Goal: Task Accomplishment & Management: Manage account settings

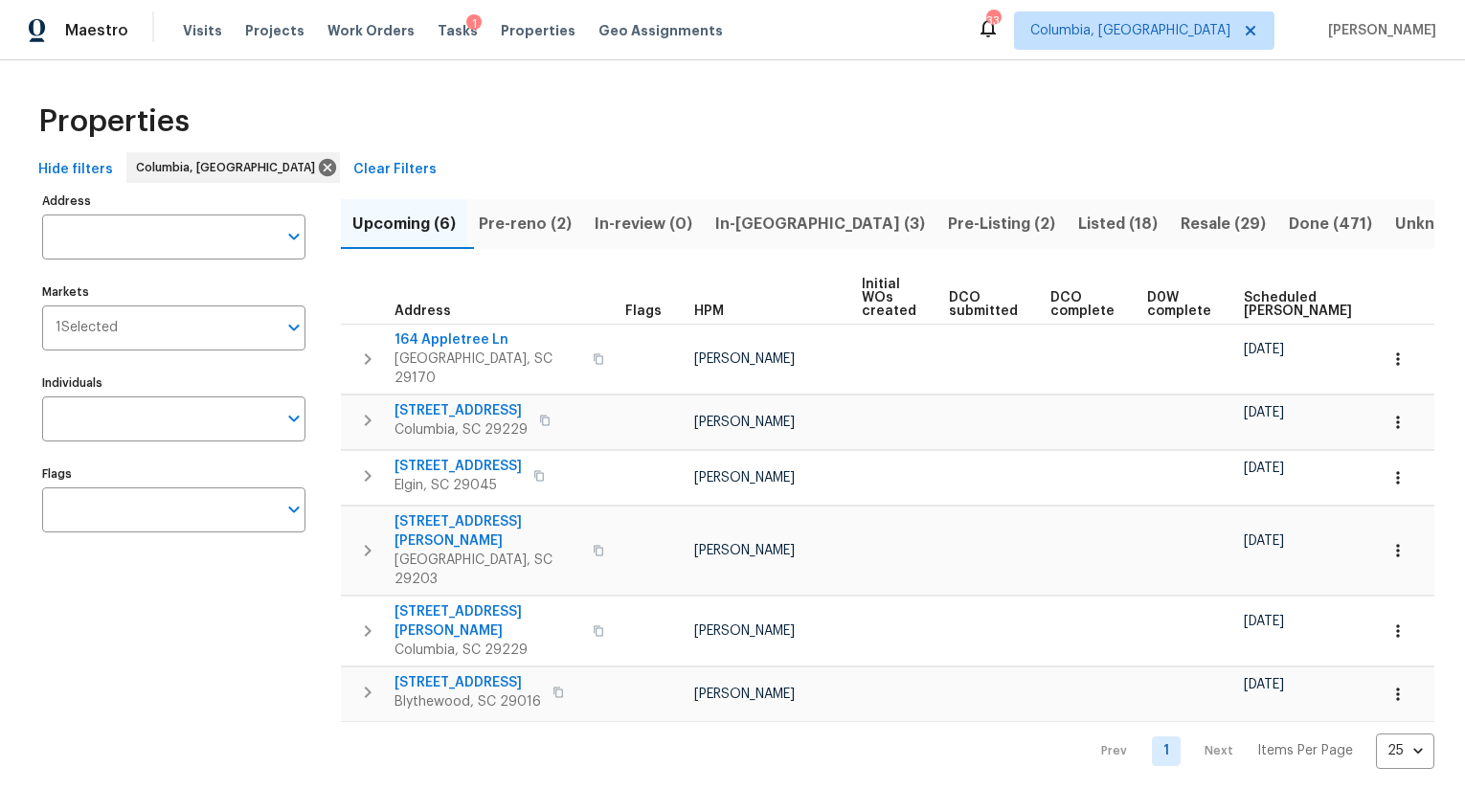
click at [553, 224] on span "Pre-reno (2)" at bounding box center [525, 224] width 93 height 27
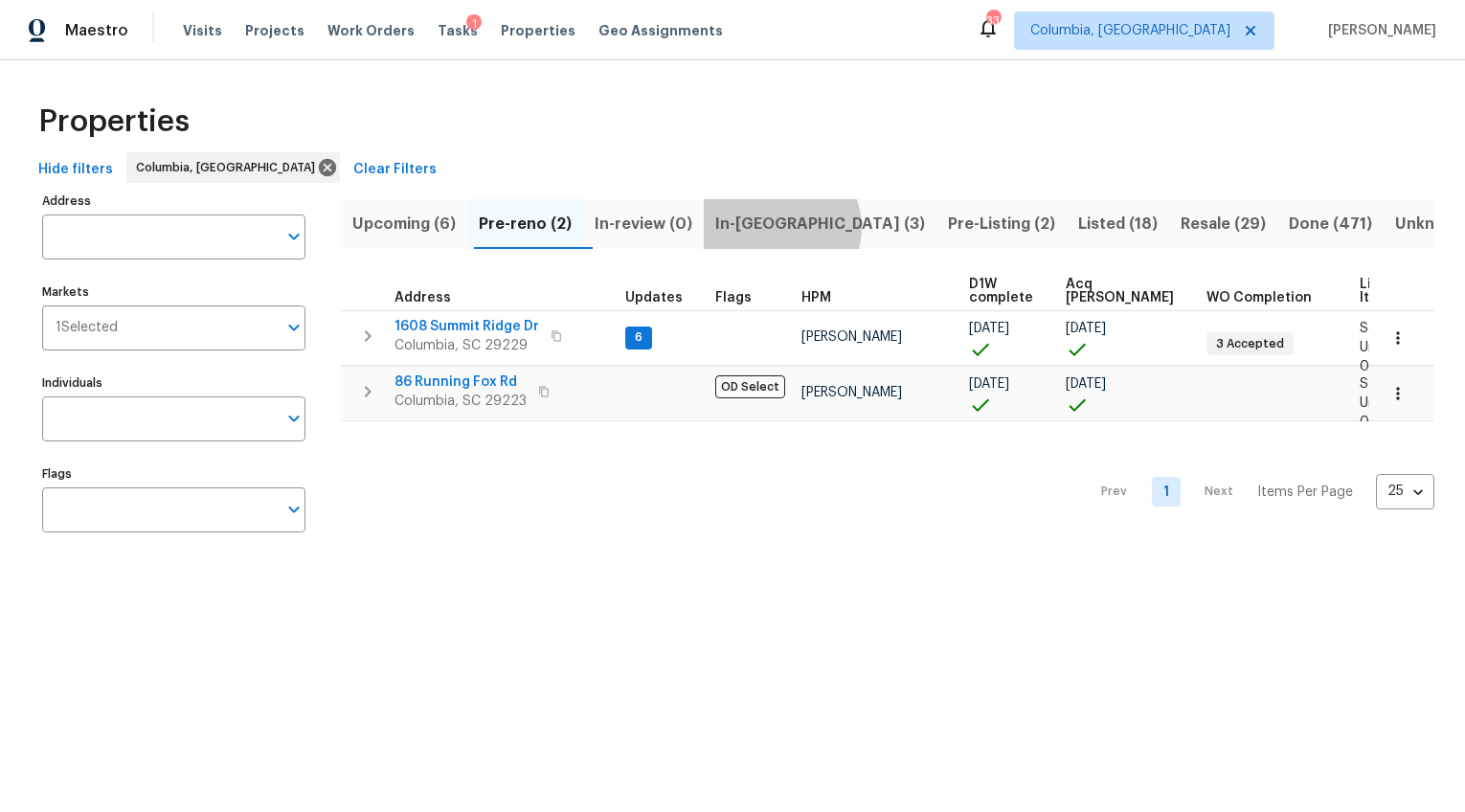
click at [795, 227] on span "In-reno (3)" at bounding box center [820, 224] width 210 height 27
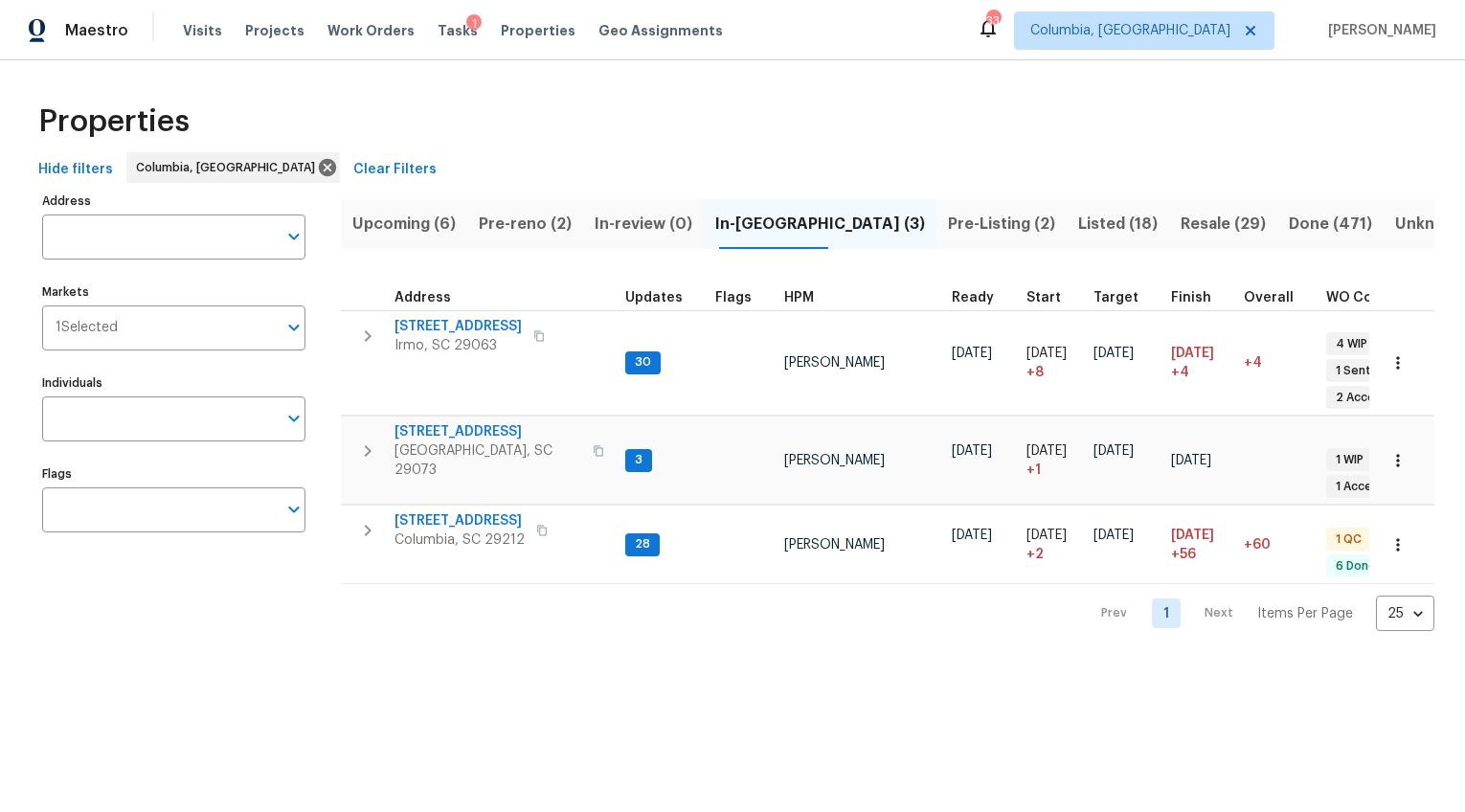
click at [948, 219] on span "Pre-Listing (2)" at bounding box center [1001, 224] width 107 height 27
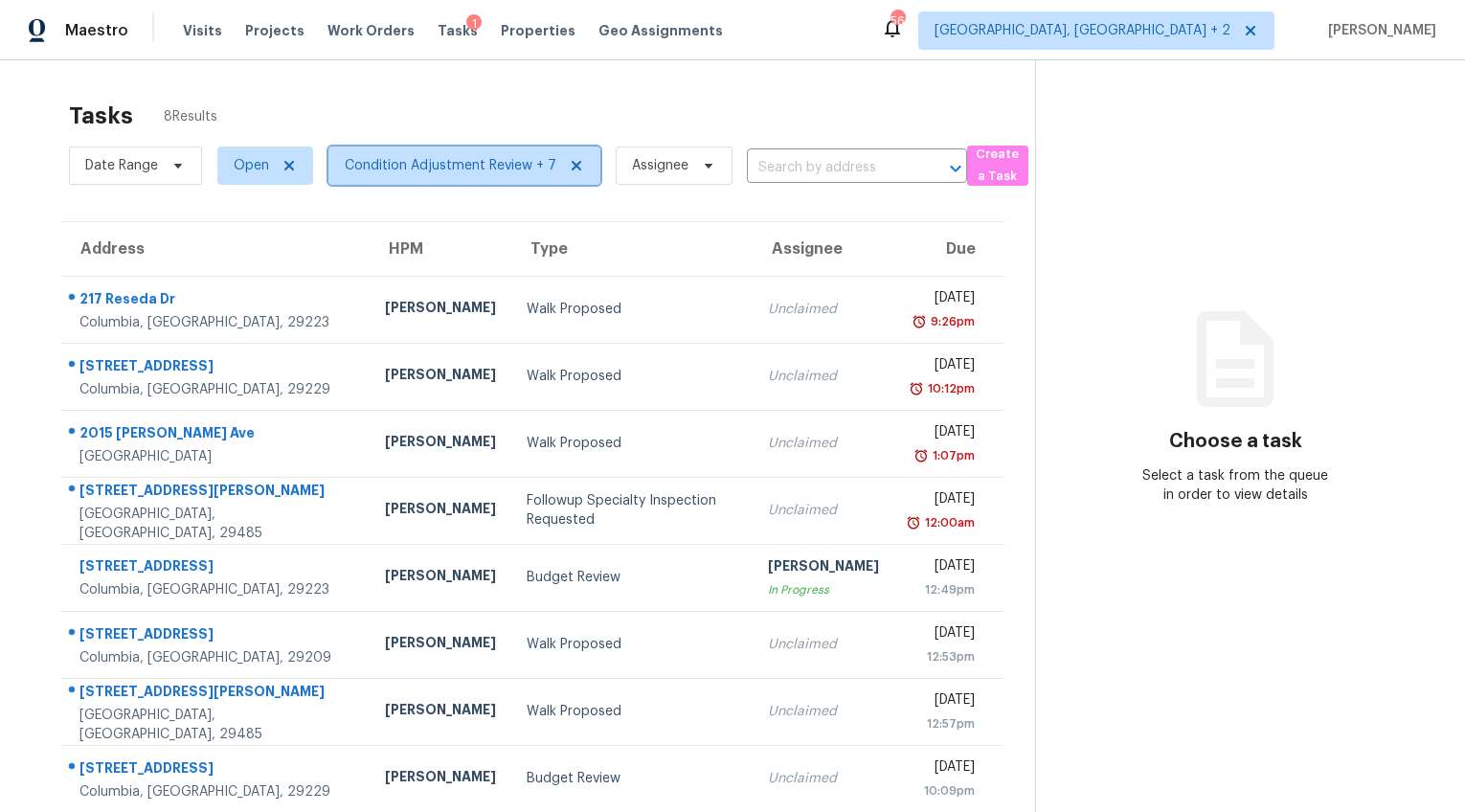
click at [415, 154] on span "Condition Adjustment Review + 7" at bounding box center [465, 166] width 272 height 39
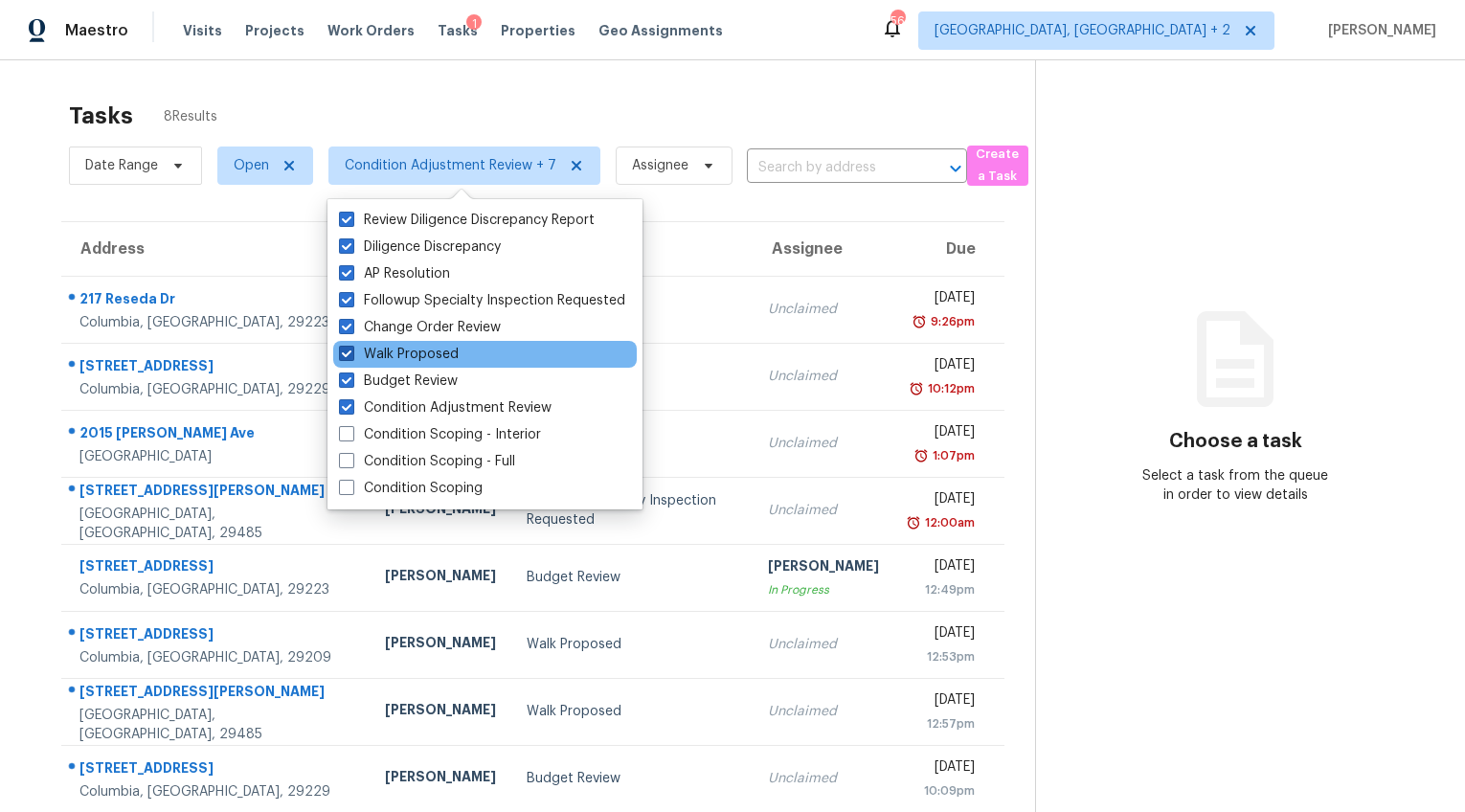
click at [351, 346] on span at bounding box center [347, 353] width 15 height 15
click at [351, 346] on input "Walk Proposed" at bounding box center [345, 350] width 13 height 13
checkbox input "false"
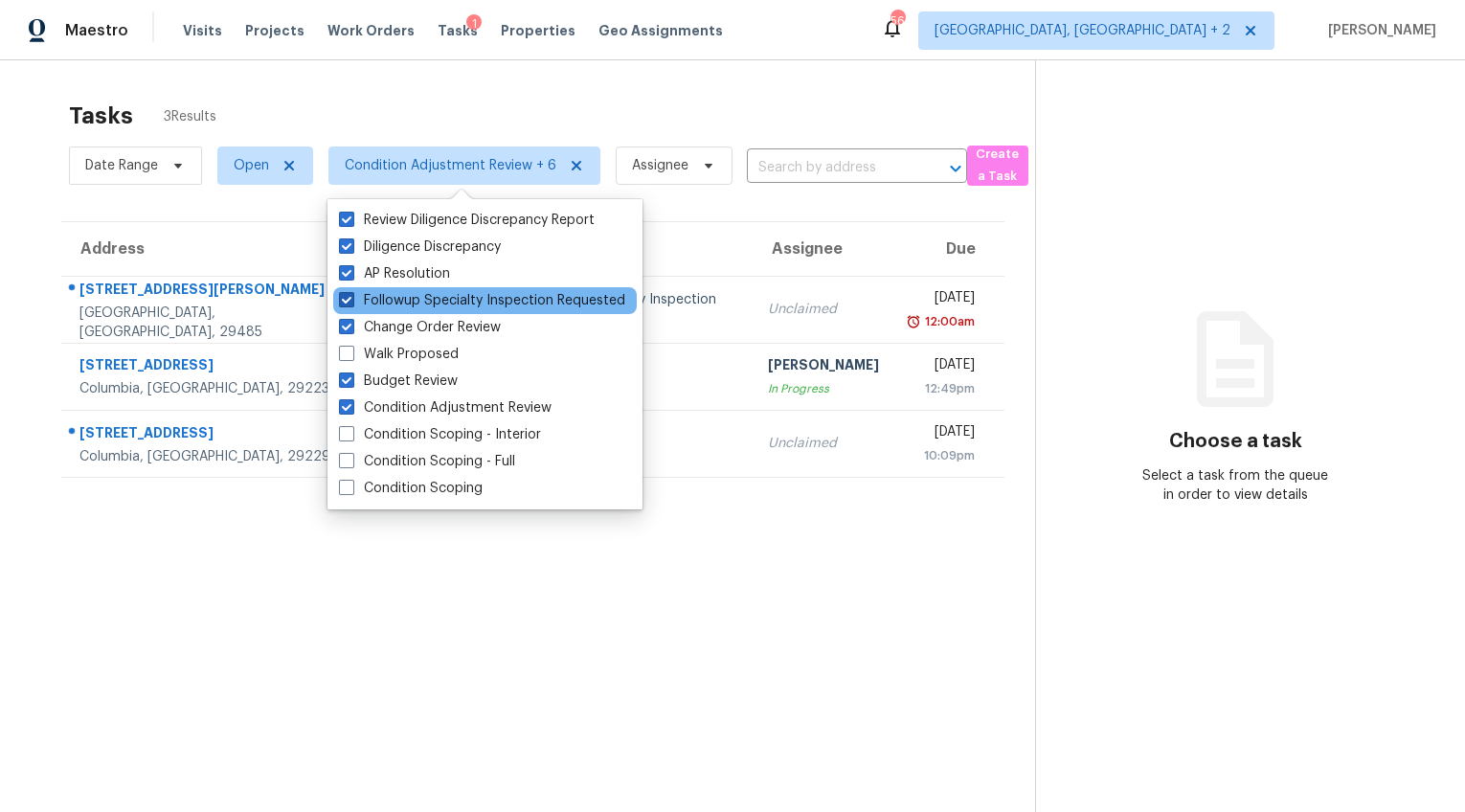
click at [349, 296] on span at bounding box center [347, 299] width 15 height 15
click at [349, 296] on input "Followup Specialty Inspection Requested" at bounding box center [345, 296] width 13 height 13
checkbox input "false"
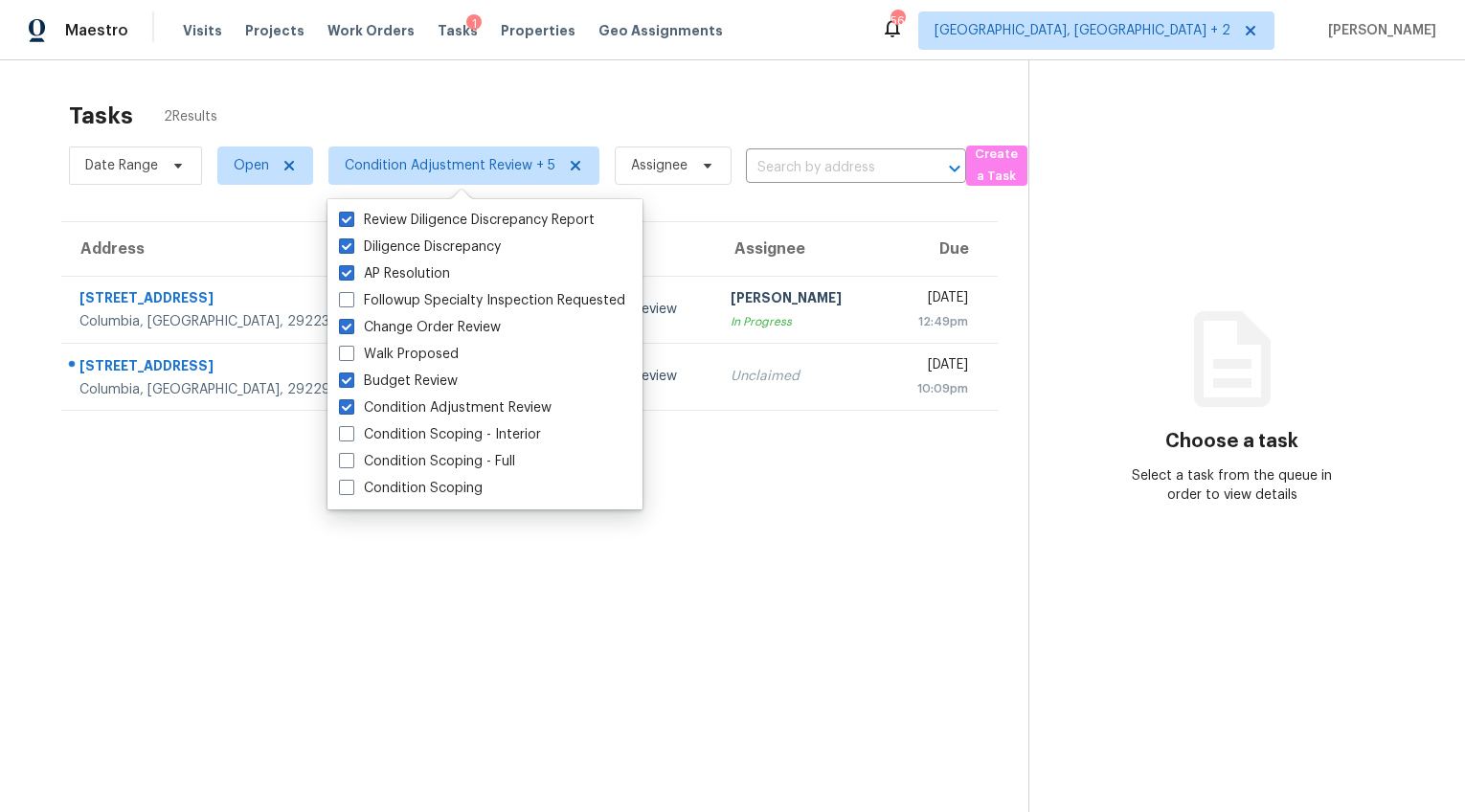
click at [180, 551] on section "Tasks 2 Results Date Range Open Condition Adjustment Review + 5 Assignee ​ Crea…" at bounding box center [529, 481] width 998 height 781
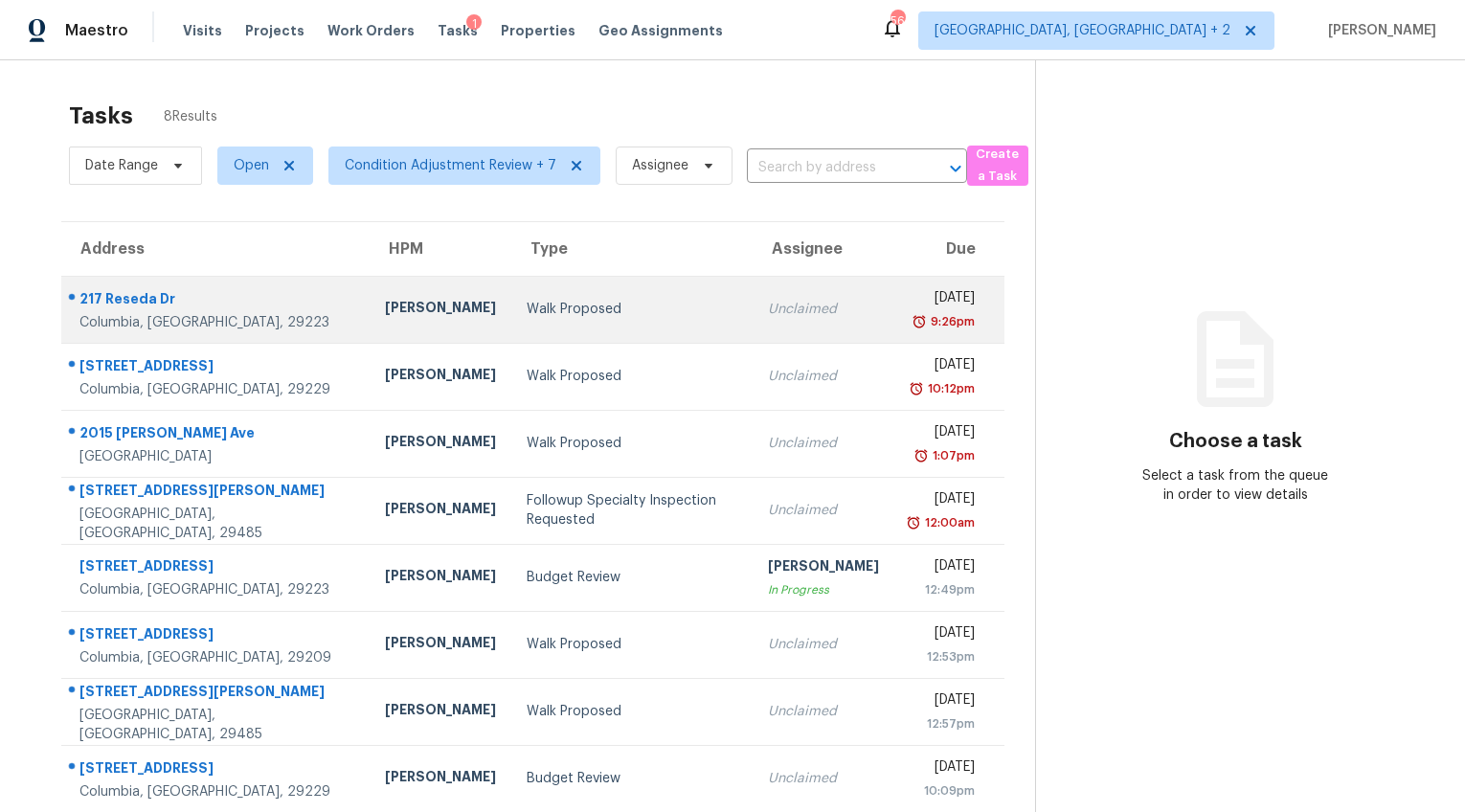
click at [526, 317] on div "Walk Proposed" at bounding box center [632, 309] width 211 height 19
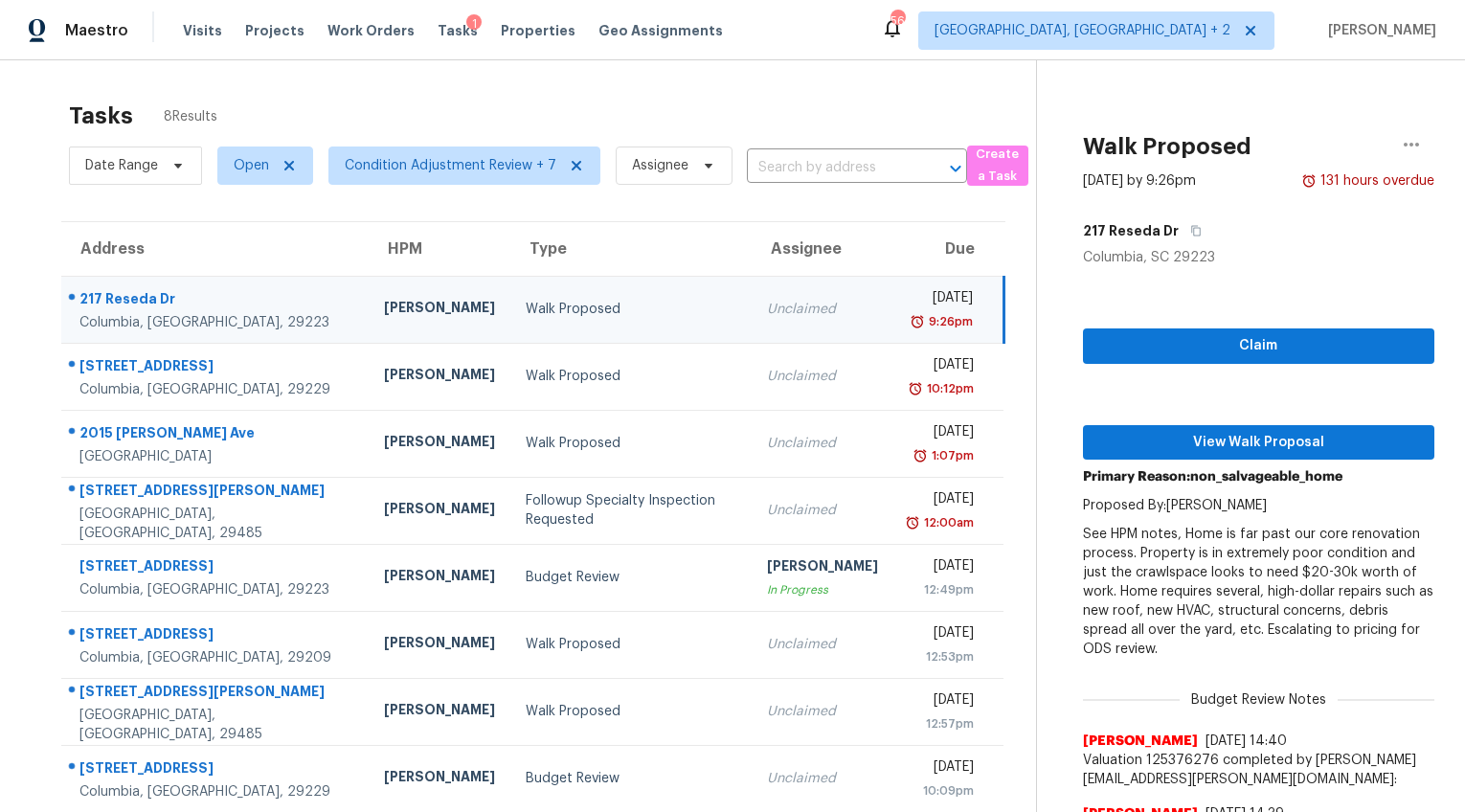
scroll to position [106, 0]
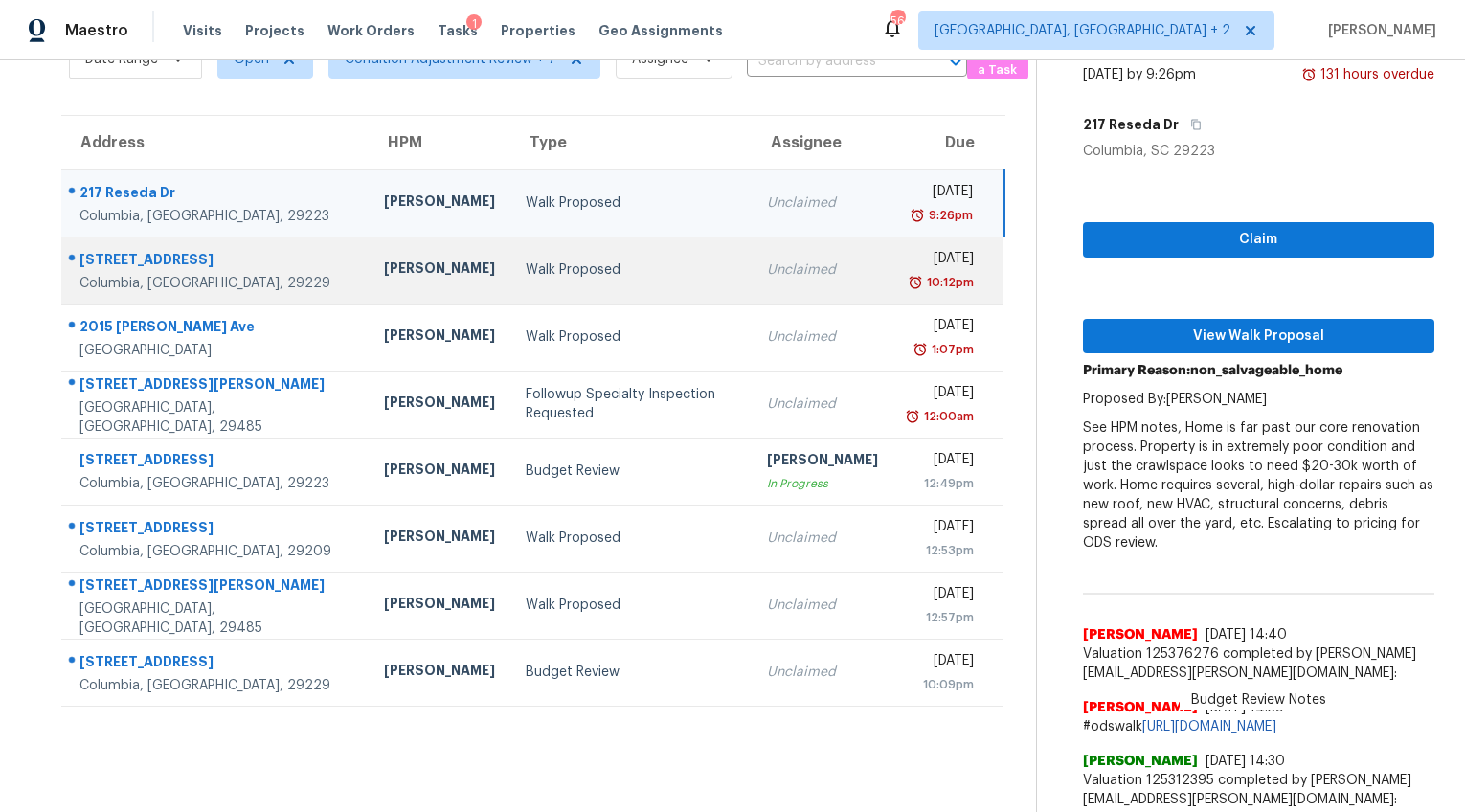
click at [511, 259] on td "Walk Proposed" at bounding box center [632, 269] width 241 height 67
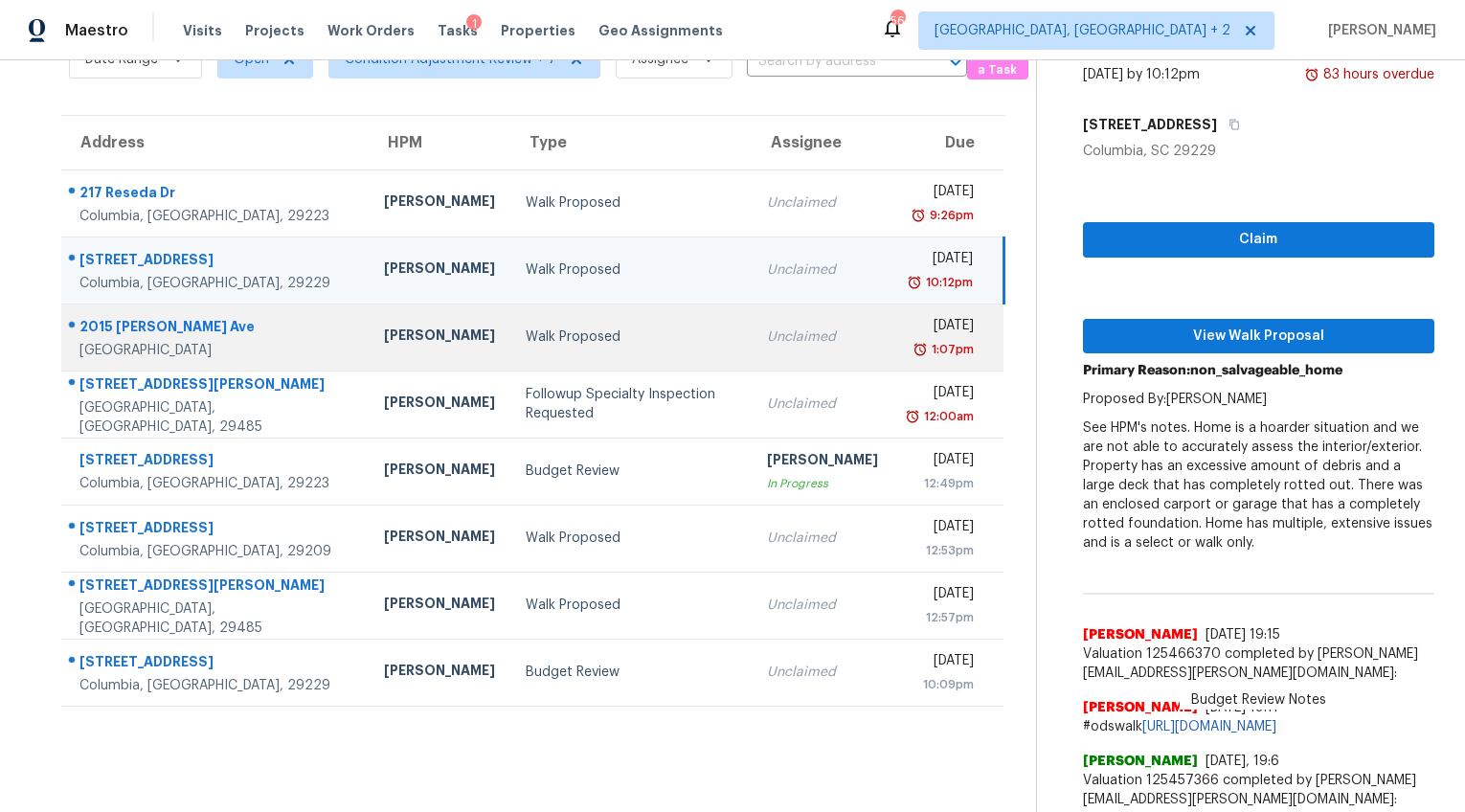
click at [533, 343] on div "Walk Proposed" at bounding box center [631, 337] width 211 height 19
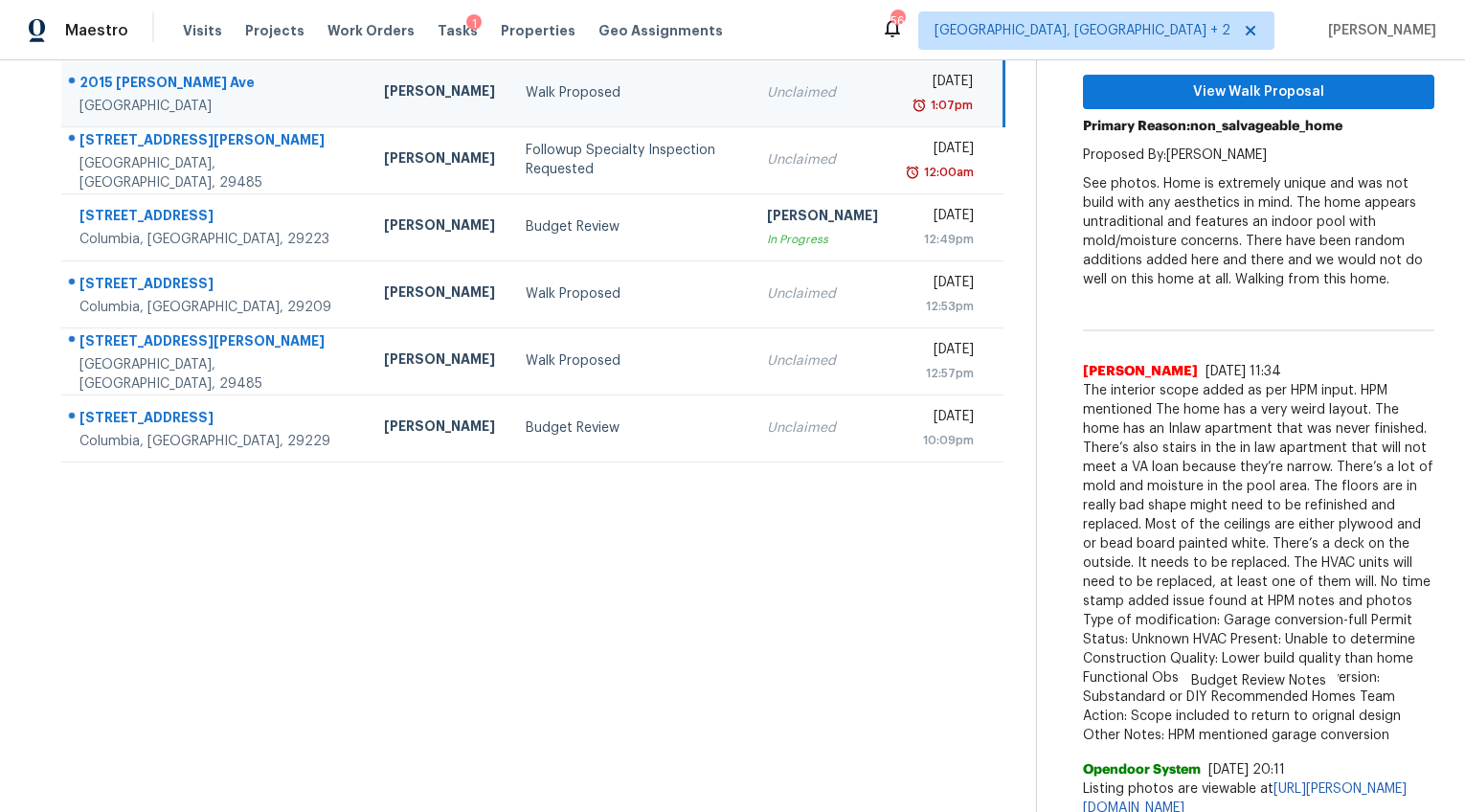
scroll to position [199, 0]
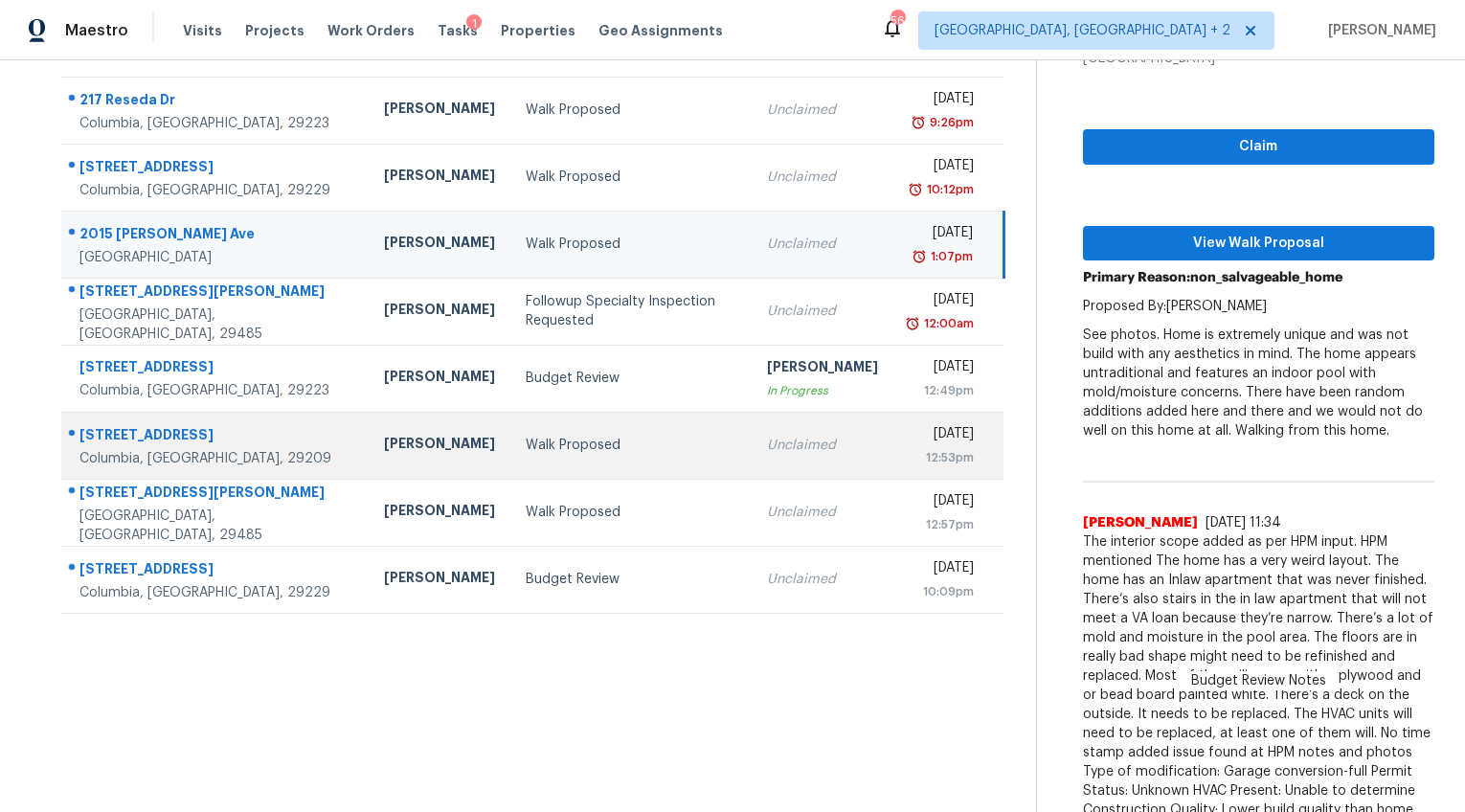
click at [602, 433] on td "Walk Proposed" at bounding box center [632, 444] width 241 height 67
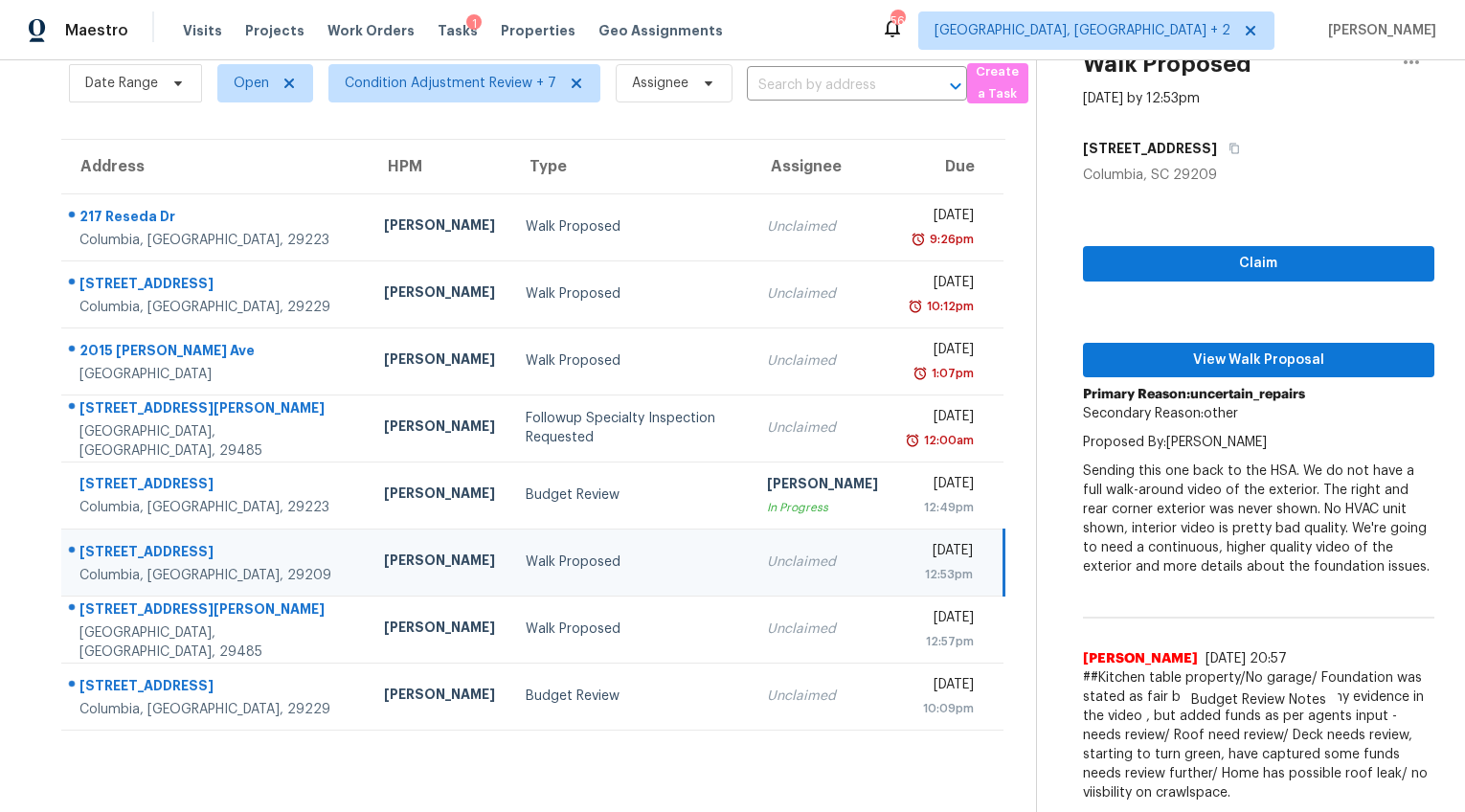
scroll to position [0, 0]
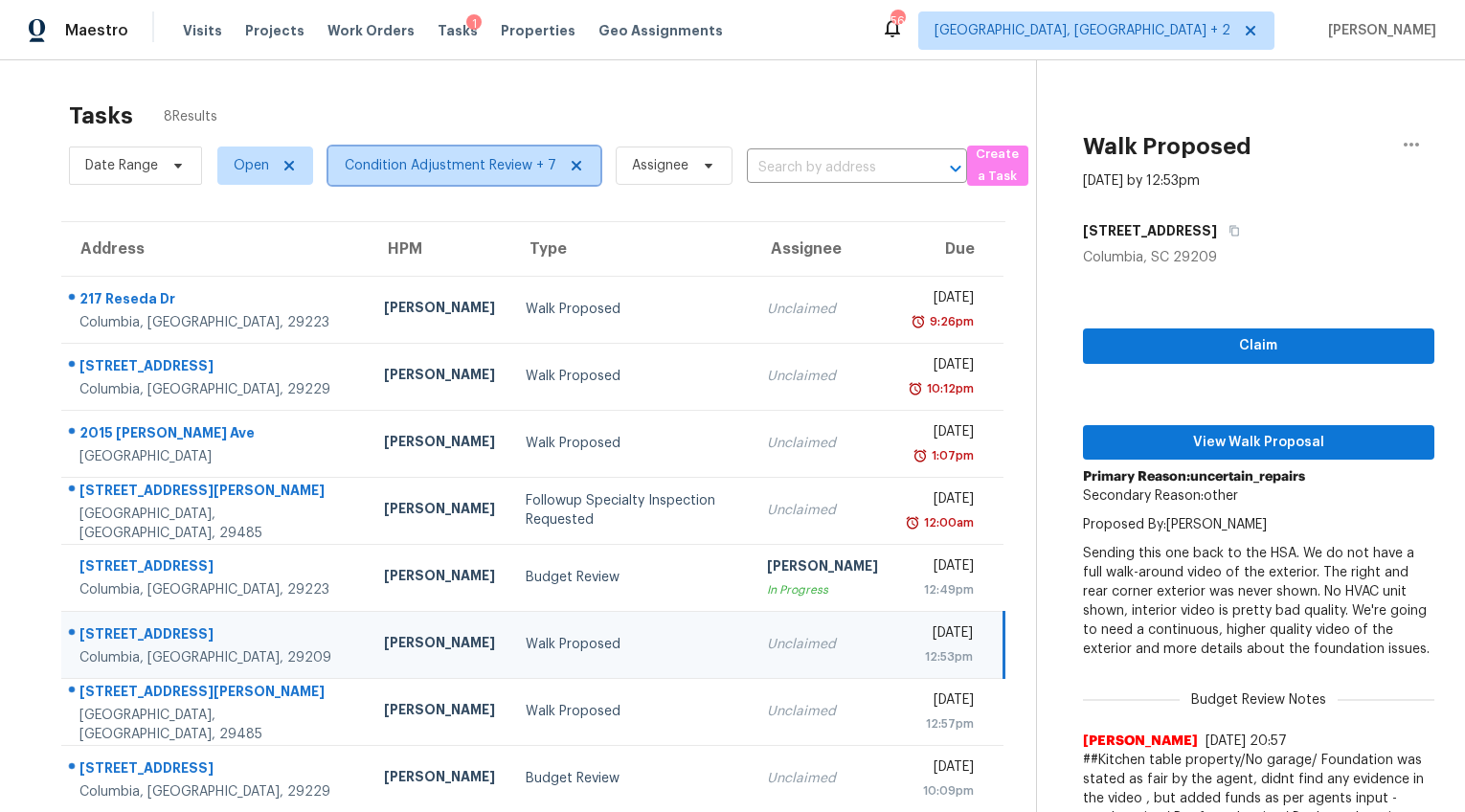
click at [481, 176] on span "Condition Adjustment Review + 7" at bounding box center [465, 166] width 272 height 39
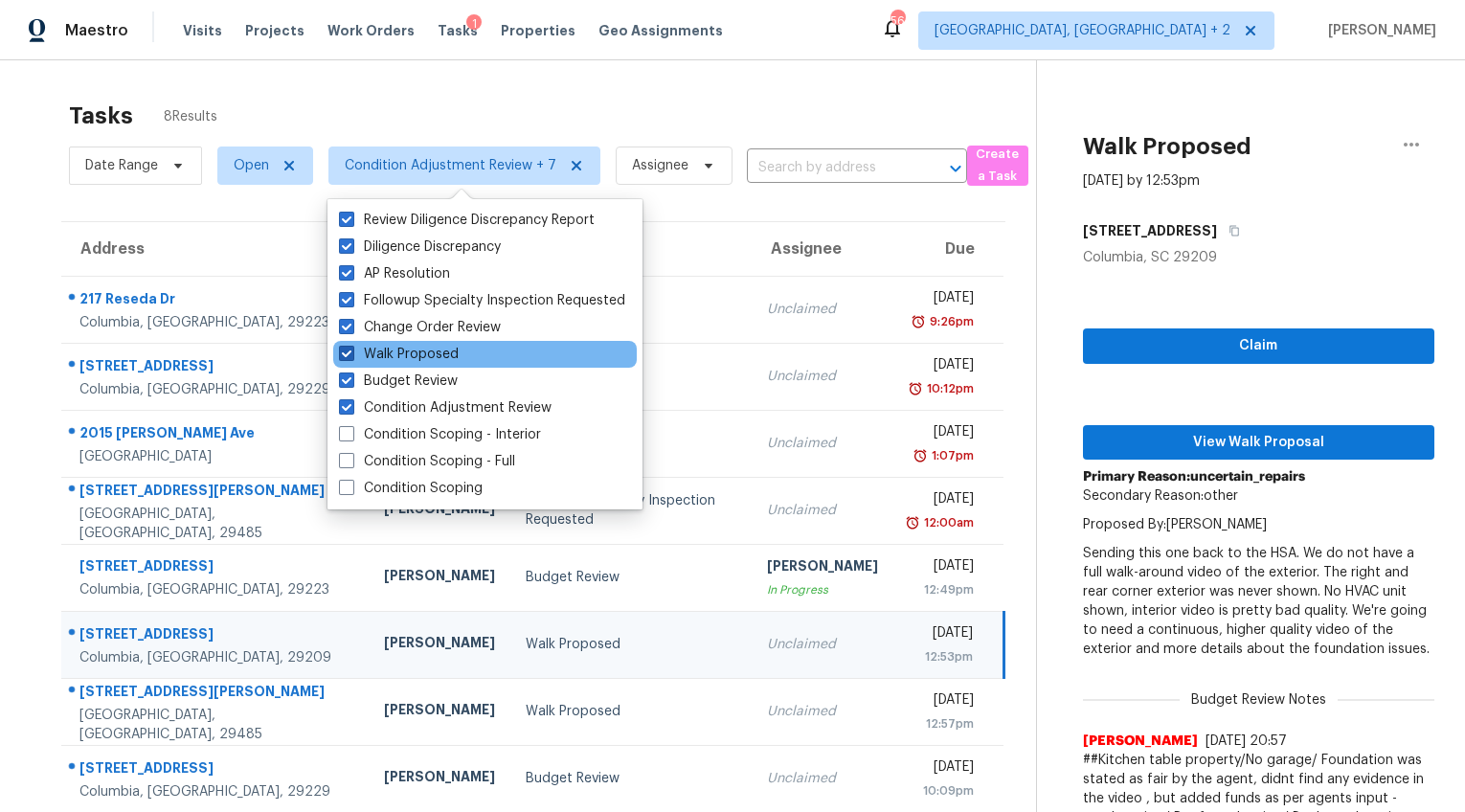
click at [348, 350] on span at bounding box center [347, 353] width 15 height 15
click at [348, 350] on input "Walk Proposed" at bounding box center [345, 350] width 13 height 13
checkbox input "false"
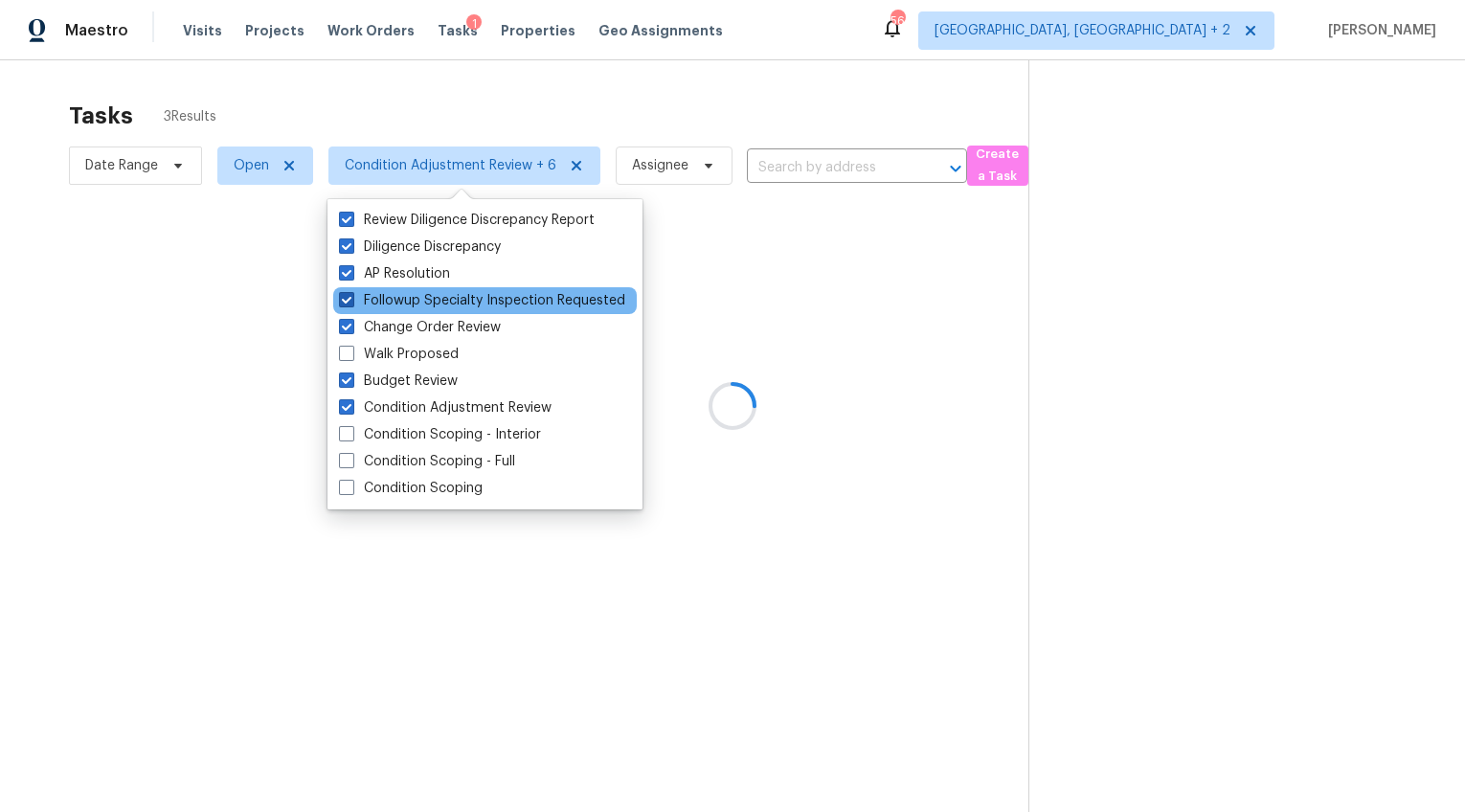
click at [352, 300] on span at bounding box center [347, 299] width 15 height 15
click at [352, 300] on input "Followup Specialty Inspection Requested" at bounding box center [345, 296] width 13 height 13
checkbox input "false"
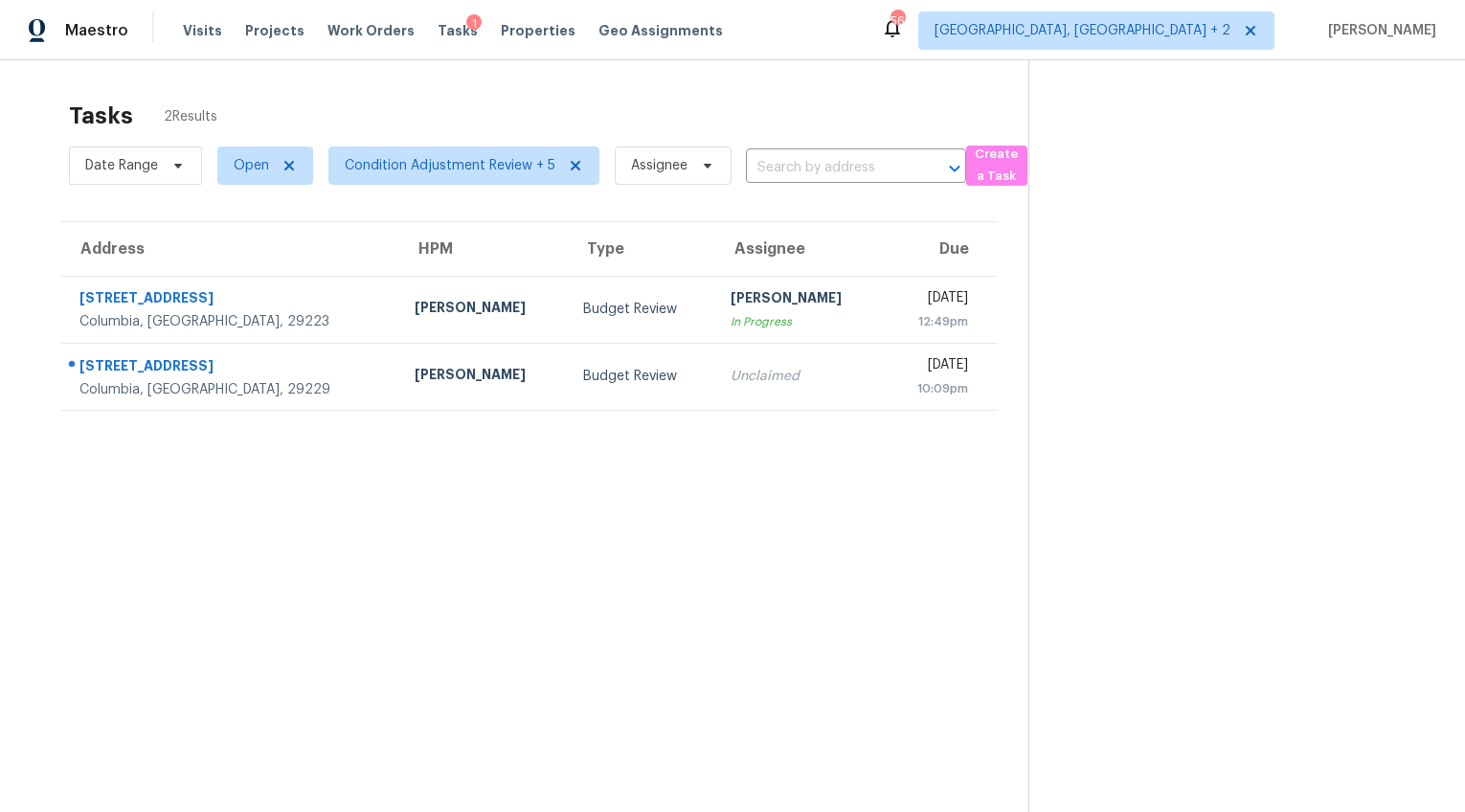
click at [61, 332] on td "220 N Chateau Dr Columbia, SC, 29223" at bounding box center [230, 309] width 338 height 67
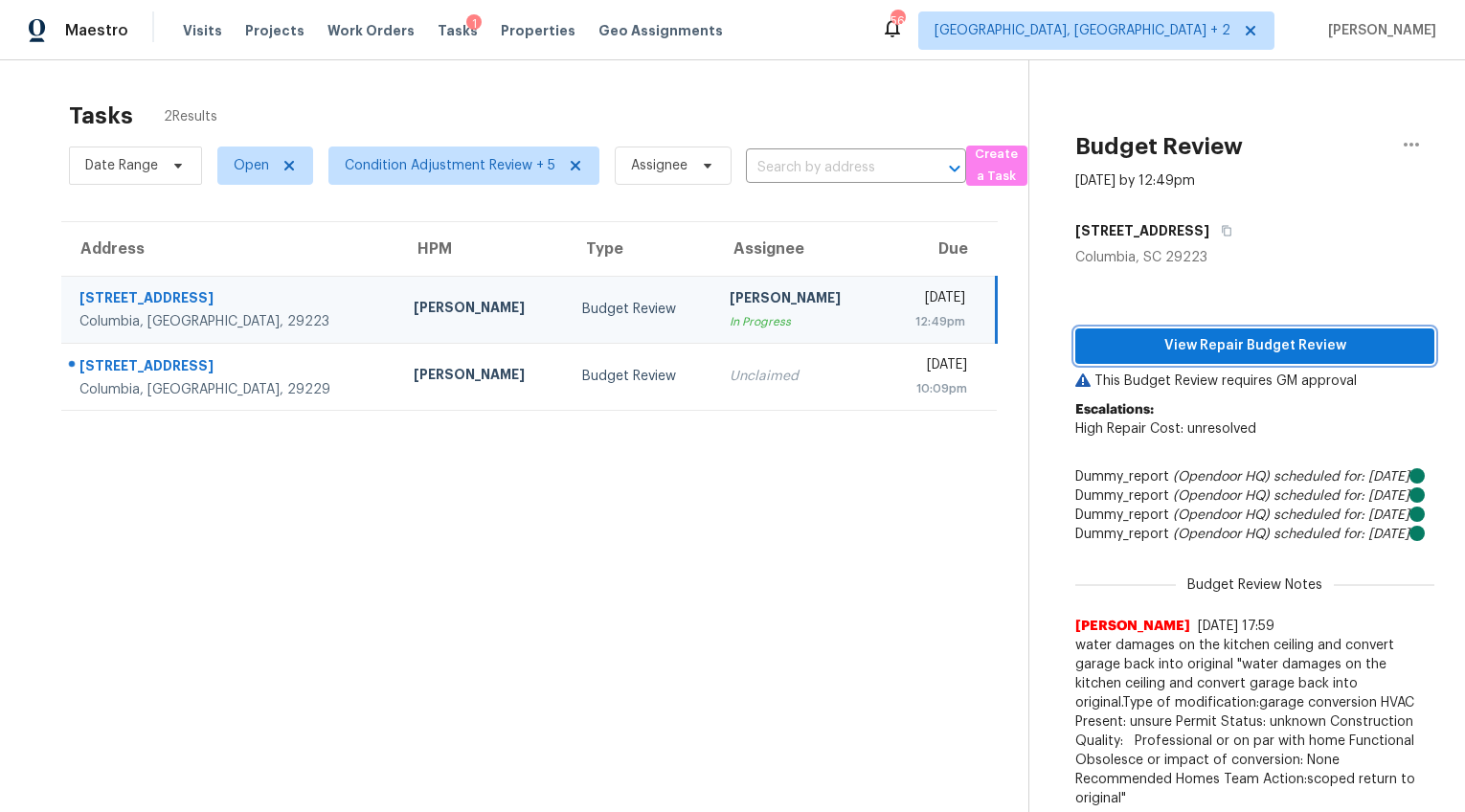
click at [1221, 350] on span "View Repair Budget Review" at bounding box center [1254, 346] width 328 height 24
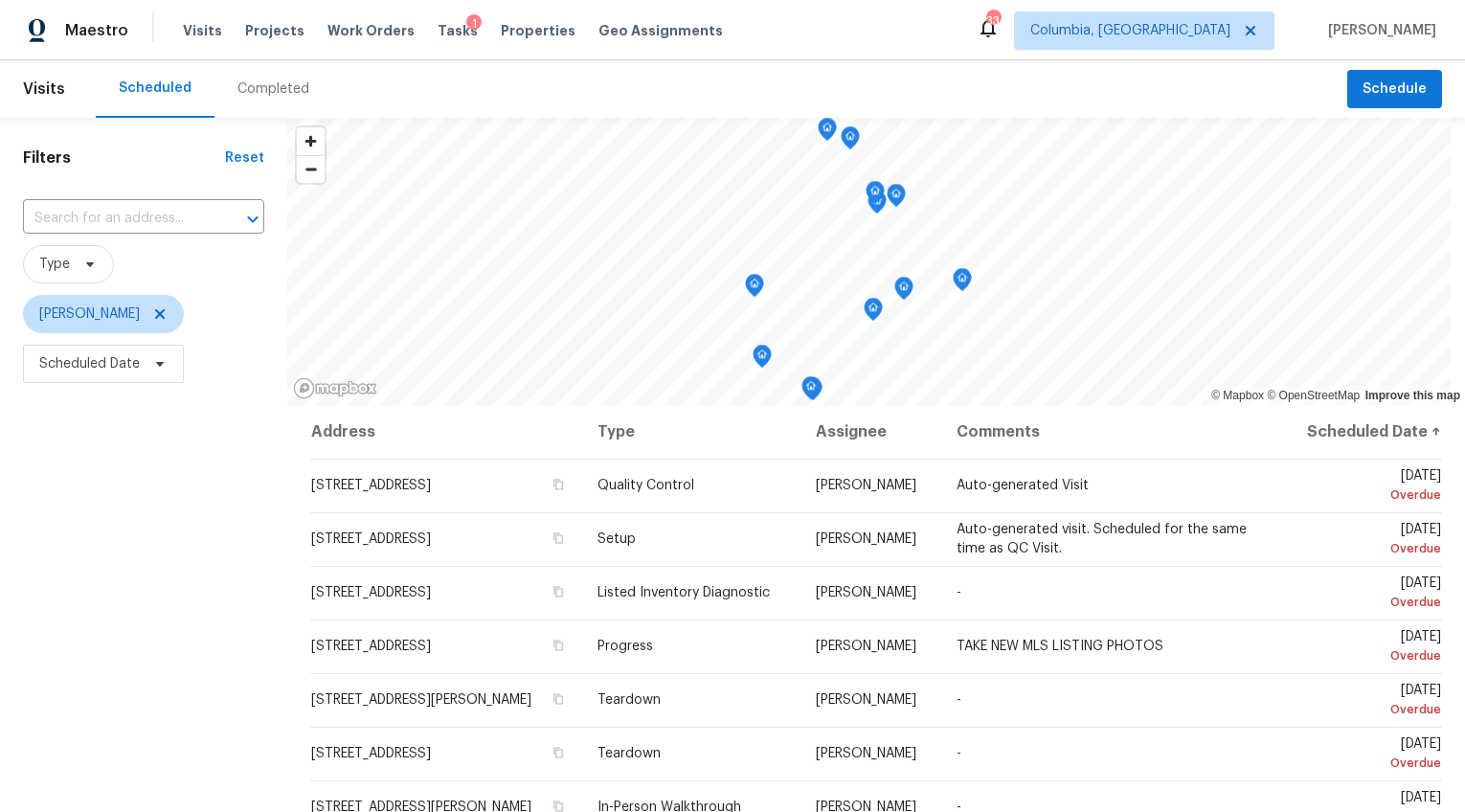
click at [268, 90] on div "Completed" at bounding box center [273, 89] width 71 height 19
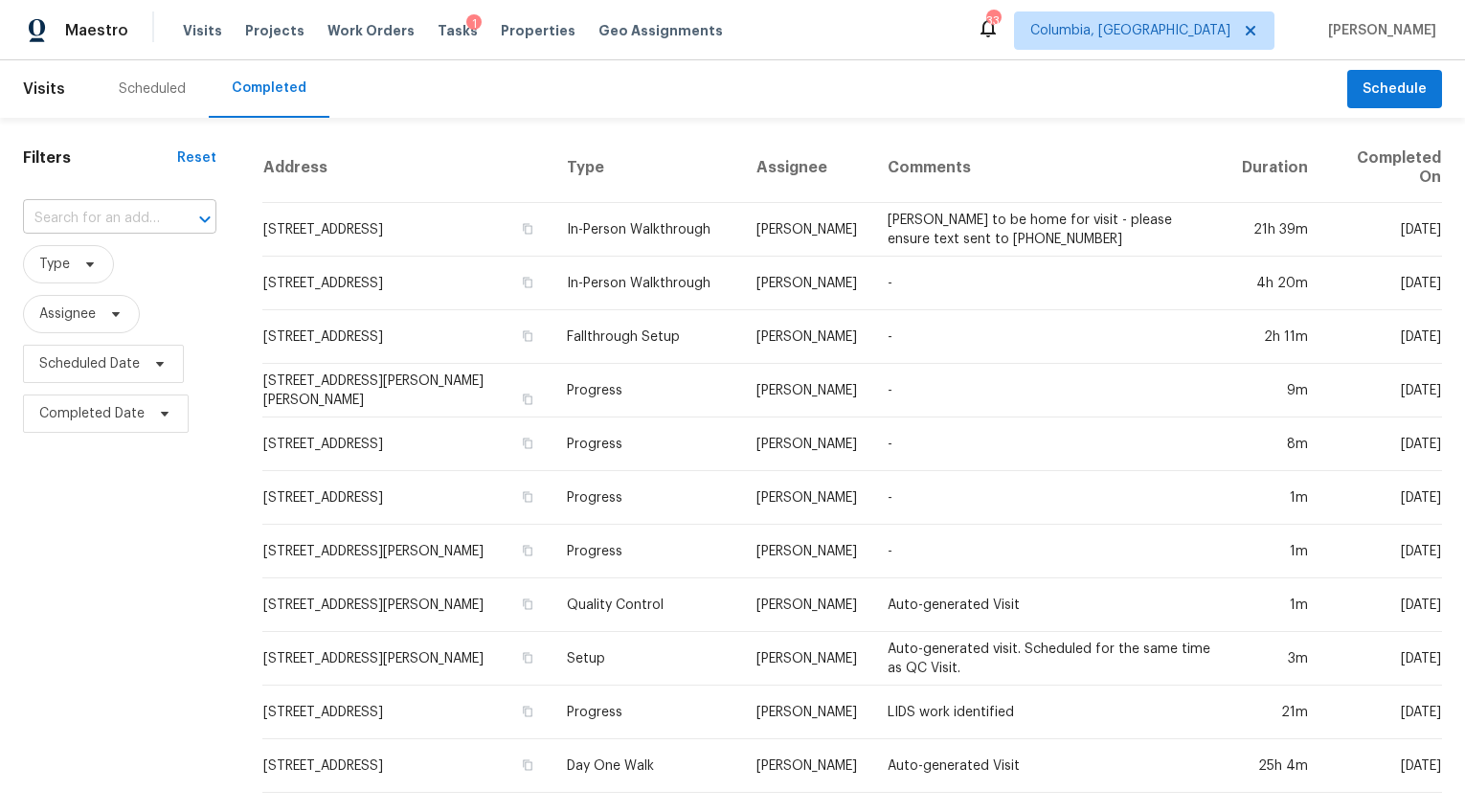
click at [123, 210] on input "text" at bounding box center [93, 218] width 140 height 30
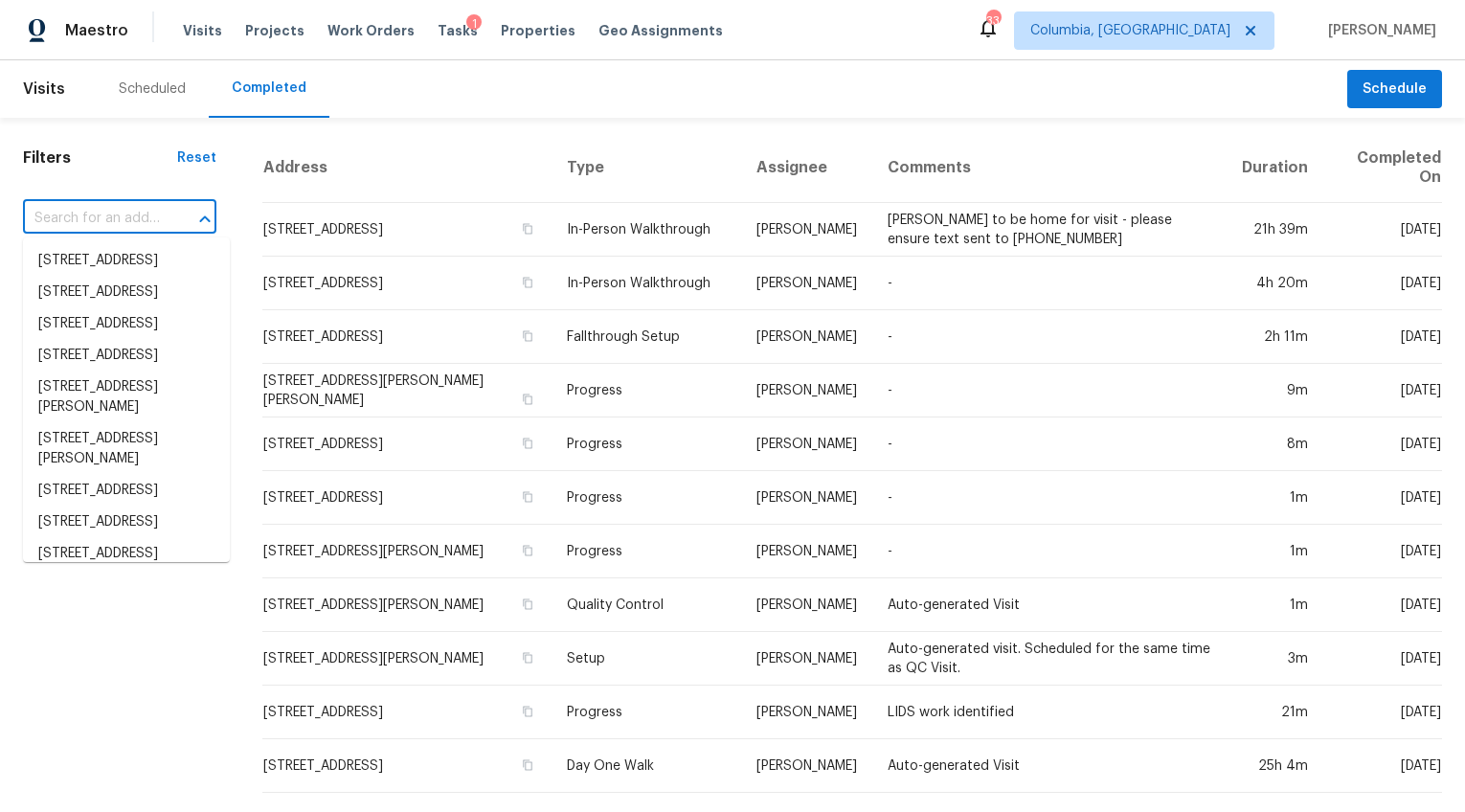
paste input "[STREET_ADDRESS]"
type input "[STREET_ADDRESS]"
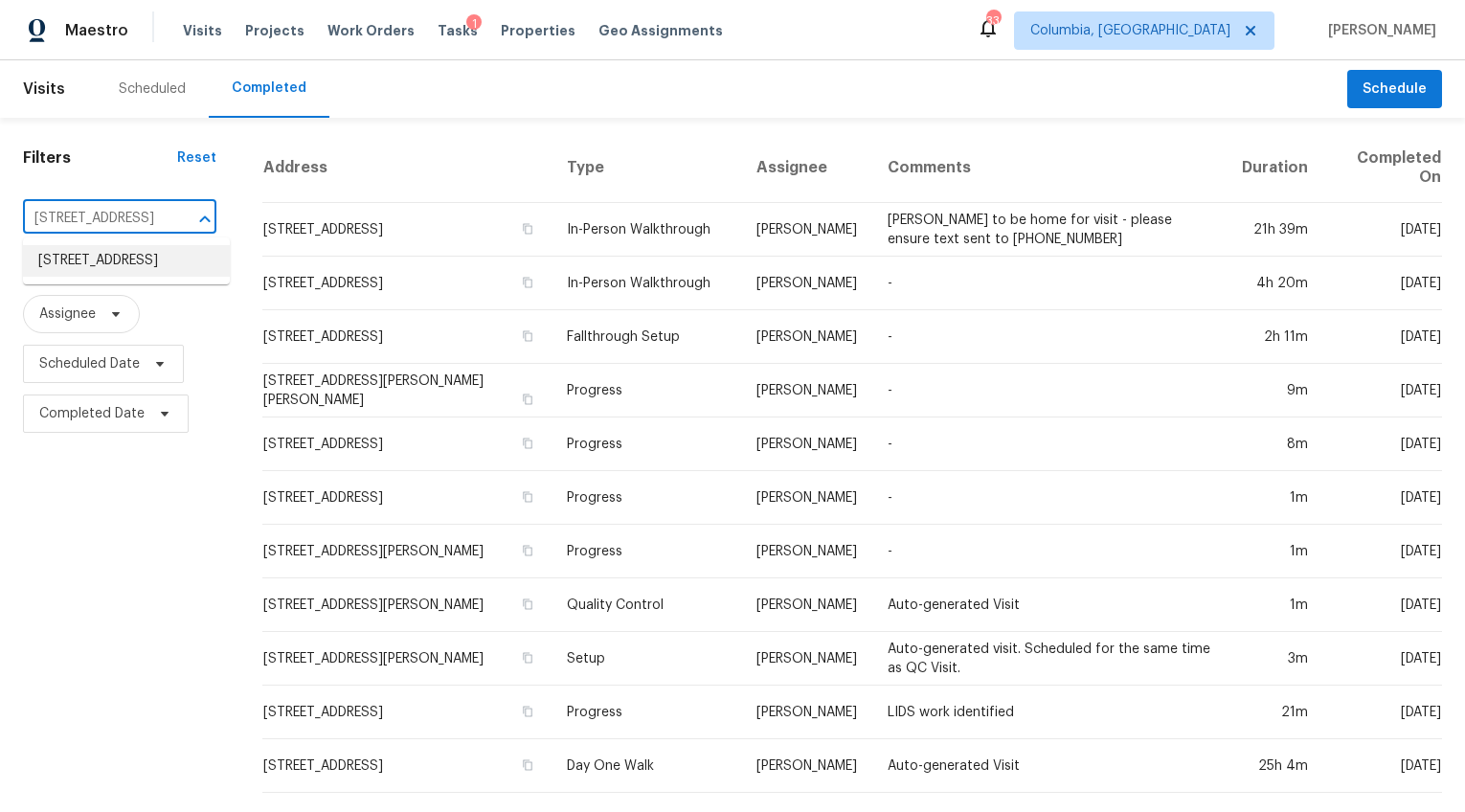
click at [115, 270] on li "[STREET_ADDRESS]" at bounding box center [127, 261] width 207 height 32
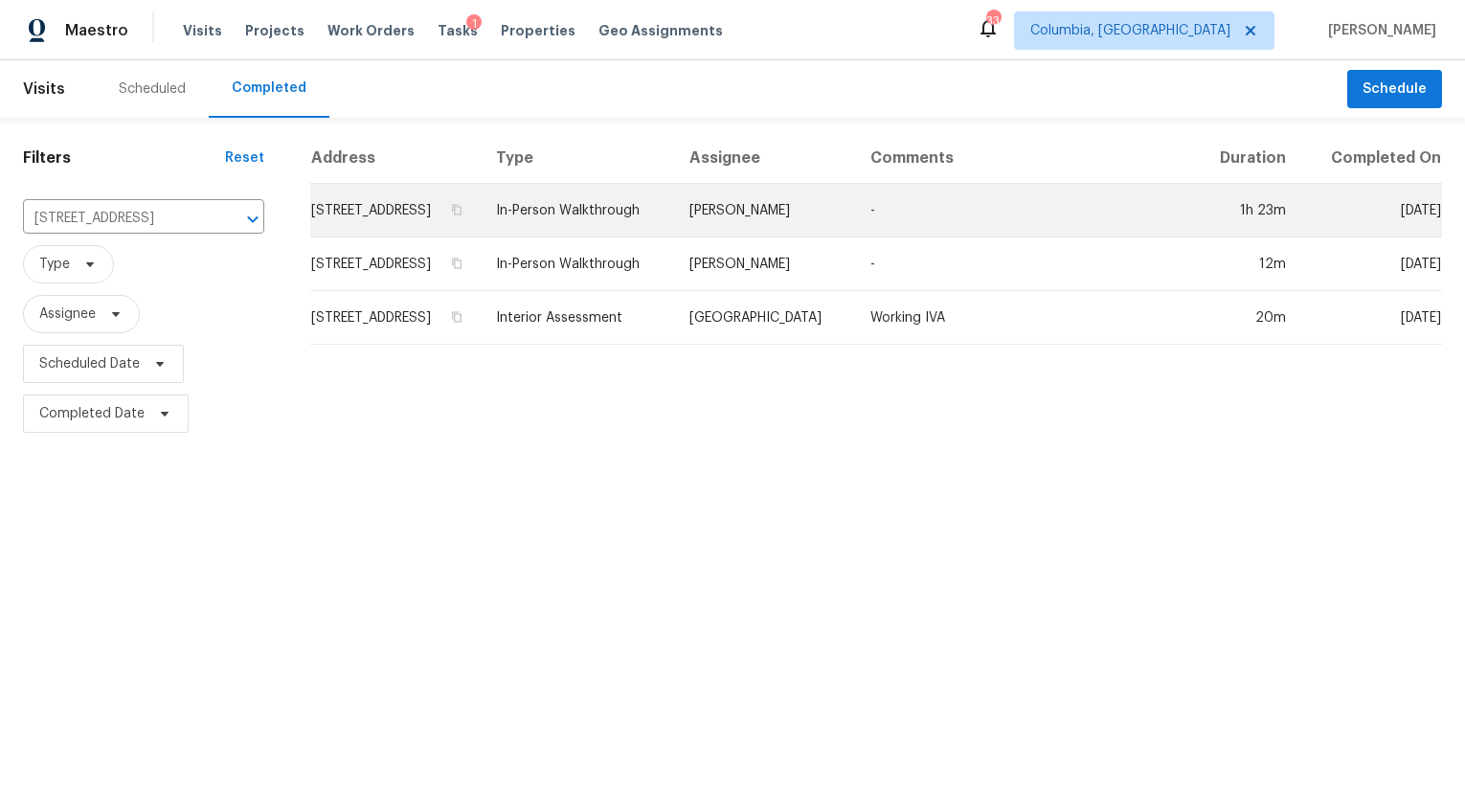
click at [372, 223] on td "[STREET_ADDRESS]" at bounding box center [395, 210] width 171 height 54
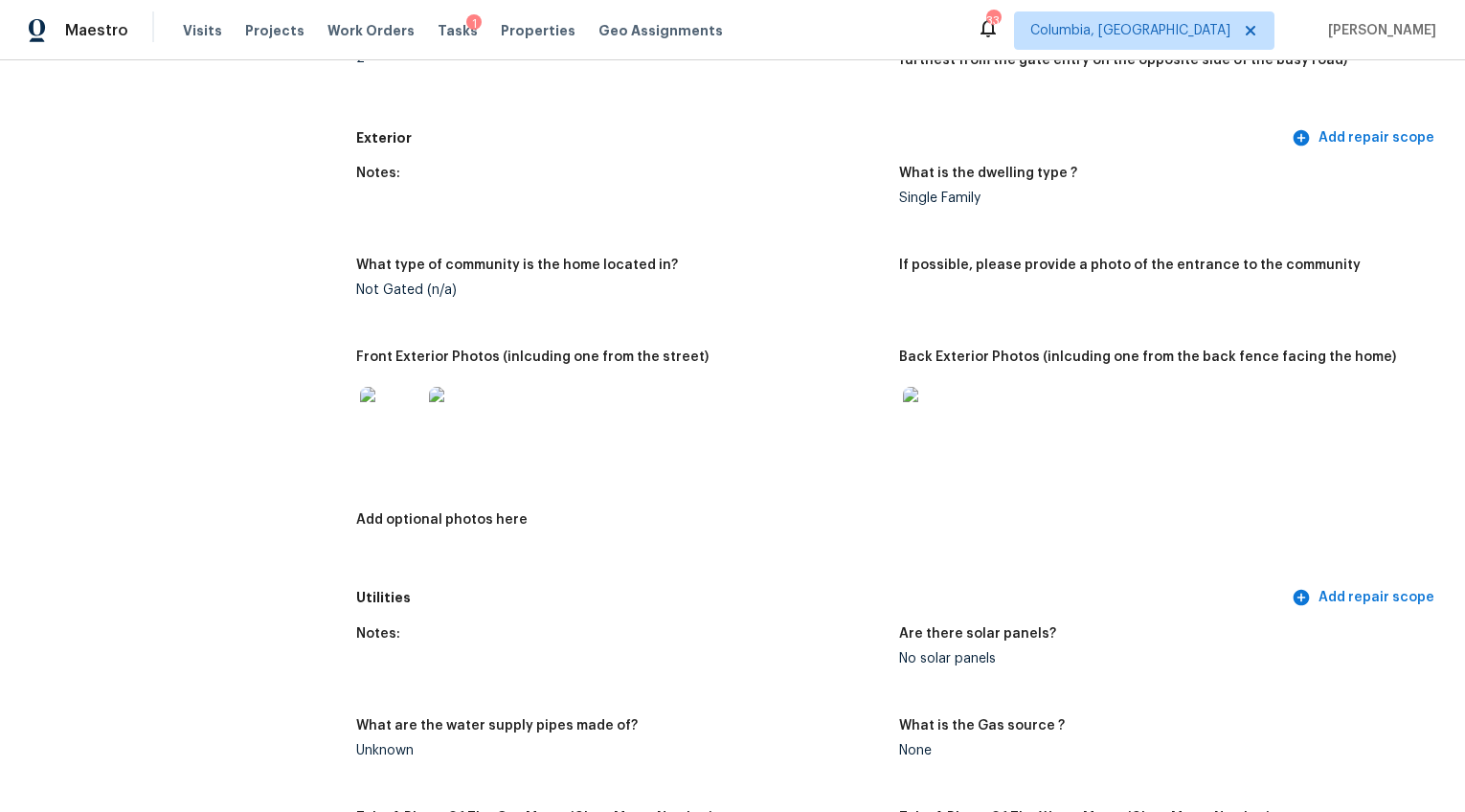
scroll to position [708, 0]
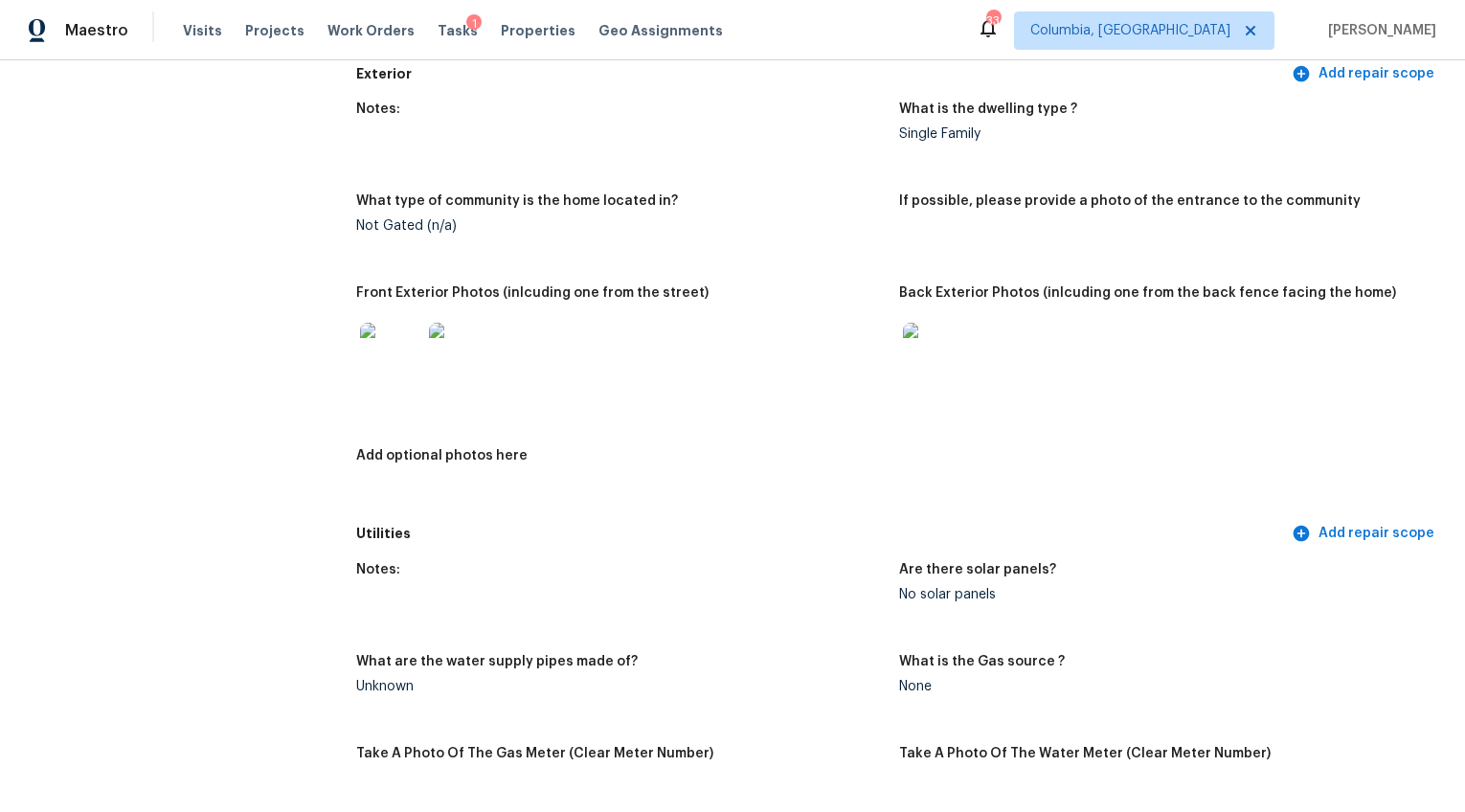
click at [402, 338] on img at bounding box center [390, 352] width 61 height 61
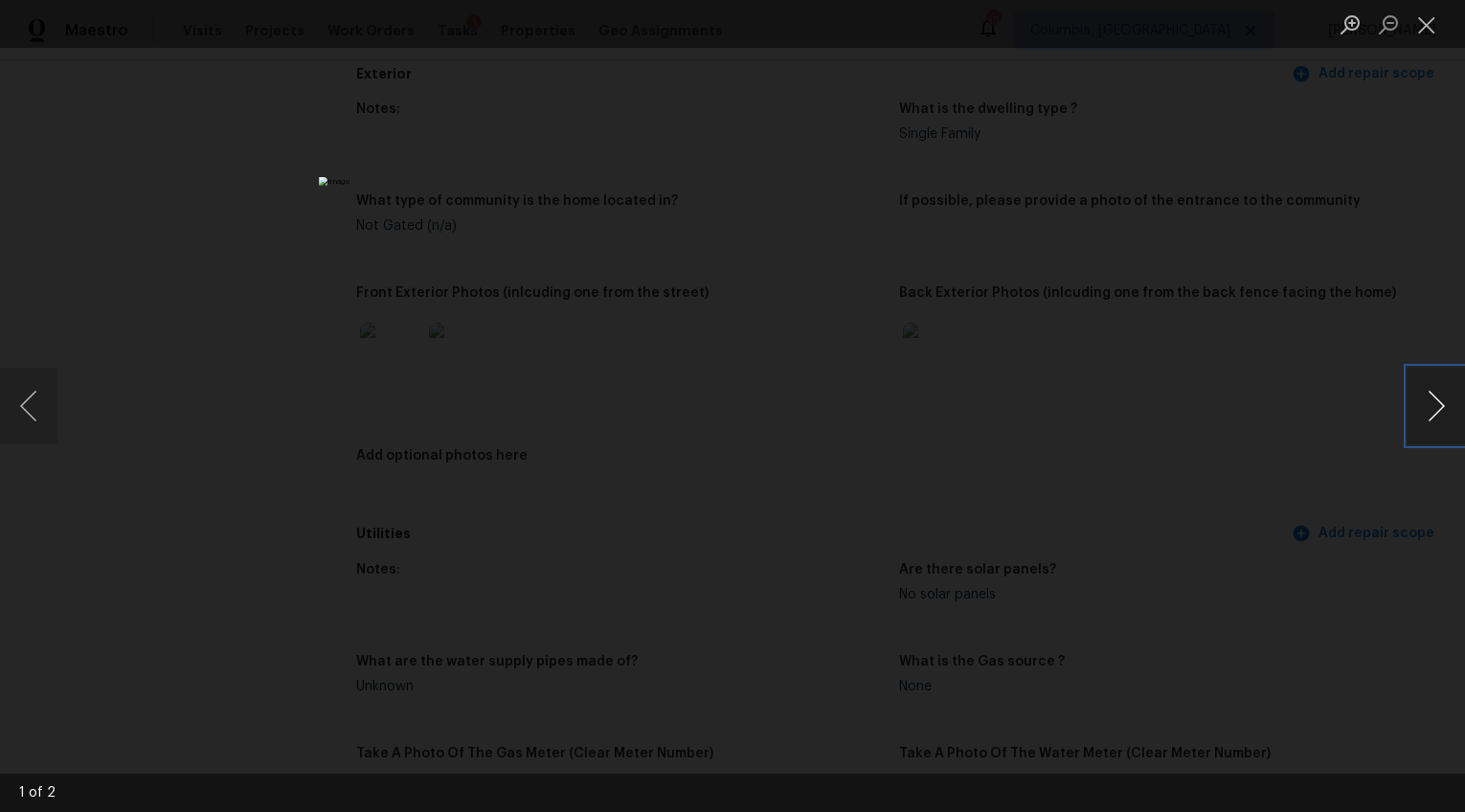
click at [1435, 403] on button "Next image" at bounding box center [1436, 406] width 57 height 76
click at [1319, 564] on div "Lightbox" at bounding box center [732, 406] width 1465 height 812
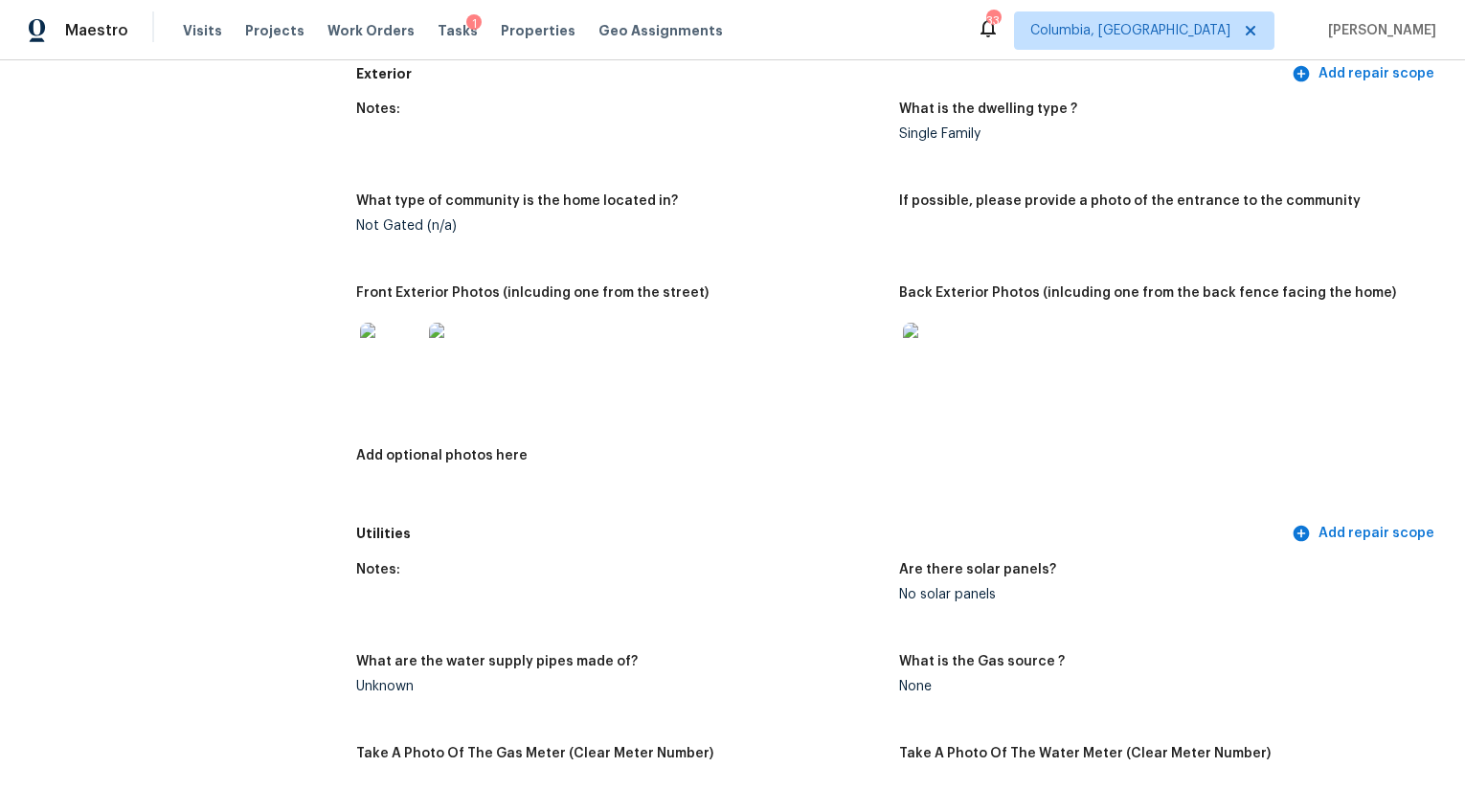
click at [943, 335] on img at bounding box center [933, 352] width 61 height 61
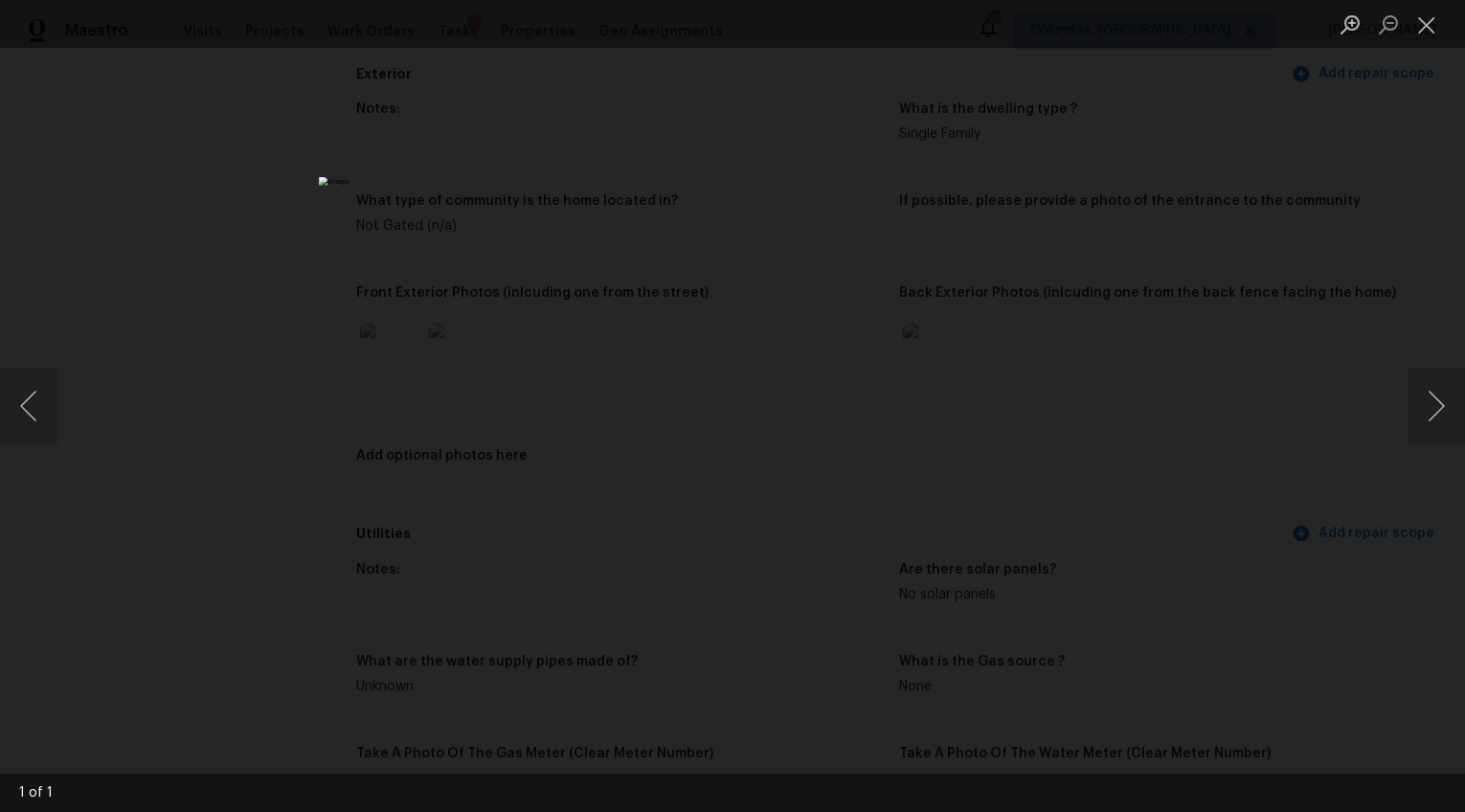
click at [1181, 618] on div "Lightbox" at bounding box center [732, 406] width 1465 height 812
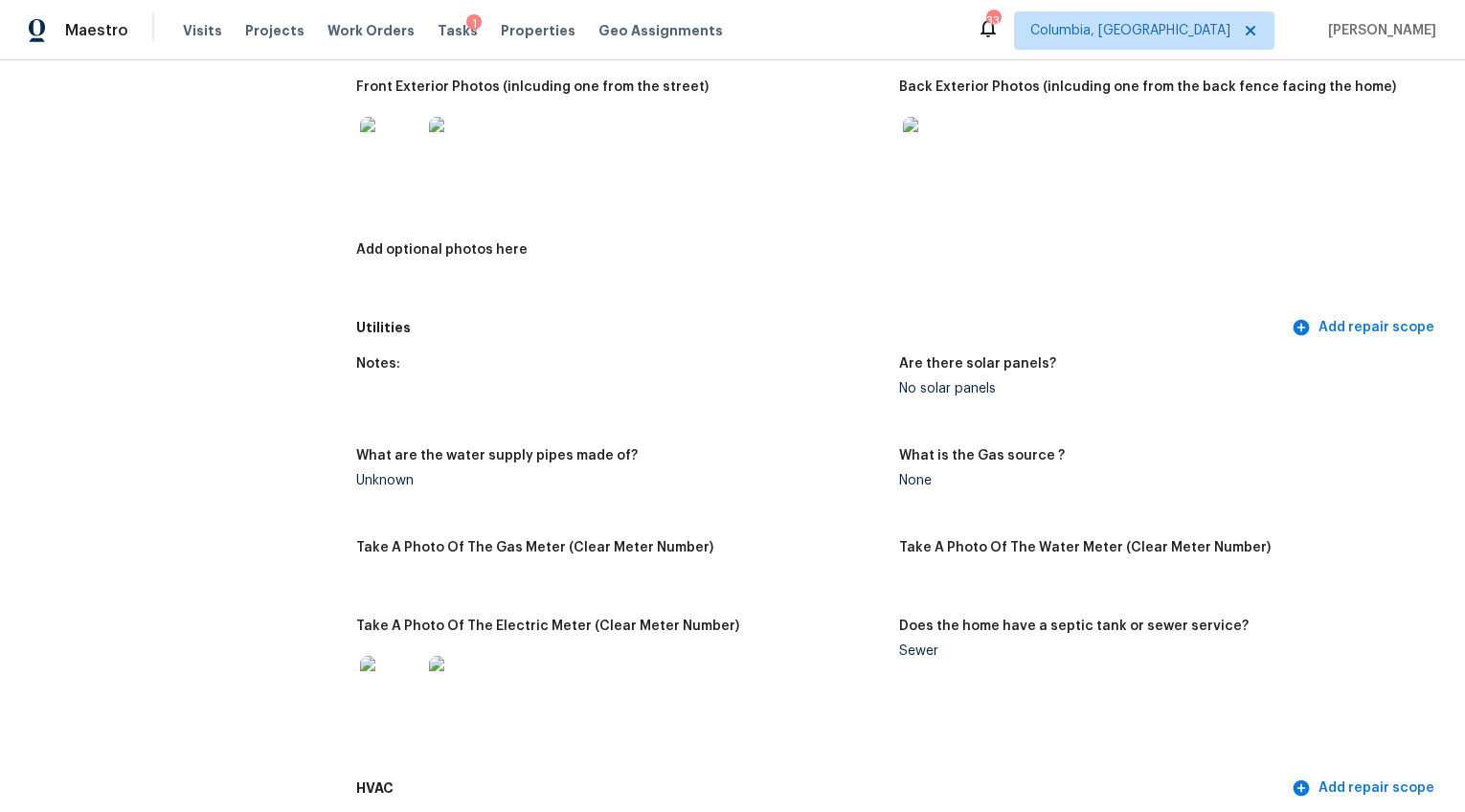
scroll to position [1139, 0]
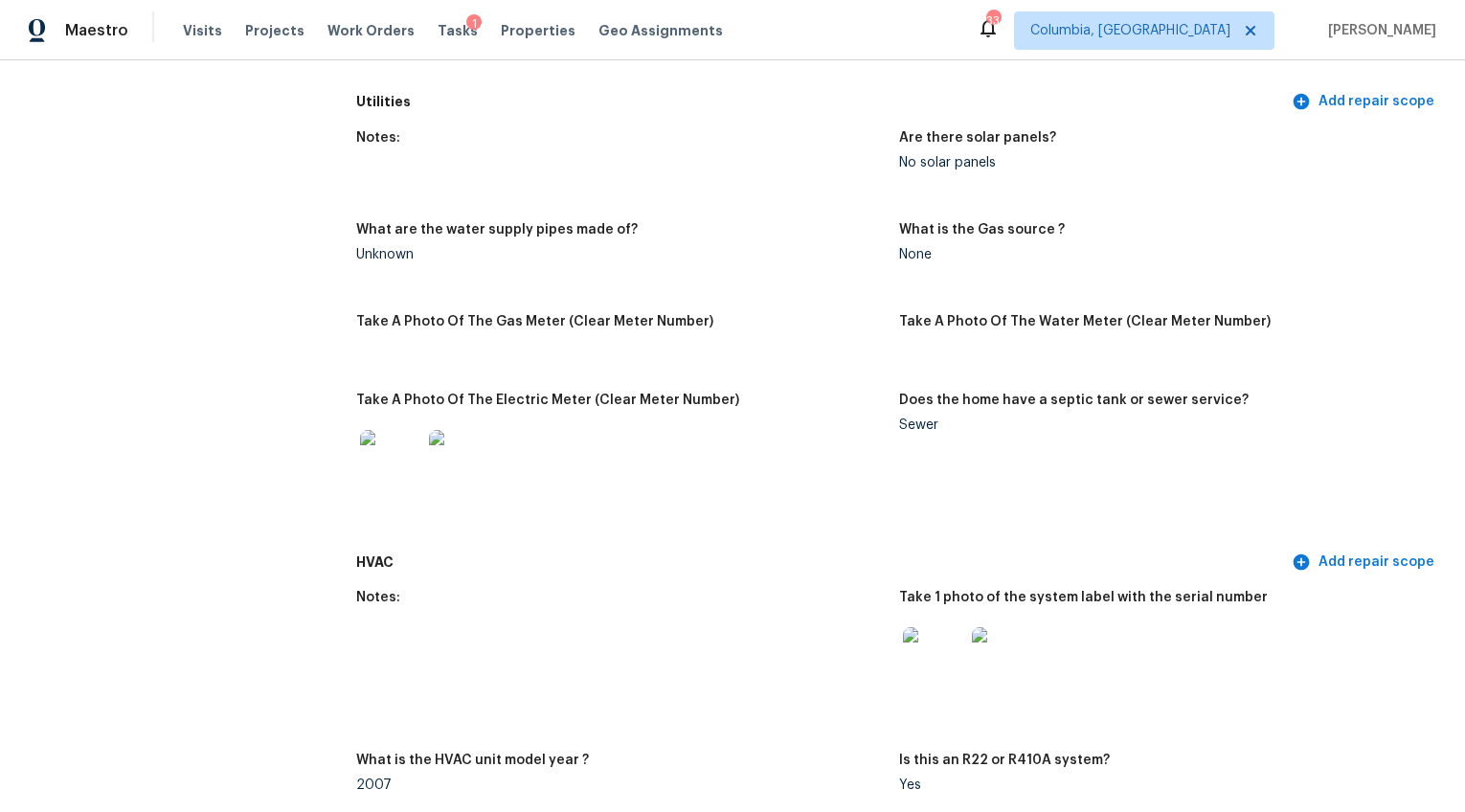
click at [380, 435] on img at bounding box center [390, 460] width 61 height 61
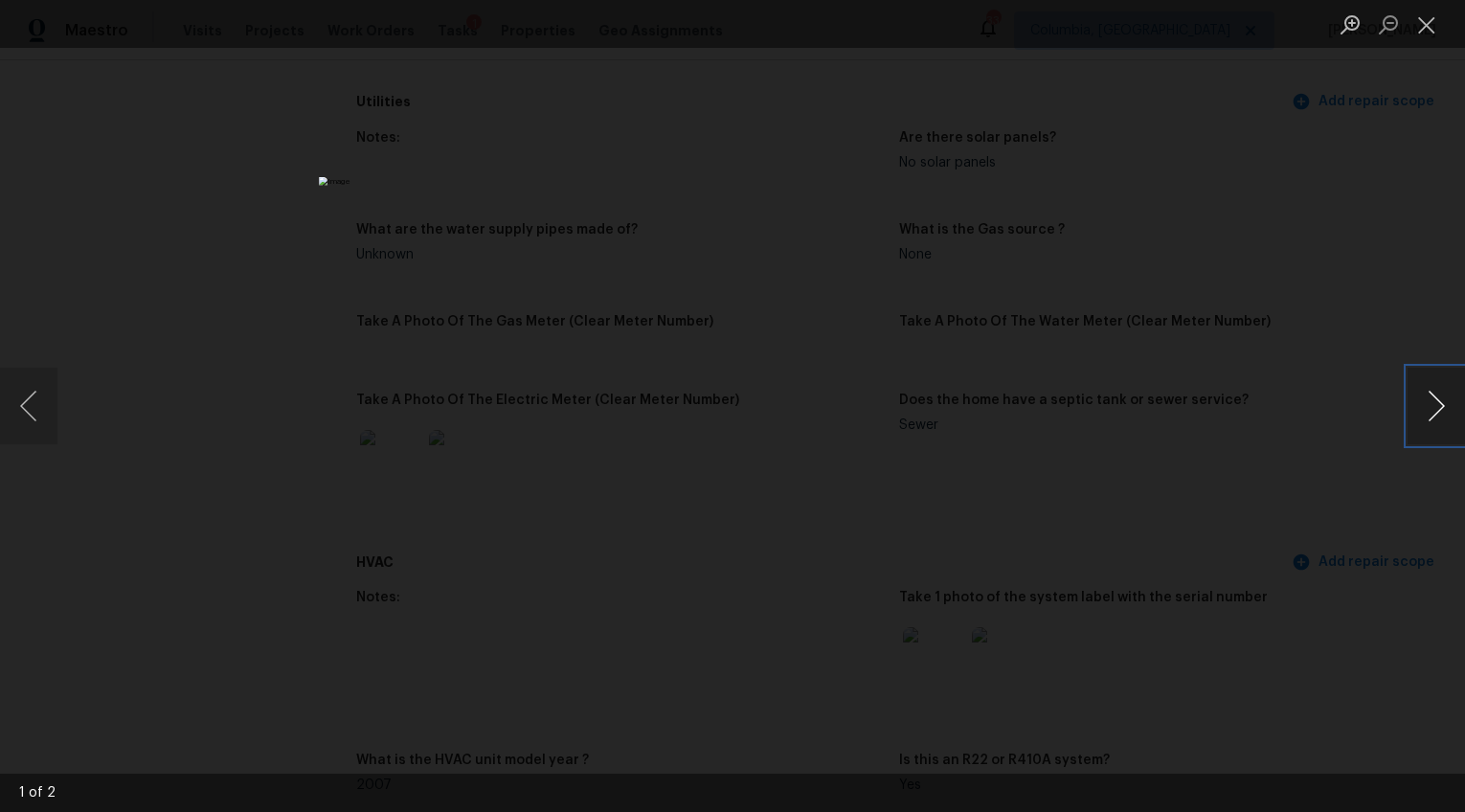
click at [1436, 406] on button "Next image" at bounding box center [1436, 406] width 57 height 76
click at [1248, 511] on div "Lightbox" at bounding box center [732, 406] width 1465 height 812
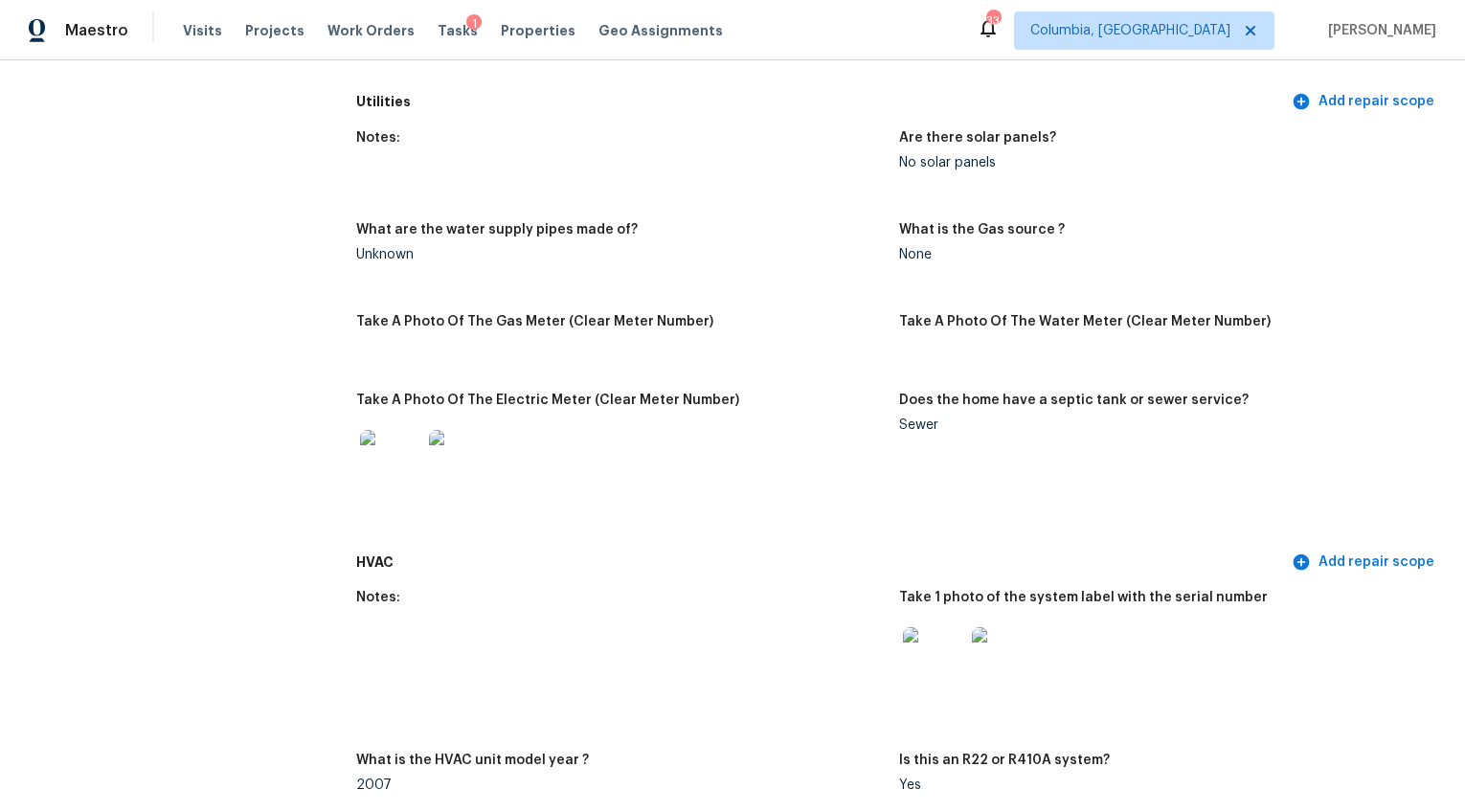
click at [909, 629] on img at bounding box center [933, 658] width 61 height 61
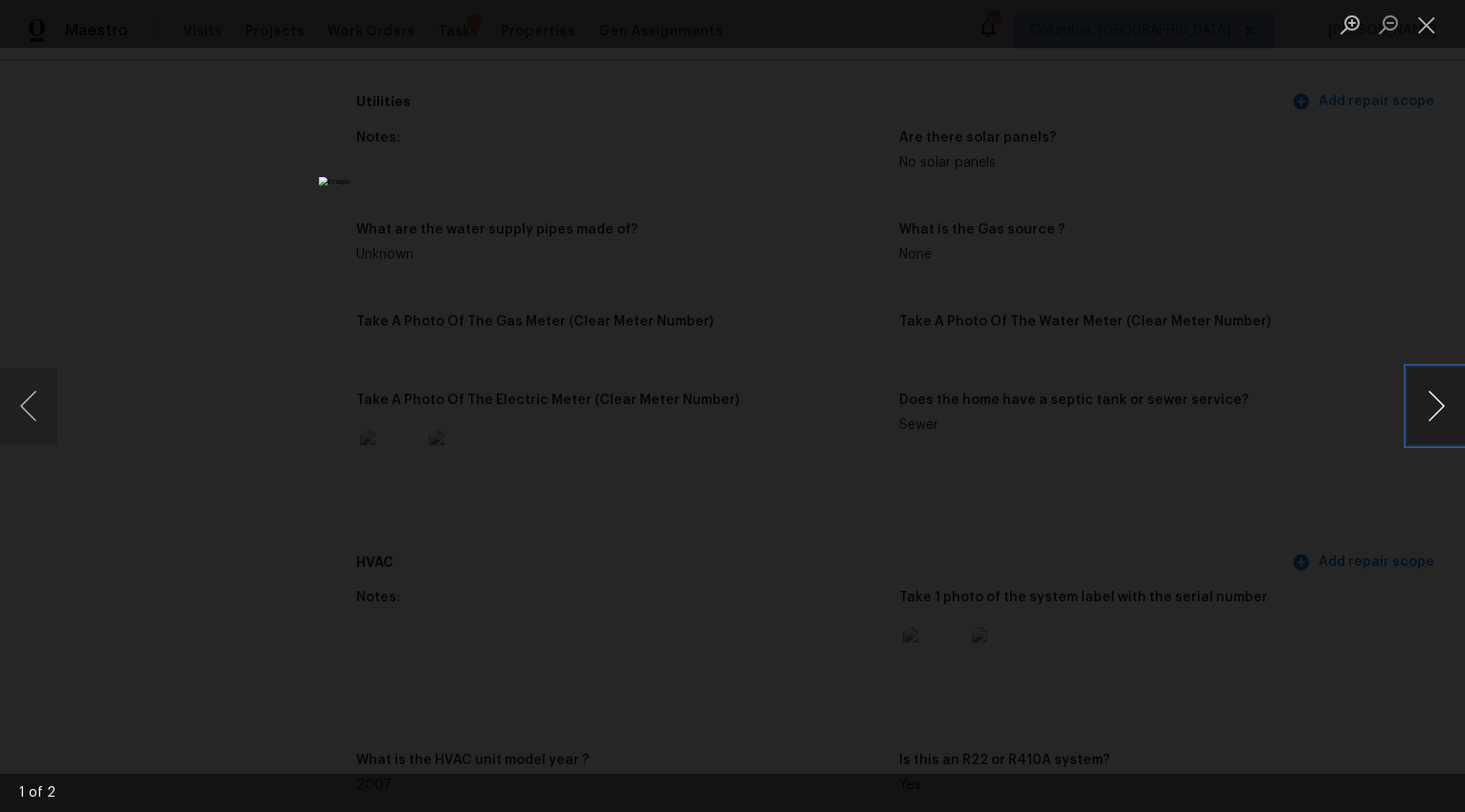
click at [1427, 403] on button "Next image" at bounding box center [1436, 406] width 57 height 76
click at [1073, 235] on div "Lightbox" at bounding box center [732, 406] width 1465 height 812
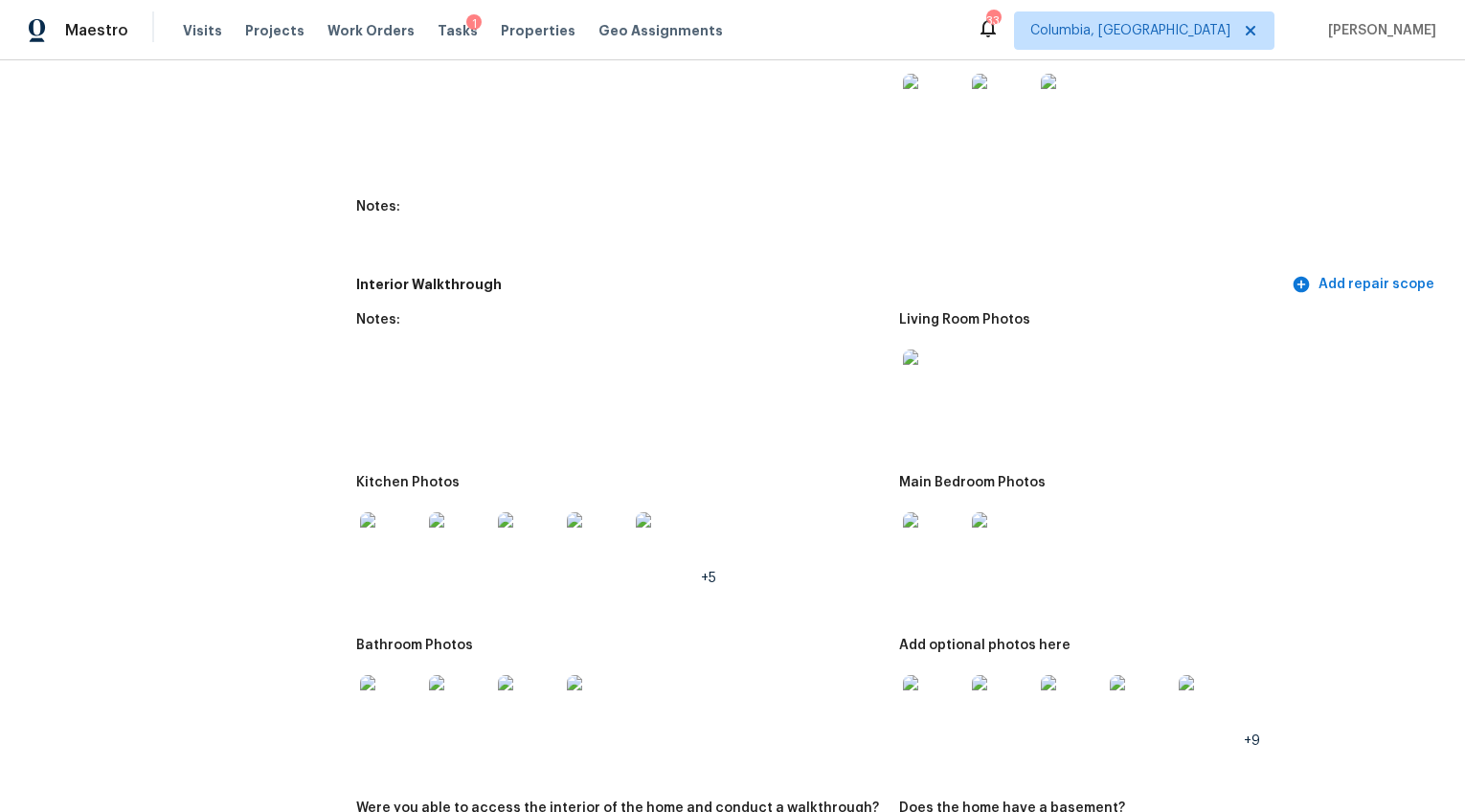
scroll to position [2104, 0]
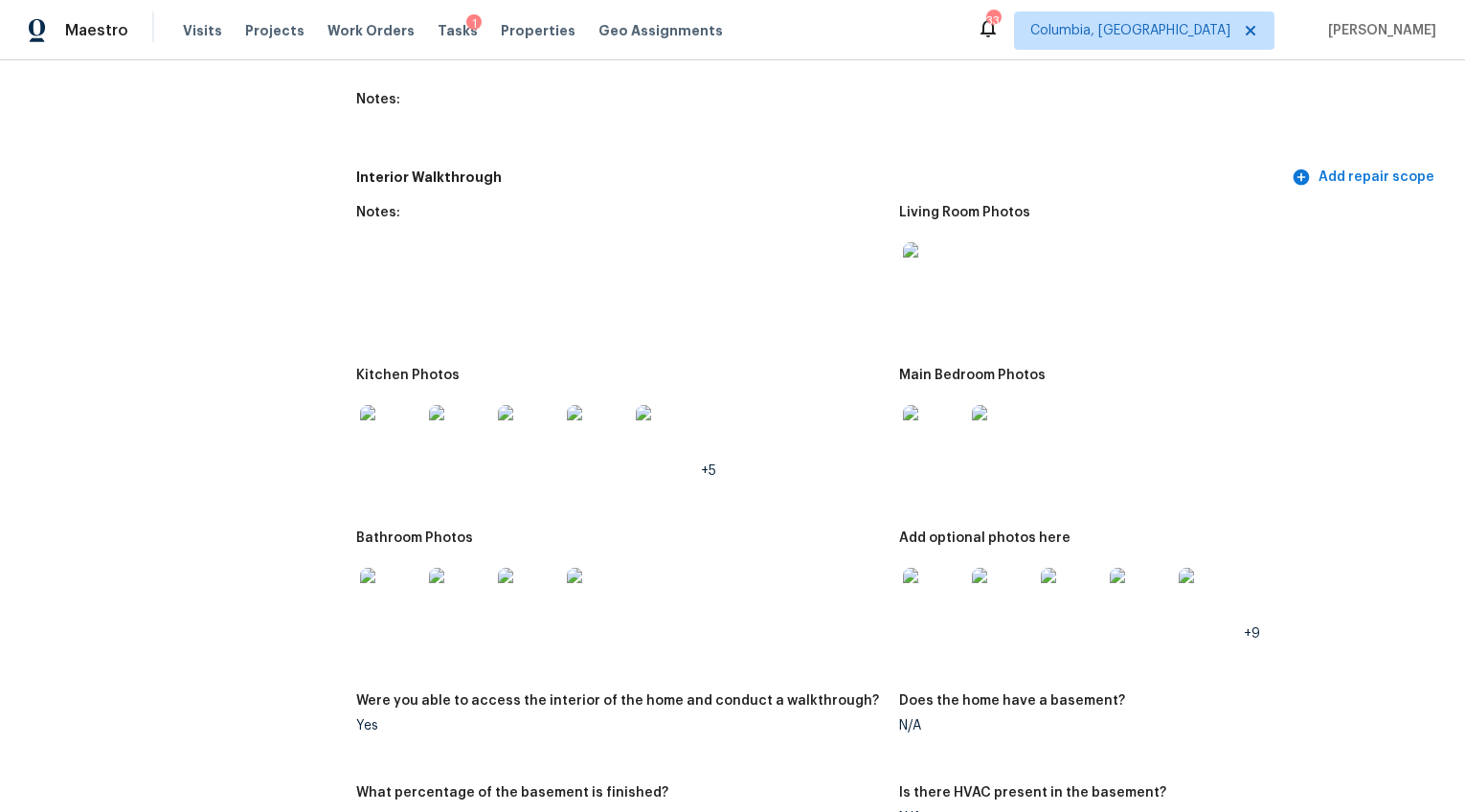
click at [915, 598] on img at bounding box center [933, 598] width 61 height 61
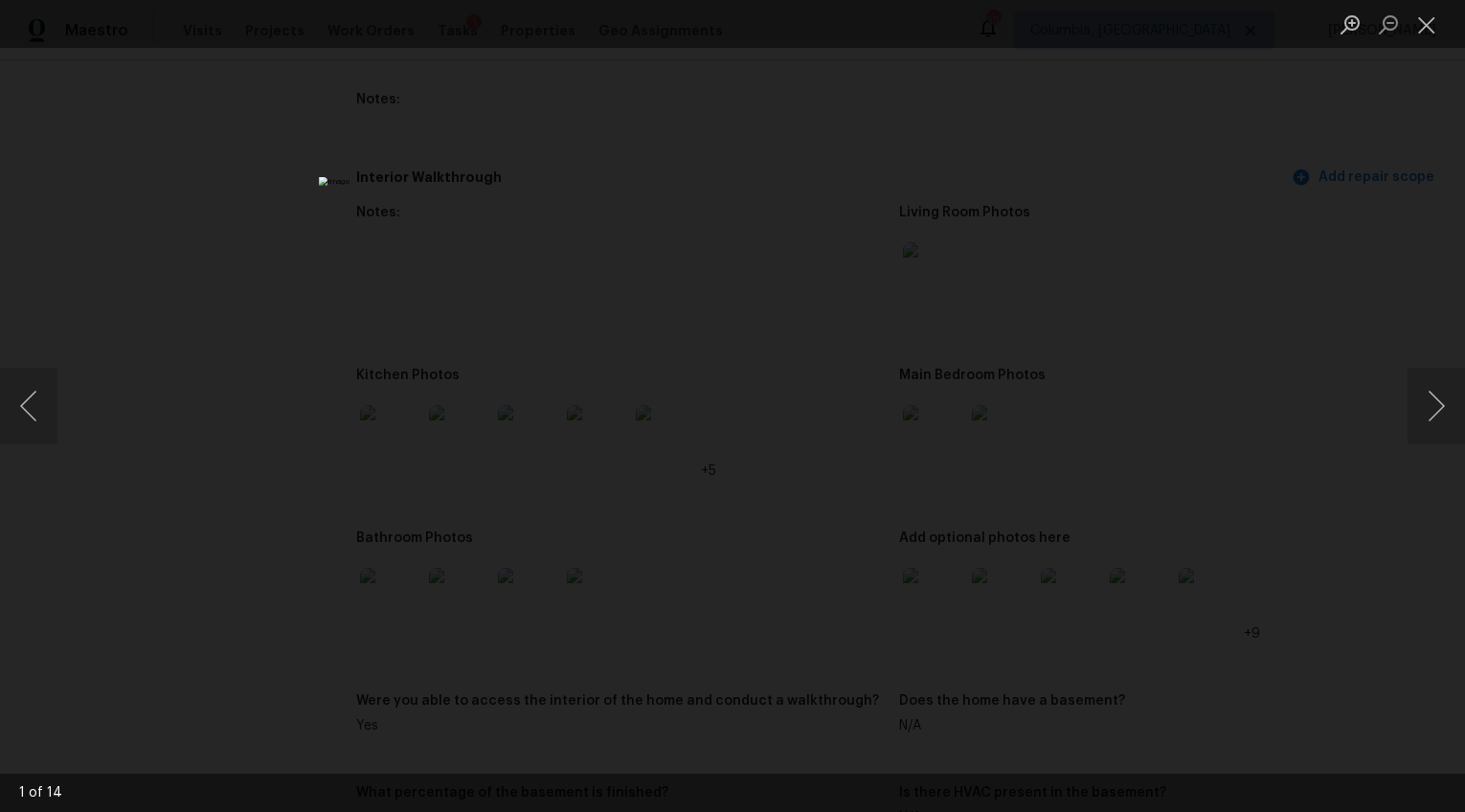
click at [1225, 439] on div "Lightbox" at bounding box center [732, 406] width 1465 height 812
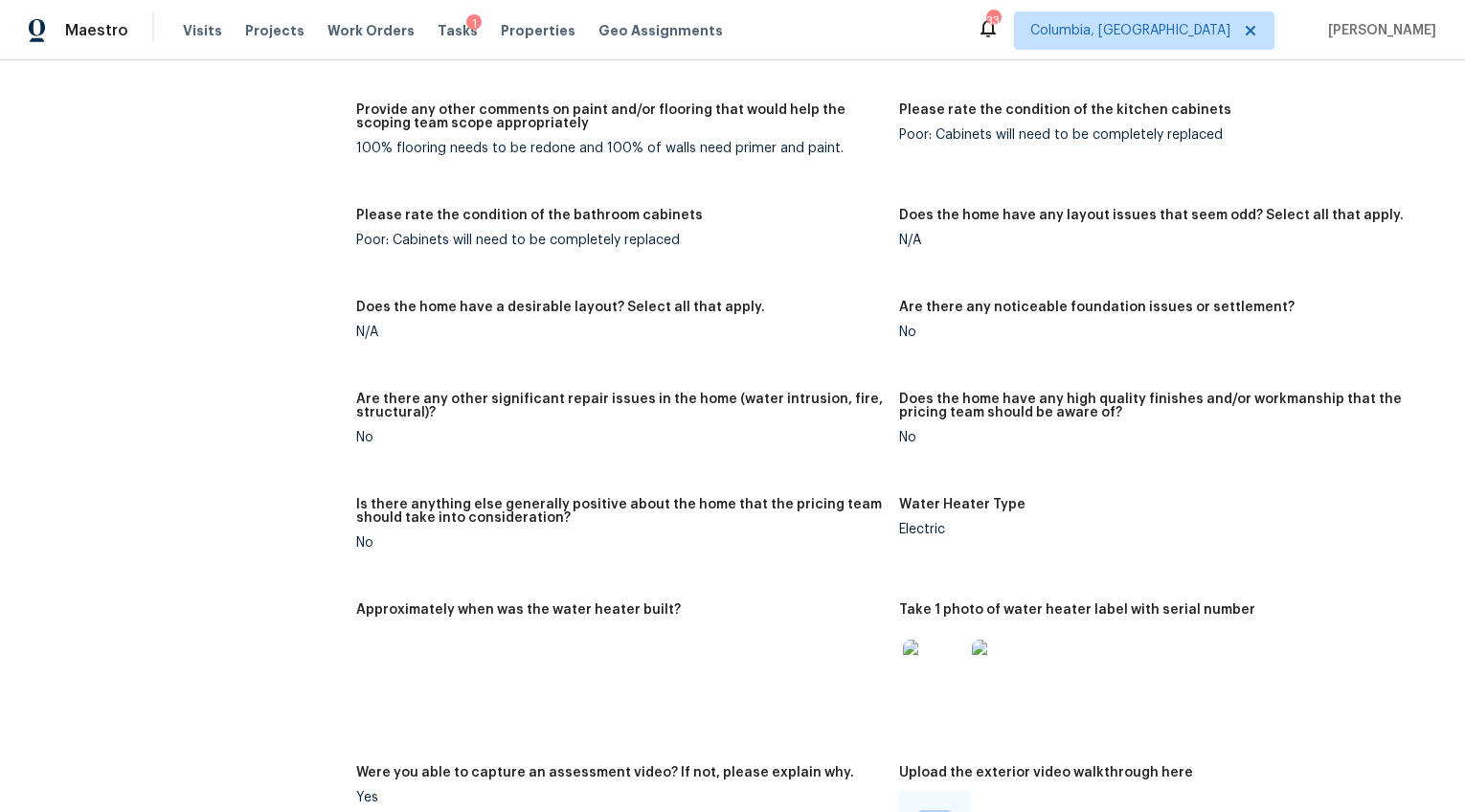
scroll to position [3282, 0]
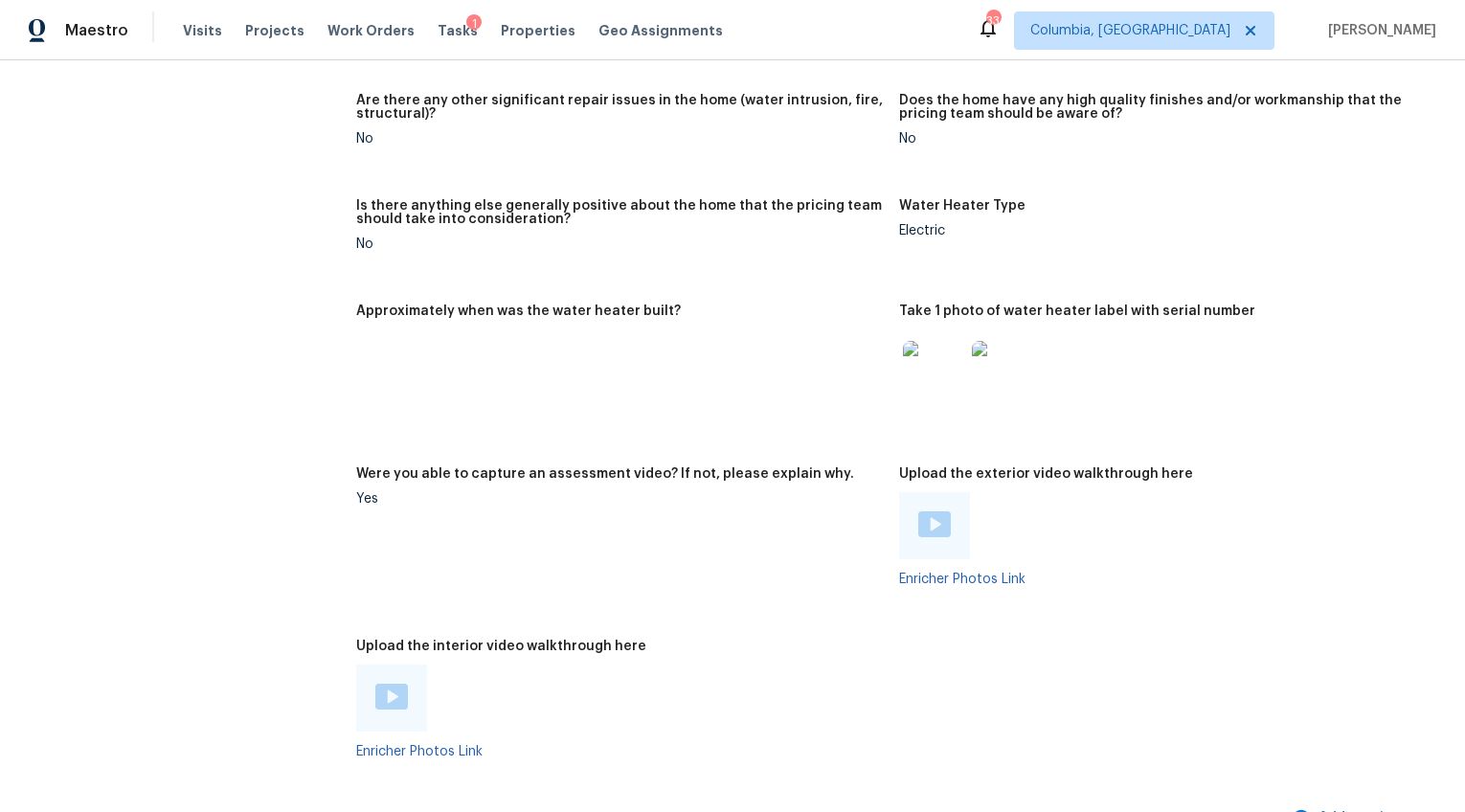
click at [932, 352] on img at bounding box center [933, 371] width 61 height 61
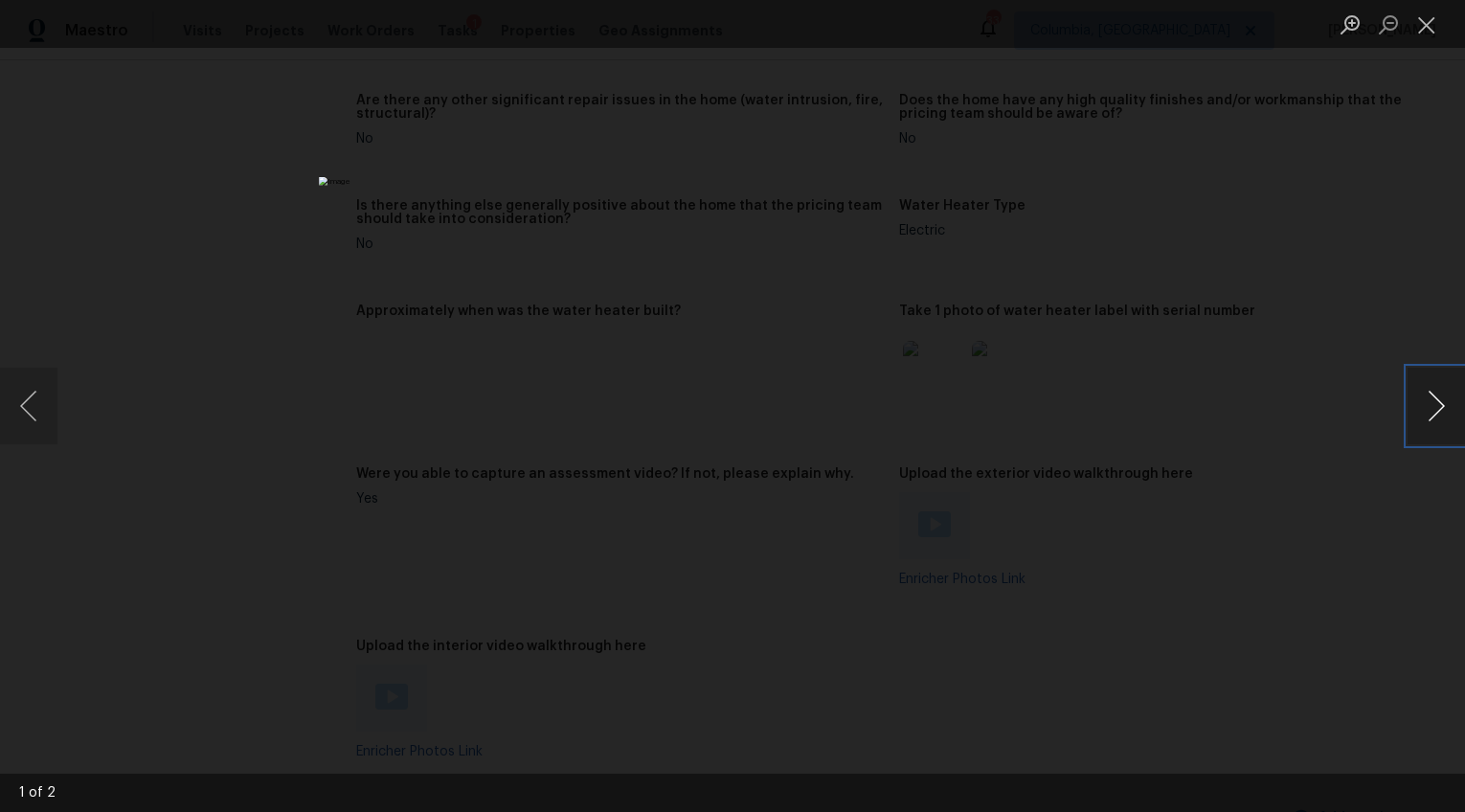
click at [1441, 403] on button "Next image" at bounding box center [1436, 406] width 57 height 76
click at [1321, 622] on div "Lightbox" at bounding box center [732, 406] width 1465 height 812
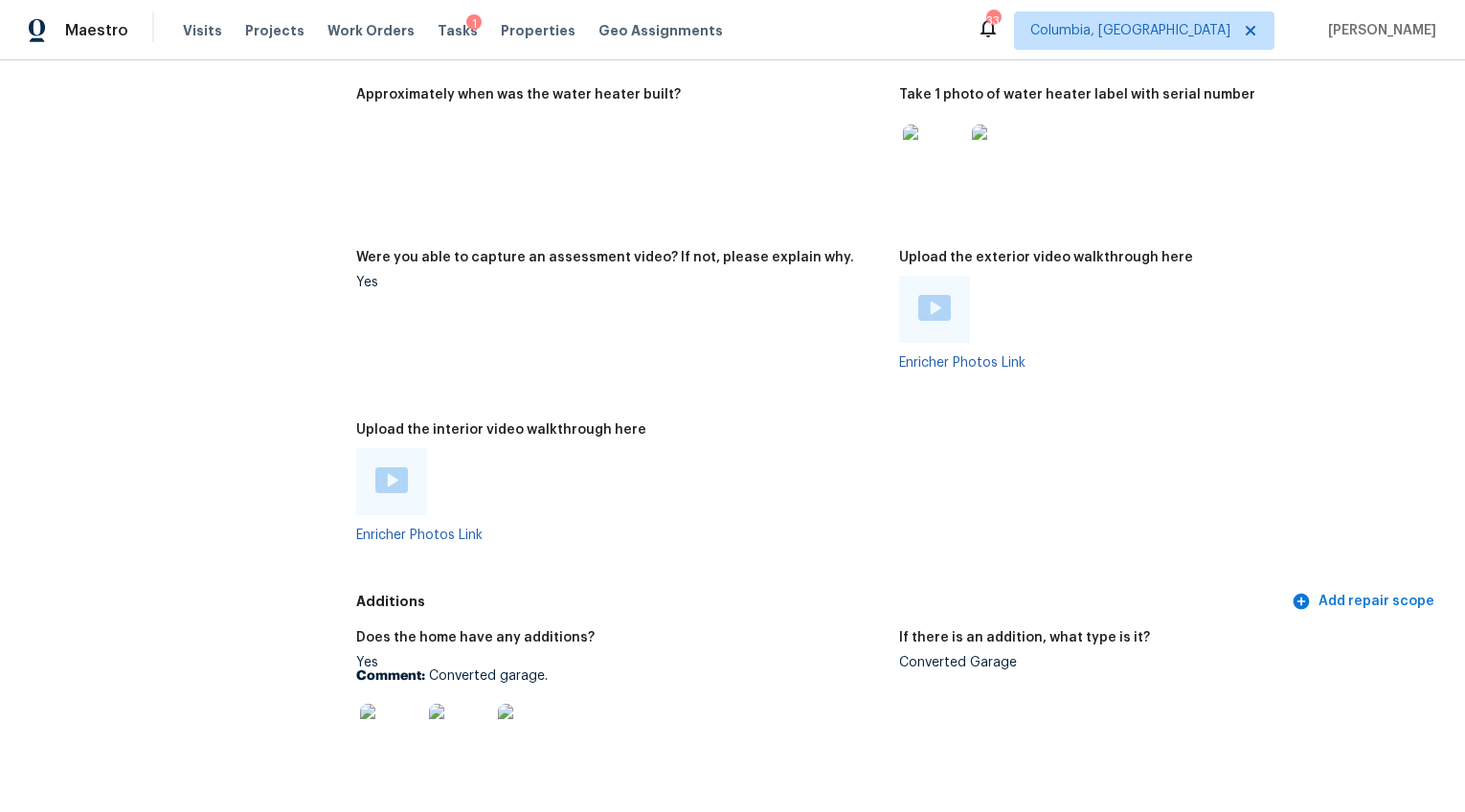
scroll to position [3492, 0]
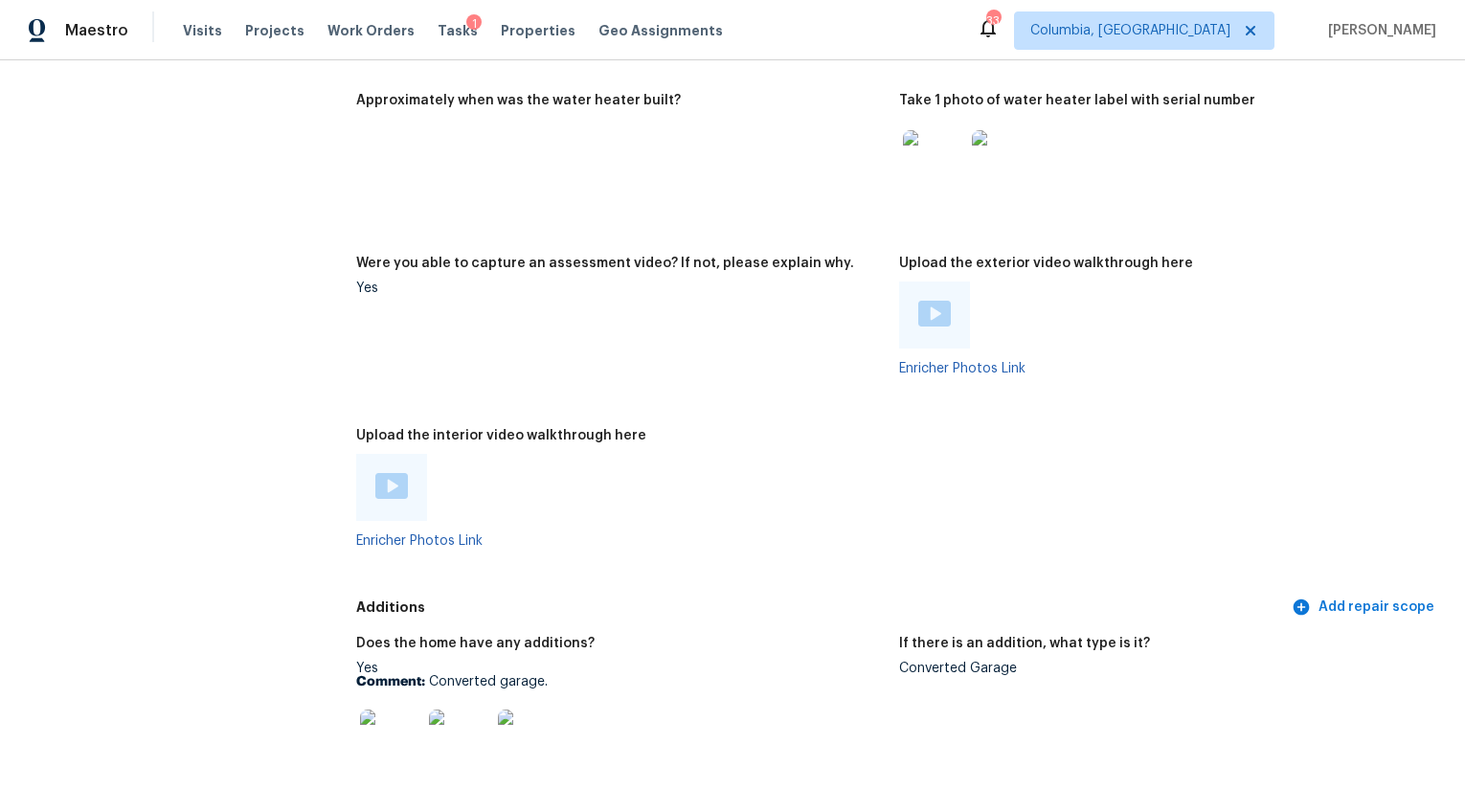
click at [918, 285] on div at bounding box center [934, 315] width 70 height 67
click at [944, 299] on div at bounding box center [934, 315] width 70 height 67
click at [935, 305] on img at bounding box center [935, 313] width 33 height 26
click at [387, 475] on img at bounding box center [392, 486] width 33 height 26
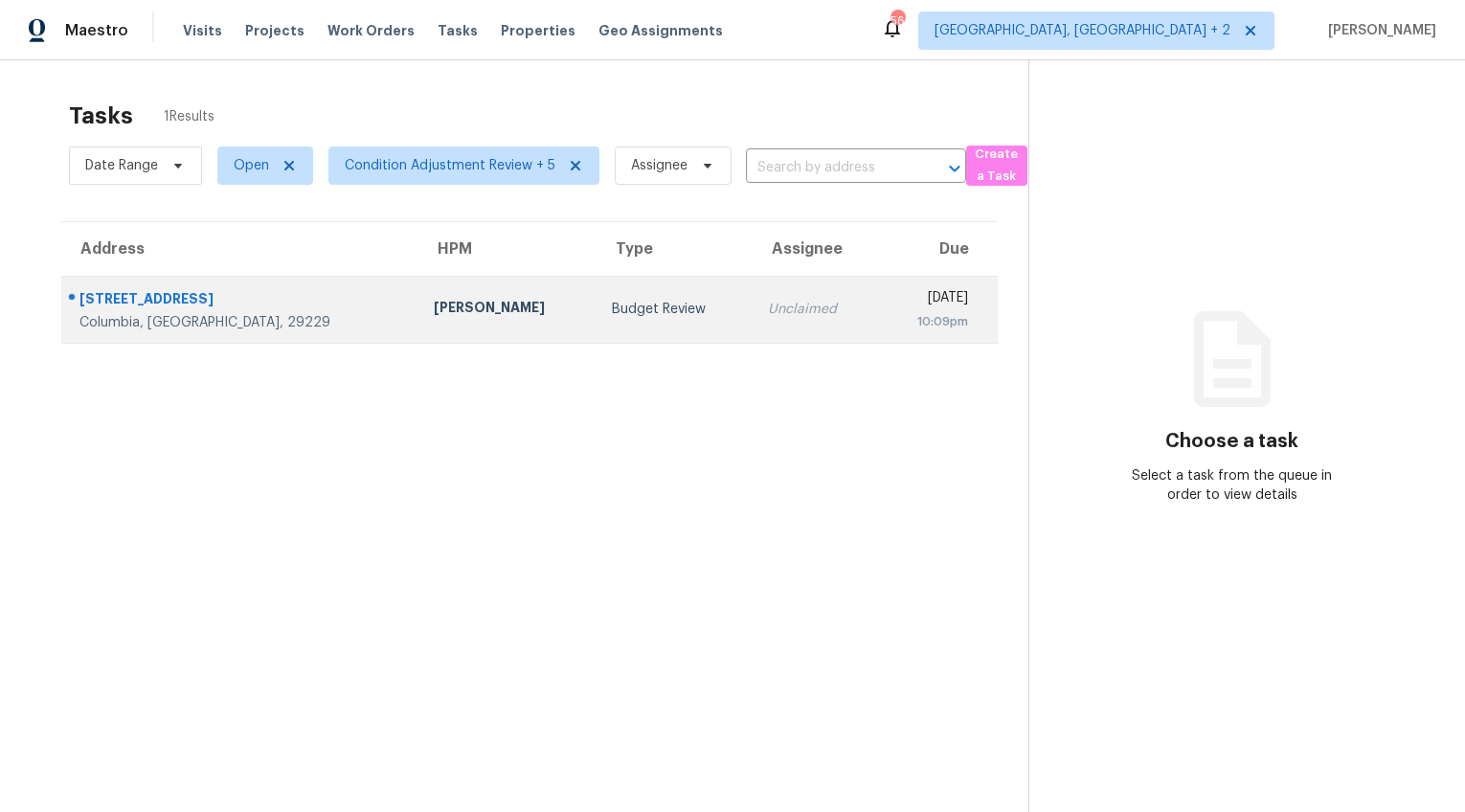
click at [434, 302] on div "[PERSON_NAME]" at bounding box center [507, 309] width 148 height 24
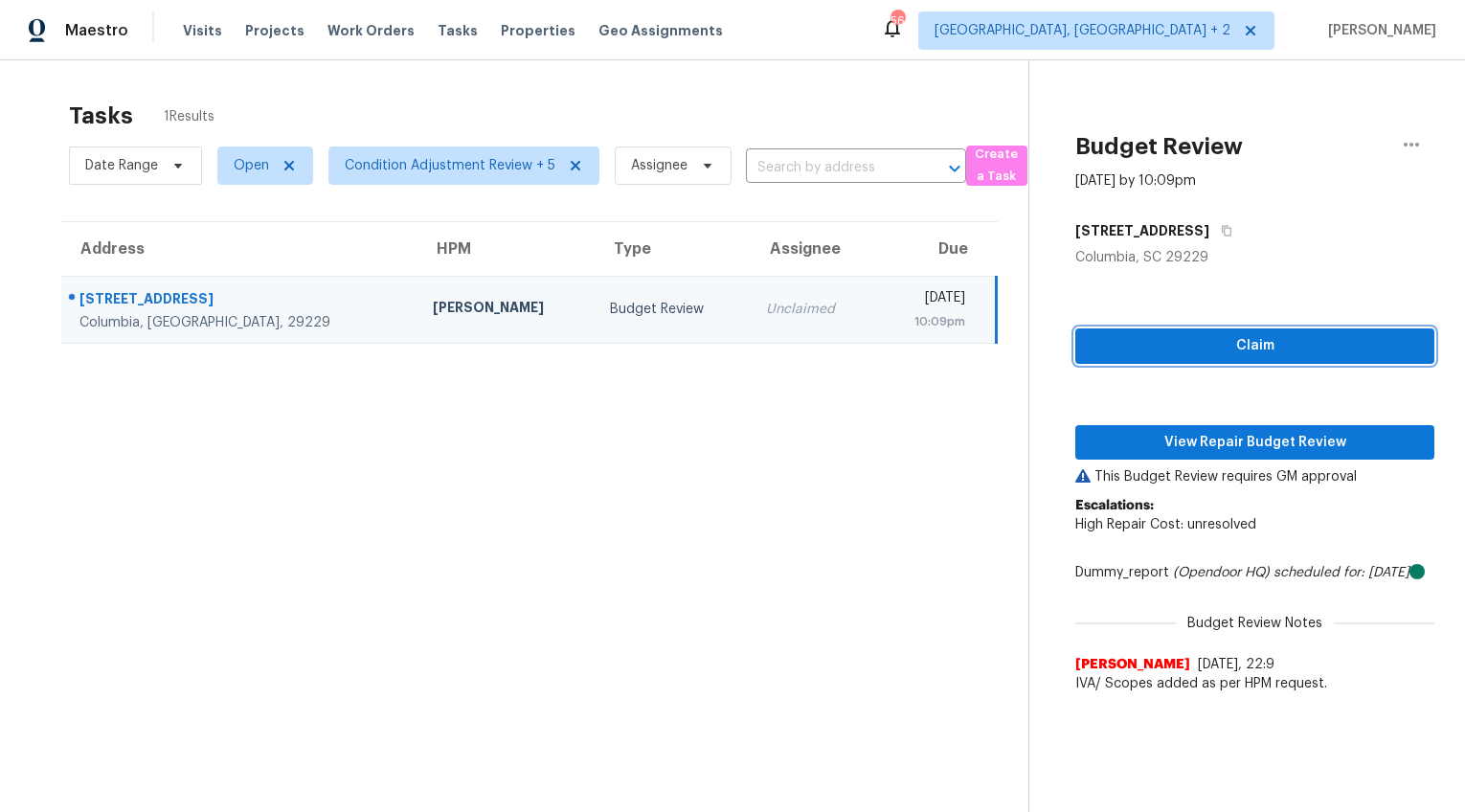
click at [1286, 342] on span "Claim" at bounding box center [1254, 346] width 328 height 24
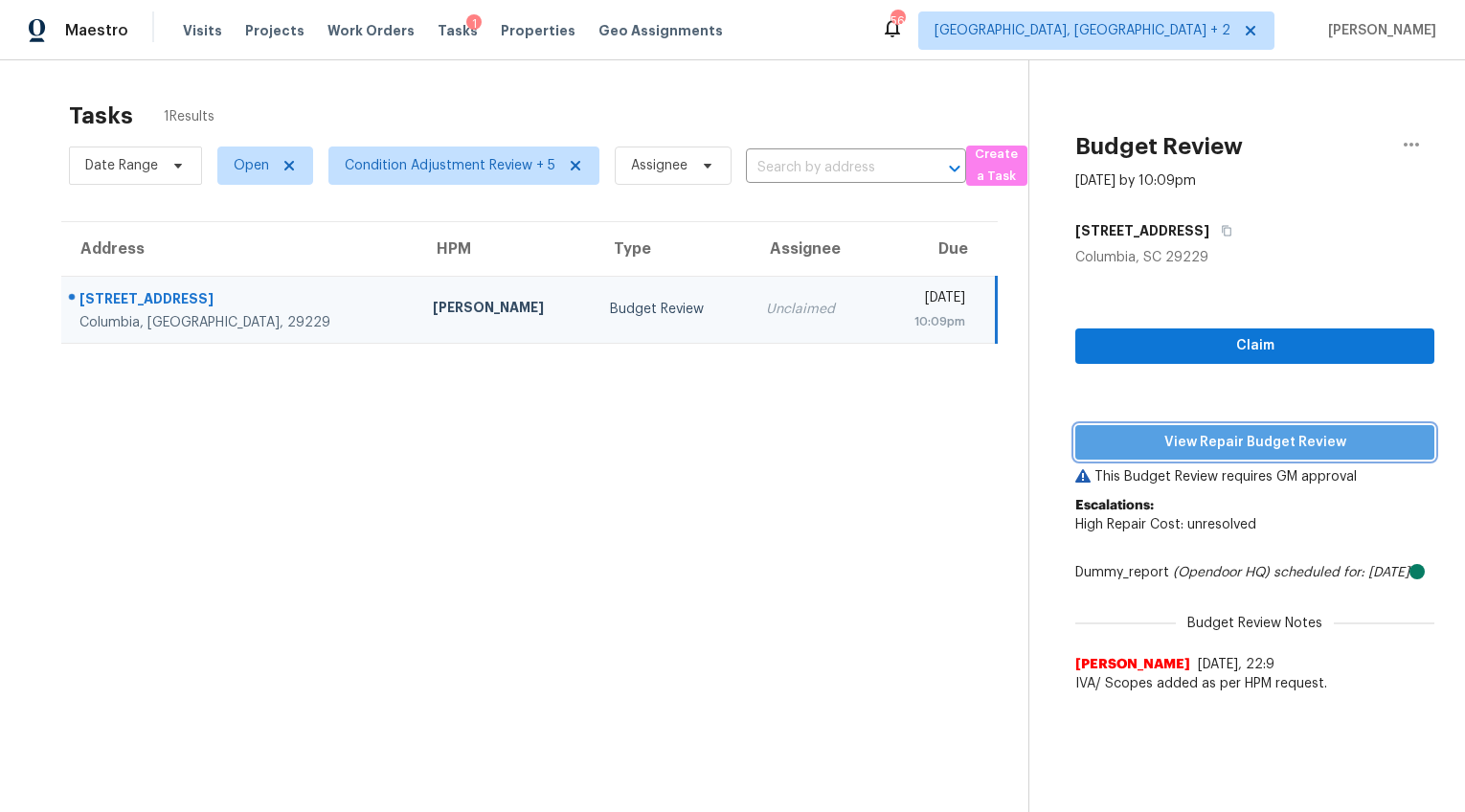
click at [1277, 446] on div "Claim View Repair Budget Review This Budget Review requires GM approval Escalat…" at bounding box center [1255, 485] width 359 height 435
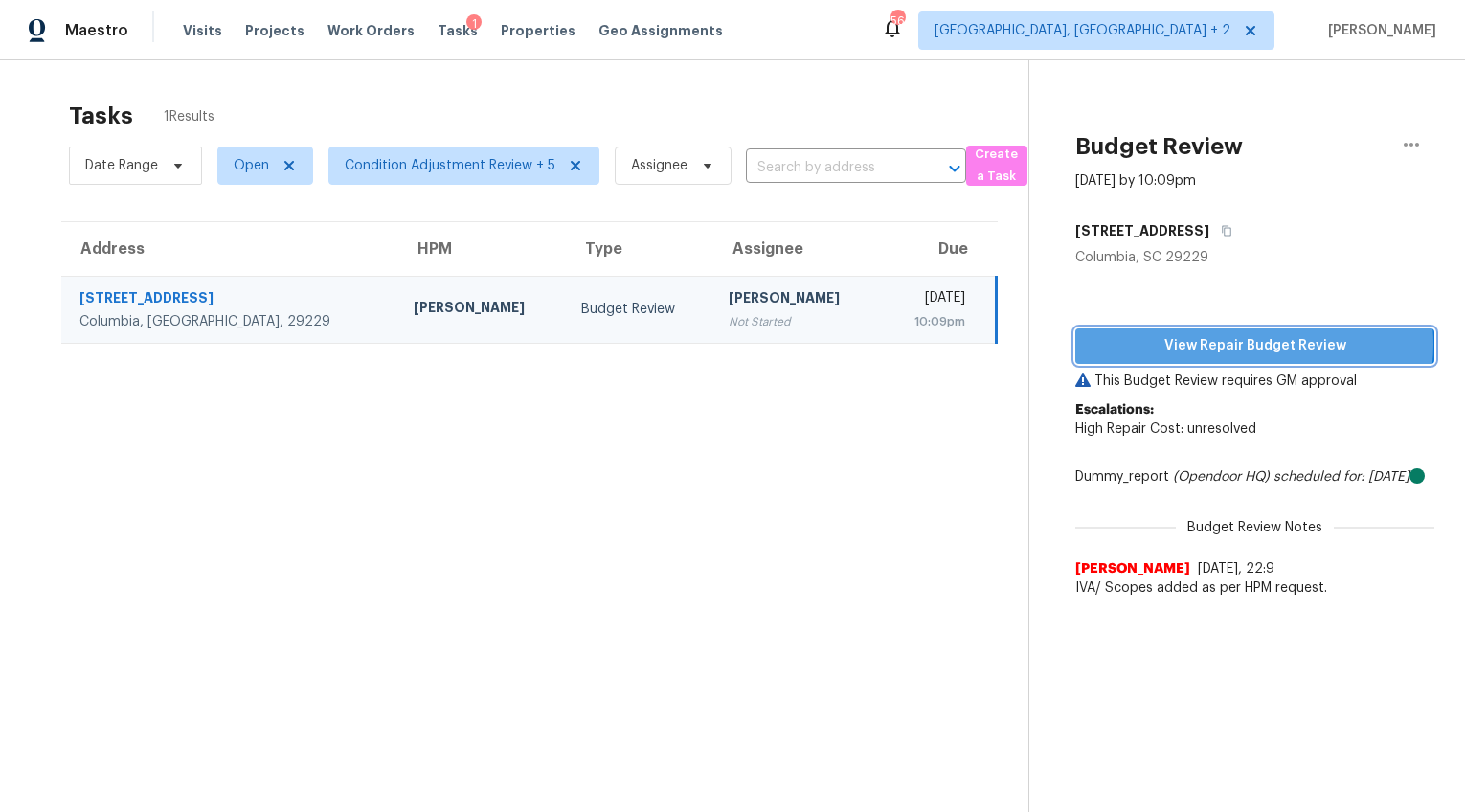
click at [1243, 344] on span "View Repair Budget Review" at bounding box center [1254, 346] width 328 height 24
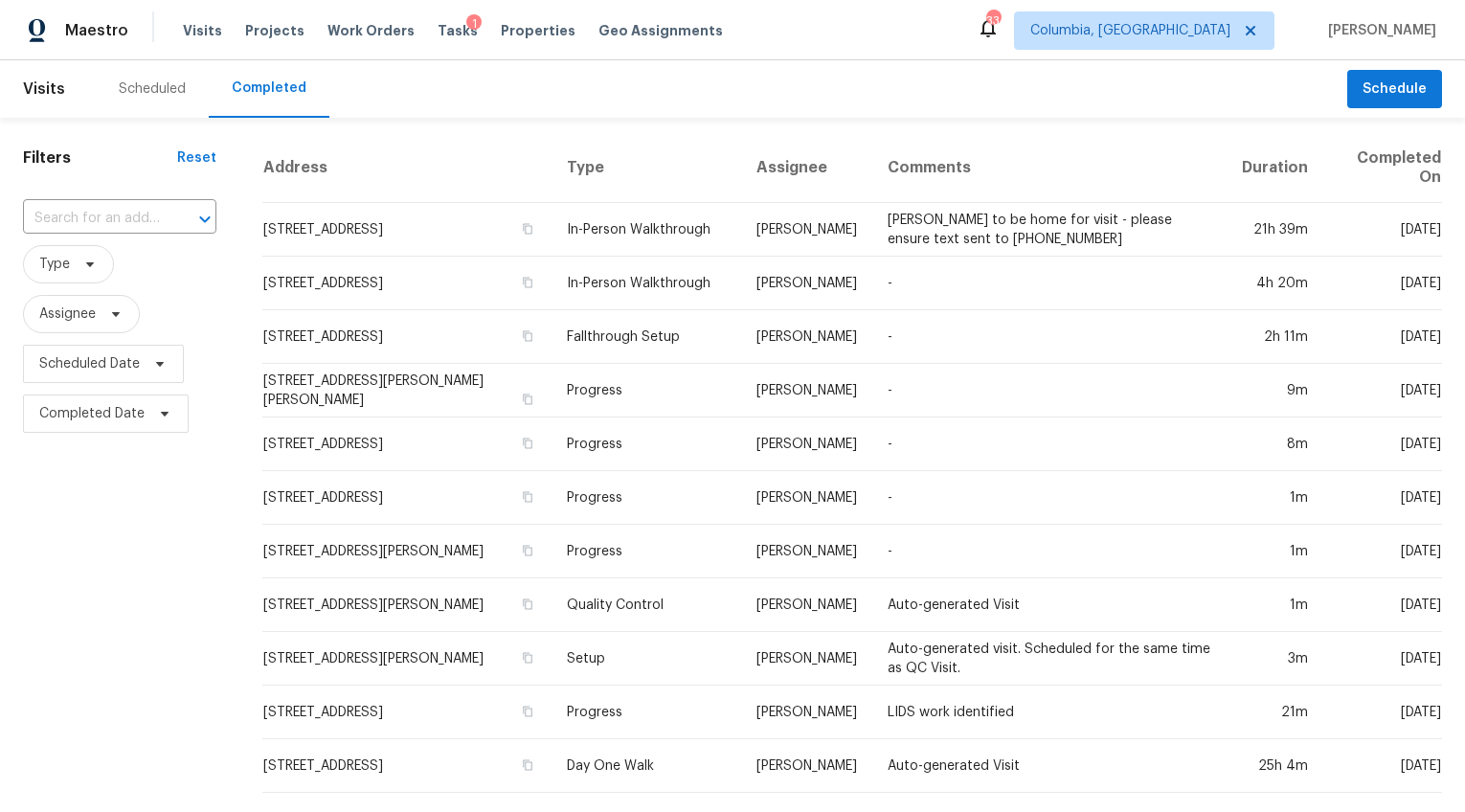
click at [117, 218] on input "text" at bounding box center [93, 218] width 140 height 30
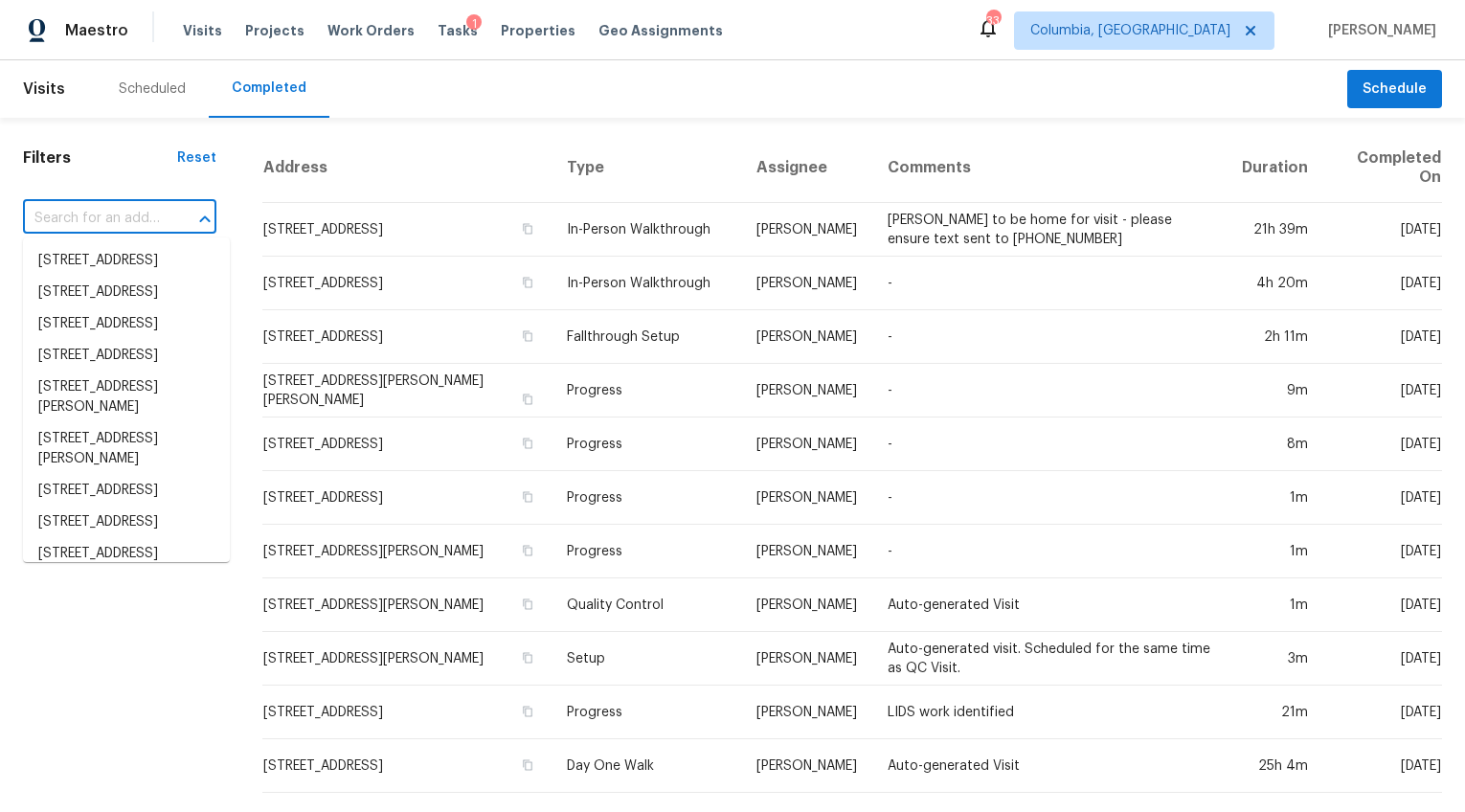
paste input "[STREET_ADDRESS]"
type input "[STREET_ADDRESS]"
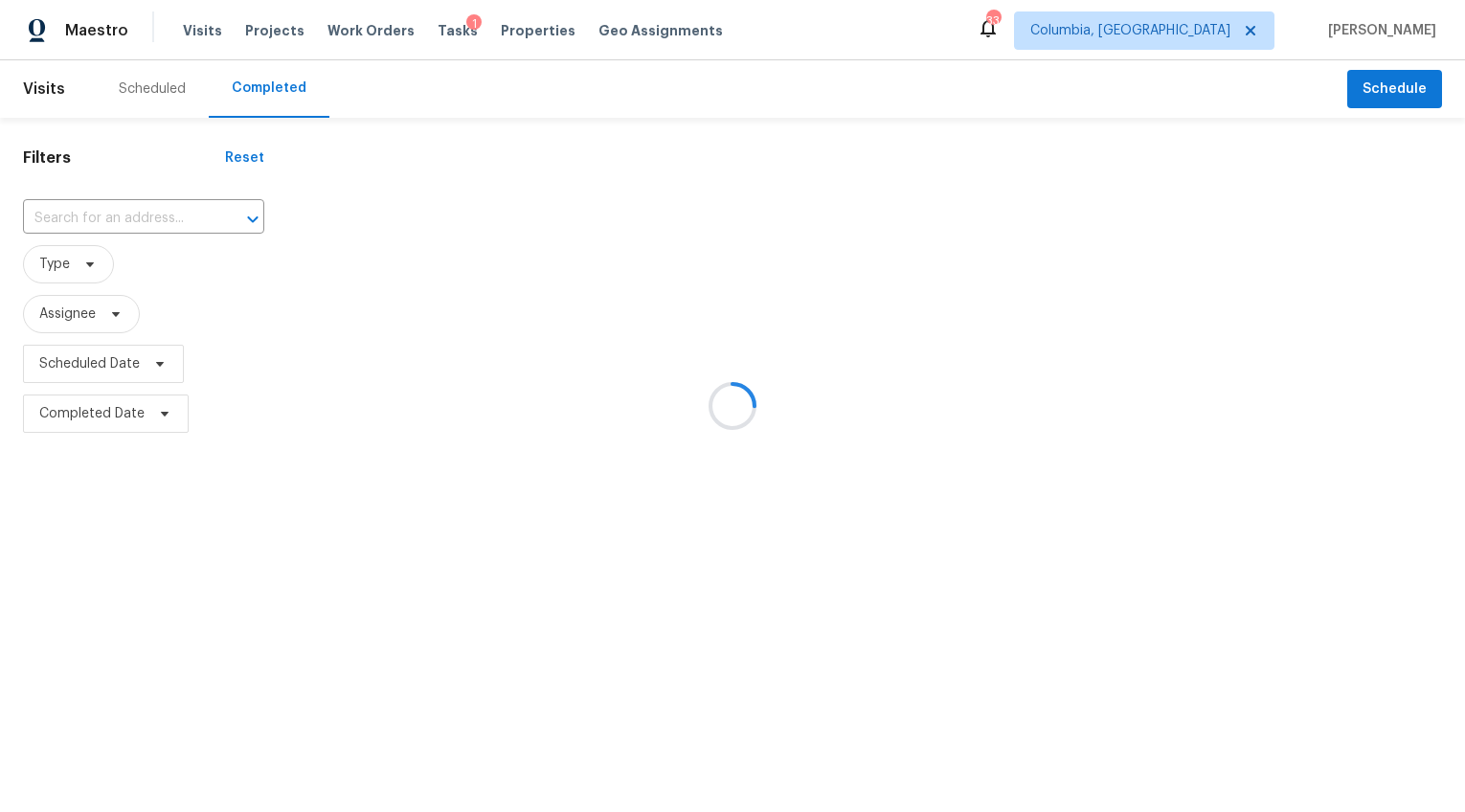
type input "[STREET_ADDRESS]"
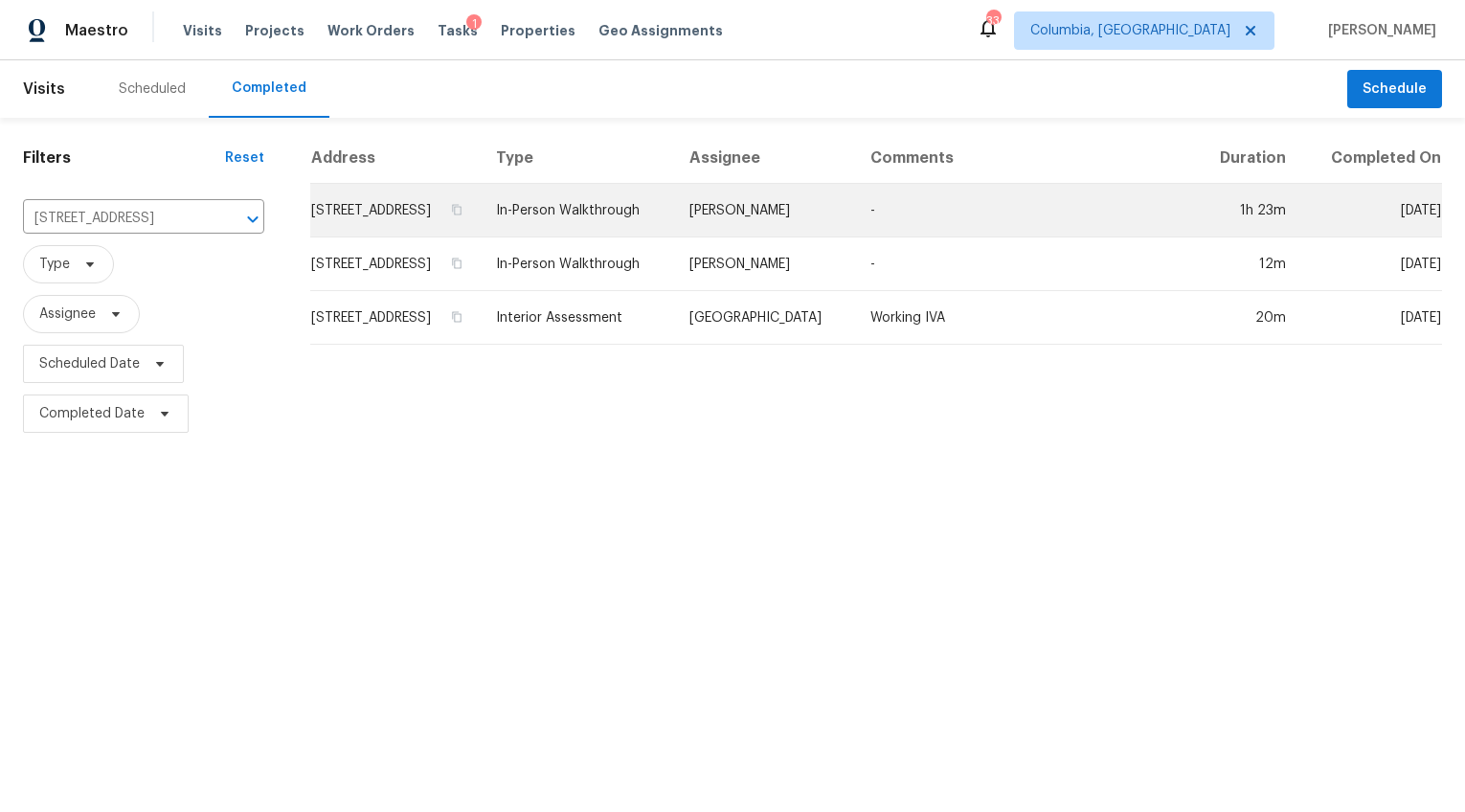
click at [382, 228] on td "[STREET_ADDRESS]" at bounding box center [395, 210] width 171 height 54
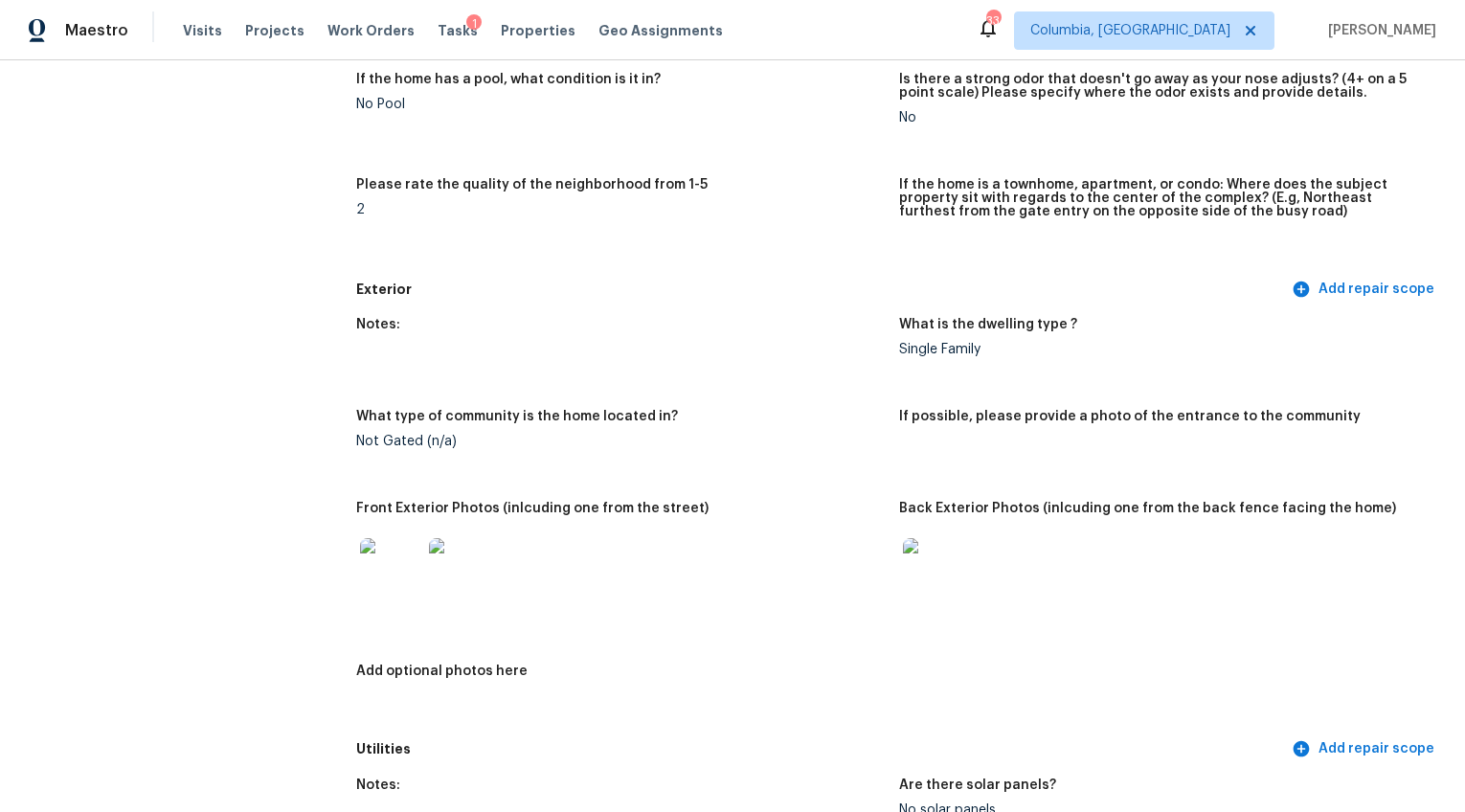
scroll to position [592, 0]
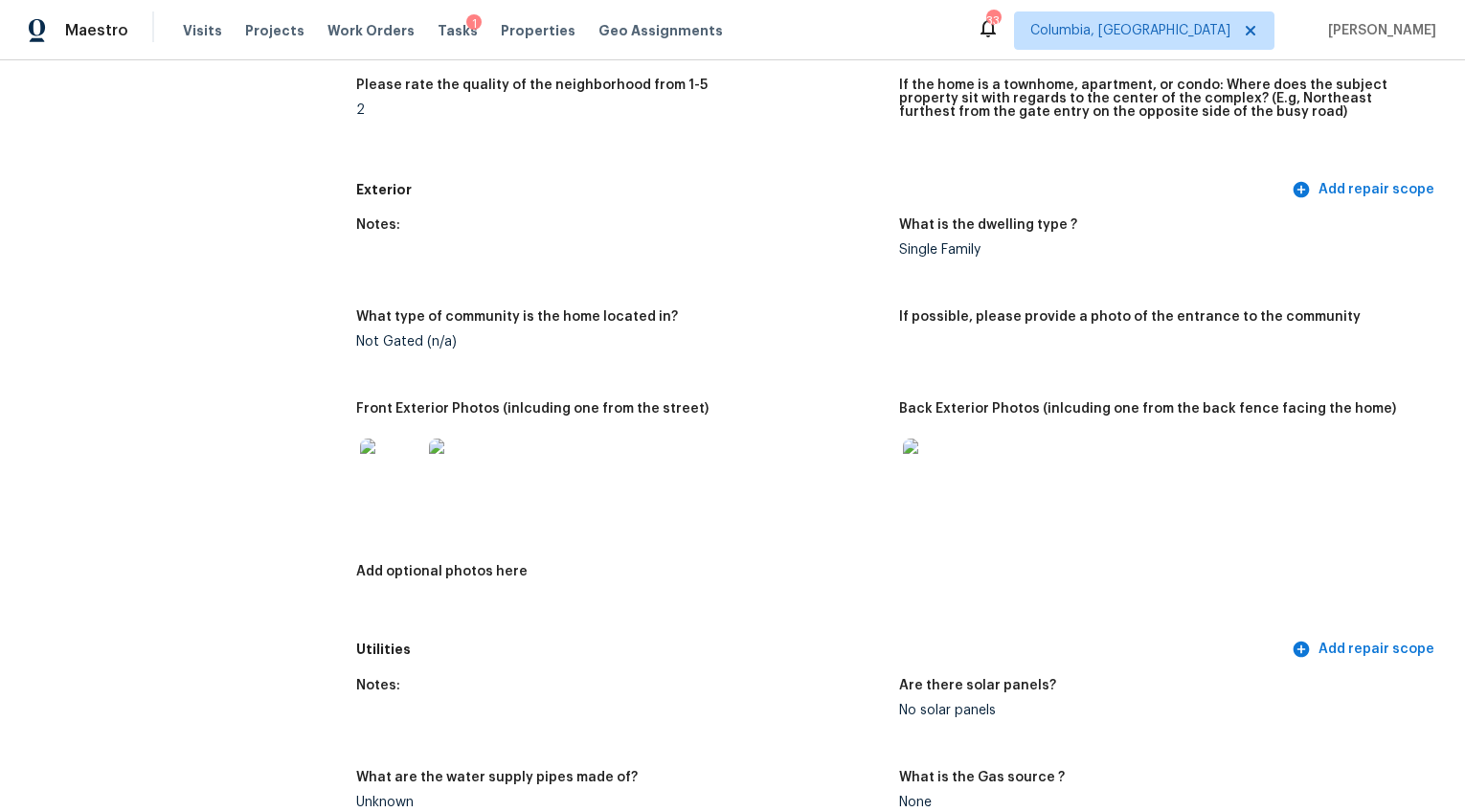
click at [385, 464] on img at bounding box center [390, 468] width 61 height 61
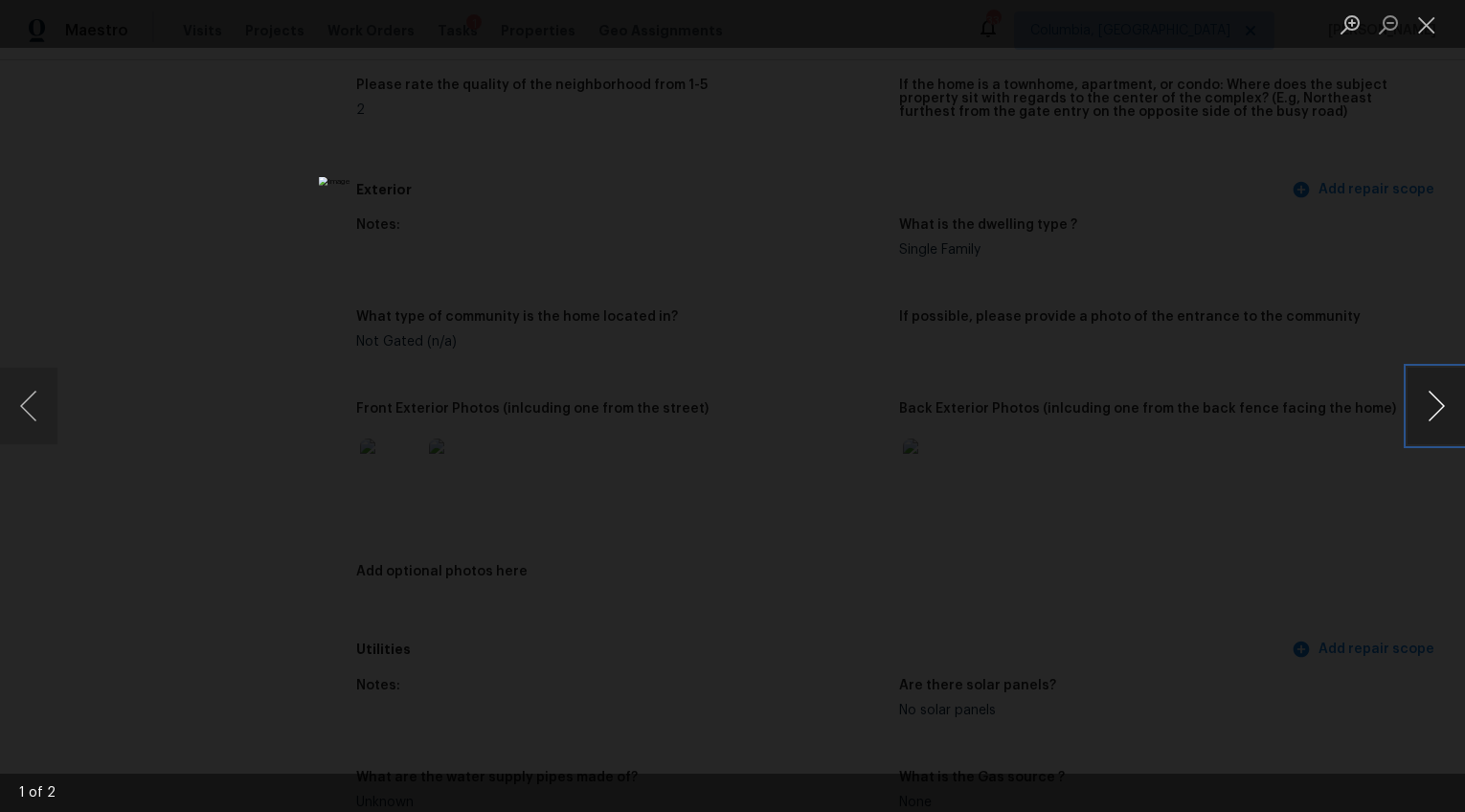
click at [1430, 400] on button "Next image" at bounding box center [1436, 406] width 57 height 76
click at [1305, 519] on div "Lightbox" at bounding box center [732, 406] width 1465 height 812
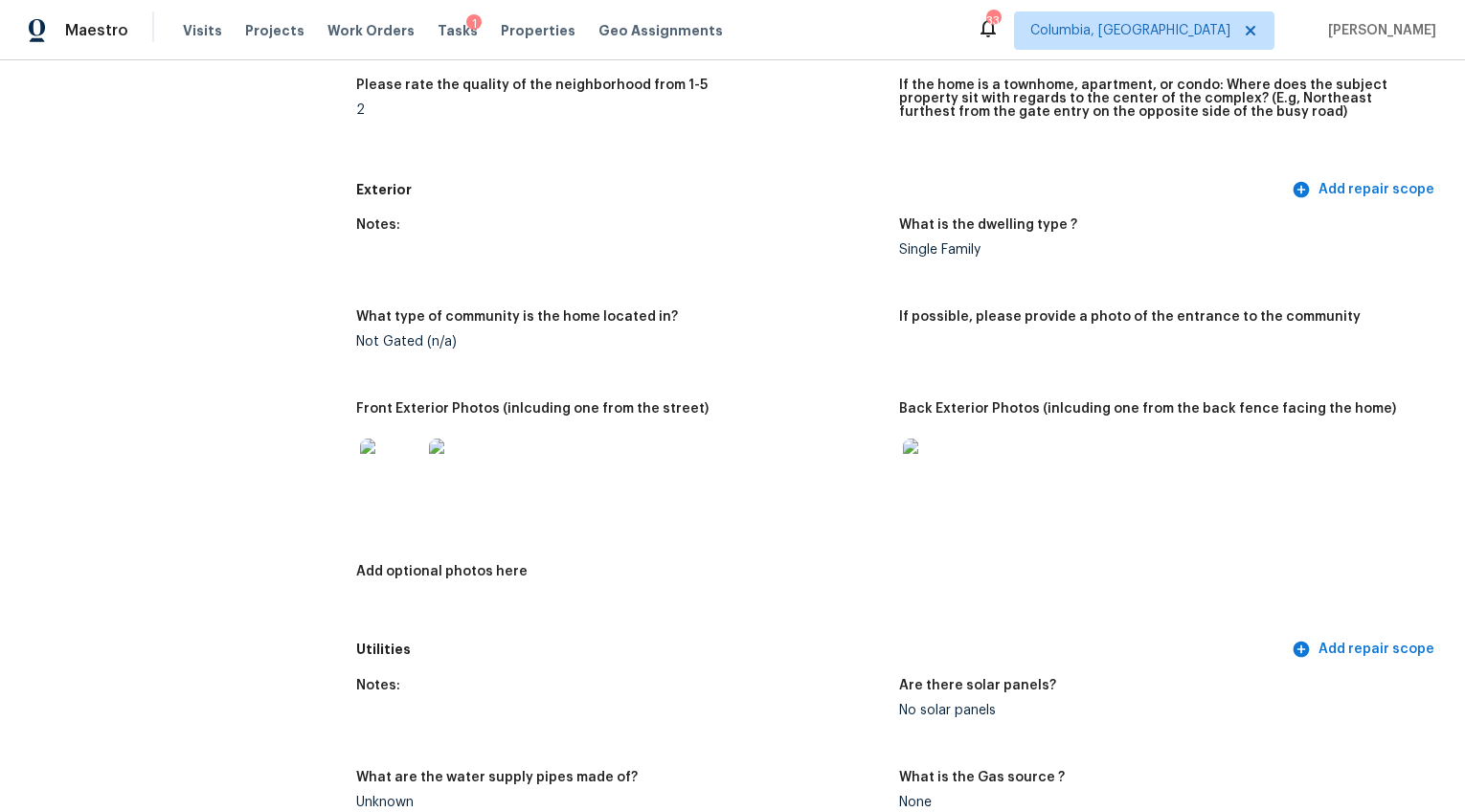
scroll to position [0, 0]
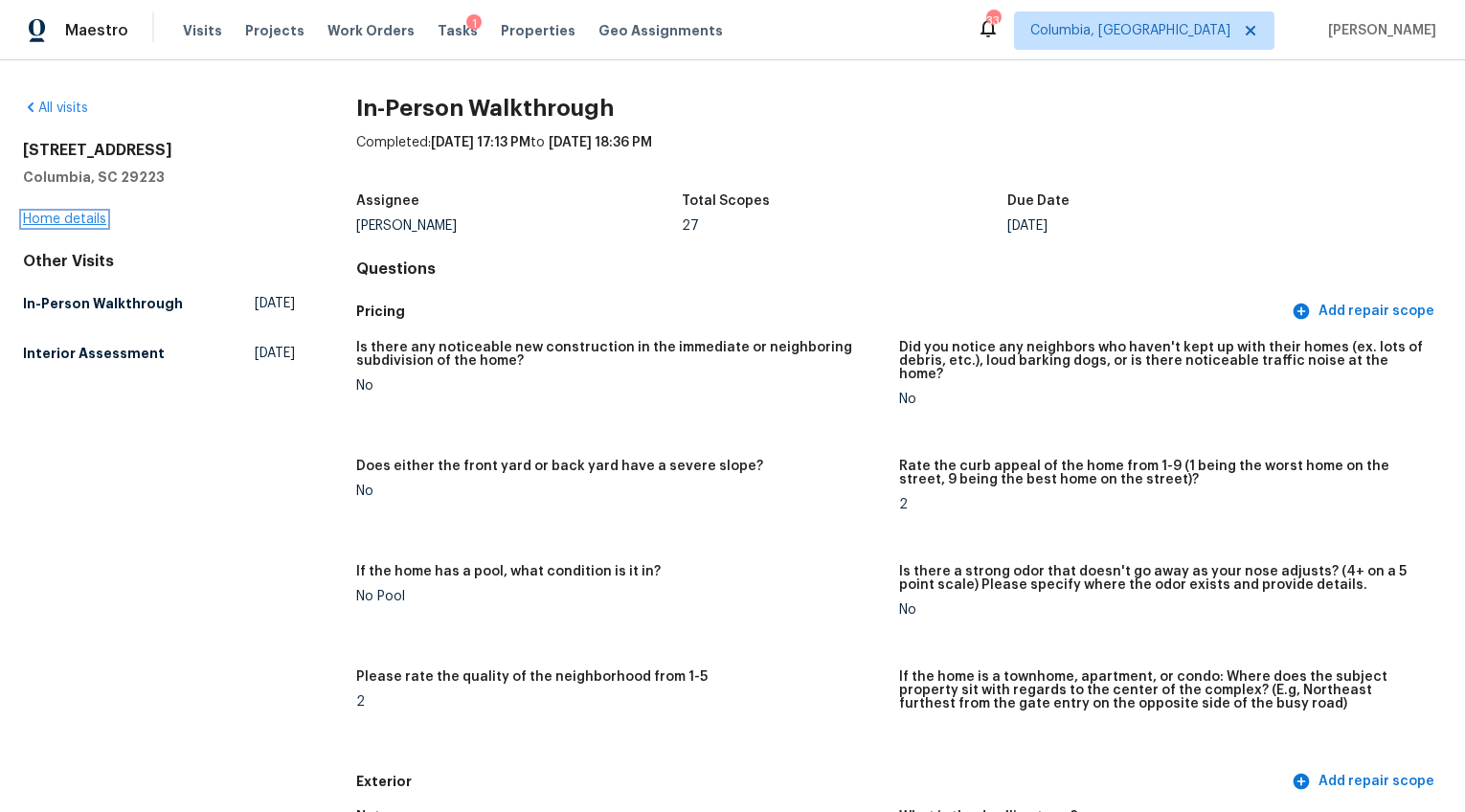
click at [75, 219] on link "Home details" at bounding box center [65, 219] width 83 height 14
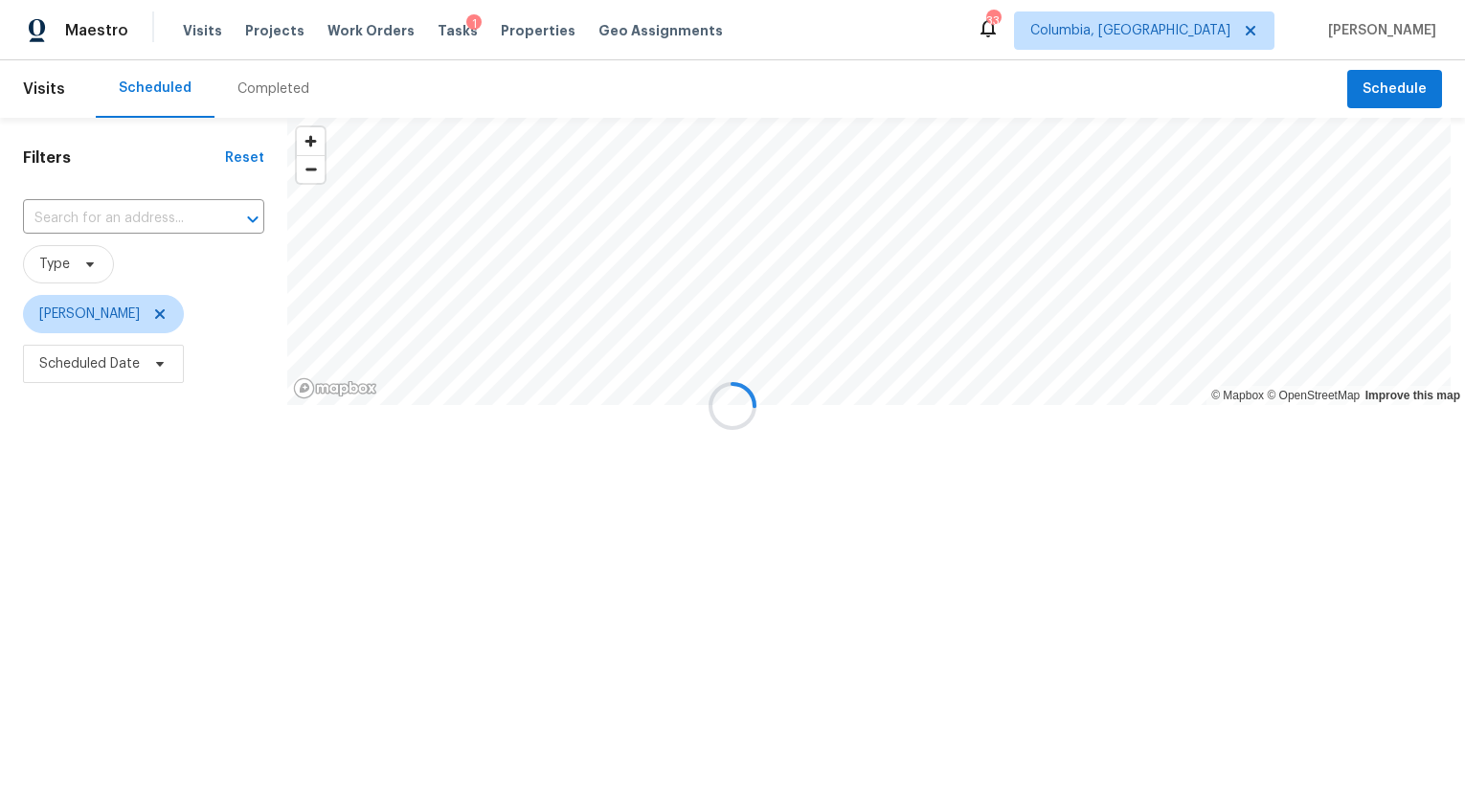
click at [273, 95] on div at bounding box center [732, 406] width 1465 height 812
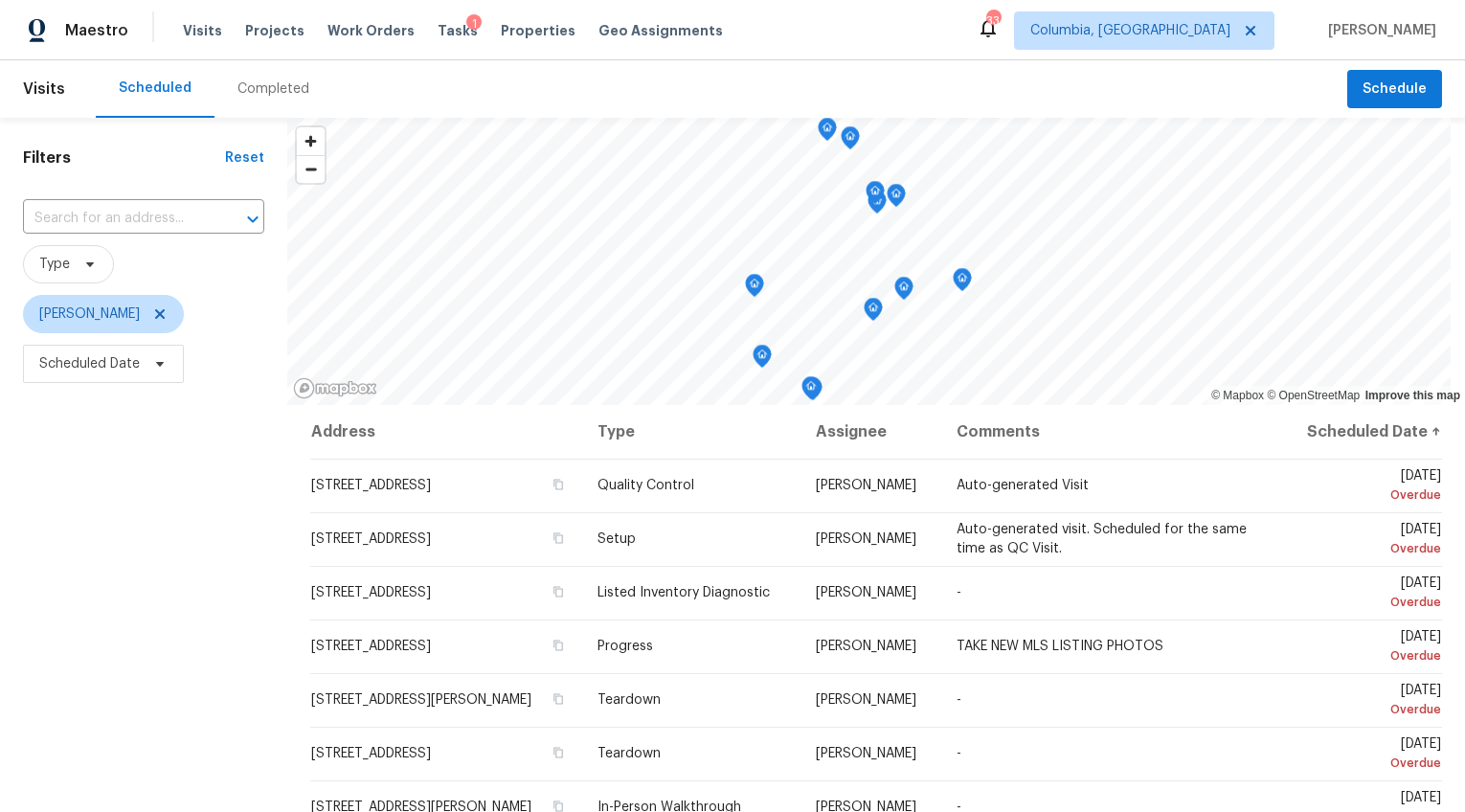
click at [284, 86] on div "Completed" at bounding box center [273, 89] width 71 height 19
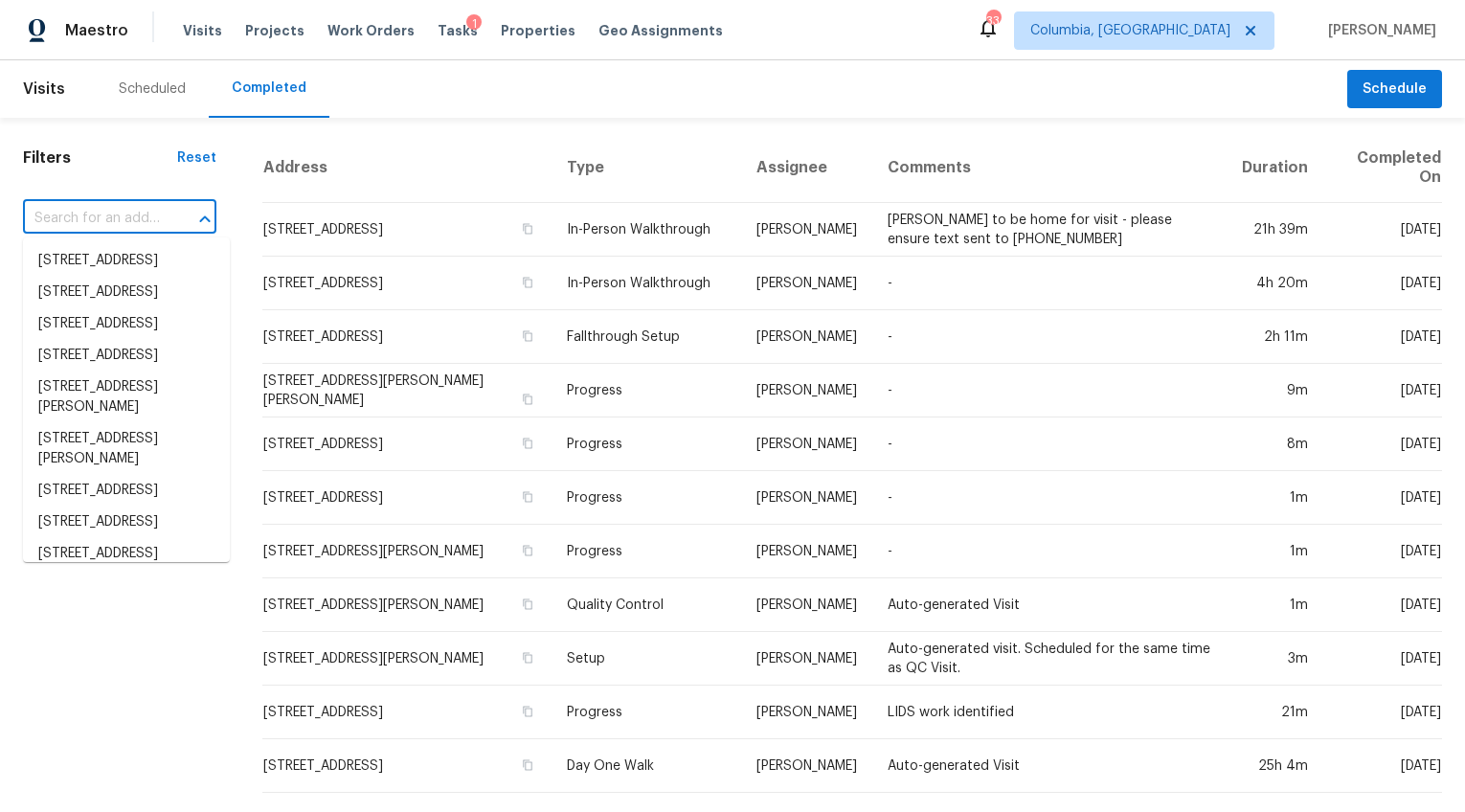
click at [129, 209] on input "text" at bounding box center [93, 218] width 140 height 30
paste input "108 Belle Grove Cir, Columbia, SC 29229"
type input "108 Belle Grove Cir, Columbia, SC 29229"
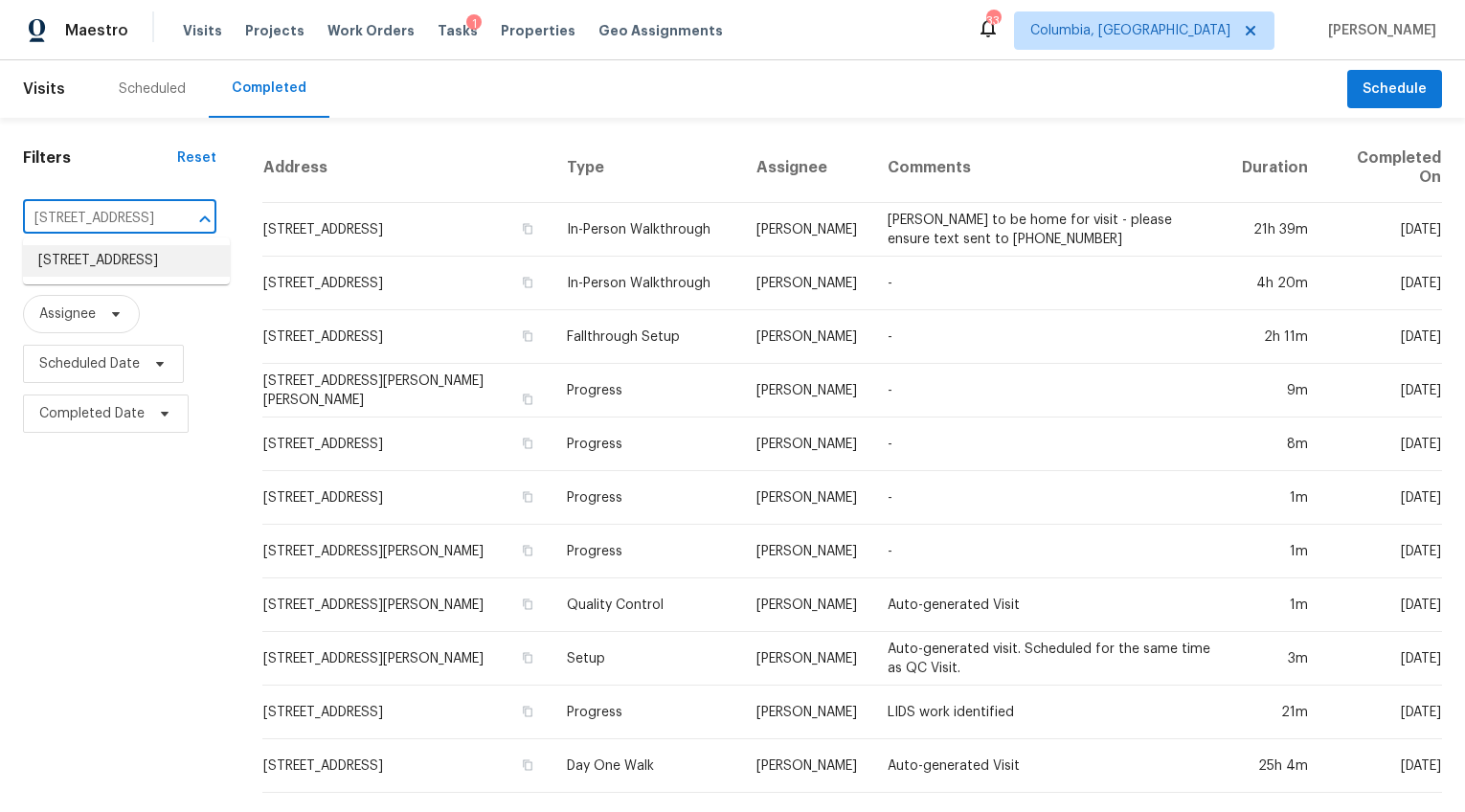
click at [141, 276] on li "108 Belle Grove Cir, Columbia, SC 29229" at bounding box center [127, 261] width 207 height 32
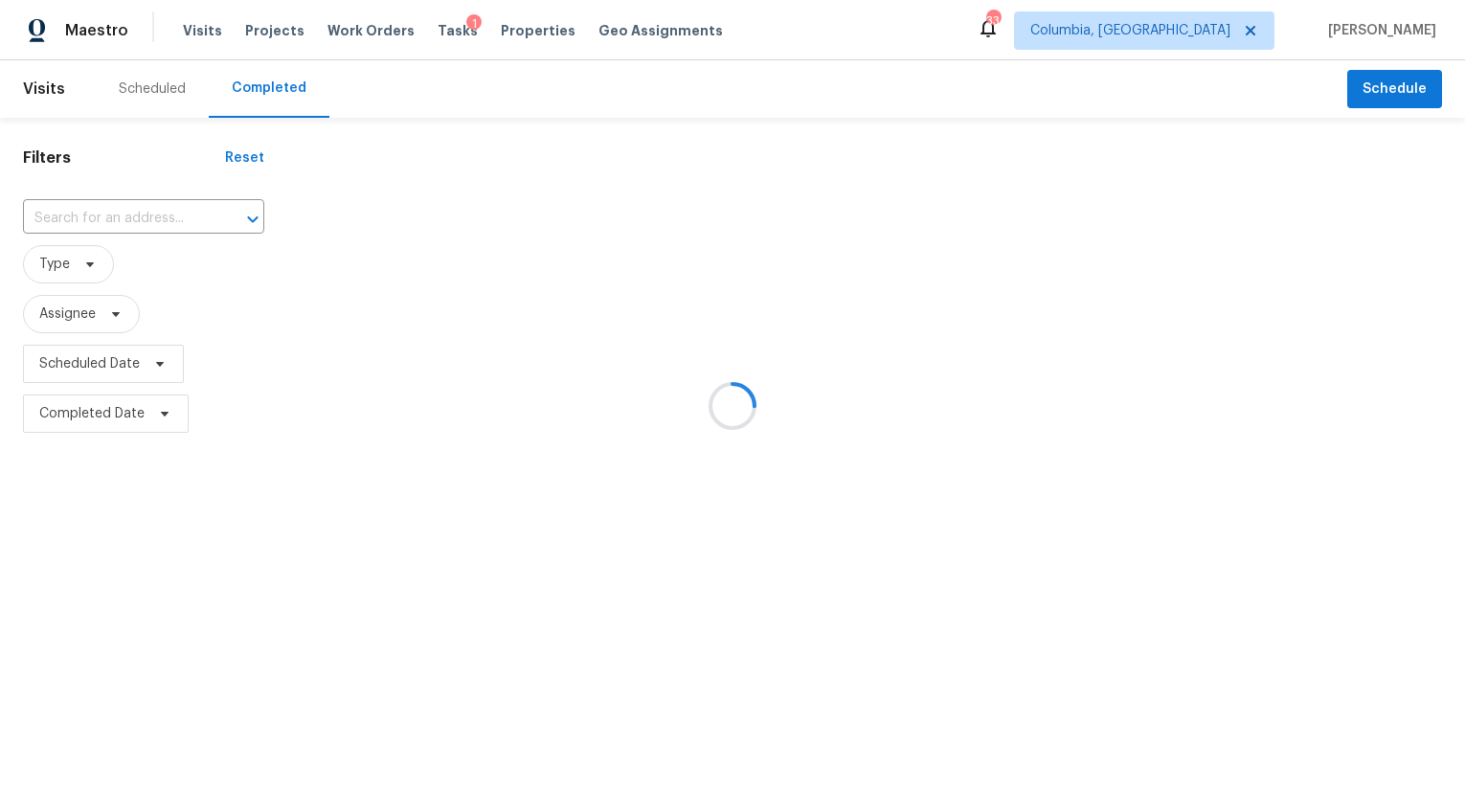
type input "108 Belle Grove Cir, Columbia, SC 29229"
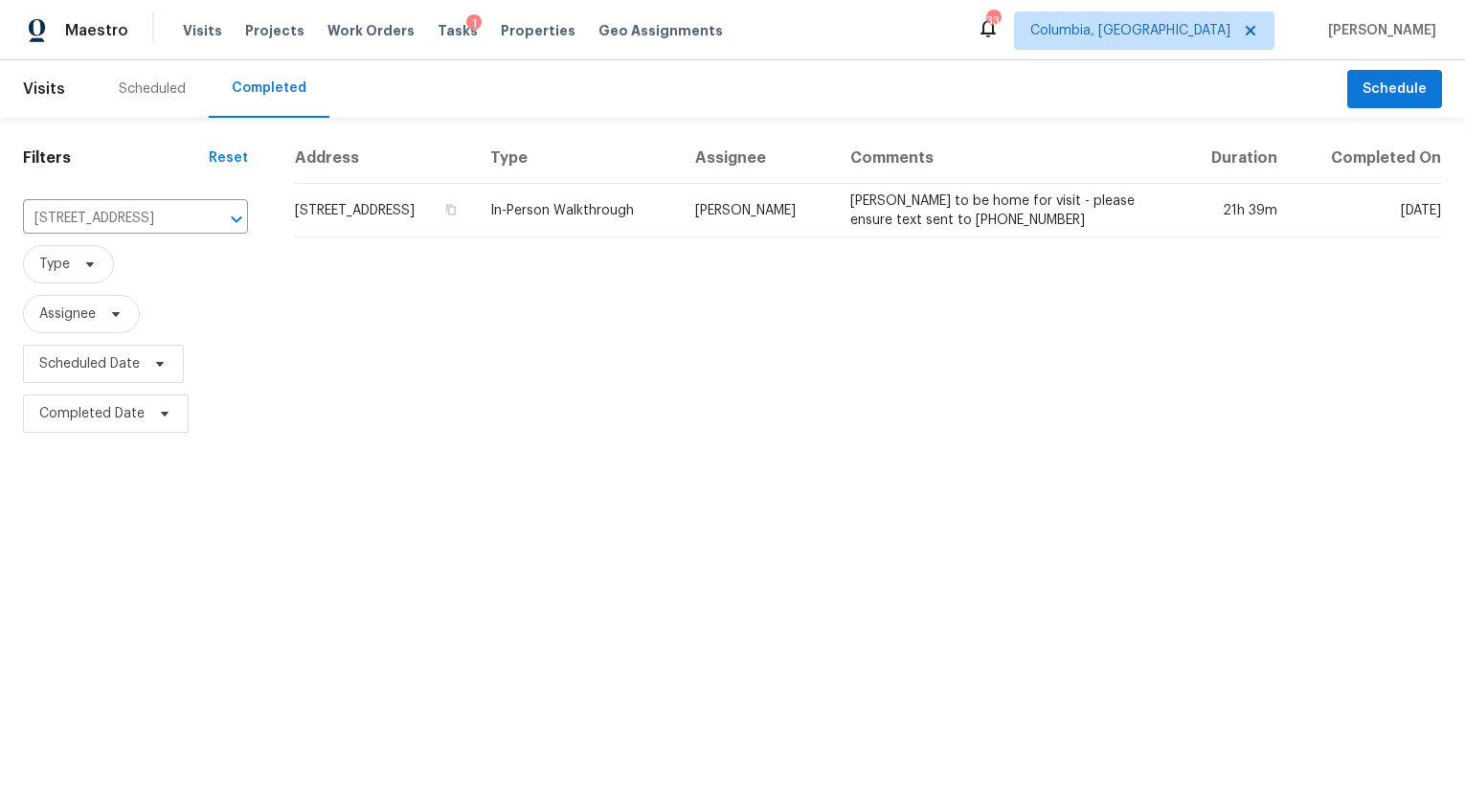
click at [415, 228] on td "108 Belle Grove Cir, Columbia, SC 29229" at bounding box center [383, 210] width 181 height 54
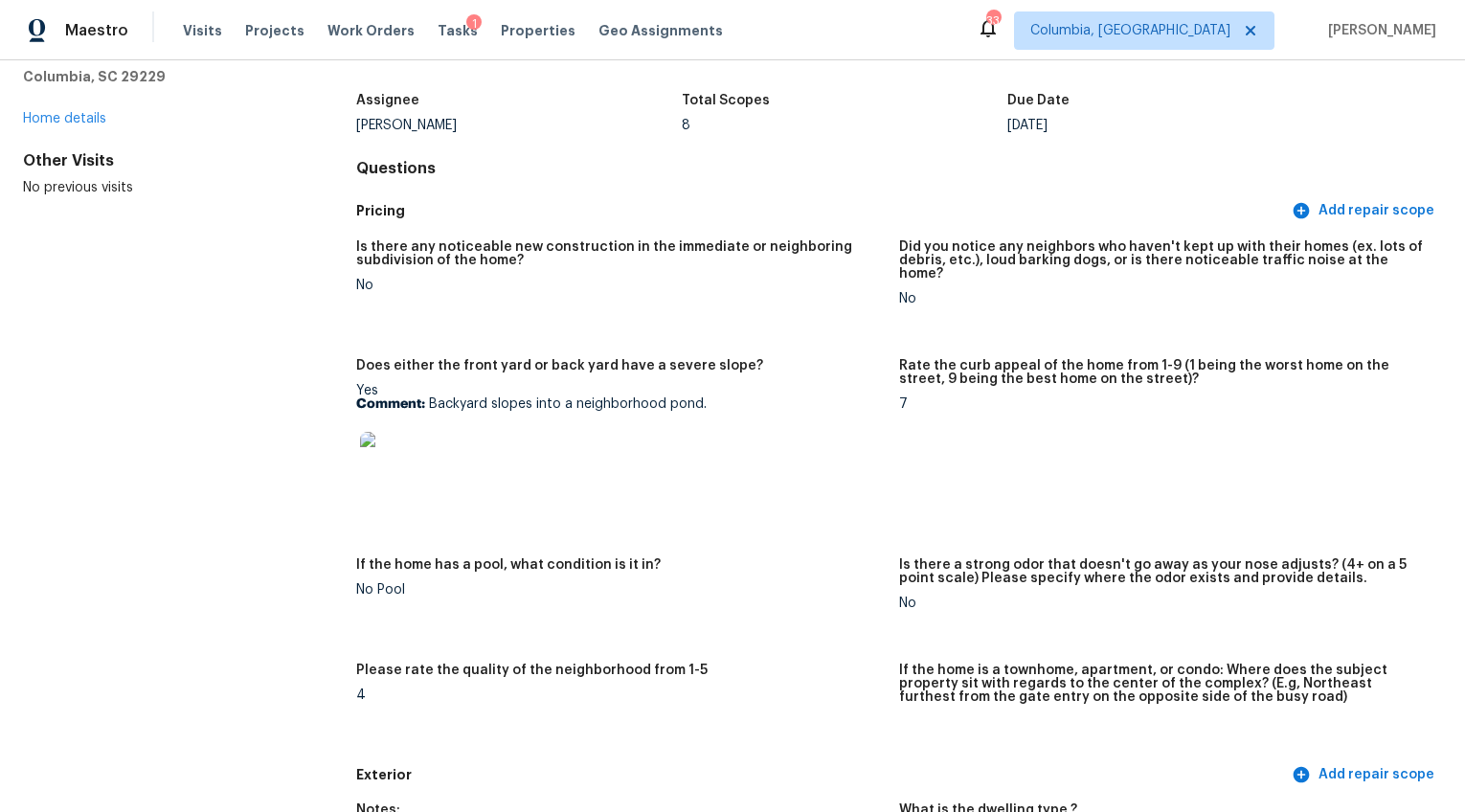
scroll to position [184, 0]
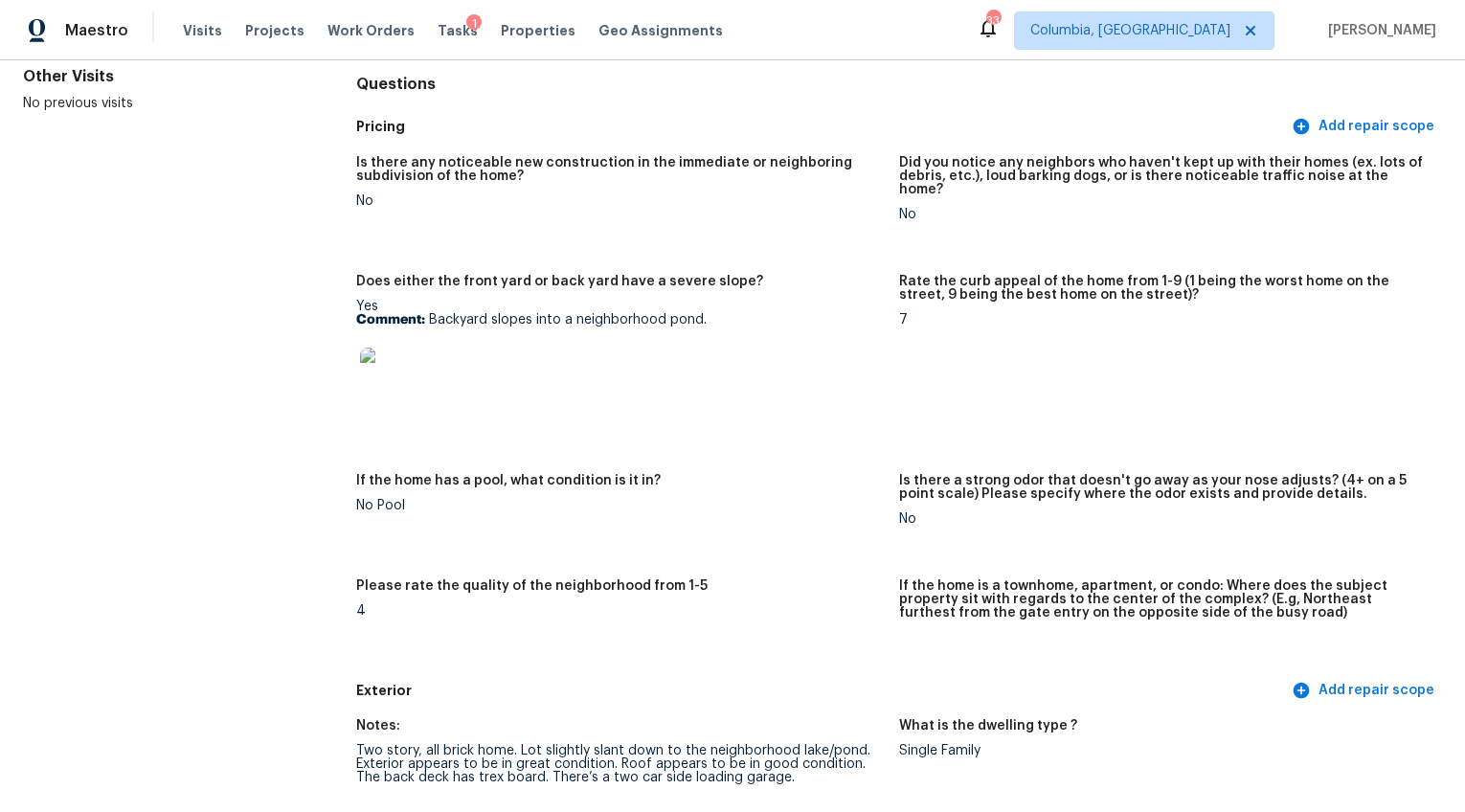
click at [364, 374] on img at bounding box center [390, 378] width 61 height 61
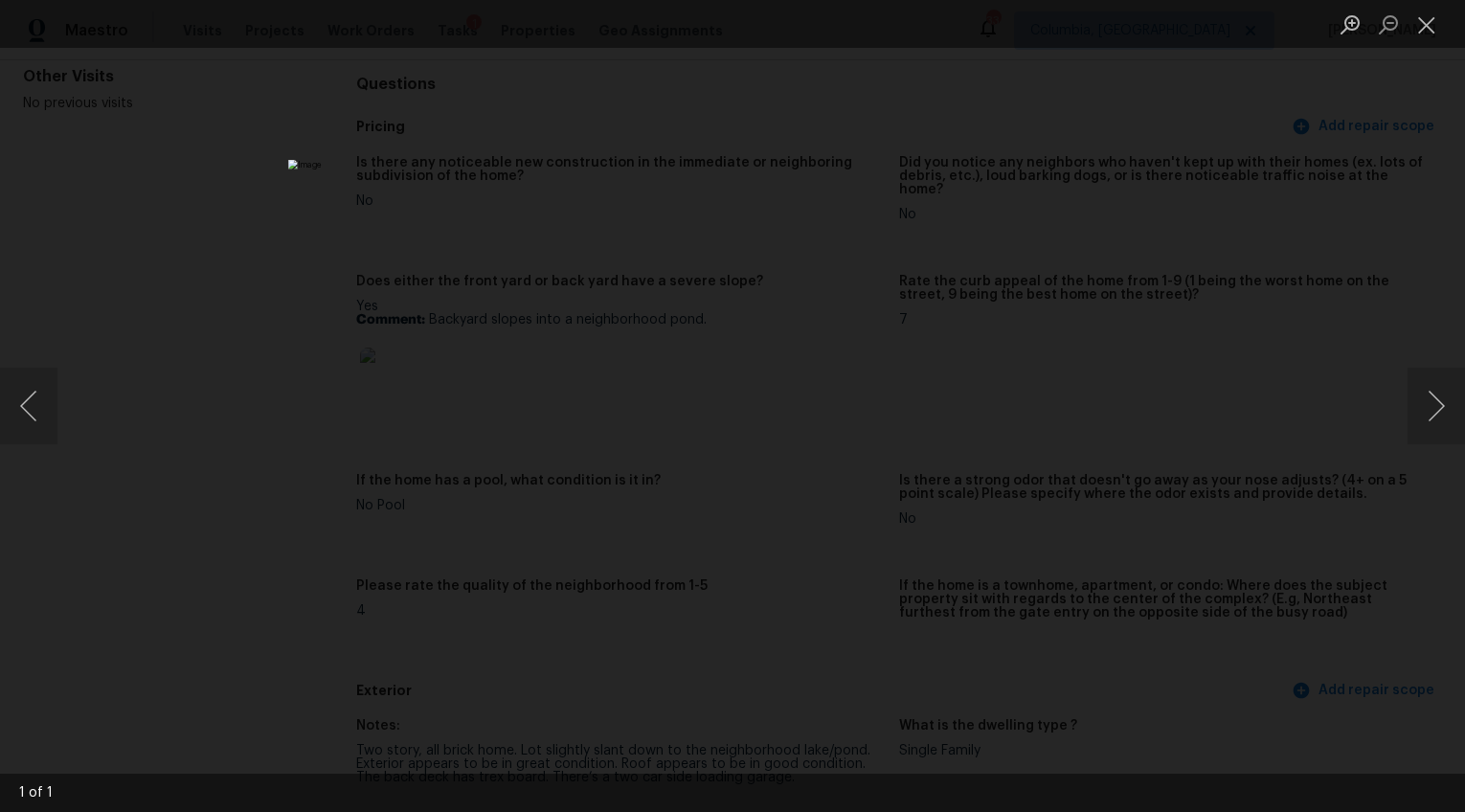
click at [1282, 604] on div "Lightbox" at bounding box center [732, 406] width 1465 height 812
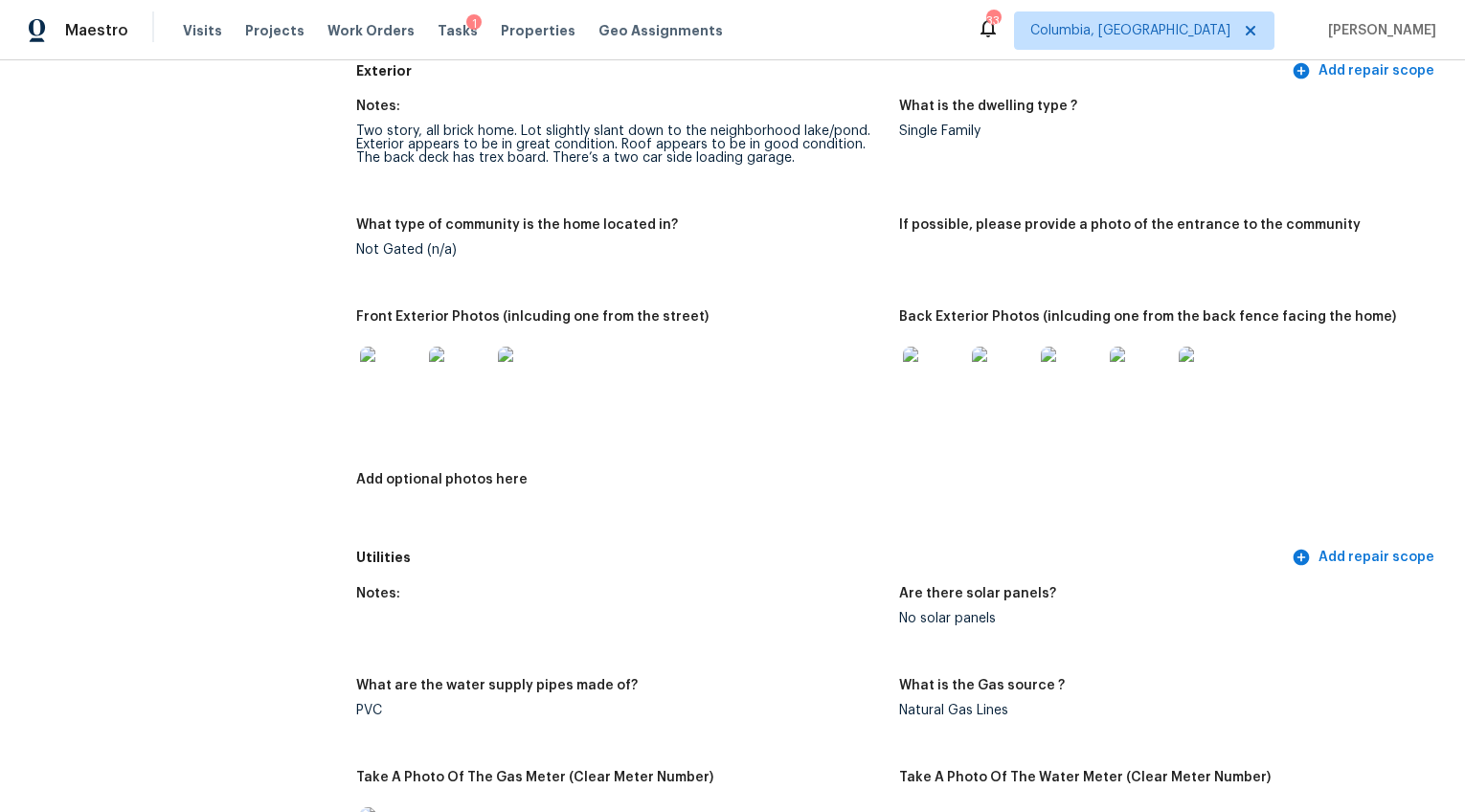
scroll to position [755, 0]
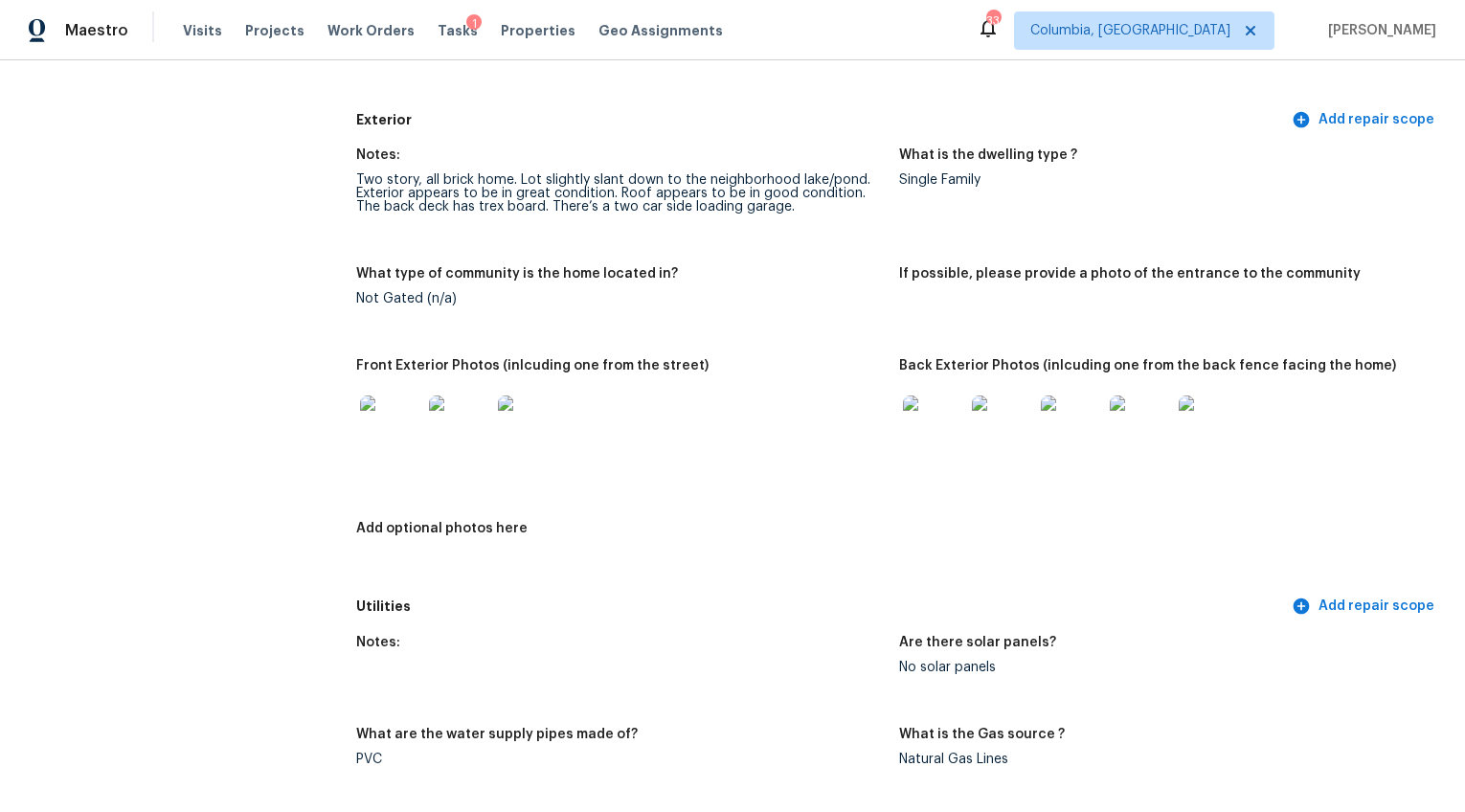
click at [383, 410] on img at bounding box center [390, 426] width 61 height 61
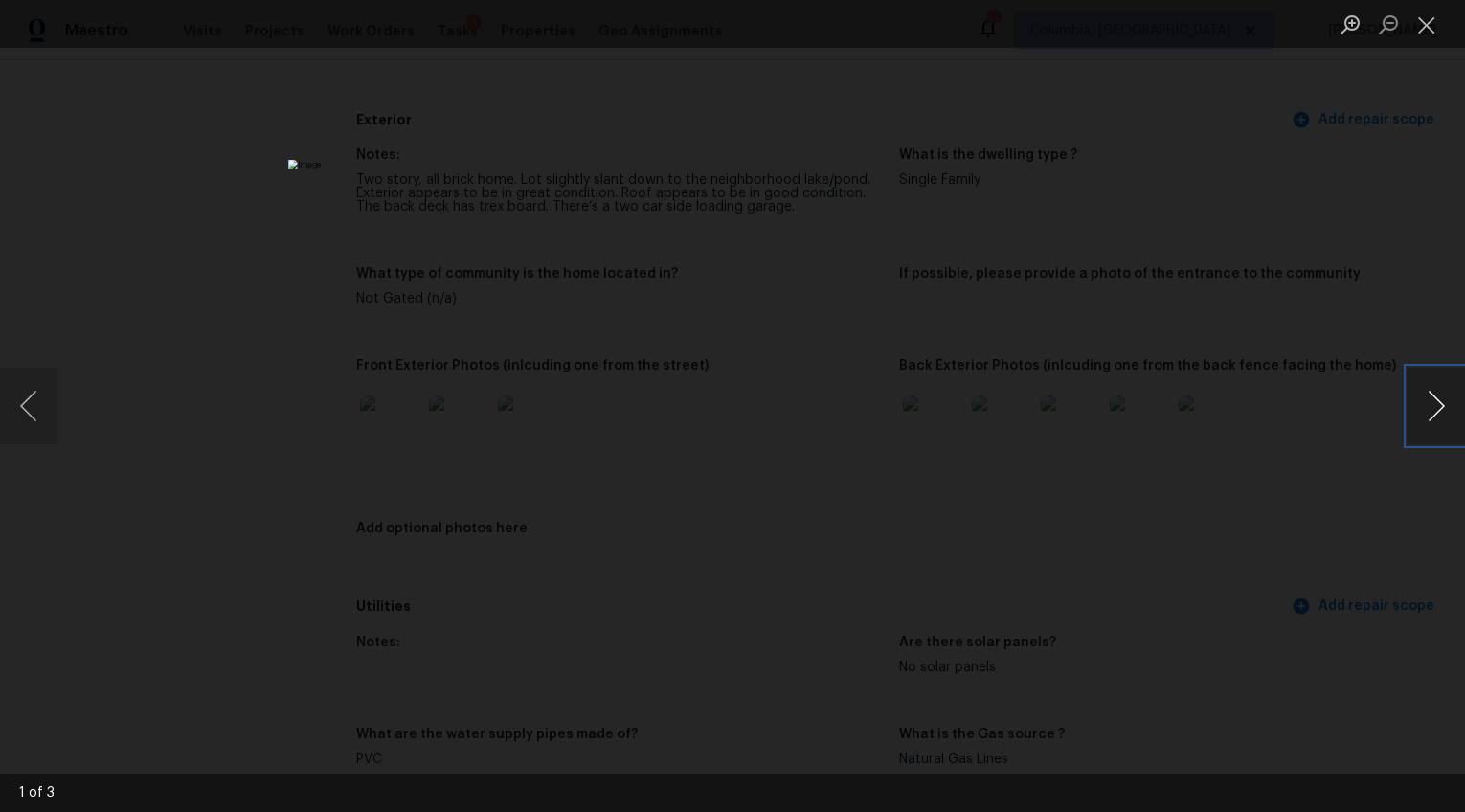
click at [1435, 397] on button "Next image" at bounding box center [1436, 406] width 57 height 76
click at [1309, 511] on div "Lightbox" at bounding box center [732, 406] width 1465 height 812
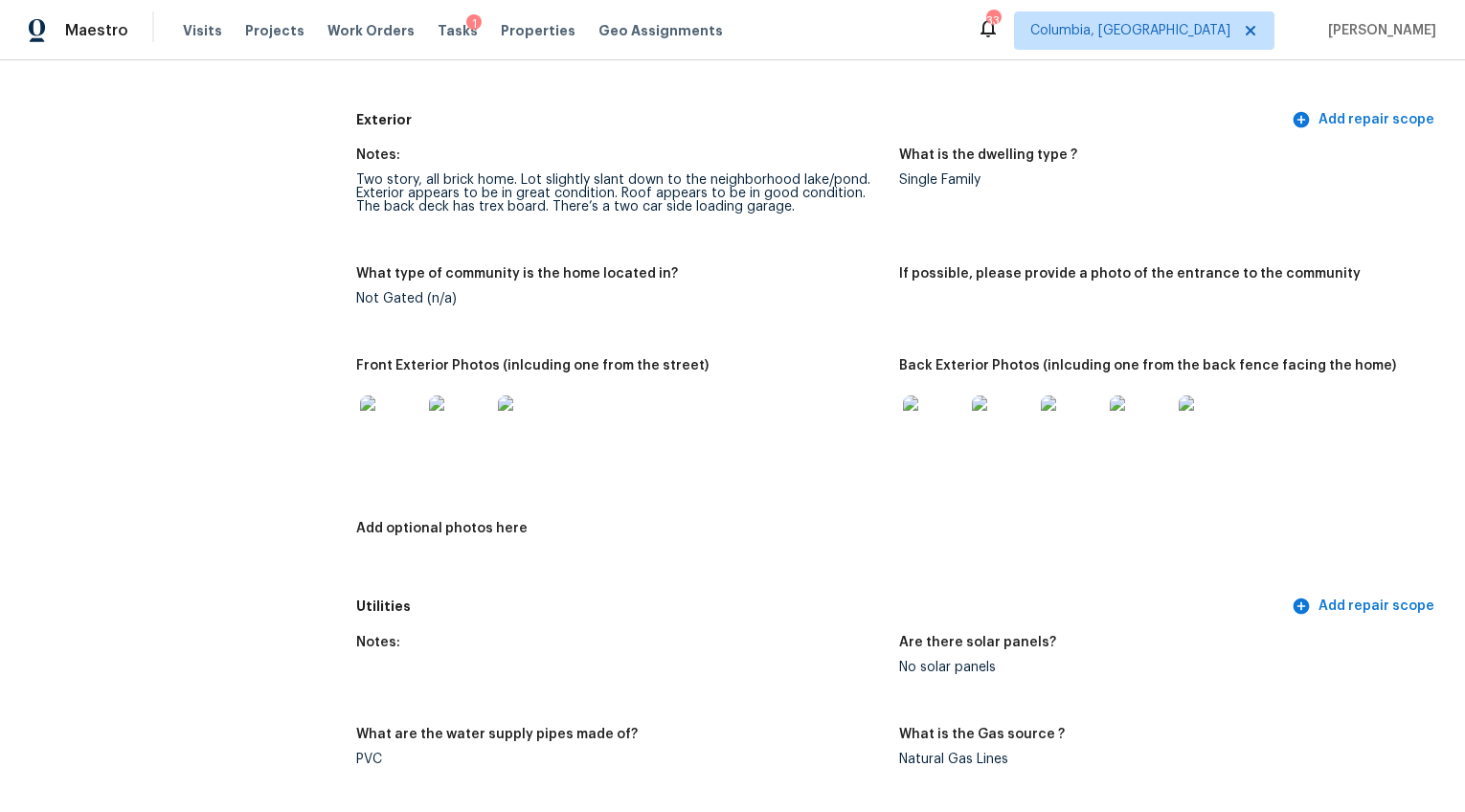
click at [903, 432] on img at bounding box center [933, 426] width 61 height 61
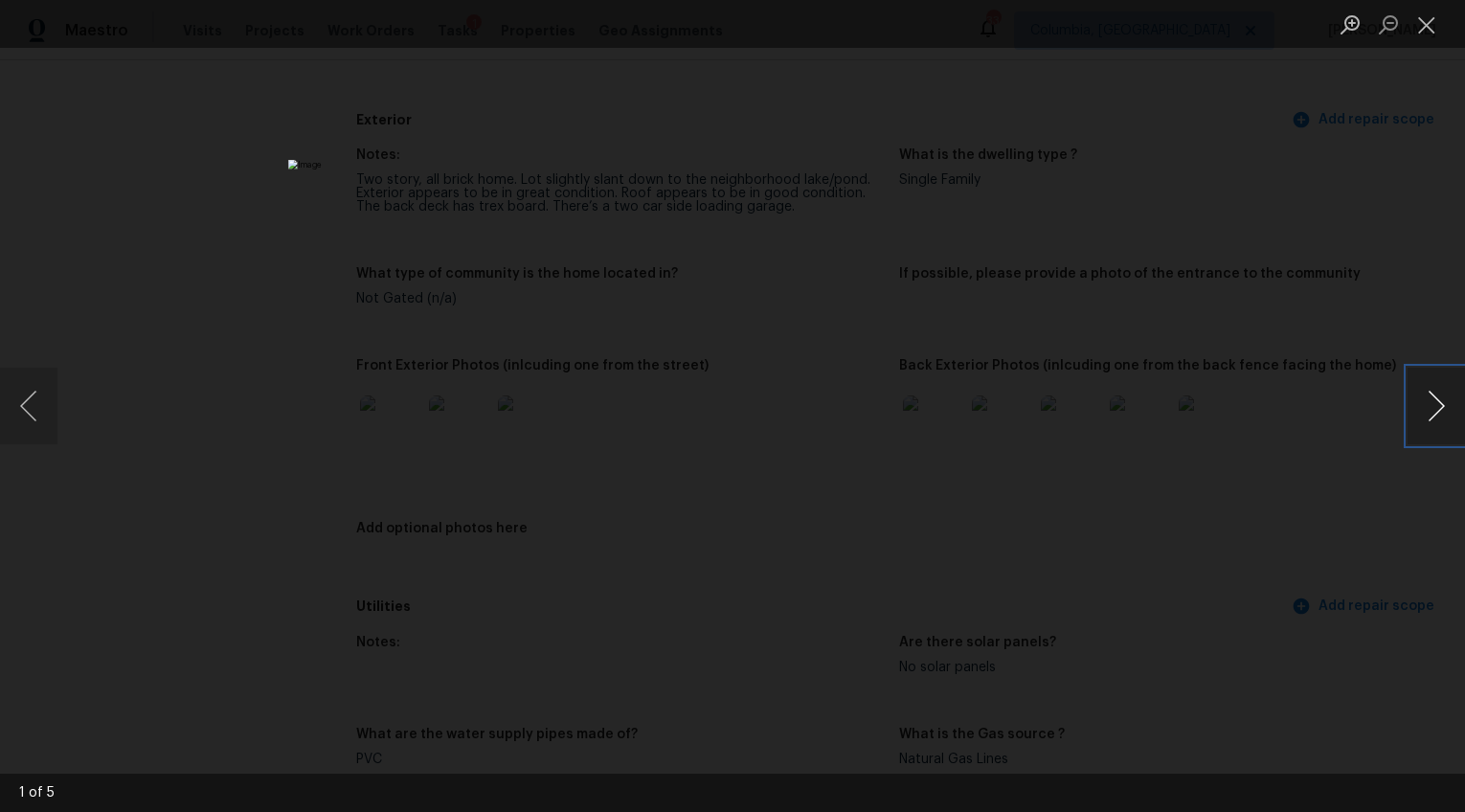
click at [1432, 392] on button "Next image" at bounding box center [1436, 406] width 57 height 76
click at [1432, 393] on button "Next image" at bounding box center [1436, 406] width 57 height 76
click at [1296, 485] on div "Lightbox" at bounding box center [732, 406] width 1465 height 812
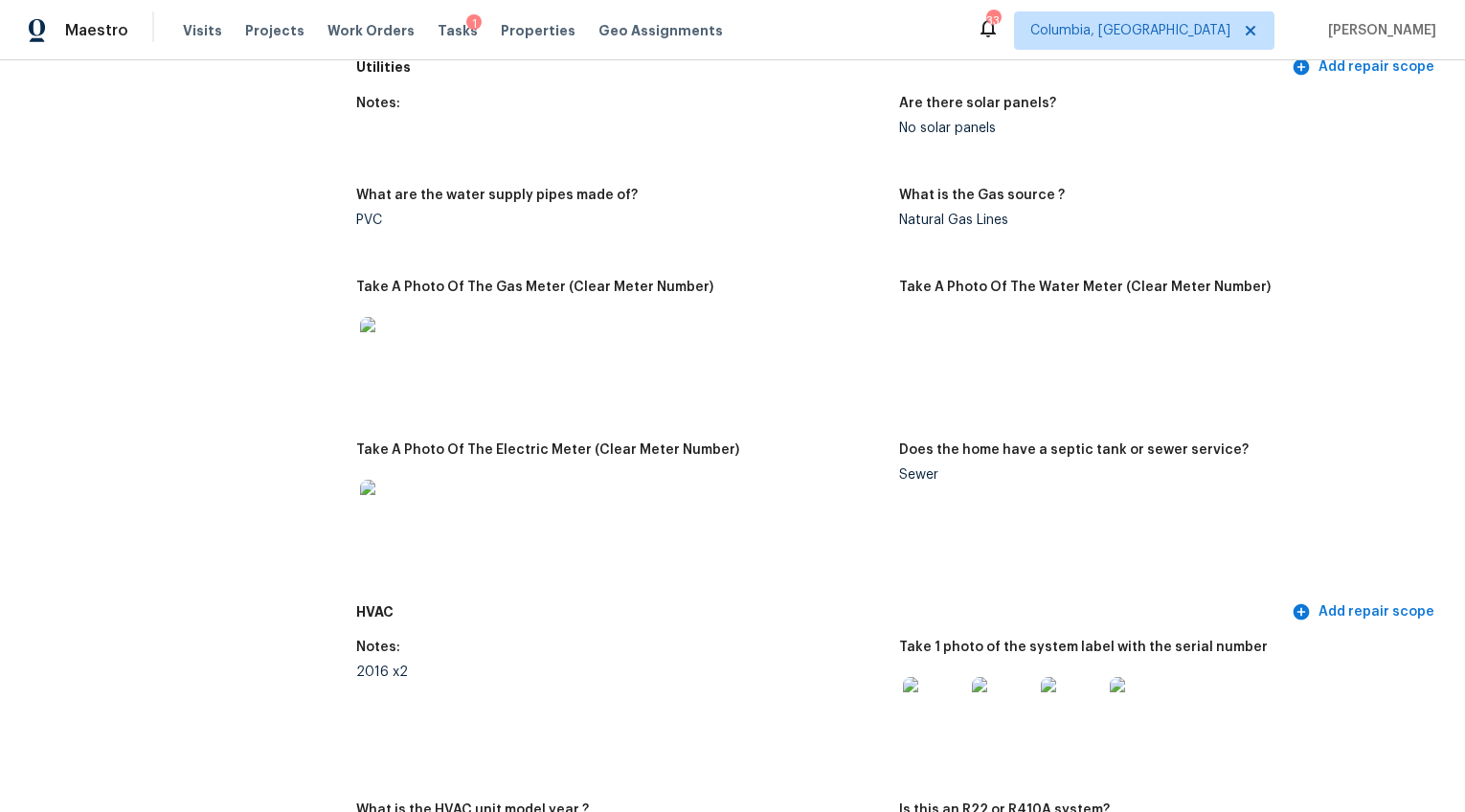
scroll to position [1260, 0]
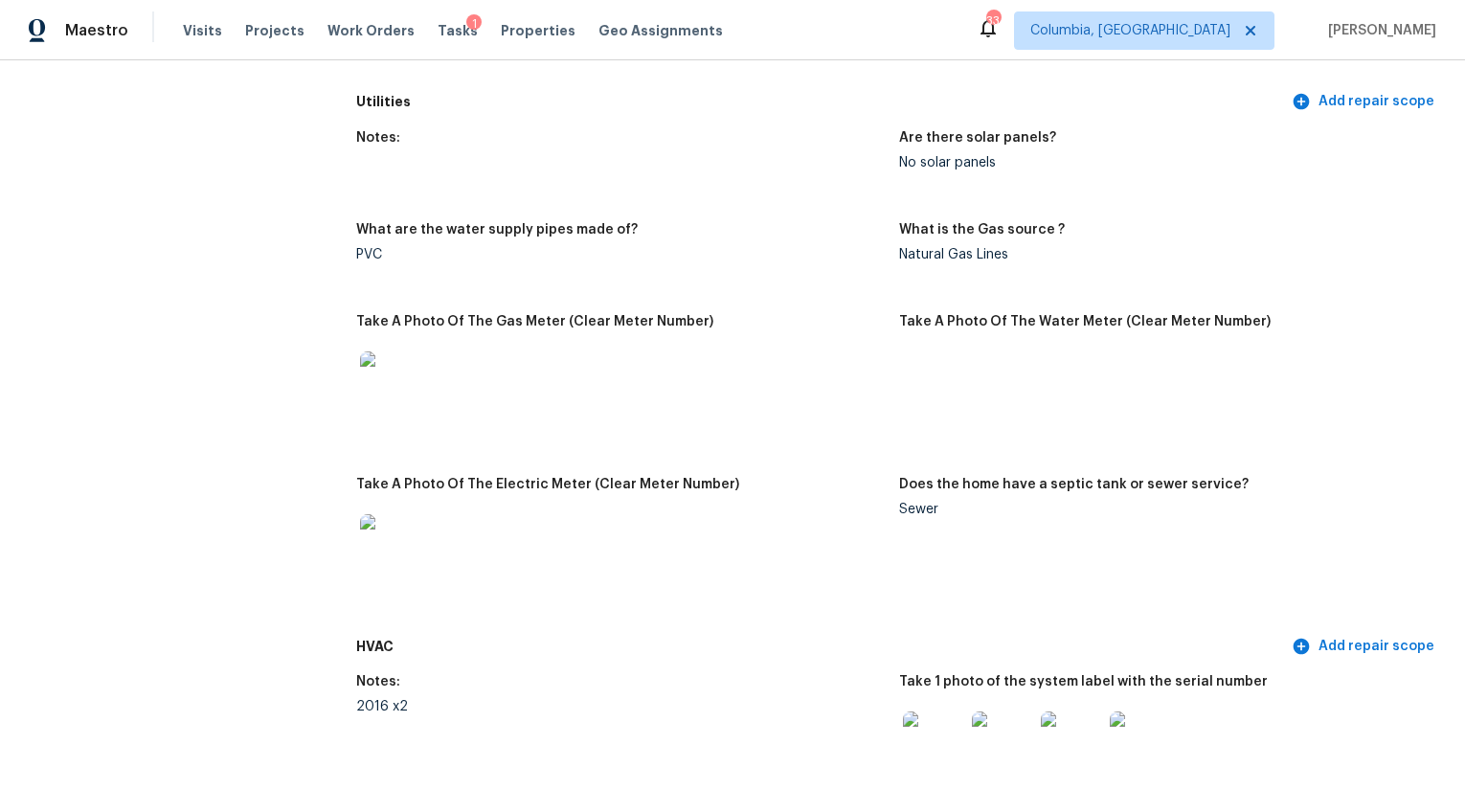
click at [419, 381] on div at bounding box center [390, 381] width 69 height 84
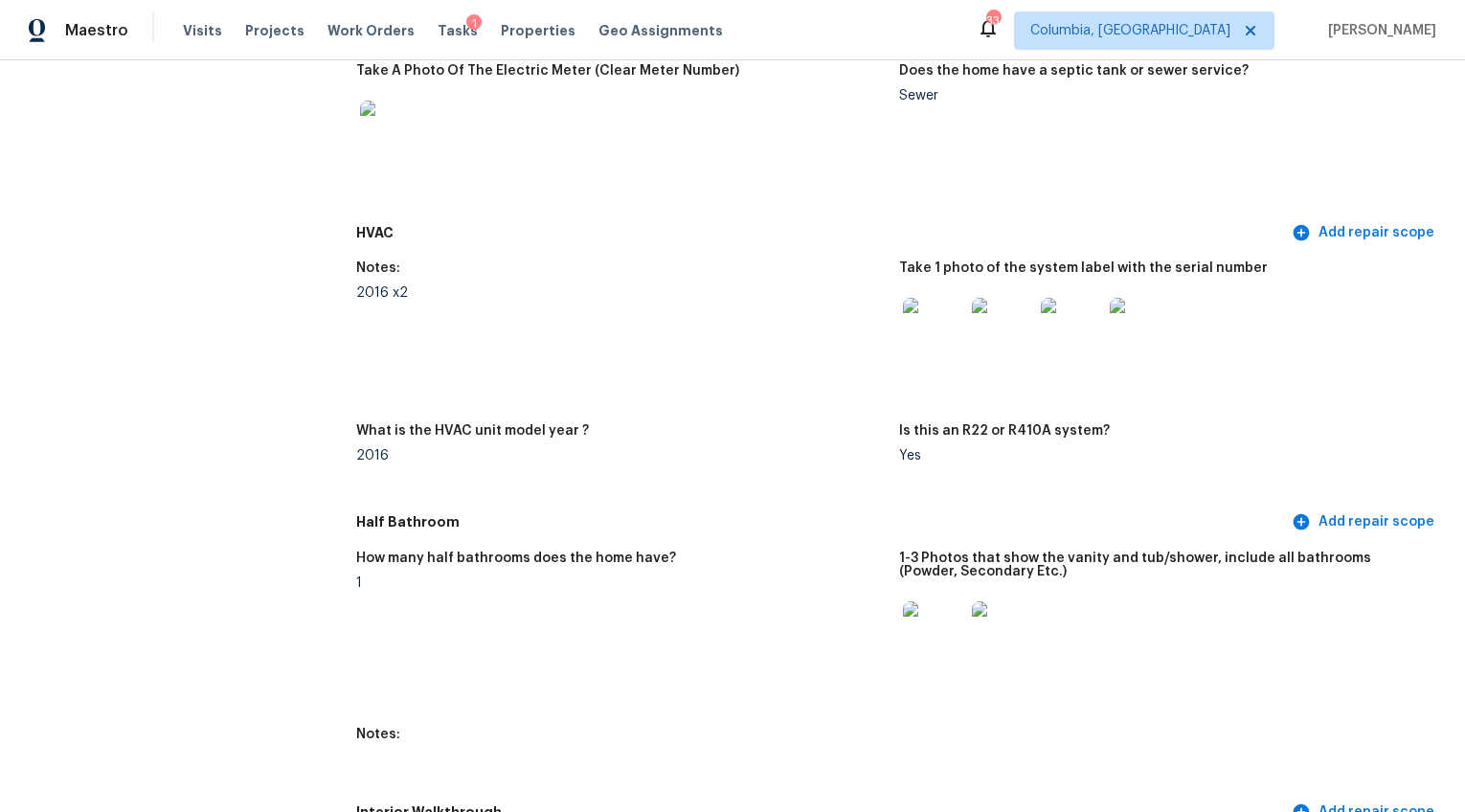
scroll to position [1723, 0]
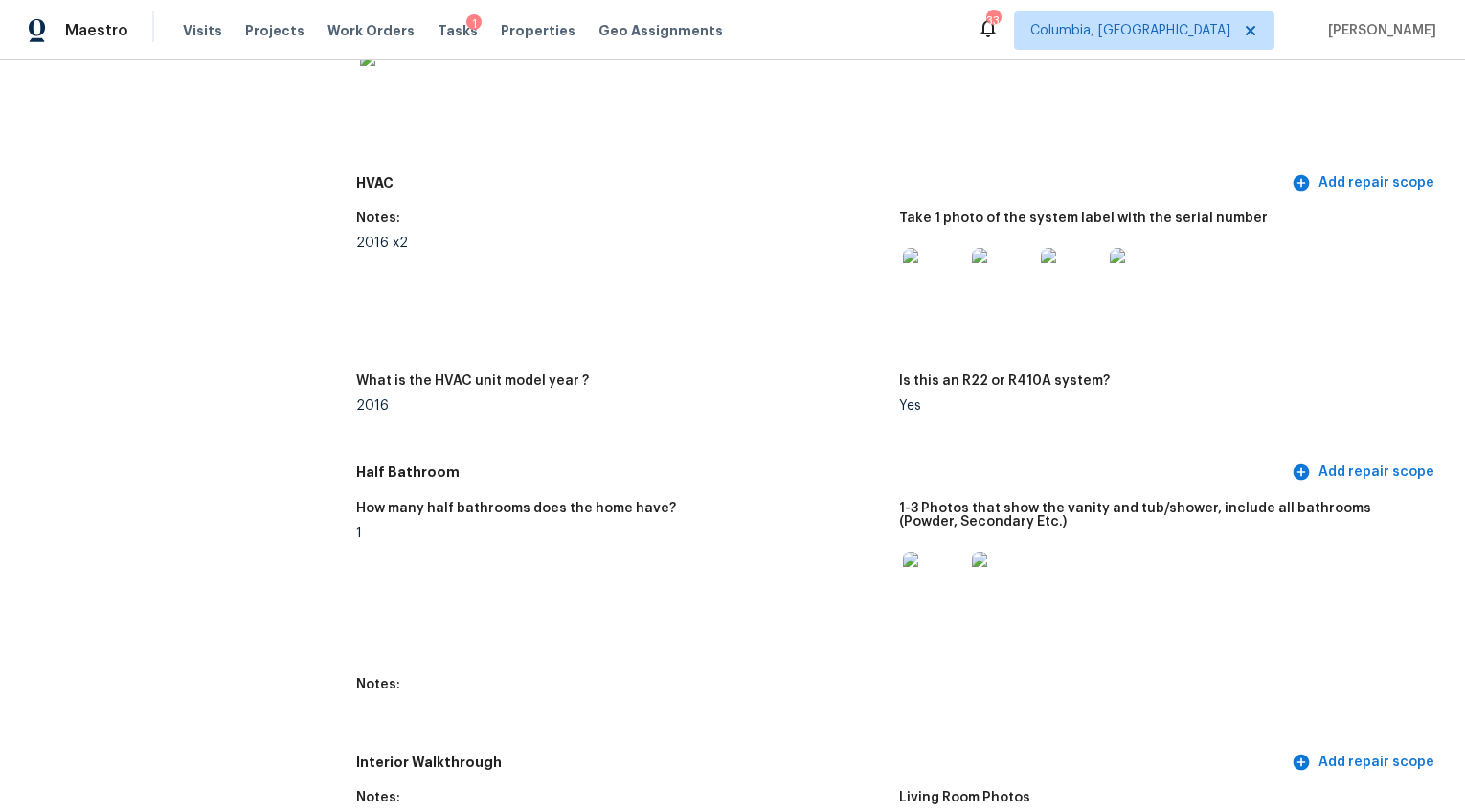
click at [939, 278] on img at bounding box center [933, 278] width 61 height 61
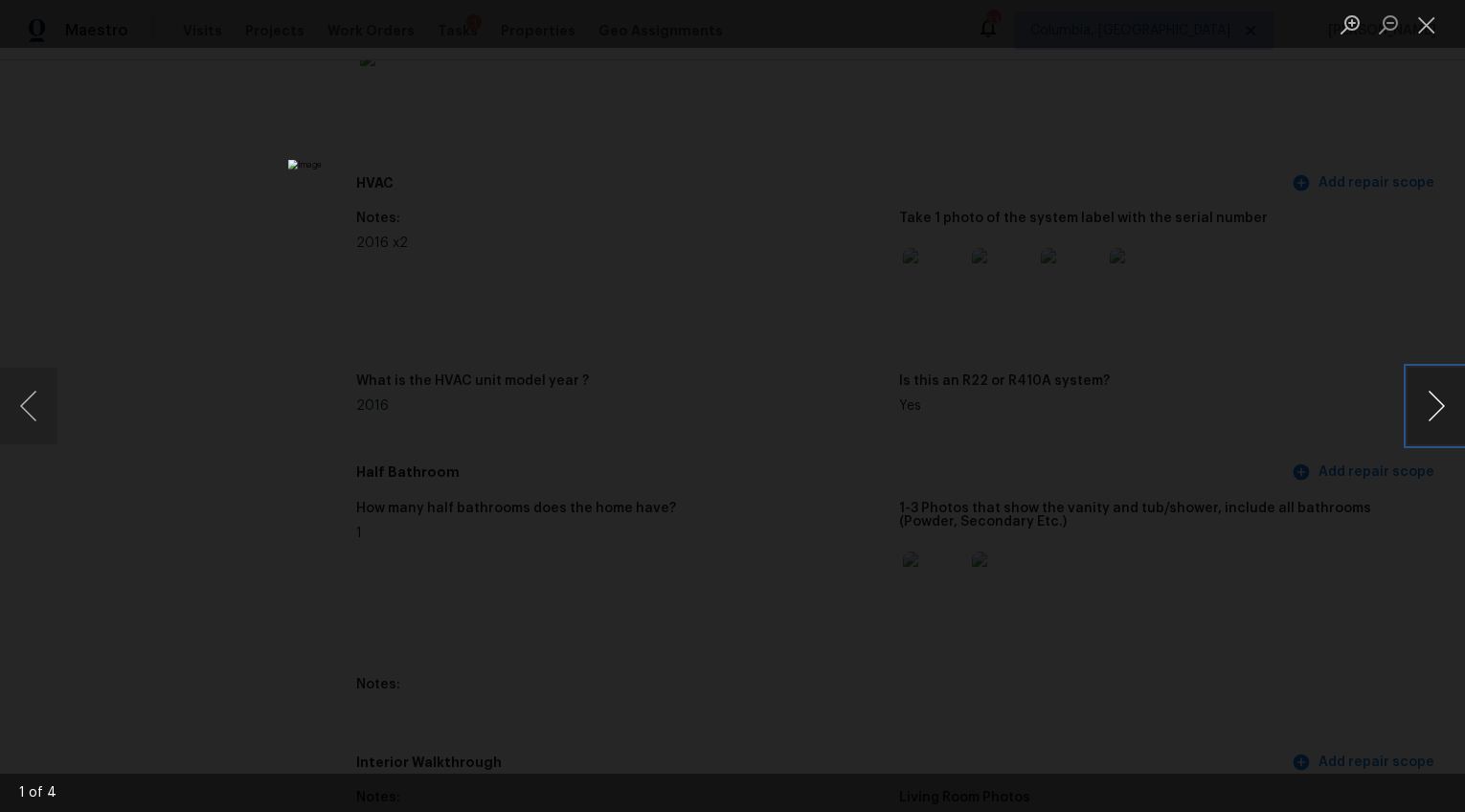
click at [1425, 413] on button "Next image" at bounding box center [1436, 406] width 57 height 76
click at [1283, 432] on div "Lightbox" at bounding box center [732, 406] width 1465 height 812
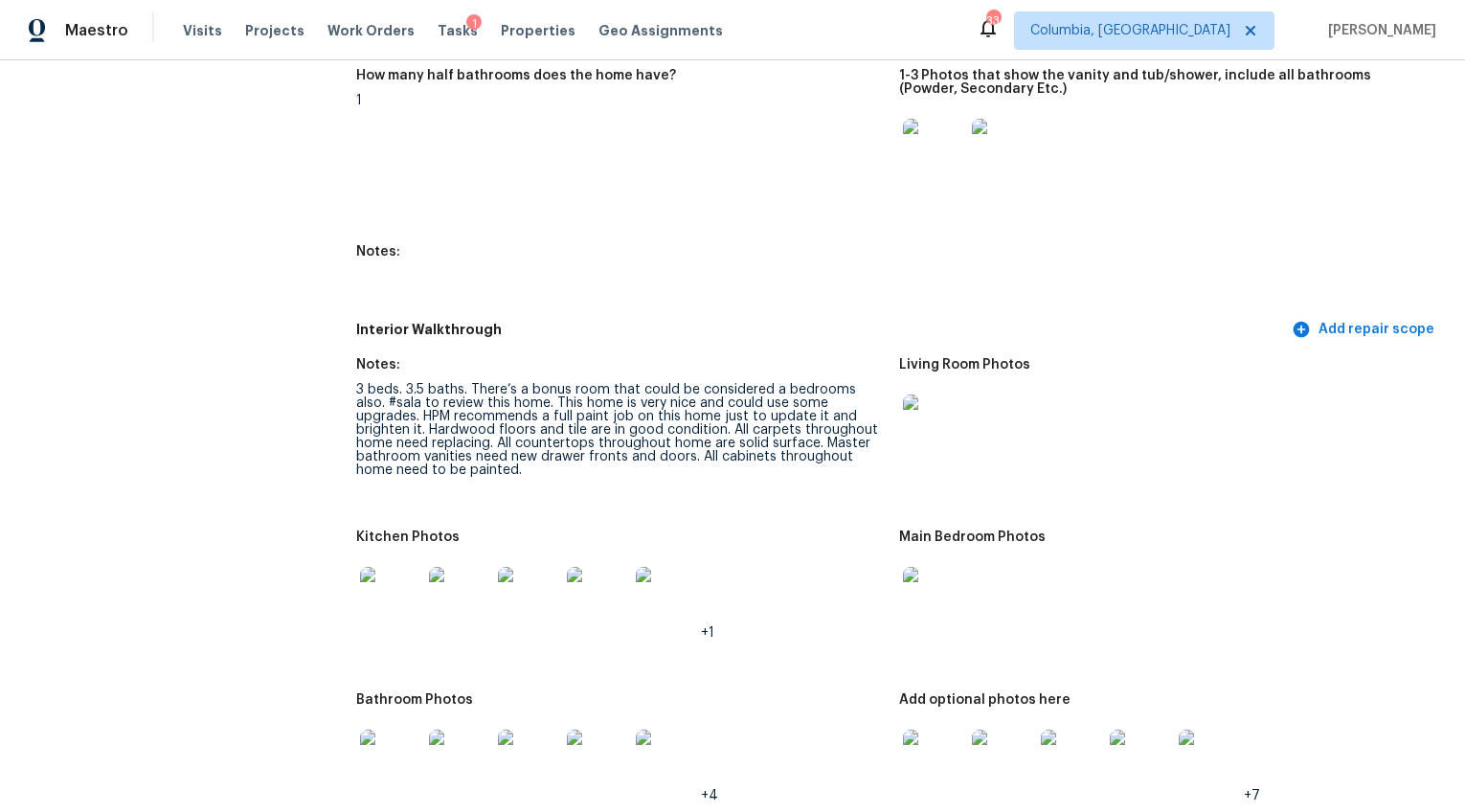
scroll to position [2248, 0]
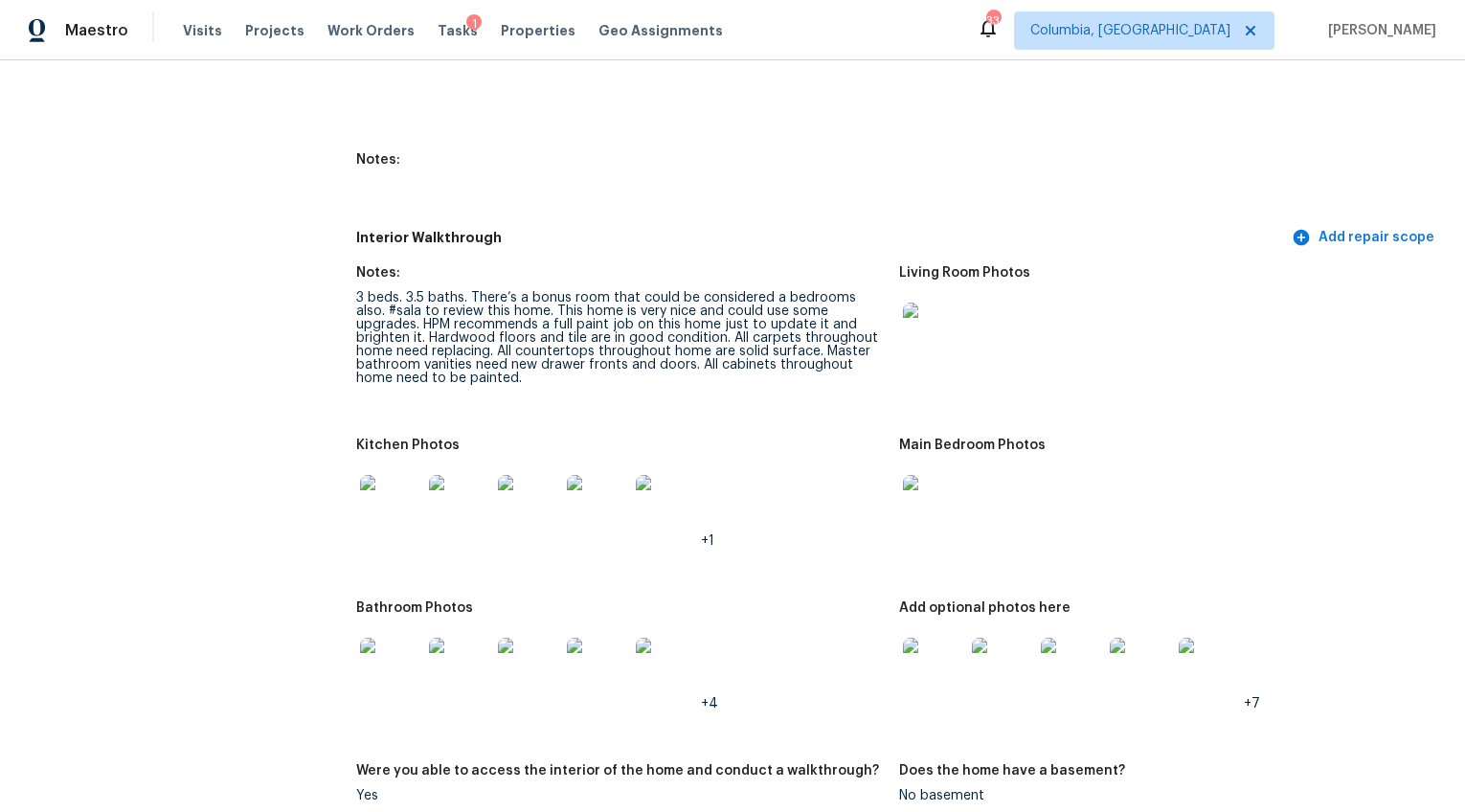
click at [934, 325] on img at bounding box center [933, 332] width 61 height 61
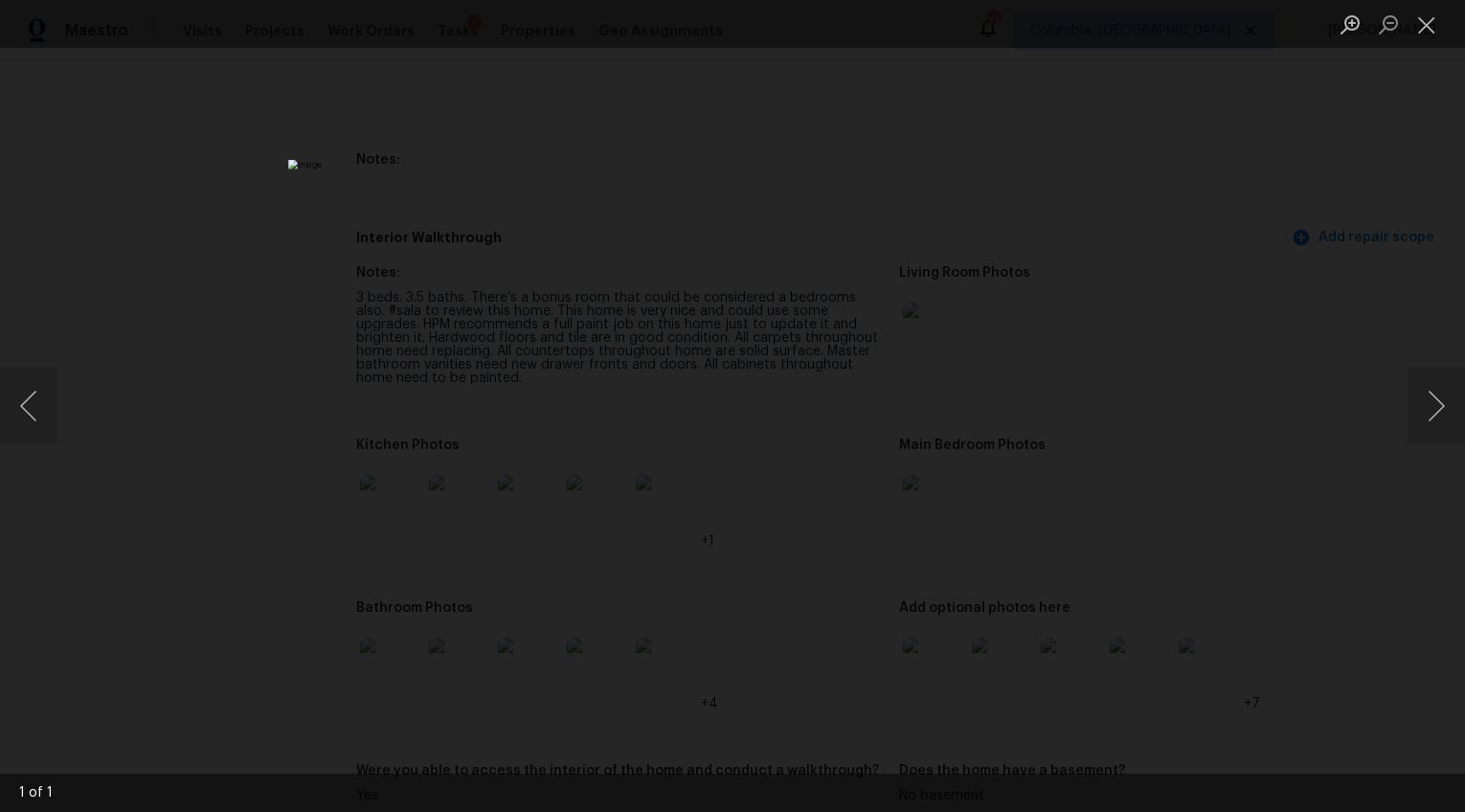
click at [1274, 475] on div "Lightbox" at bounding box center [732, 406] width 1465 height 812
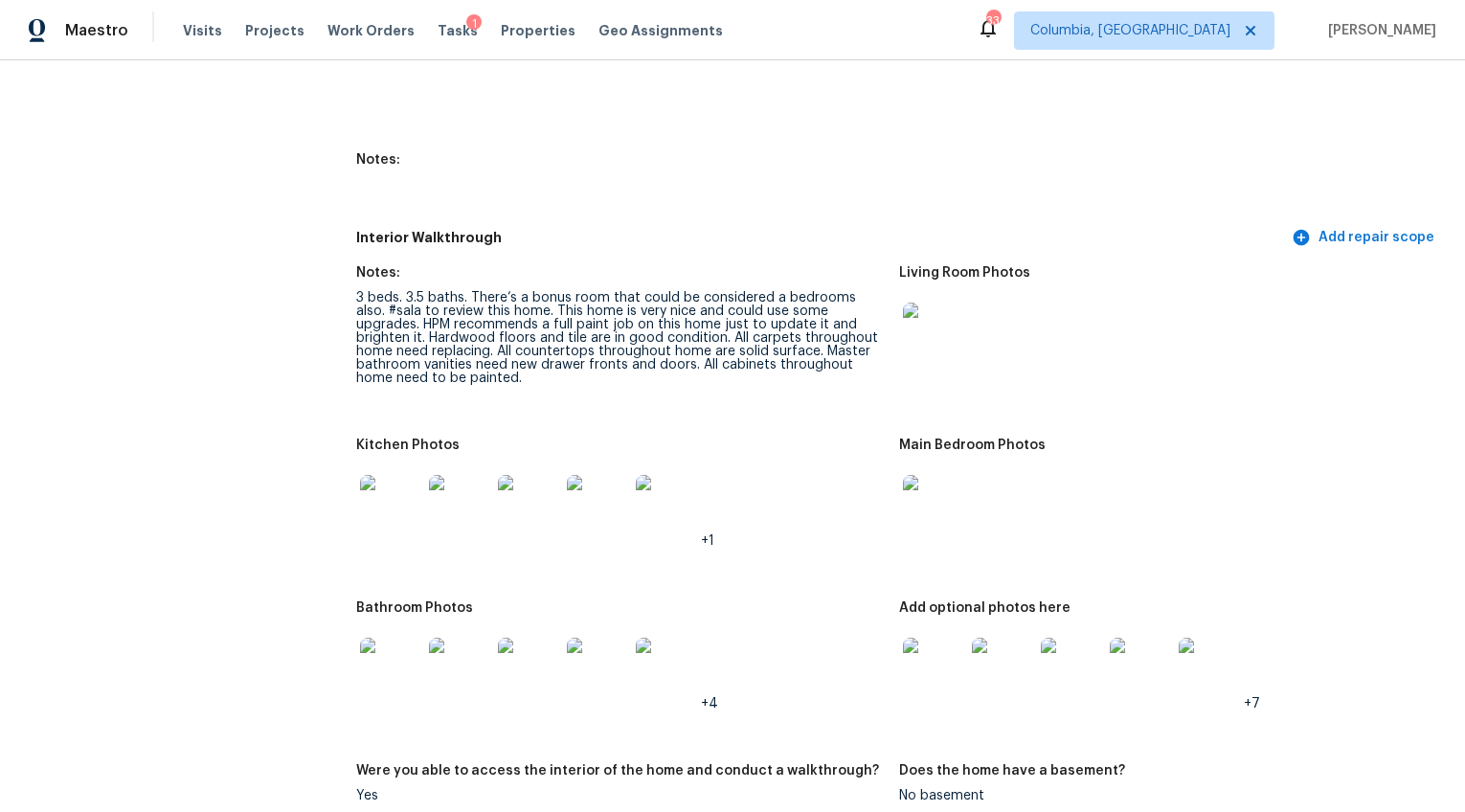
click at [395, 463] on div at bounding box center [390, 505] width 69 height 84
click at [392, 476] on img at bounding box center [390, 505] width 61 height 61
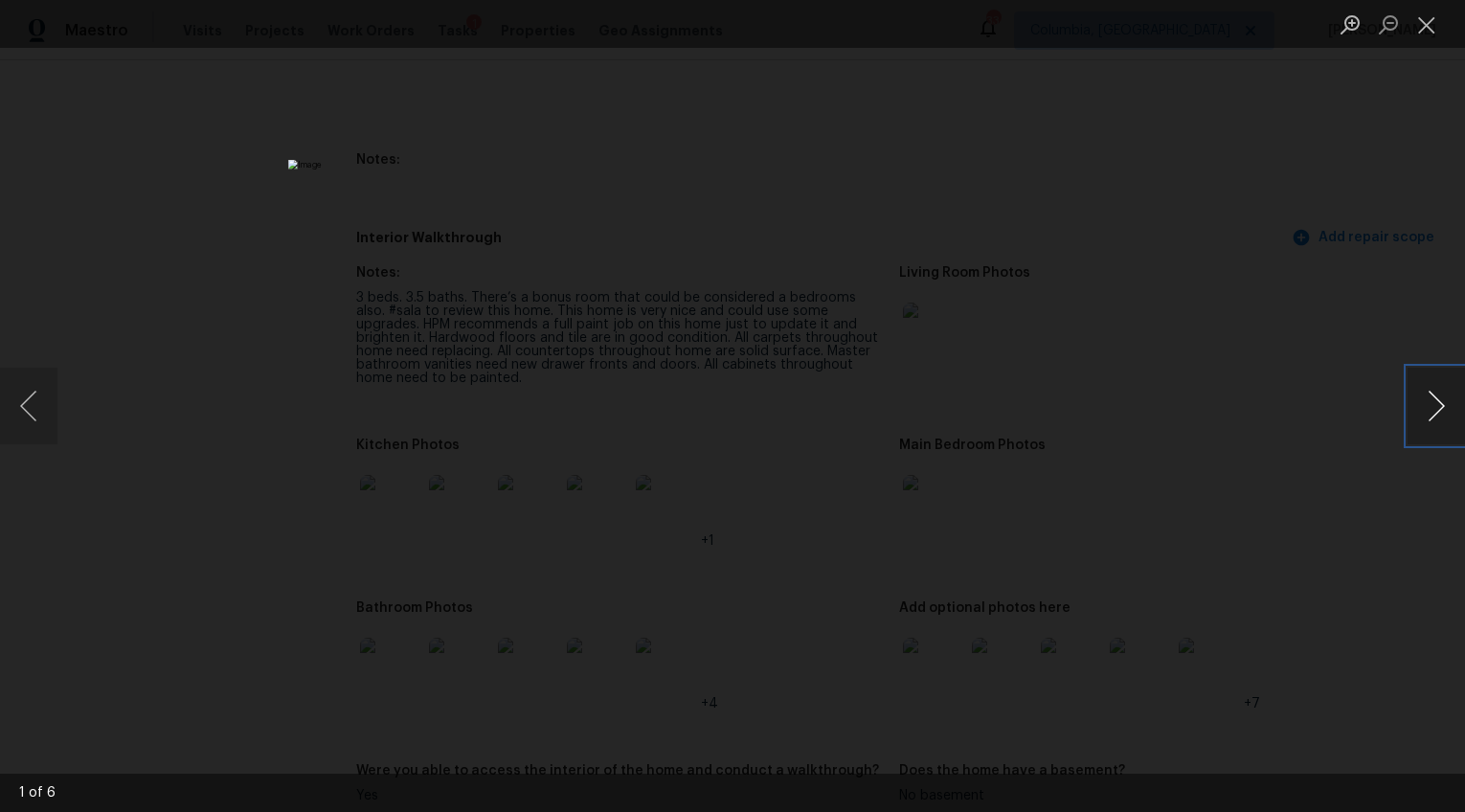
click at [1423, 404] on button "Next image" at bounding box center [1436, 406] width 57 height 76
click at [1424, 404] on button "Next image" at bounding box center [1436, 406] width 57 height 76
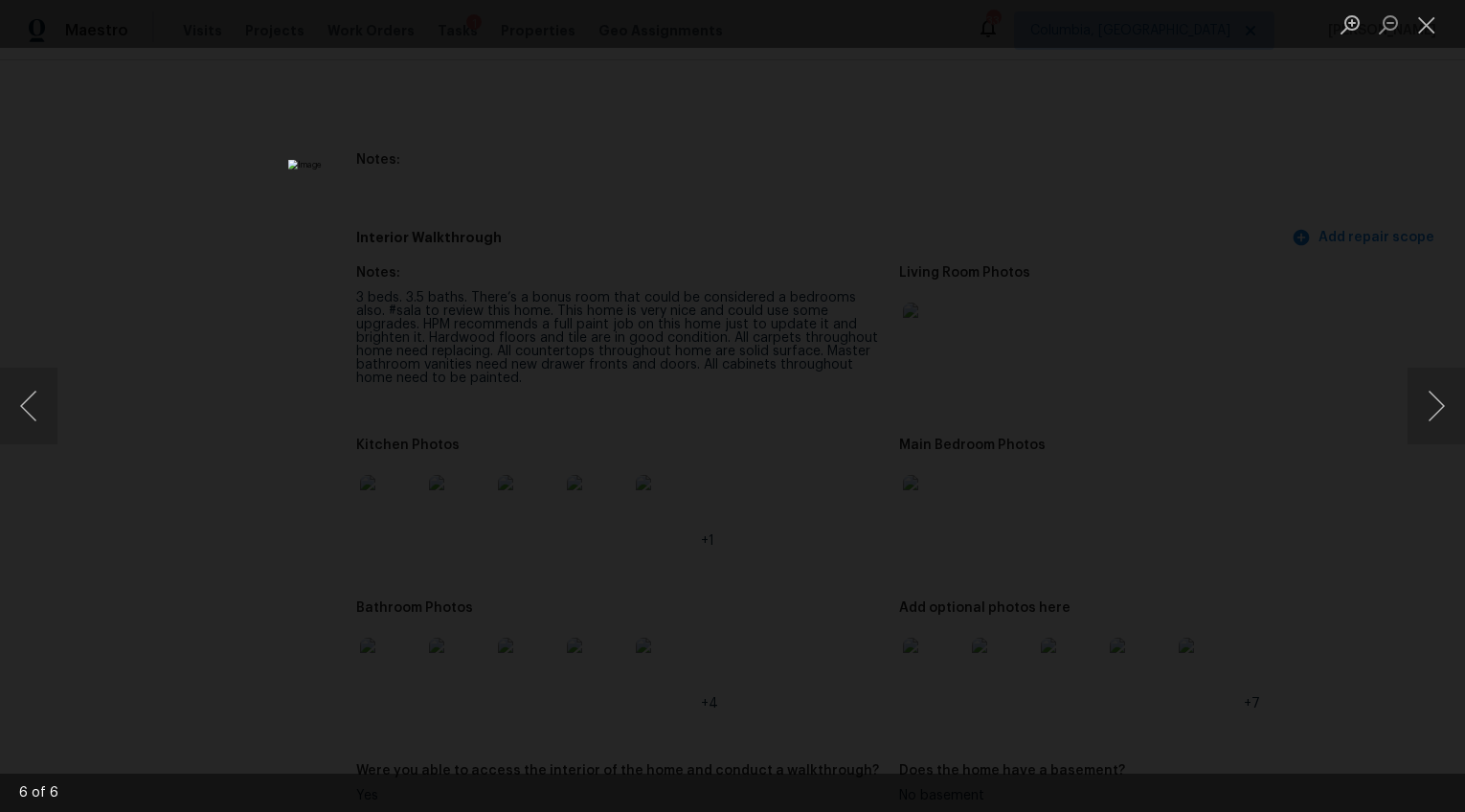
click at [1272, 368] on div "Lightbox" at bounding box center [732, 406] width 1465 height 812
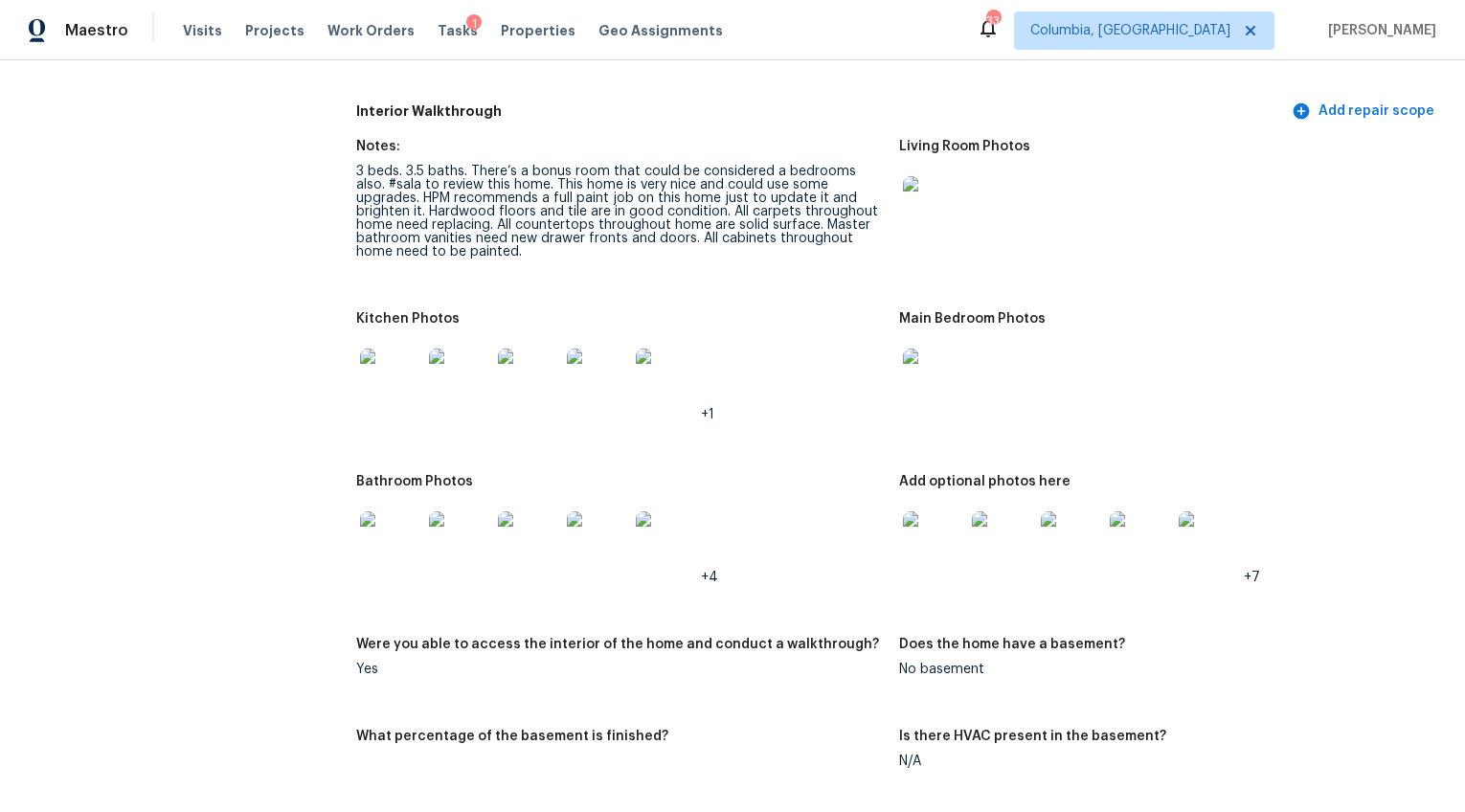
scroll to position [2446, 0]
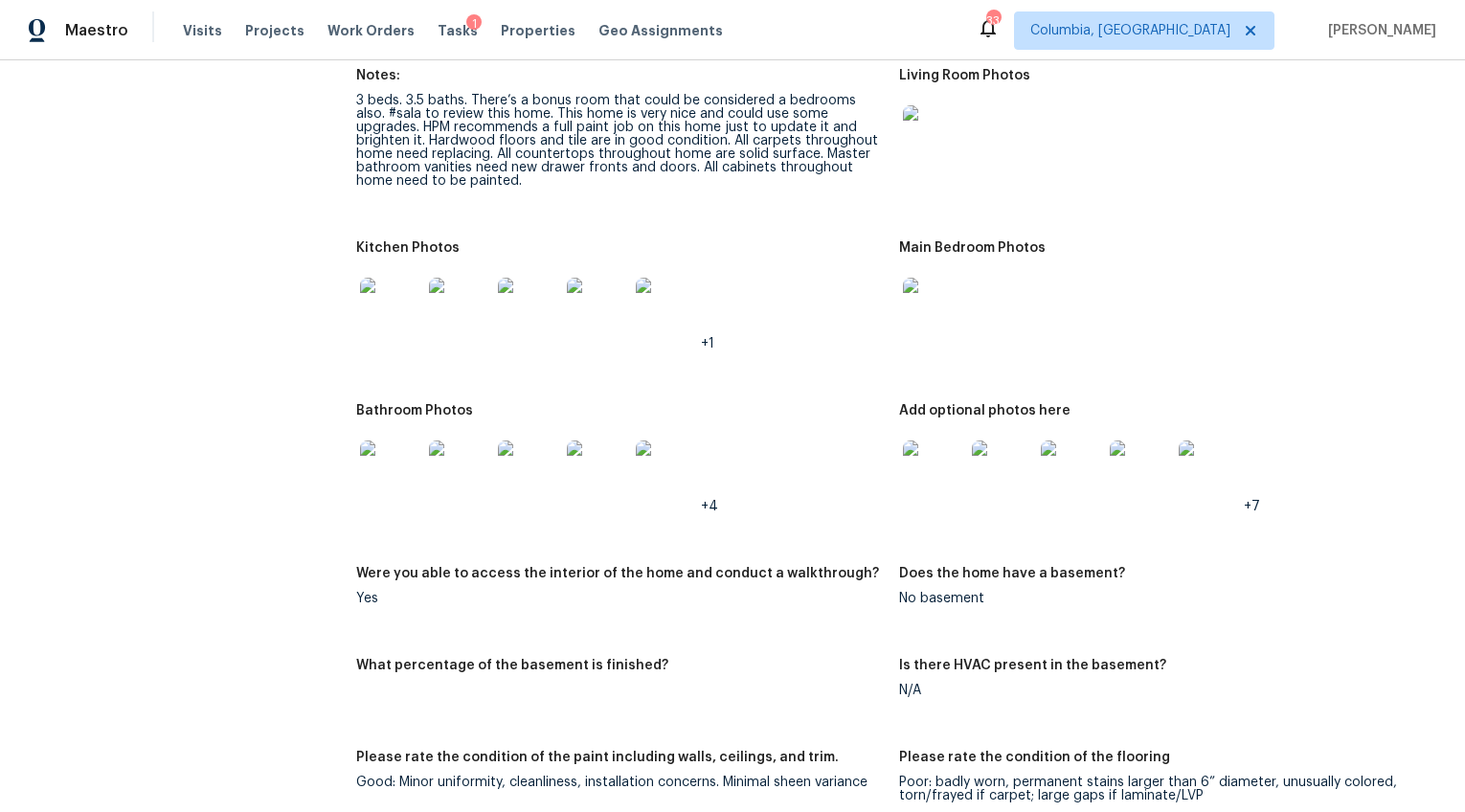
click at [397, 454] on img at bounding box center [390, 470] width 61 height 61
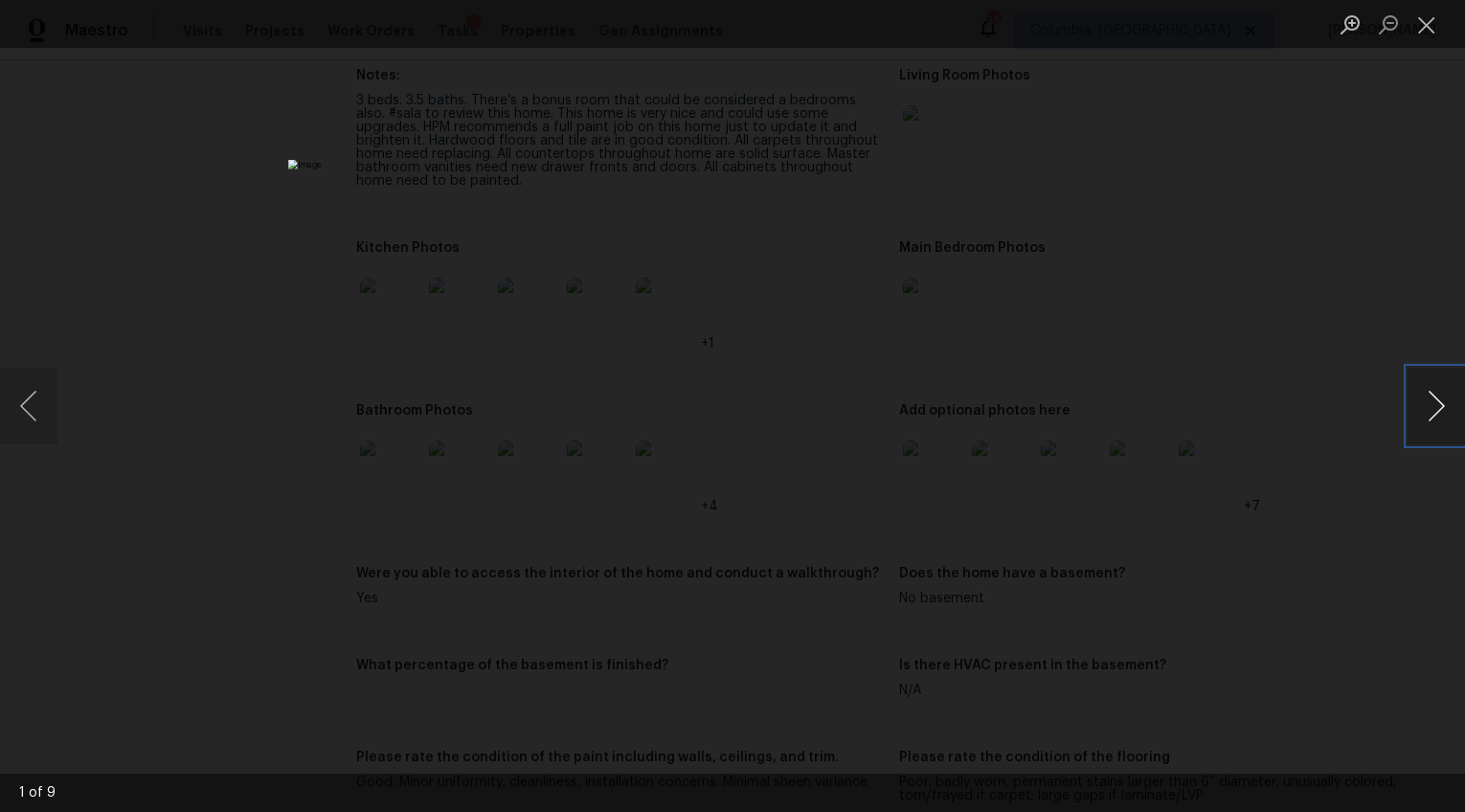
click at [1424, 412] on button "Next image" at bounding box center [1436, 406] width 57 height 76
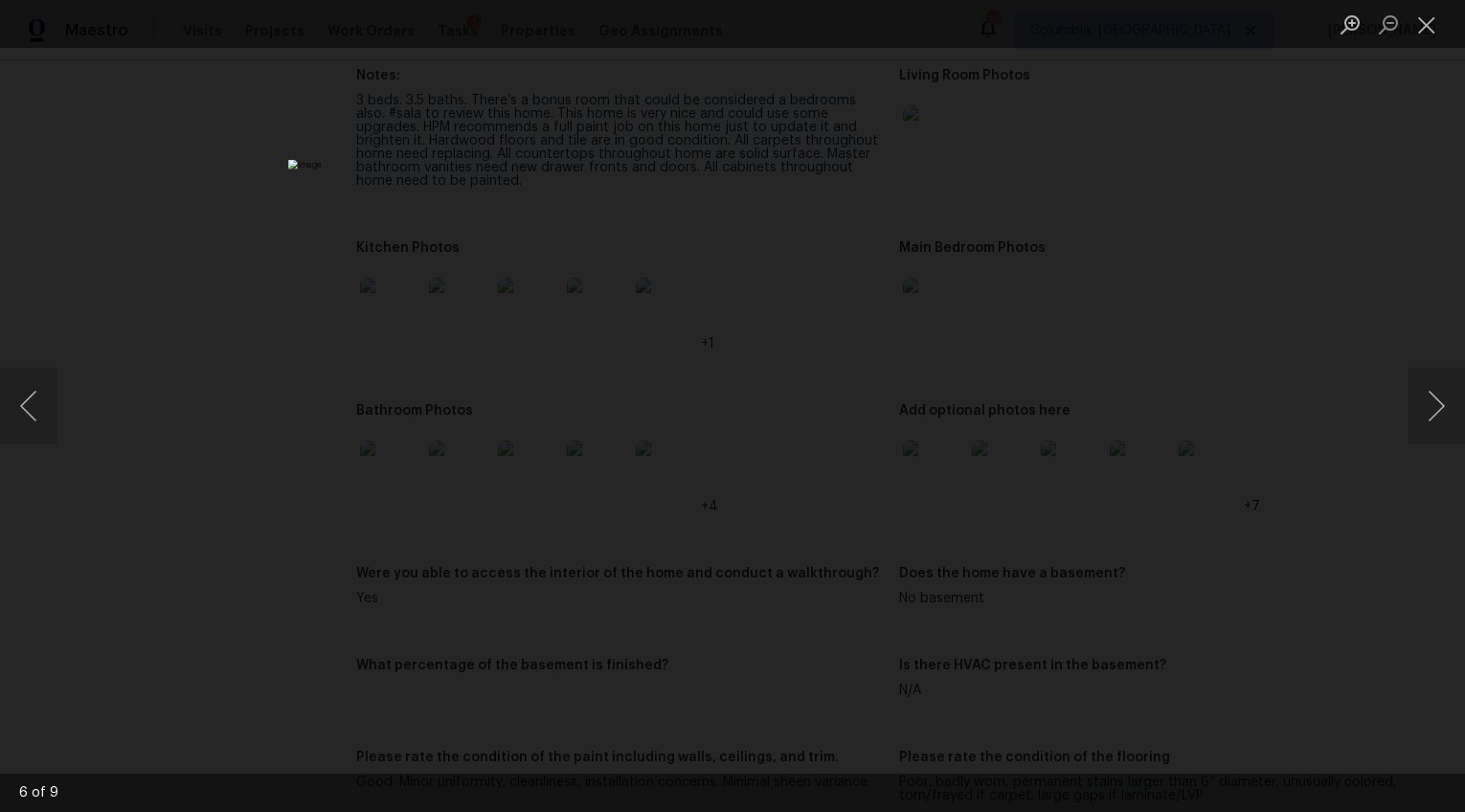
click at [1266, 260] on div "Lightbox" at bounding box center [732, 406] width 1465 height 812
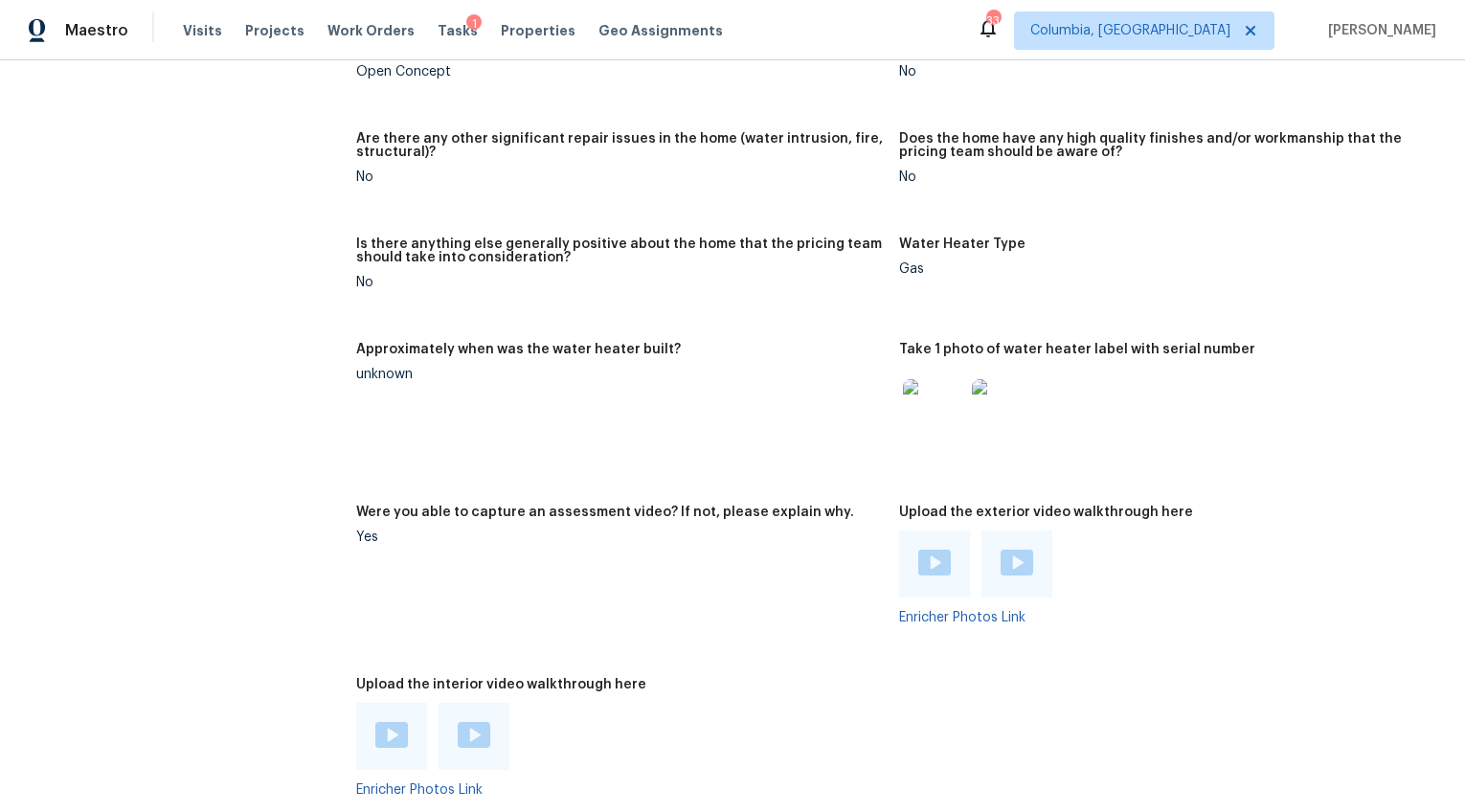
scroll to position [3591, 0]
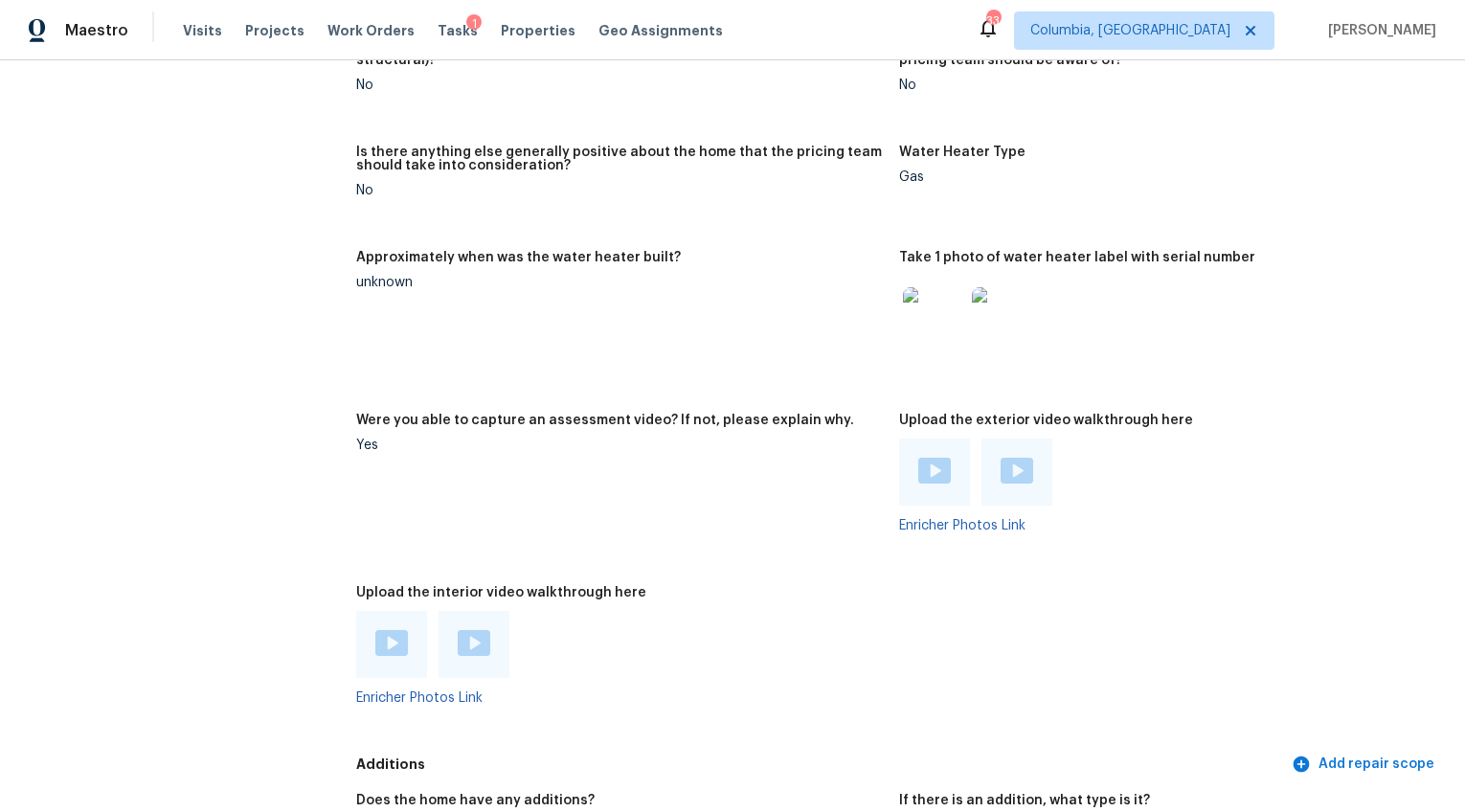
click at [921, 460] on img at bounding box center [935, 470] width 33 height 26
click at [990, 450] on div at bounding box center [1016, 471] width 70 height 67
click at [1008, 459] on img at bounding box center [1017, 470] width 33 height 26
click at [397, 630] on img at bounding box center [392, 642] width 33 height 26
click at [468, 630] on img at bounding box center [474, 642] width 33 height 26
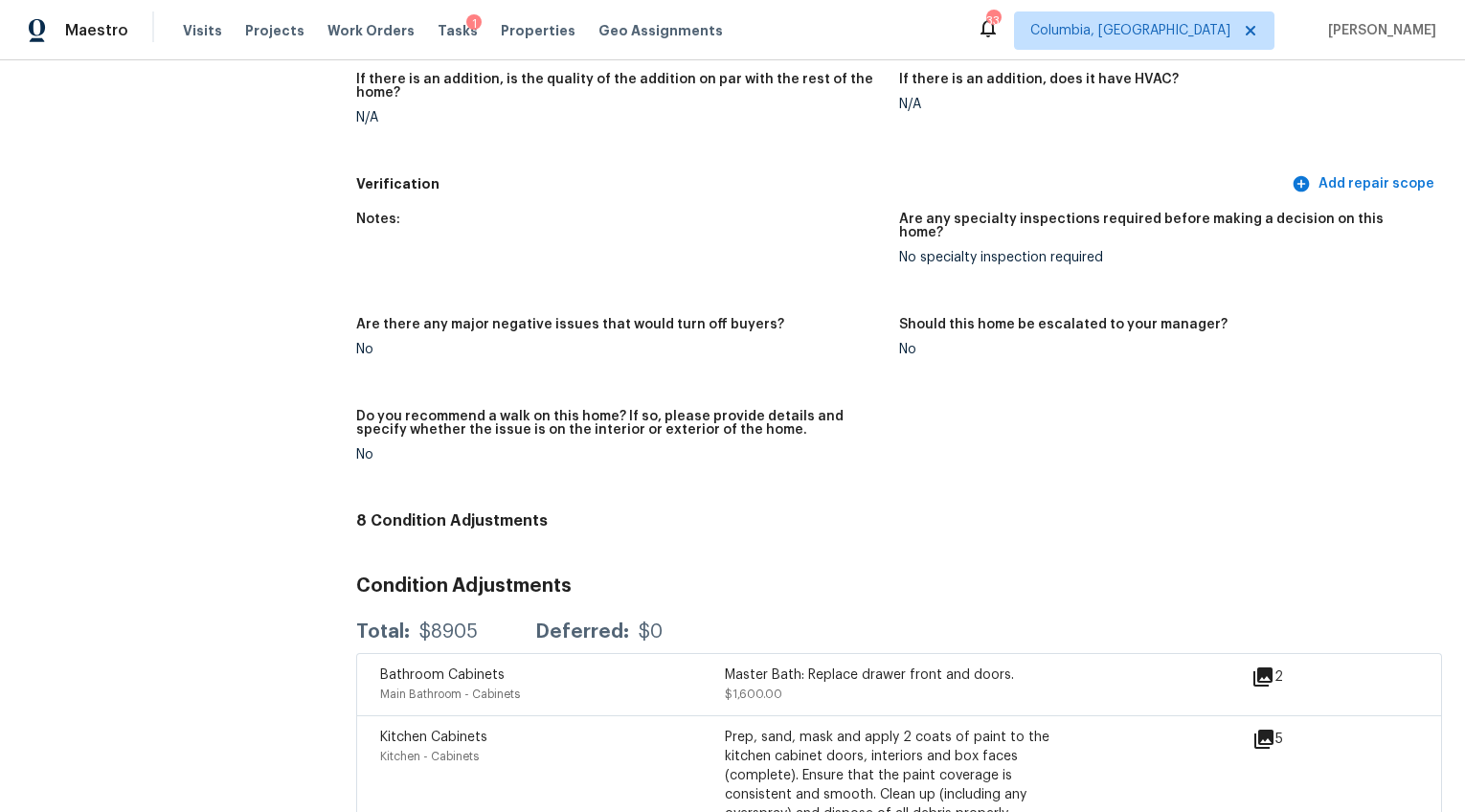
scroll to position [4559, 0]
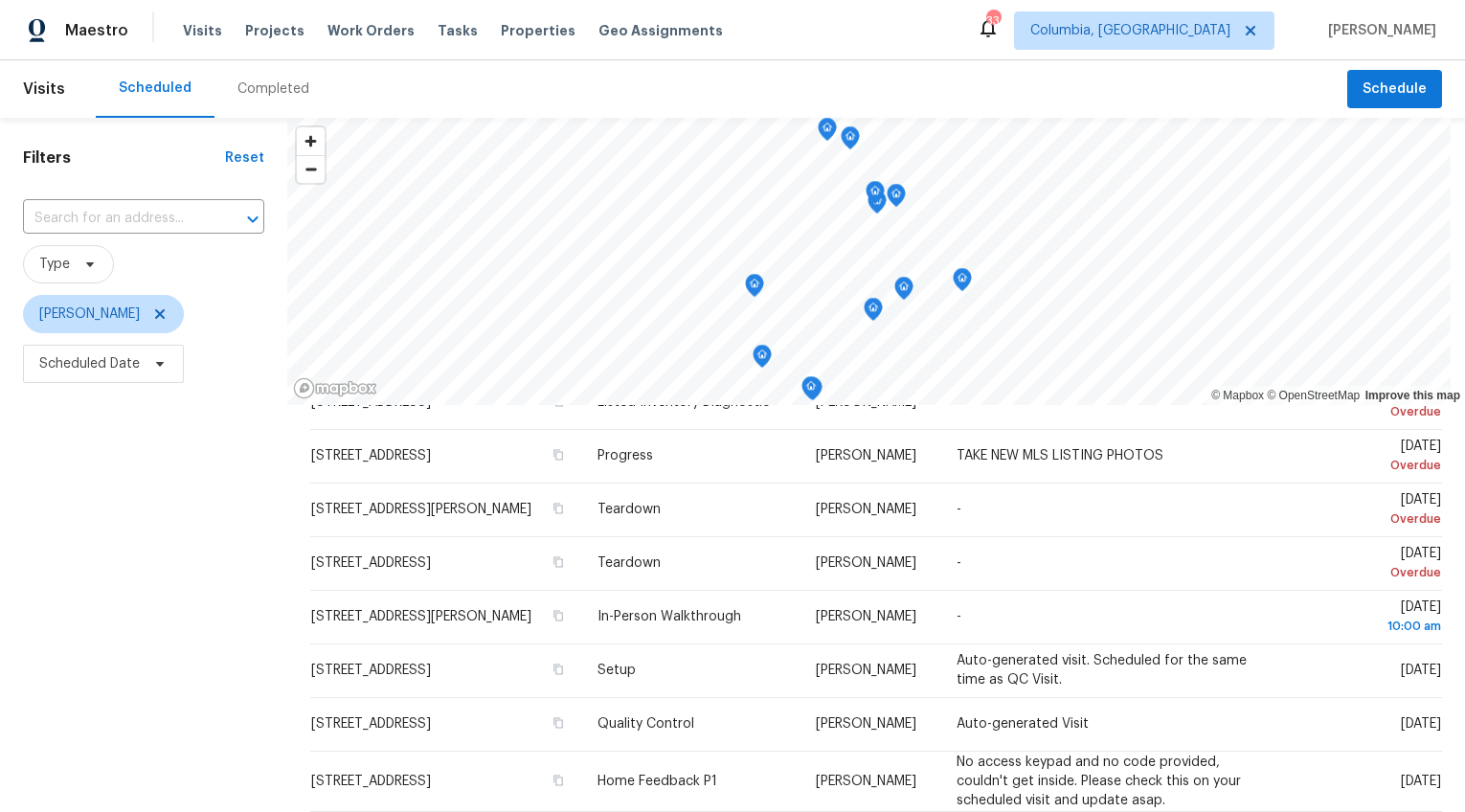
scroll to position [14, 0]
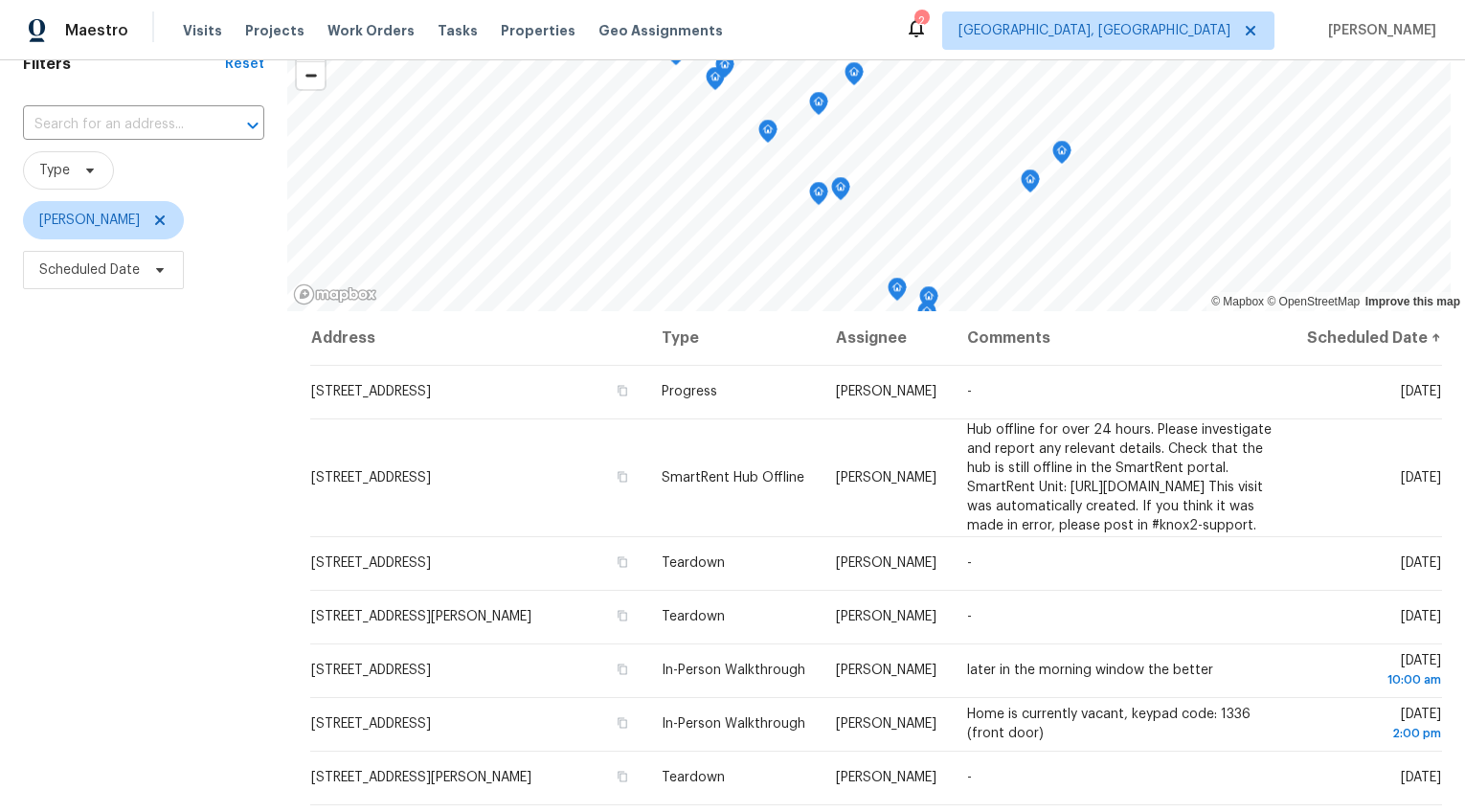
scroll to position [115, 0]
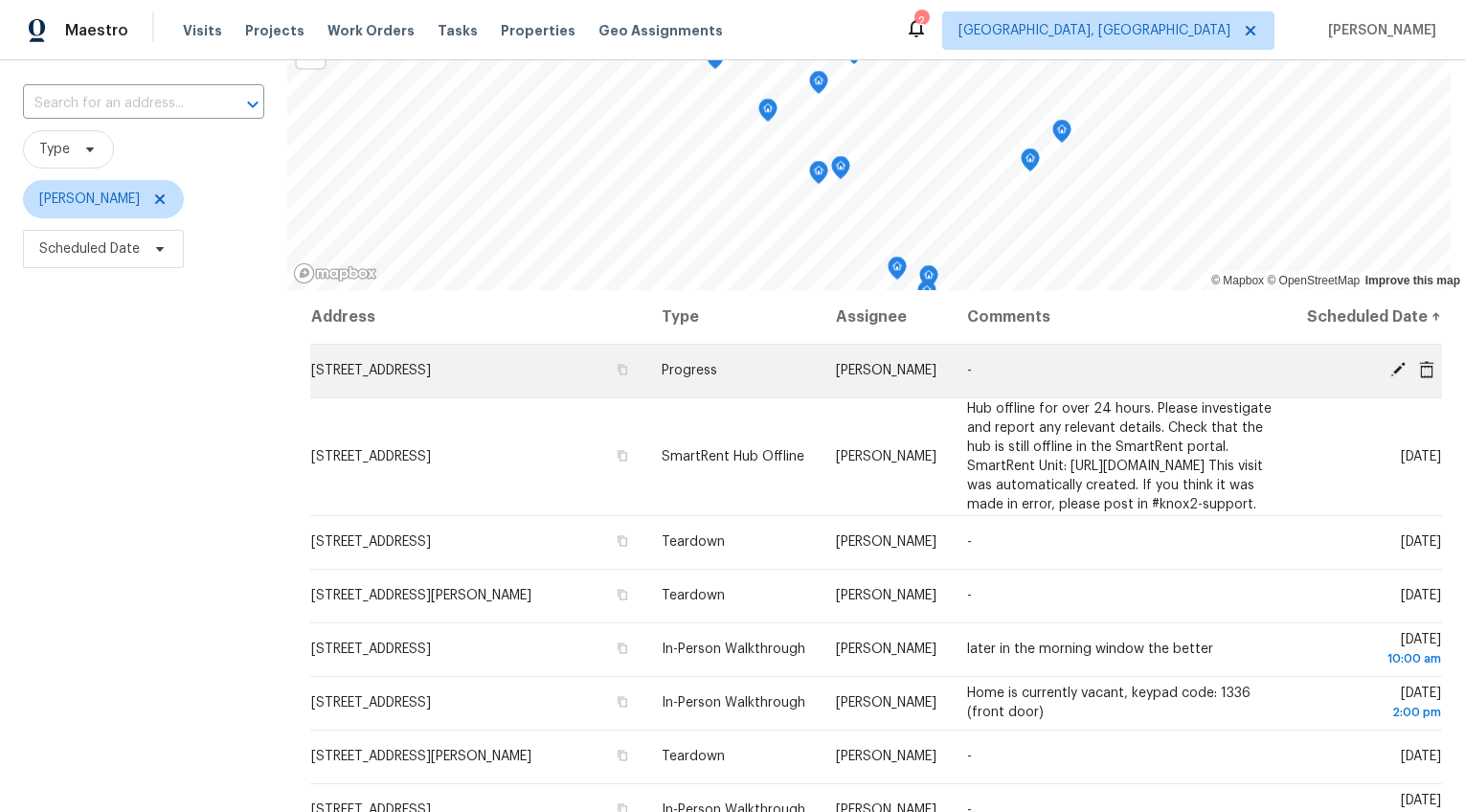
click at [369, 378] on span "[STREET_ADDRESS]" at bounding box center [371, 371] width 120 height 14
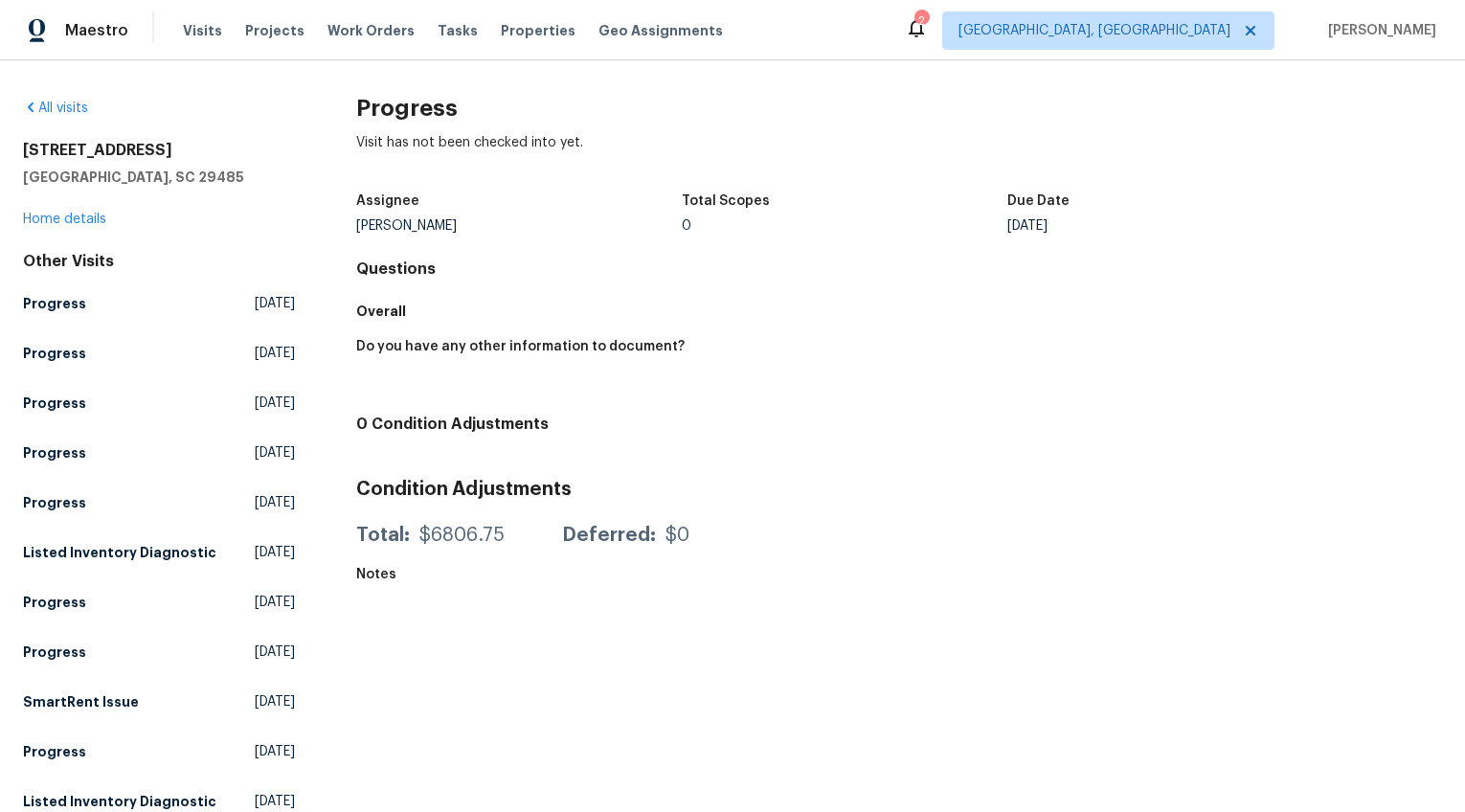
click at [97, 210] on div "105 Gambels Ln Summerville, SC 29485 Home details" at bounding box center [159, 184] width 272 height 88
click at [93, 216] on link "Home details" at bounding box center [65, 219] width 83 height 14
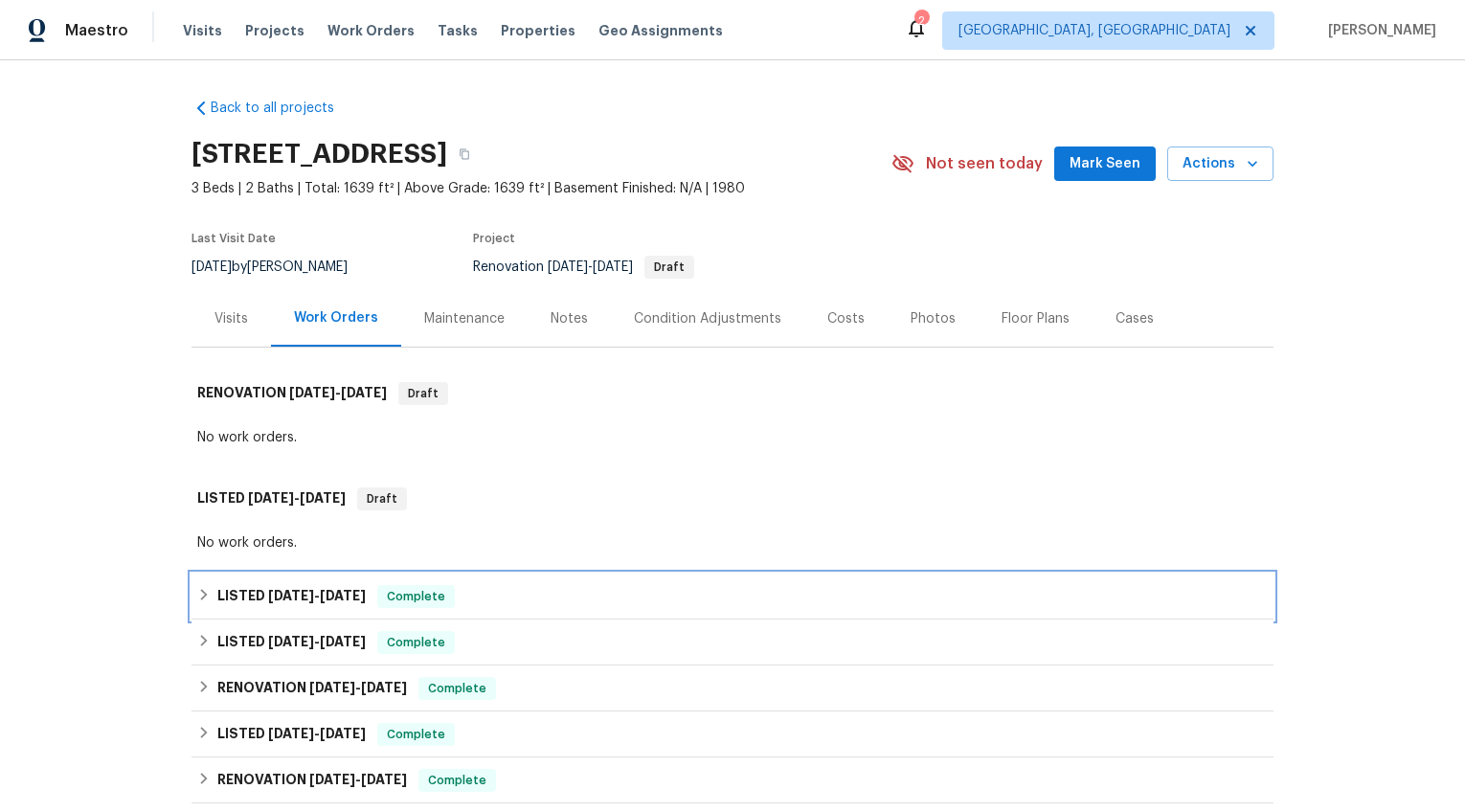
click at [320, 599] on span "8/21/25" at bounding box center [343, 596] width 46 height 14
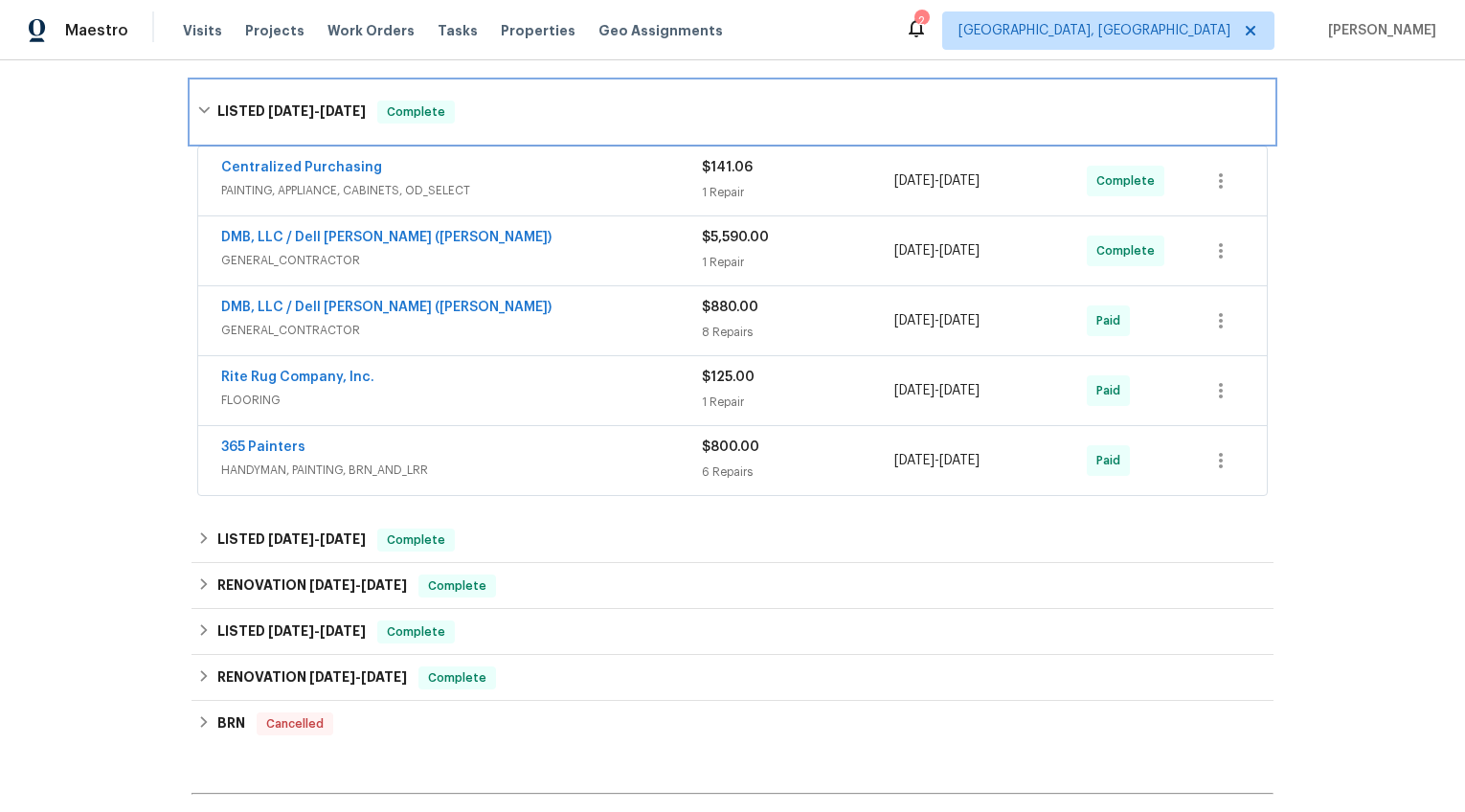
scroll to position [494, 0]
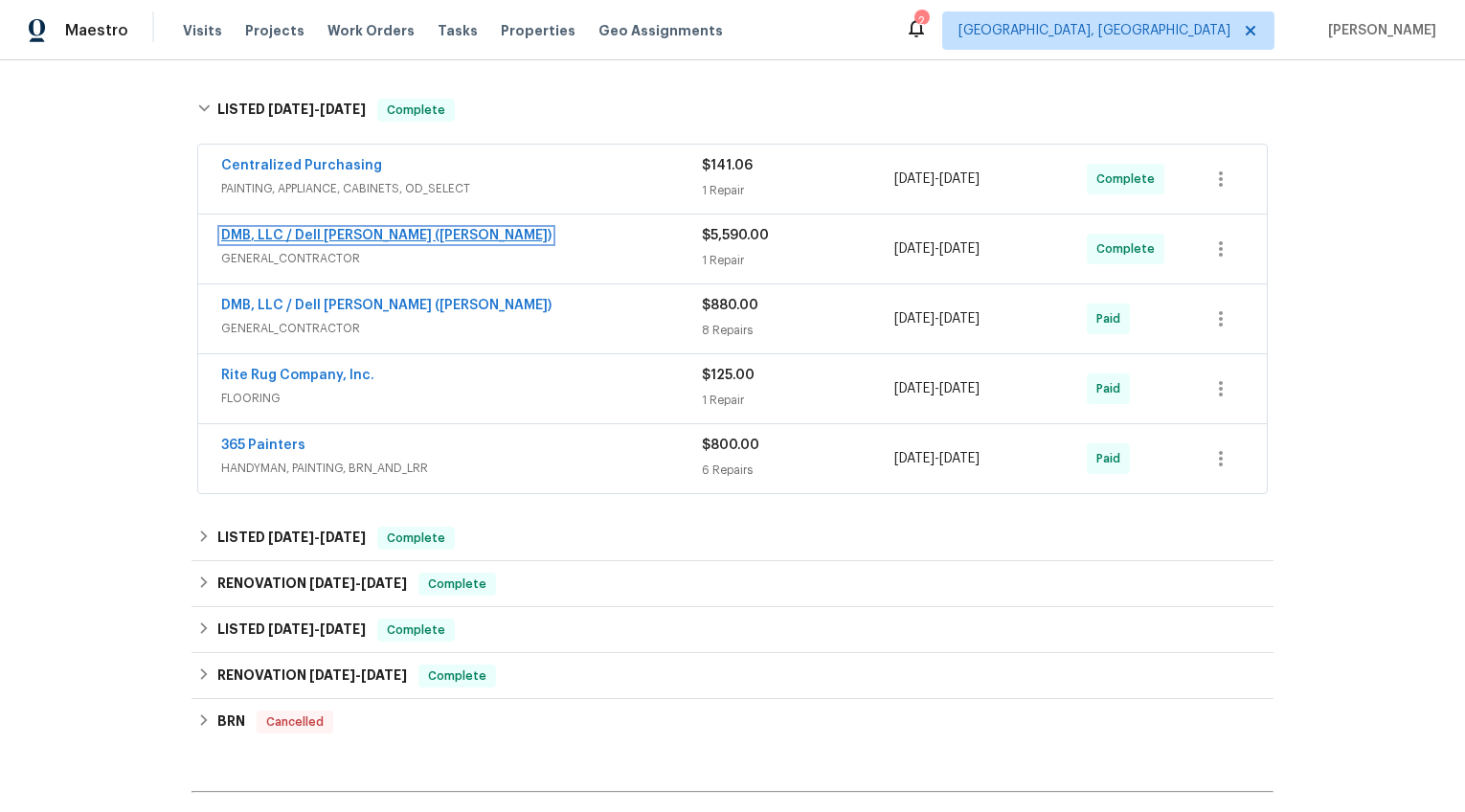
click at [371, 230] on link "DMB, LLC / Dell Bryson (Heise)" at bounding box center [386, 236] width 330 height 14
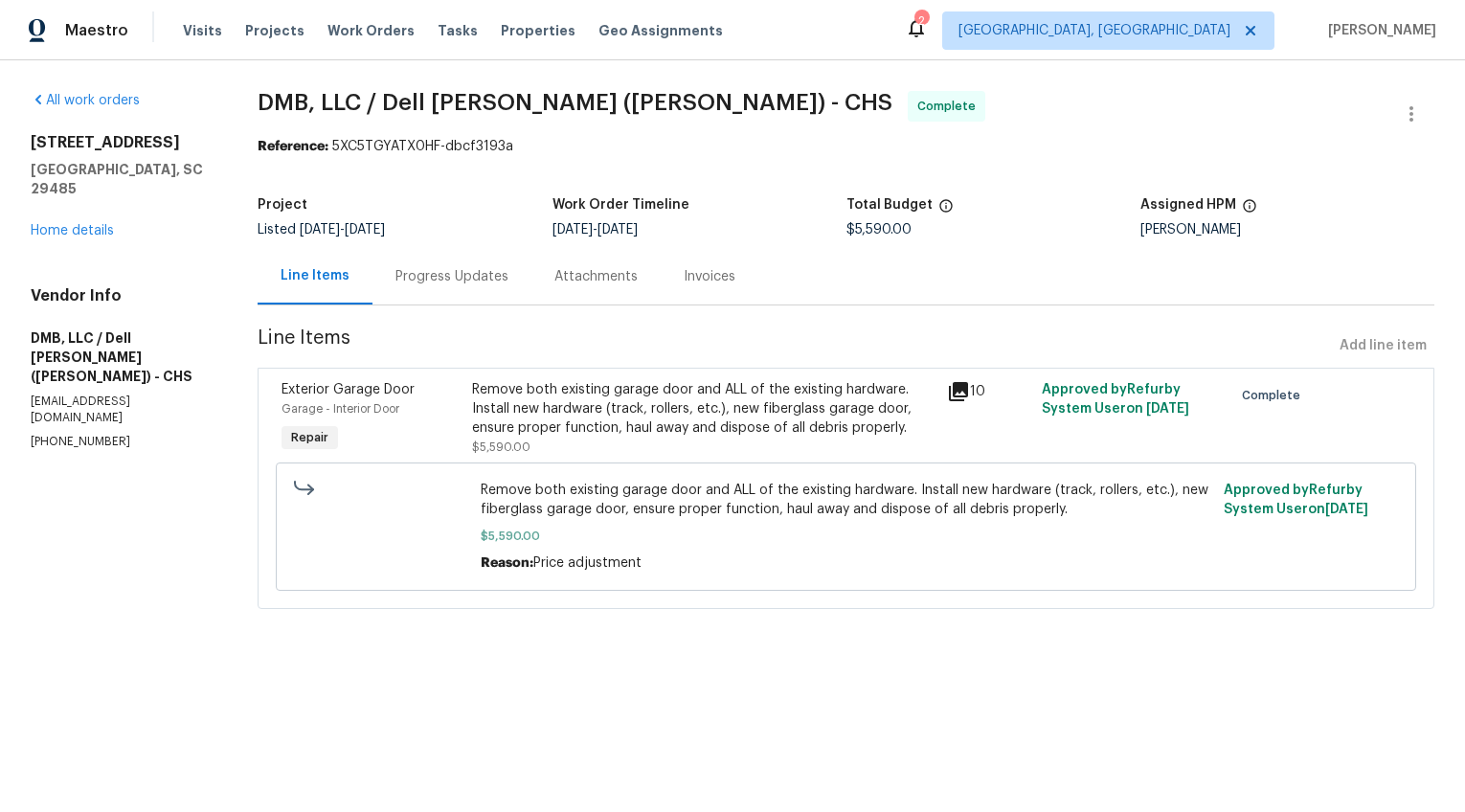
click at [558, 407] on div "Remove both existing garage door and ALL of the existing hardware. Install new …" at bounding box center [704, 408] width 464 height 57
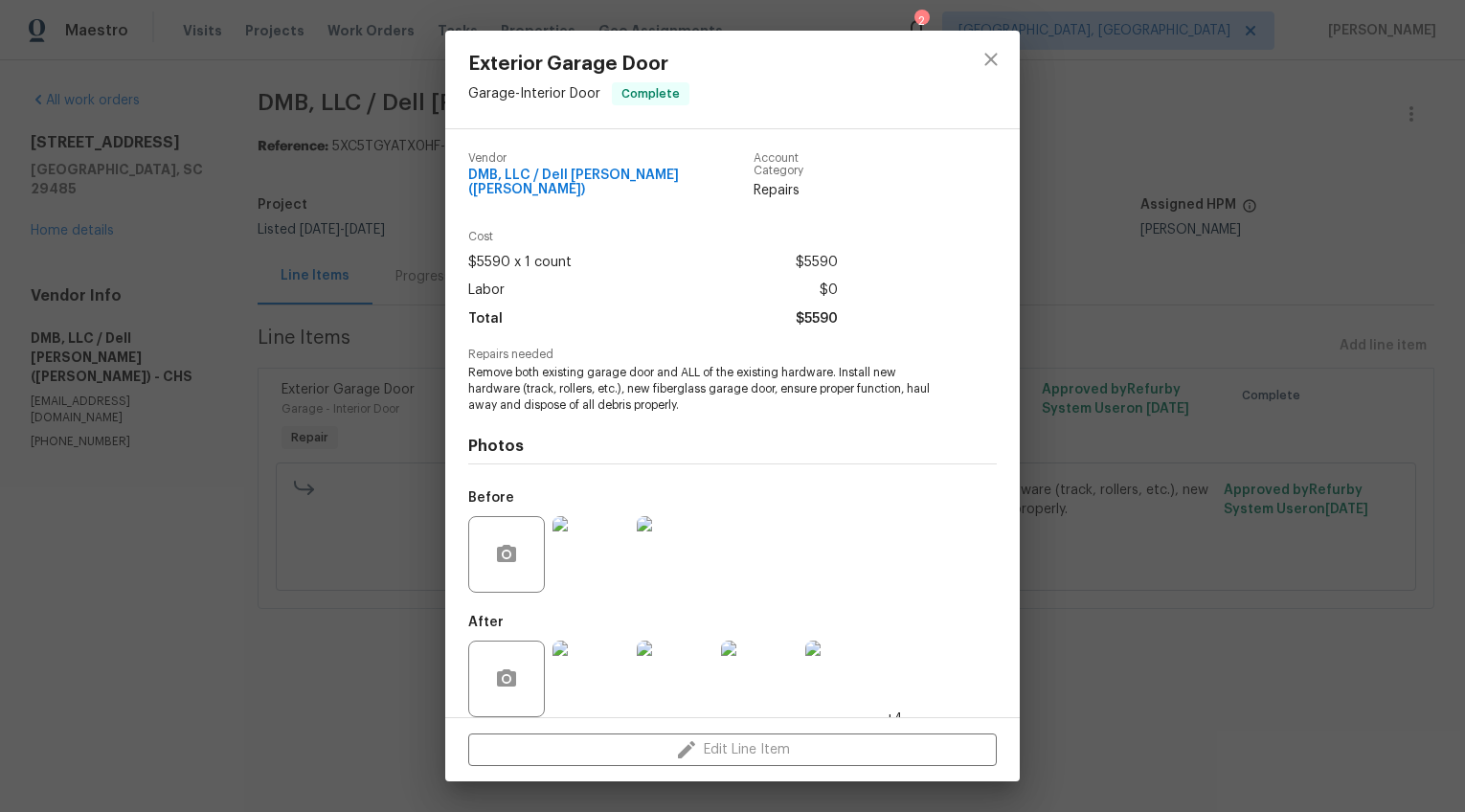
scroll to position [7, 0]
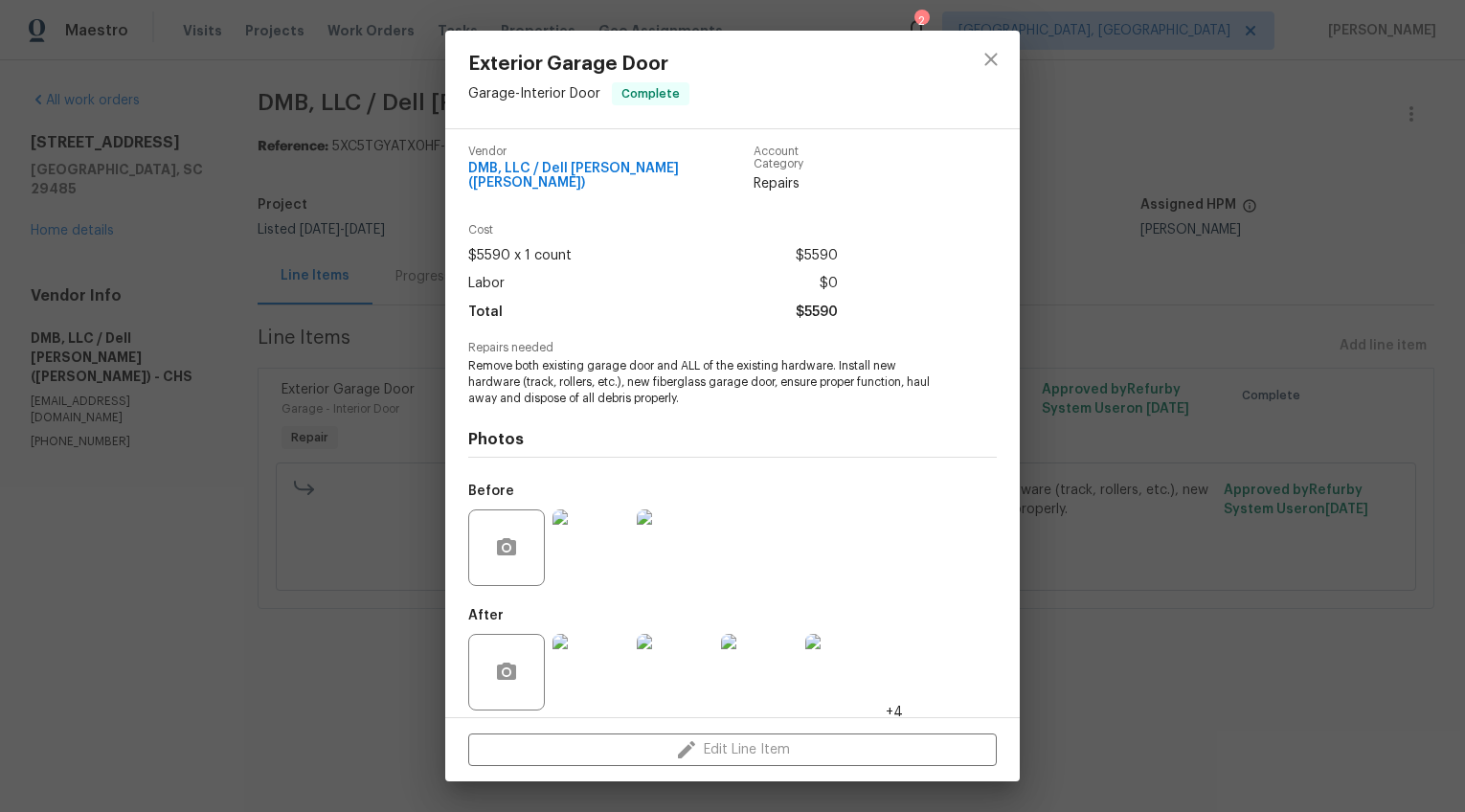
click at [570, 662] on img at bounding box center [590, 671] width 76 height 76
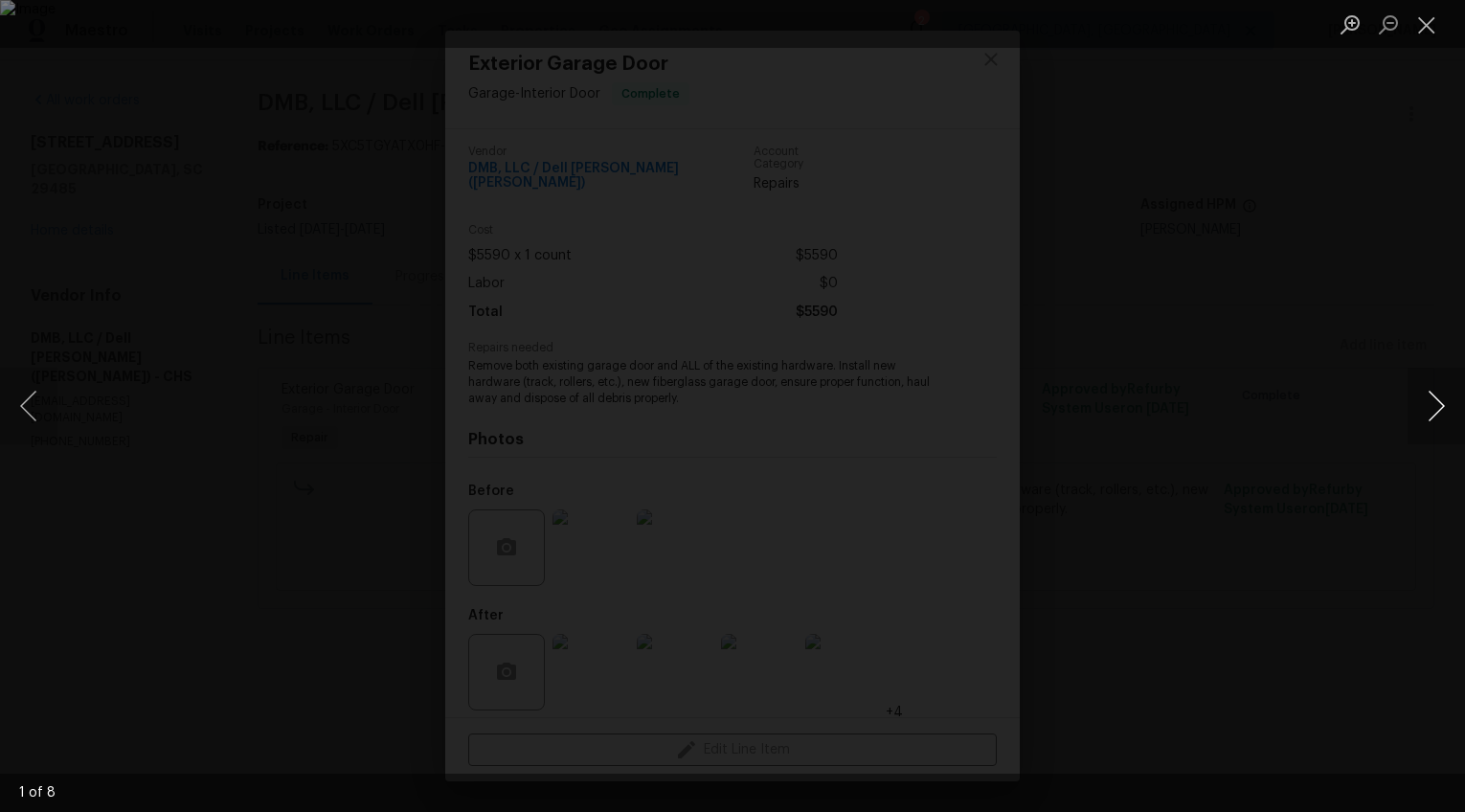
click at [1435, 408] on button "Next image" at bounding box center [1436, 406] width 57 height 76
click at [1414, 526] on div "Lightbox" at bounding box center [732, 406] width 1465 height 812
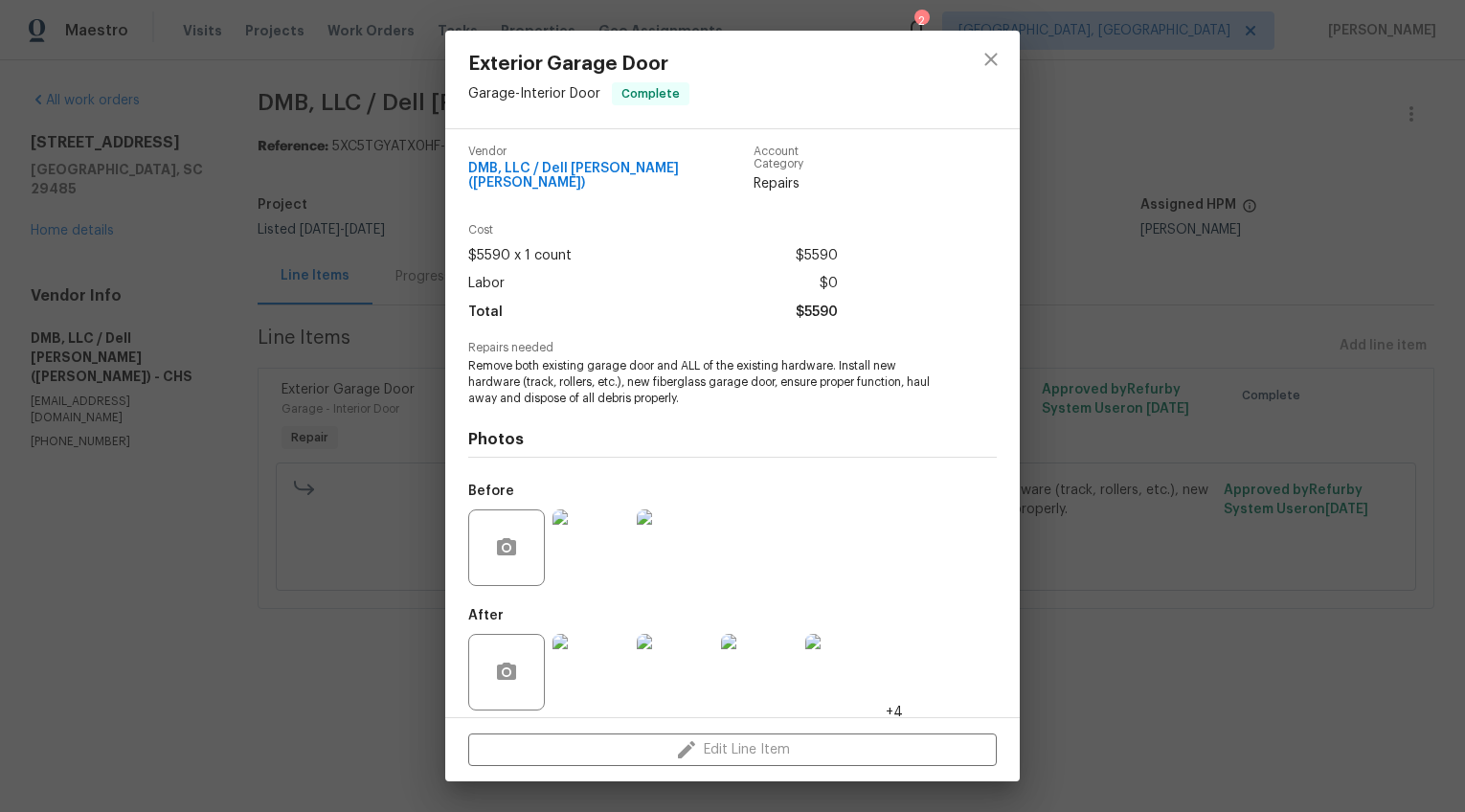
click at [604, 658] on img at bounding box center [590, 671] width 76 height 76
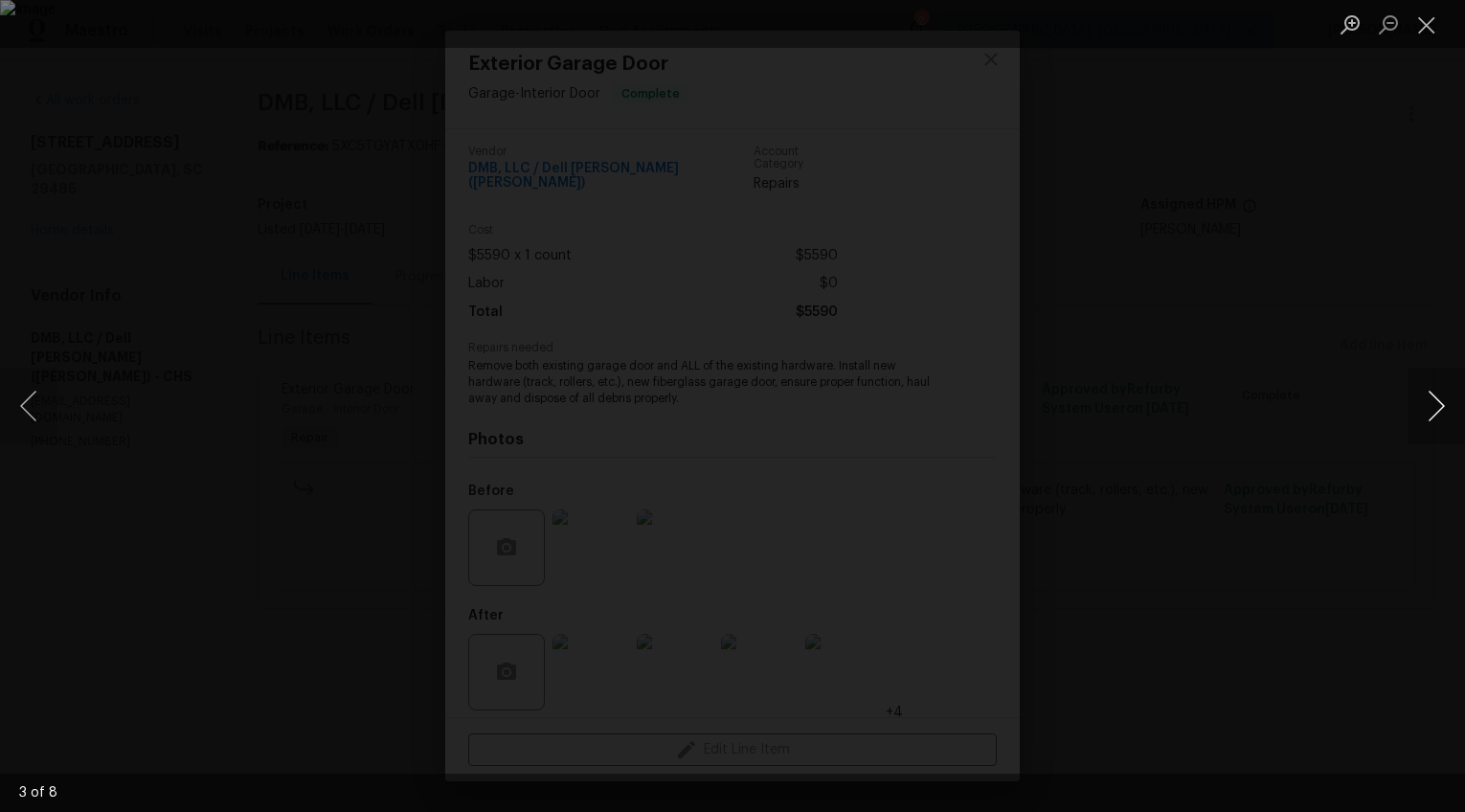
click at [1438, 411] on button "Next image" at bounding box center [1436, 406] width 57 height 76
click at [1383, 626] on div "Lightbox" at bounding box center [732, 406] width 1465 height 812
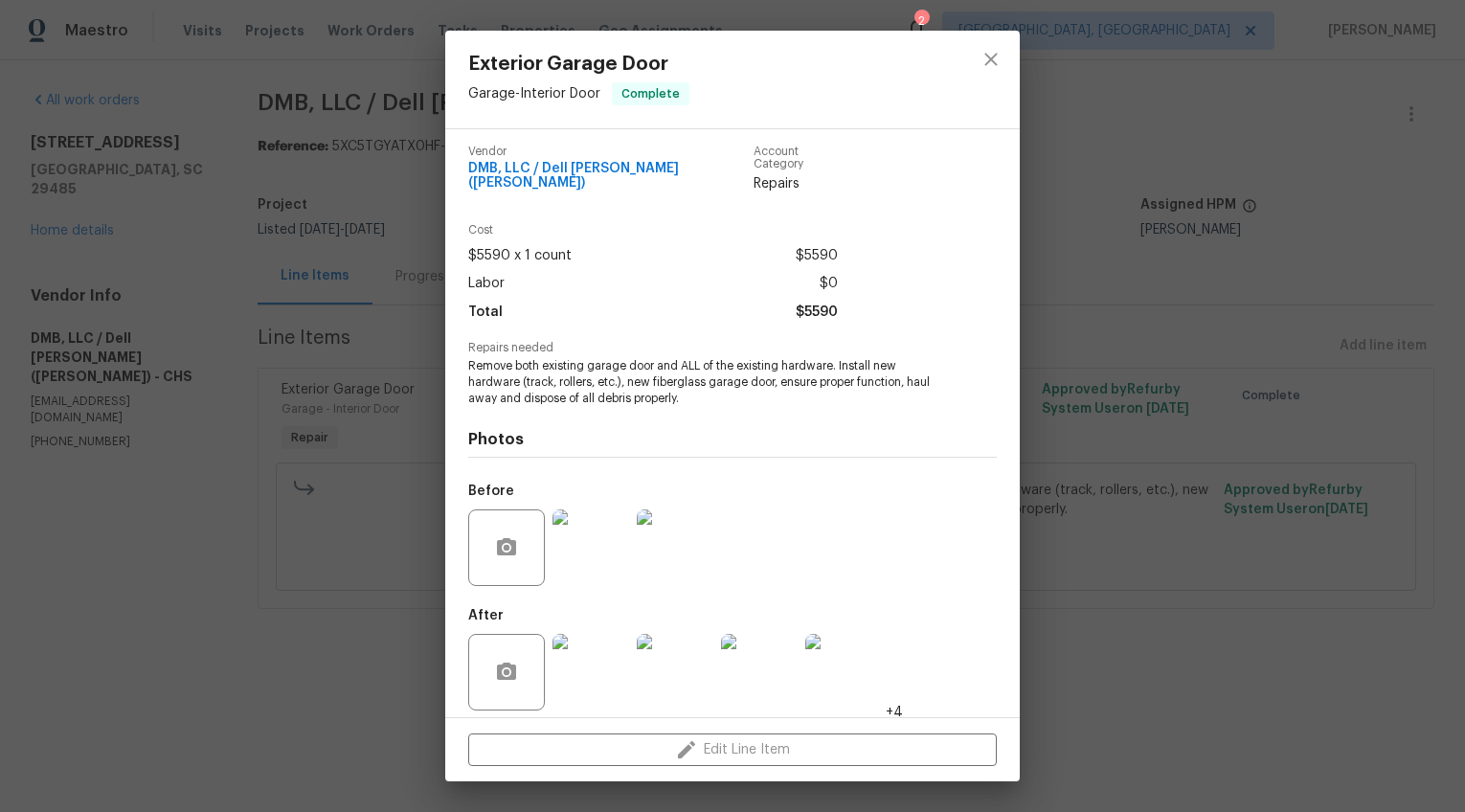
click at [590, 640] on img at bounding box center [590, 671] width 76 height 76
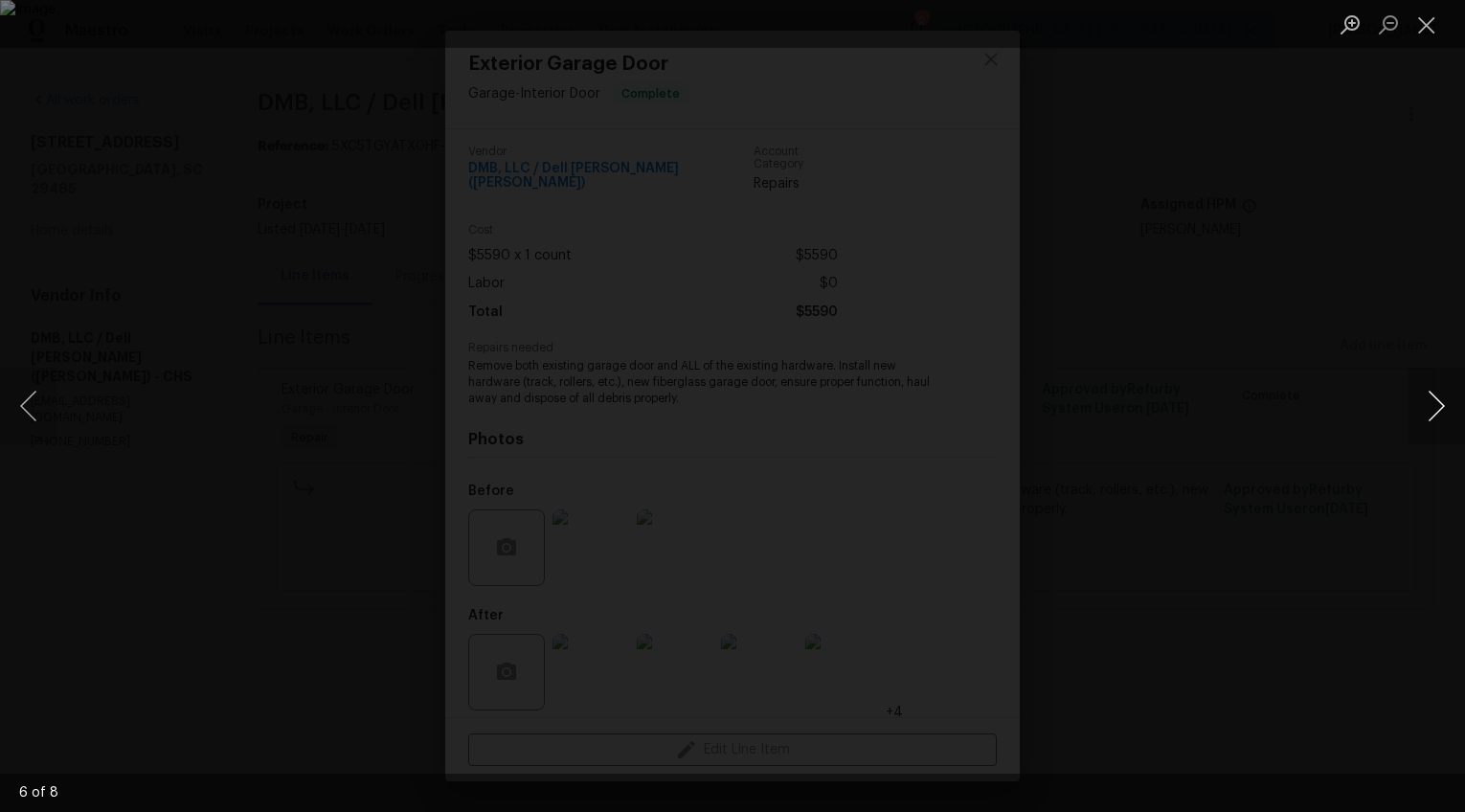
click at [1442, 406] on button "Next image" at bounding box center [1436, 406] width 57 height 76
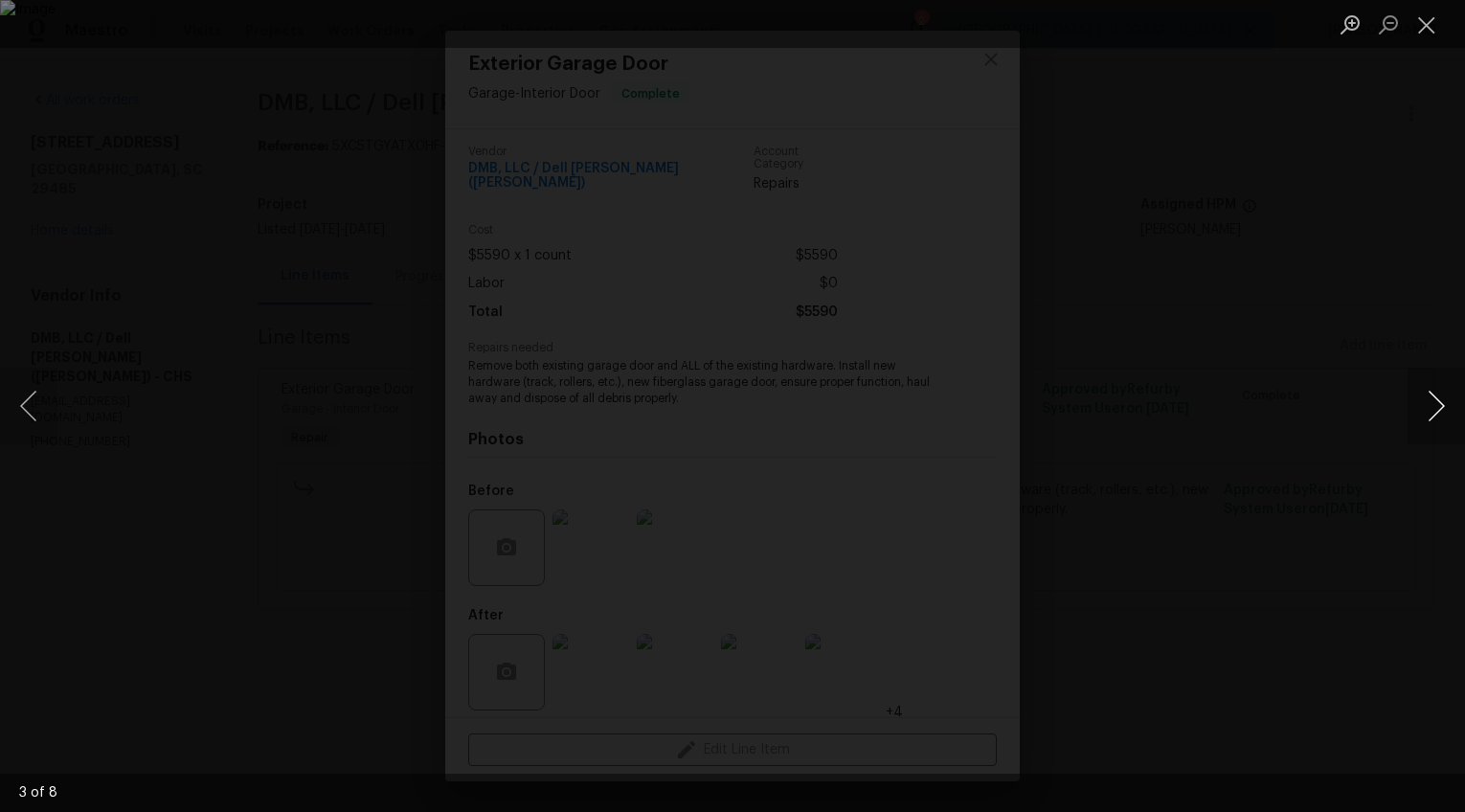
click at [1442, 406] on button "Next image" at bounding box center [1436, 406] width 57 height 76
click at [1423, 404] on button "Next image" at bounding box center [1436, 406] width 57 height 76
click at [1374, 566] on div "Lightbox" at bounding box center [732, 406] width 1465 height 812
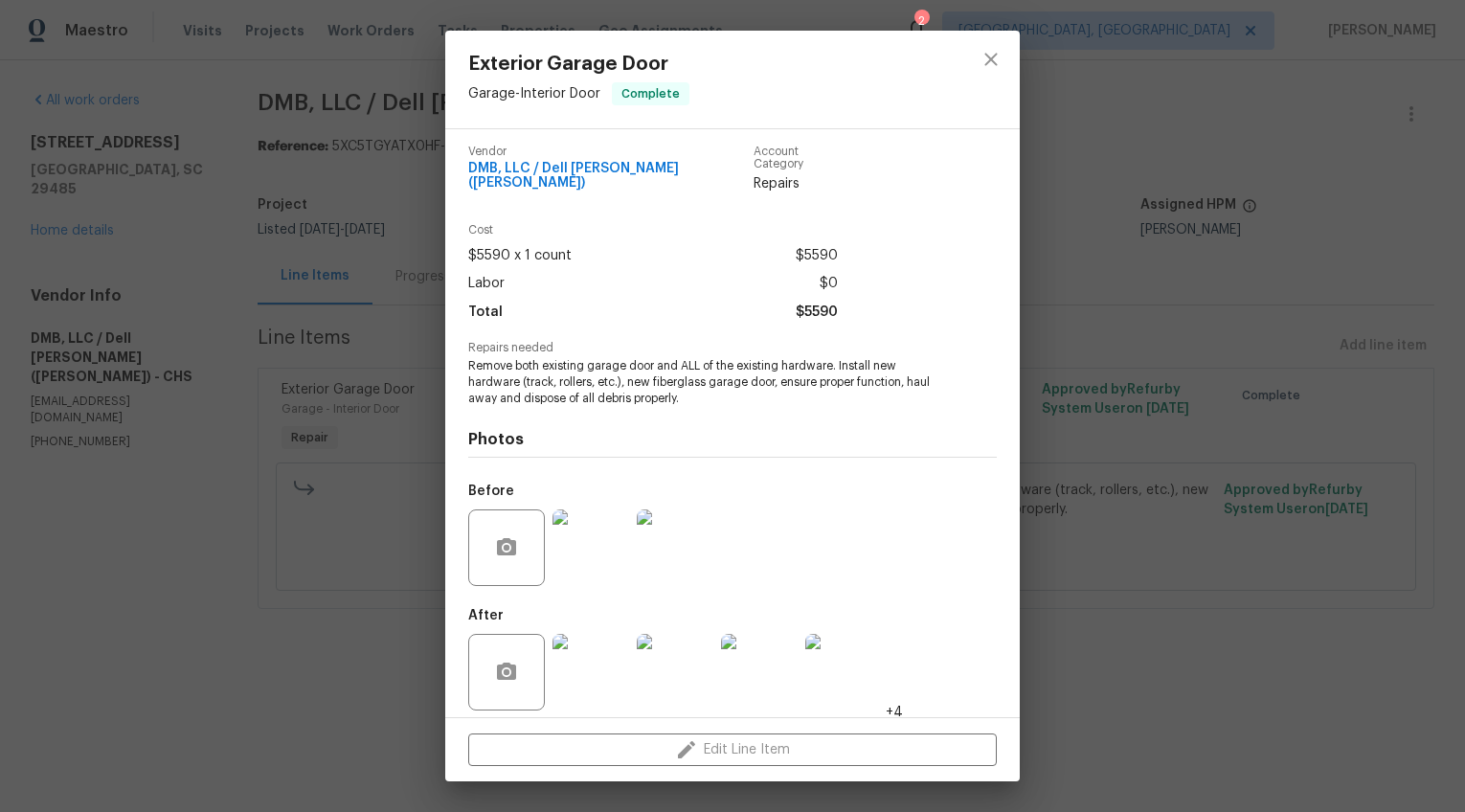
click at [1325, 596] on div "Exterior Garage Door Garage - Interior Door Complete Vendor DMB, LLC / Dell Bry…" at bounding box center [732, 406] width 1465 height 812
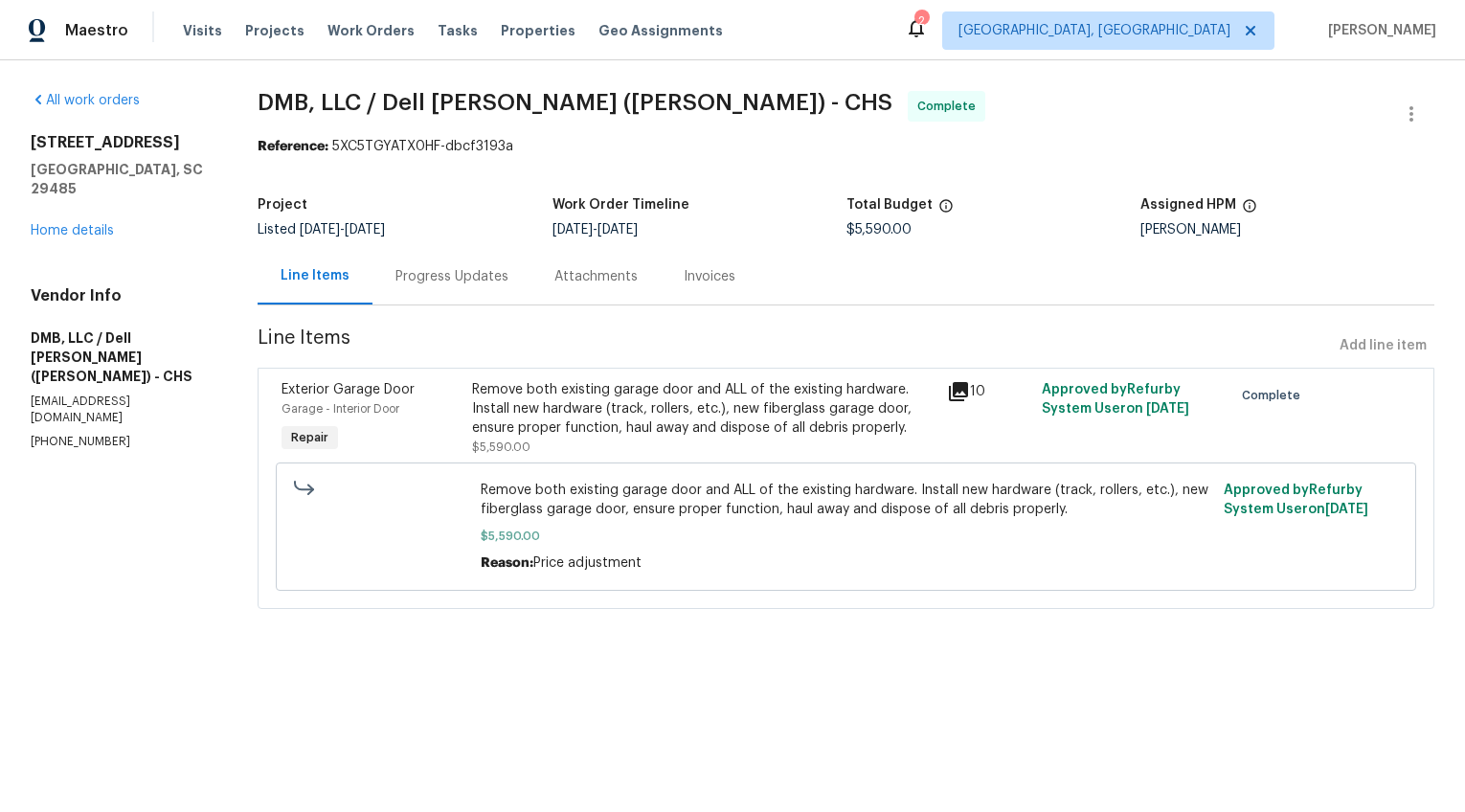
click at [446, 294] on div "Progress Updates" at bounding box center [452, 276] width 159 height 57
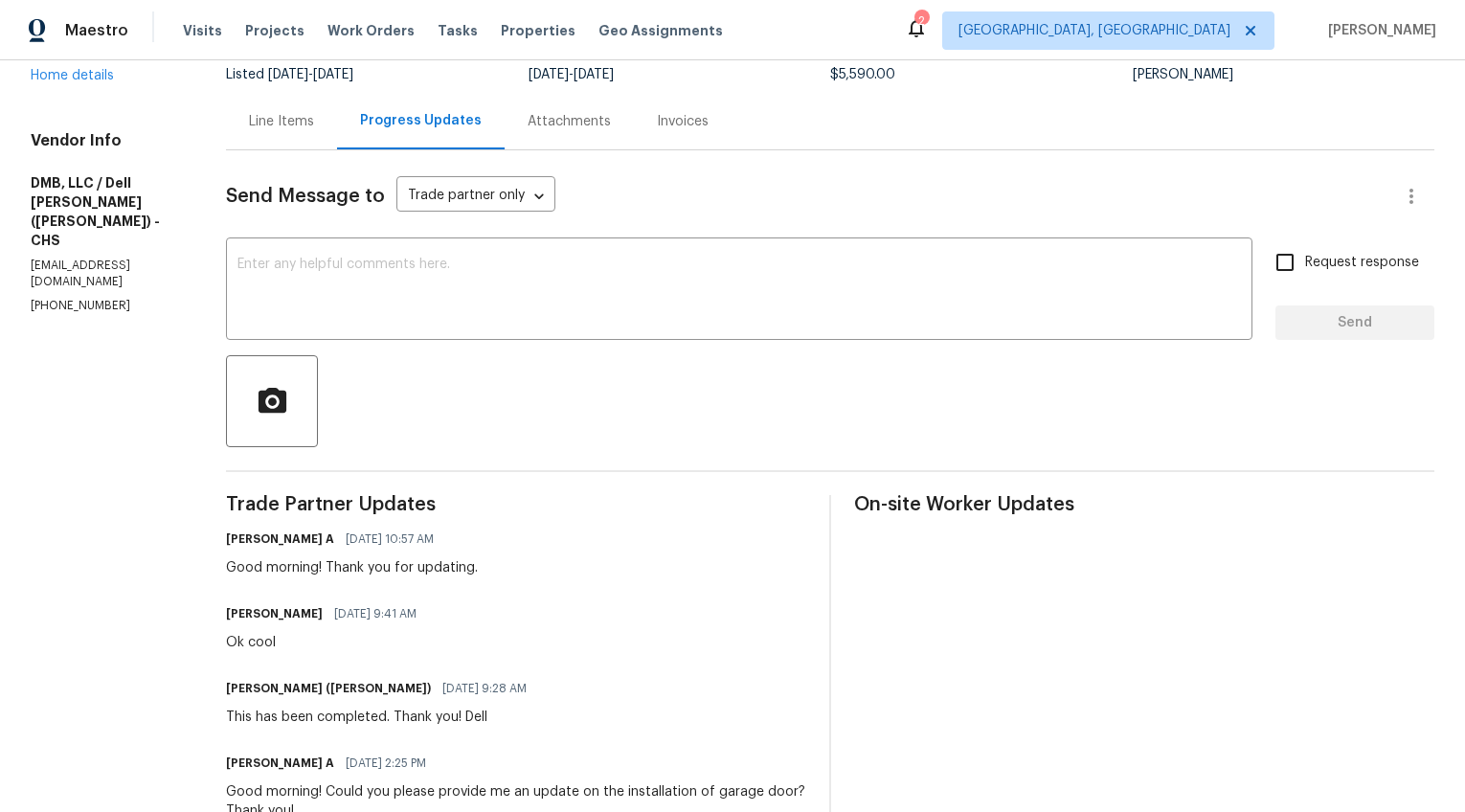
scroll to position [105, 0]
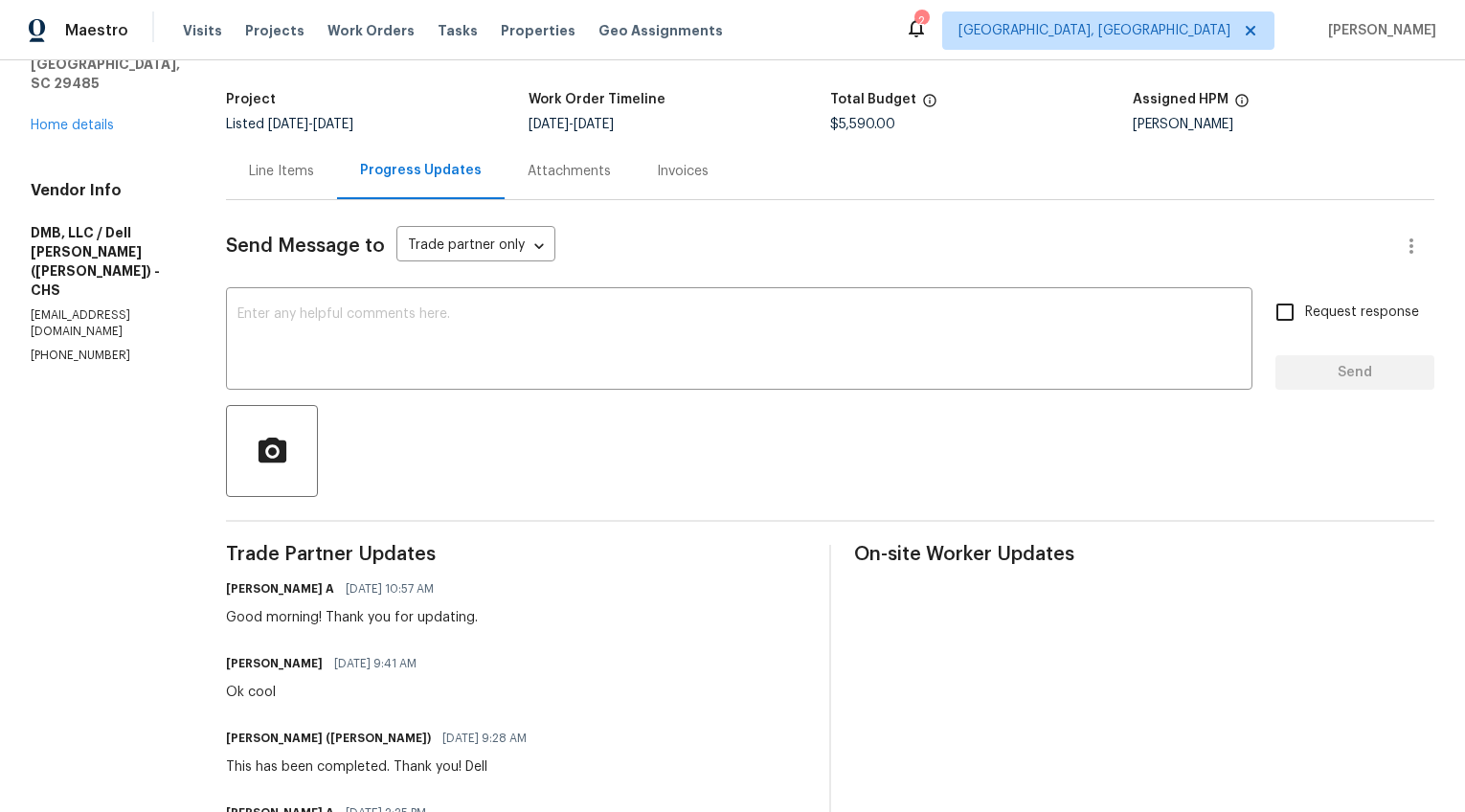
click at [226, 150] on div "Line Items" at bounding box center [281, 171] width 111 height 57
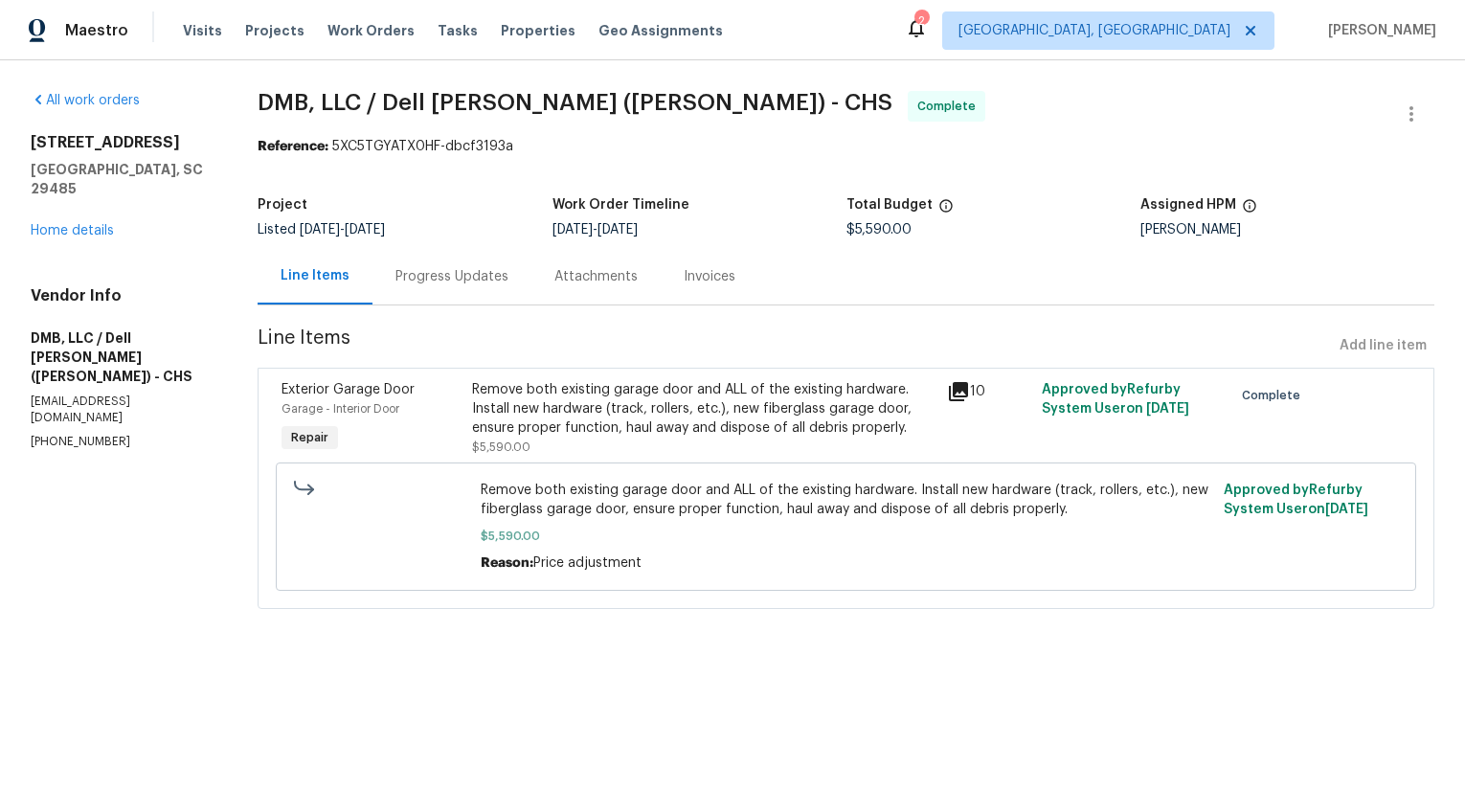
click at [455, 294] on div "Progress Updates" at bounding box center [452, 276] width 159 height 57
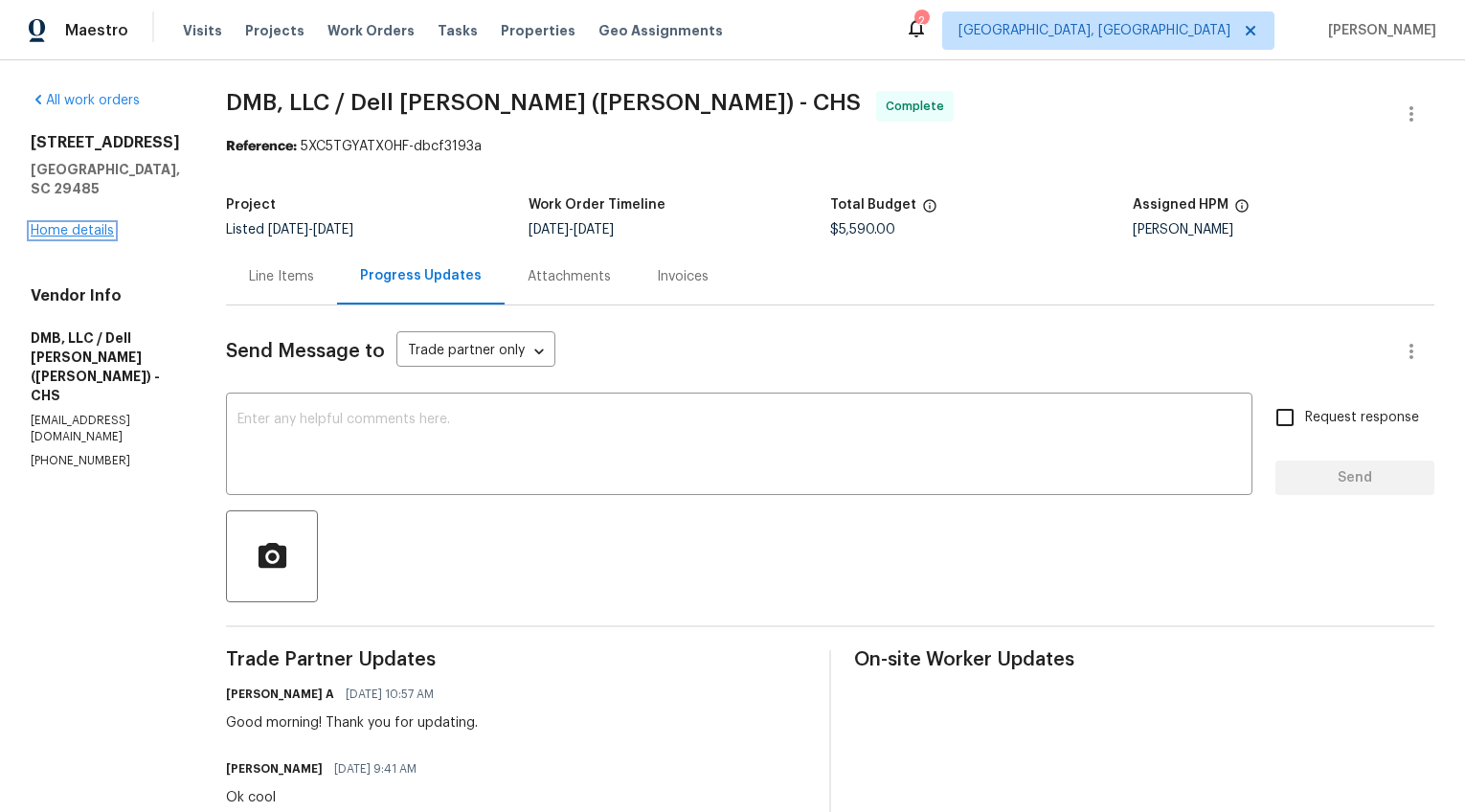
click at [91, 231] on link "Home details" at bounding box center [72, 231] width 83 height 14
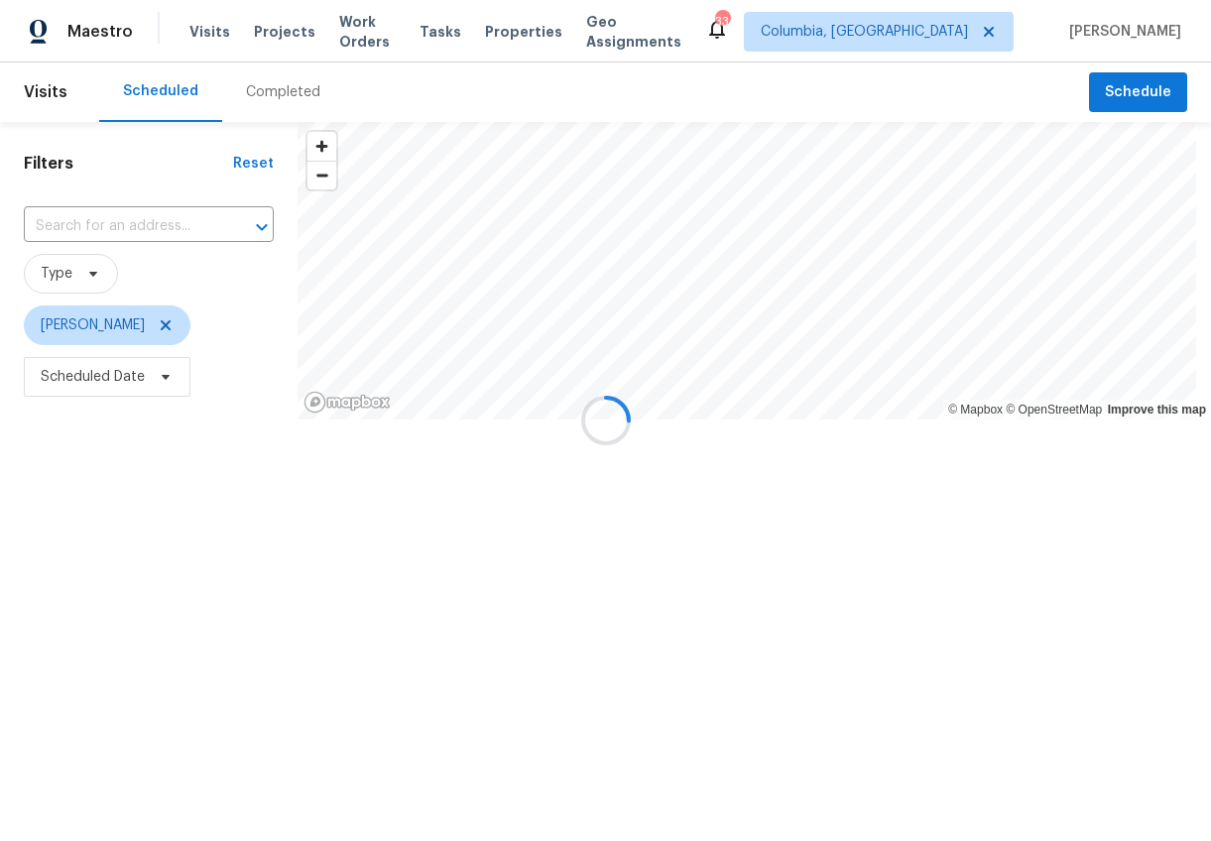
click at [266, 84] on div at bounding box center [605, 420] width 1211 height 841
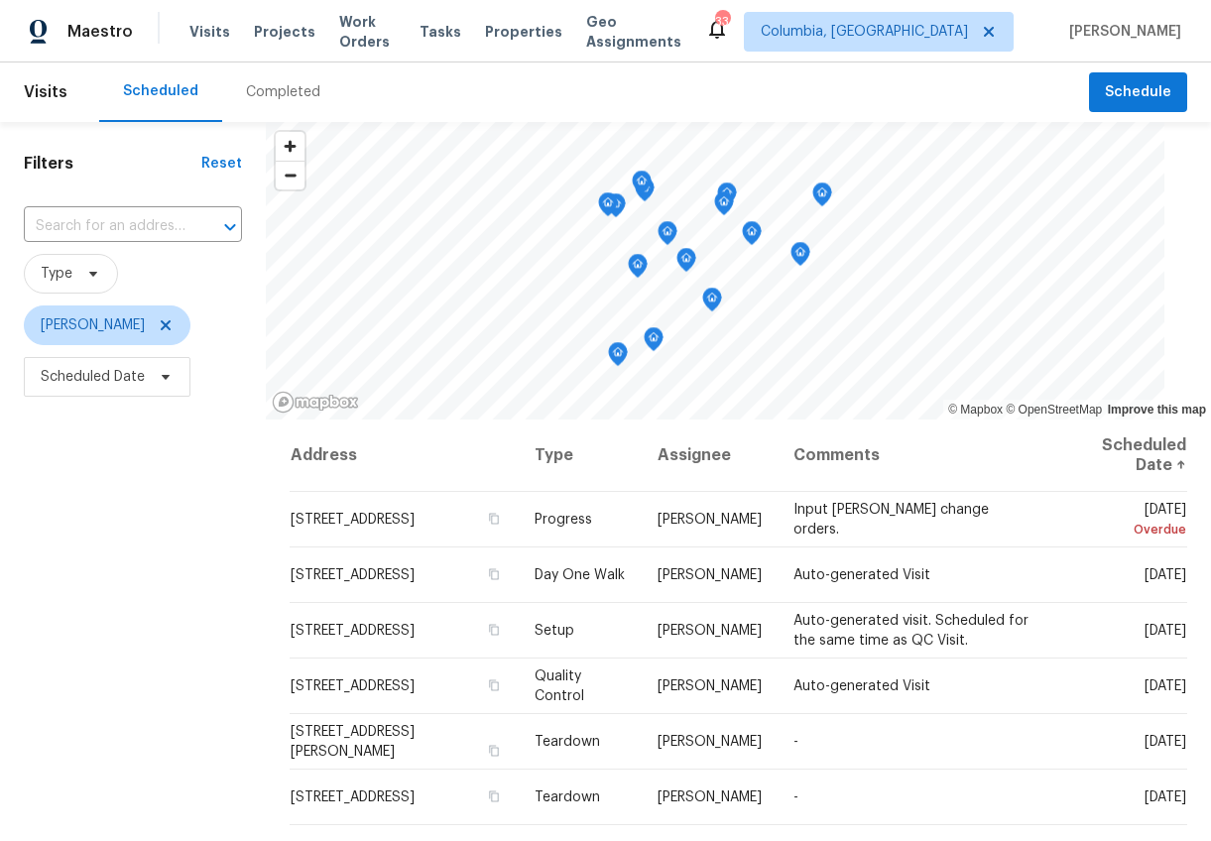
click at [263, 95] on div "Completed" at bounding box center [283, 92] width 74 height 20
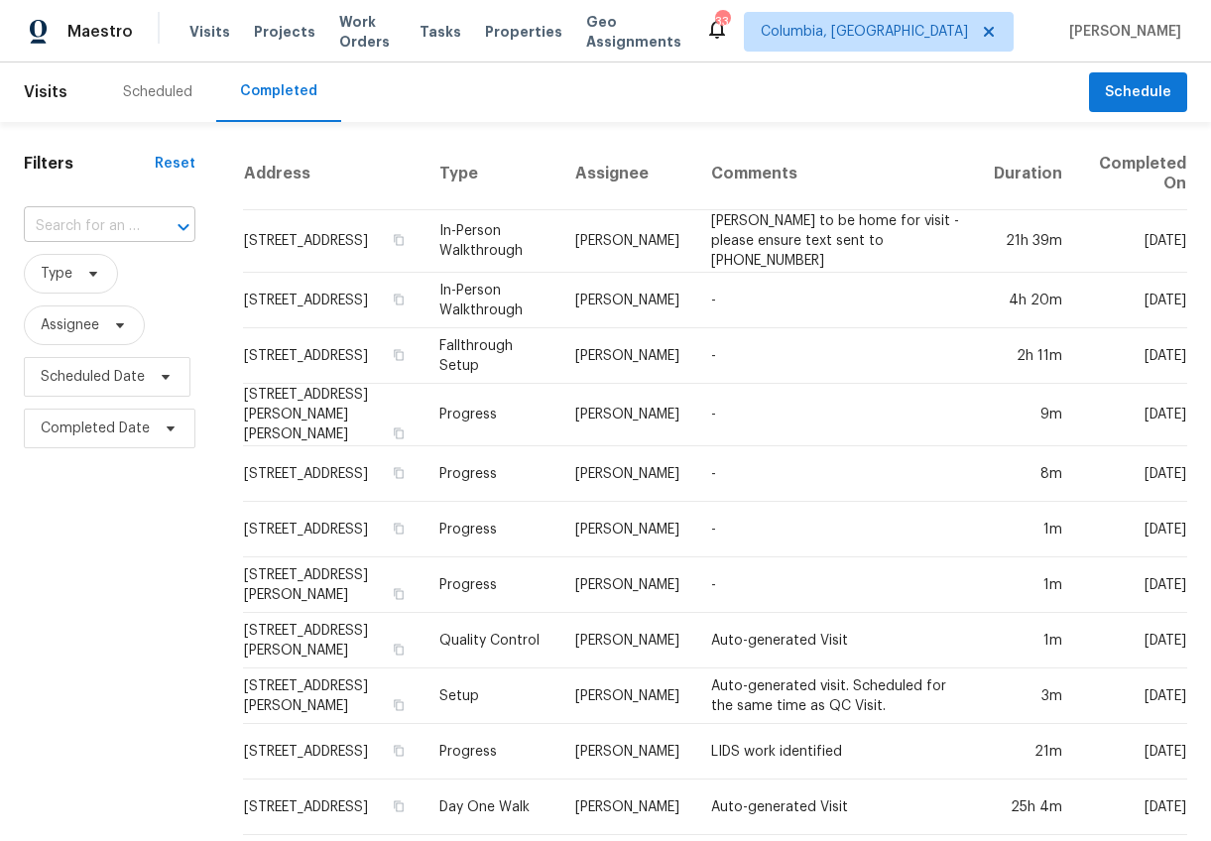
click at [89, 228] on input "text" at bounding box center [82, 226] width 116 height 31
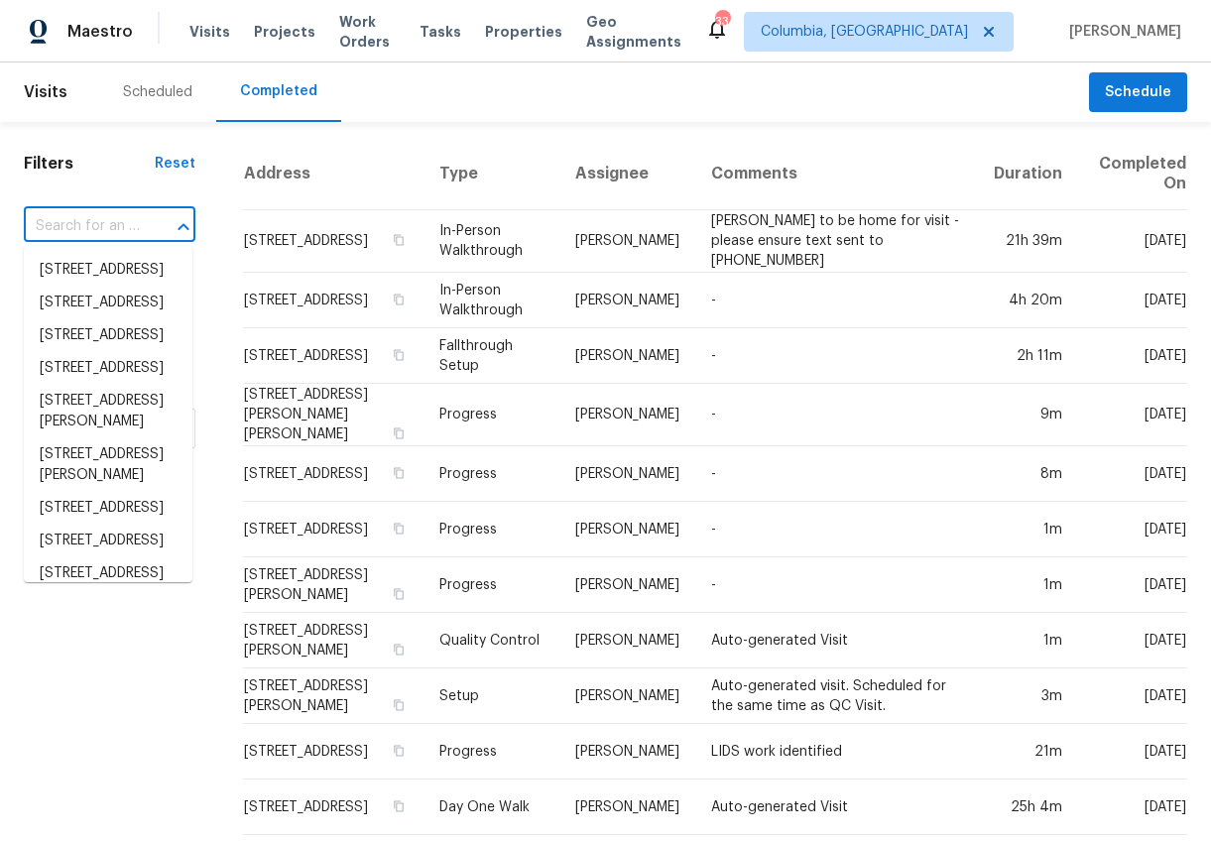
paste input "[STREET_ADDRESS]"
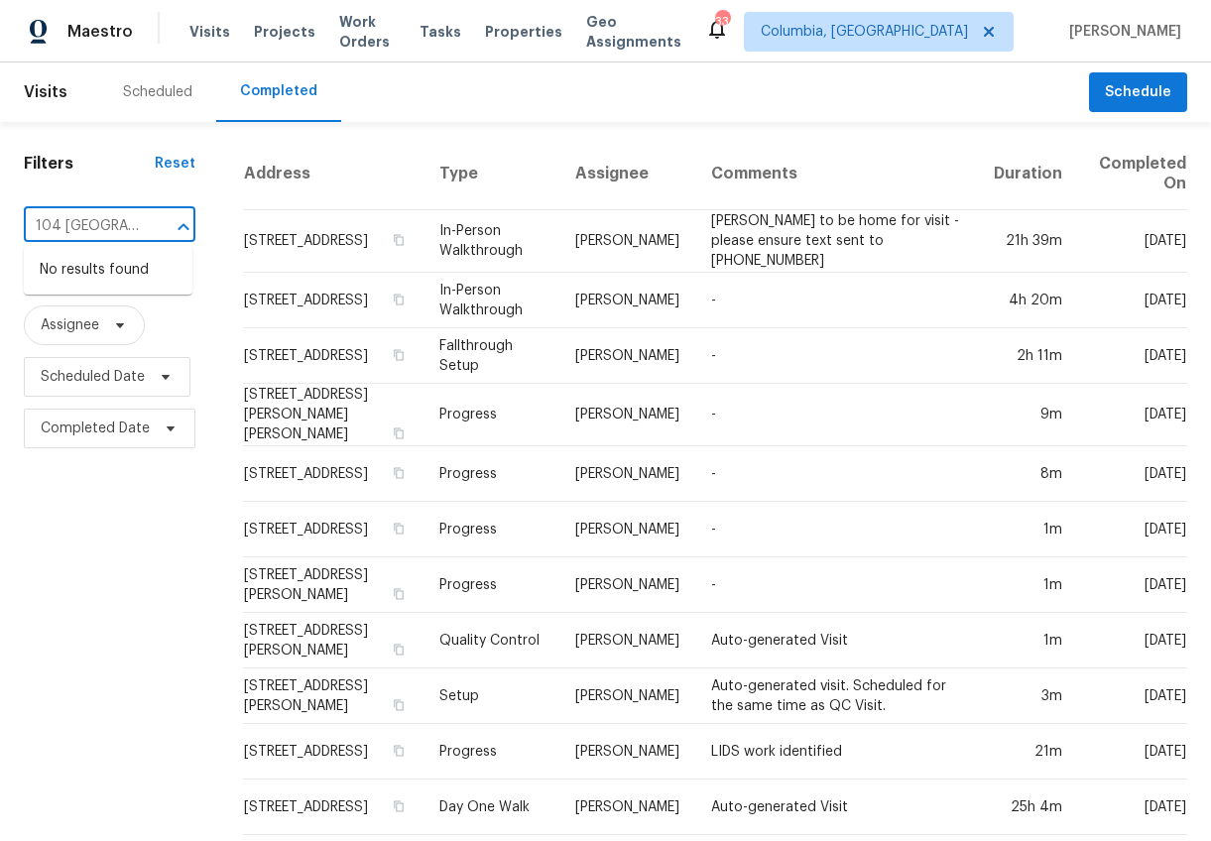
type input "104 [GEOGRAPHIC_DATA]"
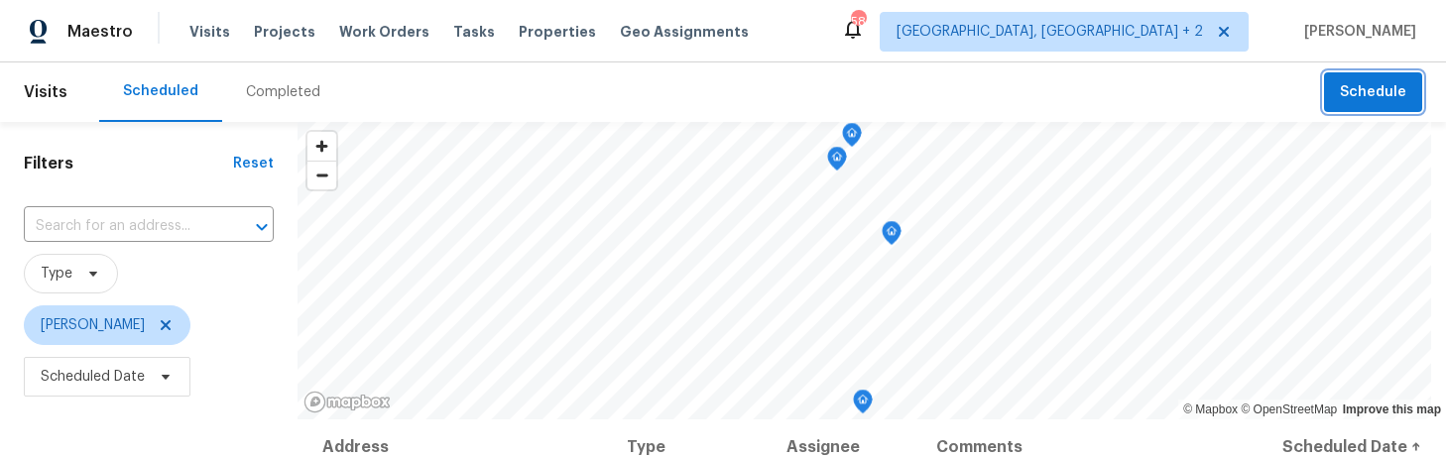
click at [1261, 89] on span "Schedule" at bounding box center [1373, 92] width 66 height 25
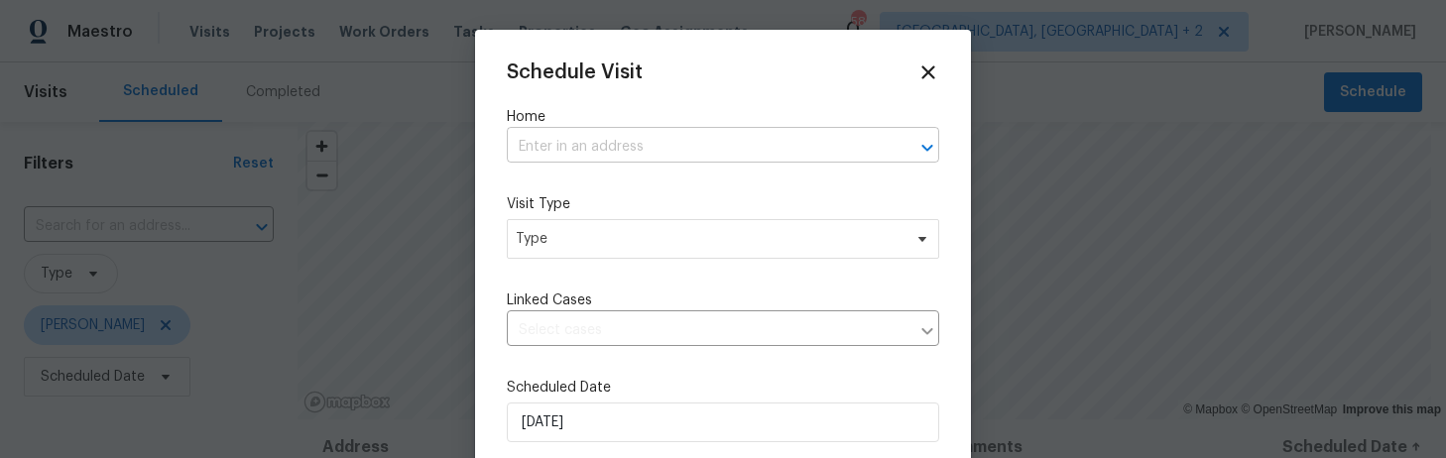
click at [623, 145] on input "text" at bounding box center [695, 147] width 377 height 31
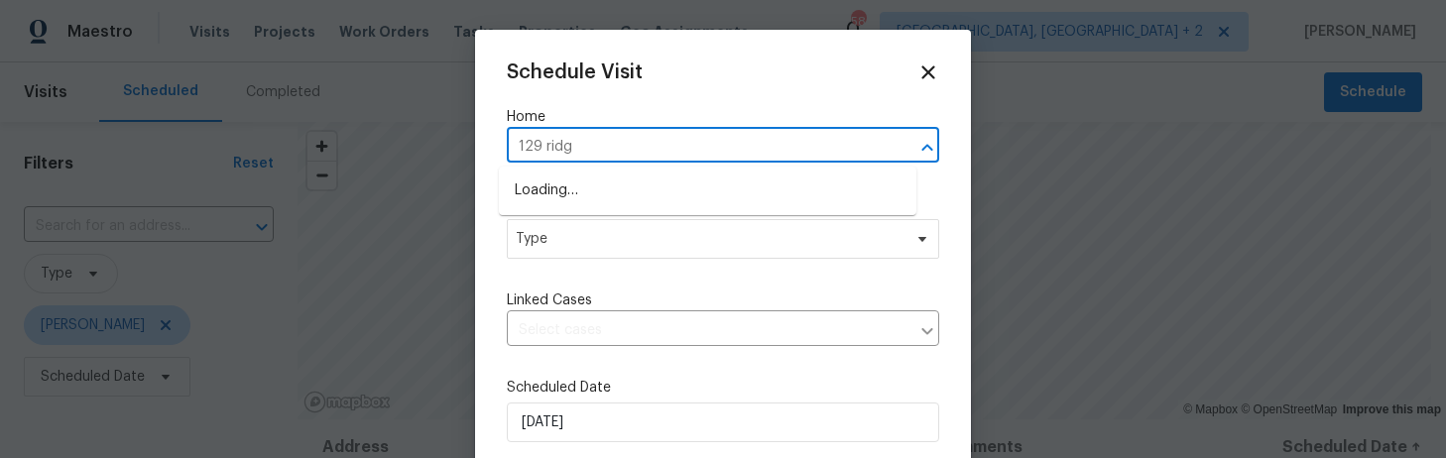
type input "129 ridge"
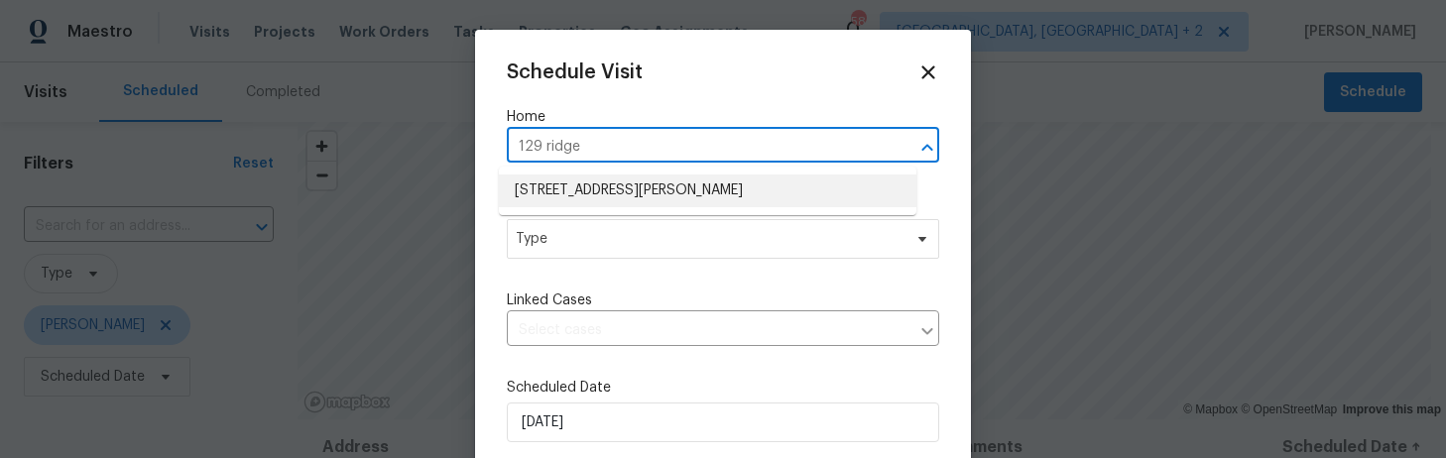
click at [648, 190] on li "[STREET_ADDRESS][PERSON_NAME]" at bounding box center [707, 191] width 417 height 33
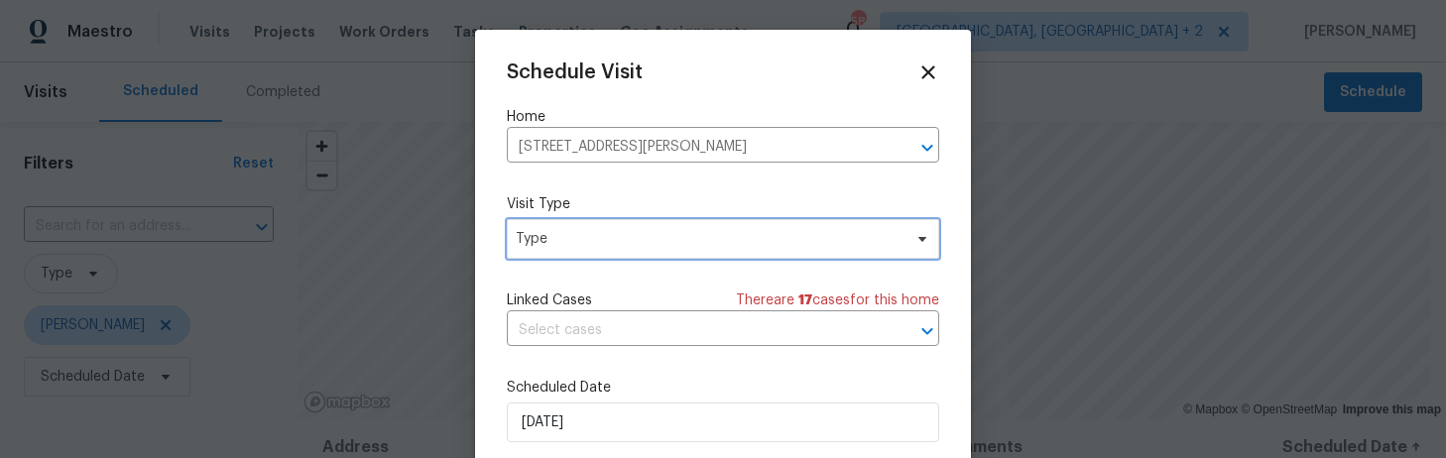
click at [603, 249] on span "Type" at bounding box center [723, 239] width 432 height 40
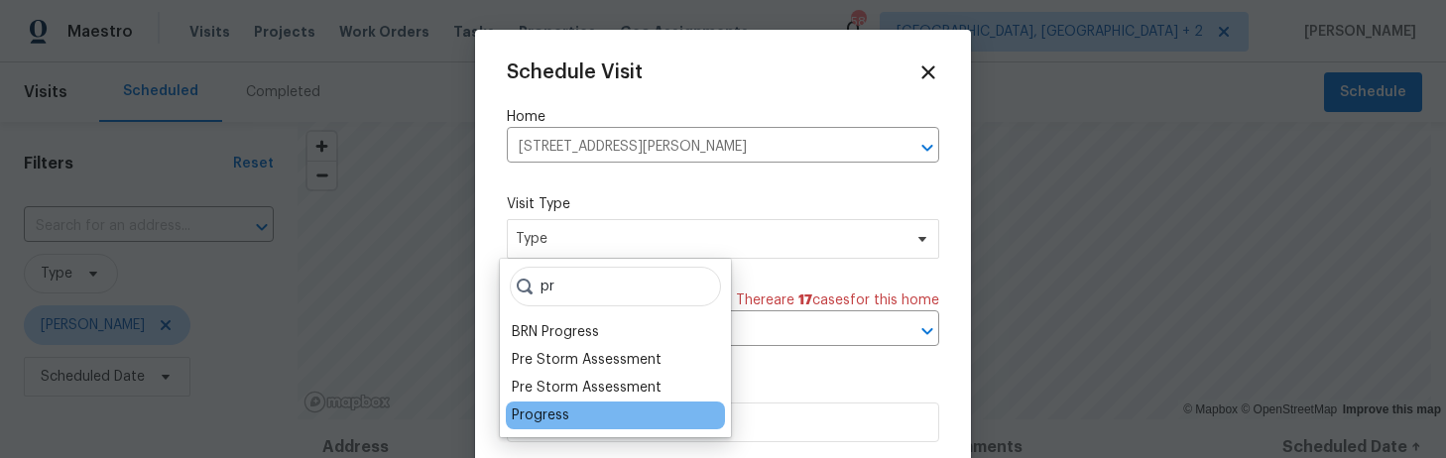
type input "pr"
click at [542, 420] on div "Progress" at bounding box center [541, 416] width 58 height 20
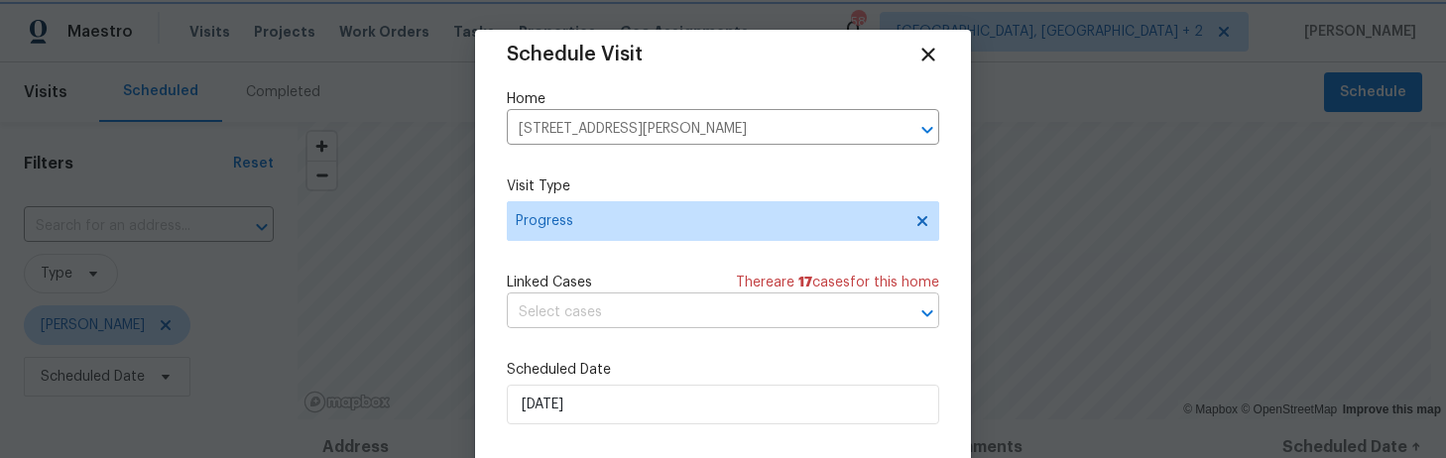
scroll to position [36, 0]
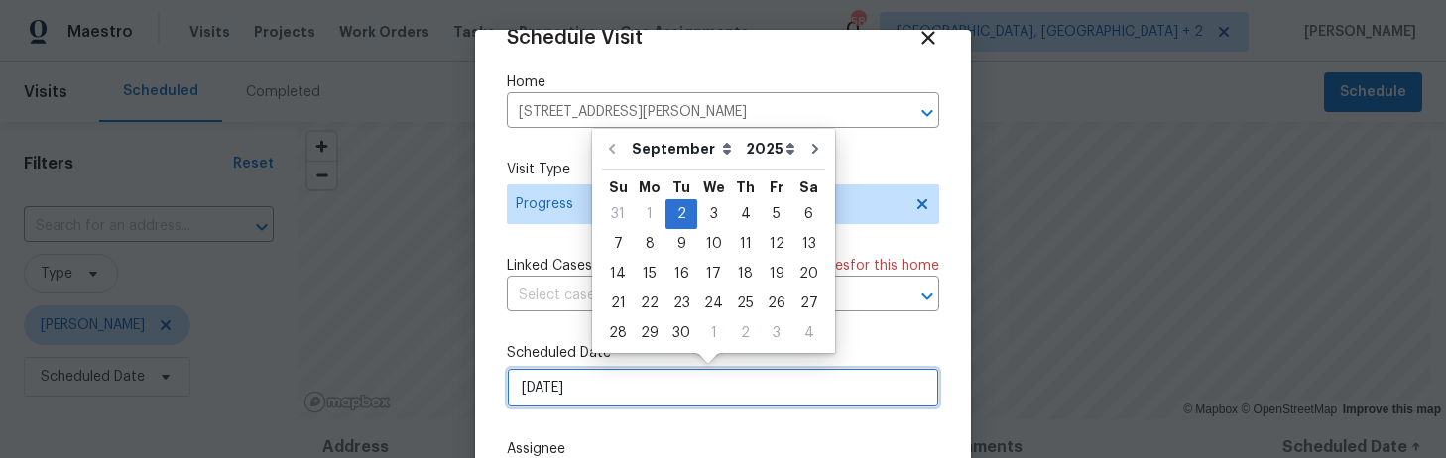
click at [530, 386] on input "9/2/2025" at bounding box center [723, 388] width 432 height 40
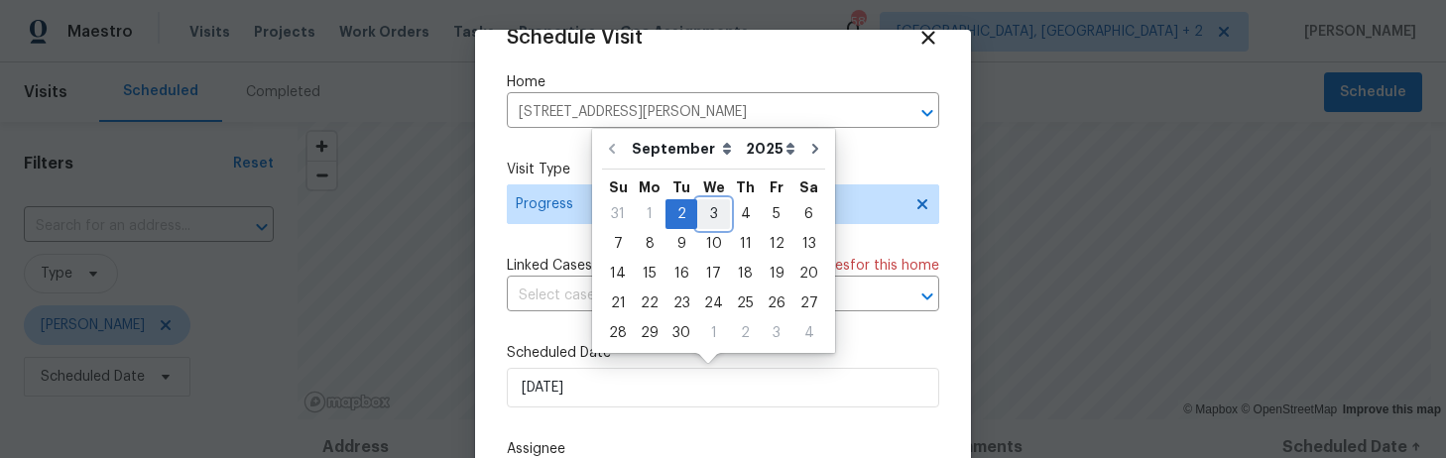
click at [713, 207] on div "3" at bounding box center [713, 214] width 33 height 28
type input "9/3/2025"
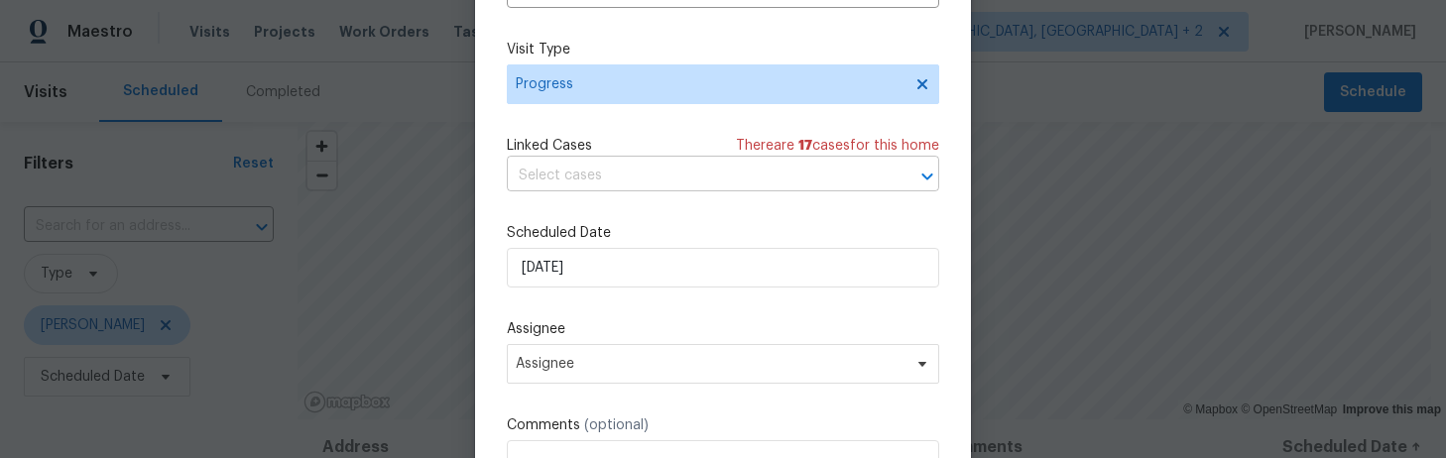
scroll to position [117, 0]
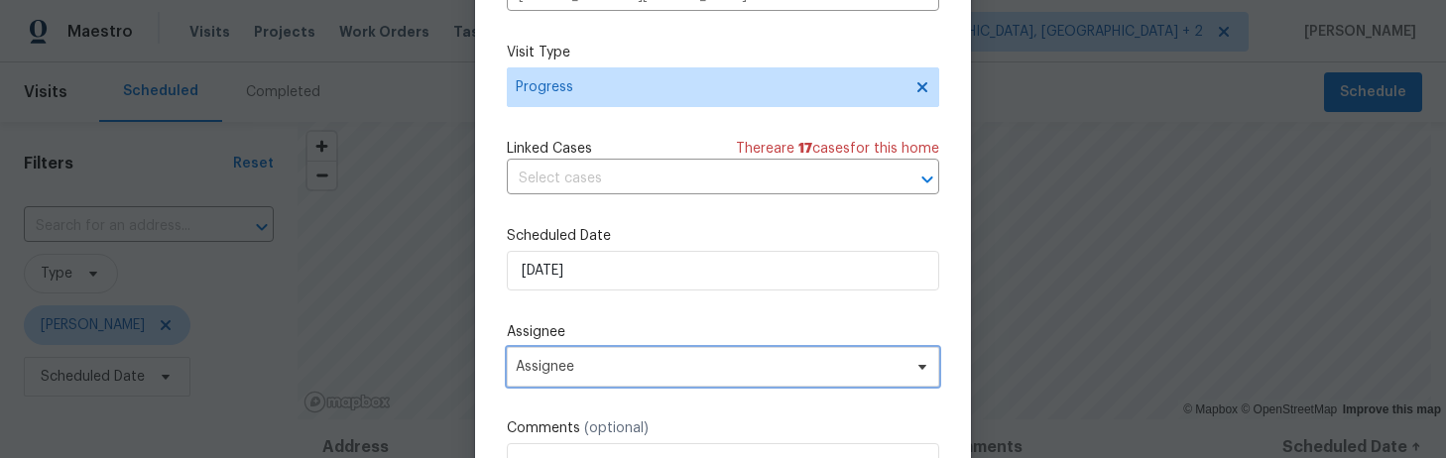
click at [622, 368] on span "Assignee" at bounding box center [710, 367] width 389 height 16
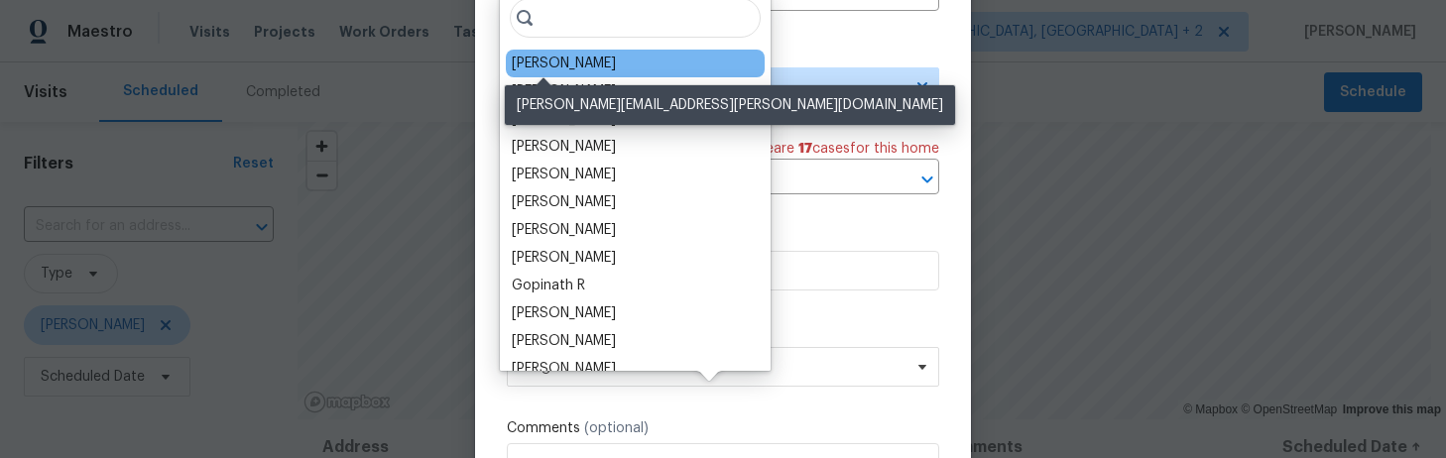
click at [533, 59] on div "[PERSON_NAME]" at bounding box center [564, 64] width 104 height 20
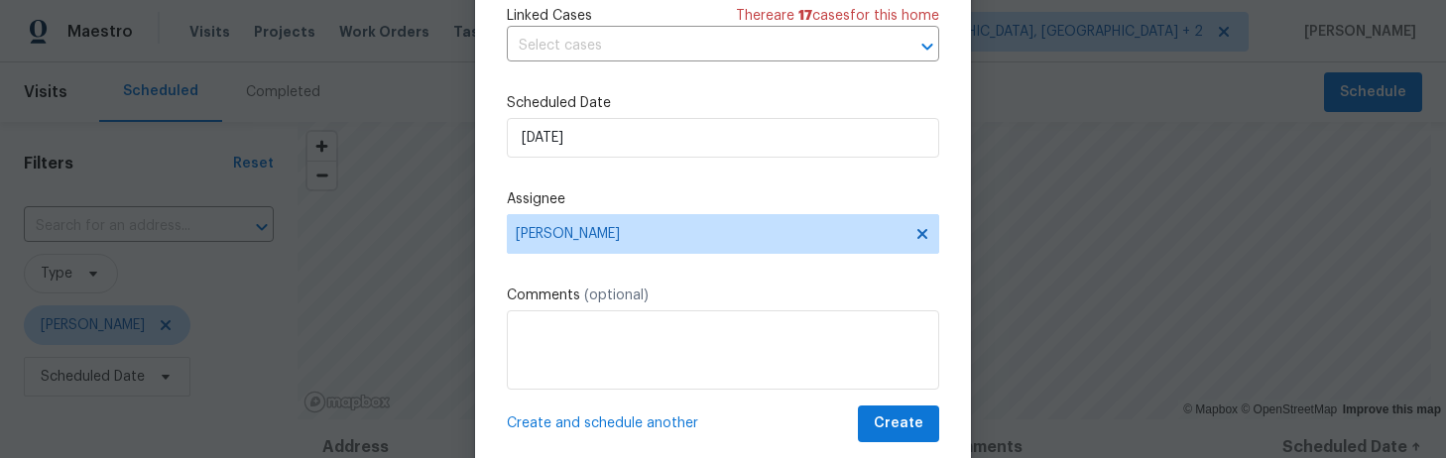
scroll to position [296, 0]
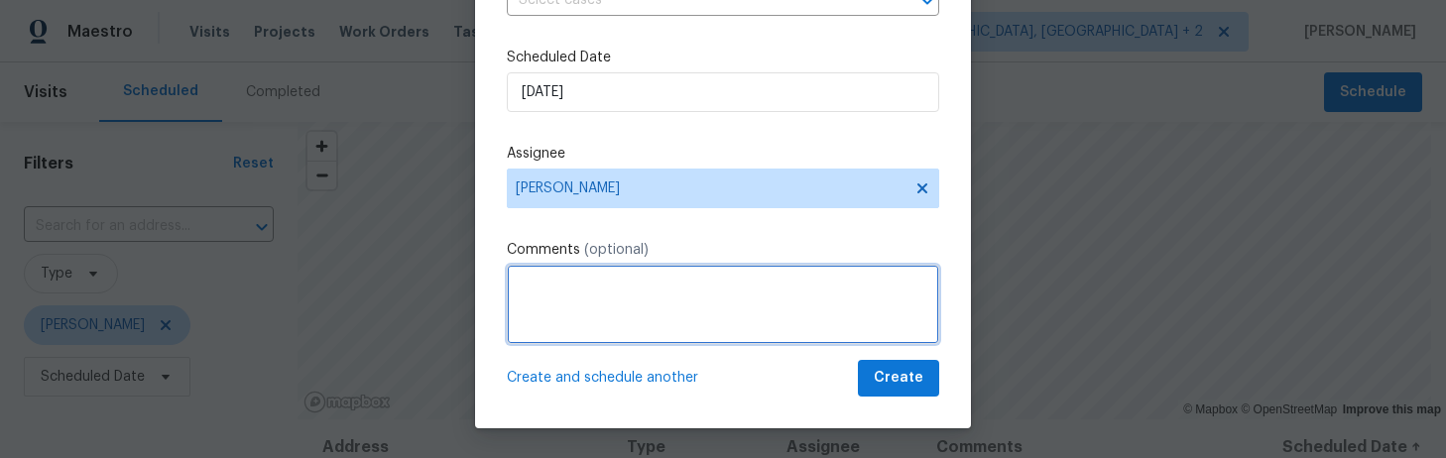
click at [544, 301] on textarea at bounding box center [723, 304] width 432 height 79
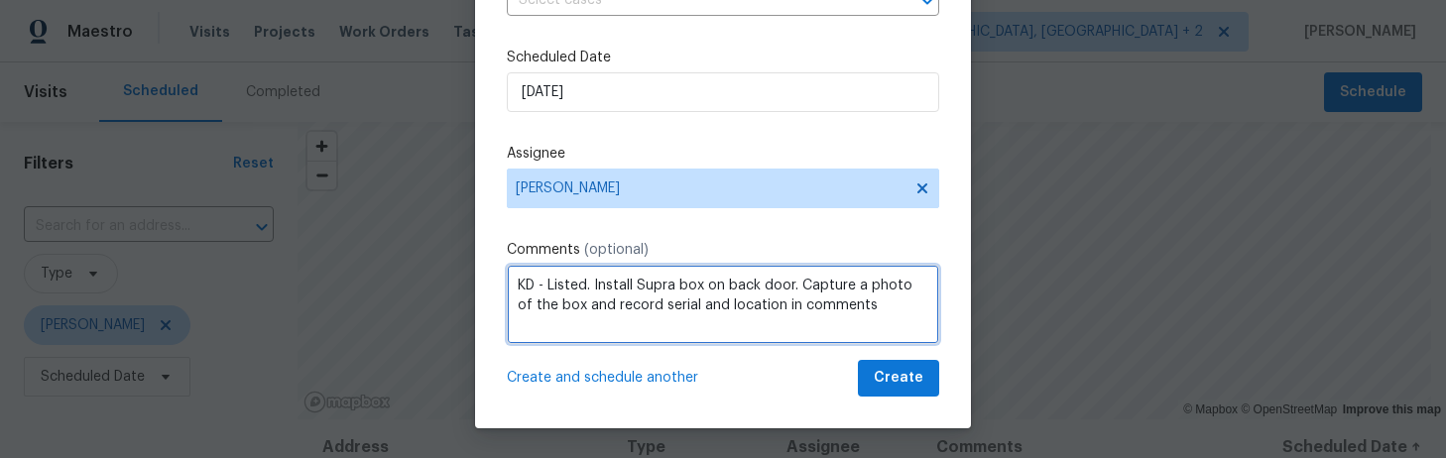
type textarea "KD - Listed. Install Supra box on back door. Capture a photo of the box and rec…"
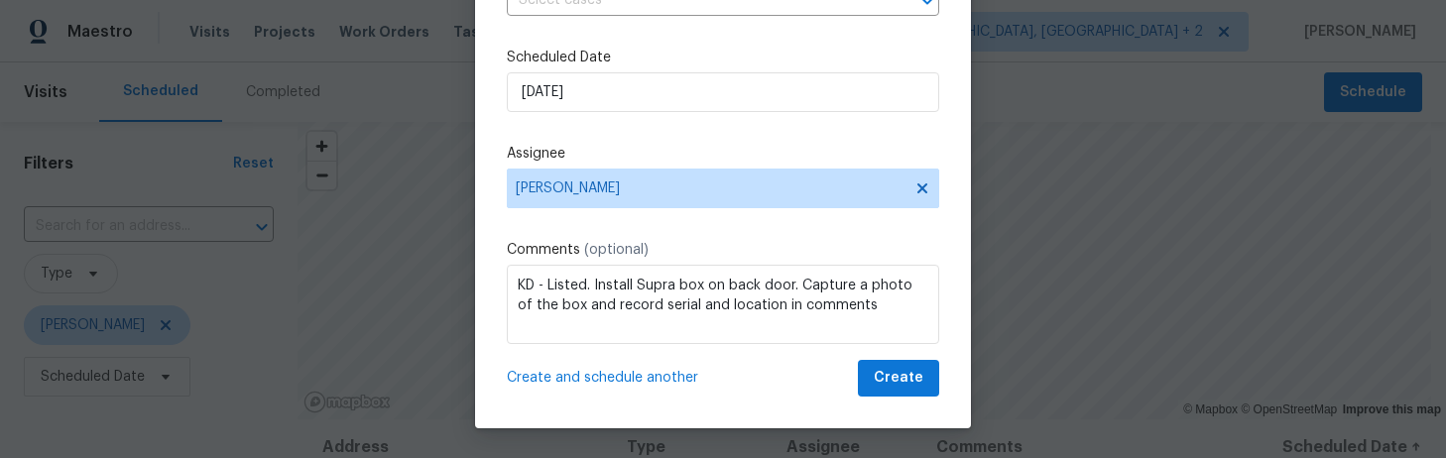
click at [657, 374] on span "Create and schedule another" at bounding box center [602, 378] width 191 height 20
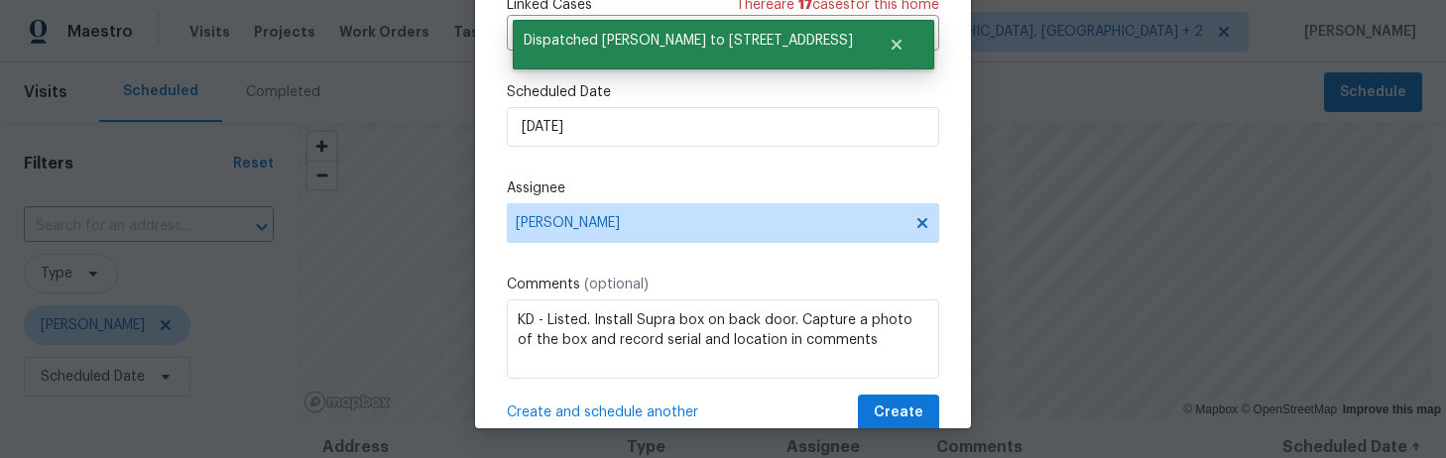
scroll to position [0, 0]
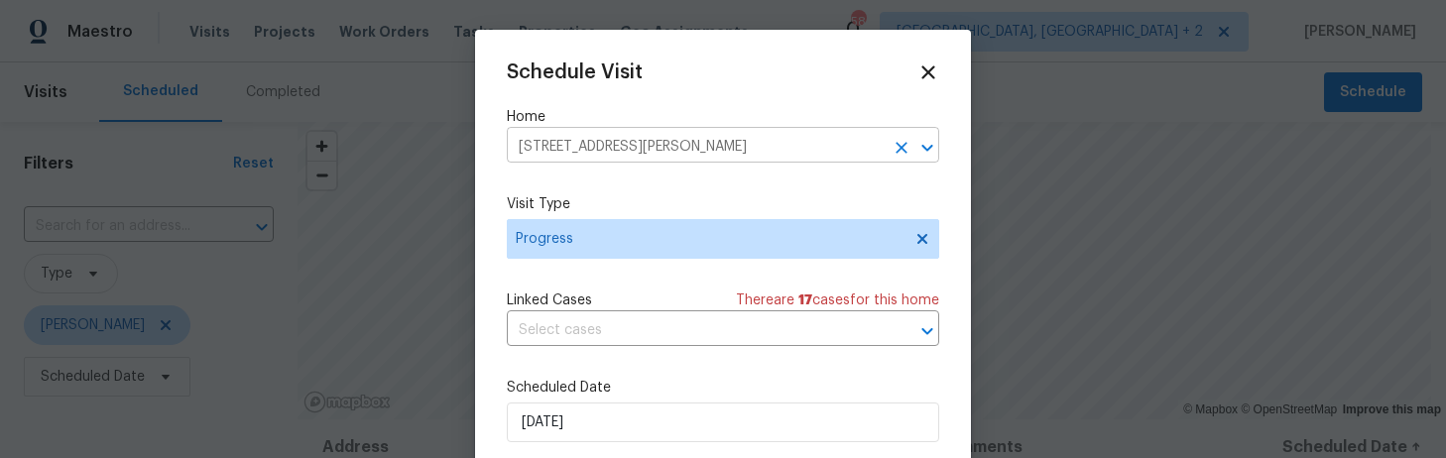
click at [552, 149] on input "129 Ridgecrest Dr, Lexington, SC 29072" at bounding box center [695, 147] width 377 height 31
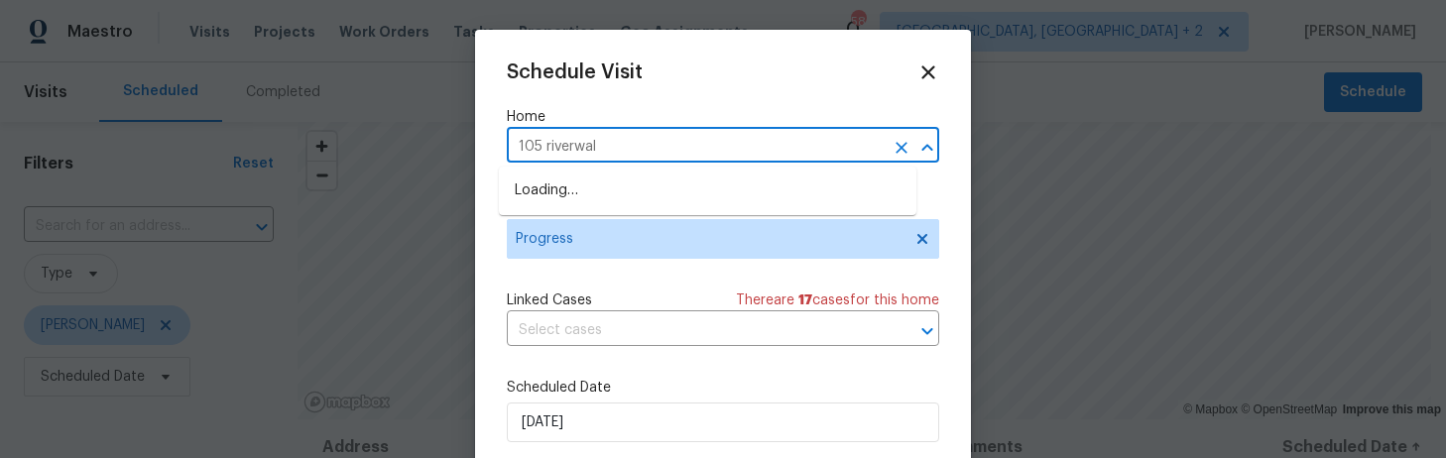
type input "105 riverwalk"
click at [545, 180] on li "[STREET_ADDRESS]" at bounding box center [707, 191] width 417 height 33
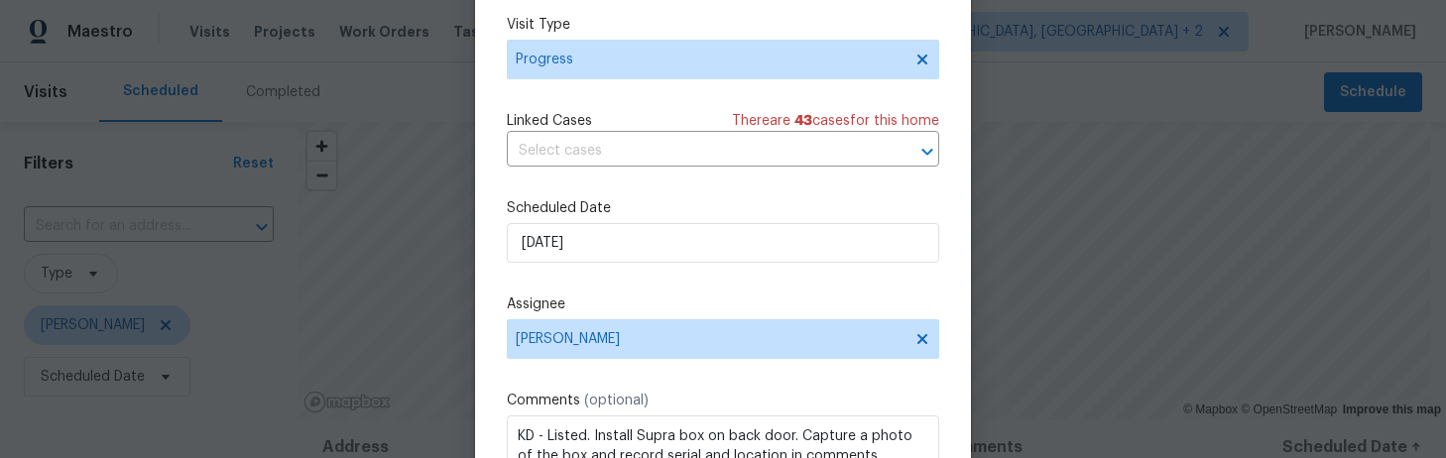
scroll to position [263, 0]
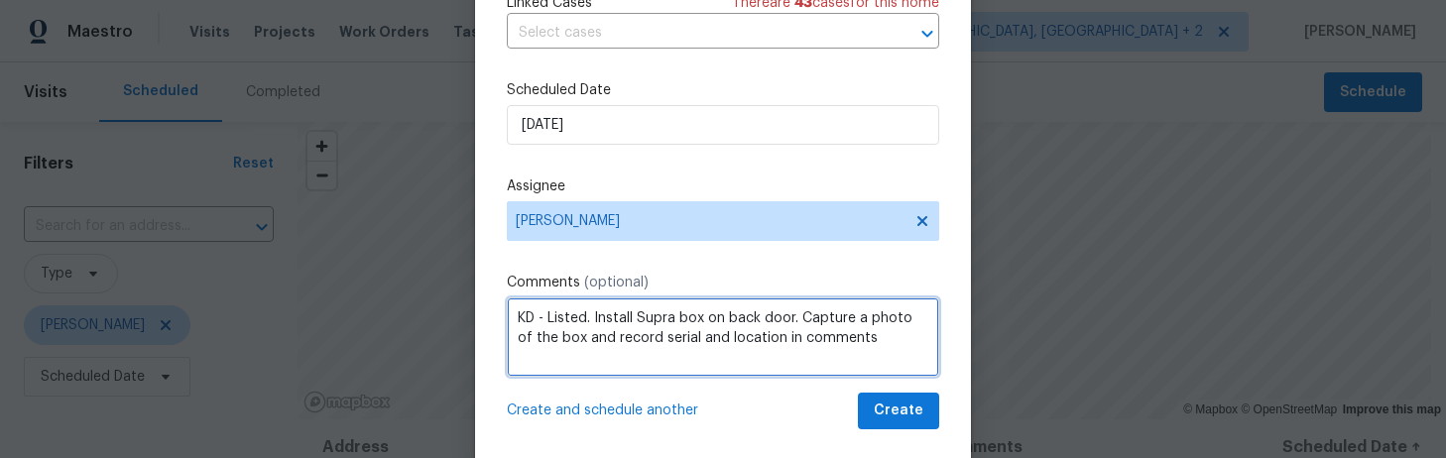
drag, startPoint x: 578, startPoint y: 316, endPoint x: 542, endPoint y: 316, distance: 35.7
click at [542, 316] on textarea "KD - Listed. Install Supra box on back door. Capture a photo of the box and rec…" at bounding box center [723, 336] width 432 height 79
click at [610, 359] on textarea "KD - Resale in contract. Install Supra box on back door. Capture a photo of the…" at bounding box center [723, 336] width 432 height 79
paste textarea "32808333 - Rt Side of Ft Dr, on spigot"
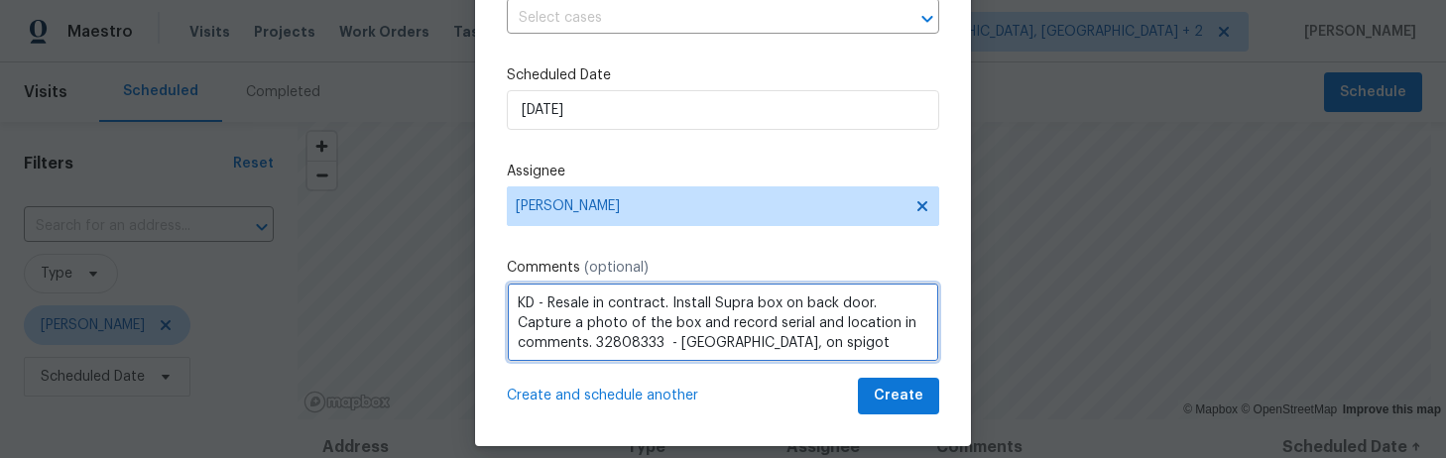
scroll to position [0, 0]
type textarea "KD - Resale in contract. Install Supra box on back door. Capture a photo of the…"
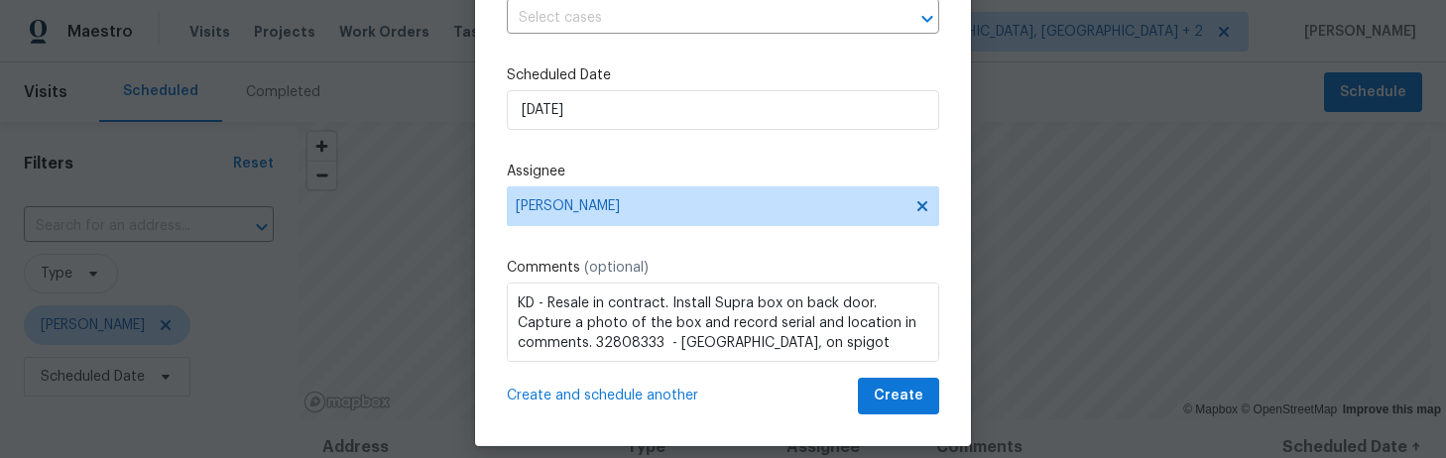
click at [636, 394] on span "Create and schedule another" at bounding box center [602, 396] width 191 height 20
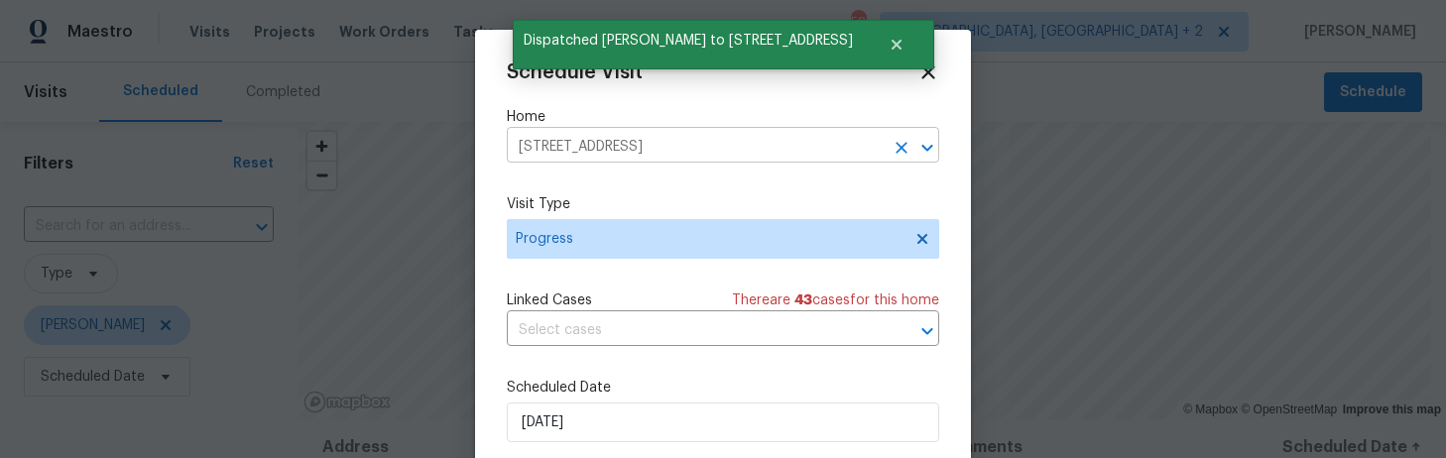
click at [593, 138] on input "[STREET_ADDRESS]" at bounding box center [695, 147] width 377 height 31
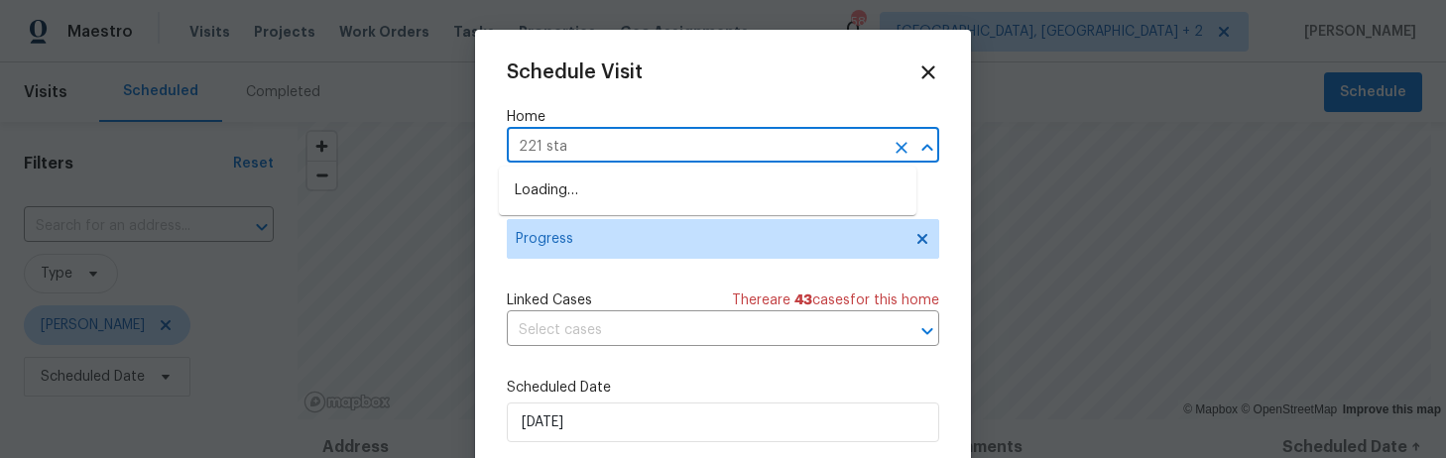
type input "221 stag"
click at [586, 189] on li "221 Stagone Ln, Lexington, SC 29073" at bounding box center [707, 191] width 417 height 33
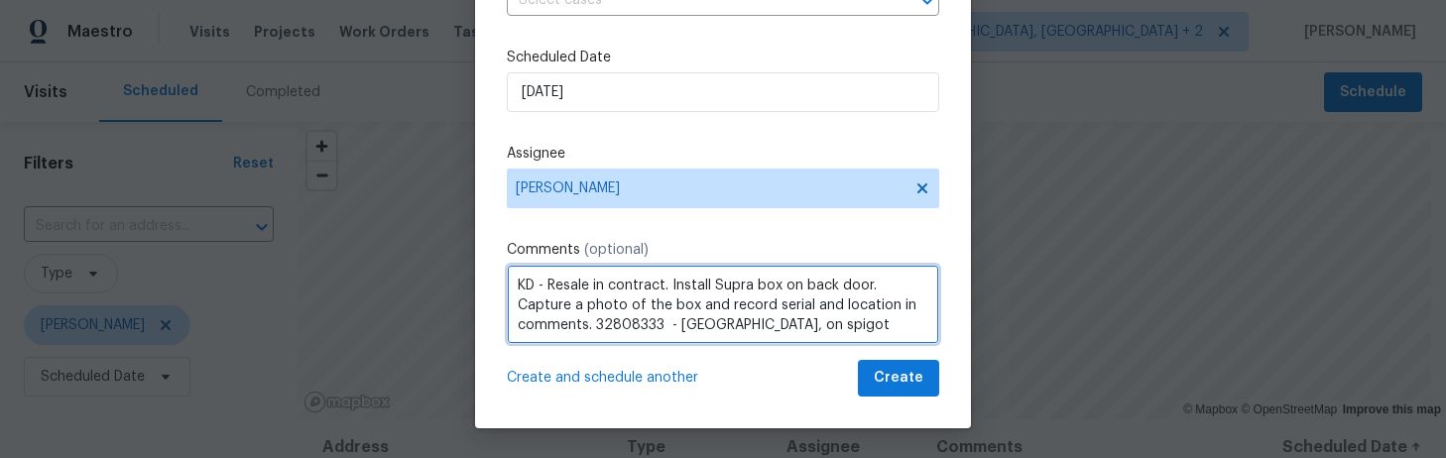
scroll to position [2, 0]
drag, startPoint x: 852, startPoint y: 323, endPoint x: 602, endPoint y: 330, distance: 250.0
click at [602, 330] on textarea "KD - Resale in contract. Install Supra box on back door. Capture a photo of the…" at bounding box center [723, 304] width 432 height 79
paste textarea "9404 - Front S"
type textarea "KD - Resale in contract. Install Supra box on back door. Capture a photo of the…"
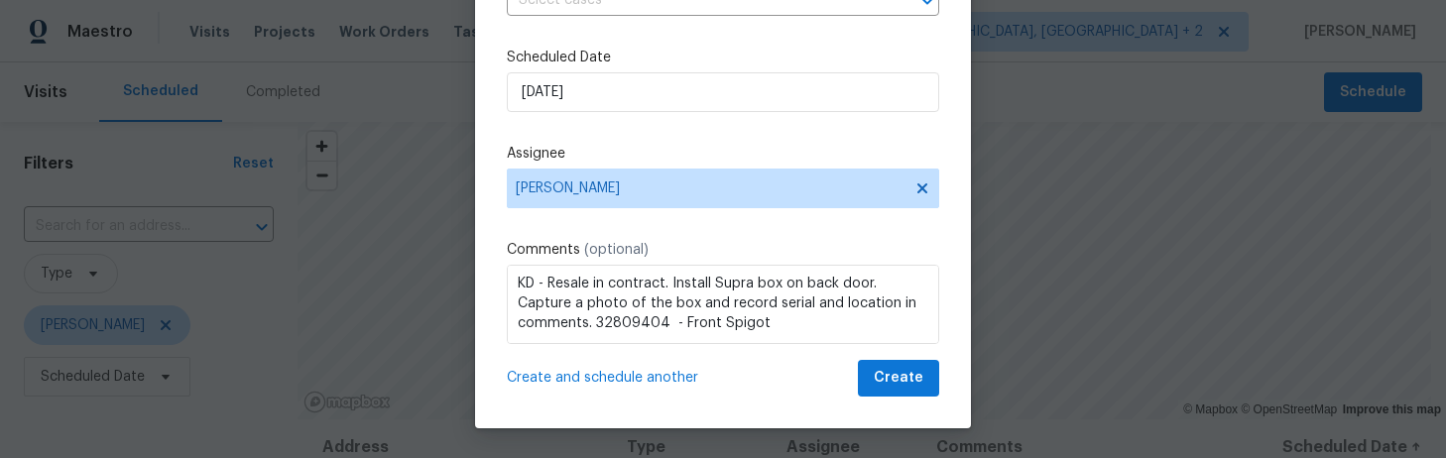
click at [648, 376] on span "Create and schedule another" at bounding box center [602, 378] width 191 height 20
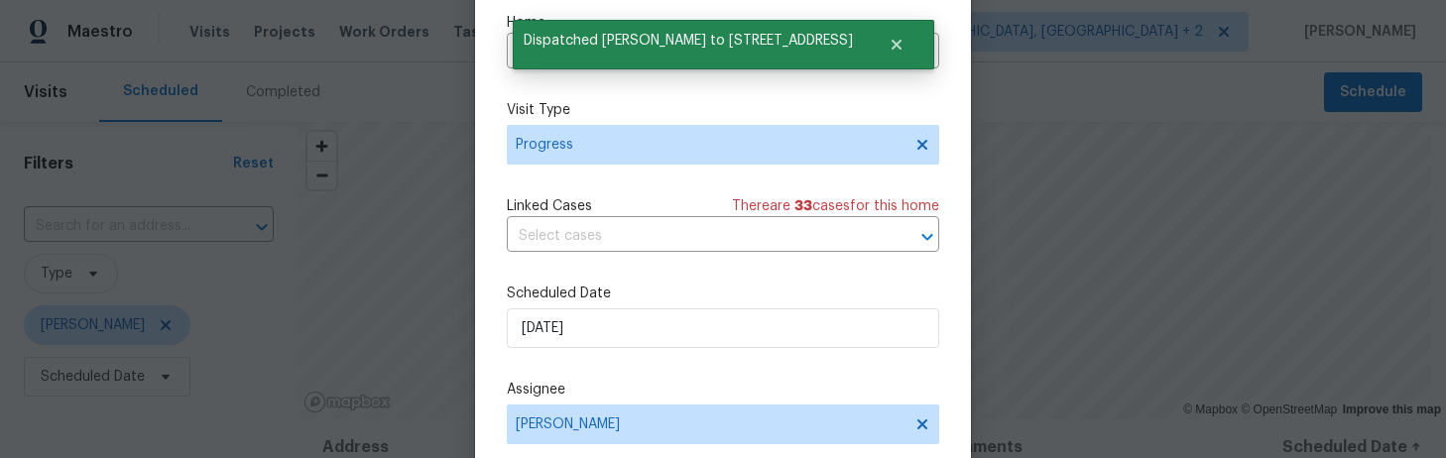
scroll to position [0, 0]
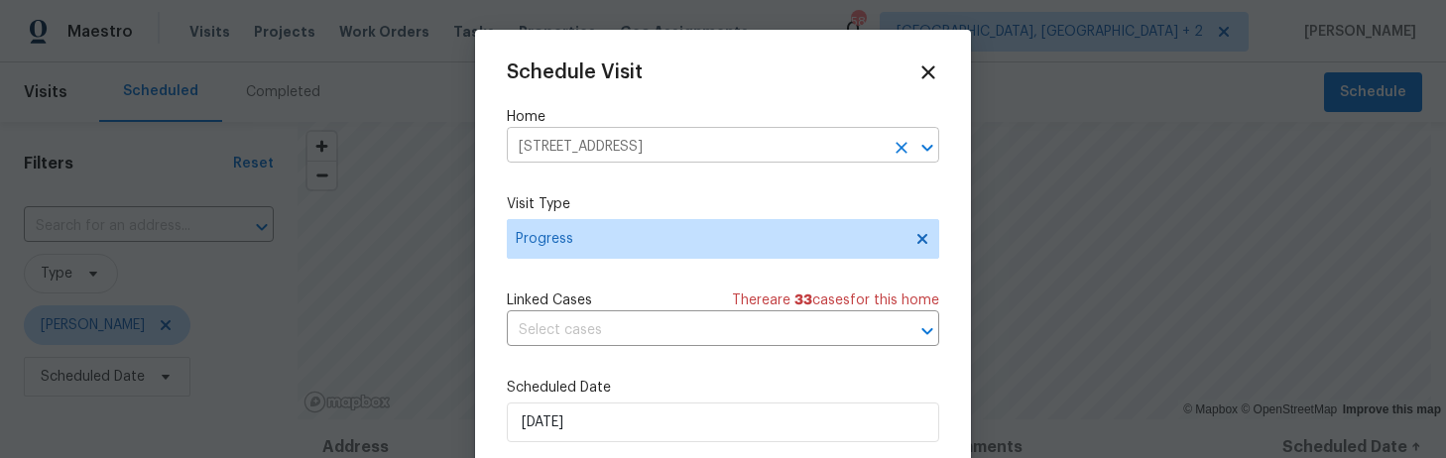
click at [585, 150] on input "221 Stagone Ln, Lexington, SC 29073" at bounding box center [695, 147] width 377 height 31
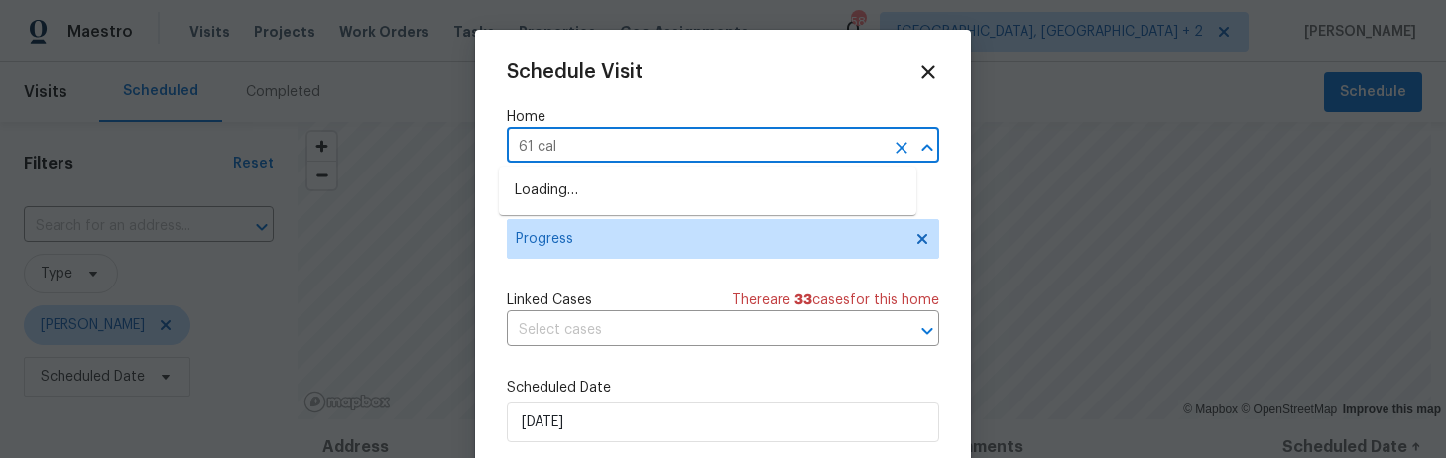
type input "61 cali"
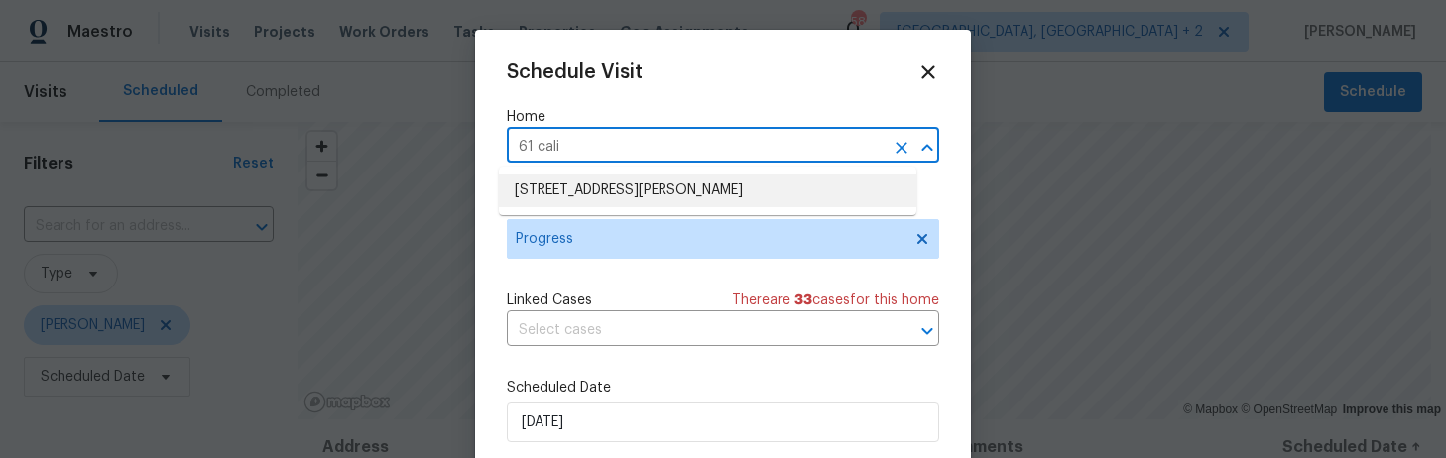
click at [593, 186] on li "61 Calibogue Ct, Chapin, SC 29036" at bounding box center [707, 191] width 417 height 33
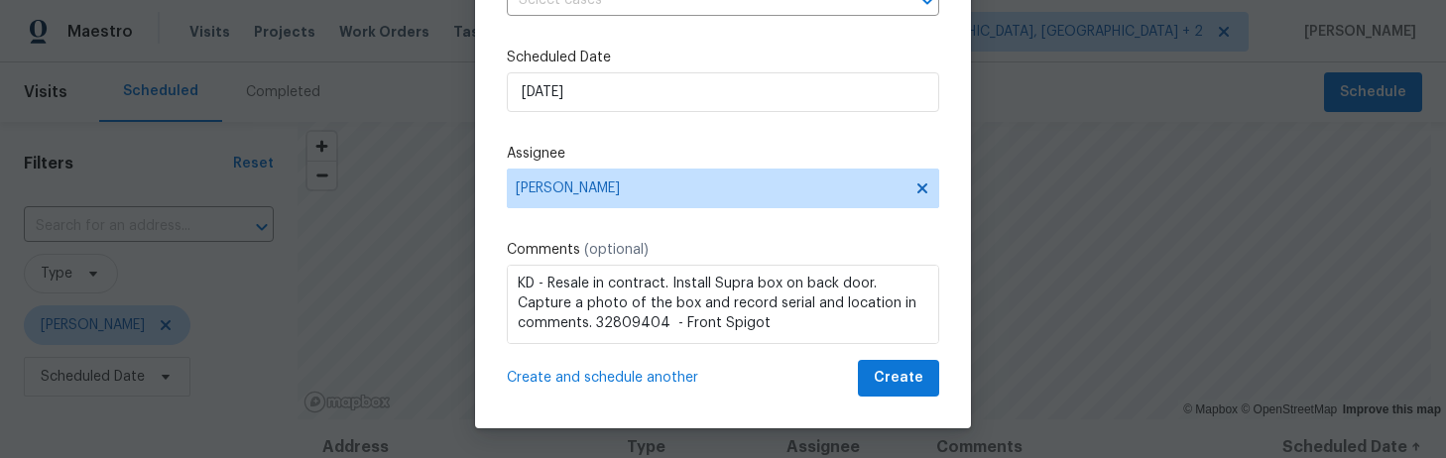
scroll to position [274, 0]
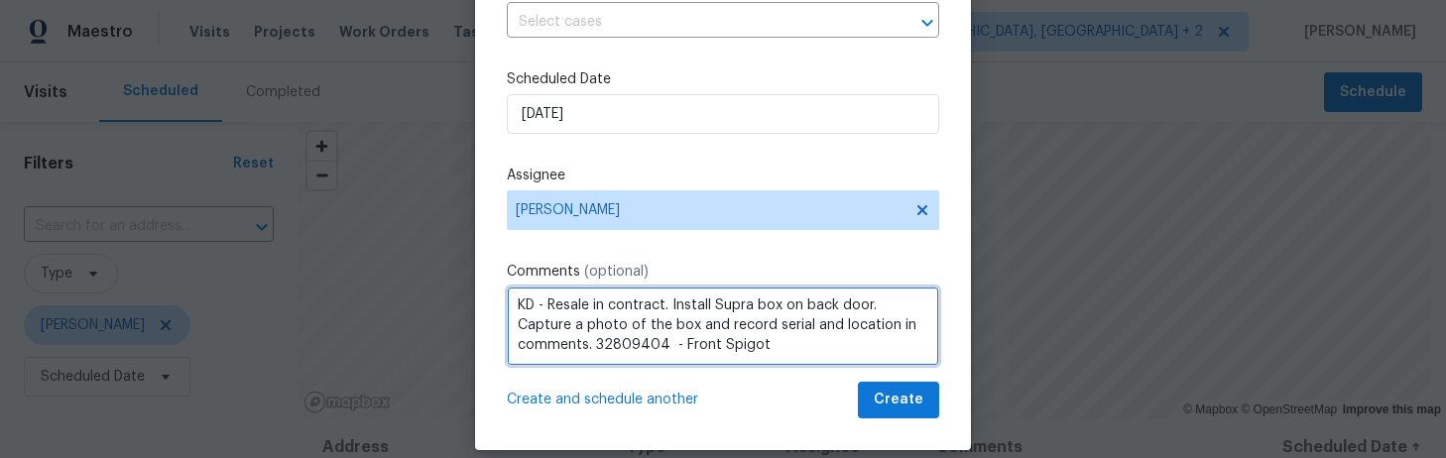
drag, startPoint x: 774, startPoint y: 344, endPoint x: 606, endPoint y: 348, distance: 168.6
click at [606, 348] on textarea "KD - Resale in contract. Install Supra box on back door. Capture a photo of the…" at bounding box center [723, 326] width 432 height 79
paste textarea "14137 - Left Side - on Gas Meter"
type textarea "KD - Resale in contract. Install Supra box on back door. Capture a photo of the…"
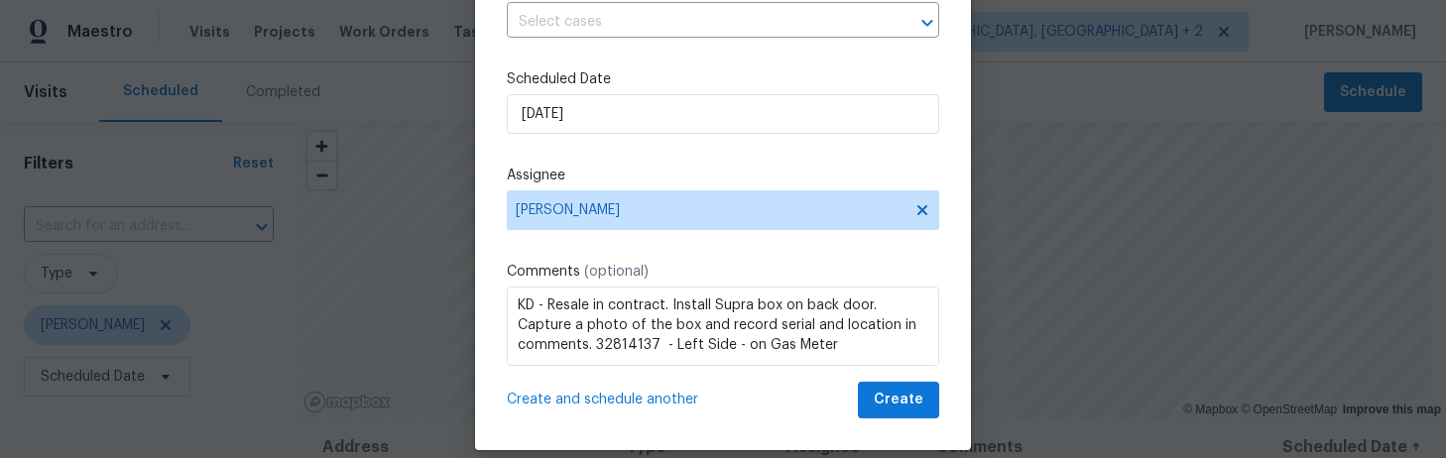
click at [626, 395] on span "Create and schedule another" at bounding box center [602, 400] width 191 height 20
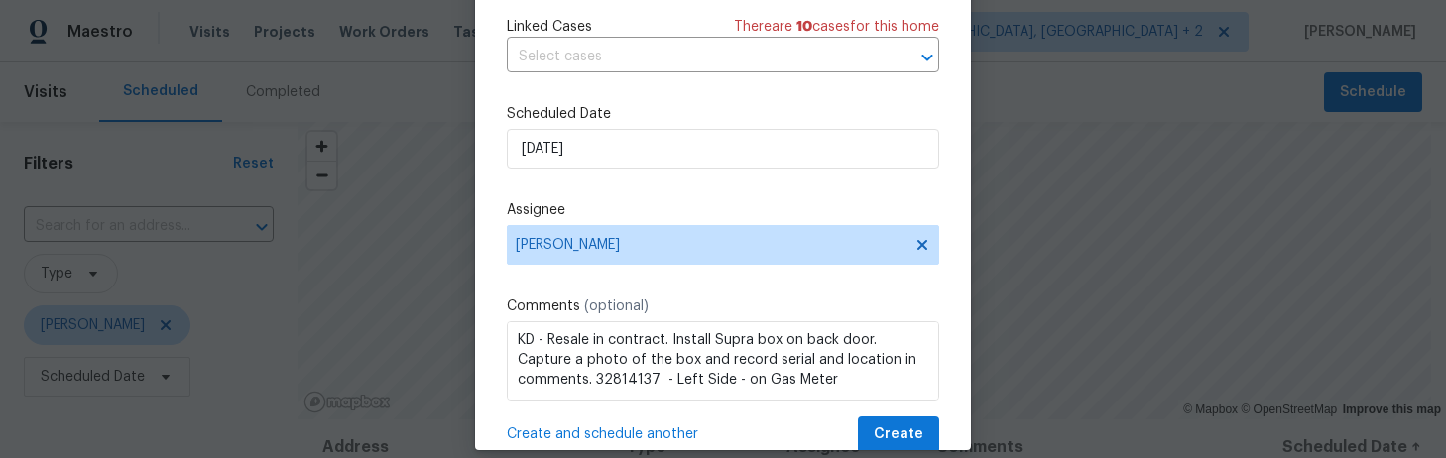
scroll to position [0, 0]
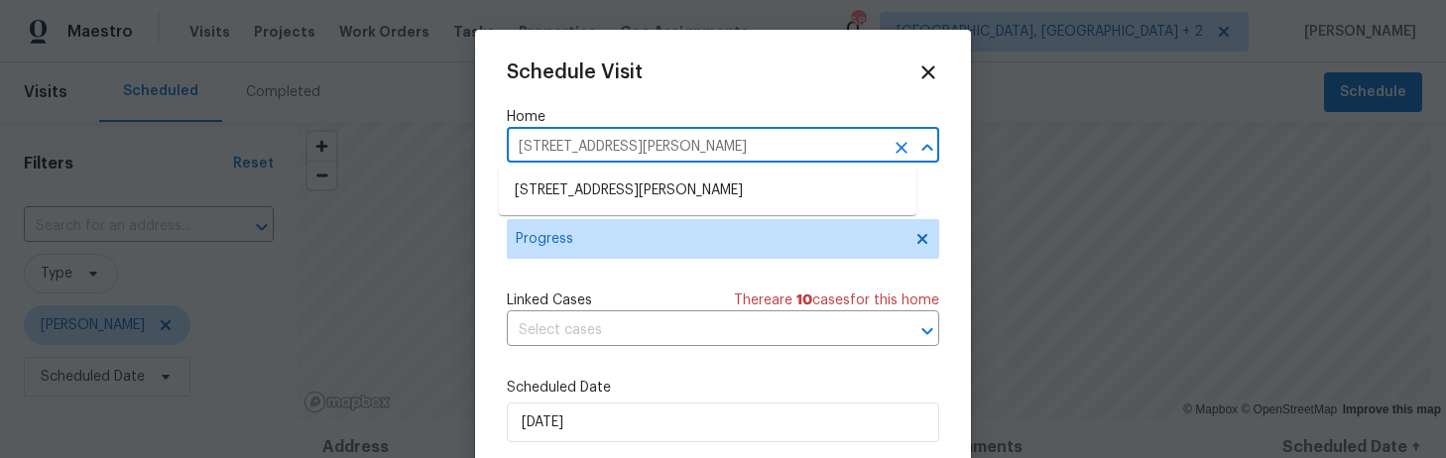
click at [563, 141] on input "61 Calibogue Ct, Chapin, SC 29036" at bounding box center [695, 147] width 377 height 31
type input "401 quail"
click at [583, 208] on ul "401 Quail Trace Dr, Columbia, SC 29212" at bounding box center [707, 191] width 417 height 49
click at [590, 198] on li "401 Quail Trace Dr, Columbia, SC 29212" at bounding box center [707, 191] width 417 height 33
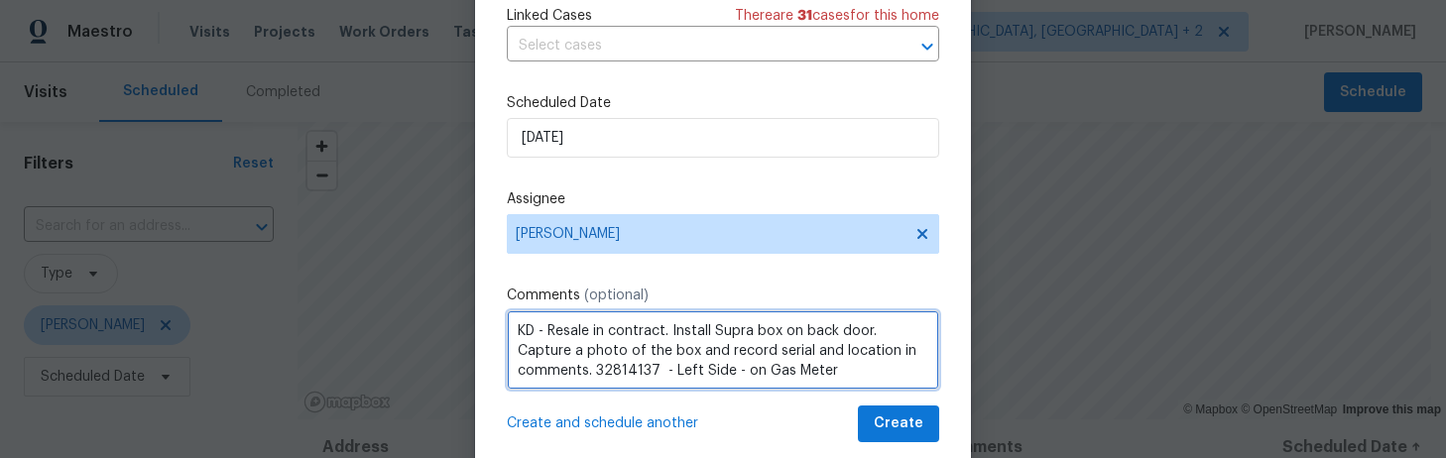
drag, startPoint x: 655, startPoint y: 327, endPoint x: 543, endPoint y: 331, distance: 112.1
click at [543, 331] on textarea "KD - Resale in contract. Install Supra box on back door. Capture a photo of the…" at bounding box center [723, 349] width 432 height 79
drag, startPoint x: 817, startPoint y: 368, endPoint x: 587, endPoint y: 373, distance: 230.1
click at [587, 373] on textarea "KD - Listed. Install Supra box on back door. Capture a photo of the box and rec…" at bounding box center [723, 349] width 432 height 79
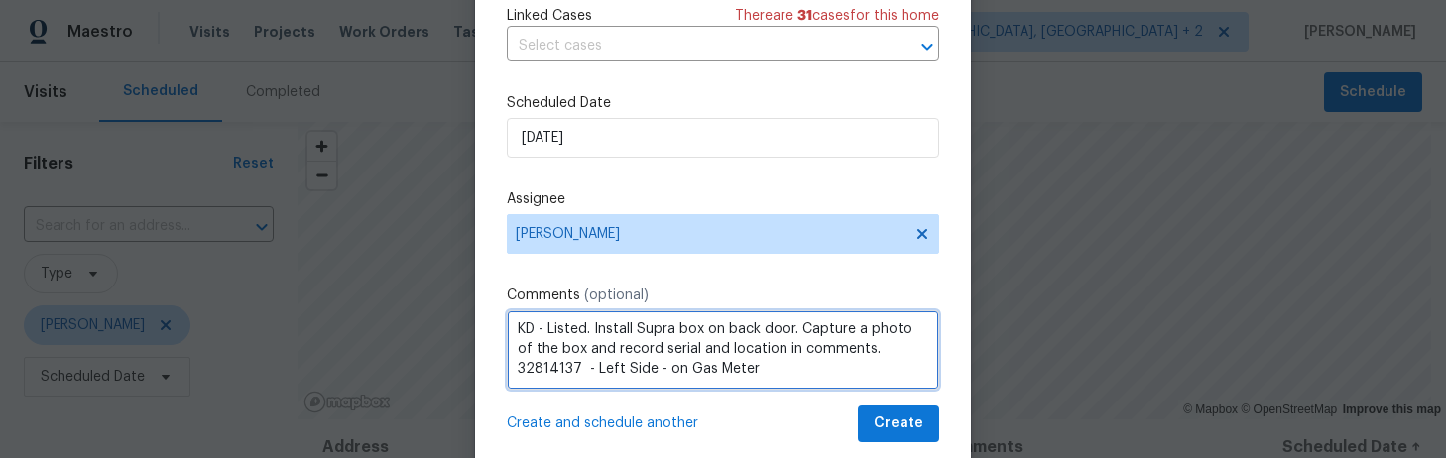
paste textarea "06916 - On Front Spigot"
type textarea "KD - Listed. Install Supra box on back door. Capture a photo of the box and rec…"
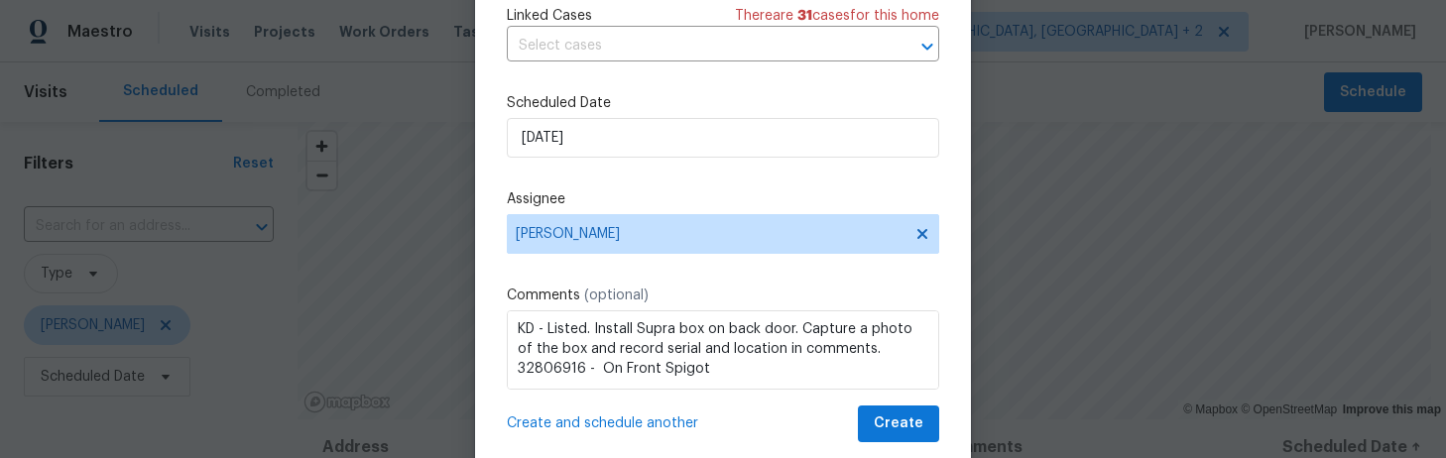
click at [648, 424] on span "Create and schedule another" at bounding box center [602, 424] width 191 height 20
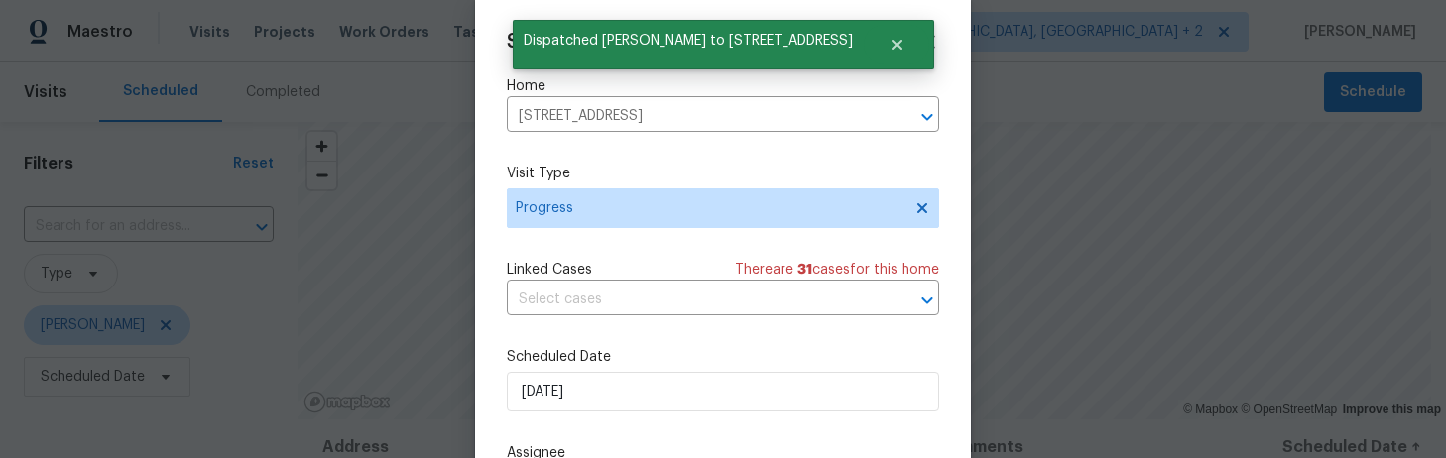
scroll to position [0, 0]
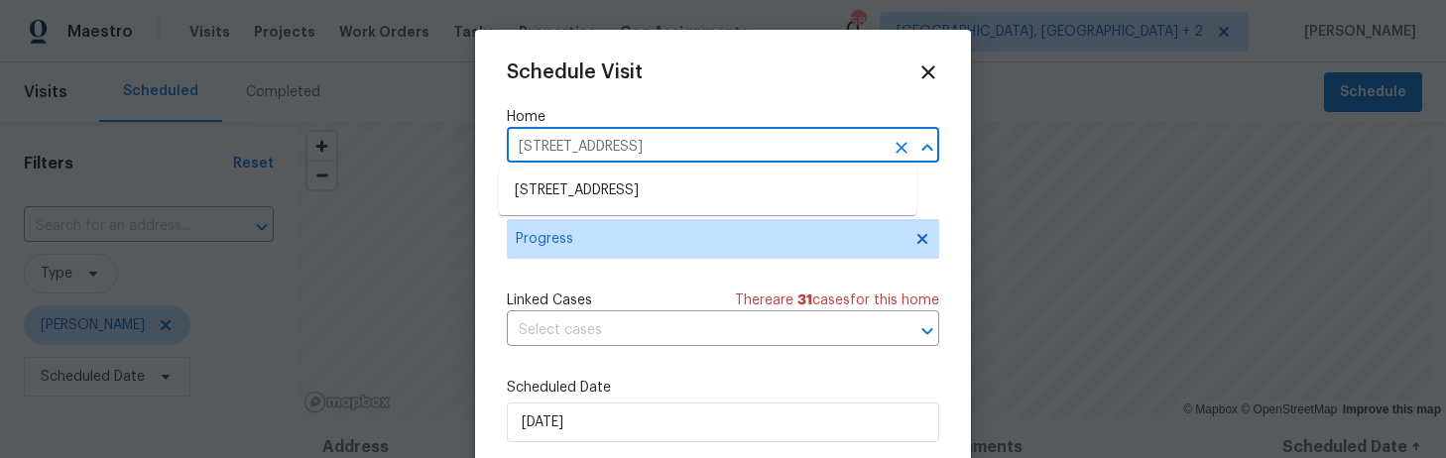
click at [699, 145] on input "401 Quail Trace Dr, Columbia, SC 29212" at bounding box center [695, 147] width 377 height 31
type input "120 th"
click at [693, 191] on li "120 Thackeray Ln, Lexington, SC 29073" at bounding box center [707, 191] width 417 height 33
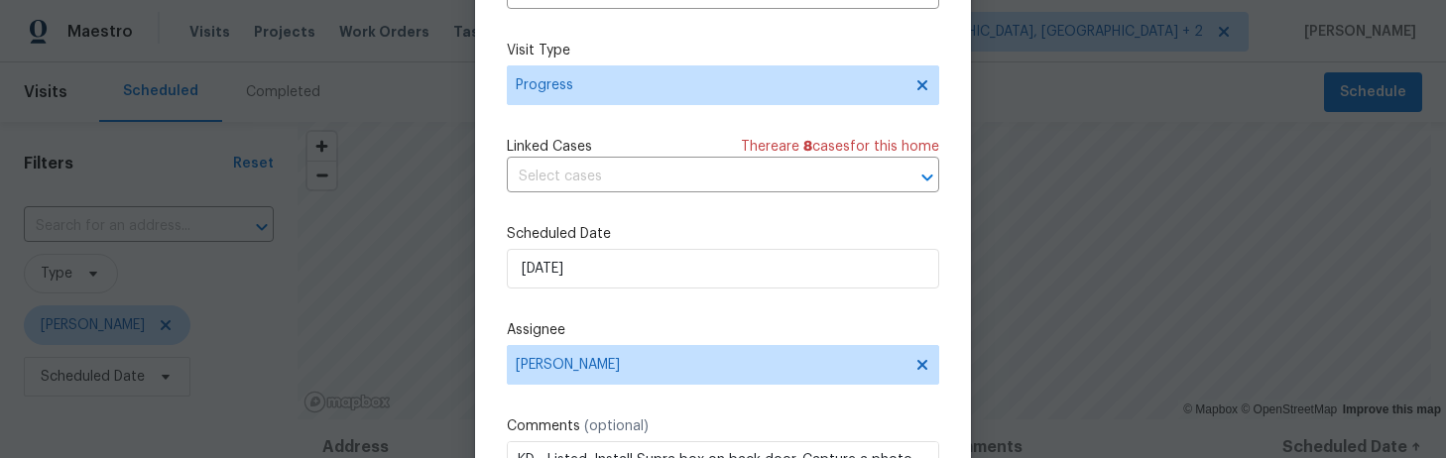
scroll to position [197, 0]
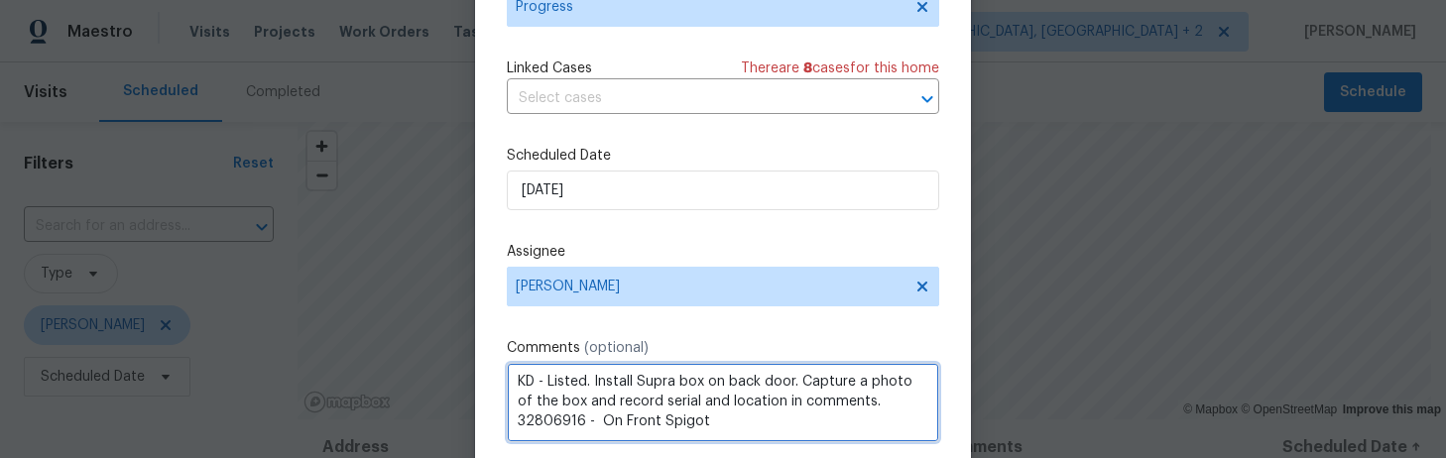
drag, startPoint x: 775, startPoint y: 417, endPoint x: 589, endPoint y: 419, distance: 186.4
click at [589, 419] on textarea "KD - Listed. Install Supra box on back door. Capture a photo of the box and rec…" at bounding box center [723, 402] width 432 height 79
paste textarea "15992"
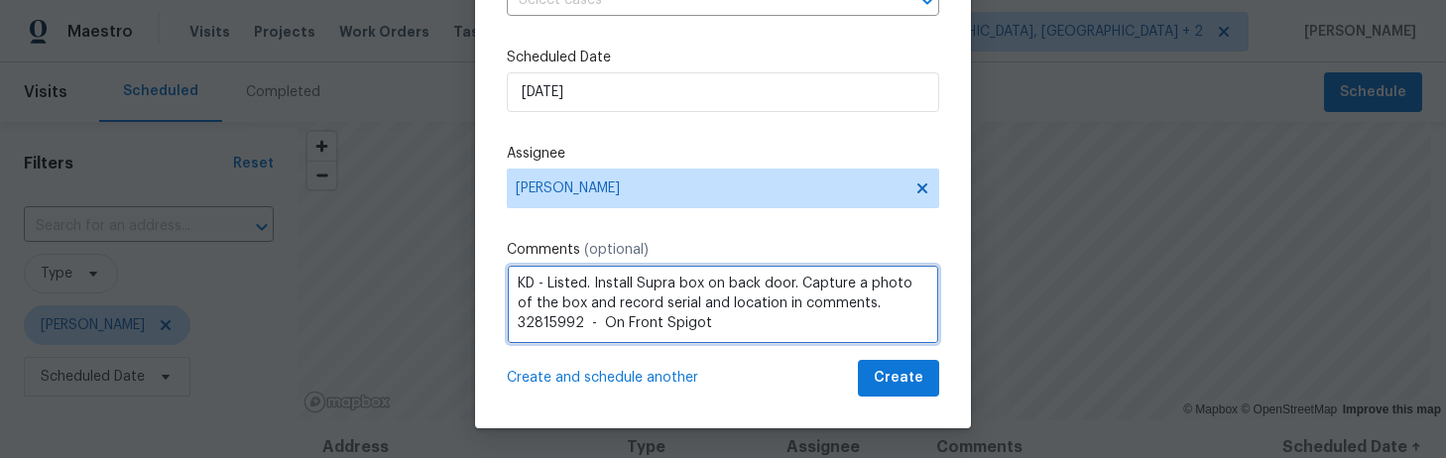
scroll to position [282, 0]
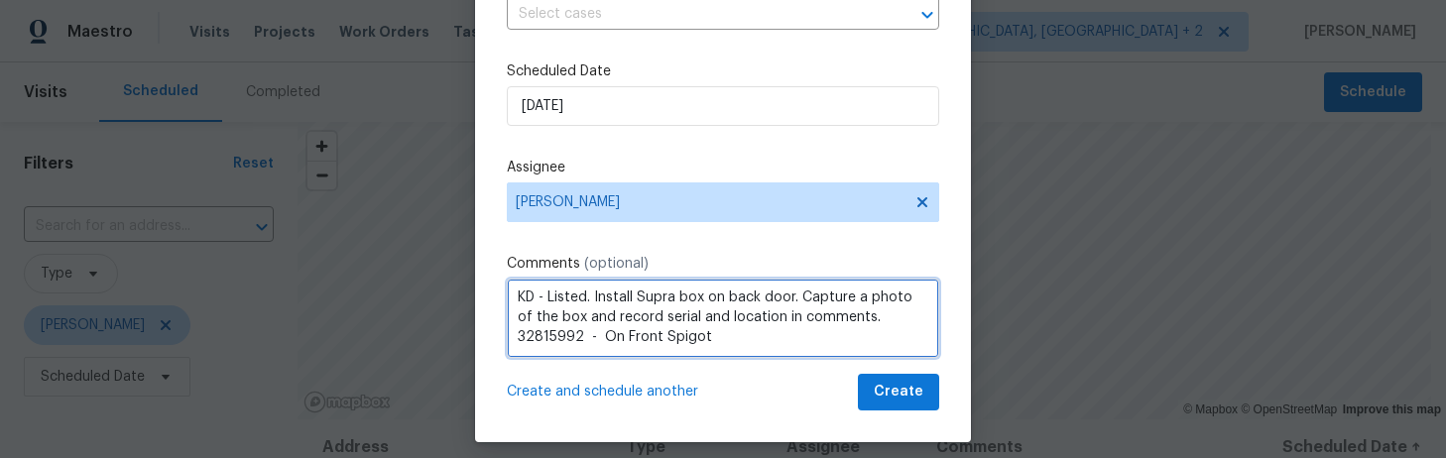
type textarea "KD - Listed. Install Supra box on back door. Capture a photo of the box and rec…"
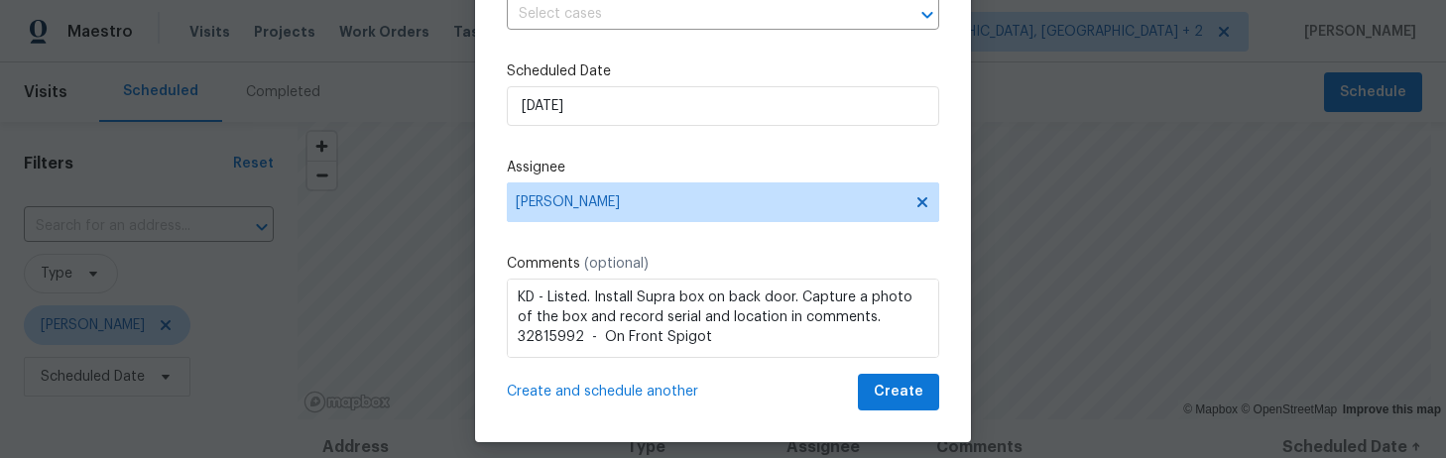
click at [565, 392] on span "Create and schedule another" at bounding box center [602, 392] width 191 height 20
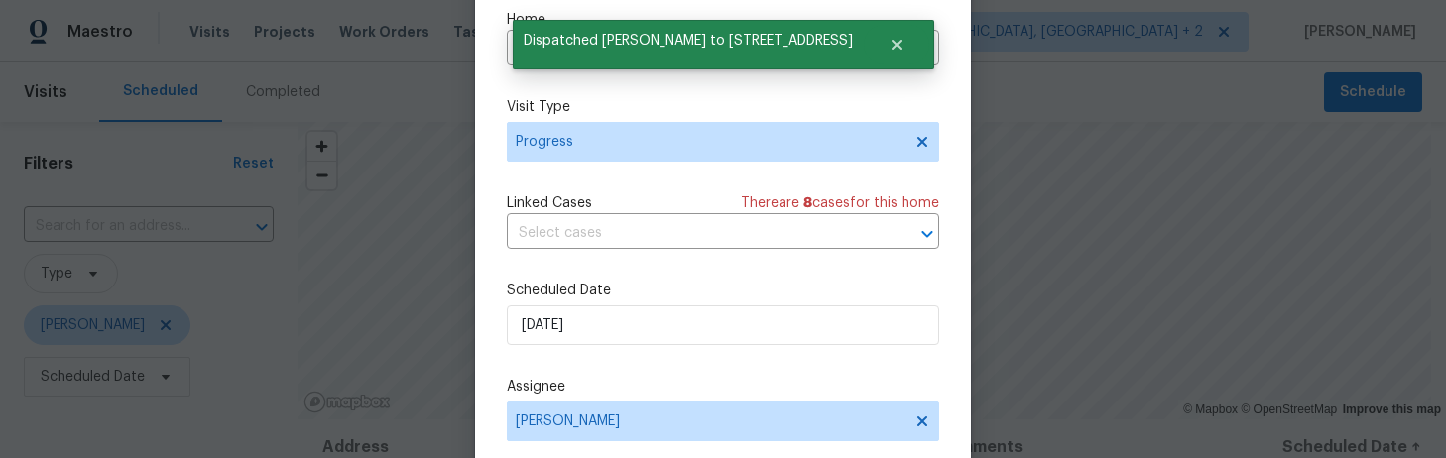
scroll to position [0, 0]
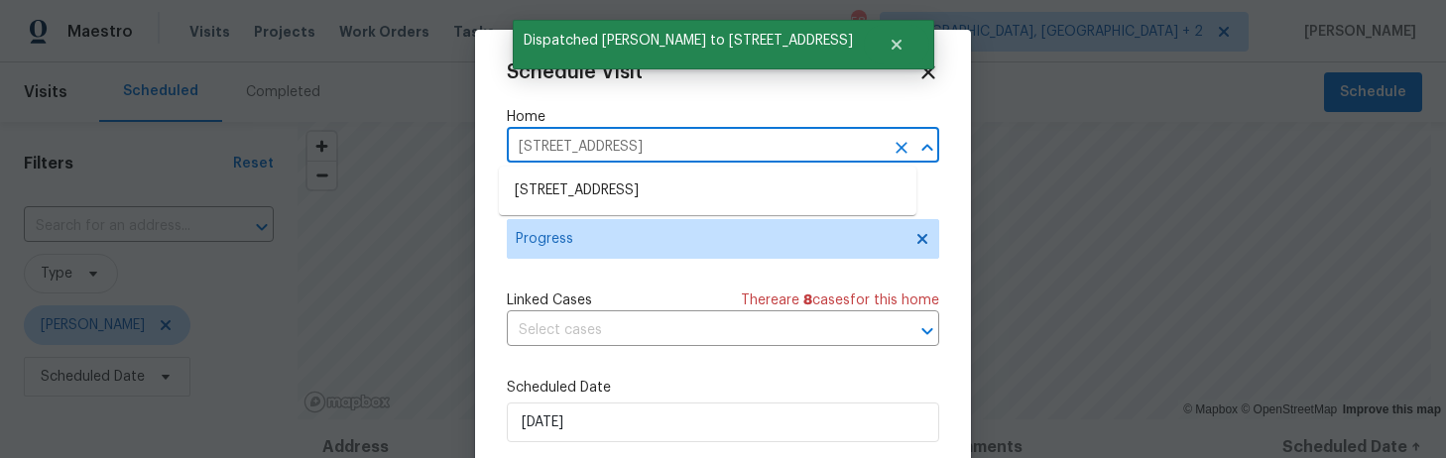
click at [529, 152] on input "120 Thackeray Ln, Lexington, SC 29073" at bounding box center [695, 147] width 377 height 31
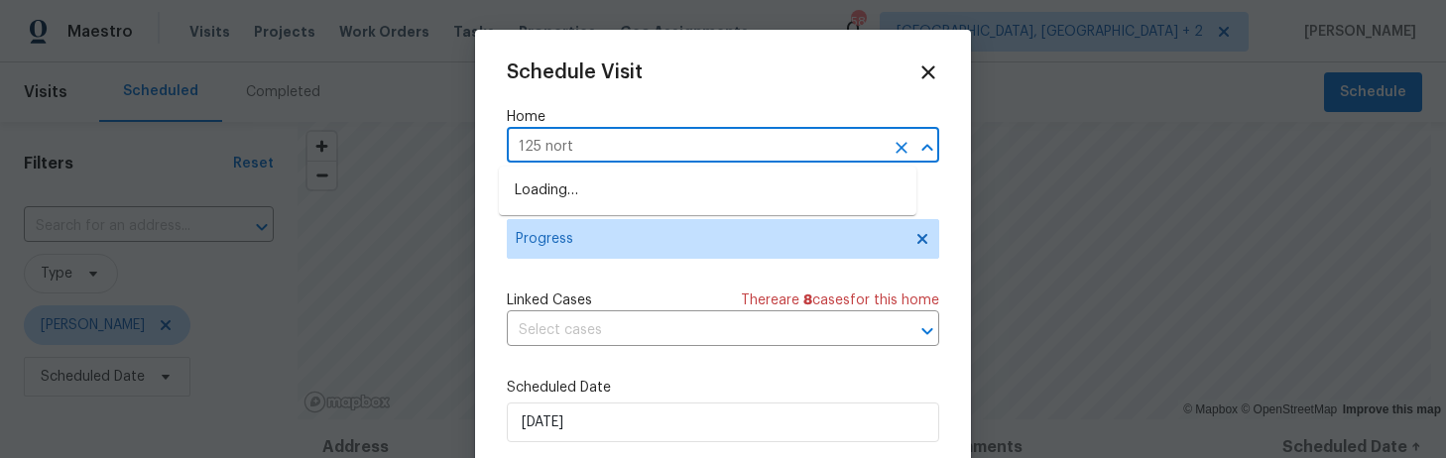
type input "125 north"
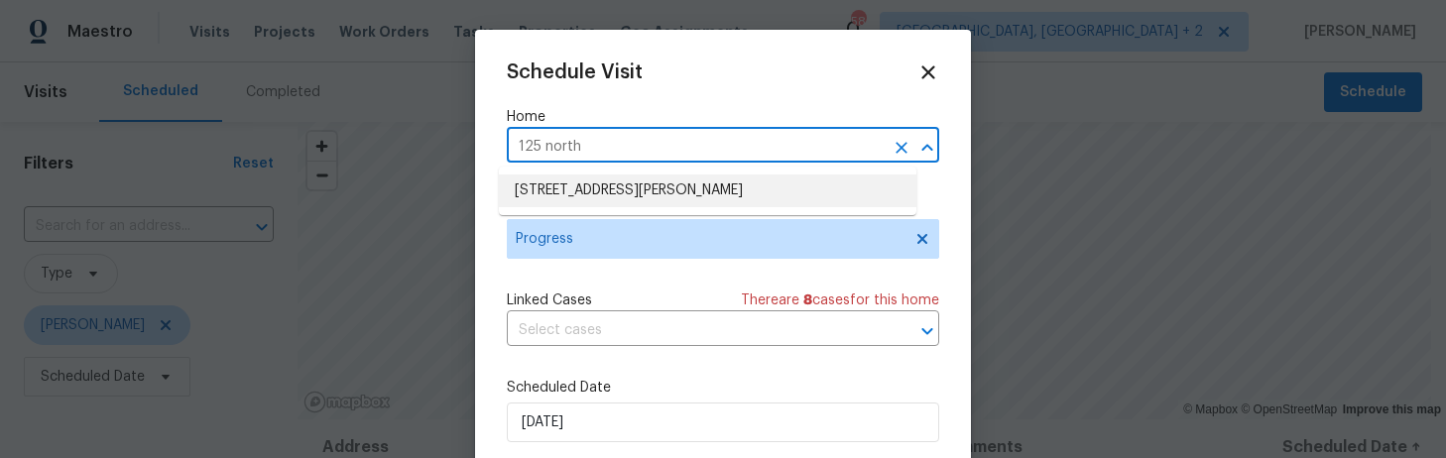
click at [560, 183] on li "125 Northshore Dr, Chapin, SC 29036" at bounding box center [707, 191] width 417 height 33
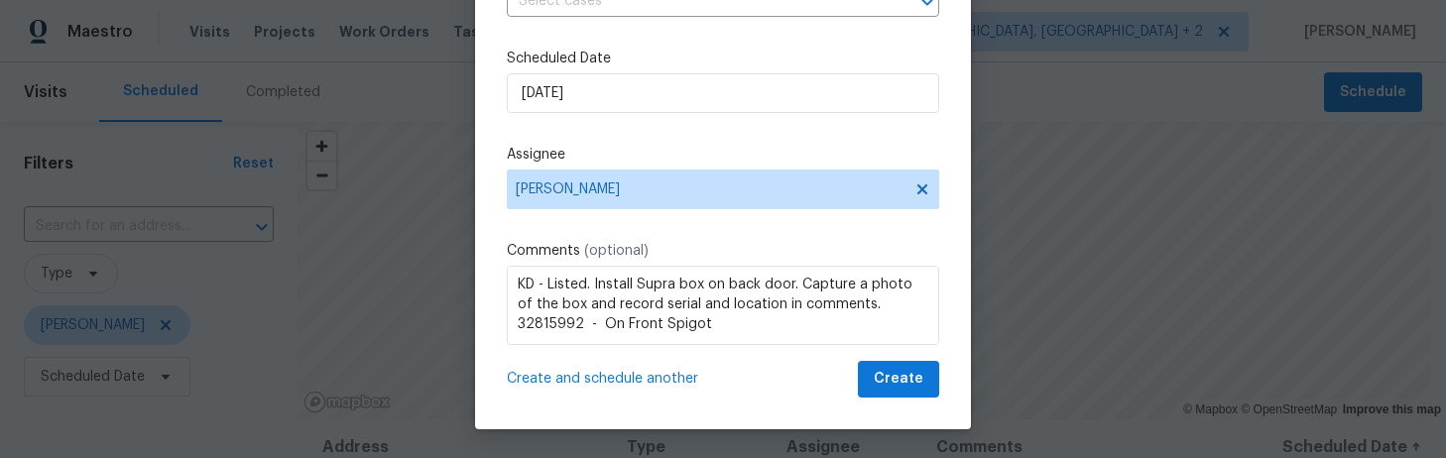
scroll to position [290, 0]
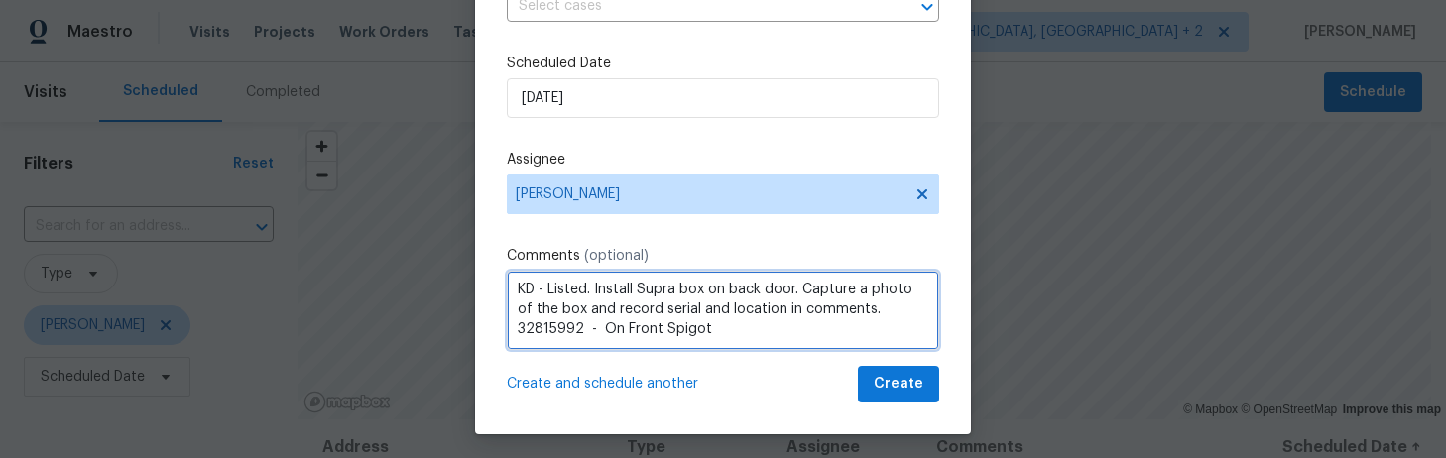
drag, startPoint x: 778, startPoint y: 325, endPoint x: 589, endPoint y: 331, distance: 189.5
click at [589, 331] on textarea "KD - Listed. Install Supra box on back door. Capture a photo of the box and rec…" at bounding box center [723, 310] width 432 height 79
paste textarea "01442 - On Front s"
type textarea "KD - Listed. Install Supra box on back door. Capture a photo of the box and rec…"
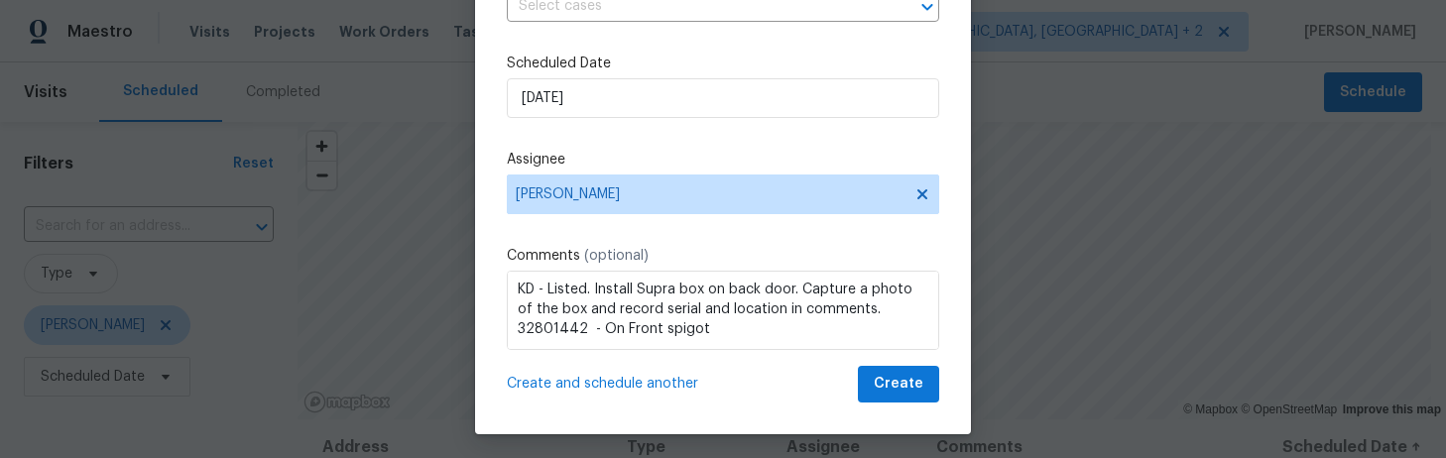
click at [654, 383] on span "Create and schedule another" at bounding box center [602, 384] width 191 height 20
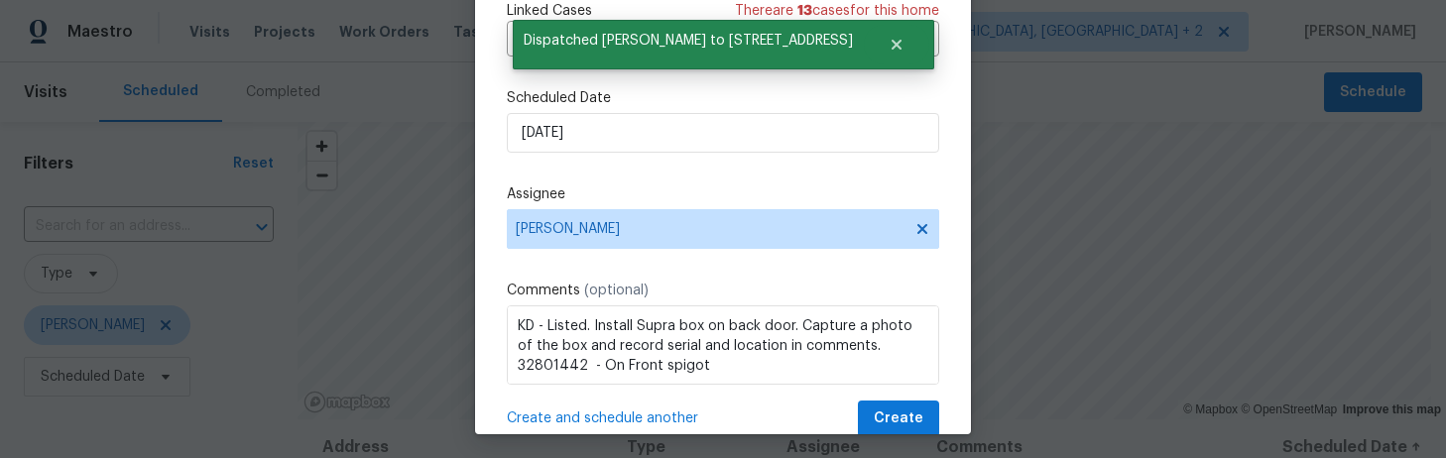
scroll to position [0, 0]
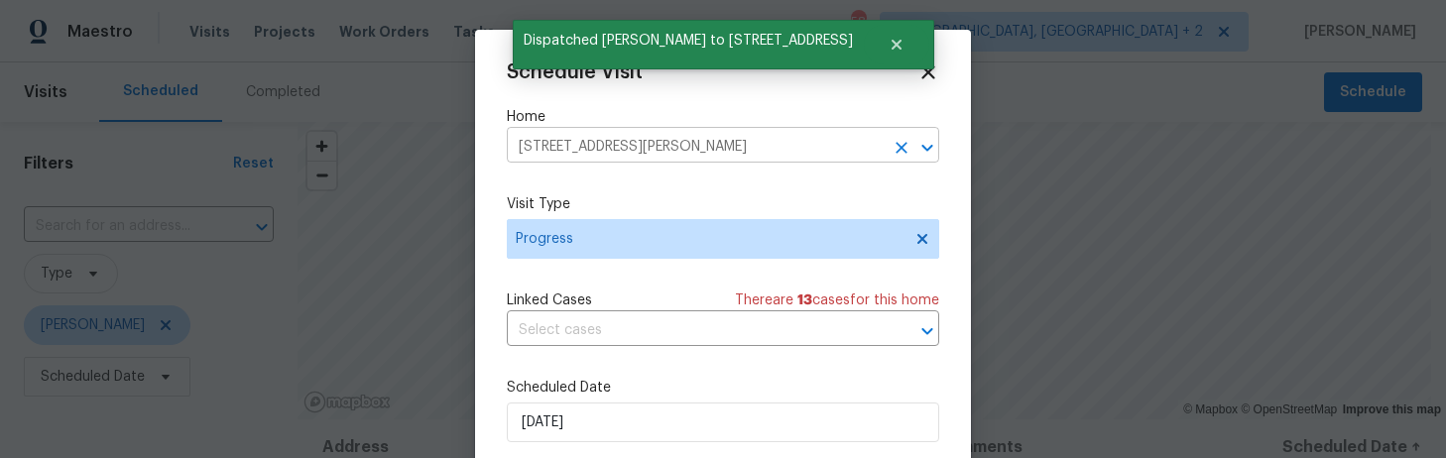
click at [581, 137] on input "125 Northshore Dr, Chapin, SC 29036" at bounding box center [695, 147] width 377 height 31
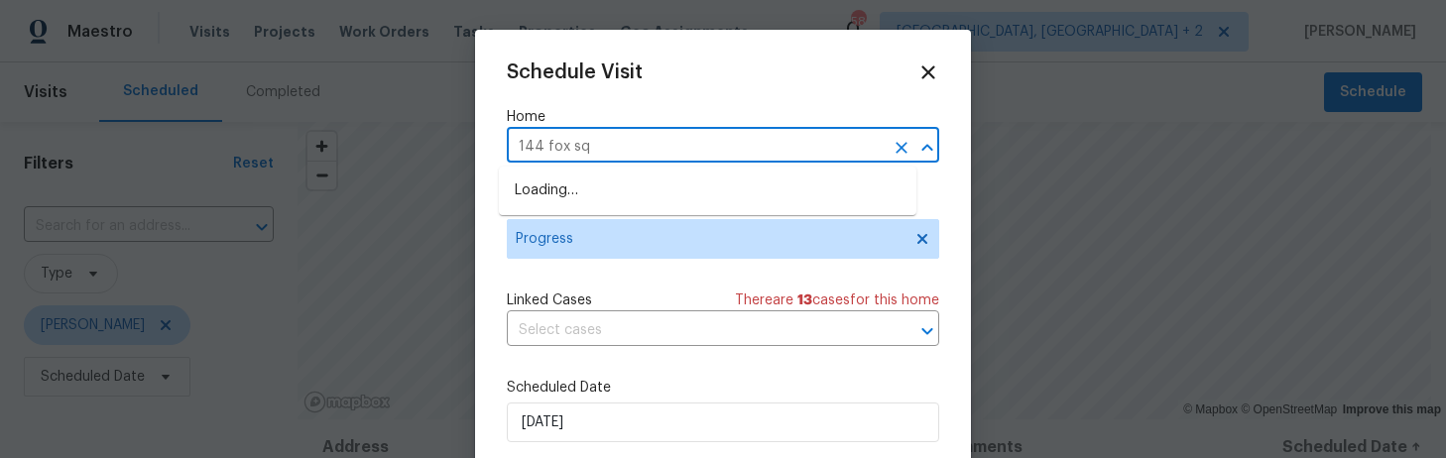
type input "144 fox squ"
click at [623, 196] on li "144 Fox Squirrel Cir, Columbia, SC 29209" at bounding box center [707, 191] width 417 height 33
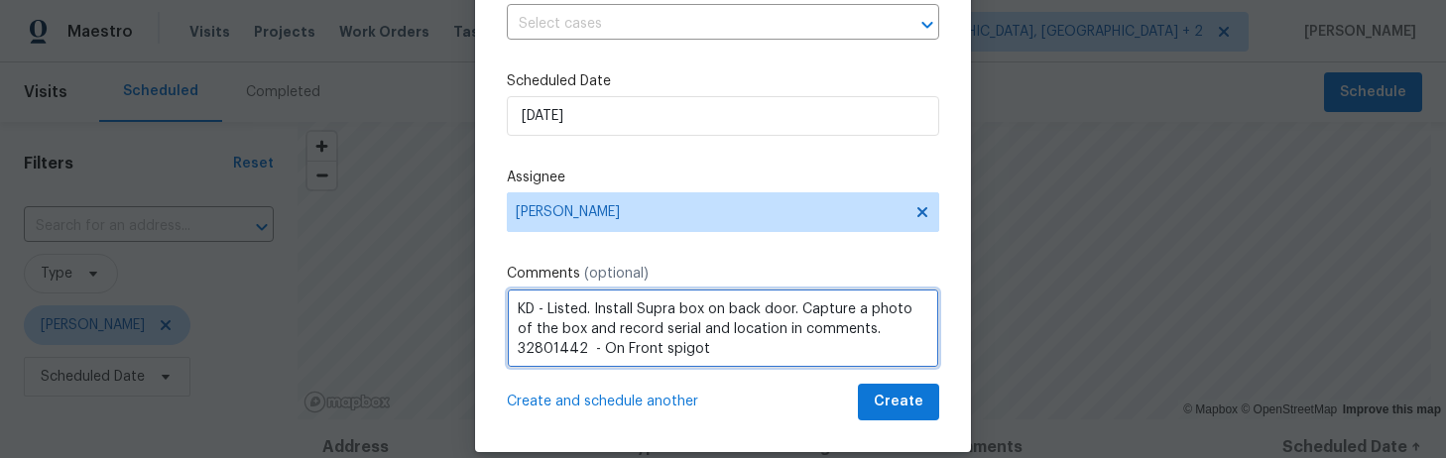
scroll to position [2, 0]
drag, startPoint x: 769, startPoint y: 348, endPoint x: 589, endPoint y: 352, distance: 180.5
click at [589, 352] on textarea "KD - Listed. Install Supra box on back door. Capture a photo of the box and rec…" at bounding box center [723, 328] width 432 height 79
paste textarea "8461 - Right side of house, on"
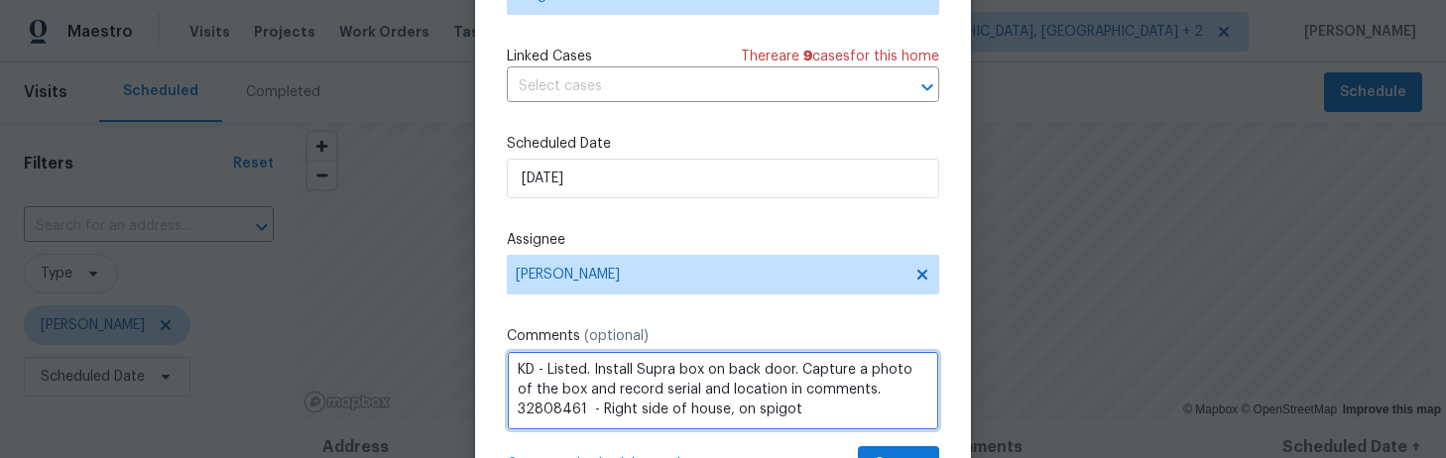
scroll to position [296, 0]
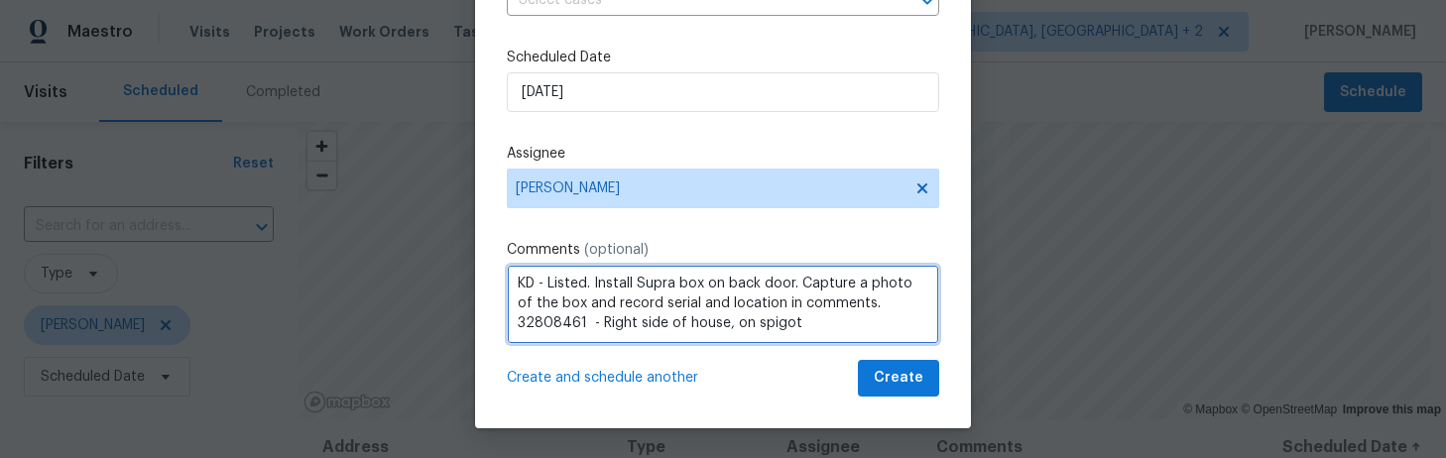
type textarea "KD - Listed. Install Supra box on back door. Capture a photo of the box and rec…"
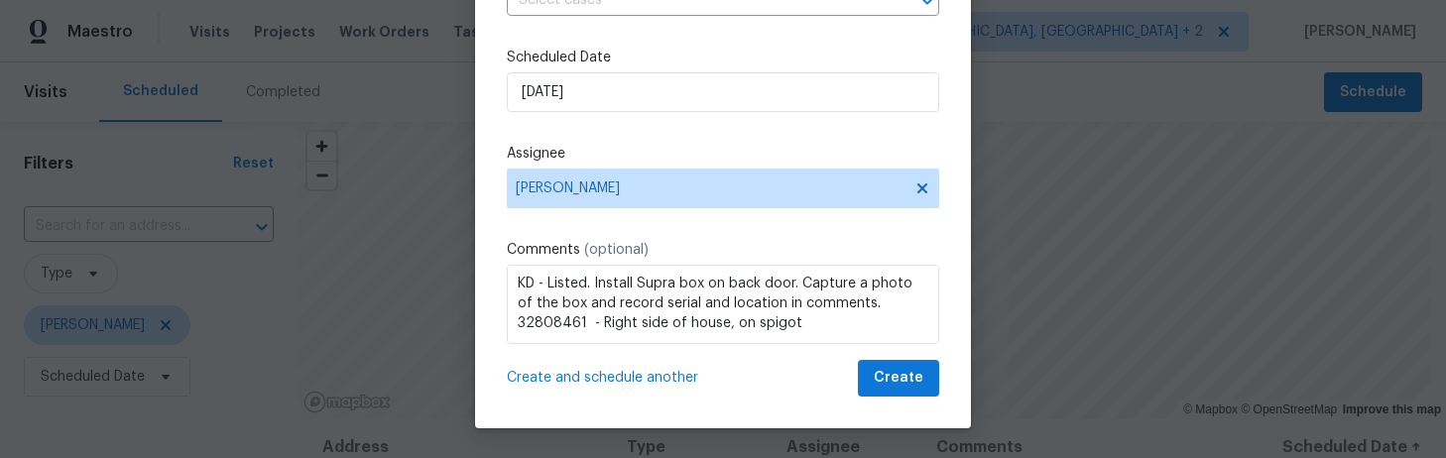
click at [624, 376] on span "Create and schedule another" at bounding box center [602, 378] width 191 height 20
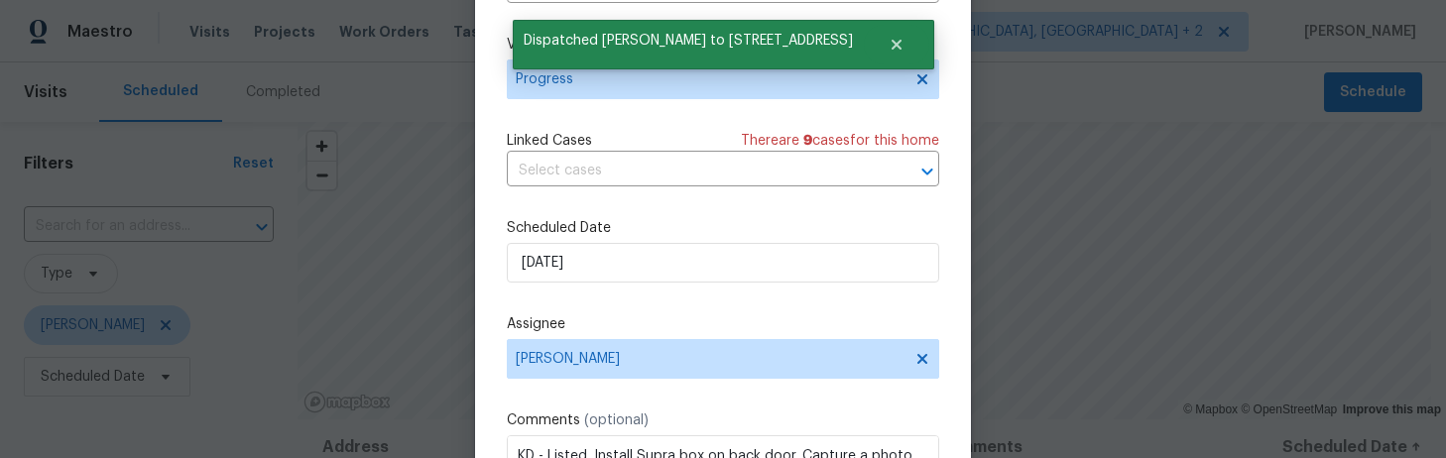
scroll to position [0, 0]
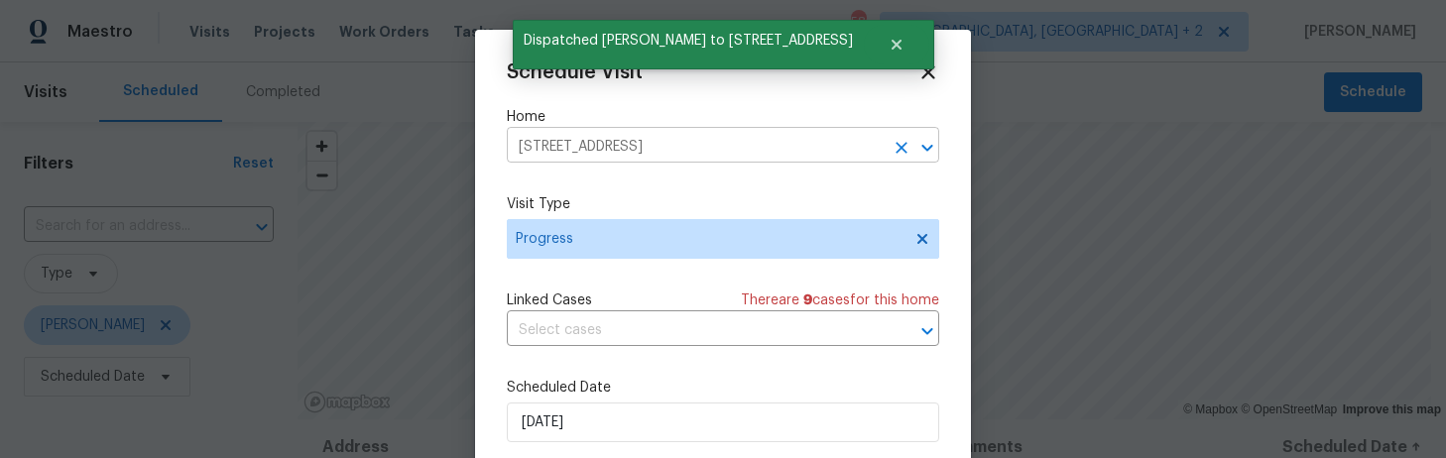
click at [534, 144] on input "[STREET_ADDRESS]" at bounding box center [695, 147] width 377 height 31
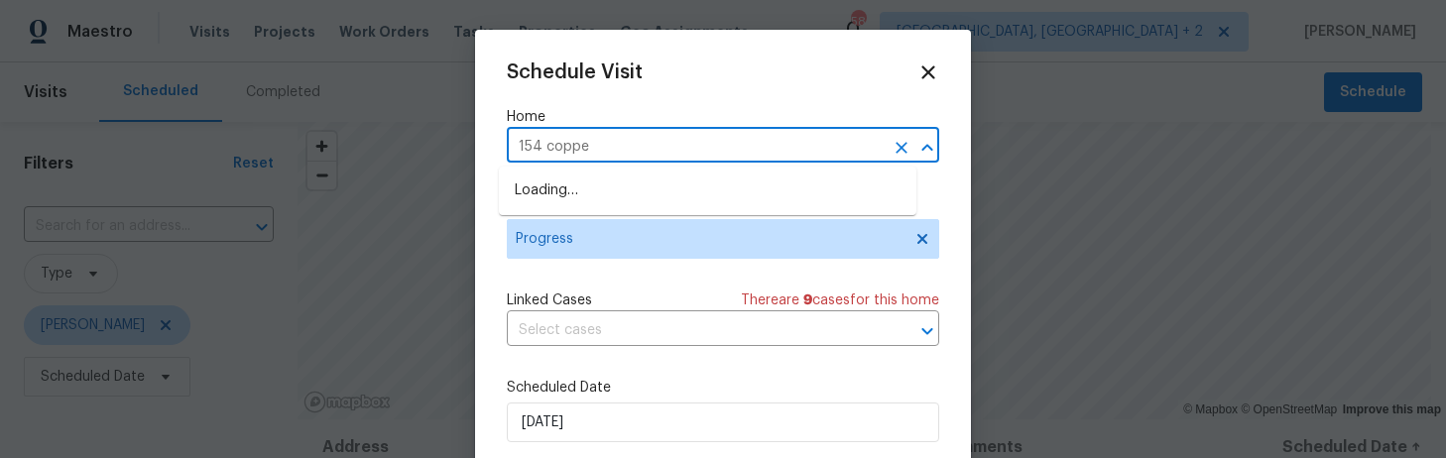
type input "154 copper"
click at [548, 192] on li "[STREET_ADDRESS]" at bounding box center [707, 191] width 417 height 33
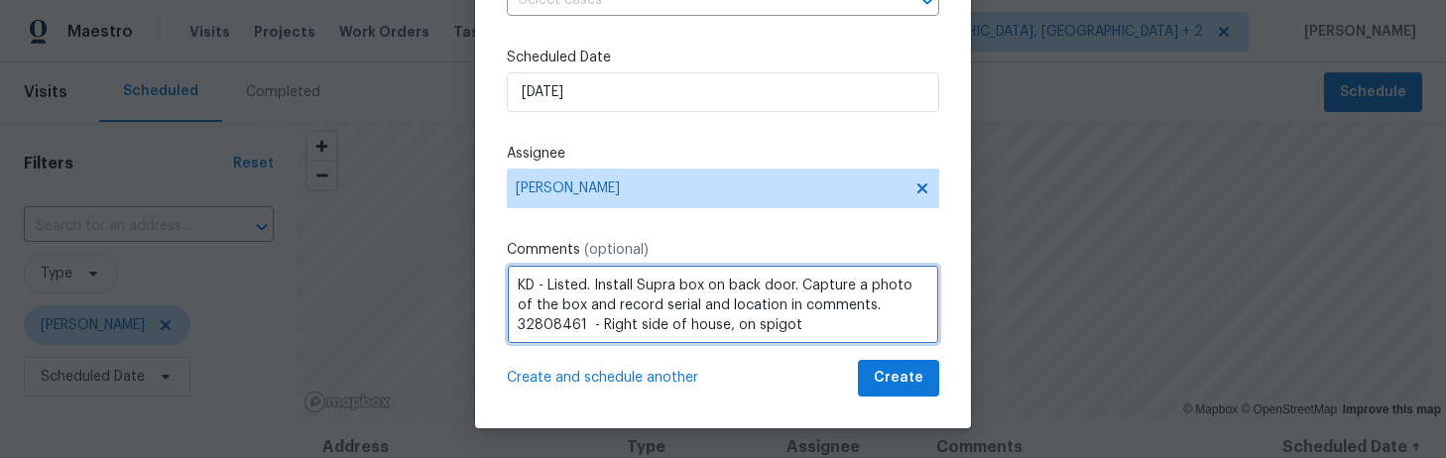
scroll to position [2, 0]
drag, startPoint x: 863, startPoint y: 324, endPoint x: 591, endPoint y: 331, distance: 271.8
click at [591, 331] on textarea "KD - Listed. Install Supra box on back door. Capture a photo of the box and rec…" at bounding box center [723, 304] width 432 height 79
paste textarea "792706 - Rt side of house,on gas meter"
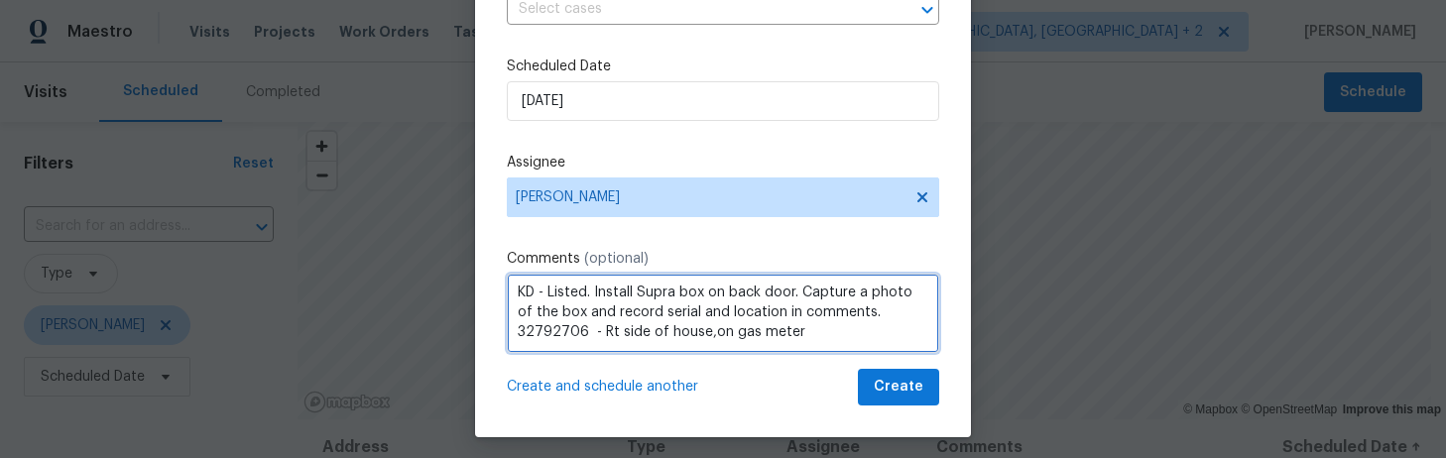
scroll to position [292, 0]
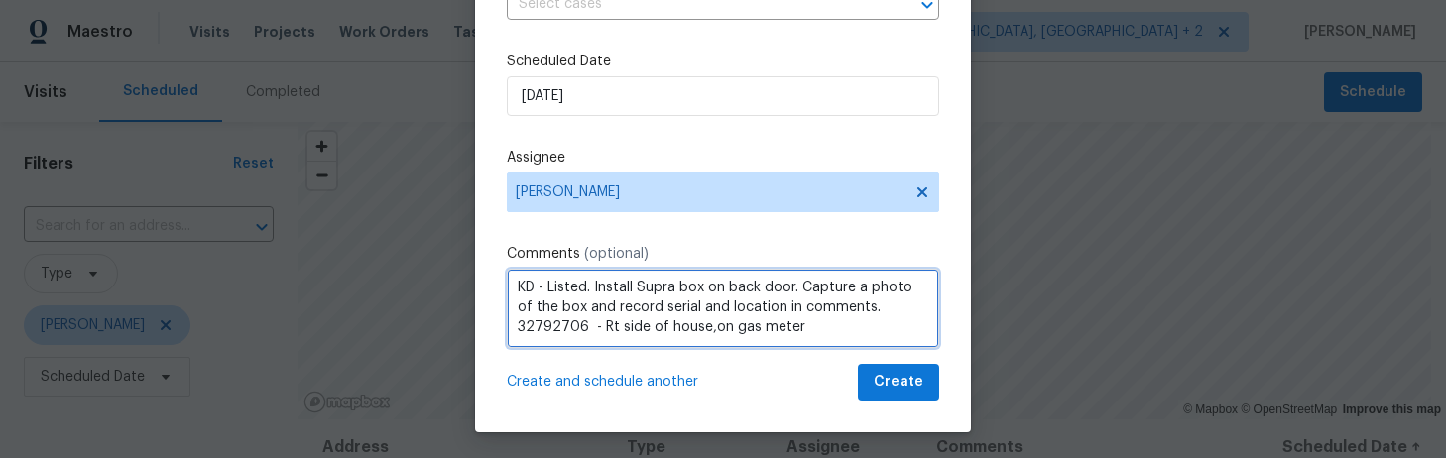
type textarea "KD - Listed. Install Supra box on back door. Capture a photo of the box and rec…"
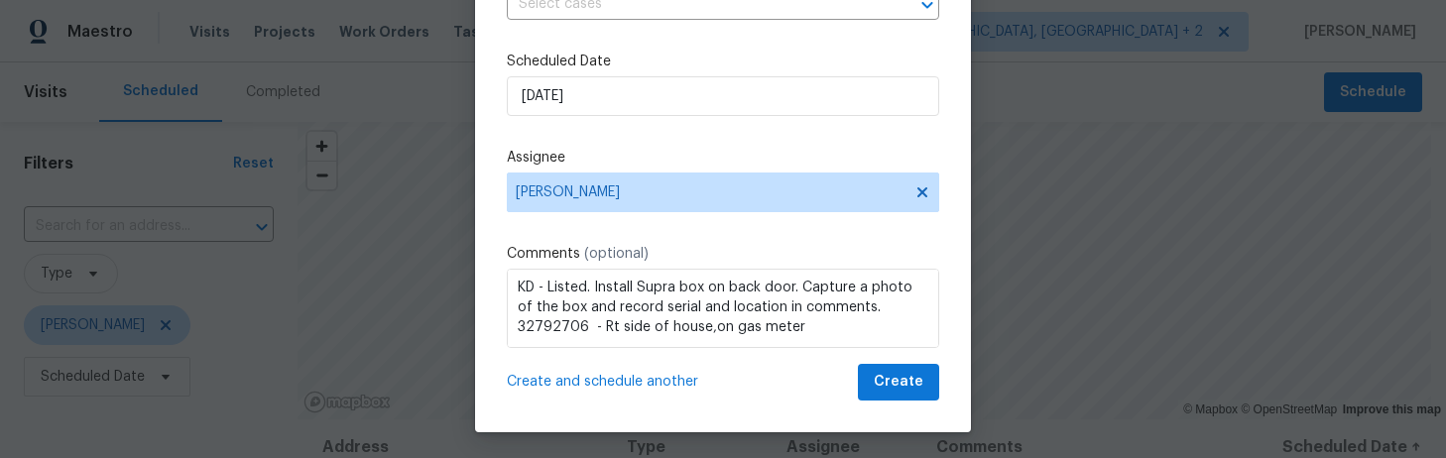
click at [668, 417] on div "Schedule Visit Home 154 Copper Bluff Rd, Lexington, SC 29073 ​ Visit Type Progr…" at bounding box center [723, 85] width 496 height 694
click at [626, 381] on span "Create and schedule another" at bounding box center [602, 382] width 191 height 20
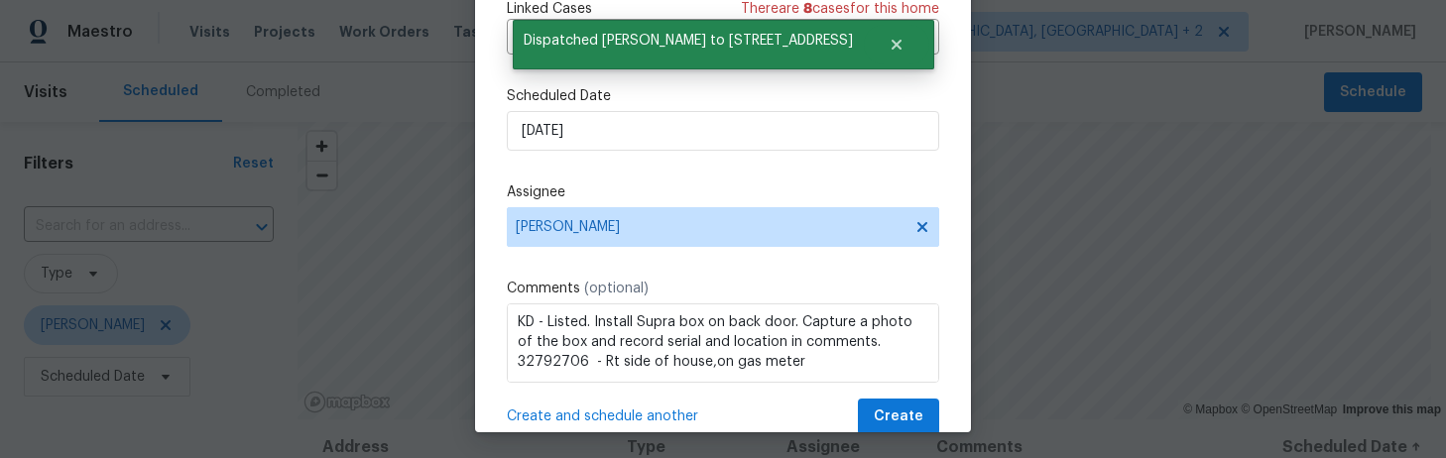
scroll to position [0, 0]
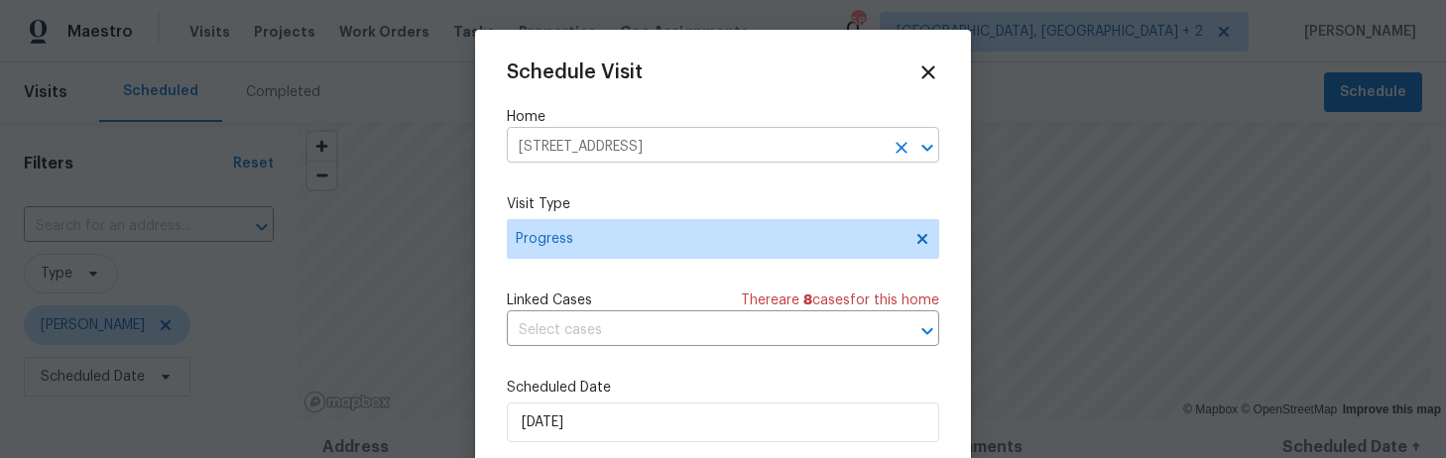
click at [655, 139] on input "154 Copper Bluff Rd, Lexington, SC 29073" at bounding box center [695, 147] width 377 height 31
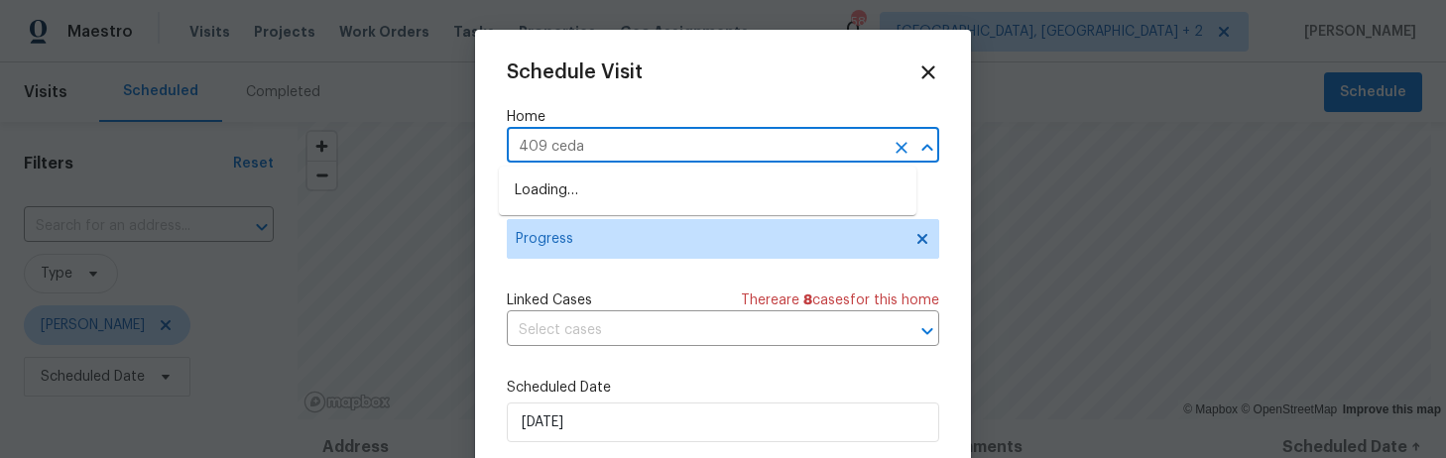
type input "409 cedar"
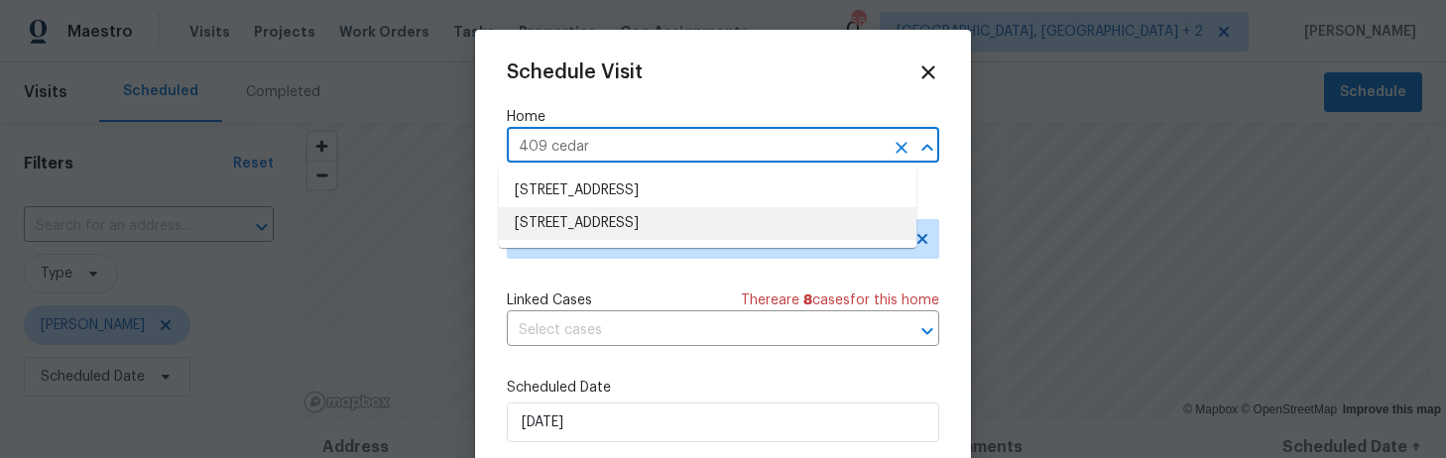
click at [708, 221] on li "409 Cedar Field Ln, West Columbia, SC 29170" at bounding box center [707, 223] width 417 height 33
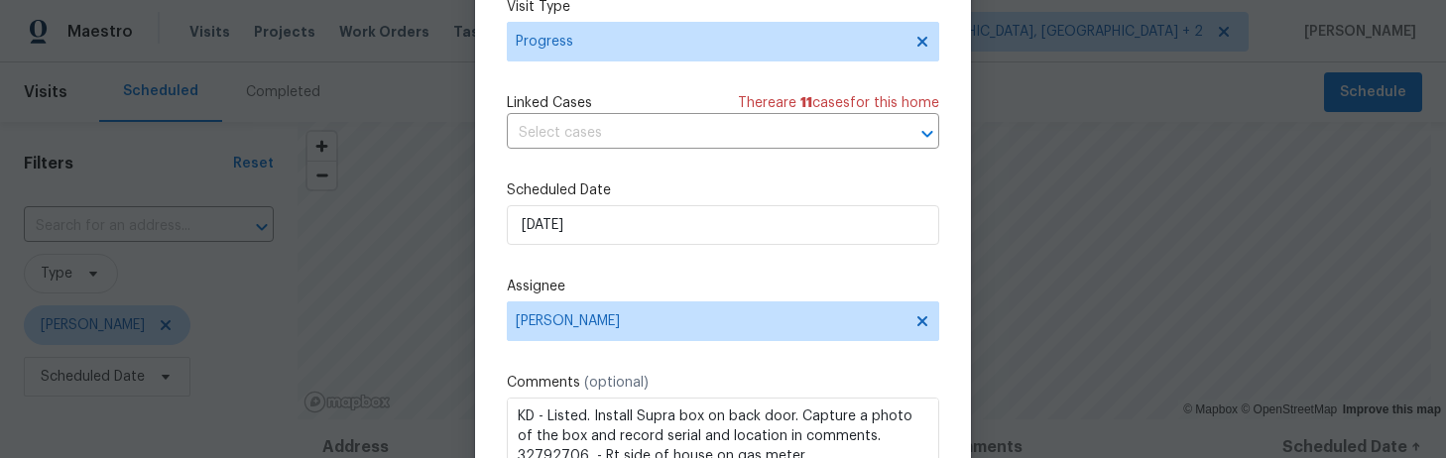
scroll to position [296, 0]
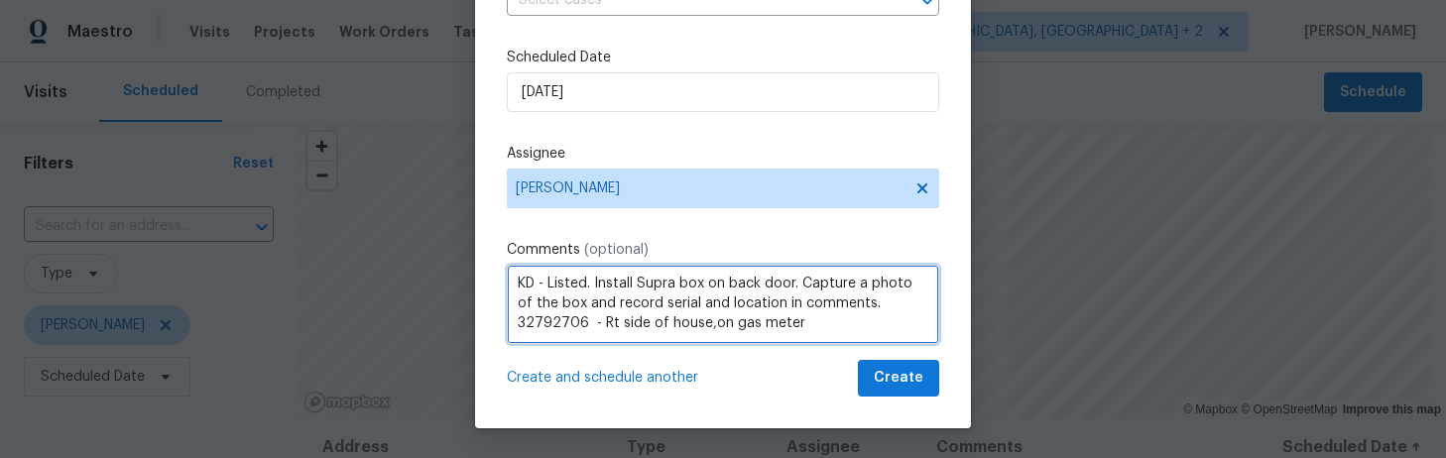
click at [577, 284] on textarea "KD - Listed. Install Supra box on back door. Capture a photo of the box and rec…" at bounding box center [723, 304] width 432 height 79
drag, startPoint x: 877, startPoint y: 323, endPoint x: 601, endPoint y: 332, distance: 275.8
click at [601, 332] on textarea "KD - Resale in contract. Install Supra box on back door. Capture a photo of the…" at bounding box center [723, 304] width 432 height 79
paste textarea "7440 - Front Door - spigot"
type textarea "KD - Resale in contract. Install Supra box on back door. Capture a photo of the…"
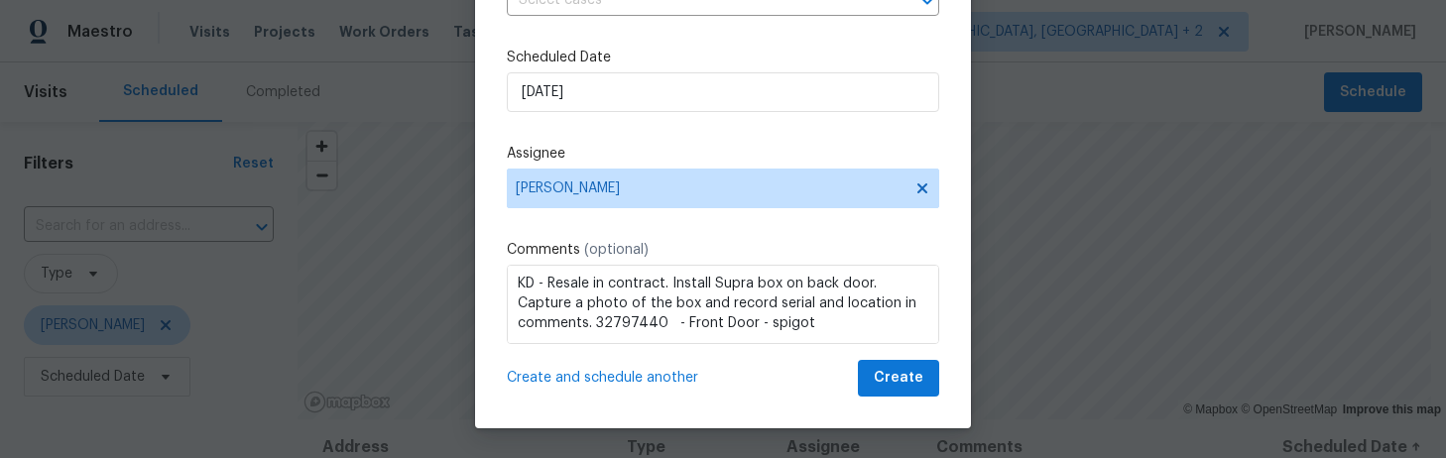
click at [675, 379] on span "Create and schedule another" at bounding box center [602, 378] width 191 height 20
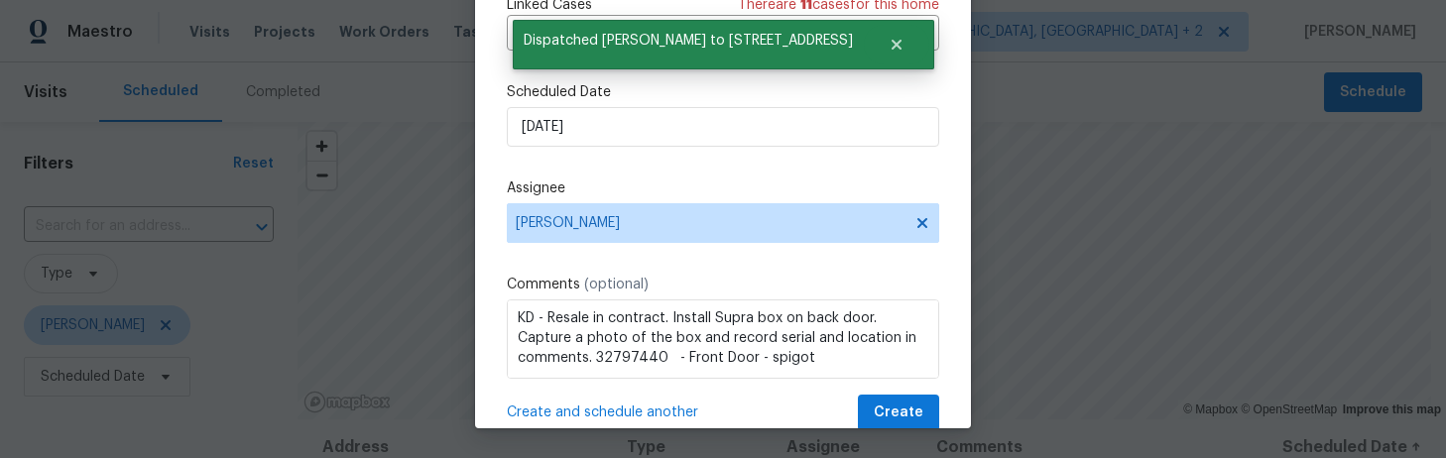
scroll to position [0, 0]
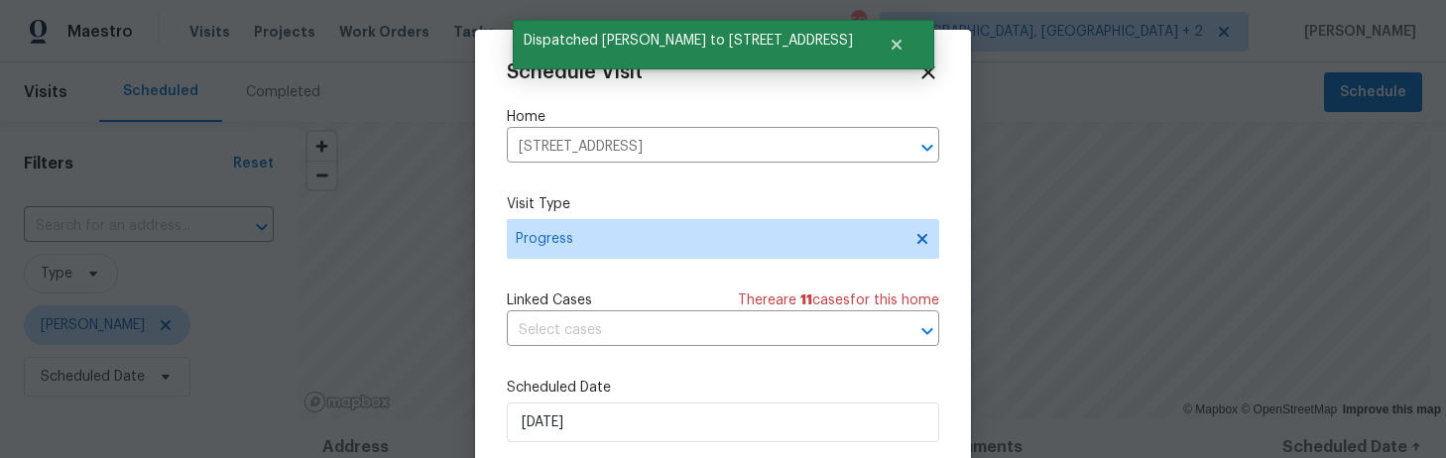
click at [592, 127] on div "Home 409 Cedar Field Ln, West Columbia, SC 29170 ​" at bounding box center [723, 135] width 432 height 56
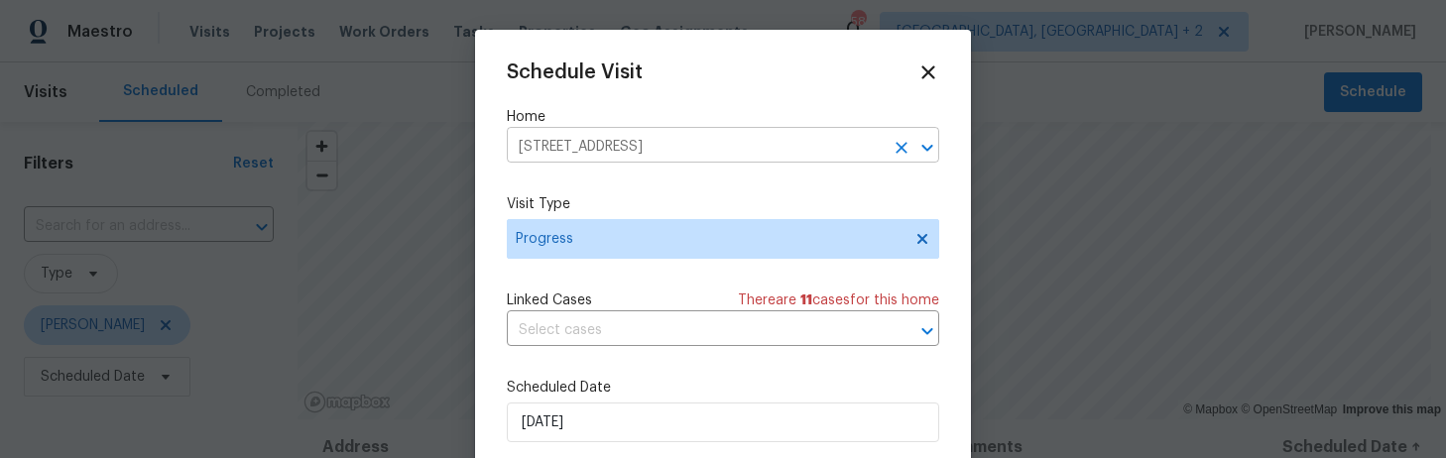
click at [586, 141] on input "409 Cedar Field Ln, West Columbia, SC 29170" at bounding box center [695, 147] width 377 height 31
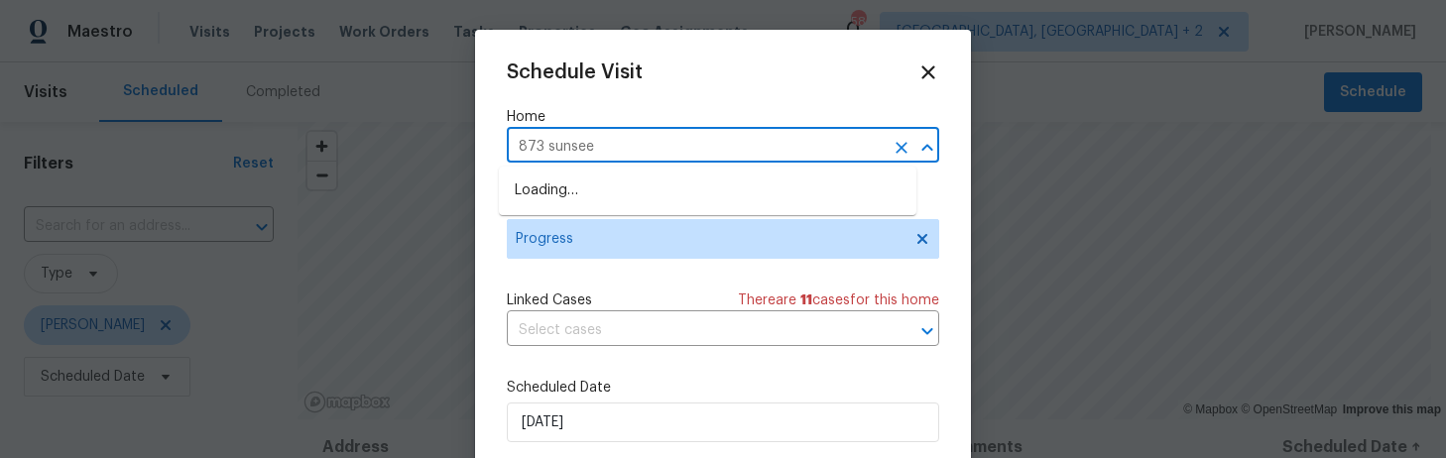
type input "873 sunseek"
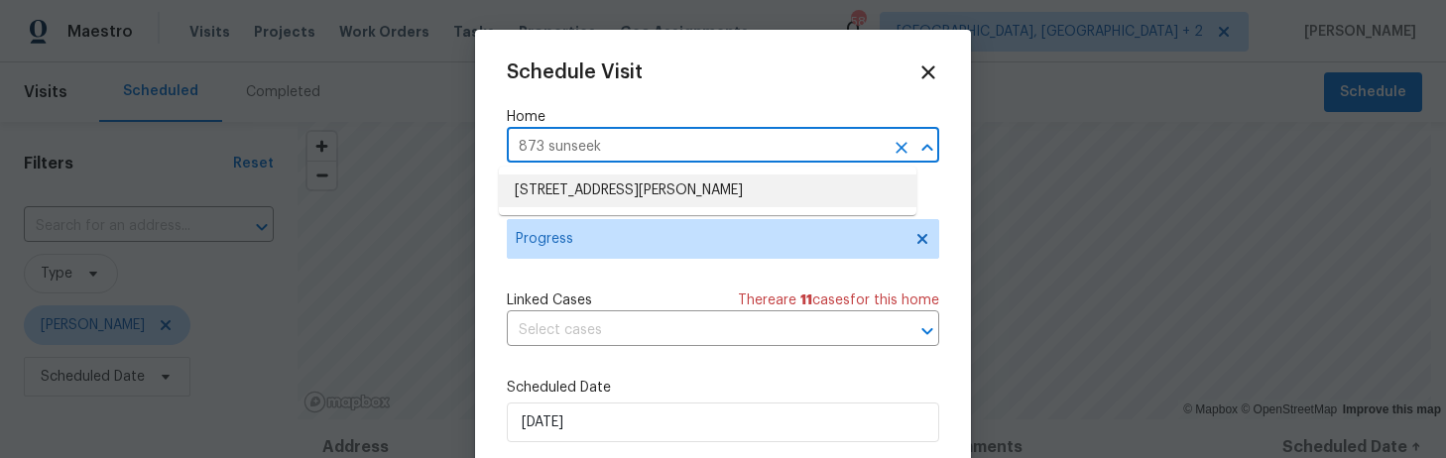
click at [584, 181] on li "873 Sunseeker Dr, Chapin, SC 29036" at bounding box center [707, 191] width 417 height 33
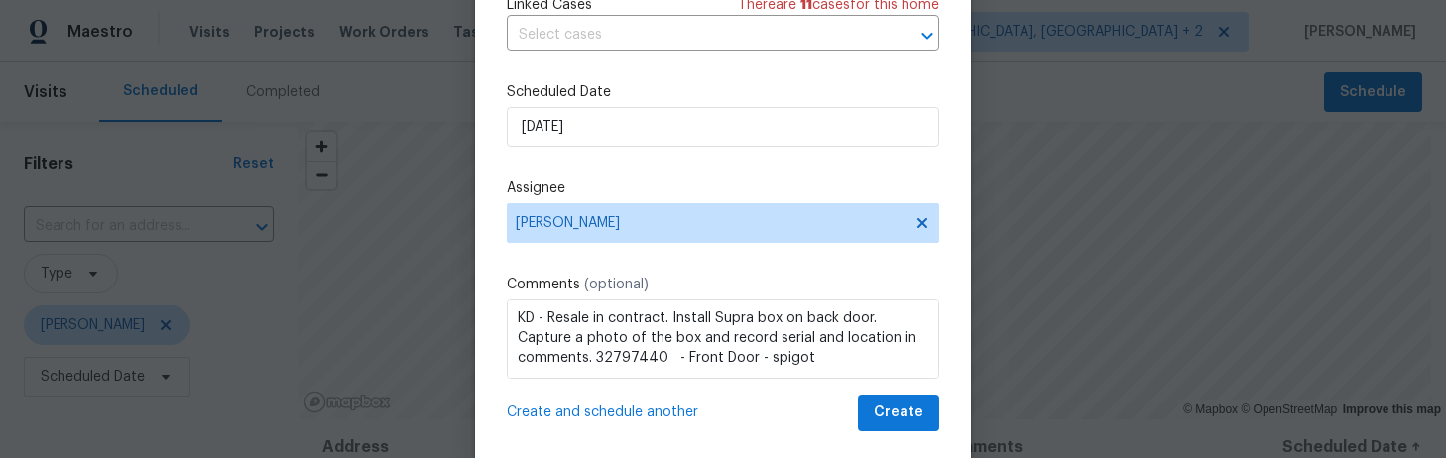
scroll to position [296, 0]
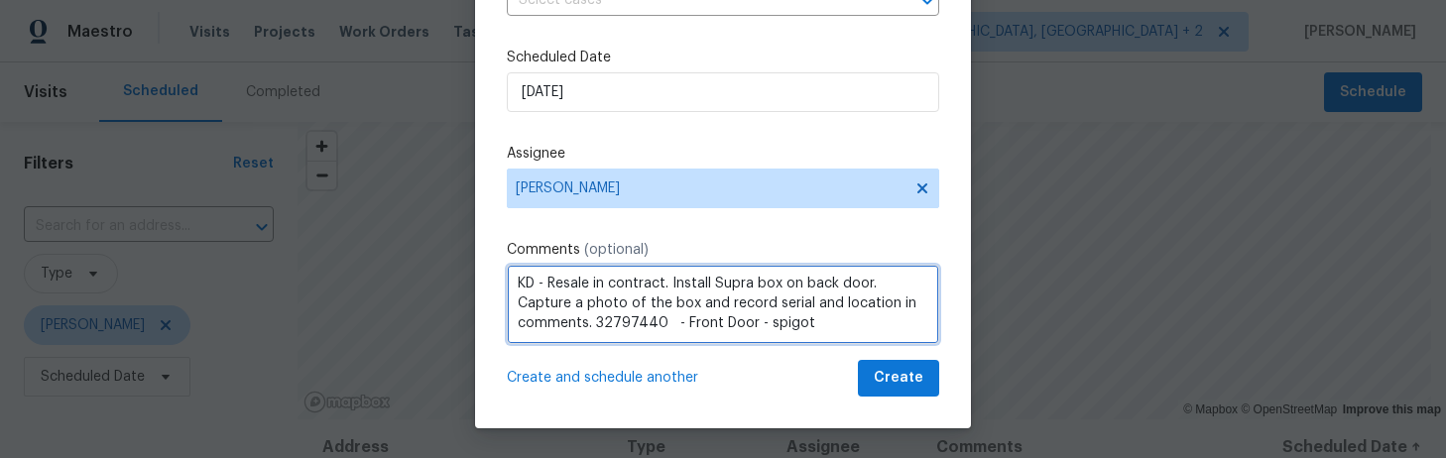
drag, startPoint x: 653, startPoint y: 285, endPoint x: 541, endPoint y: 291, distance: 112.2
click at [541, 291] on textarea "KD - Resale in contract. Install Supra box on back door. Capture a photo of the…" at bounding box center [723, 304] width 432 height 79
drag, startPoint x: 802, startPoint y: 324, endPoint x: 590, endPoint y: 326, distance: 212.2
click at [590, 326] on textarea "KD - Listed. Install Supra box on back door. Capture a photo of the box and rec…" at bounding box center [723, 304] width 432 height 79
paste textarea "813188 - Rt. side of house, on S"
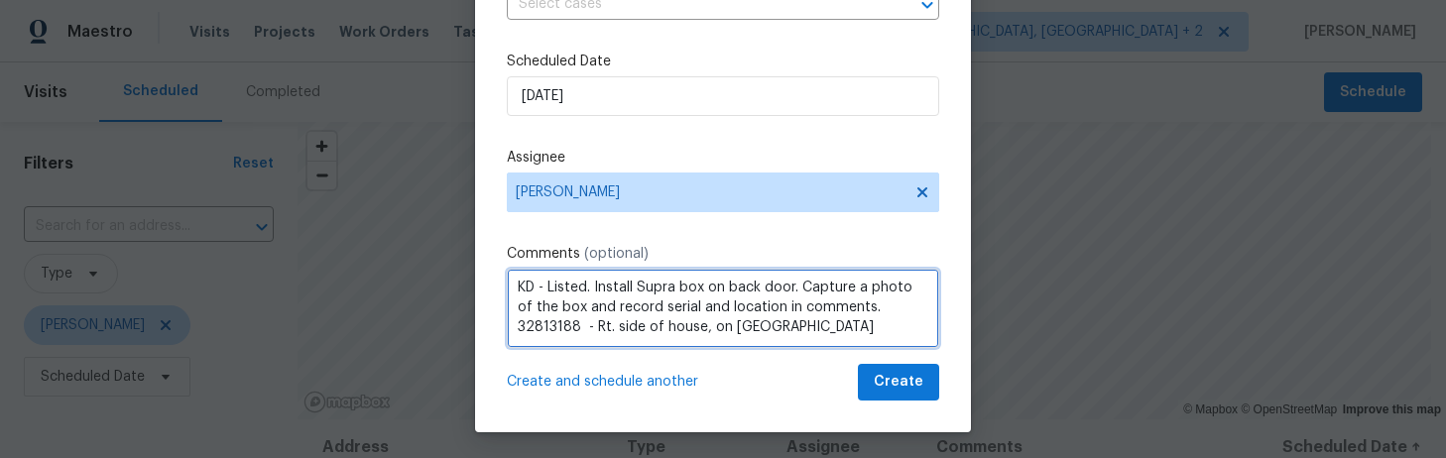
scroll to position [290, 0]
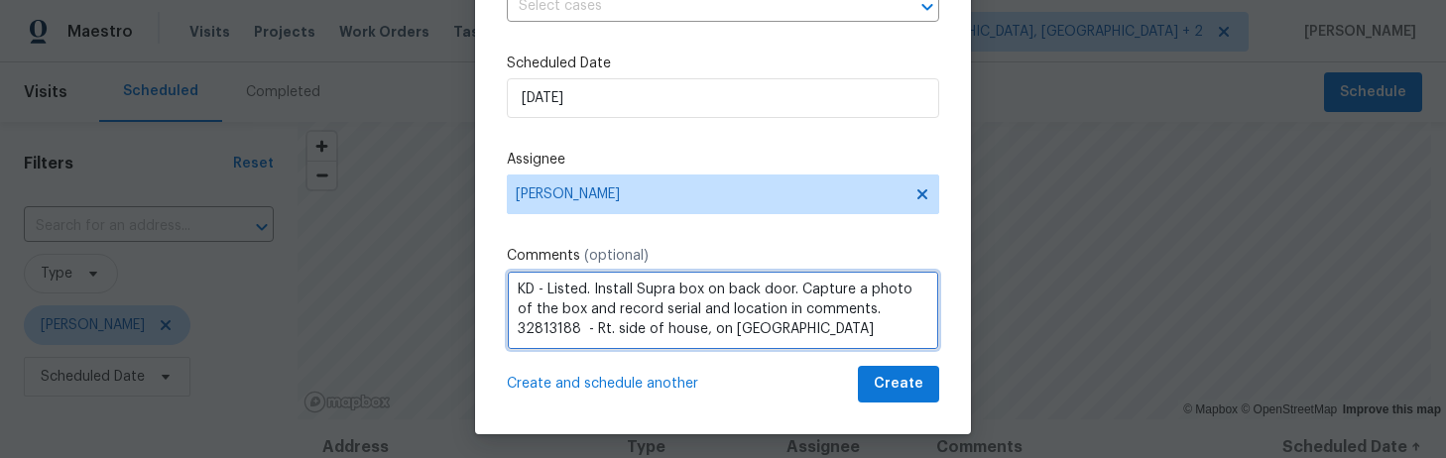
type textarea "KD - Listed. Install Supra box on back door. Capture a photo of the box and rec…"
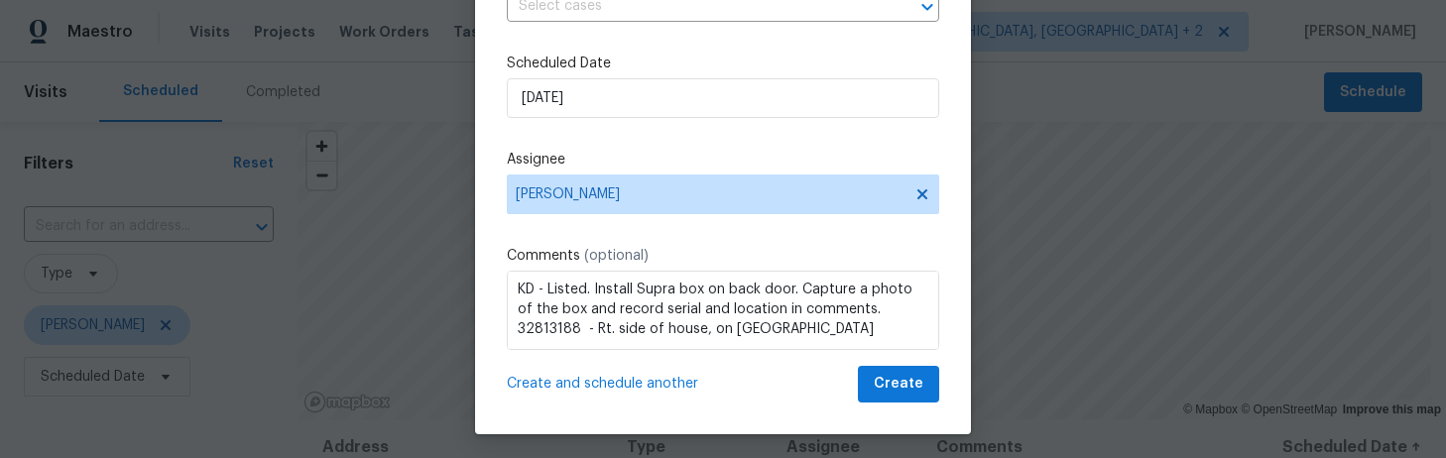
click at [621, 380] on span "Create and schedule another" at bounding box center [602, 384] width 191 height 20
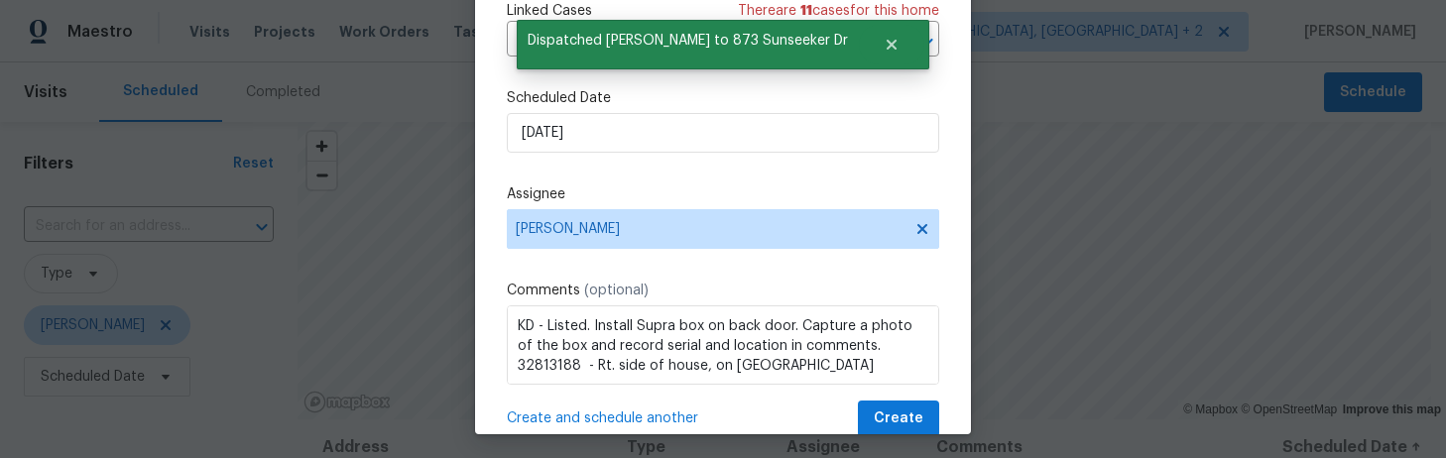
scroll to position [0, 0]
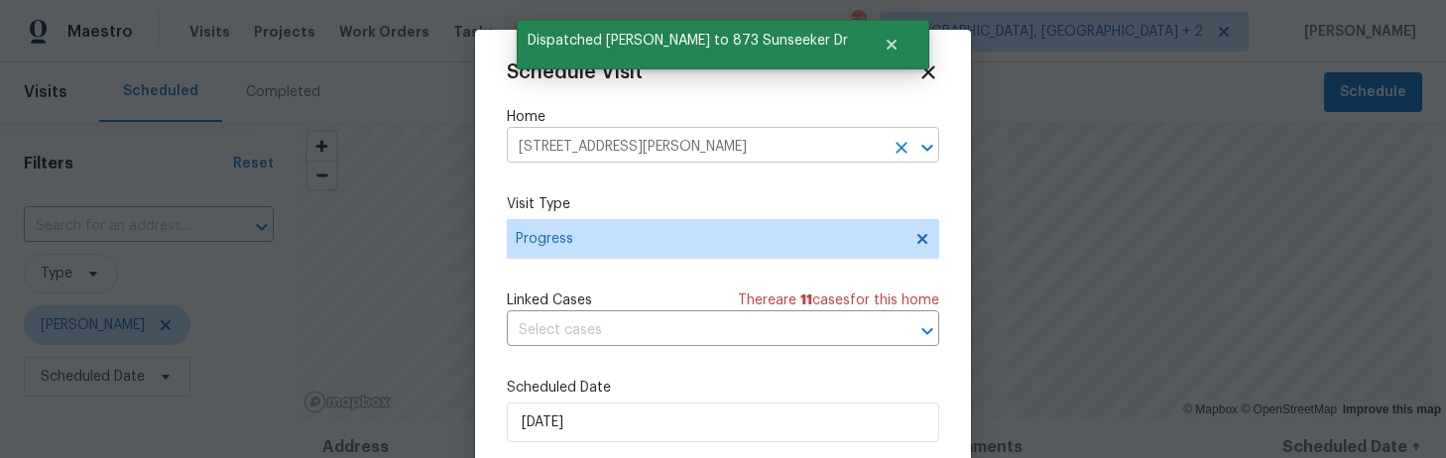
click at [589, 159] on input "873 Sunseeker Dr, Chapin, SC 29036" at bounding box center [695, 147] width 377 height 31
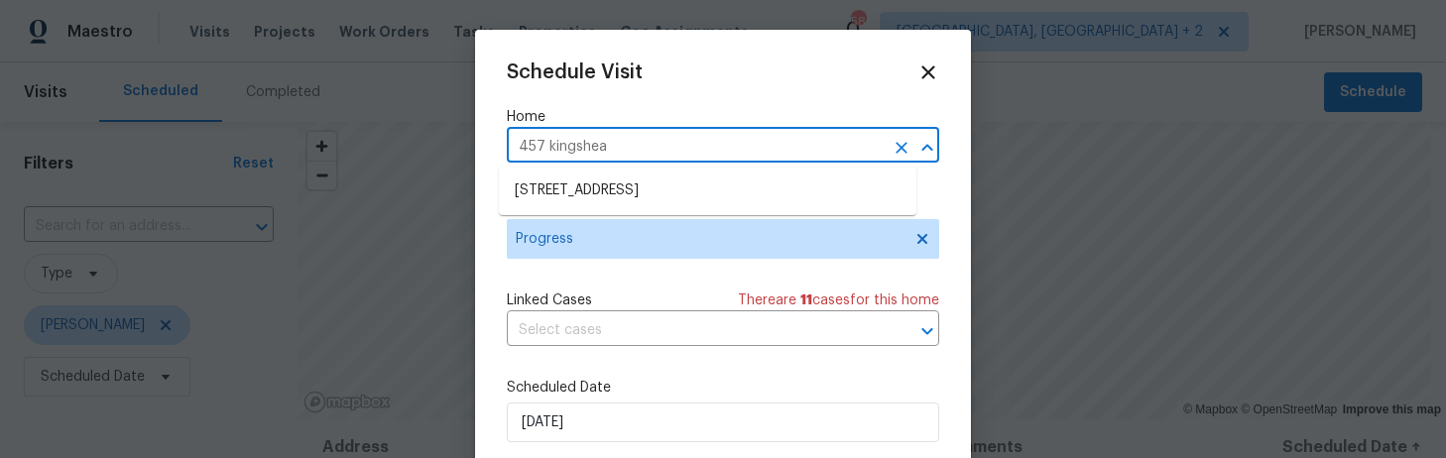
type input "457 kingshead"
click at [590, 193] on li "457 Kingshead Ct, Irmo, SC 29063" at bounding box center [707, 191] width 417 height 33
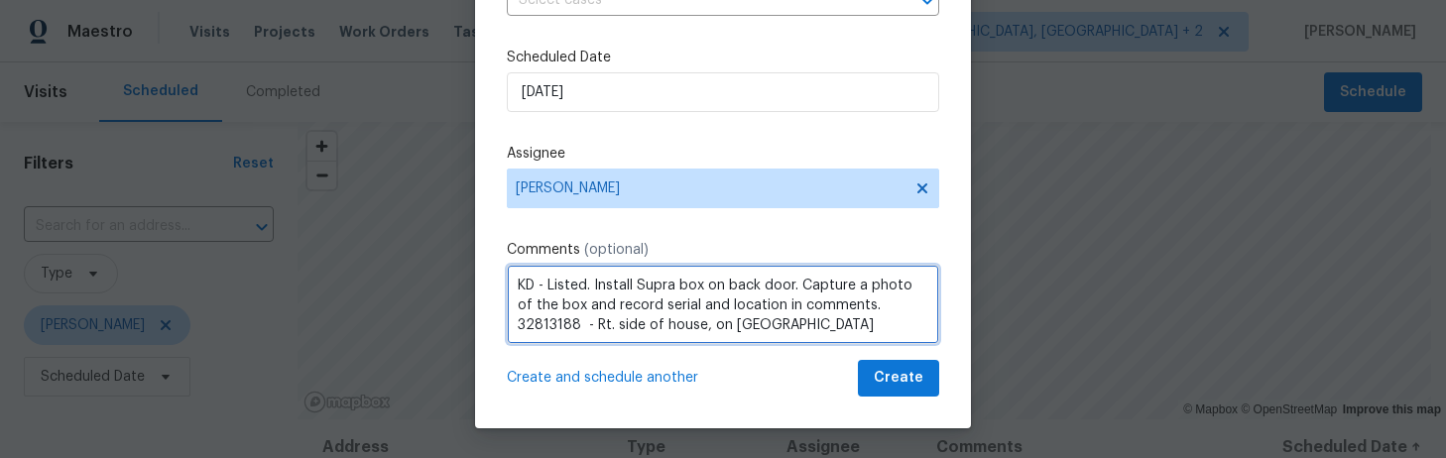
scroll to position [2, 0]
drag, startPoint x: 842, startPoint y: 325, endPoint x: 588, endPoint y: 322, distance: 253.9
click at [588, 322] on textarea "KD - Listed. Install Supra box on back door. Capture a photo of the box and rec…" at bounding box center [723, 304] width 432 height 79
paste textarea "62065256 - Left of Ft. Door"
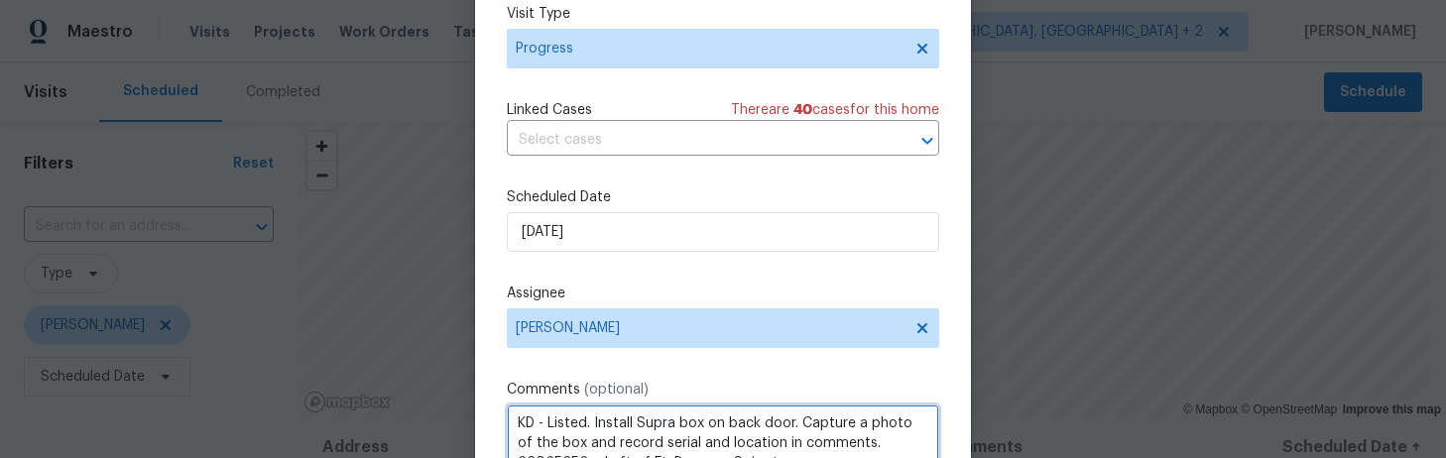
scroll to position [296, 0]
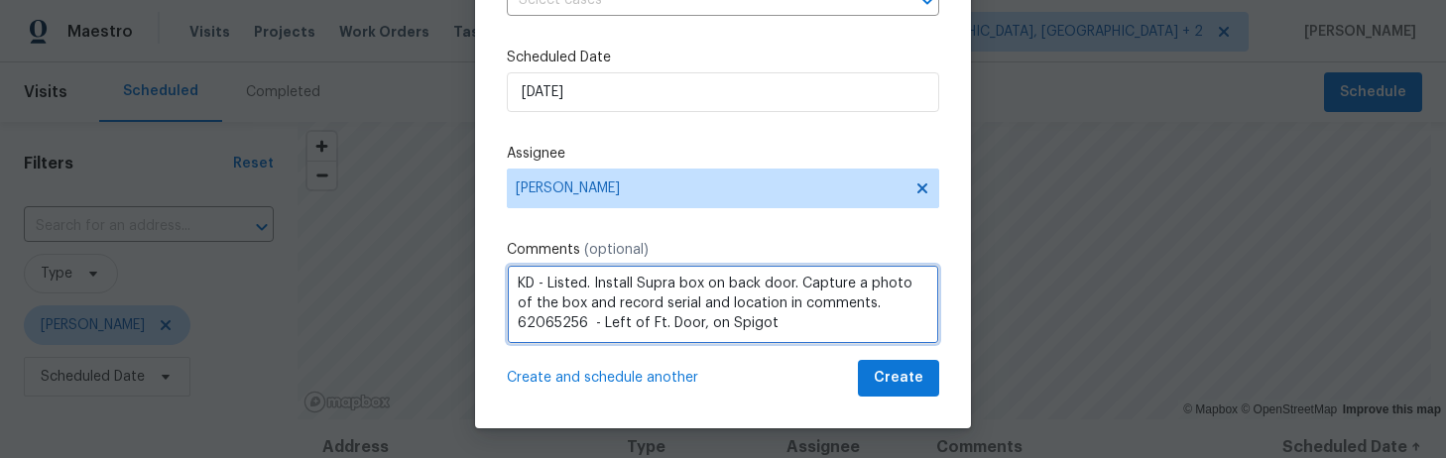
type textarea "KD - Listed. Install Supra box on back door. Capture a photo of the box and rec…"
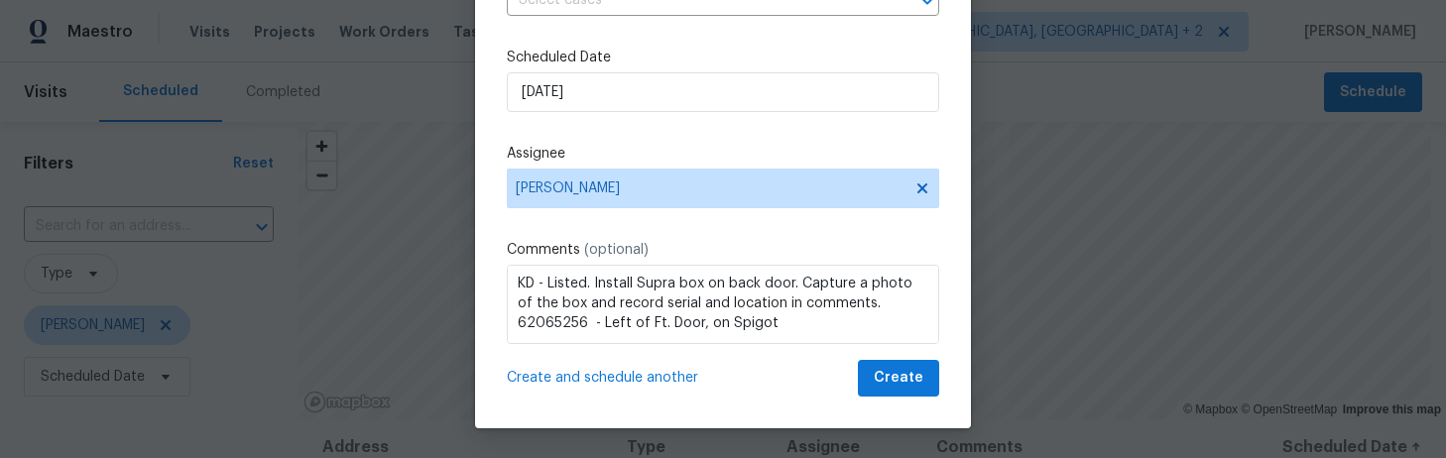
click at [658, 373] on span "Create and schedule another" at bounding box center [602, 378] width 191 height 20
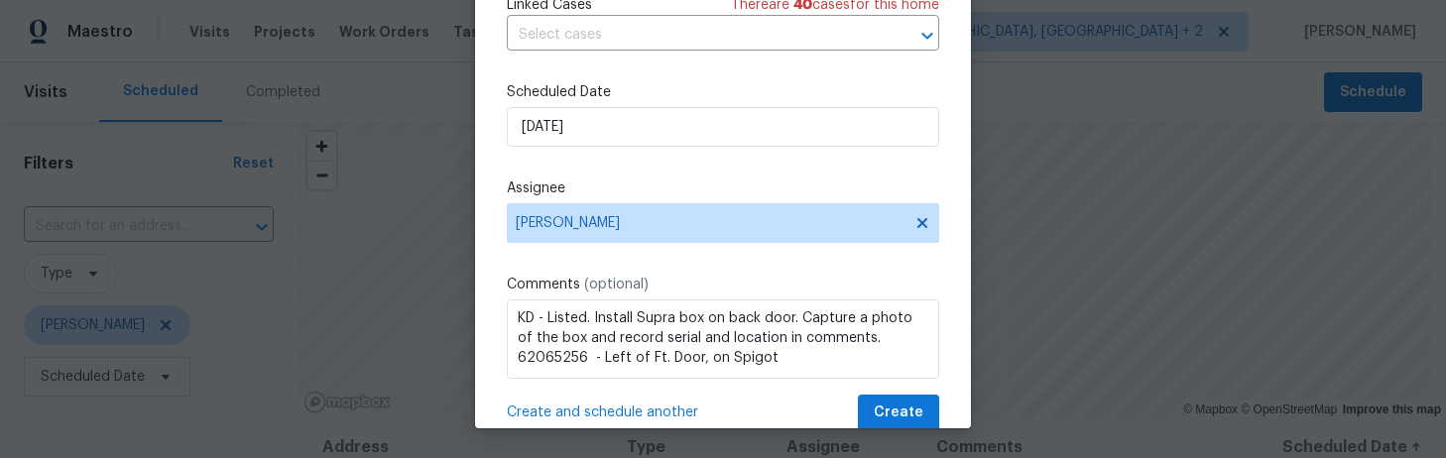
scroll to position [0, 0]
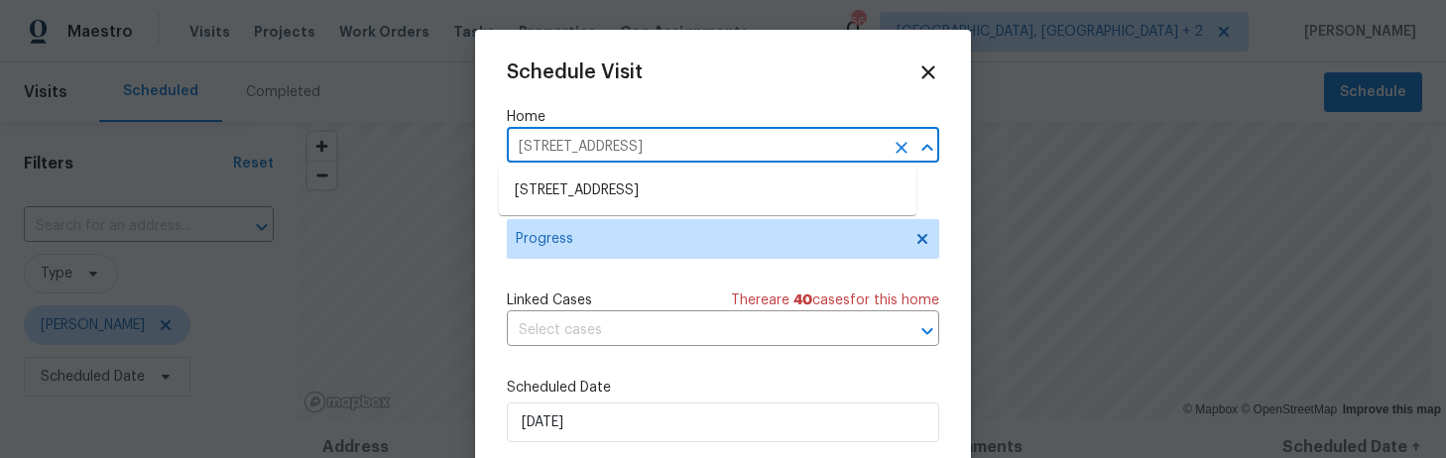
click at [594, 141] on input "457 Kingshead Ct, Irmo, SC 29063" at bounding box center [695, 147] width 377 height 31
click at [568, 149] on input "457 Kingshead Ct, Irmo, SC 29063" at bounding box center [695, 147] width 377 height 31
type input "109 katrina"
click at [564, 188] on li "109 Katrina Ct, Lexington, SC 29073" at bounding box center [707, 191] width 417 height 33
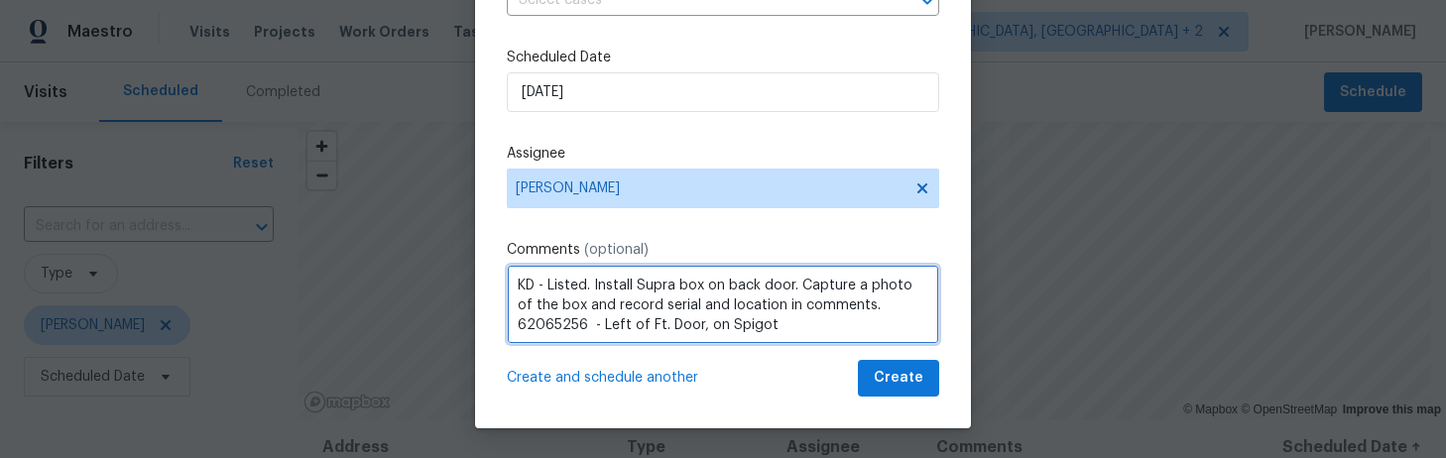
drag, startPoint x: 579, startPoint y: 282, endPoint x: 540, endPoint y: 285, distance: 38.8
click at [540, 285] on textarea "KD - Listed. Install Supra box on back door. Capture a photo of the box and rec…" at bounding box center [723, 304] width 432 height 79
drag, startPoint x: 856, startPoint y: 324, endPoint x: 602, endPoint y: 327, distance: 253.9
click at [602, 327] on textarea "KD - Resale in contract. Install Supra box on back door. Capture a photo of the…" at bounding box center [723, 304] width 432 height 79
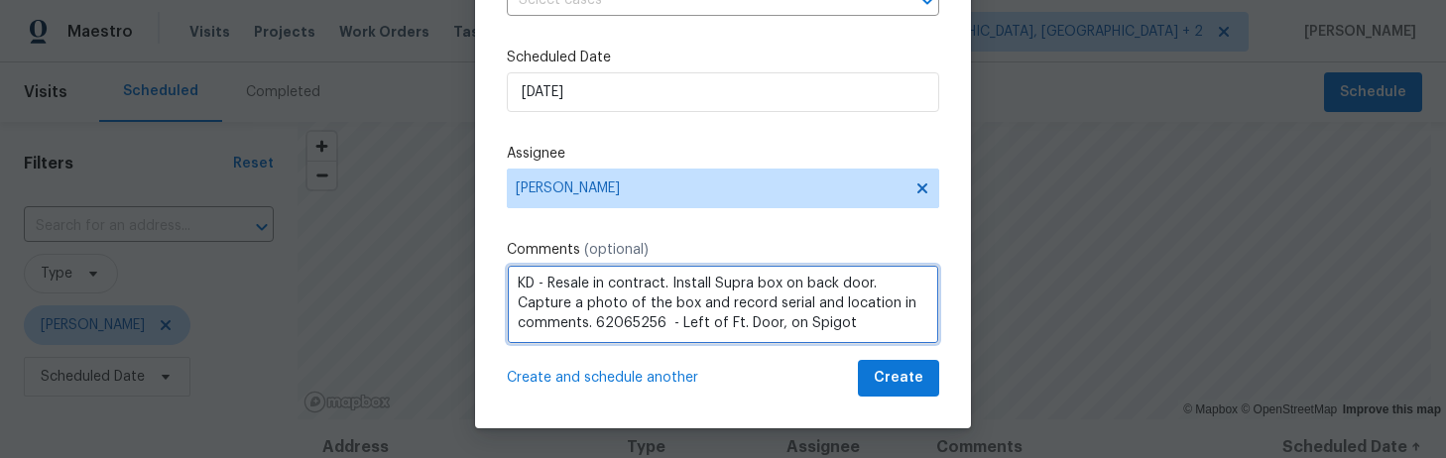
paste textarea "33023634 - On left side of house, on s"
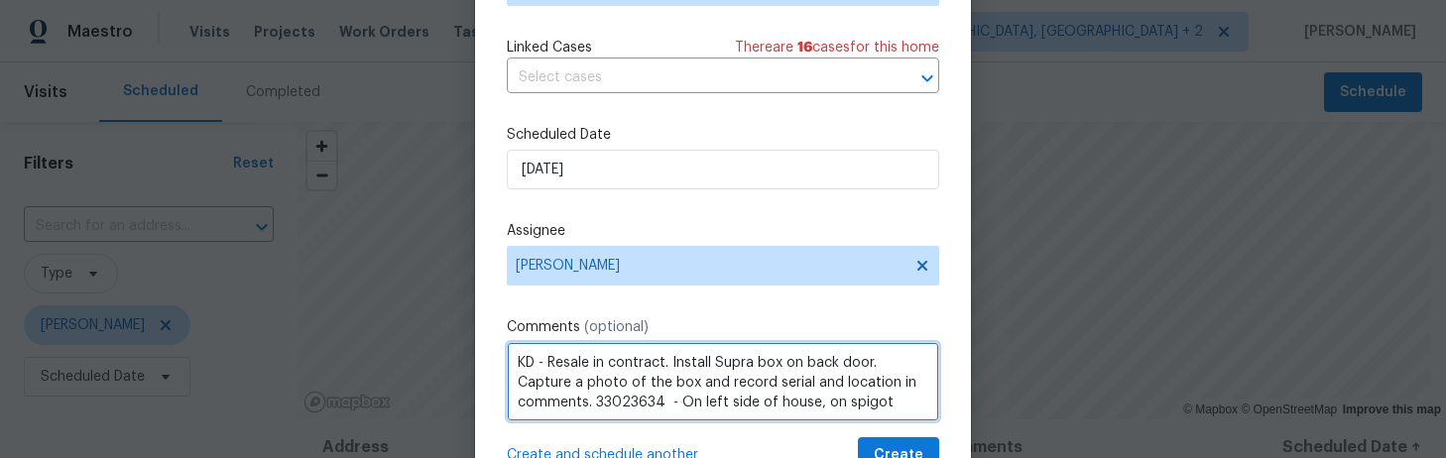
scroll to position [296, 0]
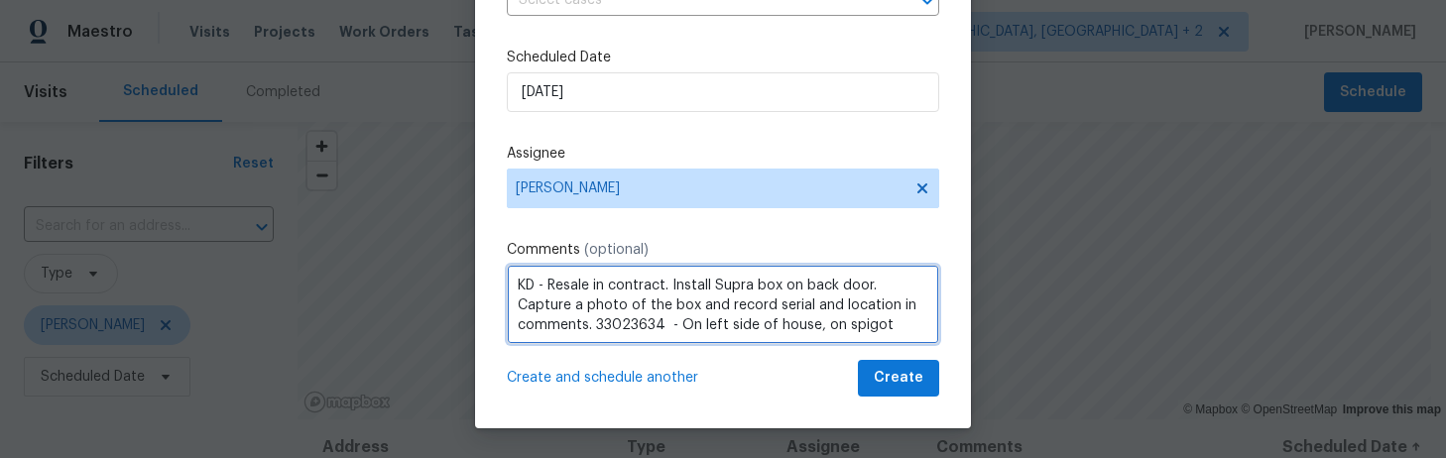
type textarea "KD - Resale in contract. Install Supra box on back door. Capture a photo of the…"
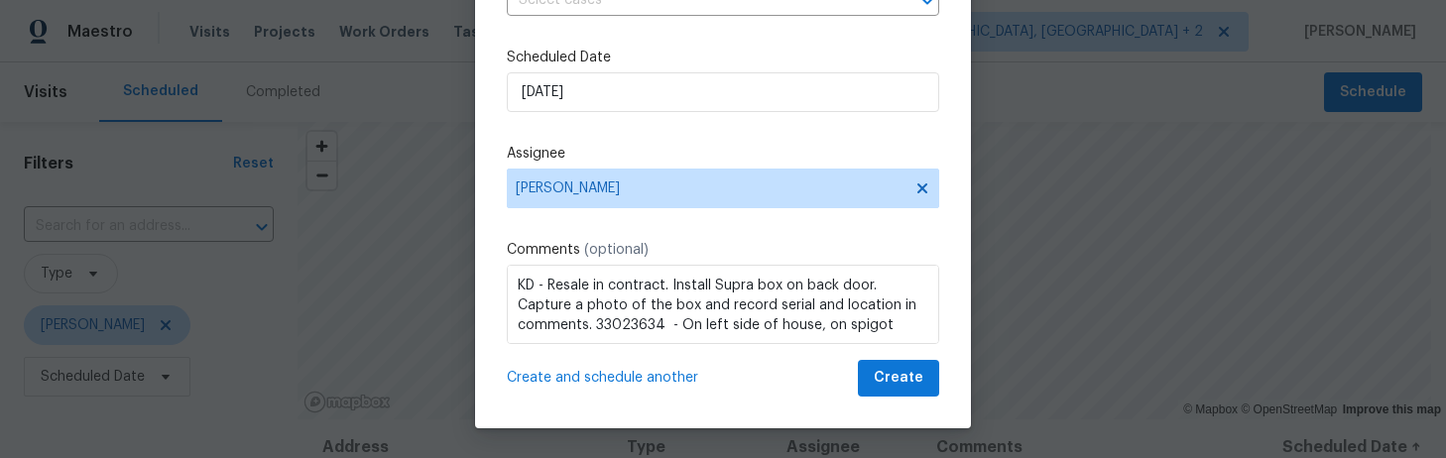
click at [642, 378] on span "Create and schedule another" at bounding box center [602, 378] width 191 height 20
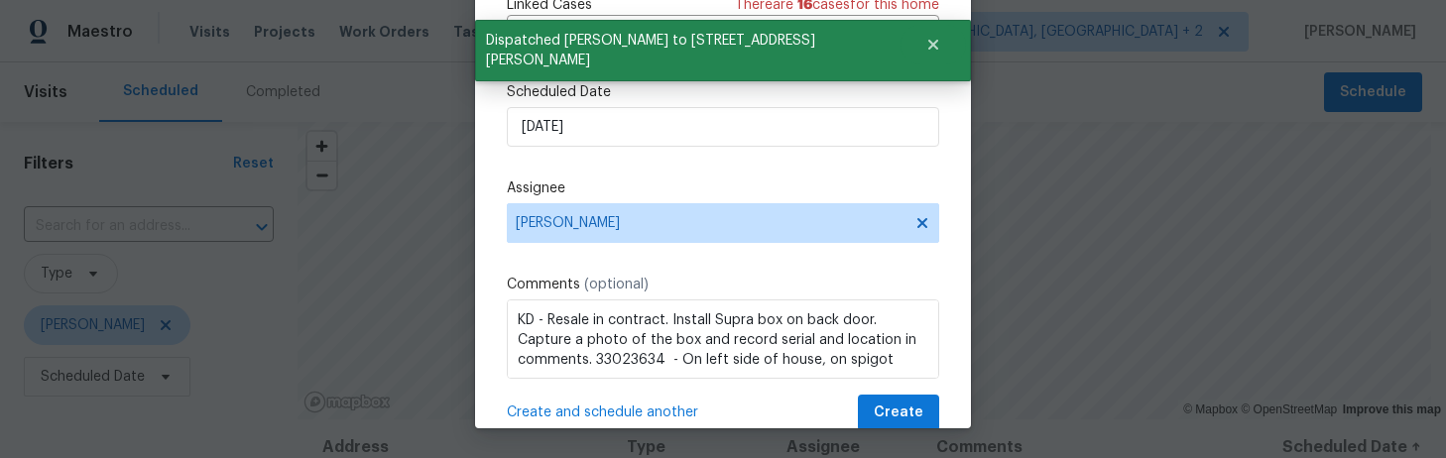
scroll to position [0, 0]
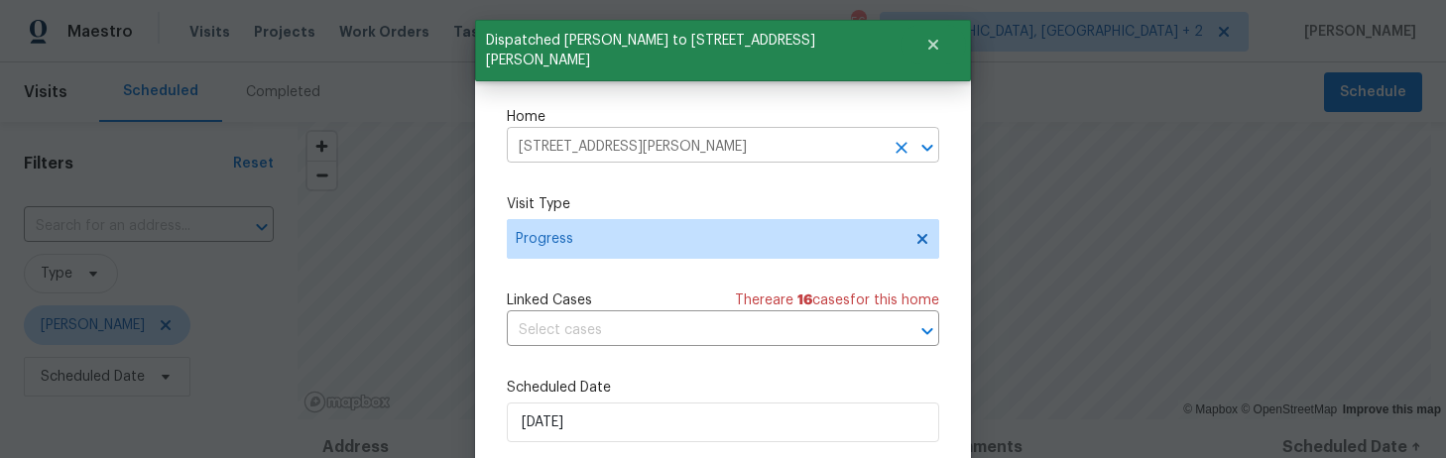
click at [572, 141] on input "109 Katrina Ct, Lexington, SC 29073" at bounding box center [695, 147] width 377 height 31
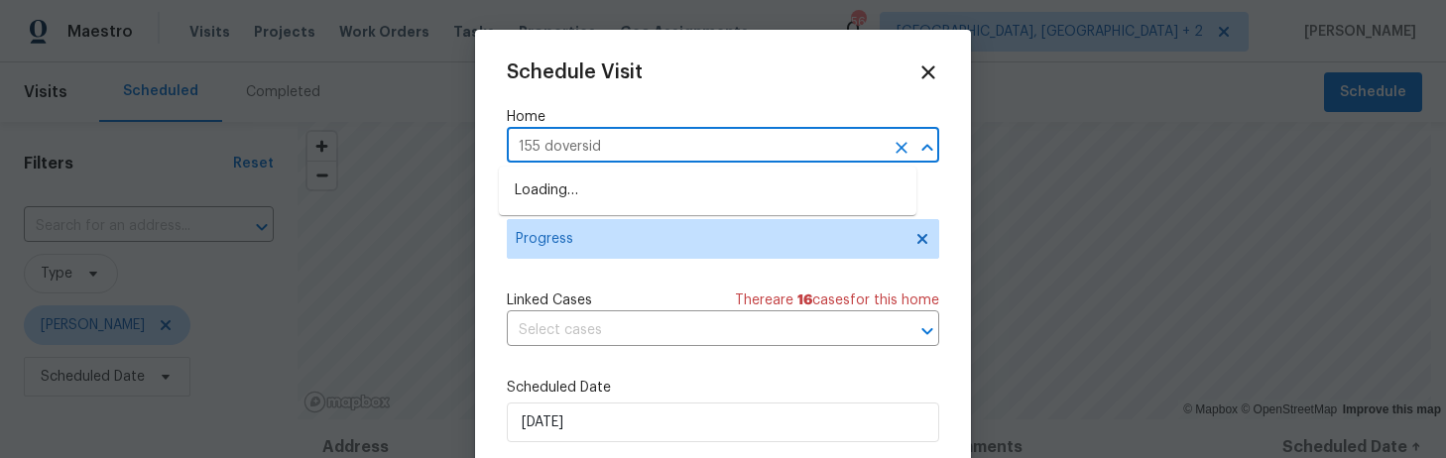
type input "155 doverside"
click at [563, 180] on li "155 Doverside Dr, Columbia, SC 29212" at bounding box center [707, 191] width 417 height 33
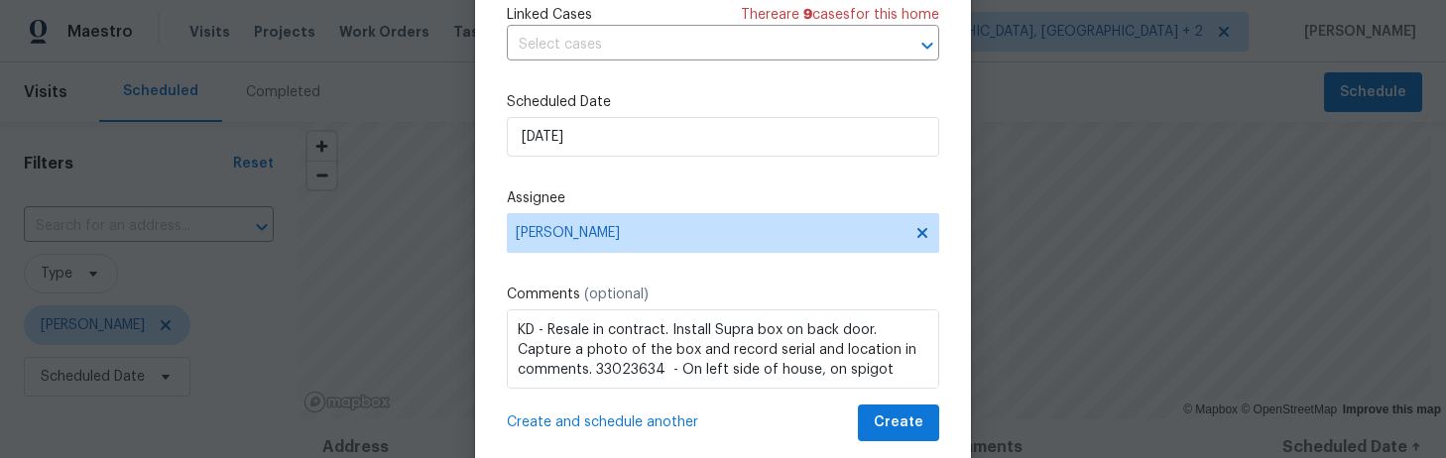
scroll to position [296, 0]
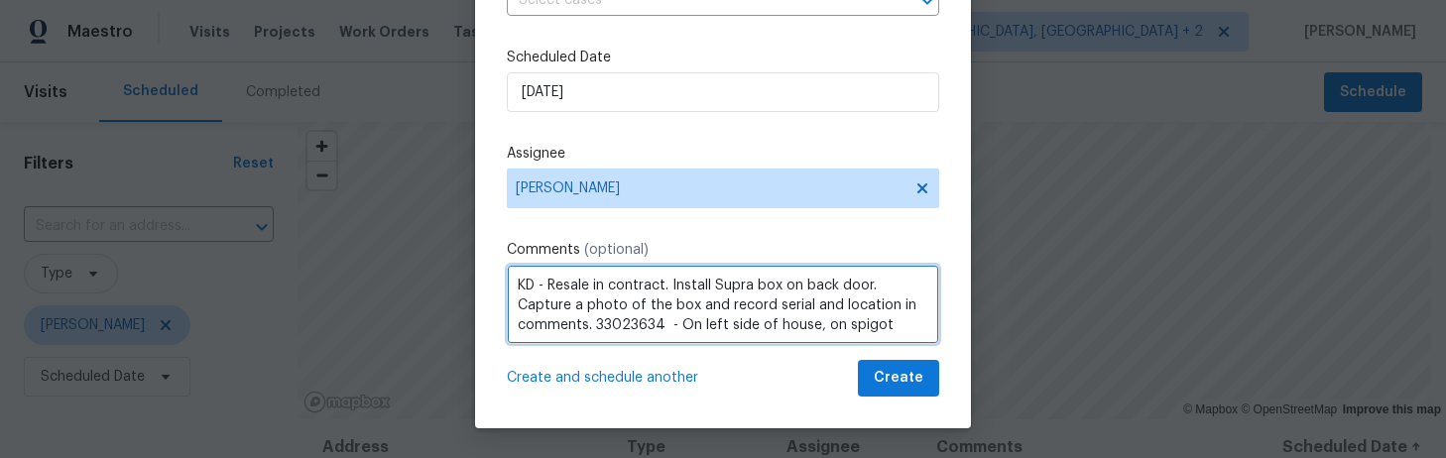
drag, startPoint x: 656, startPoint y: 284, endPoint x: 541, endPoint y: 286, distance: 115.0
click at [541, 286] on textarea "KD - Resale in contract. Install Supra box on back door. Capture a photo of the…" at bounding box center [723, 304] width 432 height 79
drag, startPoint x: 879, startPoint y: 325, endPoint x: 589, endPoint y: 321, distance: 289.6
click at [589, 321] on textarea "KD - Listed. Install Supra box on back door. Capture a photo of the box and rec…" at bounding box center [723, 304] width 432 height 79
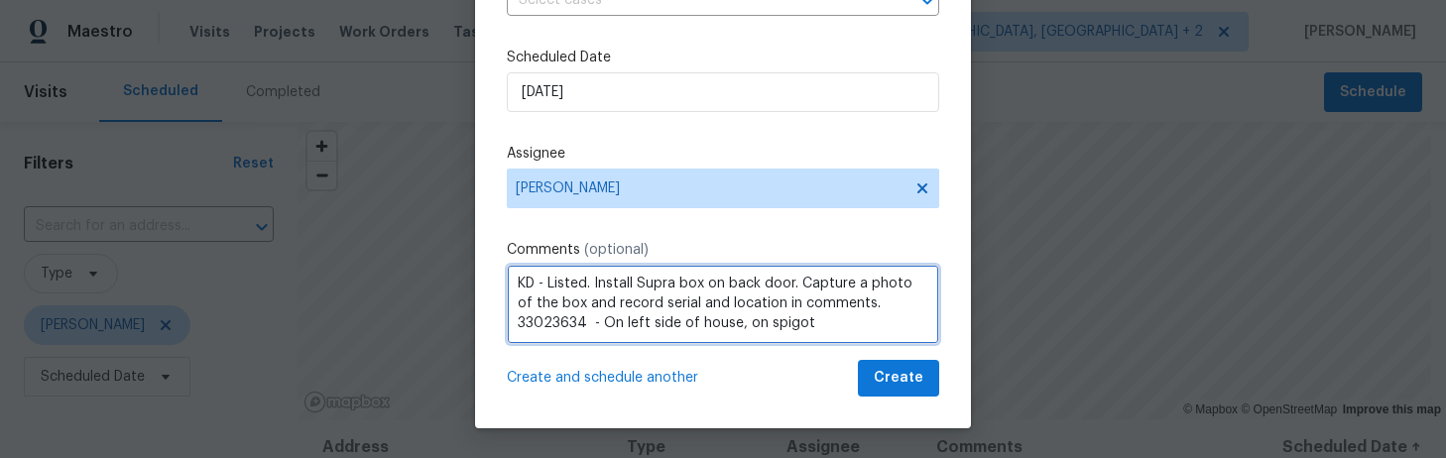
paste textarea "584371 - Rt side Ft Dr, on S"
type textarea "KD - Listed. Install Supra box on back door. Capture a photo of the box and rec…"
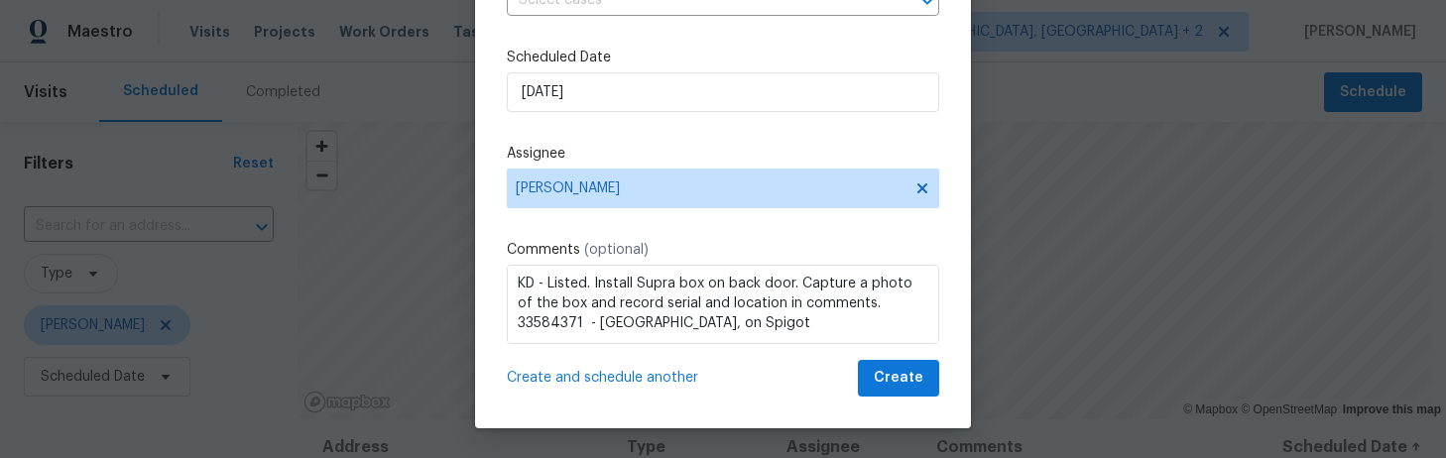
click at [639, 374] on span "Create and schedule another" at bounding box center [602, 378] width 191 height 20
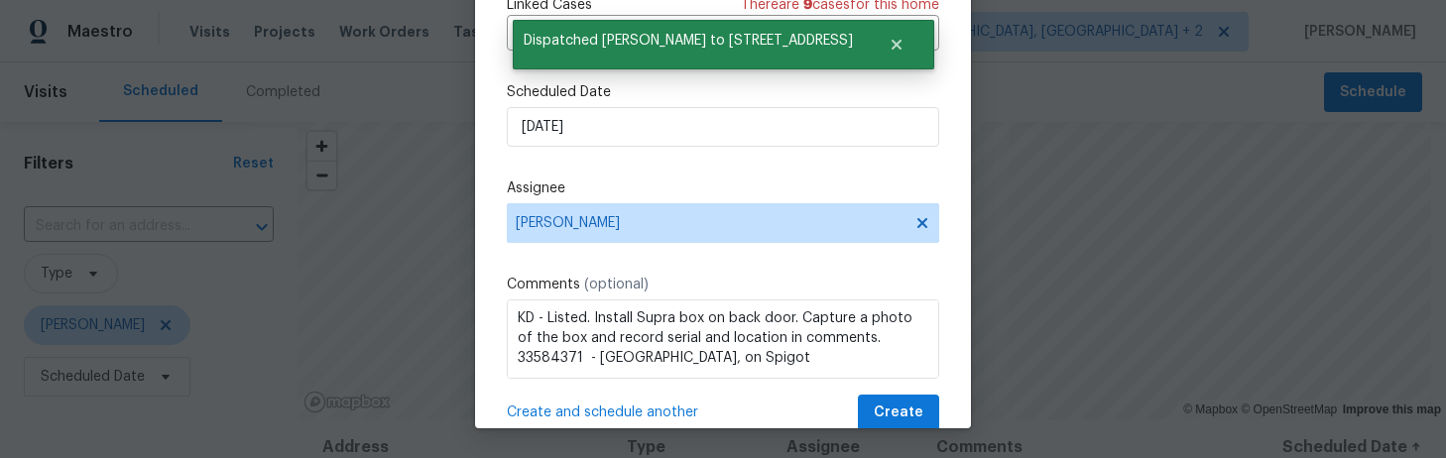
scroll to position [0, 0]
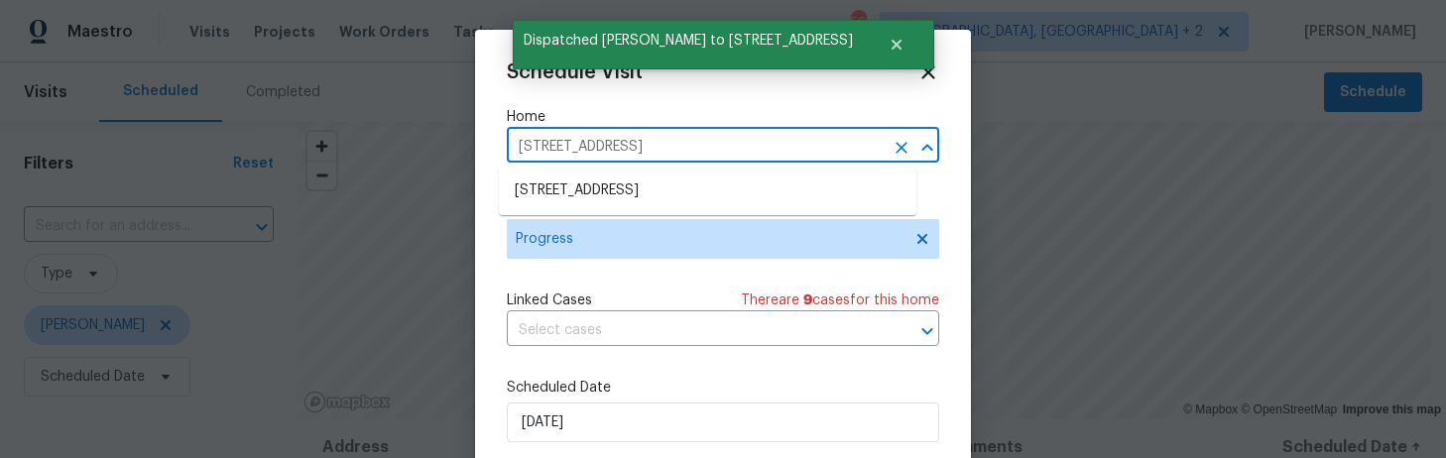
click at [557, 135] on input "155 Doverside Dr, Columbia, SC 29212" at bounding box center [695, 147] width 377 height 31
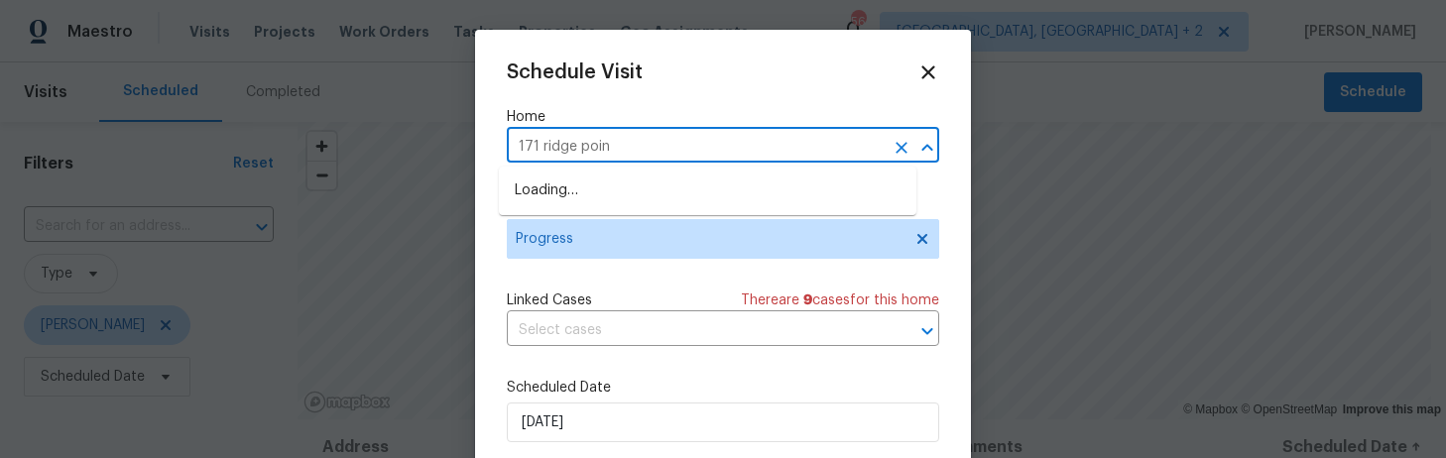
type input "171 ridge point"
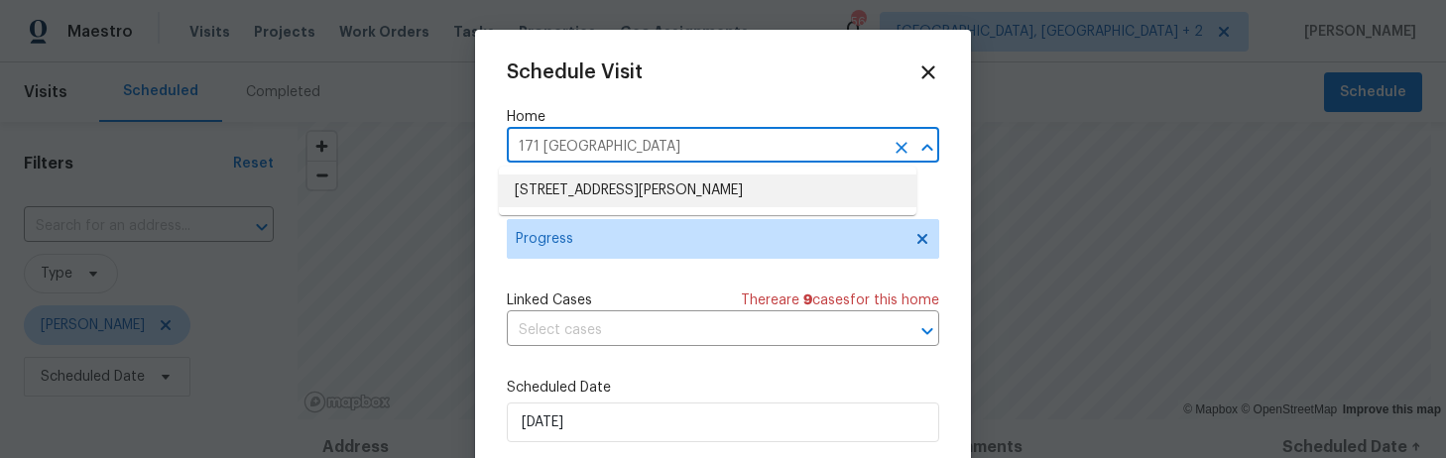
click at [548, 183] on li "171 Ridge Pointe Dr, Gaston, SC 29053" at bounding box center [707, 191] width 417 height 33
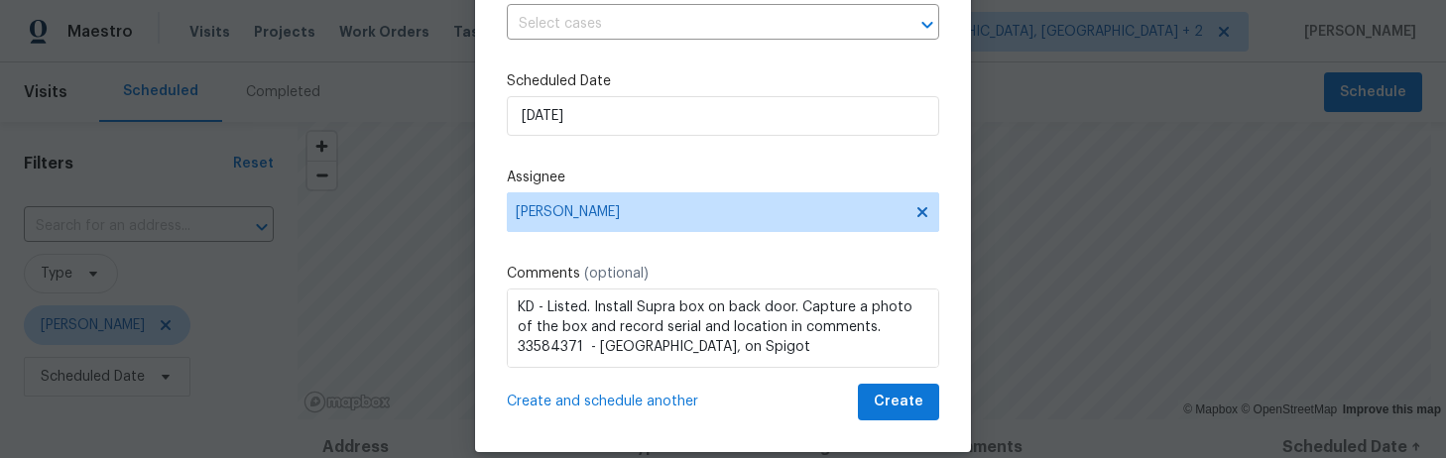
scroll to position [258, 0]
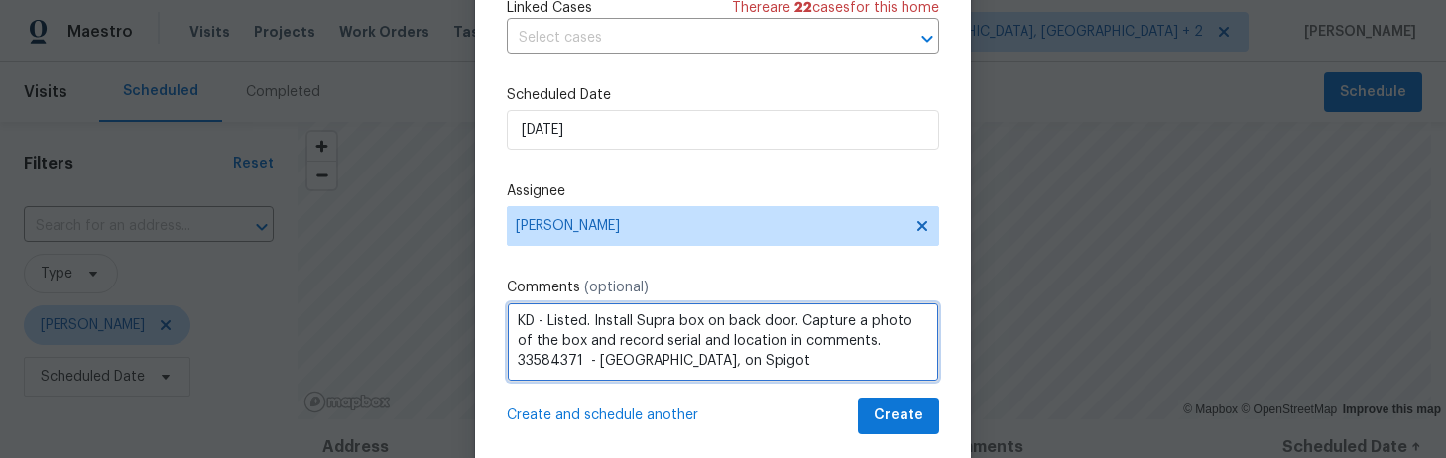
click at [578, 321] on textarea "KD - Listed. Install Supra box on back door. Capture a photo of the box and rec…" at bounding box center [723, 341] width 432 height 79
drag, startPoint x: 841, startPoint y: 359, endPoint x: 603, endPoint y: 358, distance: 238.0
click at [603, 358] on textarea "KD - Resale in contract. Install Supra box on back door. Capture a photo of the…" at bounding box center [723, 341] width 432 height 79
paste textarea "2791180 - Front Driveway -"
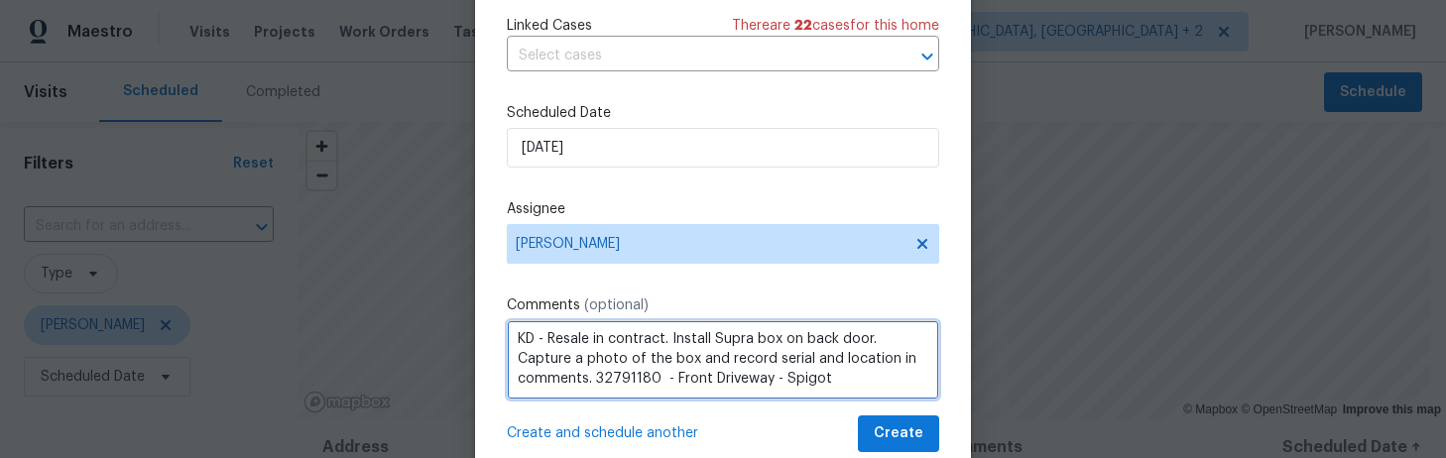
scroll to position [296, 0]
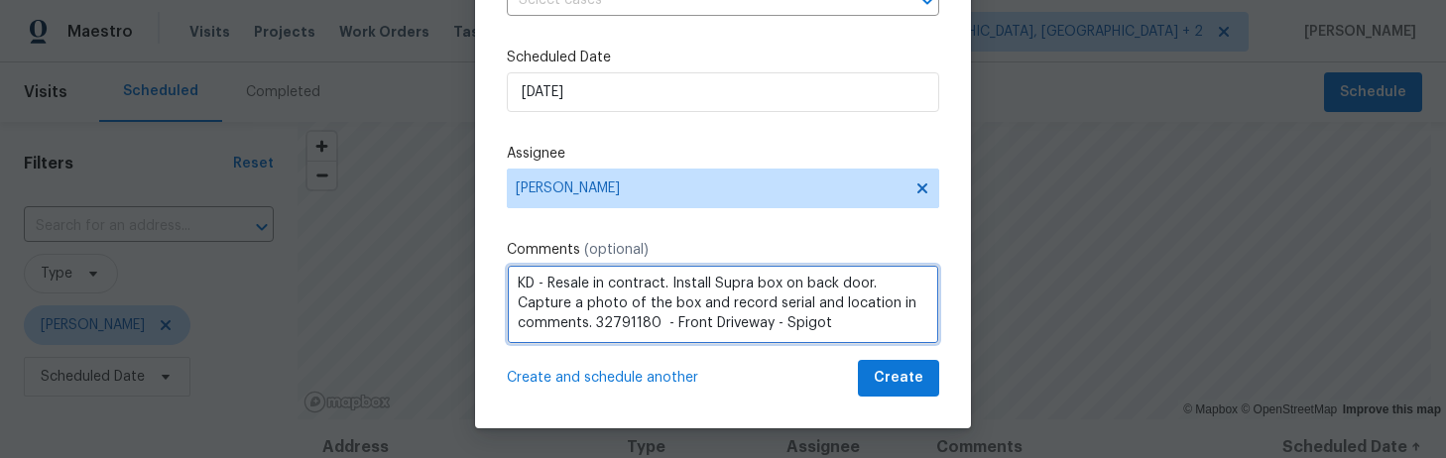
type textarea "KD - Resale in contract. Install Supra box on back door. Capture a photo of the…"
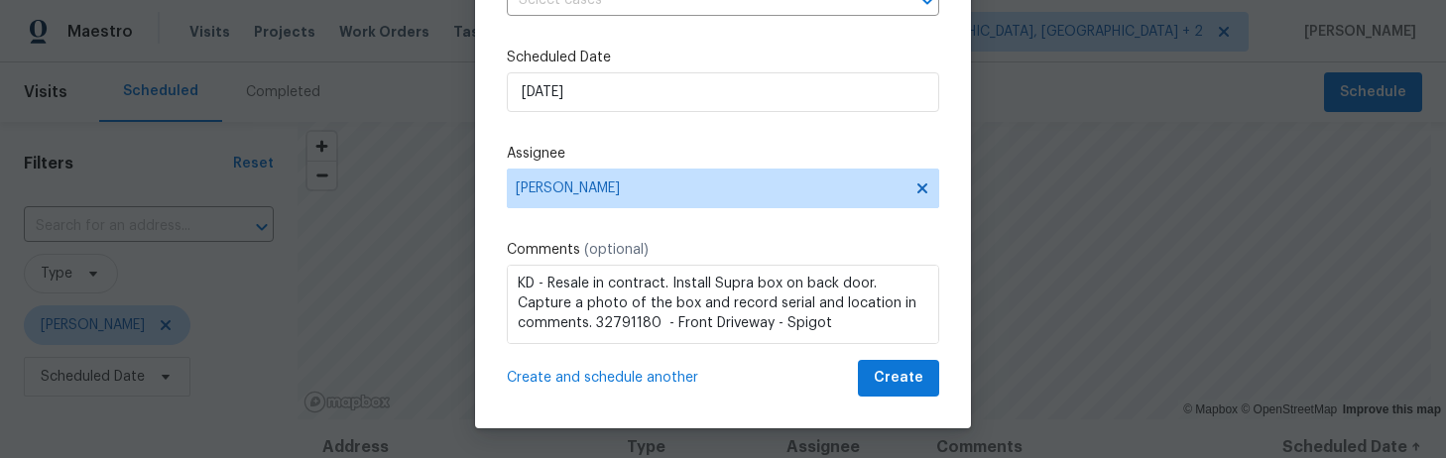
click at [600, 378] on span "Create and schedule another" at bounding box center [602, 378] width 191 height 20
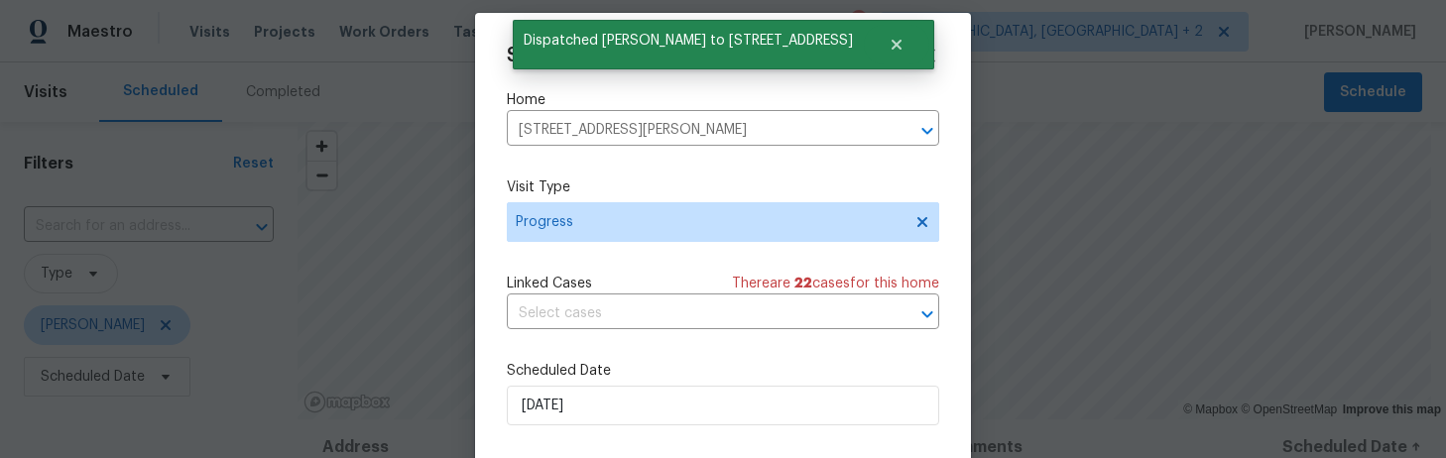
scroll to position [0, 0]
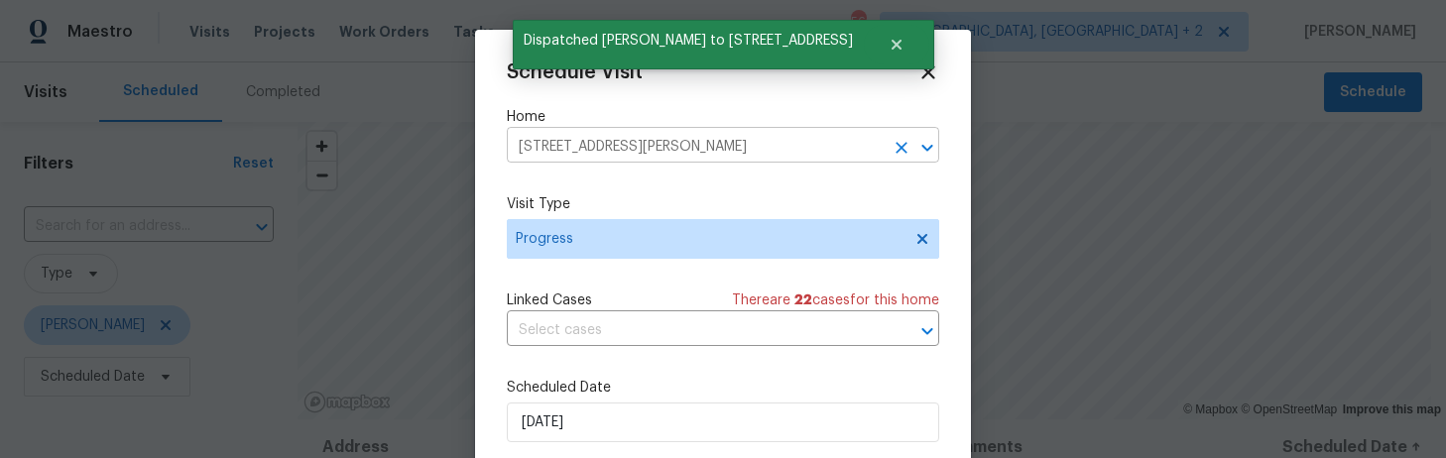
click at [596, 142] on input "171 Ridge Pointe Dr, Gaston, SC 29053" at bounding box center [695, 147] width 377 height 31
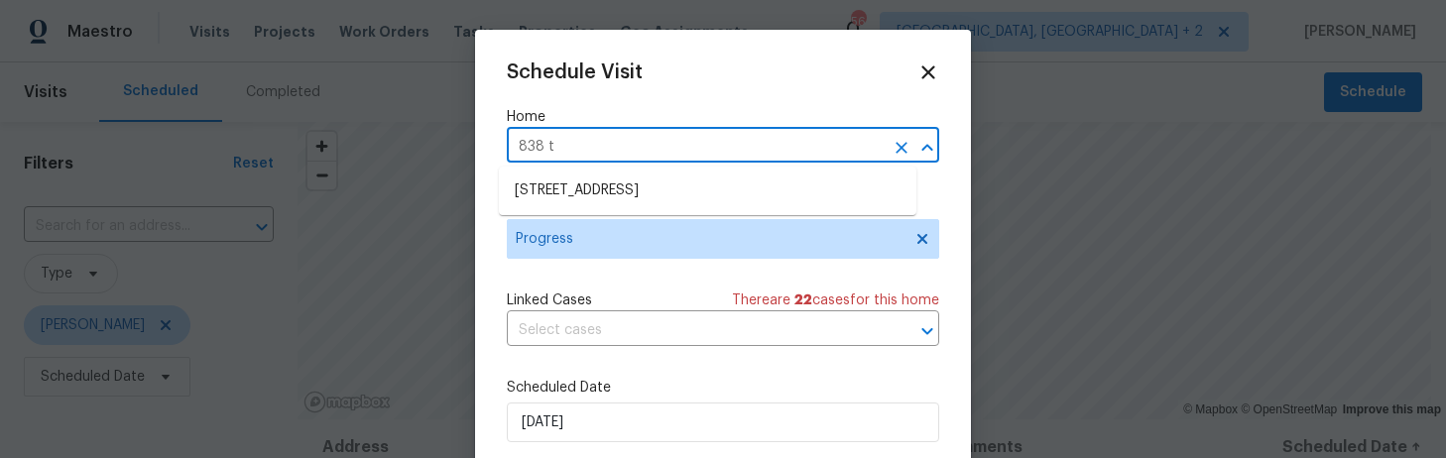
type input "838 ta"
click at [603, 201] on li "838 Tallaran Rd, Lexington, SC 29073" at bounding box center [707, 191] width 417 height 33
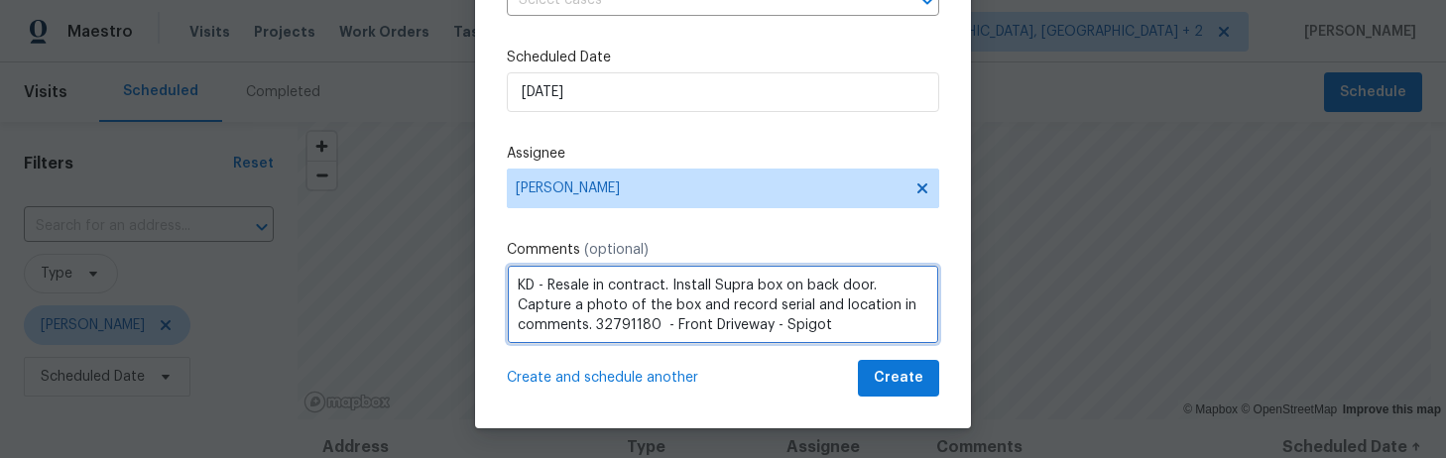
drag, startPoint x: 656, startPoint y: 284, endPoint x: 541, endPoint y: 290, distance: 115.2
click at [541, 290] on textarea "KD - Resale in contract. Install Supra box on back door. Capture a photo of the…" at bounding box center [723, 304] width 432 height 79
drag, startPoint x: 817, startPoint y: 323, endPoint x: 588, endPoint y: 319, distance: 229.1
click at [588, 319] on textarea "KD - Listed. Install Supra box on back door. Capture a photo of the box and rec…" at bounding box center [723, 304] width 432 height 79
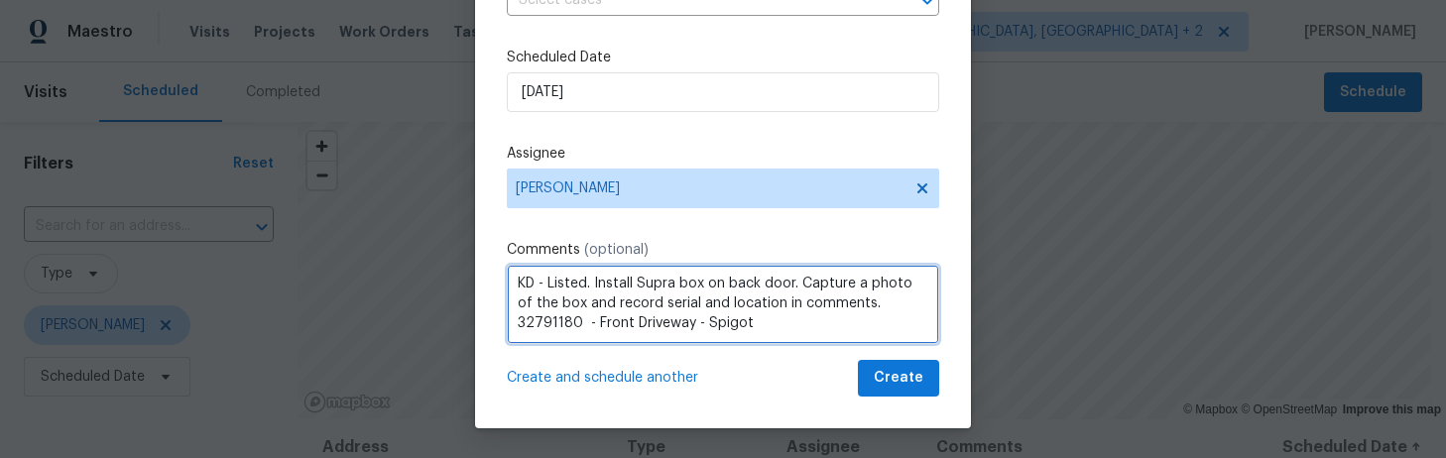
paste textarea "3813016 - Left side of house, on"
type textarea "KD - Listed. Install Supra box on back door. Capture a photo of the box and rec…"
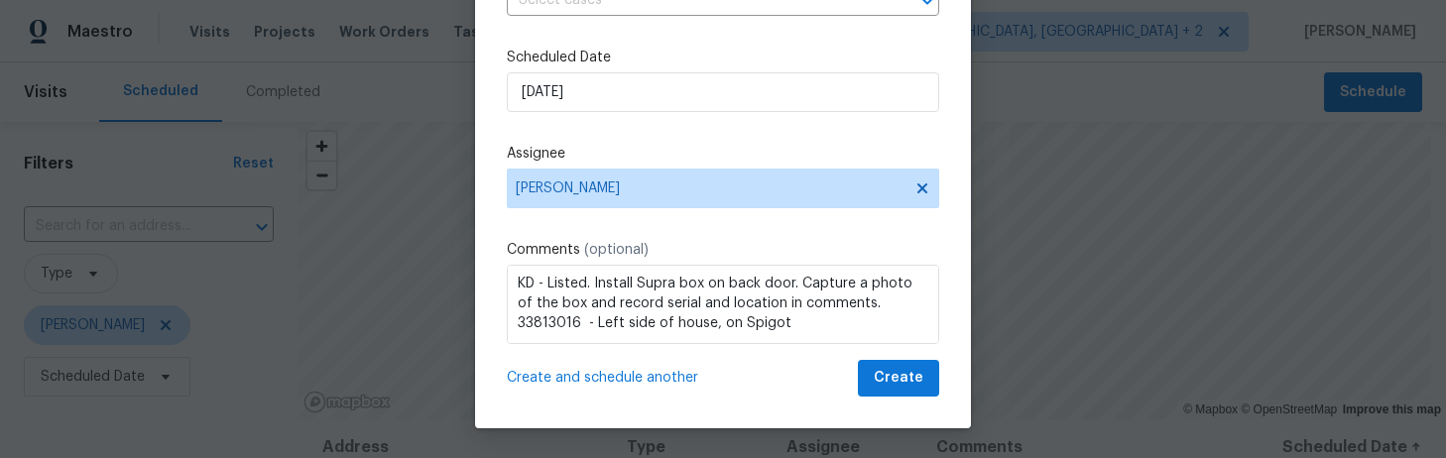
click at [645, 376] on span "Create and schedule another" at bounding box center [602, 378] width 191 height 20
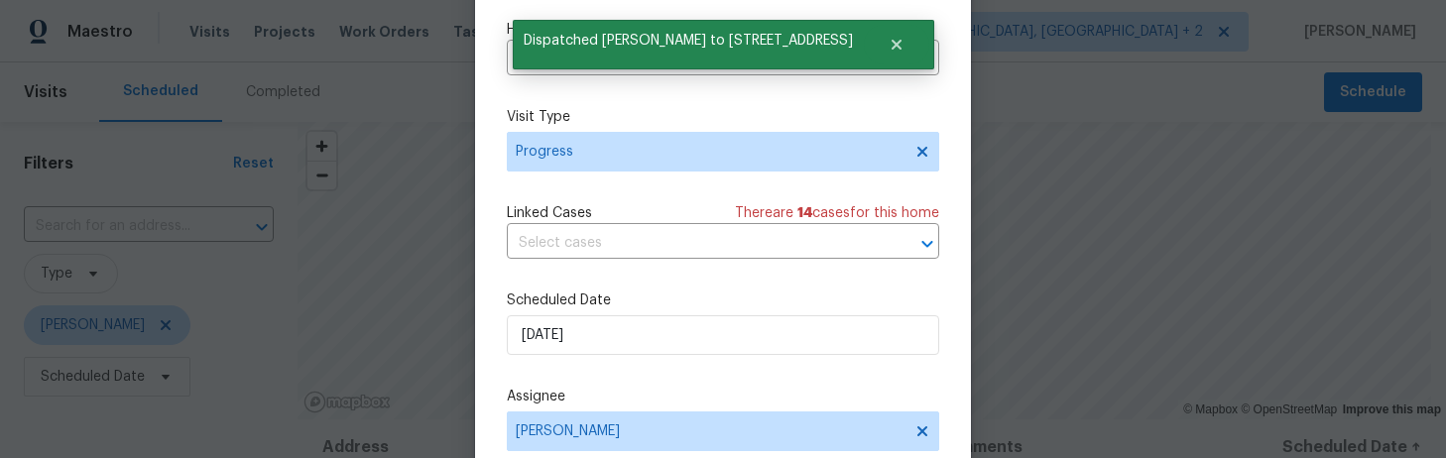
scroll to position [0, 0]
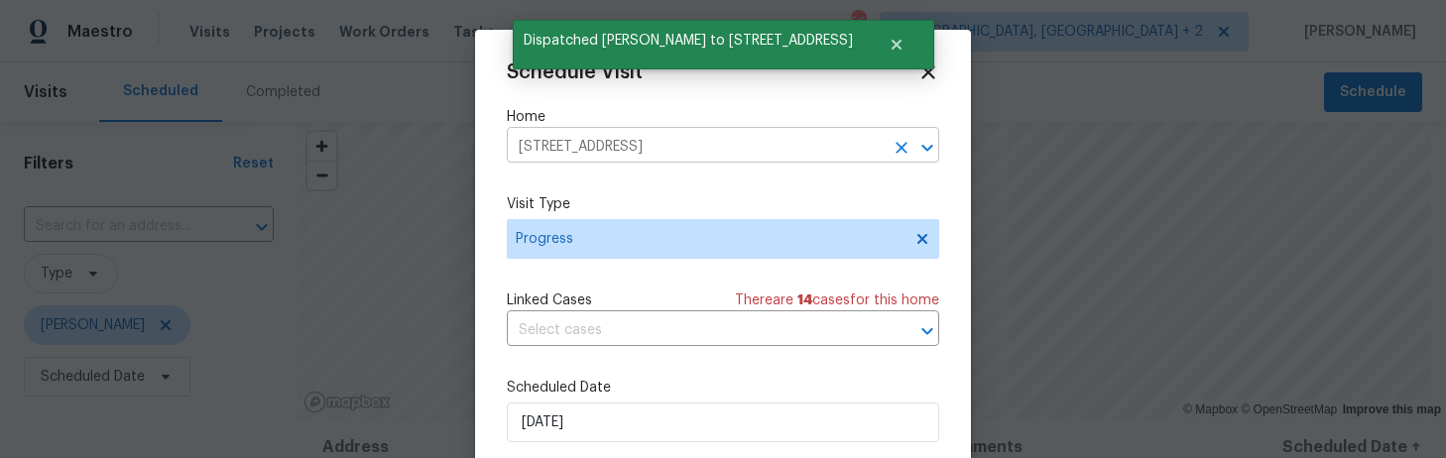
click at [574, 153] on input "838 Tallaran Rd, Lexington, SC 29073" at bounding box center [695, 147] width 377 height 31
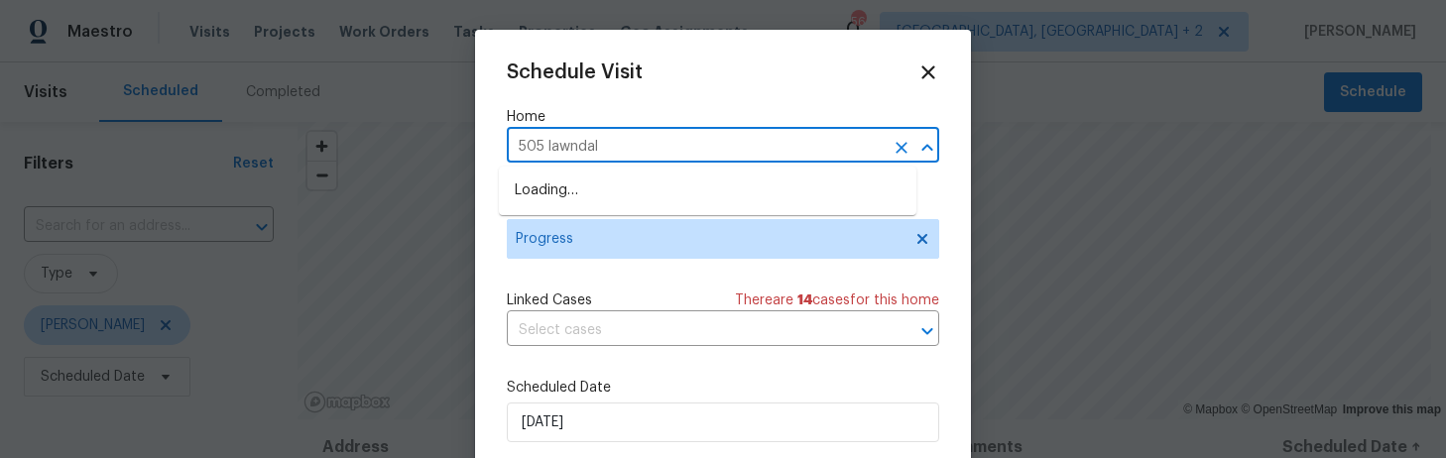
type input "505 lawndale"
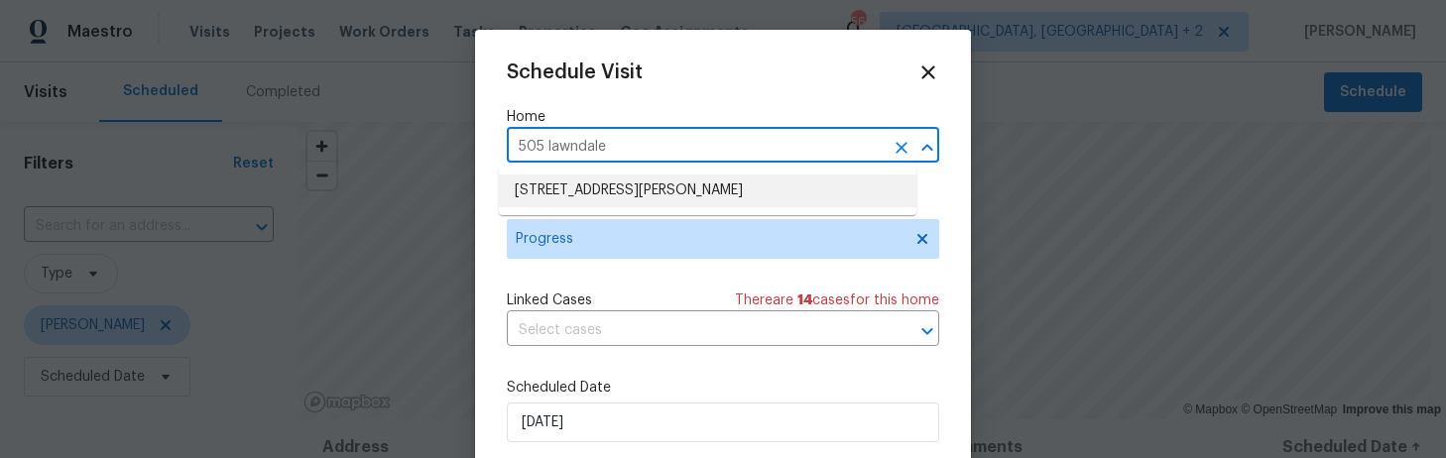
click at [572, 189] on li "505 Lawndale Dr, Gaston, SC 29053" at bounding box center [707, 191] width 417 height 33
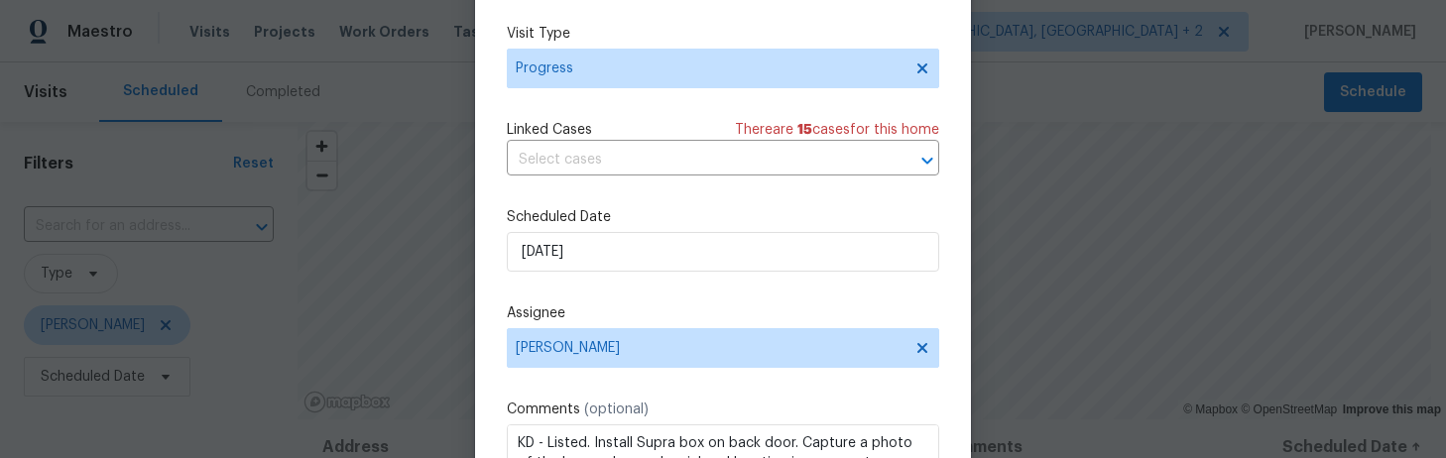
scroll to position [246, 0]
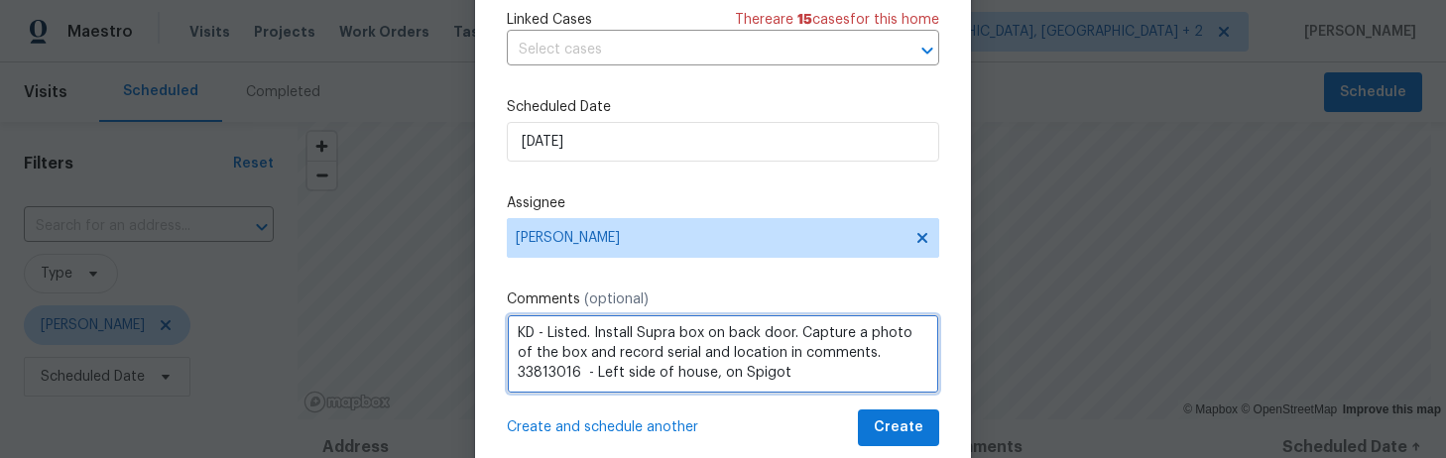
click at [576, 336] on textarea "KD - Listed. Install Supra box on back door. Capture a photo of the box and rec…" at bounding box center [723, 353] width 432 height 79
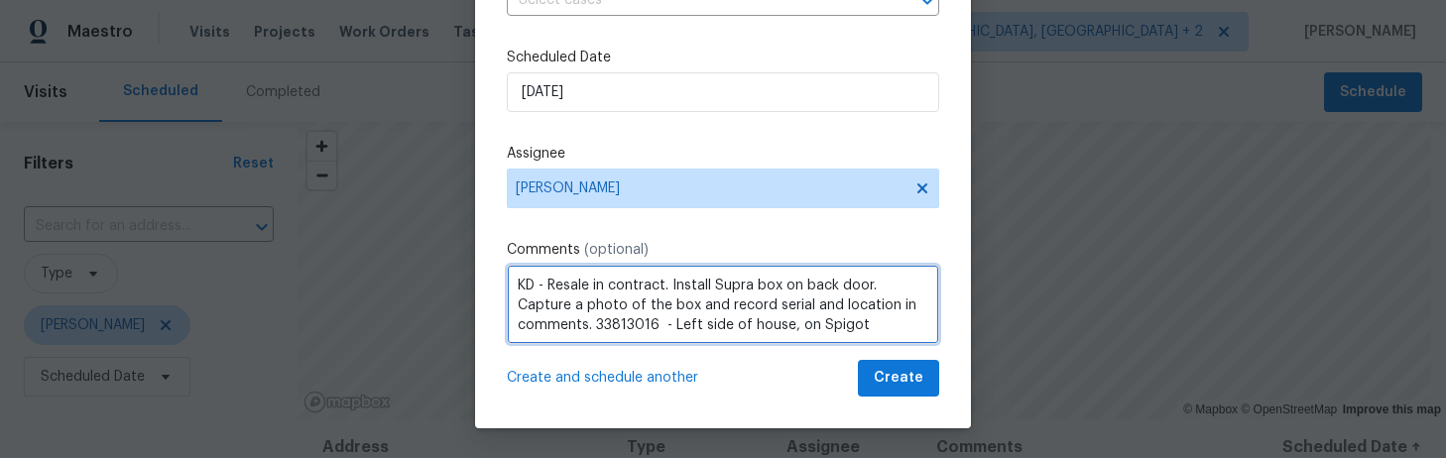
scroll to position [2, 0]
drag, startPoint x: 873, startPoint y: 325, endPoint x: 603, endPoint y: 323, distance: 269.7
click at [603, 323] on textarea "KD - Resale in contract. Install Supra box on back door. Capture a photo of the…" at bounding box center [723, 304] width 432 height 79
paste textarea "2801461 - Righ"
type textarea "KD - Resale in contract. Install Supra box on back door. Capture a photo of the…"
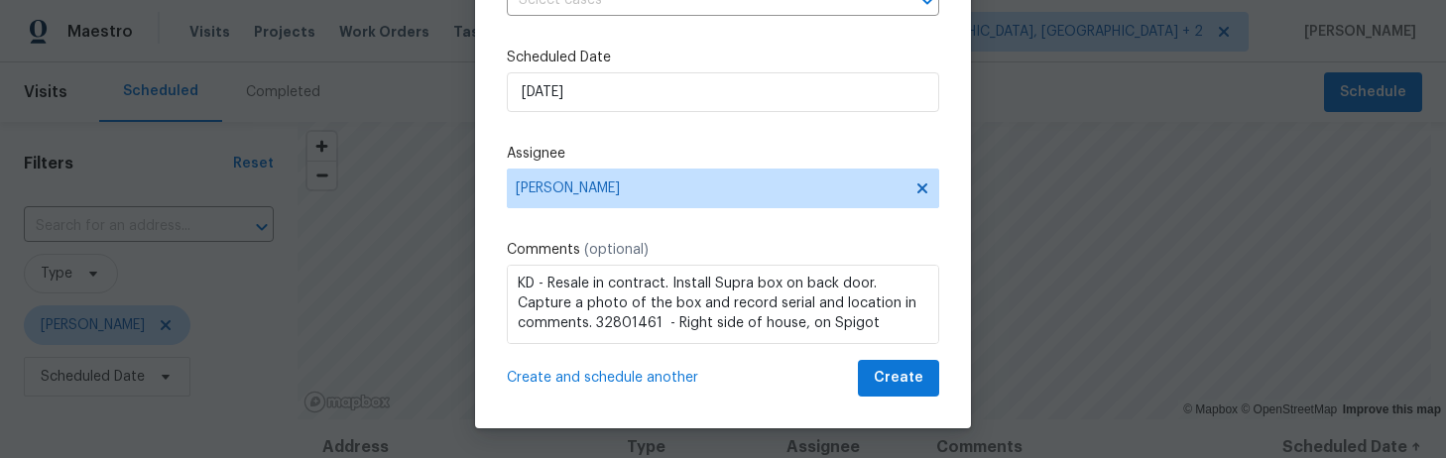
click at [653, 379] on span "Create and schedule another" at bounding box center [602, 378] width 191 height 20
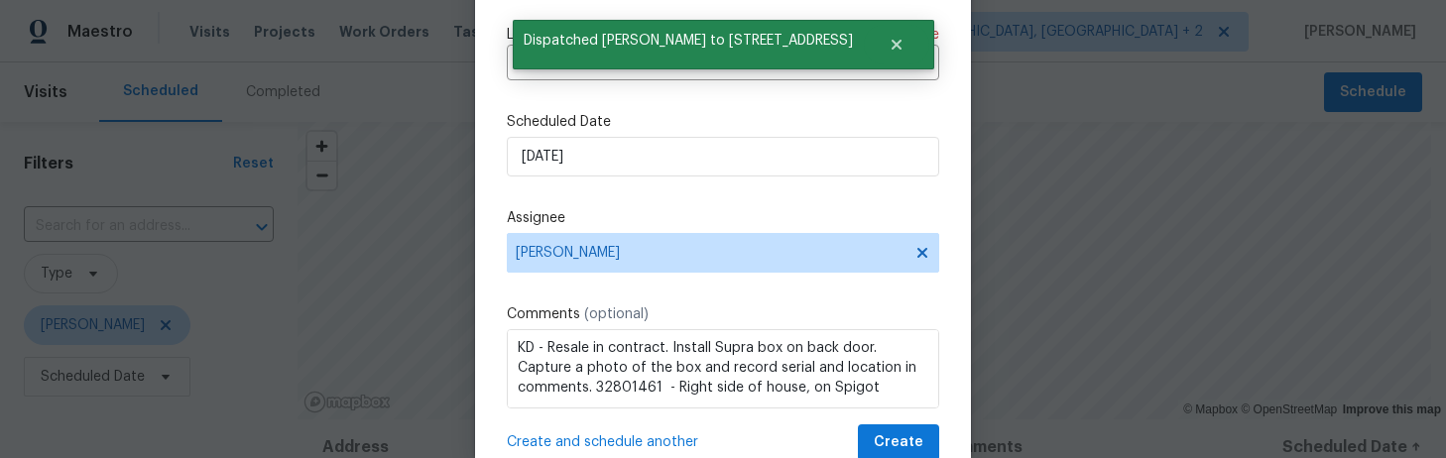
scroll to position [0, 0]
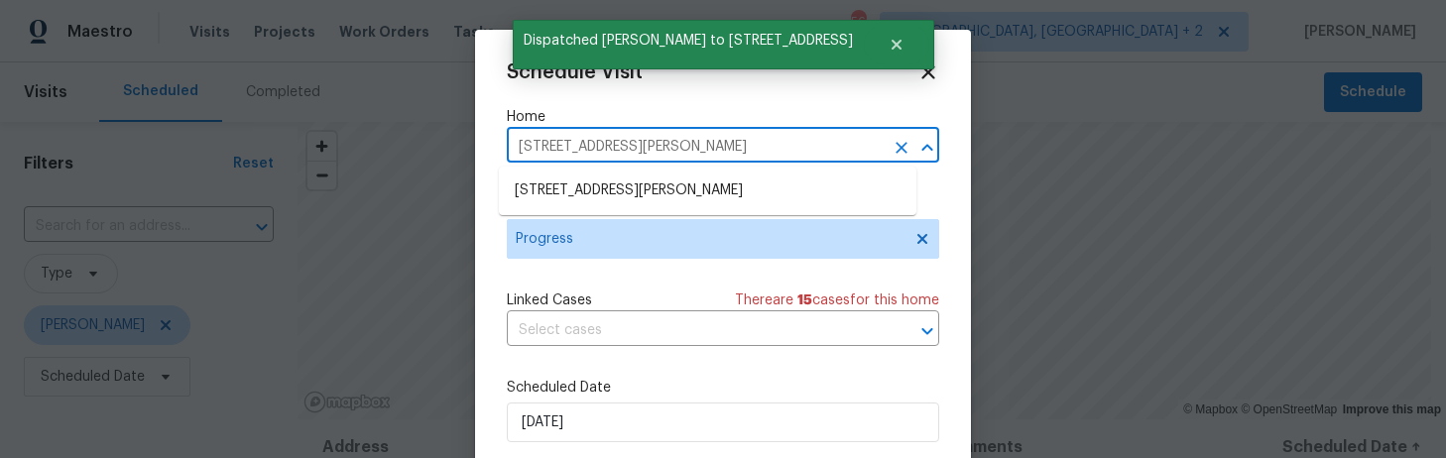
click at [559, 145] on input "505 Lawndale Dr, Gaston, SC 29053" at bounding box center [695, 147] width 377 height 31
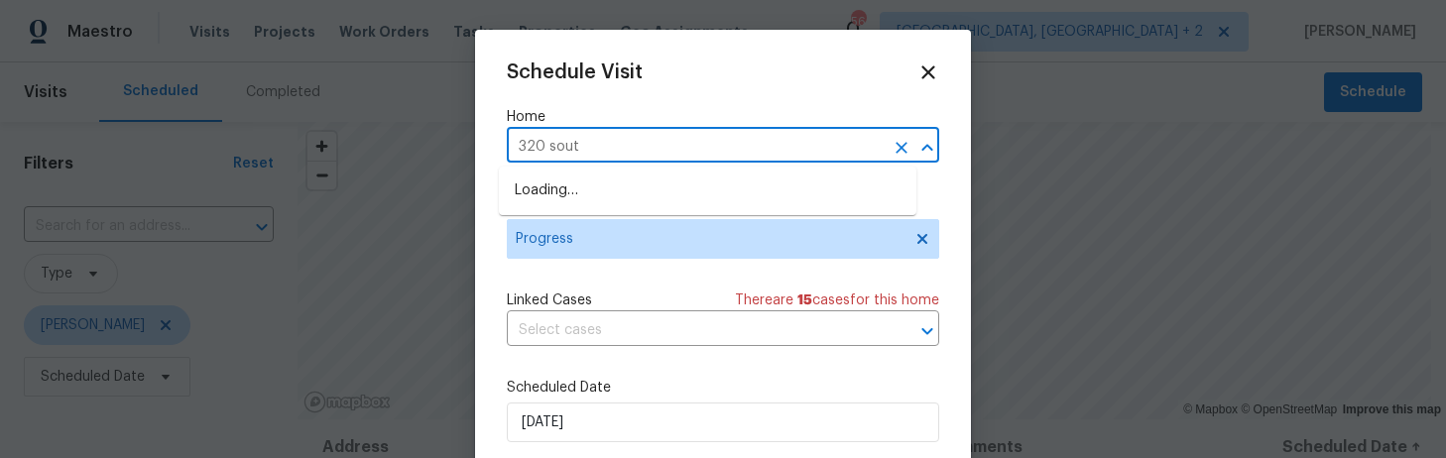
type input "320 south"
click at [562, 186] on li "320 Southbrook Dr, Lexington, SC 29073" at bounding box center [707, 191] width 417 height 33
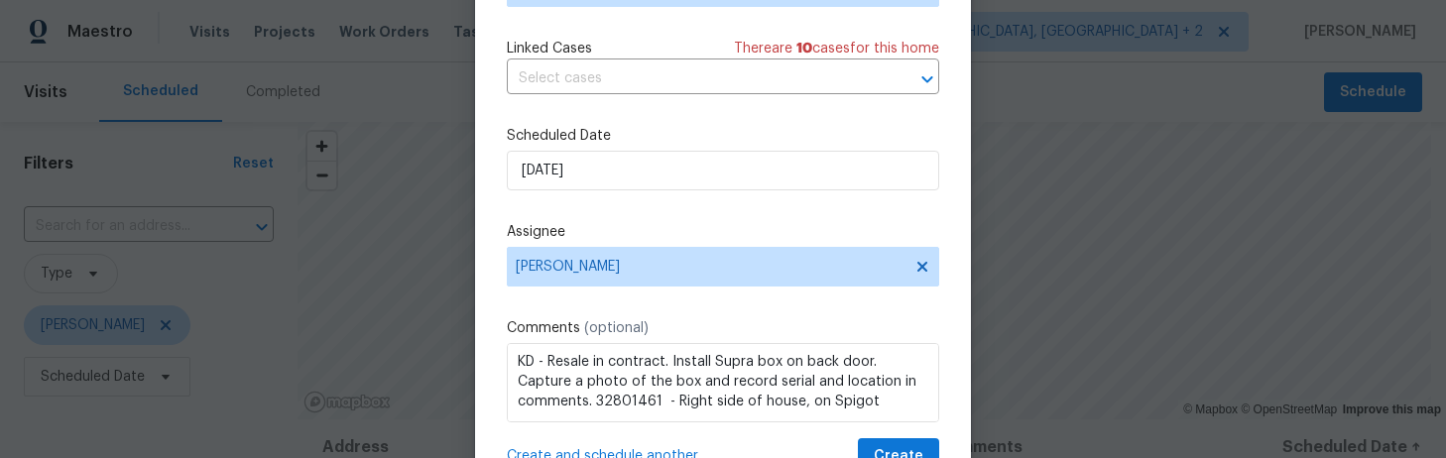
scroll to position [240, 0]
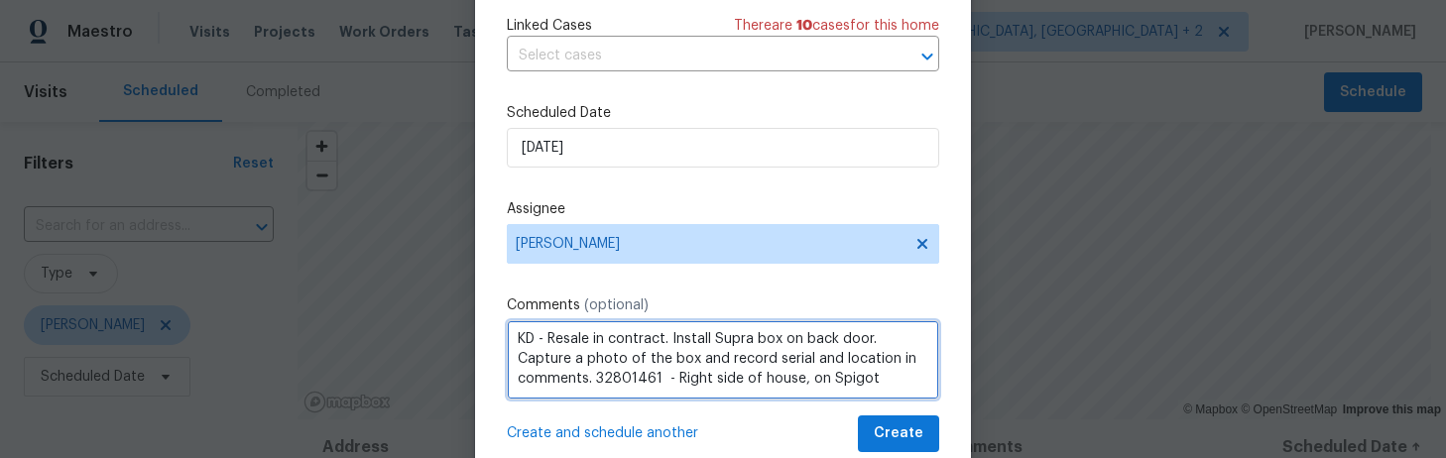
drag, startPoint x: 880, startPoint y: 377, endPoint x: 604, endPoint y: 383, distance: 275.7
click at [604, 383] on textarea "KD - Resale in contract. Install Supra box on back door. Capture a photo of the…" at bounding box center [723, 359] width 432 height 79
paste textarea "1878902 - Left side of house, on gas meter"
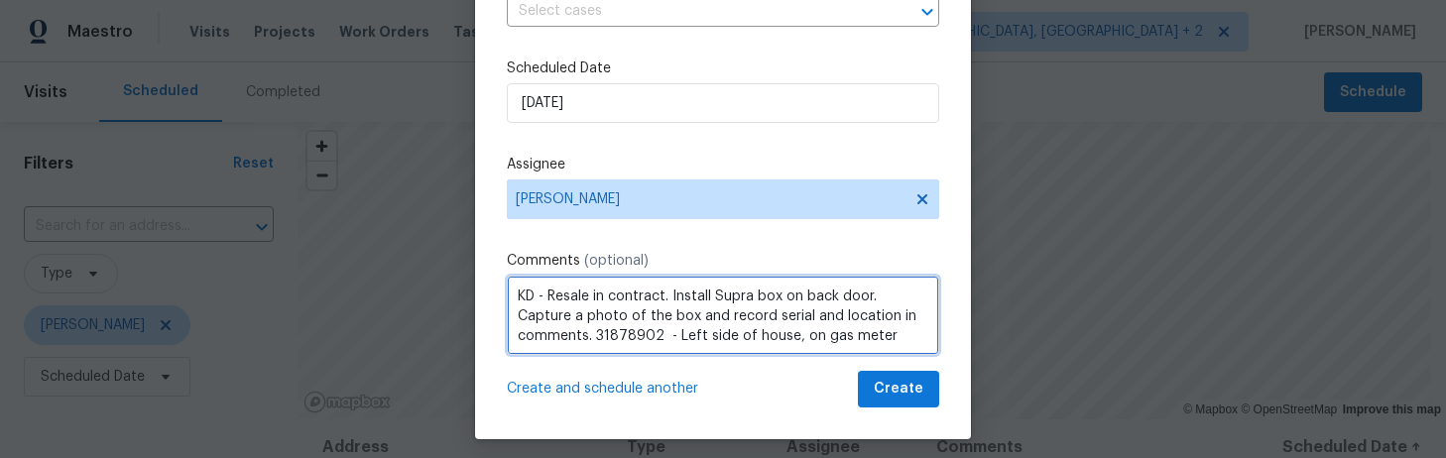
scroll to position [296, 0]
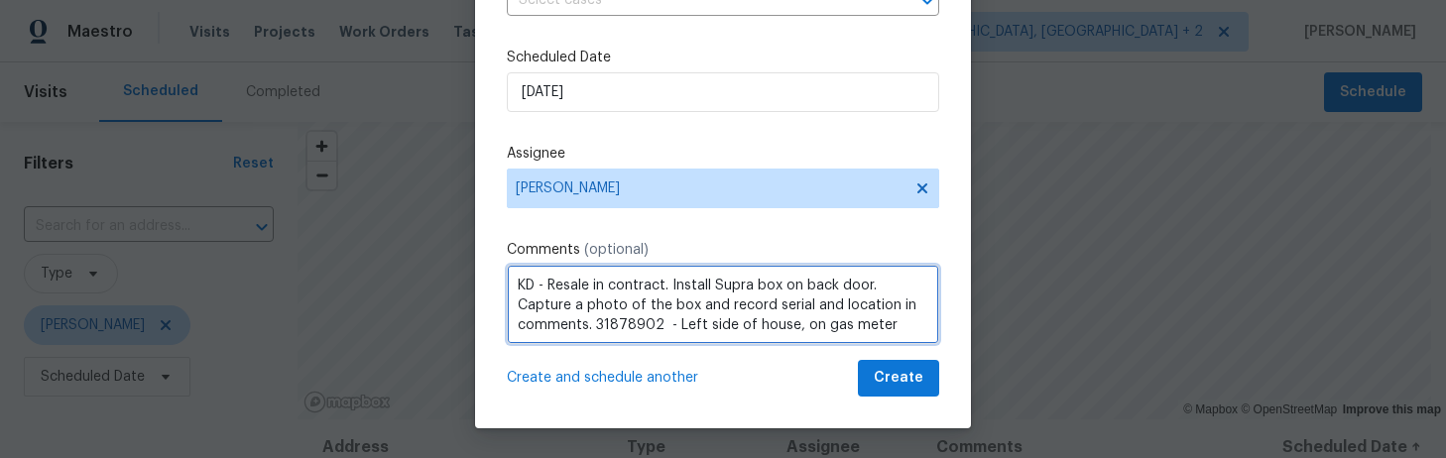
type textarea "KD - Resale in contract. Install Supra box on back door. Capture a photo of the…"
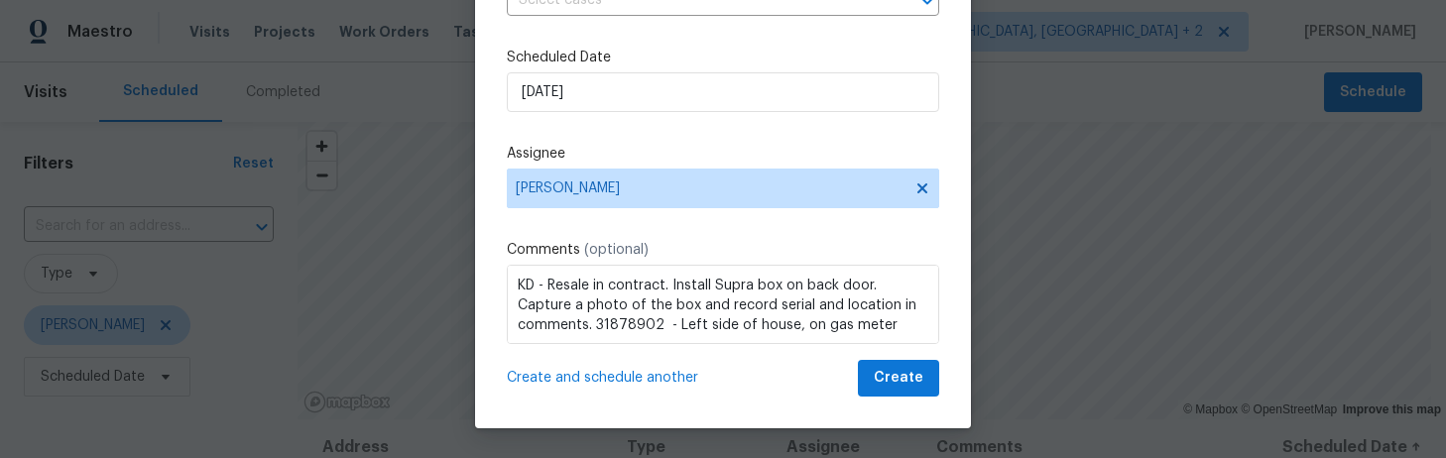
click at [631, 379] on span "Create and schedule another" at bounding box center [602, 378] width 191 height 20
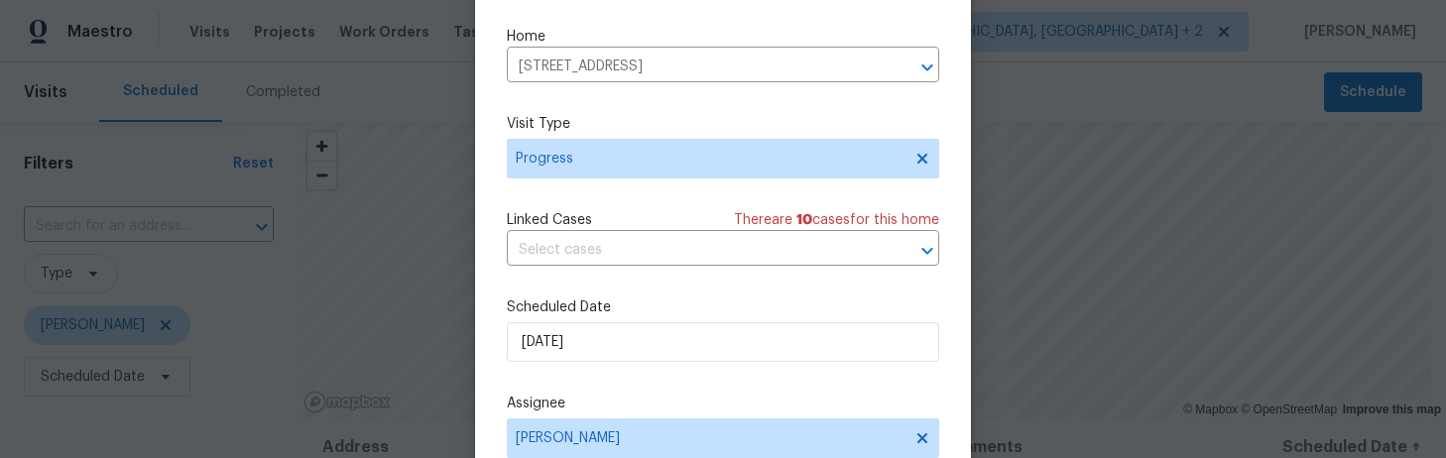
scroll to position [12, 0]
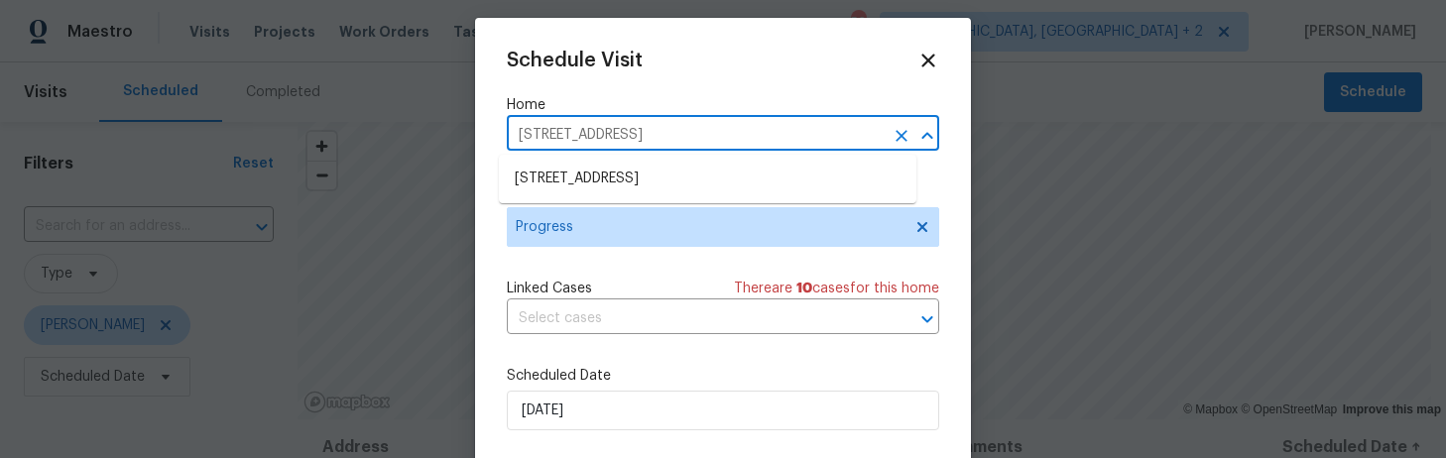
click at [549, 124] on input "320 Southbrook Dr, Lexington, SC 29073" at bounding box center [695, 135] width 377 height 31
type input "7 beech"
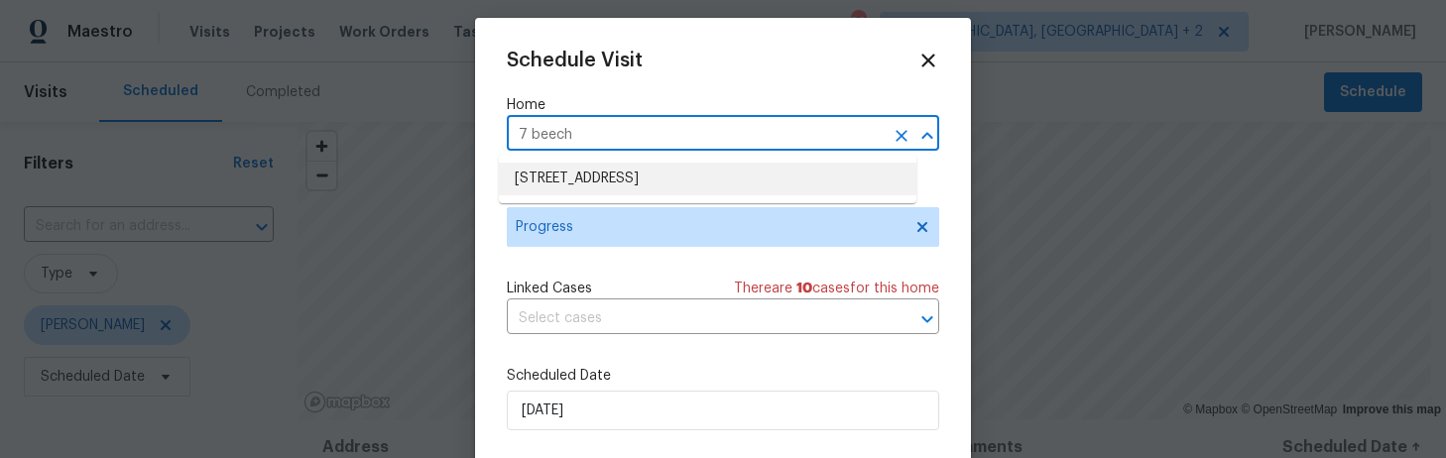
click at [587, 188] on li "7 Beech Branch Ct, Irmo, SC 29063" at bounding box center [707, 179] width 417 height 33
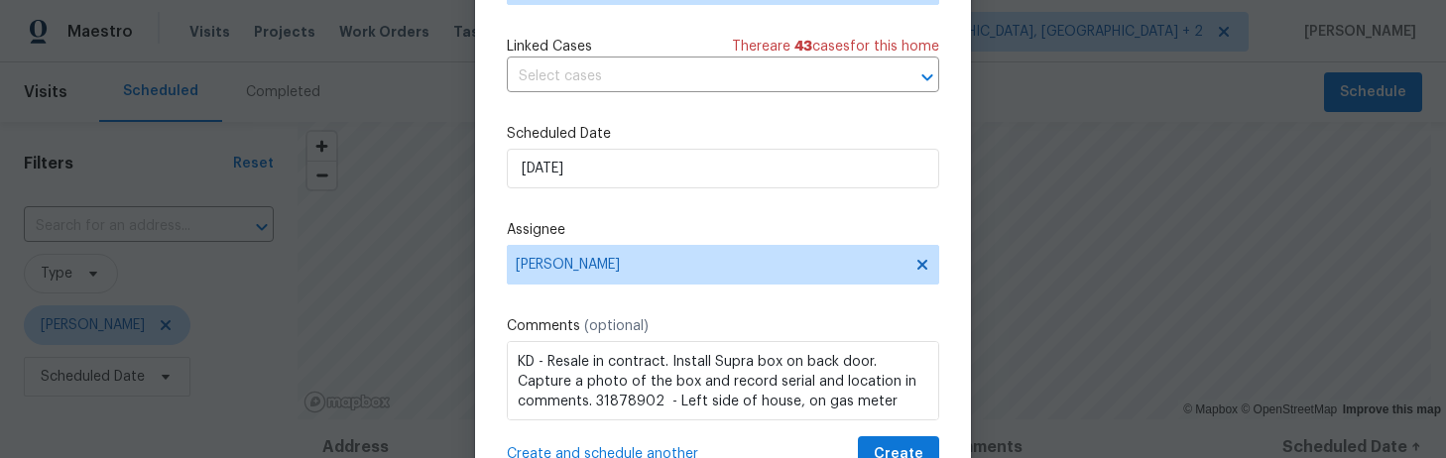
scroll to position [2, 0]
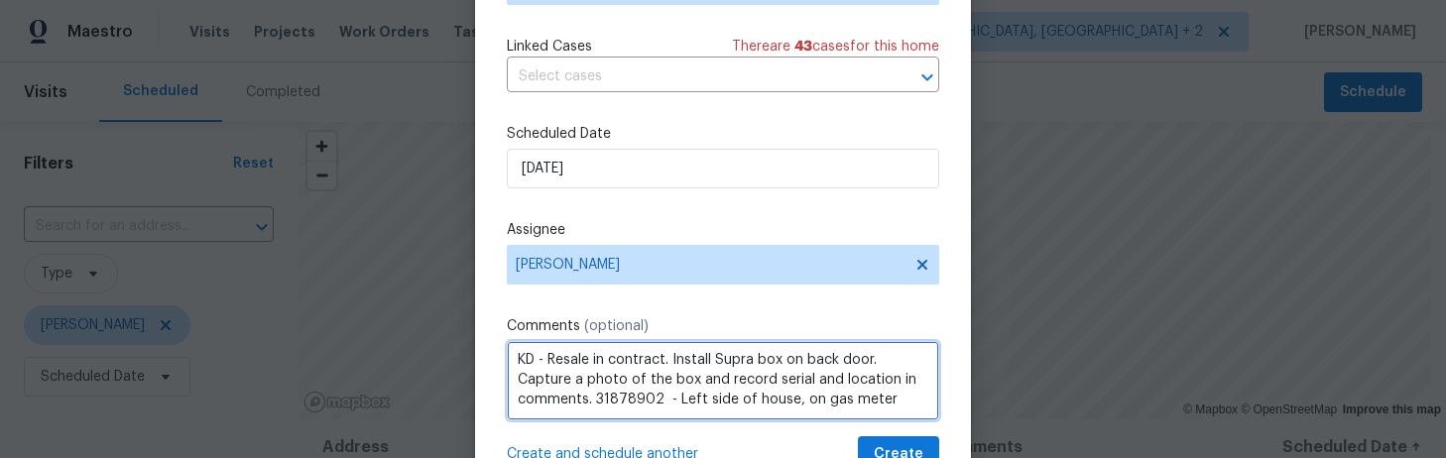
drag, startPoint x: 889, startPoint y: 400, endPoint x: 606, endPoint y: 399, distance: 283.6
click at [606, 399] on textarea "KD - Resale in contract. Install Supra box on back door. Capture a photo of the…" at bounding box center [723, 380] width 432 height 79
paste textarea "2792436 - Left side of H"
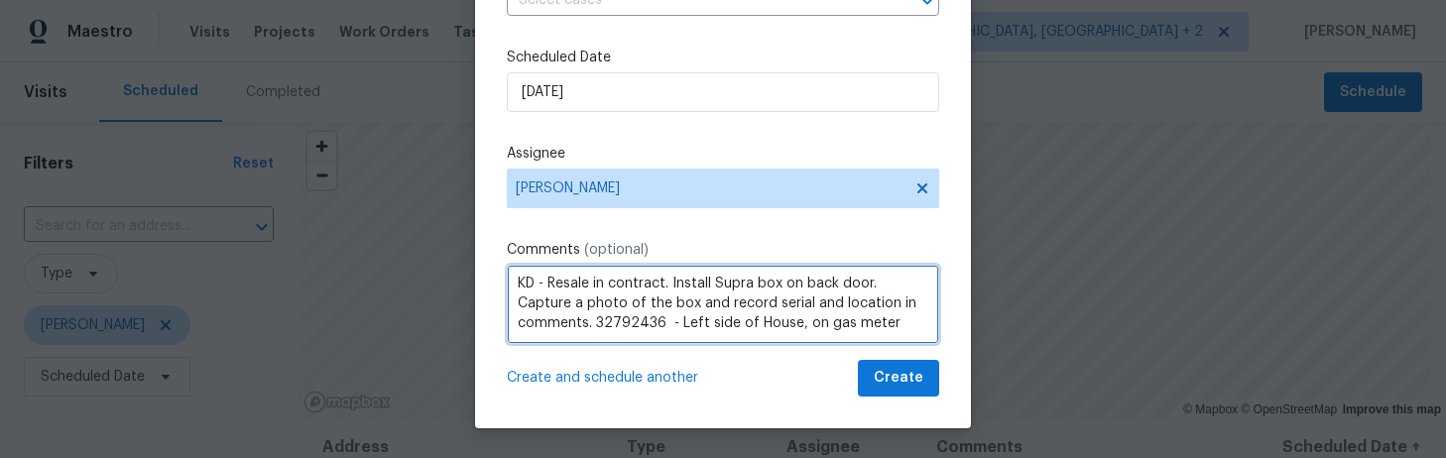
type textarea "KD - Resale in contract. Install Supra box on back door. Capture a photo of the…"
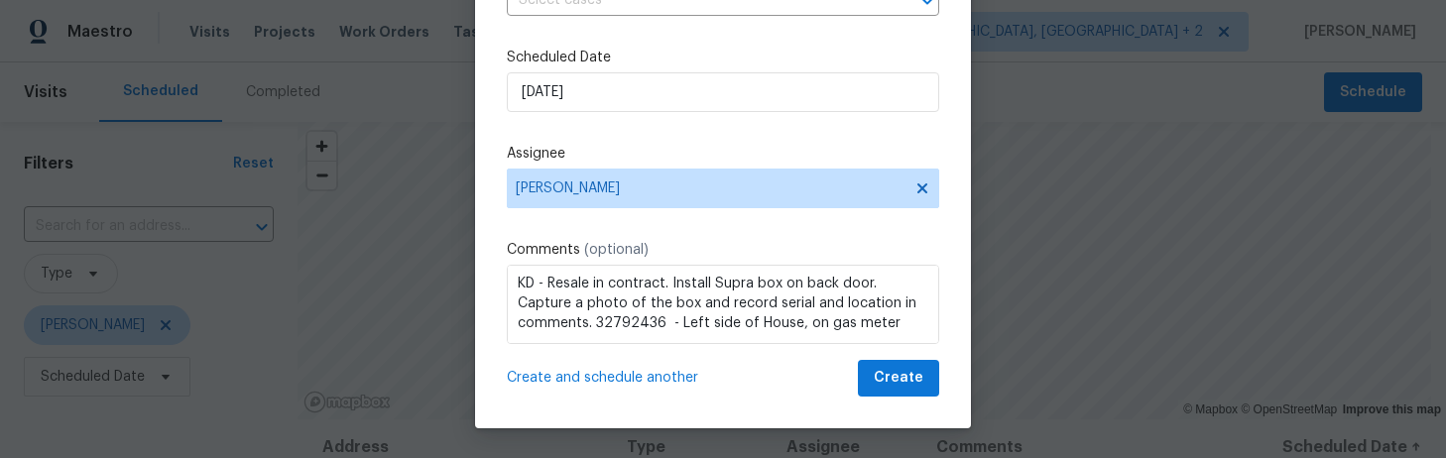
click at [664, 376] on span "Create and schedule another" at bounding box center [602, 378] width 191 height 20
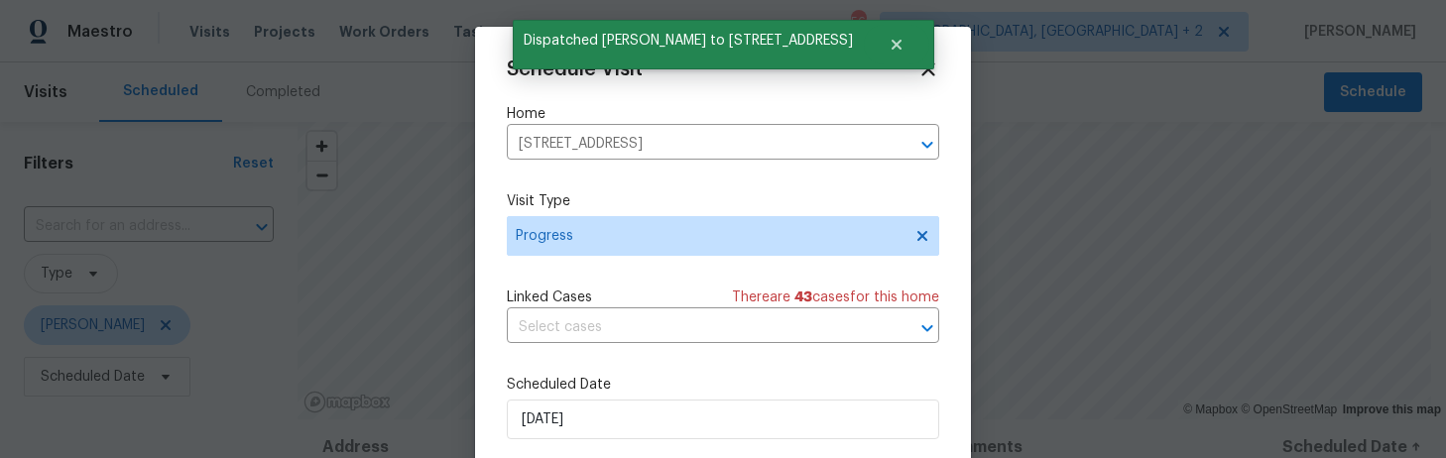
scroll to position [9, 0]
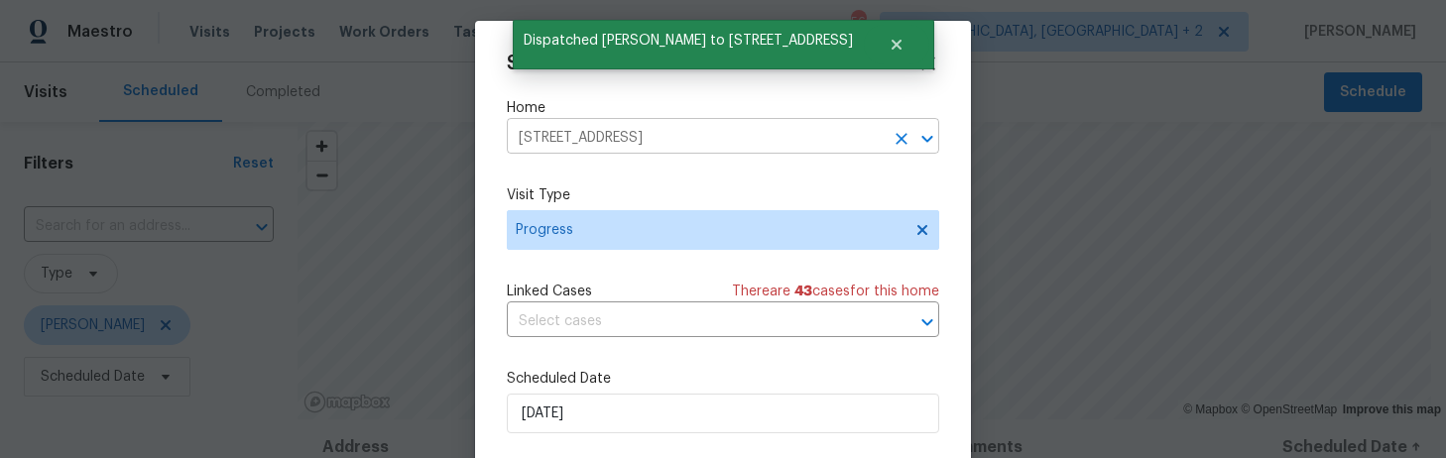
click at [551, 131] on input "7 Beech Branch Ct, Irmo, SC 29063" at bounding box center [695, 138] width 377 height 31
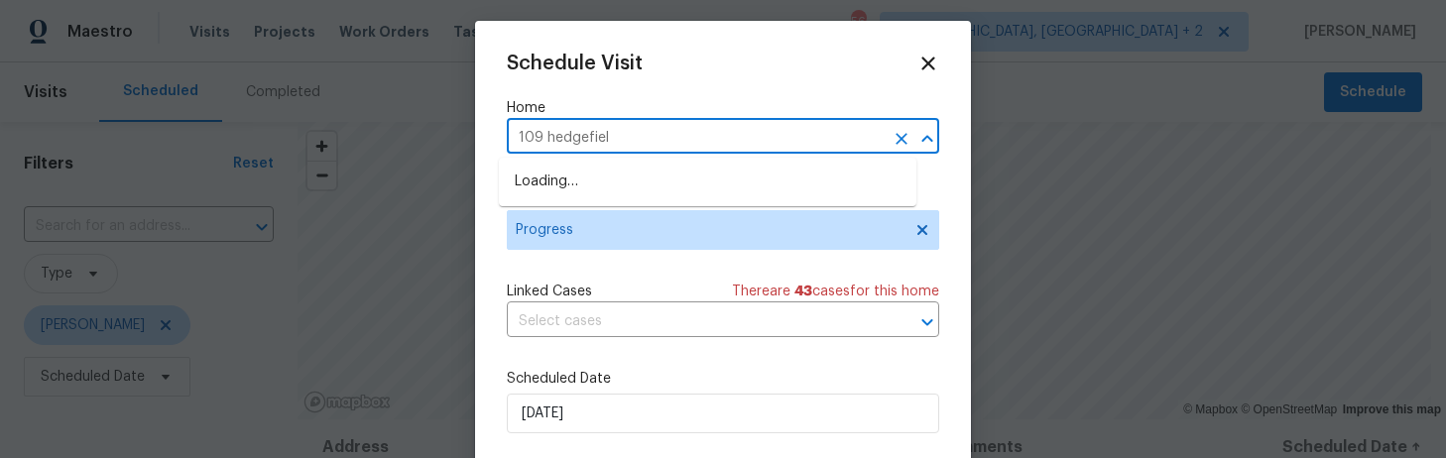
type input "109 hedgefield"
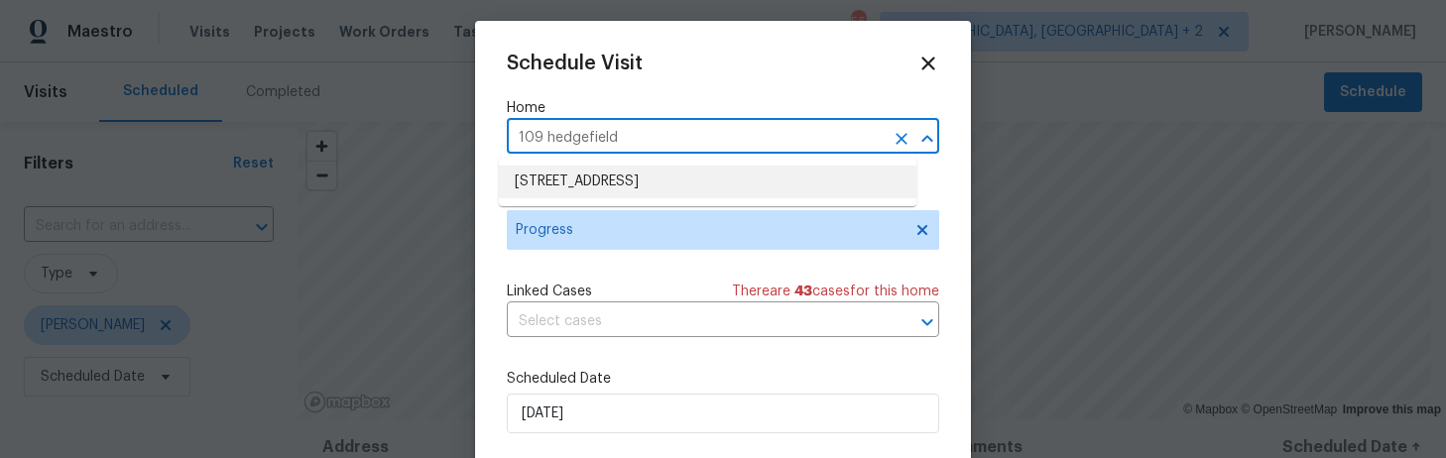
click at [546, 180] on li "109 Hedgefield Rd, Irmo, SC 29063" at bounding box center [707, 182] width 417 height 33
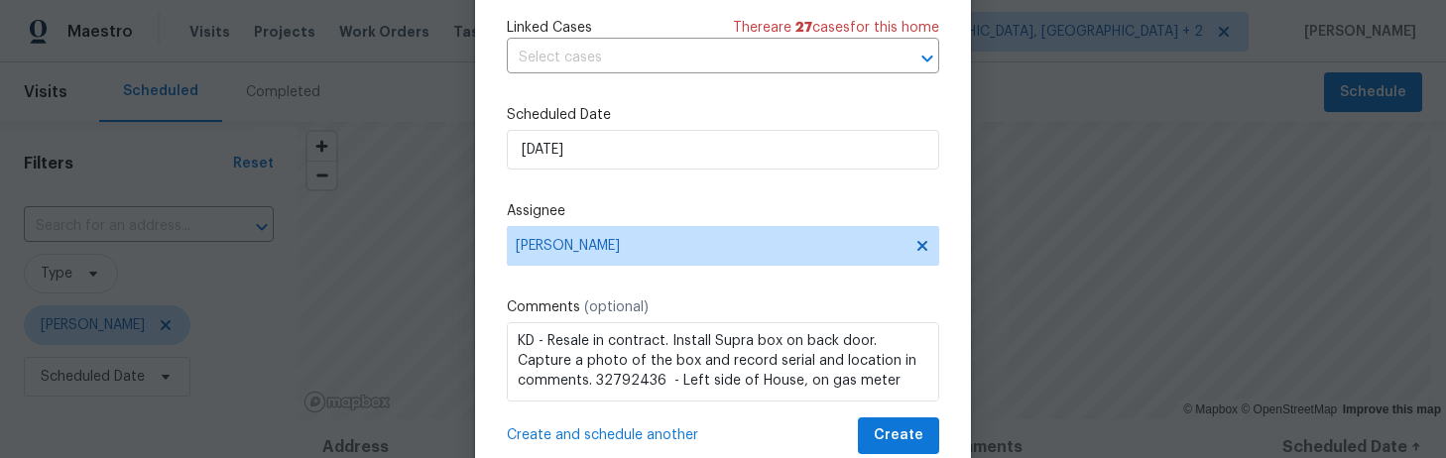
scroll to position [17, 0]
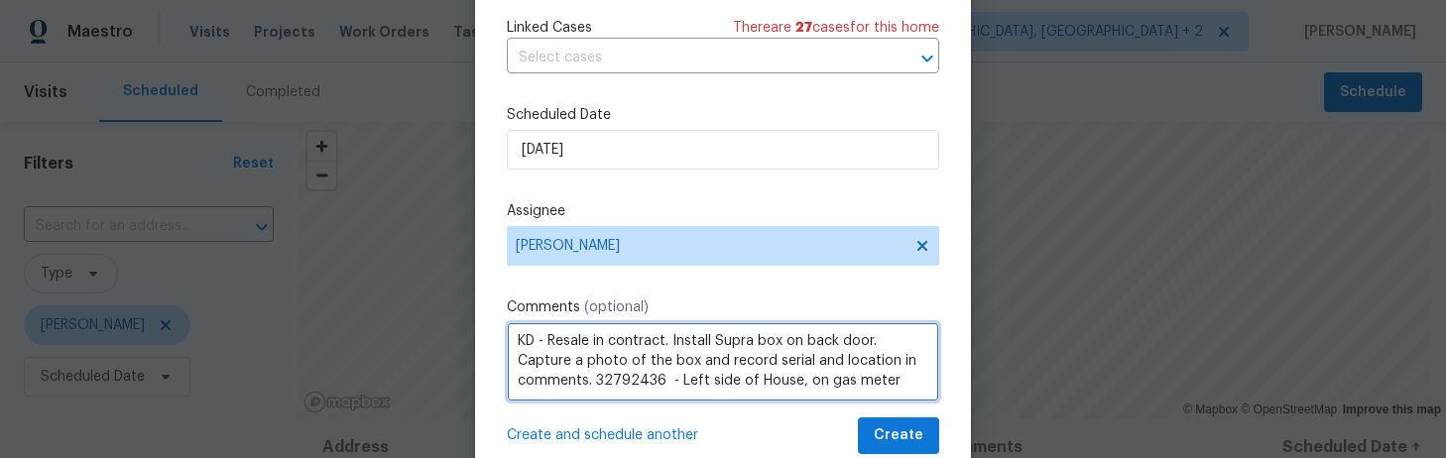
drag, startPoint x: 599, startPoint y: 386, endPoint x: 603, endPoint y: 366, distance: 20.2
click at [603, 366] on textarea "KD - Resale in contract. Install Supra box on back door. Capture a photo of the…" at bounding box center [723, 361] width 432 height 79
paste textarea "814189 - On Front Spigot"
type textarea "KD - Resale in contract. Install Supra box on back door. Capture a photo of the…"
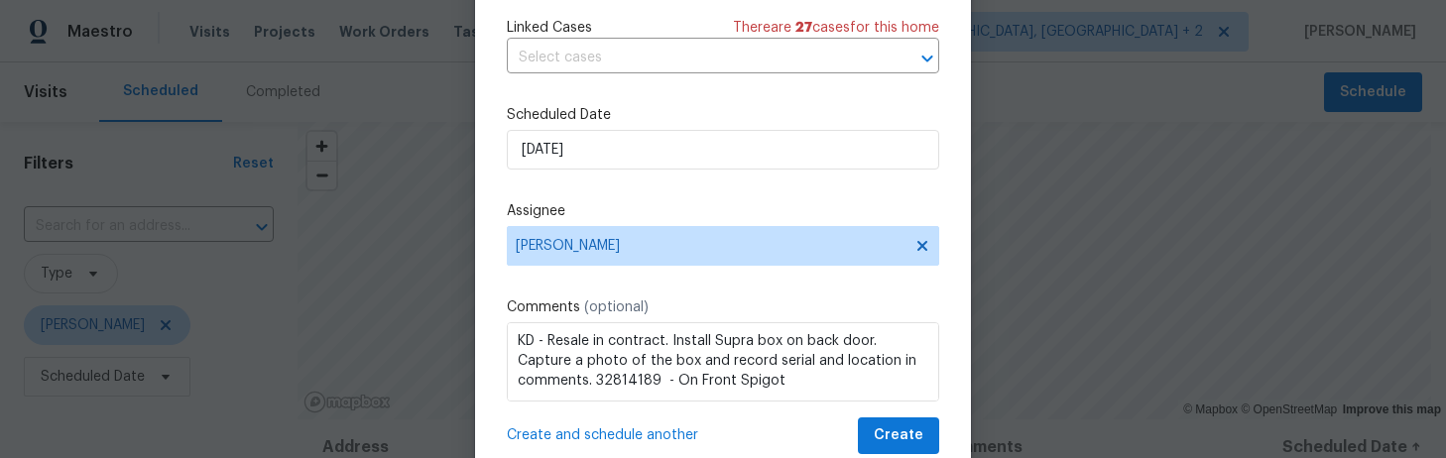
click at [600, 428] on span "Create and schedule another" at bounding box center [602, 435] width 191 height 20
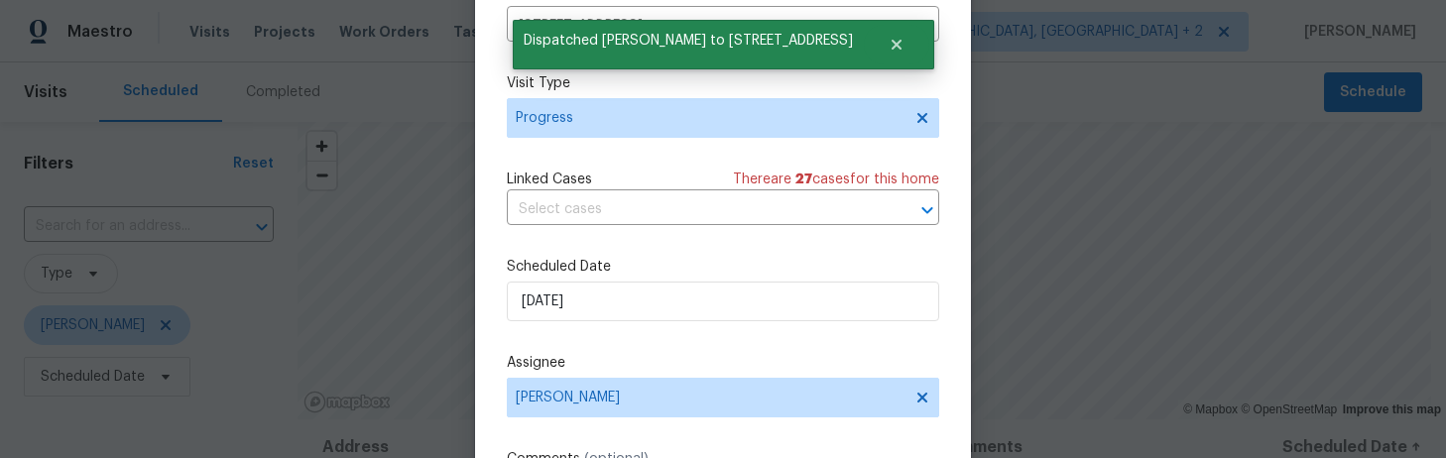
scroll to position [0, 0]
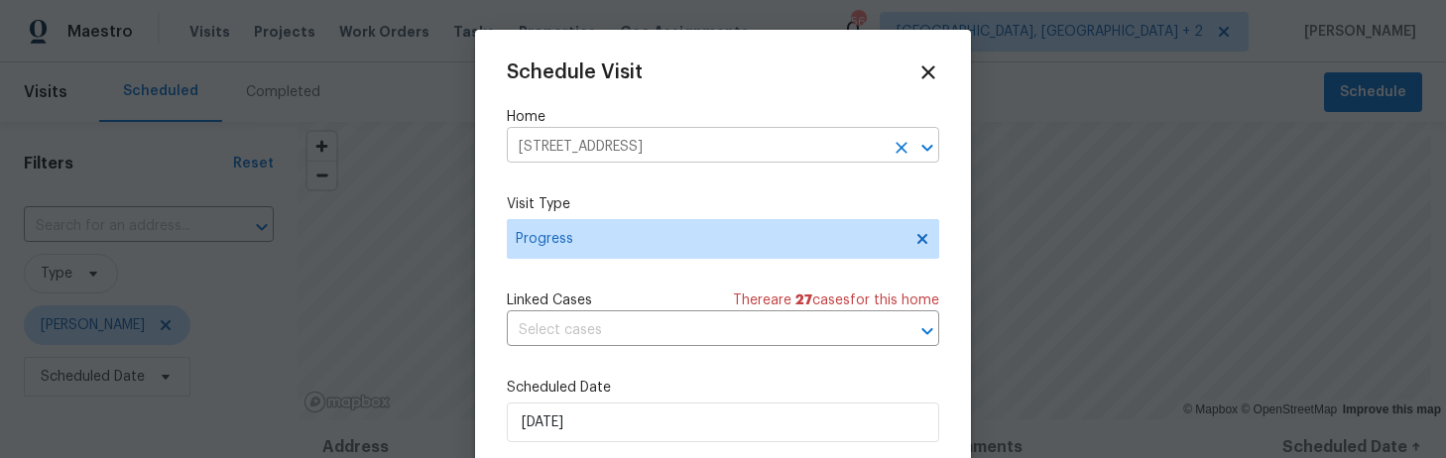
click at [526, 154] on input "109 Hedgefield Rd, Irmo, SC 29063" at bounding box center [695, 147] width 377 height 31
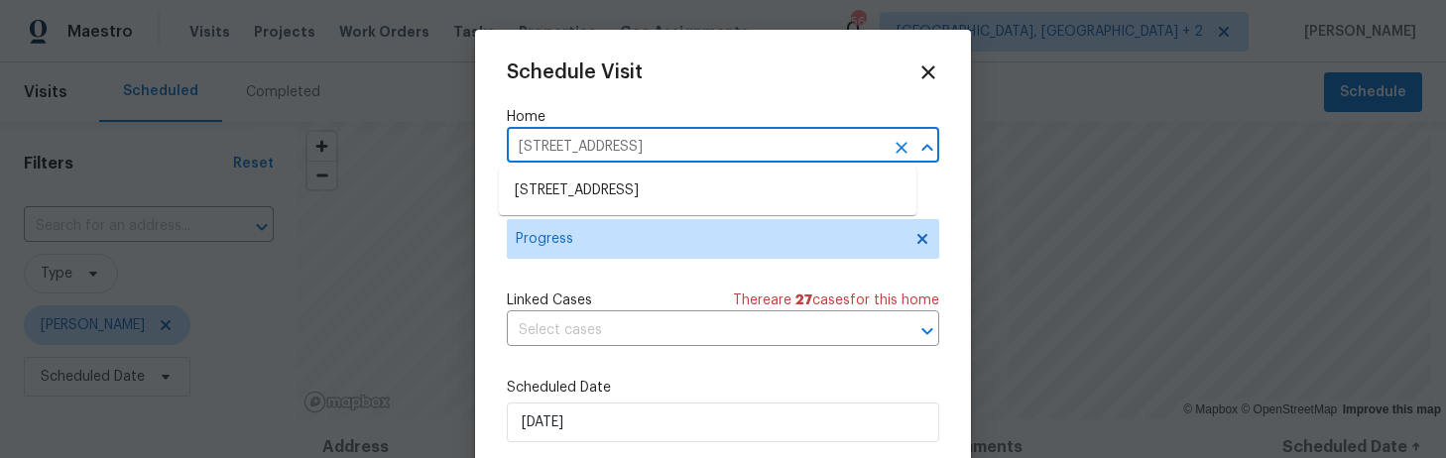
click at [526, 154] on input "109 Hedgefield Rd, Irmo, SC 29063" at bounding box center [695, 147] width 377 height 31
type input "109 red ash"
click at [531, 206] on li "109 Red Ash Ln, Lexington, SC 29072" at bounding box center [707, 191] width 417 height 33
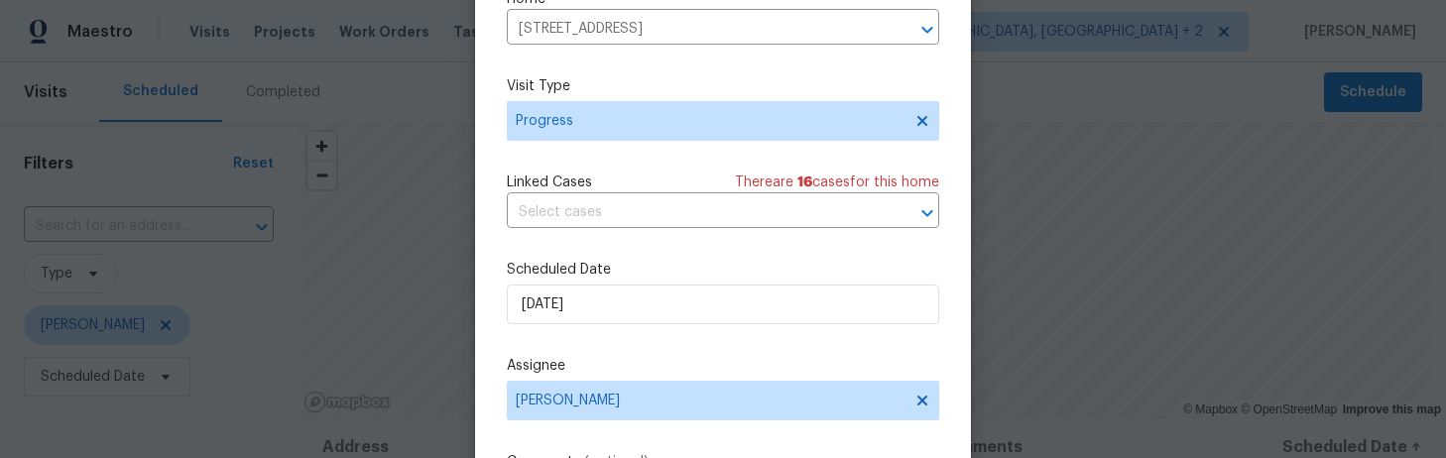
scroll to position [296, 0]
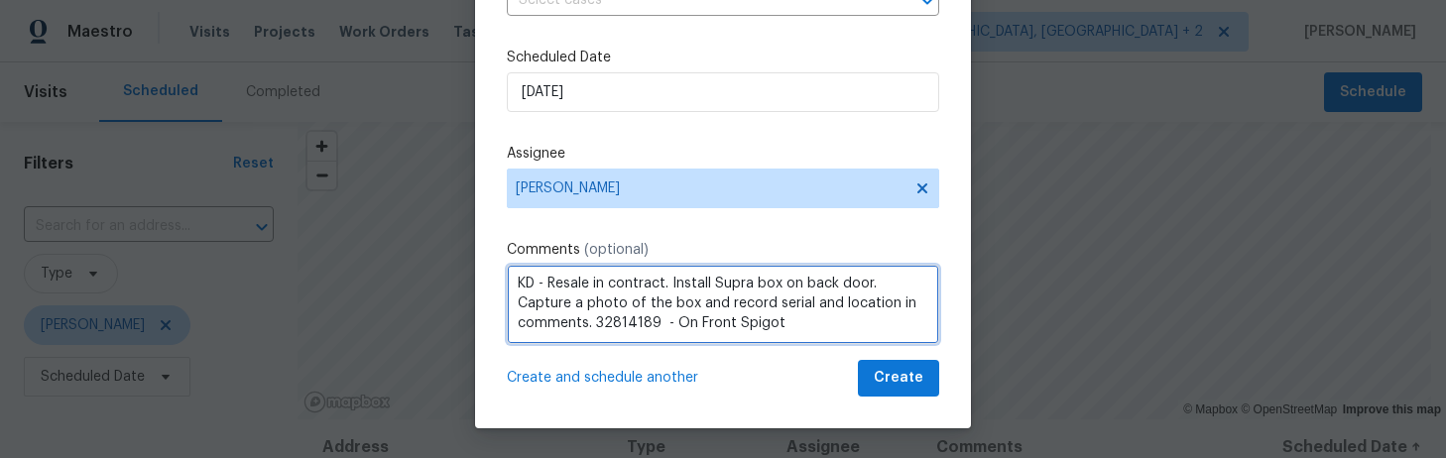
drag, startPoint x: 785, startPoint y: 330, endPoint x: 604, endPoint y: 330, distance: 181.5
click at [604, 330] on textarea "KD - Resale in contract. Install Supra box on back door. Capture a photo of the…" at bounding box center [723, 304] width 432 height 79
paste textarea "797840 - Rt Side of House, Garage Dr. entrance"
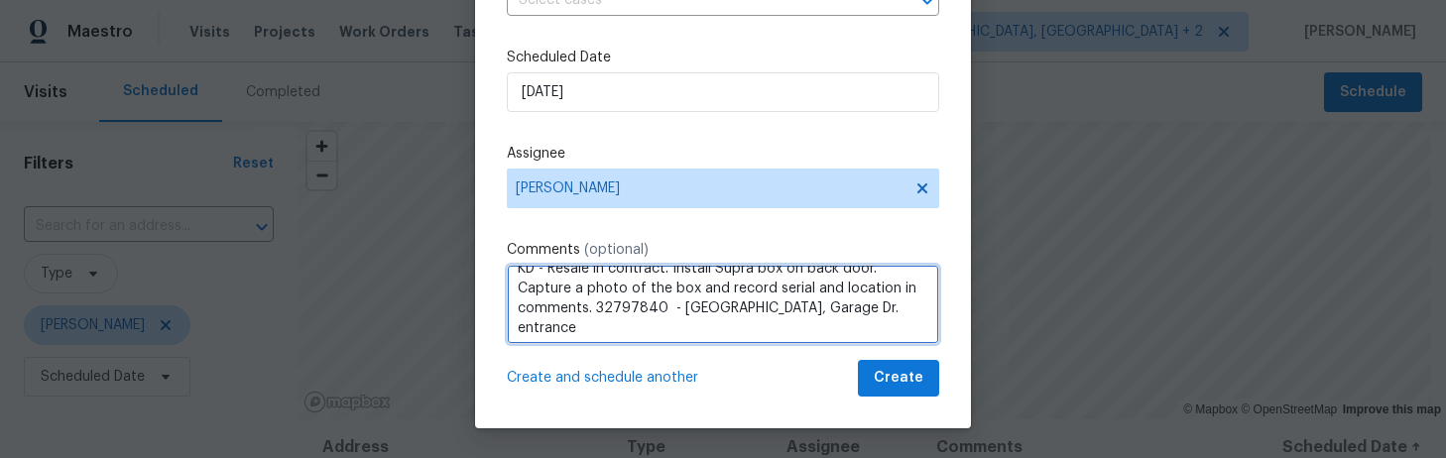
type textarea "KD - Resale in contract. Install Supra box on back door. Capture a photo of the…"
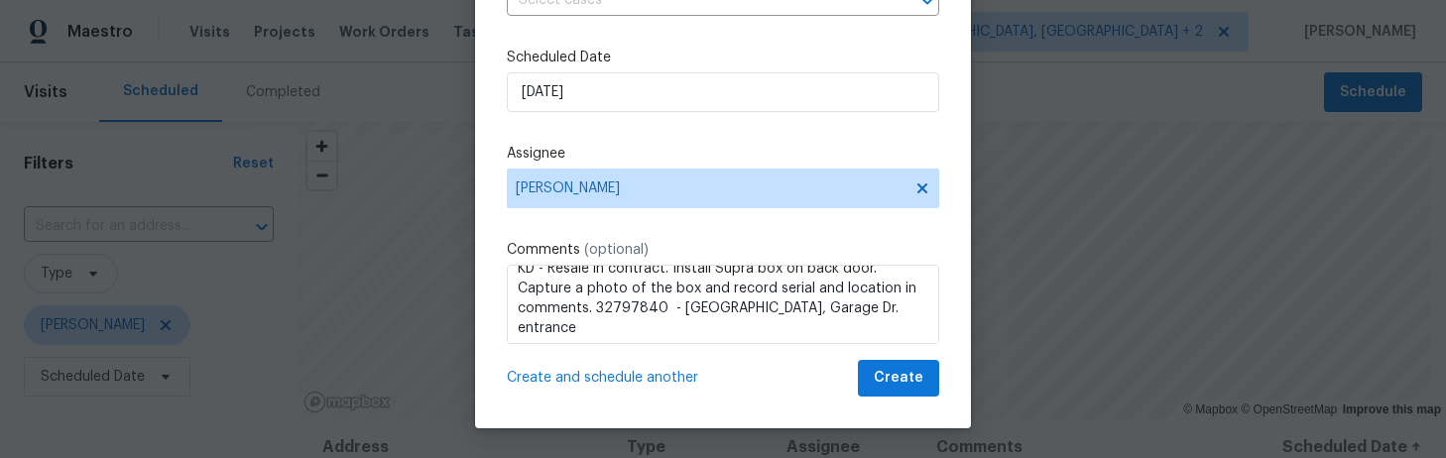
click at [611, 375] on span "Create and schedule another" at bounding box center [602, 378] width 191 height 20
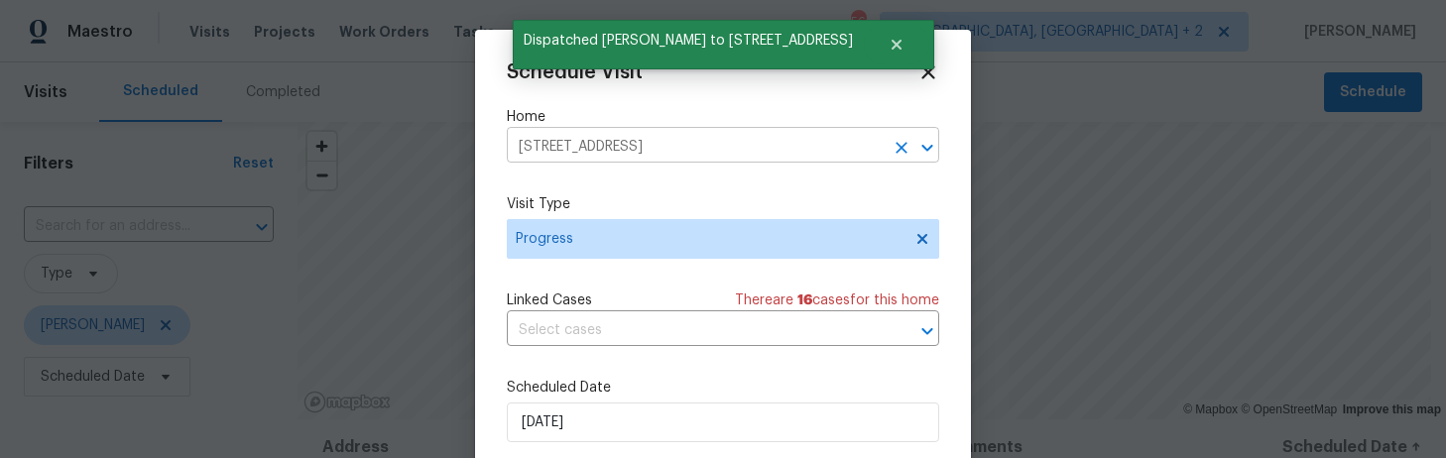
scroll to position [14, 0]
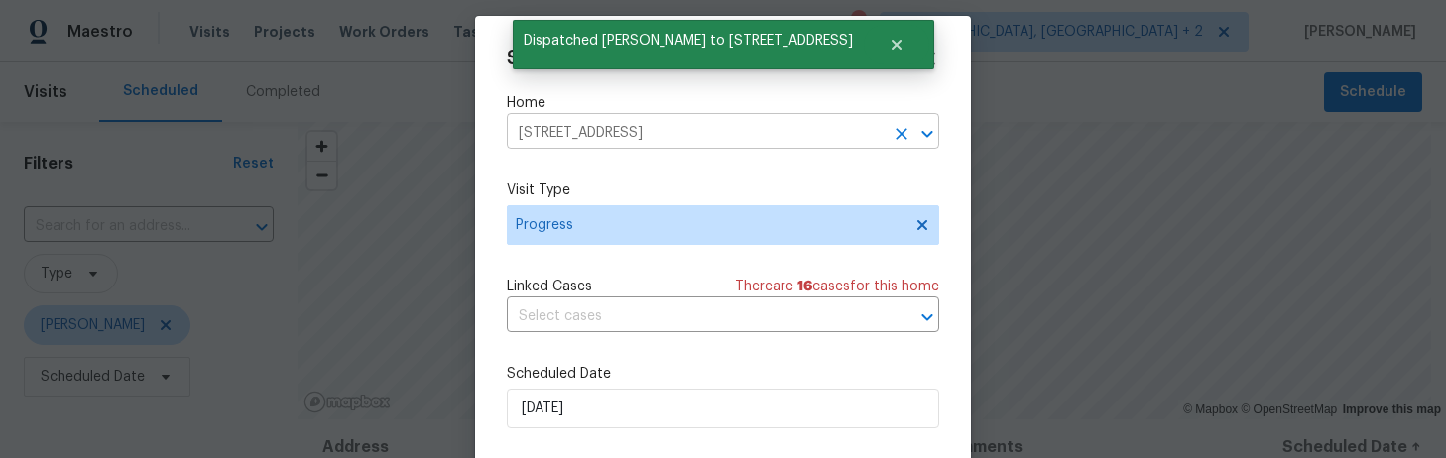
click at [543, 137] on input "109 Red Ash Ln, Lexington, SC 29072" at bounding box center [695, 133] width 377 height 31
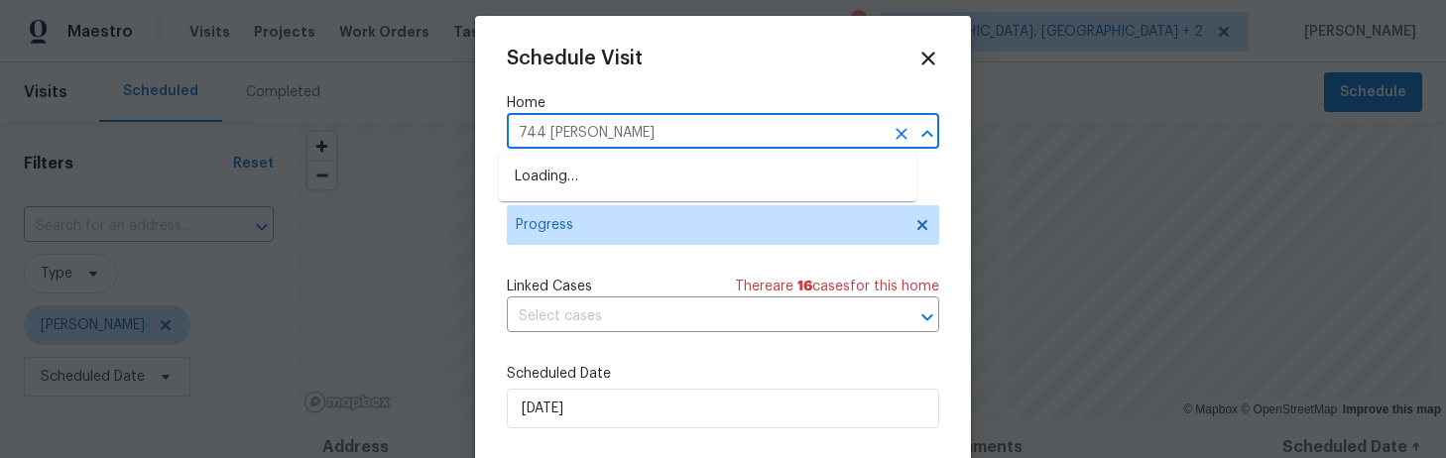
type input "744 dawsons"
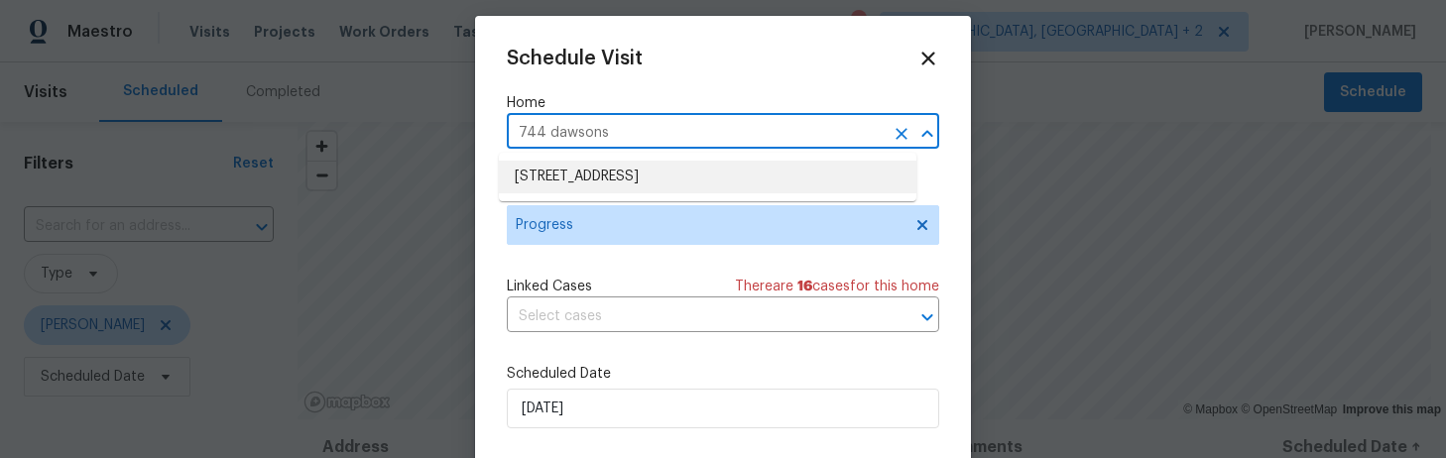
click at [570, 187] on li "744 Dawsons Park Way, Lexington, SC 29072" at bounding box center [707, 177] width 417 height 33
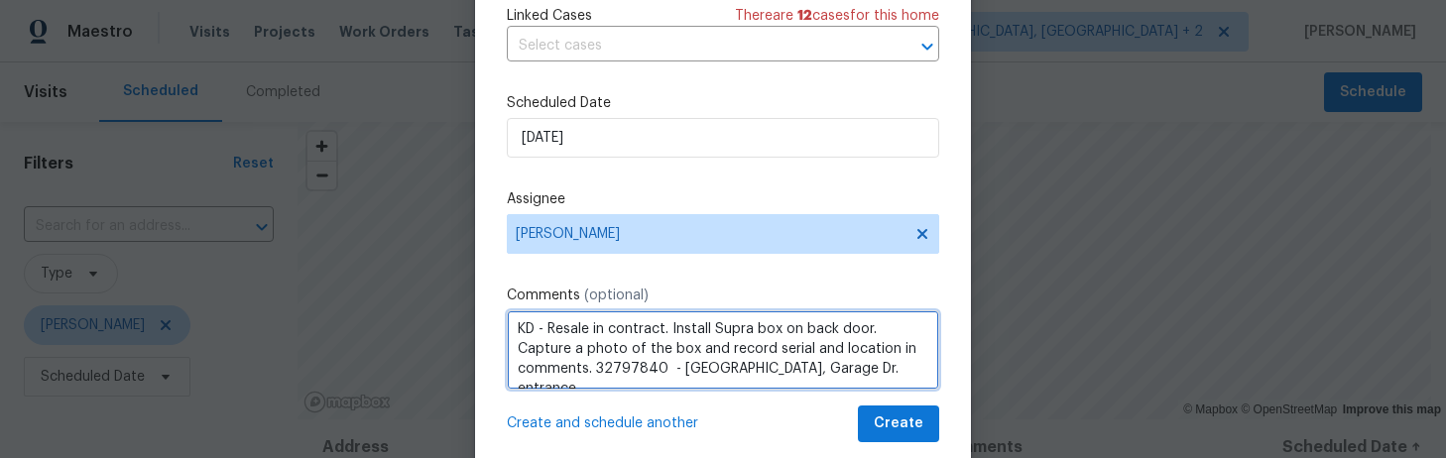
scroll to position [0, 0]
drag, startPoint x: 656, startPoint y: 328, endPoint x: 542, endPoint y: 335, distance: 114.2
click at [542, 335] on textarea "KD - Resale in contract. Install Supra box on back door. Capture a photo of the…" at bounding box center [723, 349] width 432 height 79
drag, startPoint x: 584, startPoint y: 376, endPoint x: 589, endPoint y: 355, distance: 21.4
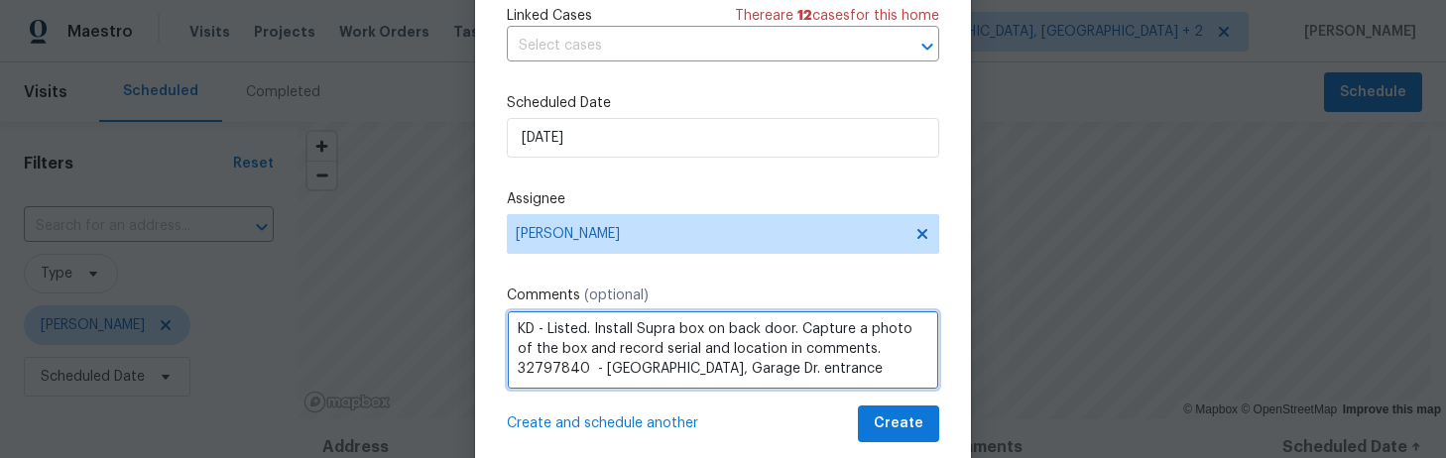
click at [589, 355] on textarea "KD - Listed. Install Supra box on back door. Capture a photo of the box and rec…" at bounding box center [723, 349] width 432 height 79
paste textarea "3514928 - Left side of house, on gas meter"
type textarea "KD - Listed. Install Supra box on back door. Capture a photo of the box and rec…"
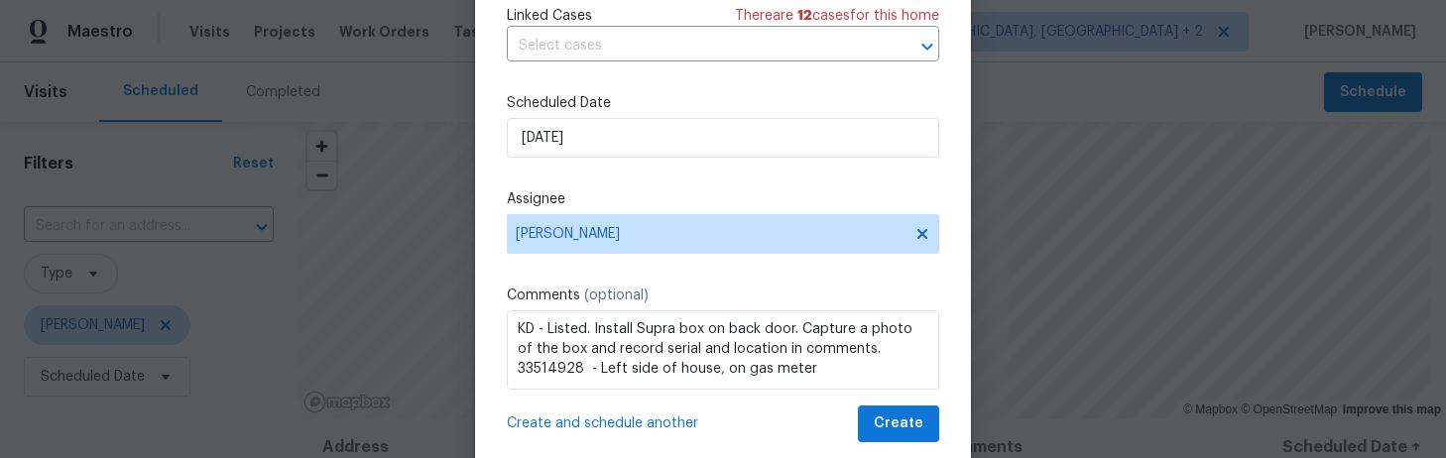
click at [631, 421] on span "Create and schedule another" at bounding box center [602, 424] width 191 height 20
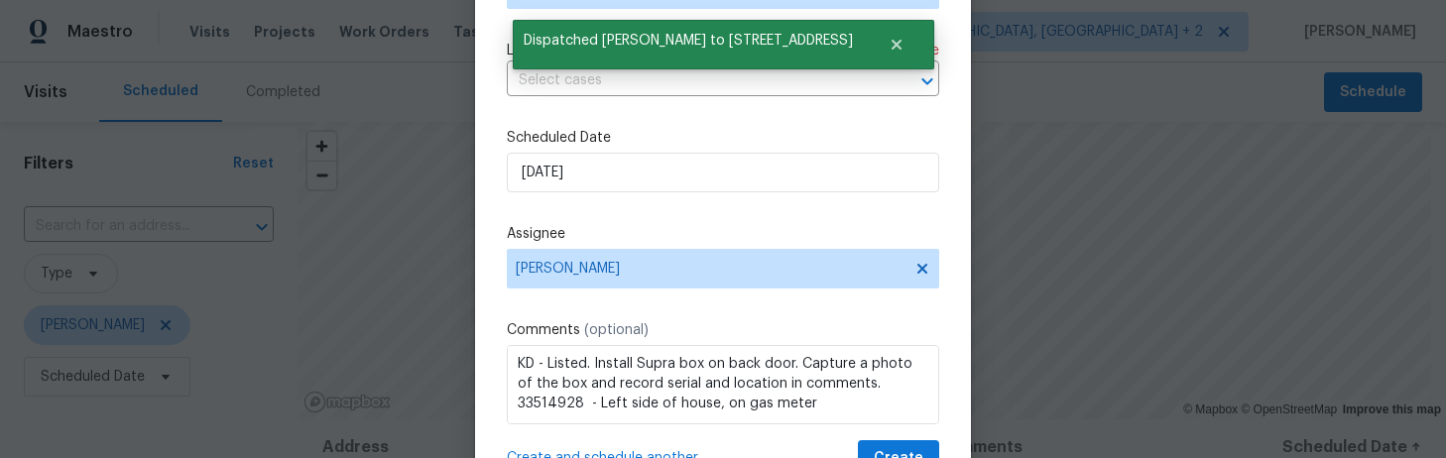
scroll to position [0, 0]
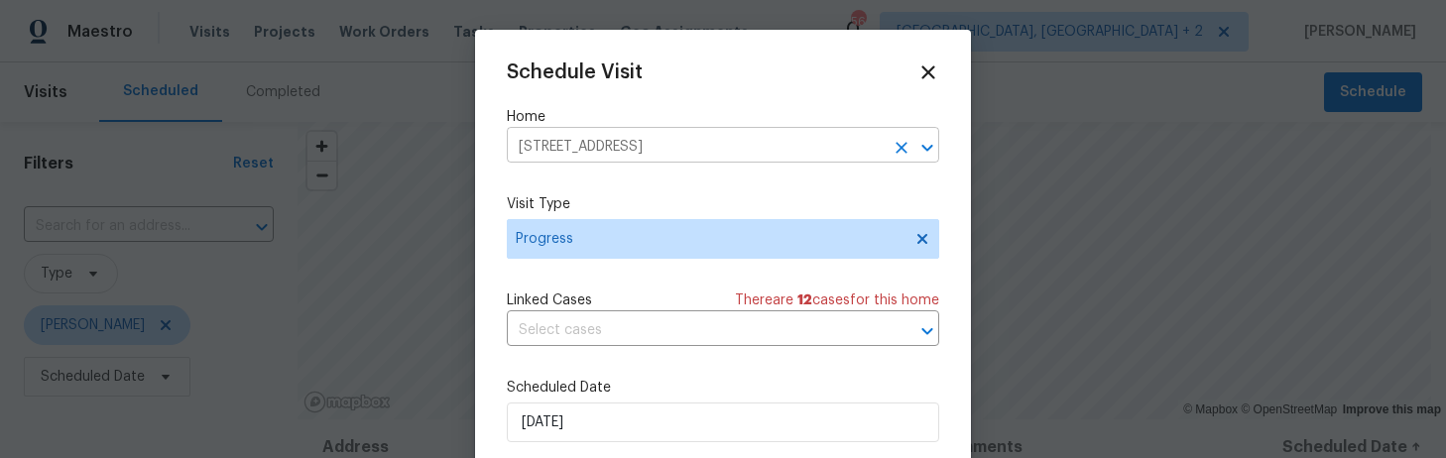
click at [629, 153] on input "744 Dawsons Park Way, Lexington, SC 29072" at bounding box center [695, 147] width 377 height 31
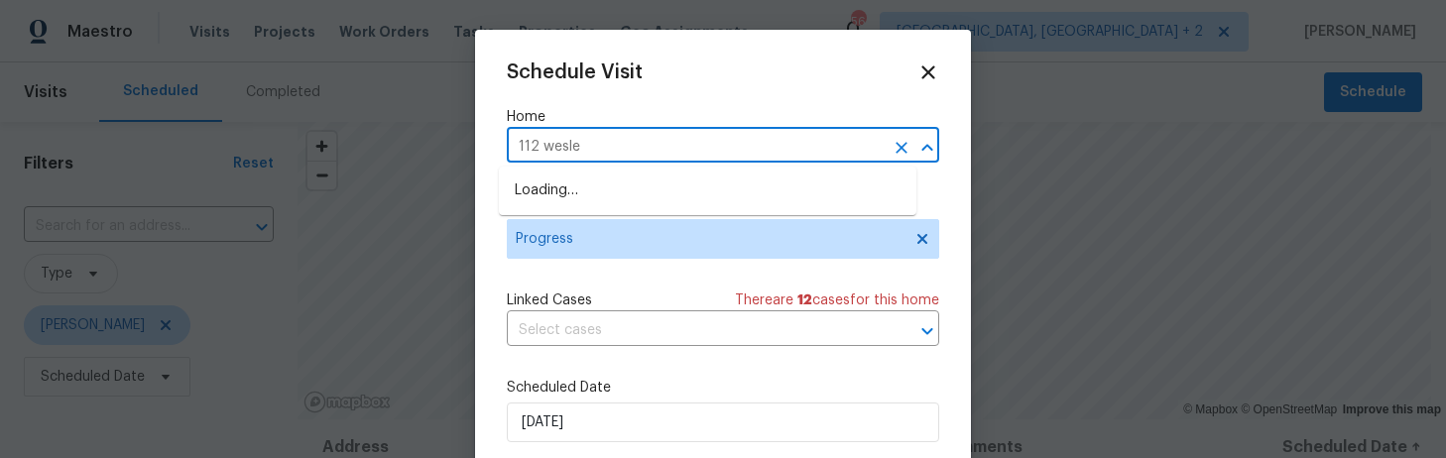
type input "112 wesley"
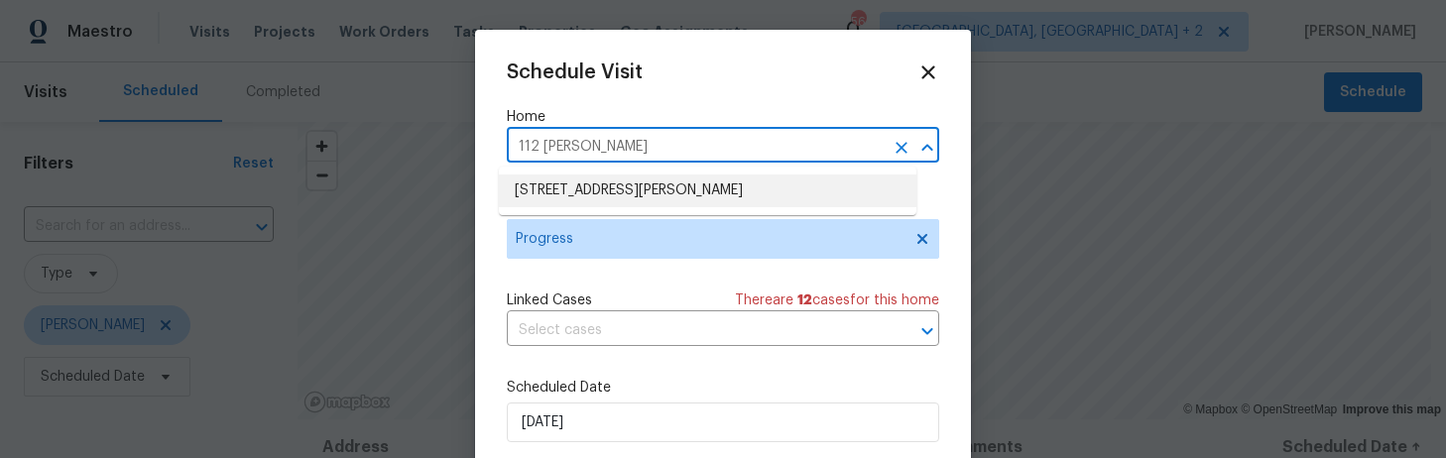
click at [630, 184] on li "112 Wesley Ct, Lexington, SC 29073" at bounding box center [707, 191] width 417 height 33
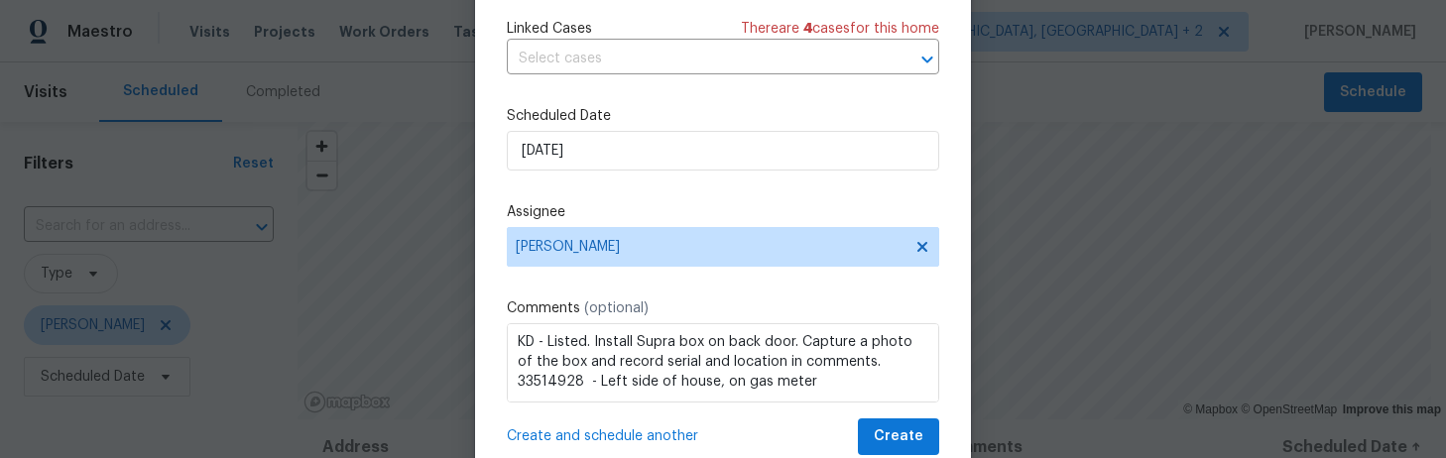
scroll to position [231, 0]
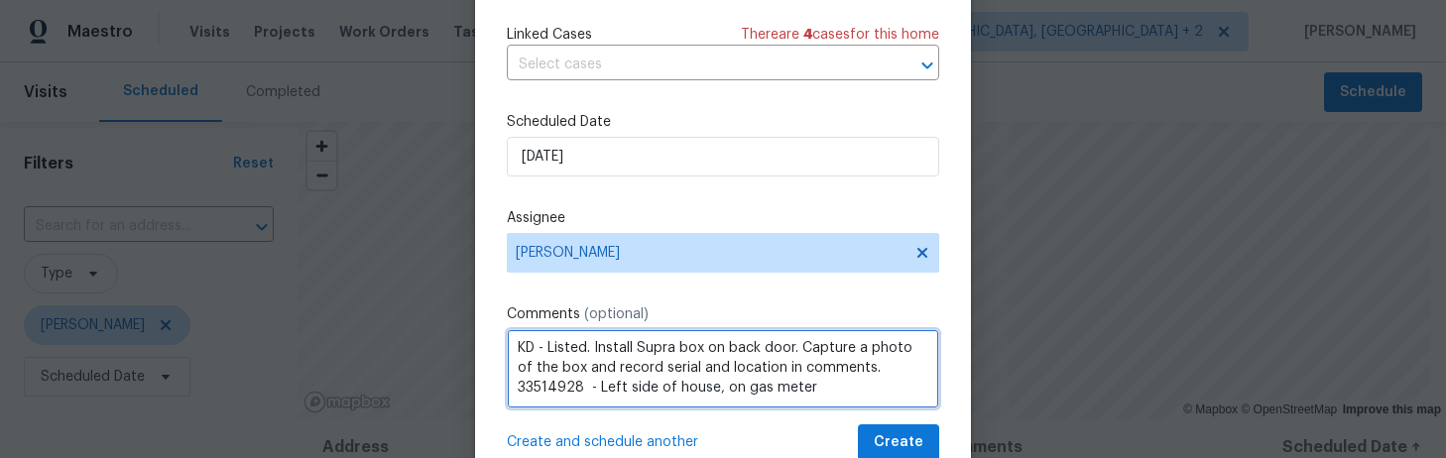
click at [579, 348] on textarea "KD - Listed. Install Supra box on back door. Capture a photo of the box and rec…" at bounding box center [723, 368] width 432 height 79
click at [866, 372] on textarea "KD - Listed. Install Supra box on back door. Capture a photo of the box and rec…" at bounding box center [723, 368] width 432 height 79
drag, startPoint x: 876, startPoint y: 384, endPoint x: 590, endPoint y: 388, distance: 285.6
click at [590, 388] on textarea "KD - Listed. Install Supra box on back door. Capture a photo of the box and rec…" at bounding box center [723, 368] width 432 height 79
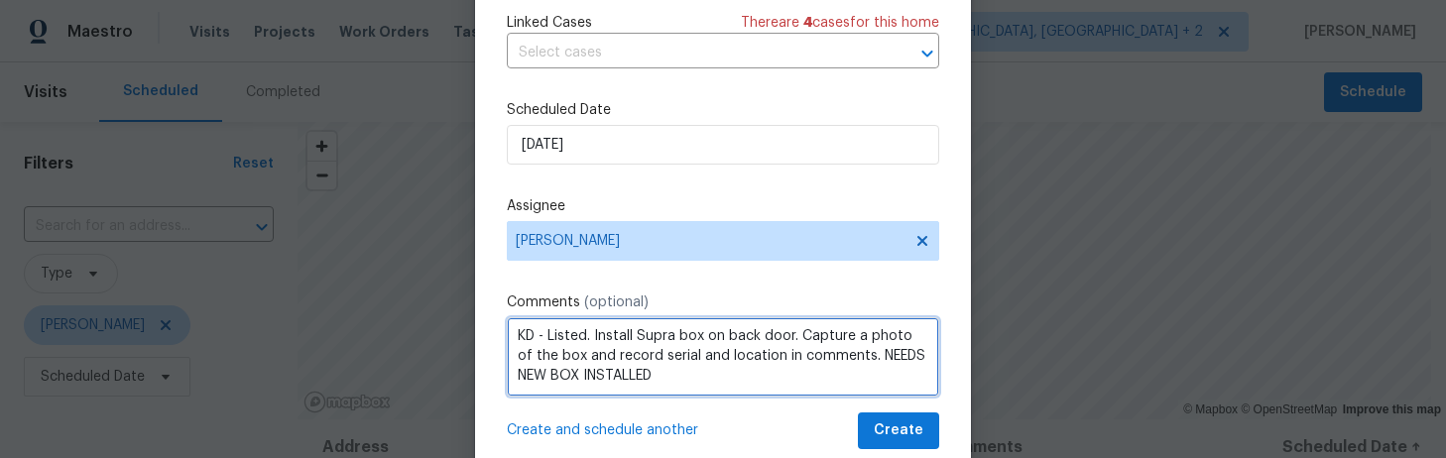
type textarea "KD - Listed. Install Supra box on back door. Capture a photo of the box and rec…"
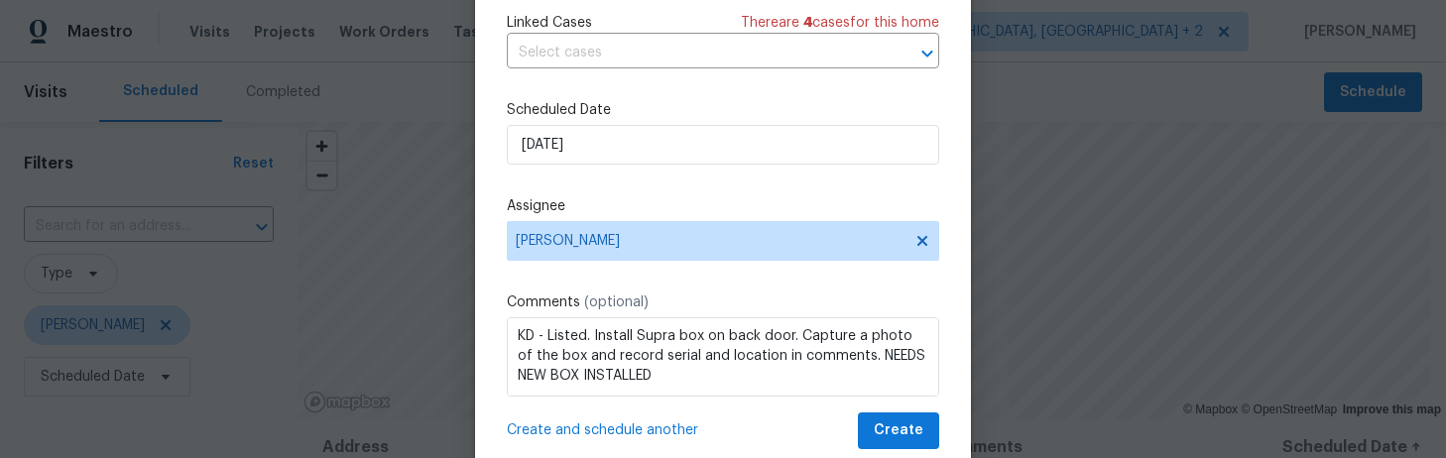
click at [592, 430] on span "Create and schedule another" at bounding box center [602, 430] width 191 height 20
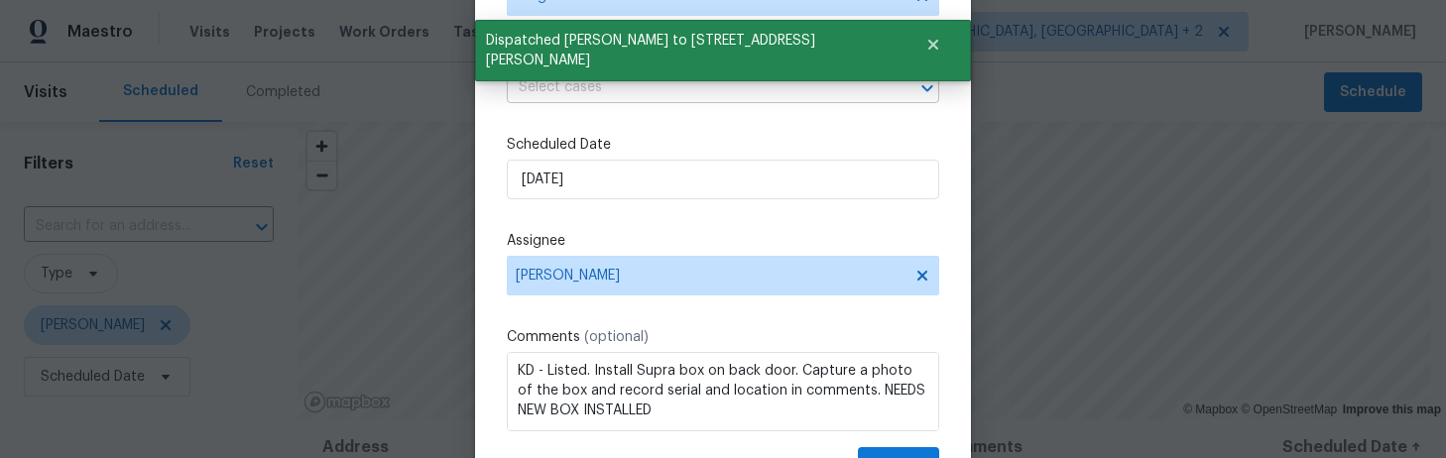
scroll to position [0, 0]
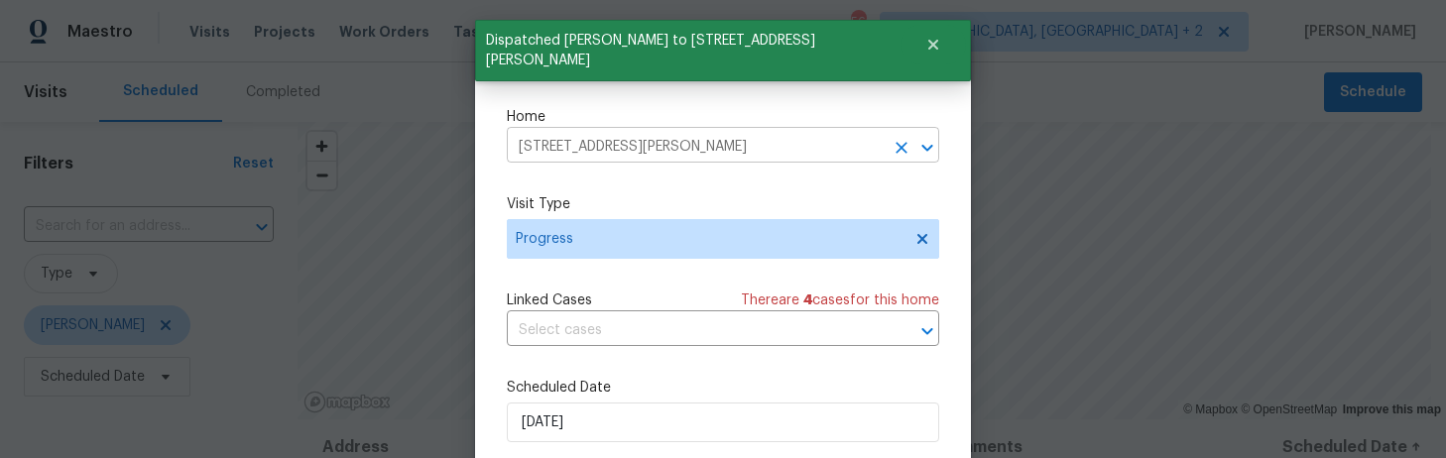
click at [543, 150] on input "112 Wesley Ct, Lexington, SC 29073" at bounding box center [695, 147] width 377 height 31
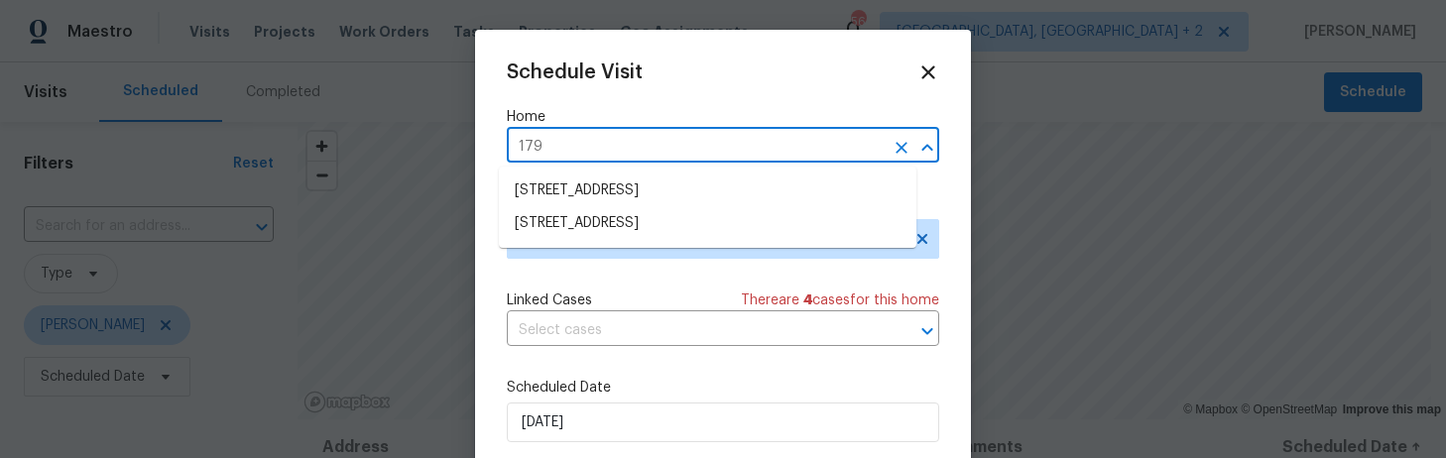
type input "179 C"
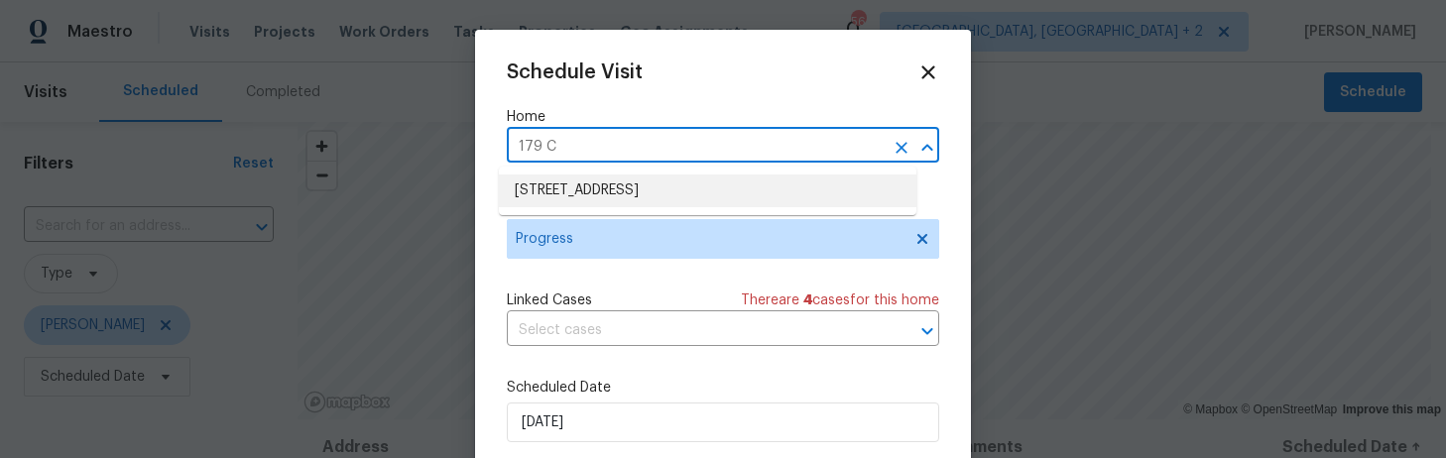
click at [545, 198] on li "179 Cherry Grove Dr, West Columbia, SC 29170" at bounding box center [707, 191] width 417 height 33
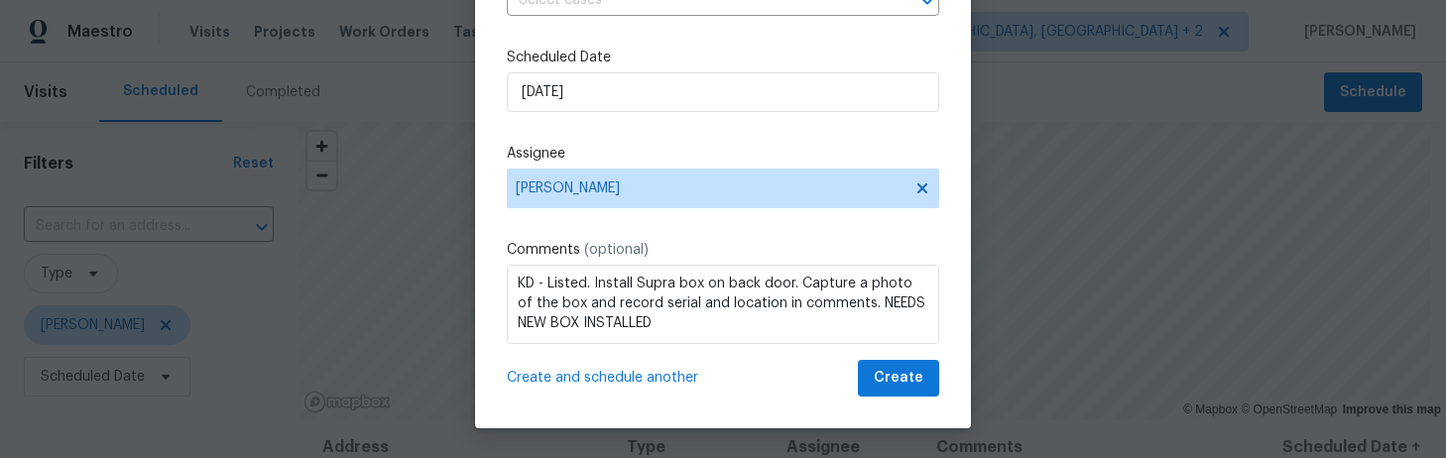
scroll to position [282, 0]
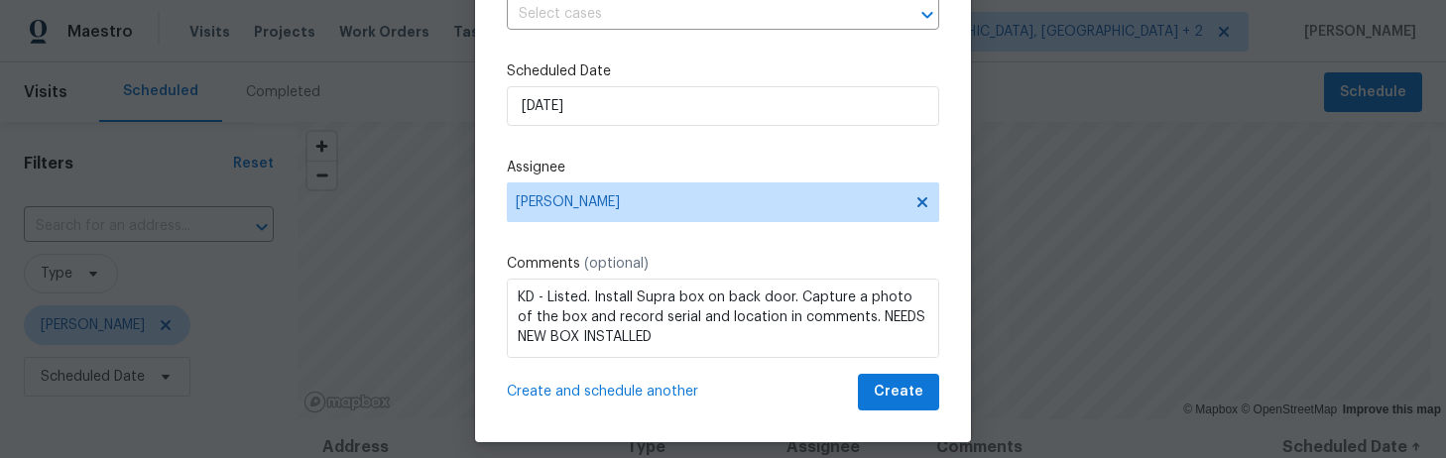
click at [651, 395] on span "Create and schedule another" at bounding box center [602, 392] width 191 height 20
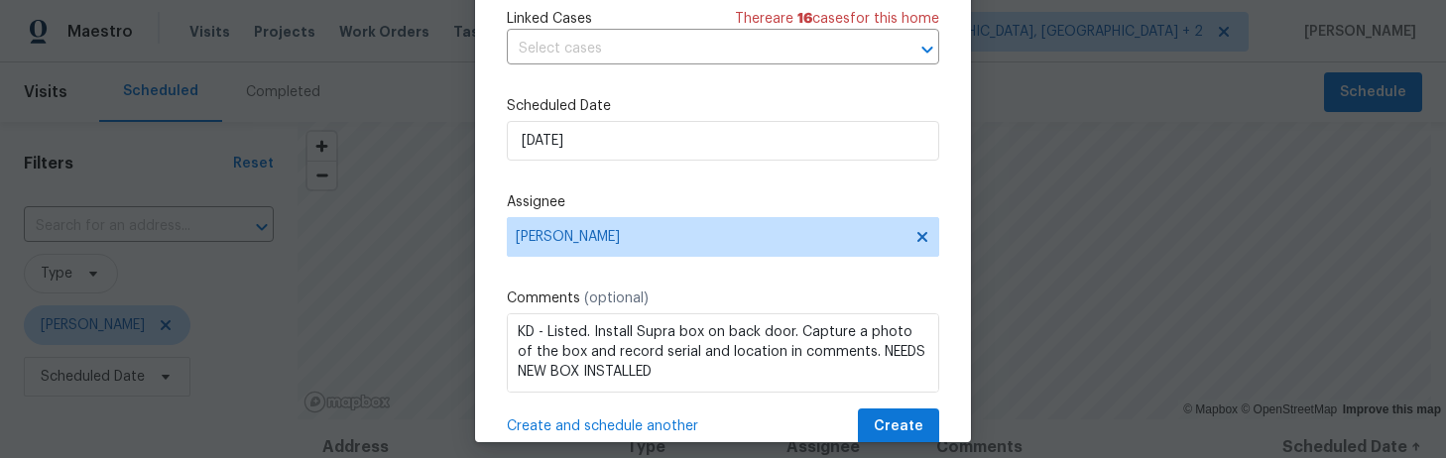
scroll to position [0, 0]
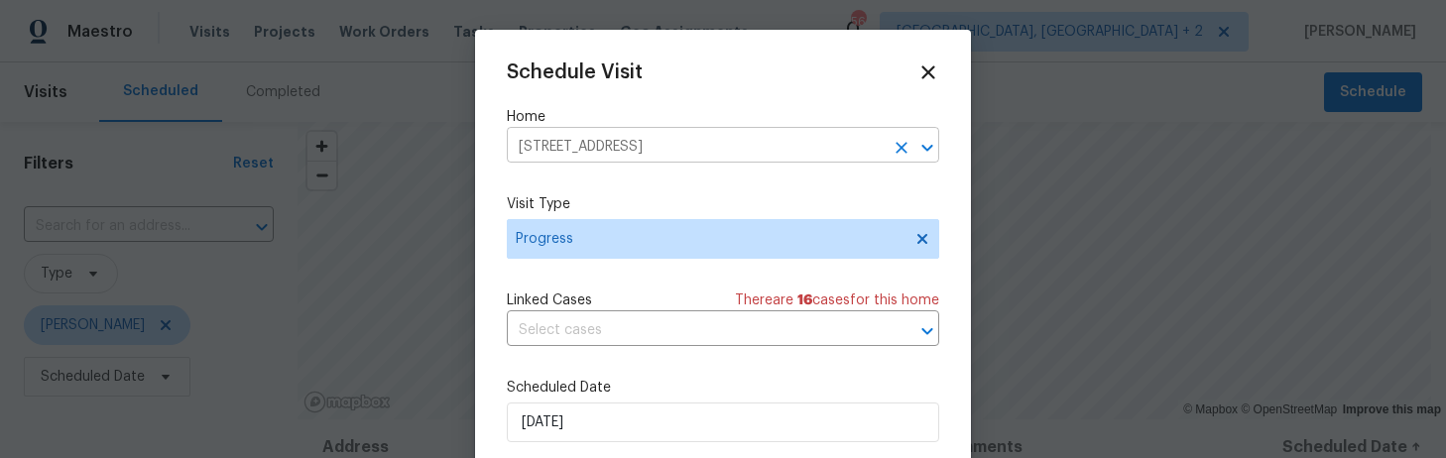
click at [563, 145] on input "179 Cherry Grove Dr, West Columbia, SC 29170" at bounding box center [695, 147] width 377 height 31
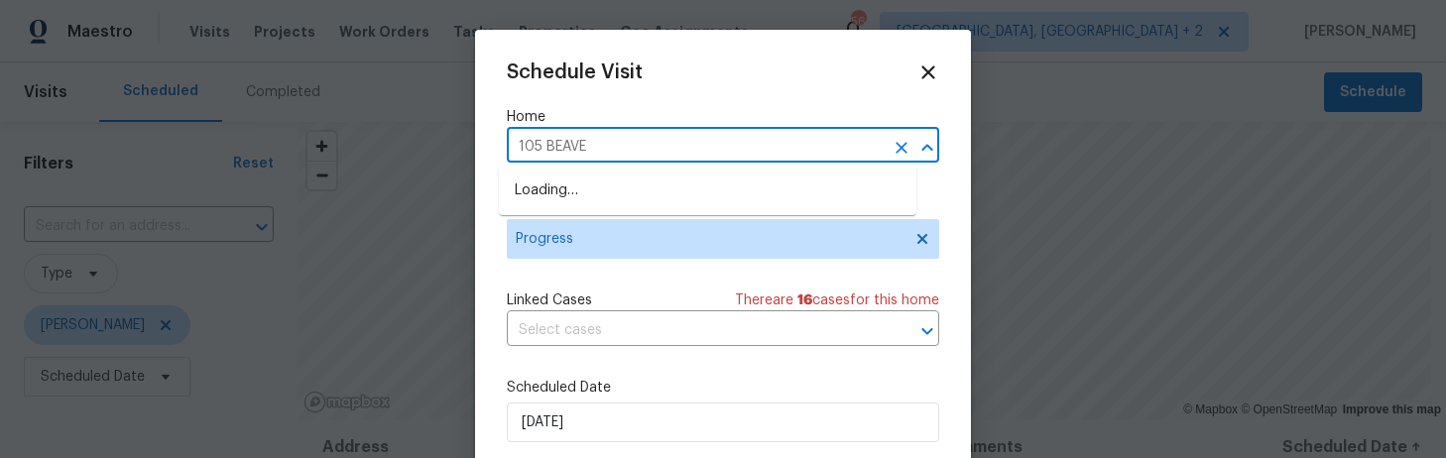
type input "105 BEAVER"
click at [639, 175] on li "105 Beaver Dam Rd, Columbia, SC 29223" at bounding box center [707, 191] width 417 height 33
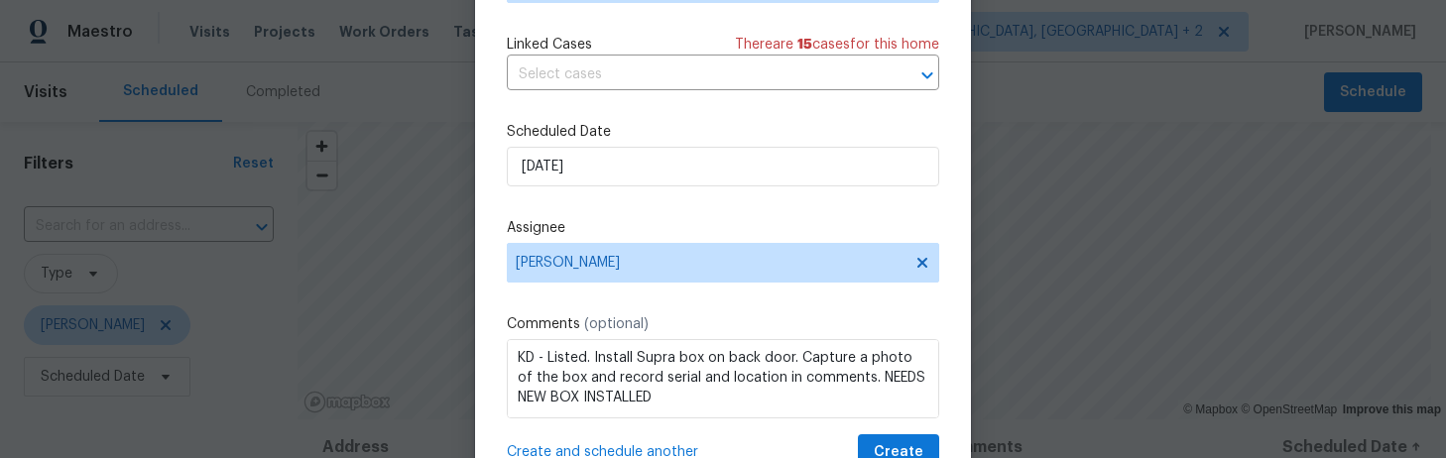
scroll to position [296, 0]
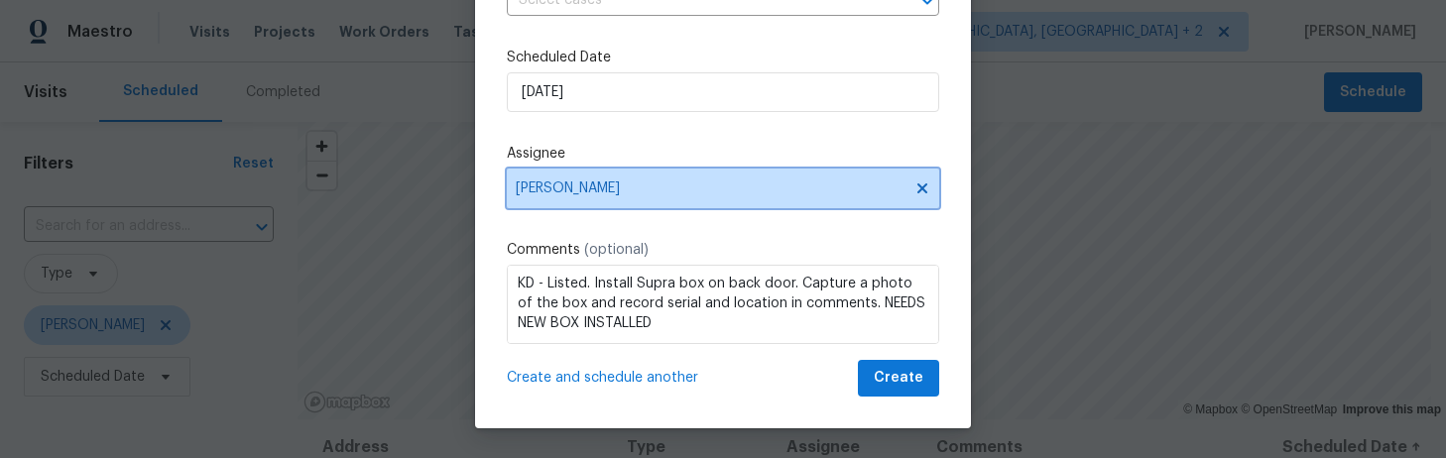
click at [590, 193] on span "[PERSON_NAME]" at bounding box center [710, 188] width 389 height 16
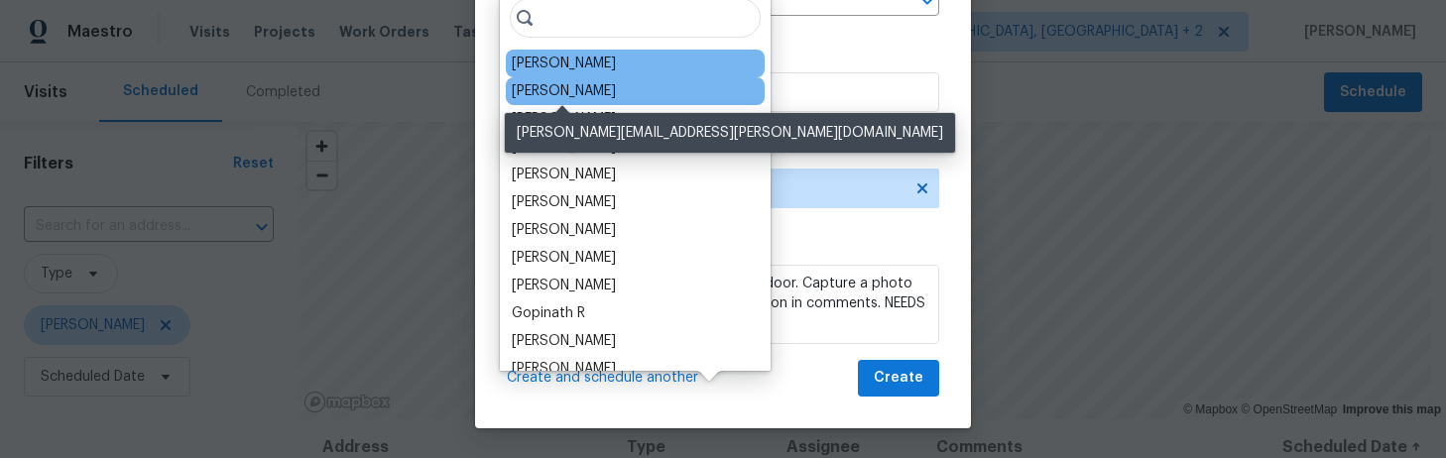
click at [585, 84] on div "[PERSON_NAME]" at bounding box center [564, 91] width 104 height 20
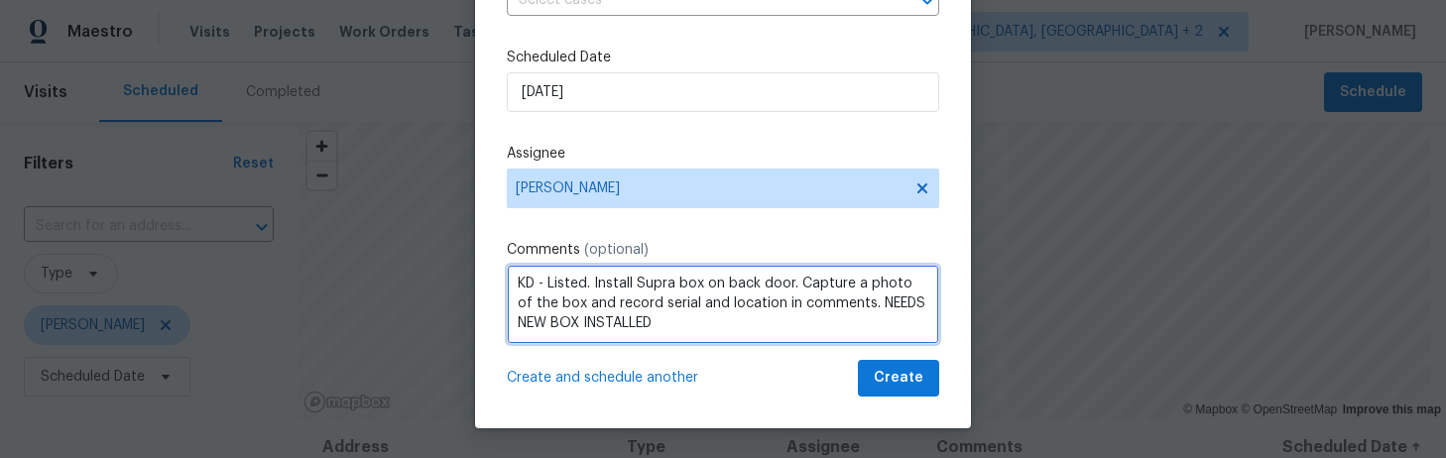
click at [527, 283] on textarea "KD - Listed. Install Supra box on back door. Capture a photo of the box and rec…" at bounding box center [723, 304] width 432 height 79
type textarea "RM - Listed. Install Supra box on back door. Capture a photo of the box and rec…"
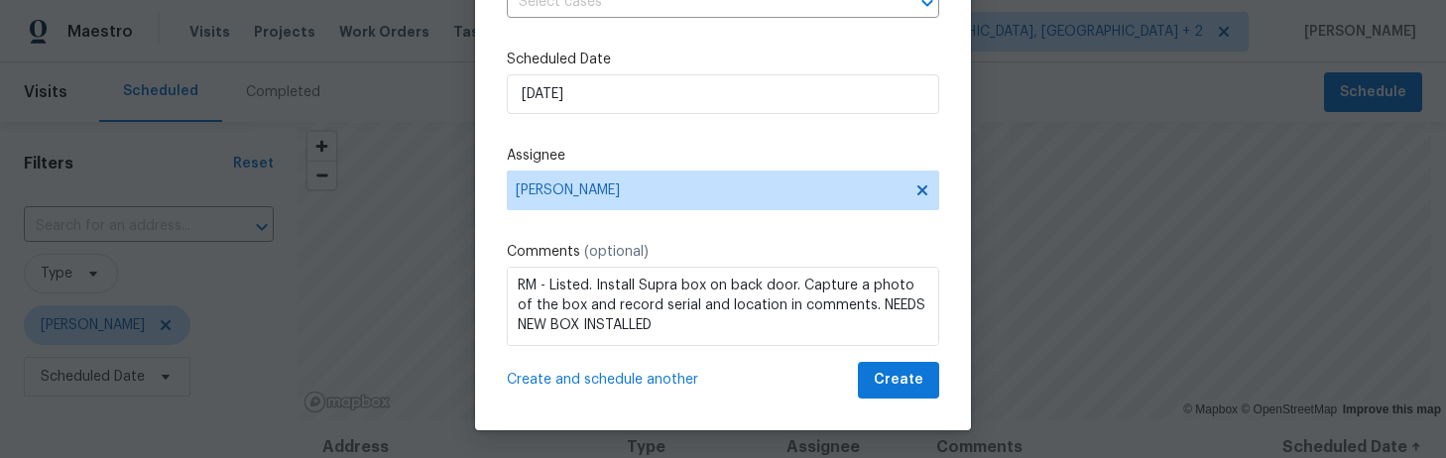
scroll to position [265, 0]
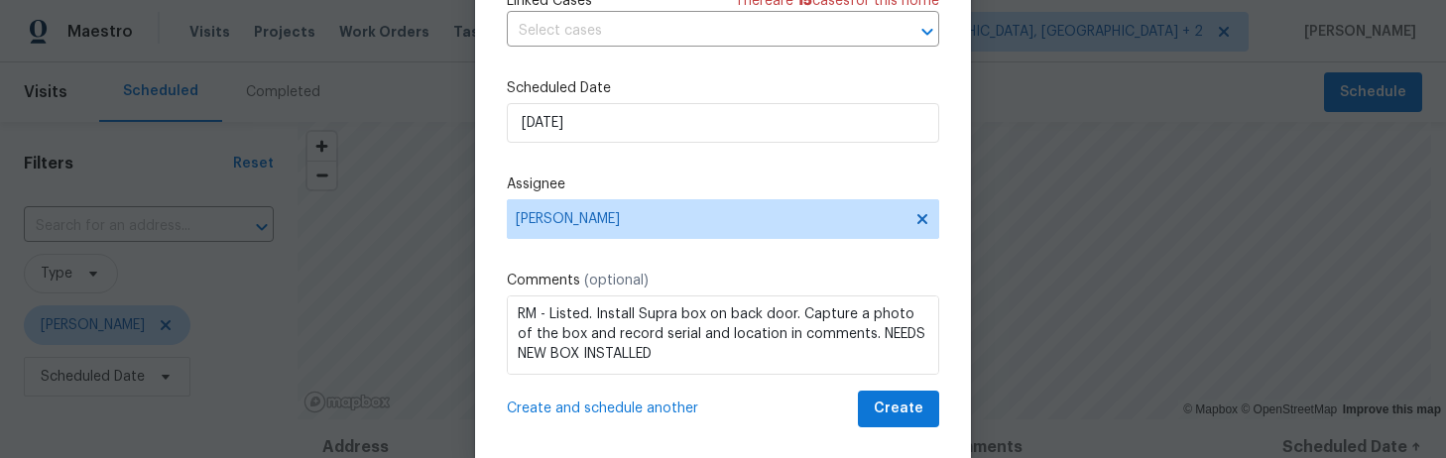
click at [619, 409] on span "Create and schedule another" at bounding box center [602, 409] width 191 height 20
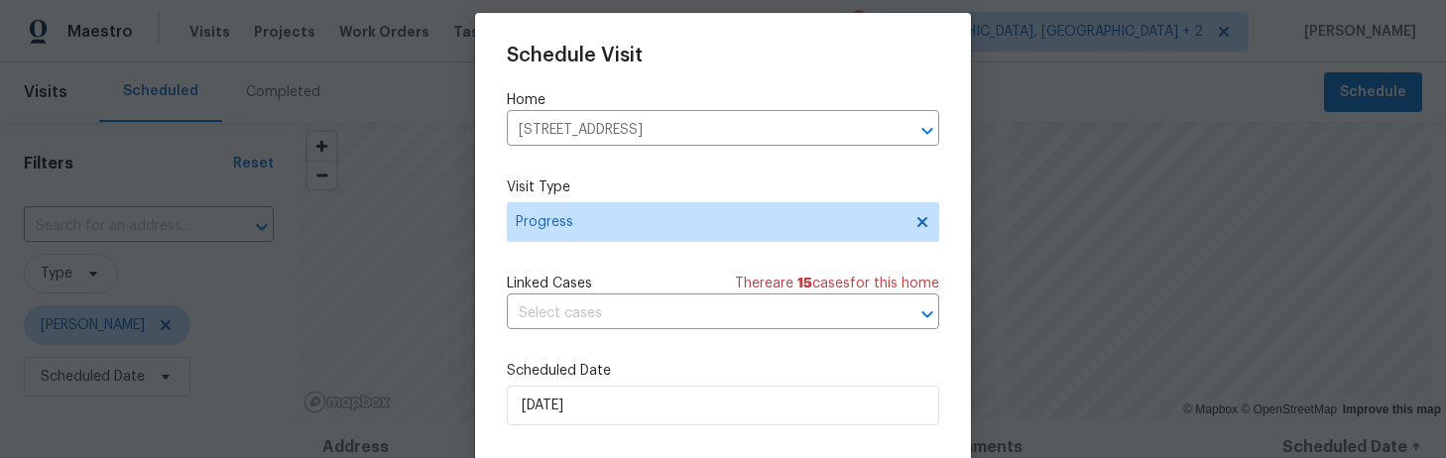
scroll to position [0, 0]
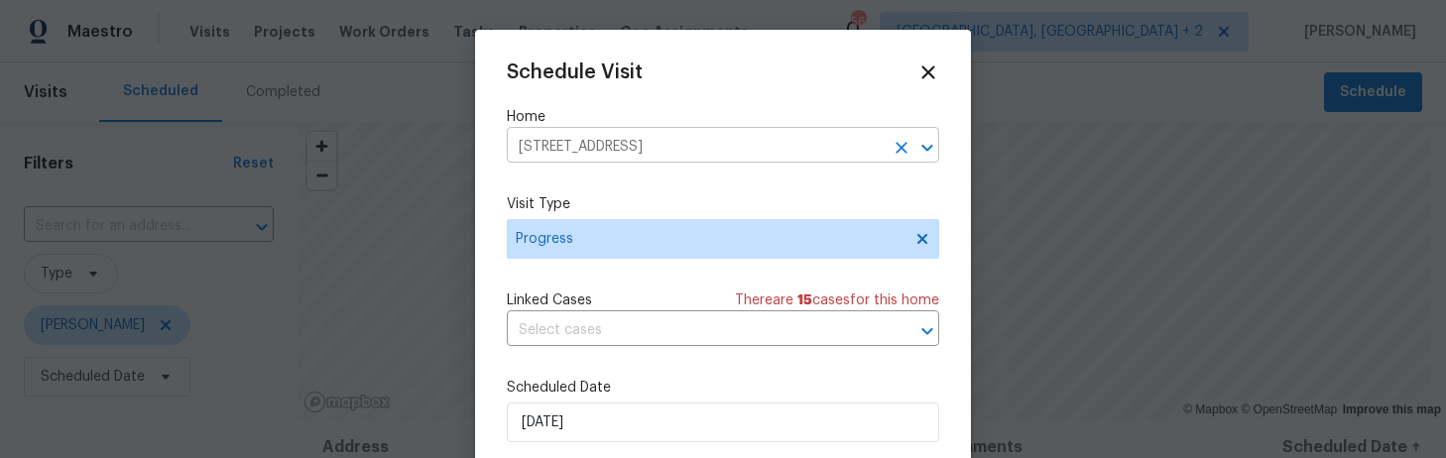
click at [561, 148] on input "105 Beaver Dam Rd, Columbia, SC 29223" at bounding box center [695, 147] width 377 height 31
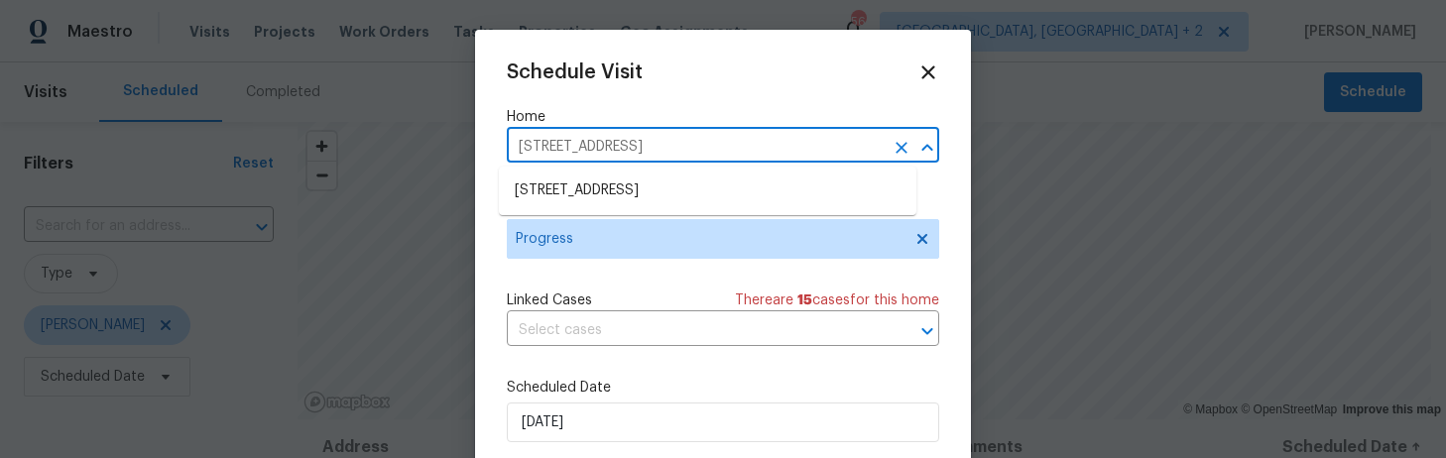
click at [561, 148] on input "105 Beaver Dam Rd, Columbia, SC 29223" at bounding box center [695, 147] width 377 height 31
type input "121 gen"
click at [623, 178] on li "121 Genessee Valley Rd, Columbia, SC 29223" at bounding box center [707, 191] width 417 height 33
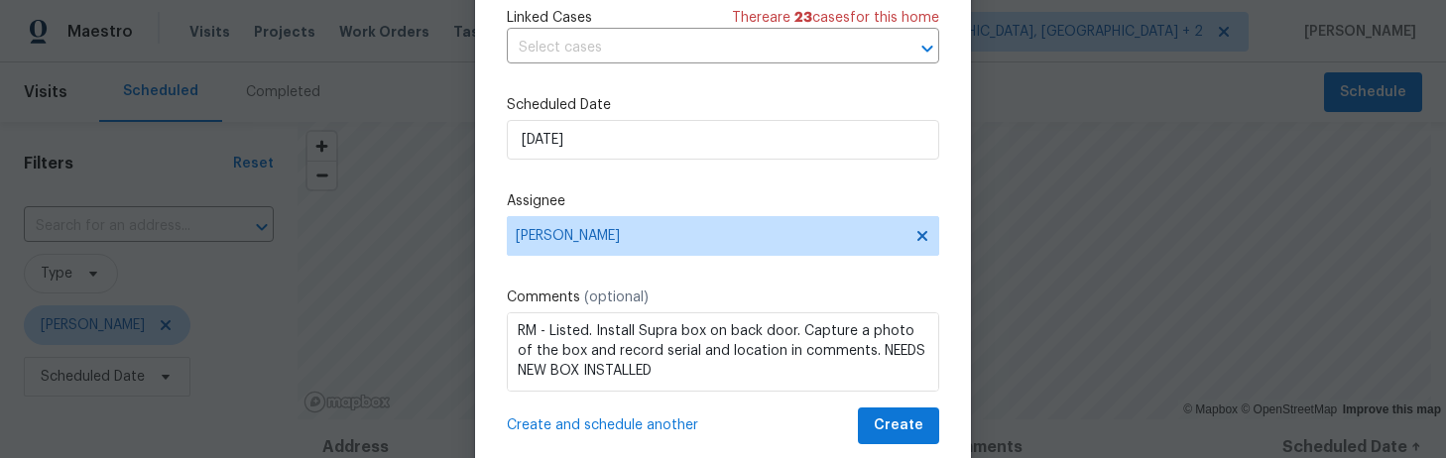
scroll to position [234, 0]
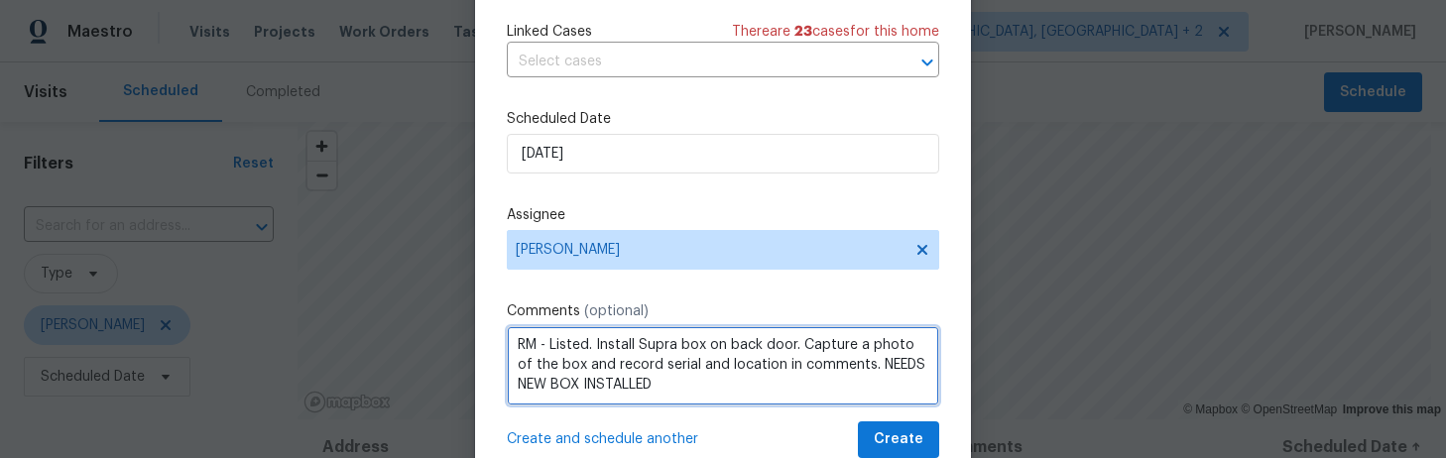
drag, startPoint x: 773, startPoint y: 381, endPoint x: 592, endPoint y: 383, distance: 181.5
click at [592, 383] on textarea "RM - Listed. Install Supra box on back door. Capture a photo of the box and rec…" at bounding box center [723, 365] width 432 height 79
paste textarea "62065297 - On Front Spigot"
type textarea "RM - Listed. Install Supra box on back door. Capture a photo of the box and rec…"
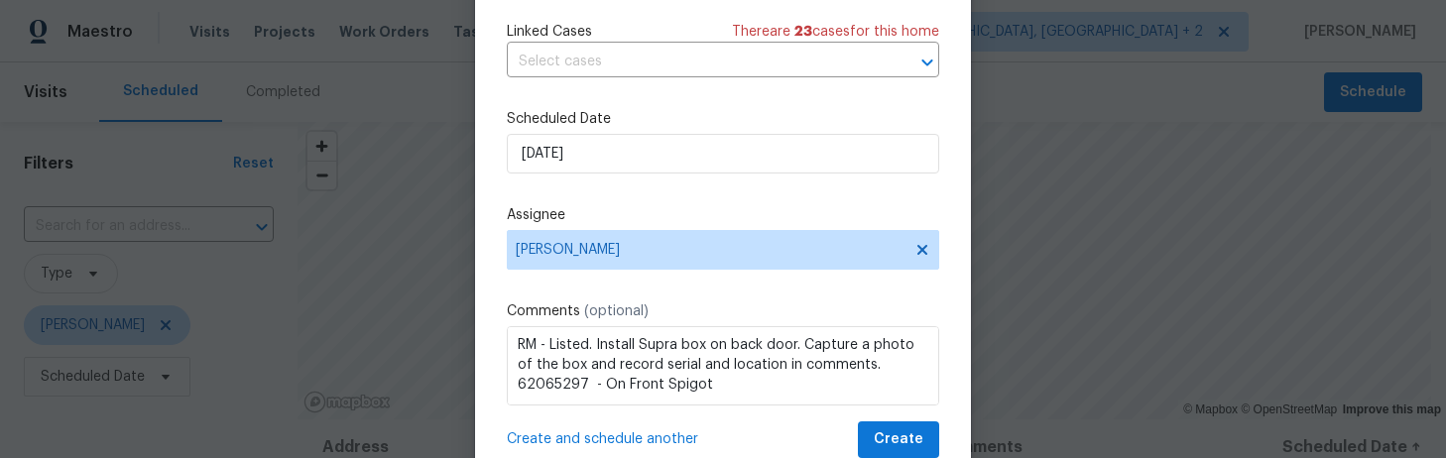
click at [623, 434] on span "Create and schedule another" at bounding box center [602, 439] width 191 height 20
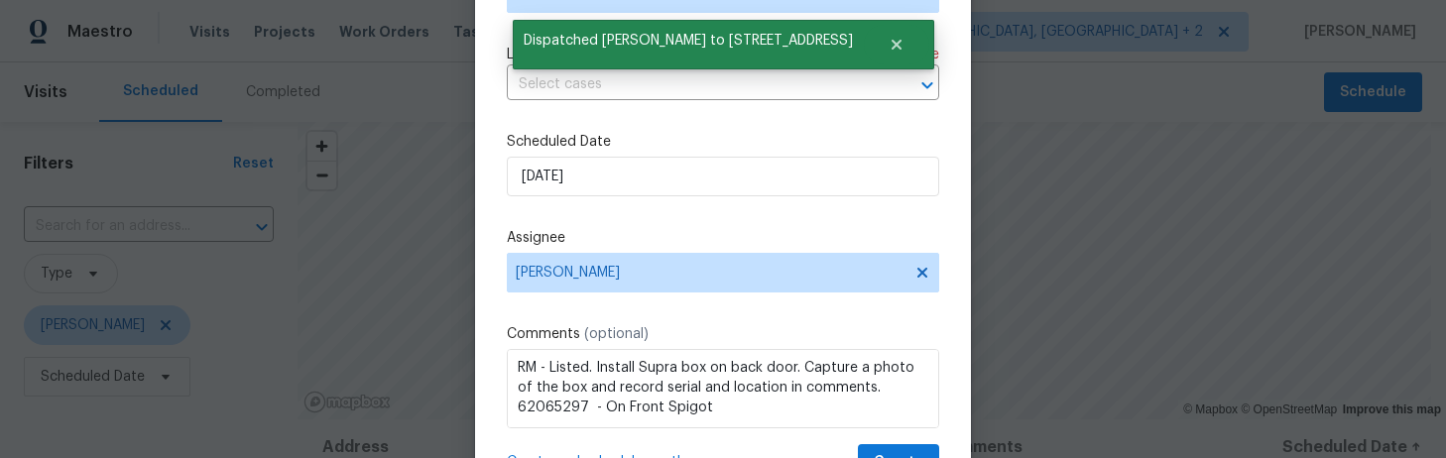
scroll to position [0, 0]
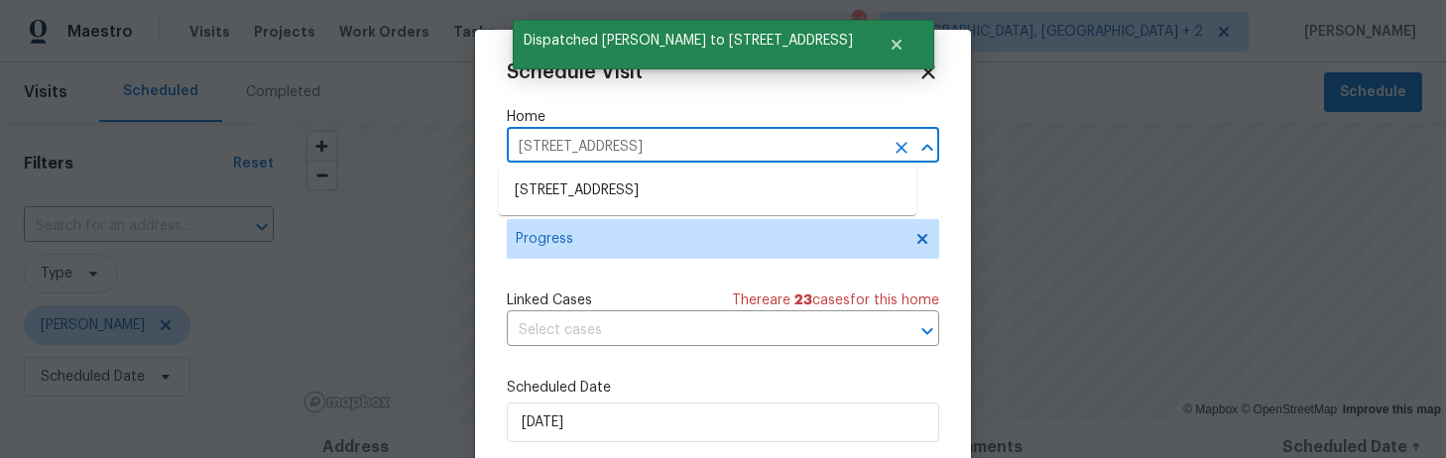
click at [615, 132] on input "121 Genessee Valley Rd, Columbia, SC 29223" at bounding box center [695, 147] width 377 height 31
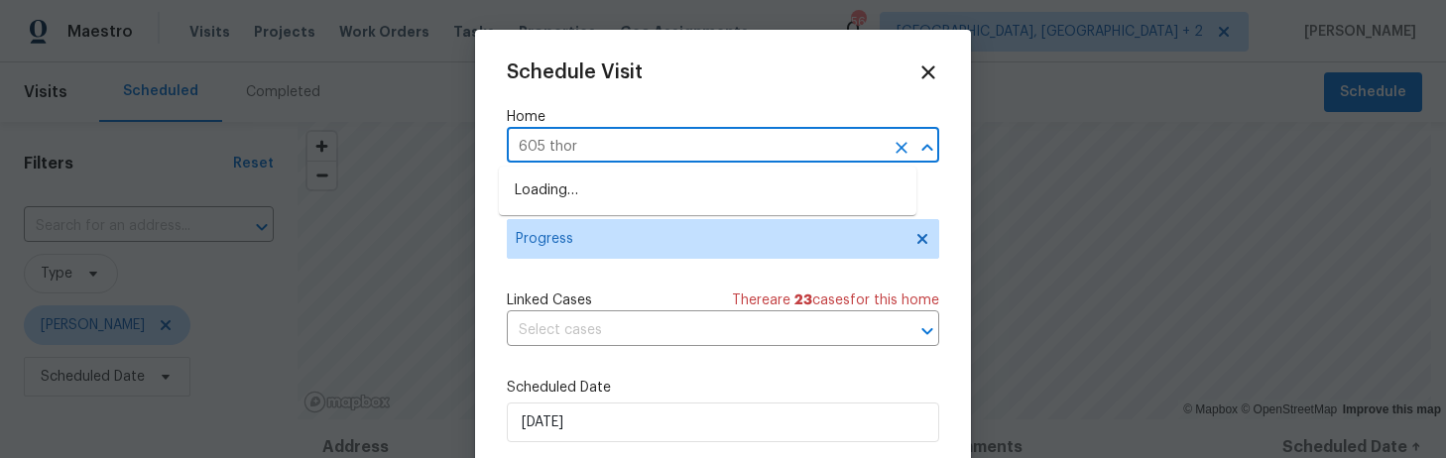
type input "605 thorn"
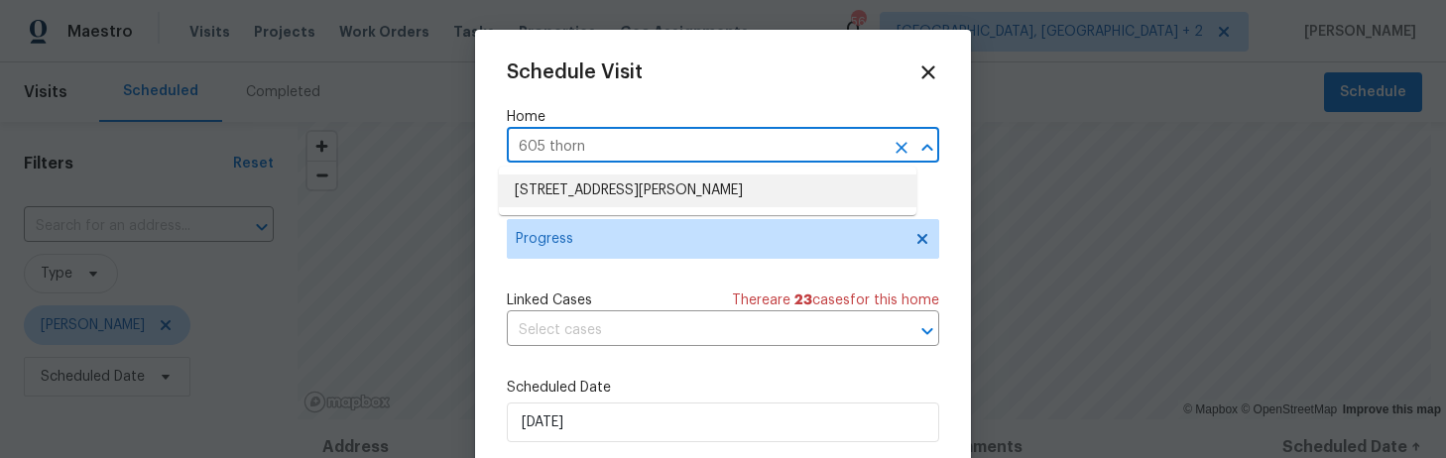
click at [627, 190] on li "605 Thornhill Dr, Columbia, SC 29229" at bounding box center [707, 191] width 417 height 33
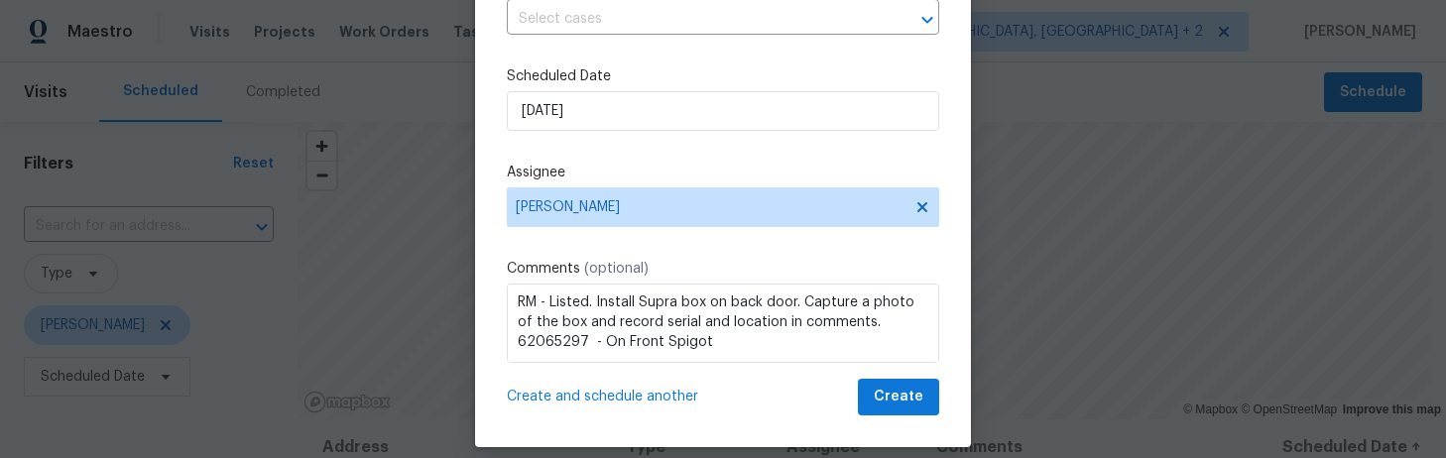
scroll to position [296, 0]
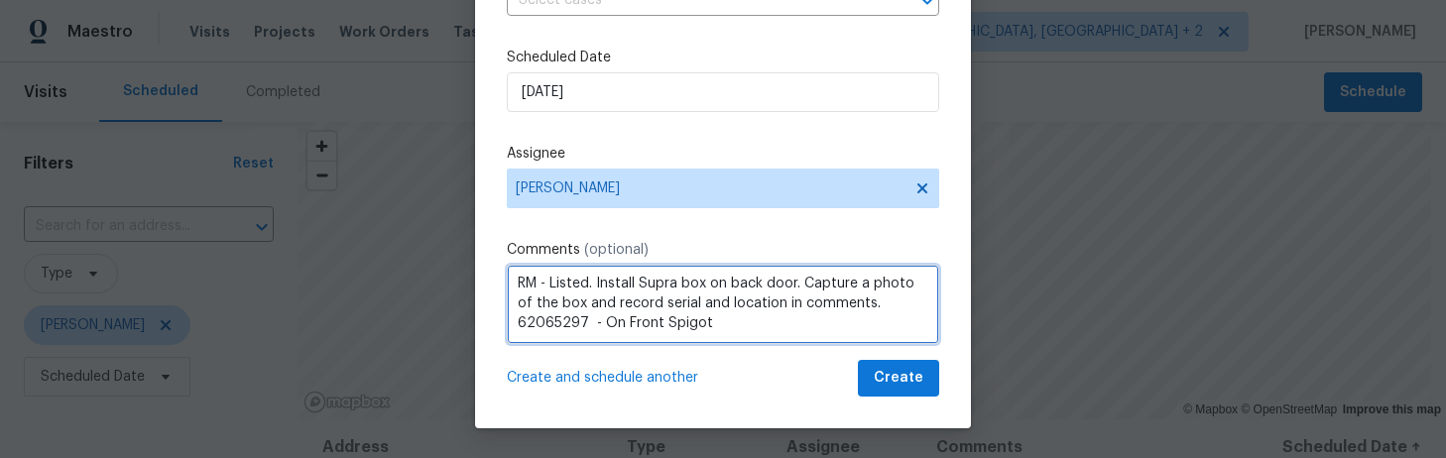
click at [582, 280] on textarea "RM - Listed. Install Supra box on back door. Capture a photo of the box and rec…" at bounding box center [723, 304] width 432 height 79
drag, startPoint x: 805, startPoint y: 328, endPoint x: 603, endPoint y: 323, distance: 202.4
click at [603, 323] on textarea "RM - Resale in contract. Install Supra box on back door. Capture a photo of the…" at bounding box center [723, 304] width 432 height 79
paste textarea "60 - Ft Spigot, behind bushes"
type textarea "RM - Resale in contract. Install Supra box on back door. Capture a photo of the…"
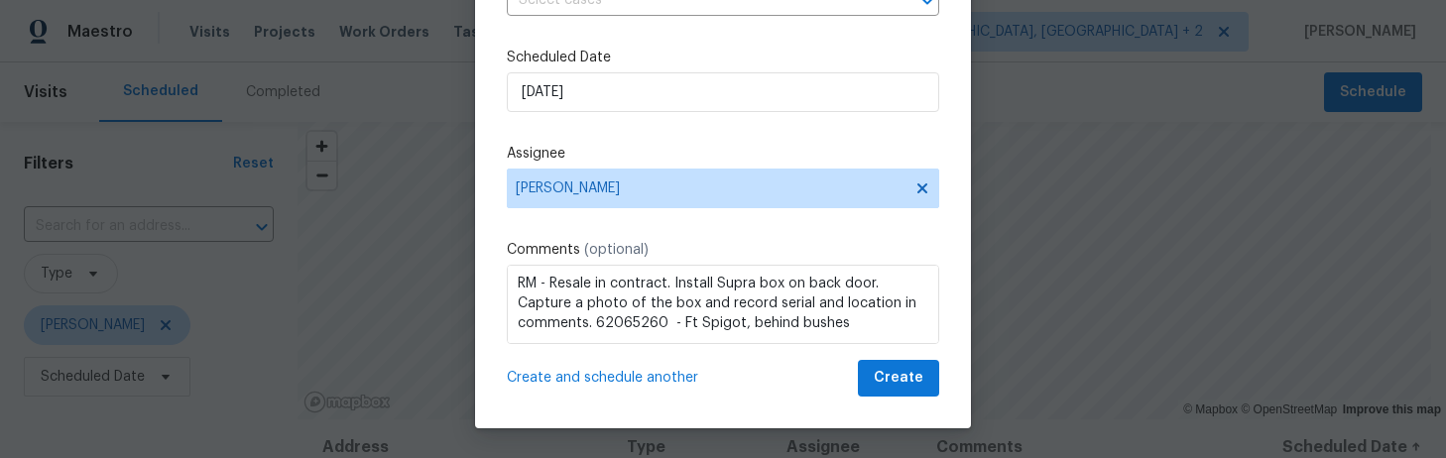
click at [582, 380] on span "Create and schedule another" at bounding box center [602, 378] width 191 height 20
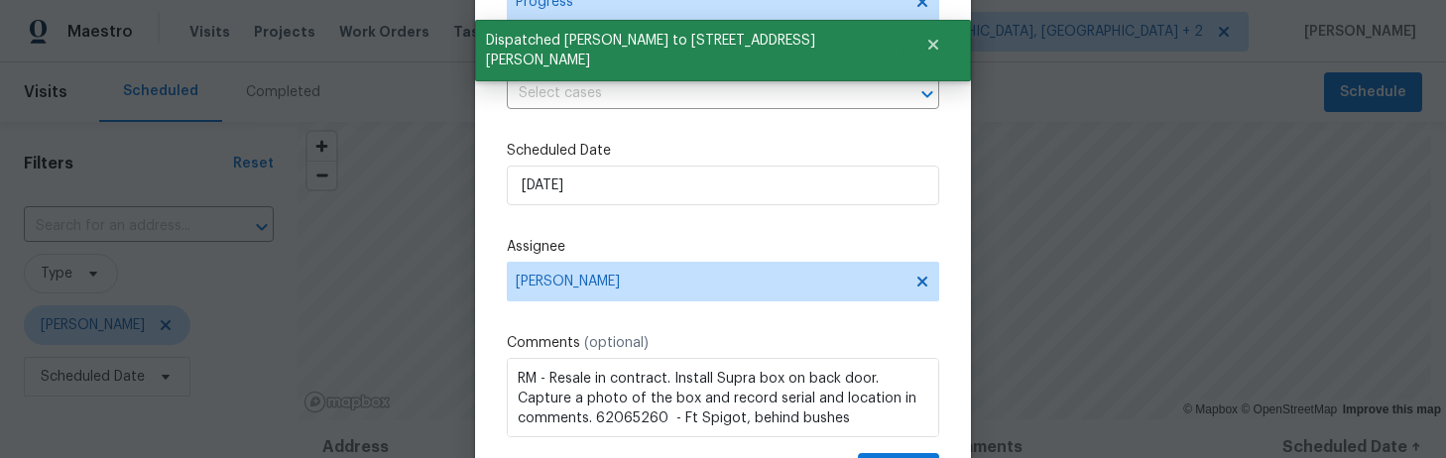
scroll to position [0, 0]
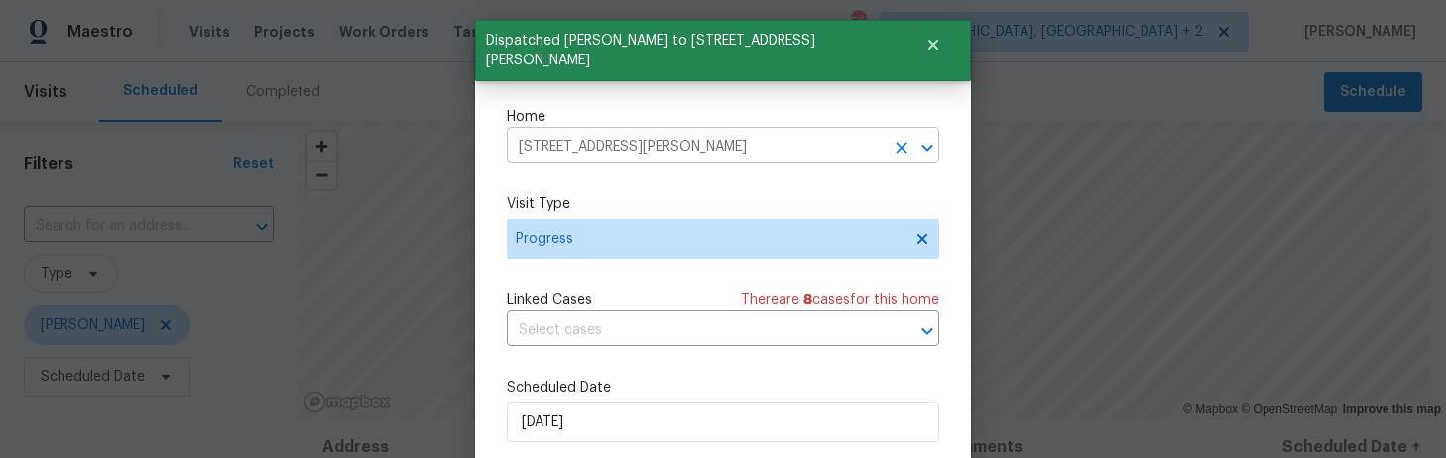
click at [666, 156] on input "605 Thornhill Dr, Columbia, SC 29229" at bounding box center [695, 147] width 377 height 31
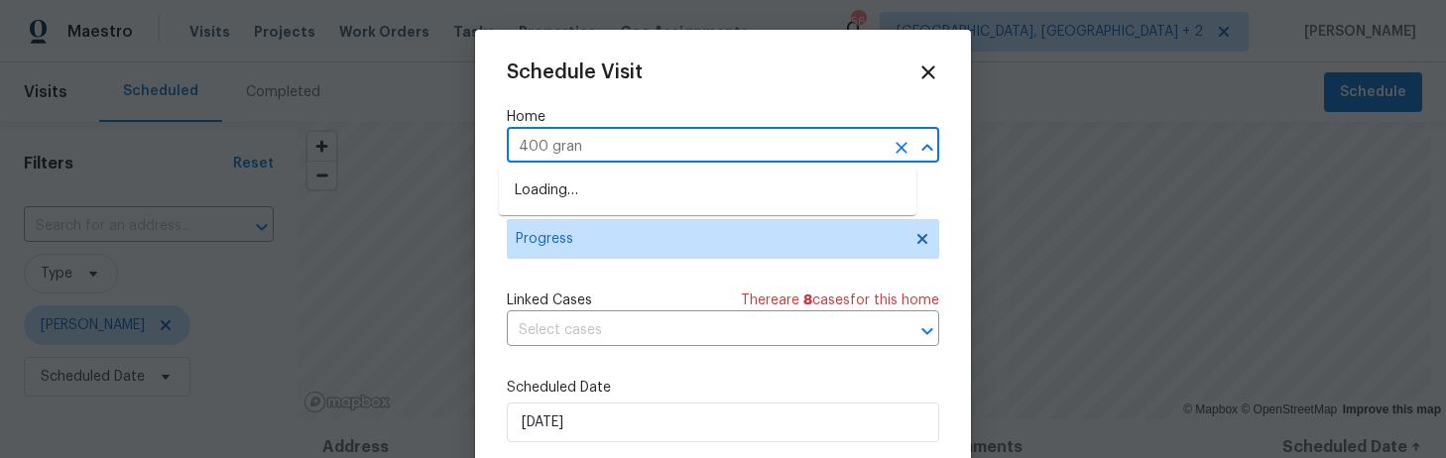
type input "400 grand"
click at [671, 184] on li "400 Grand National Ln, Elgin, SC 29045" at bounding box center [707, 191] width 417 height 33
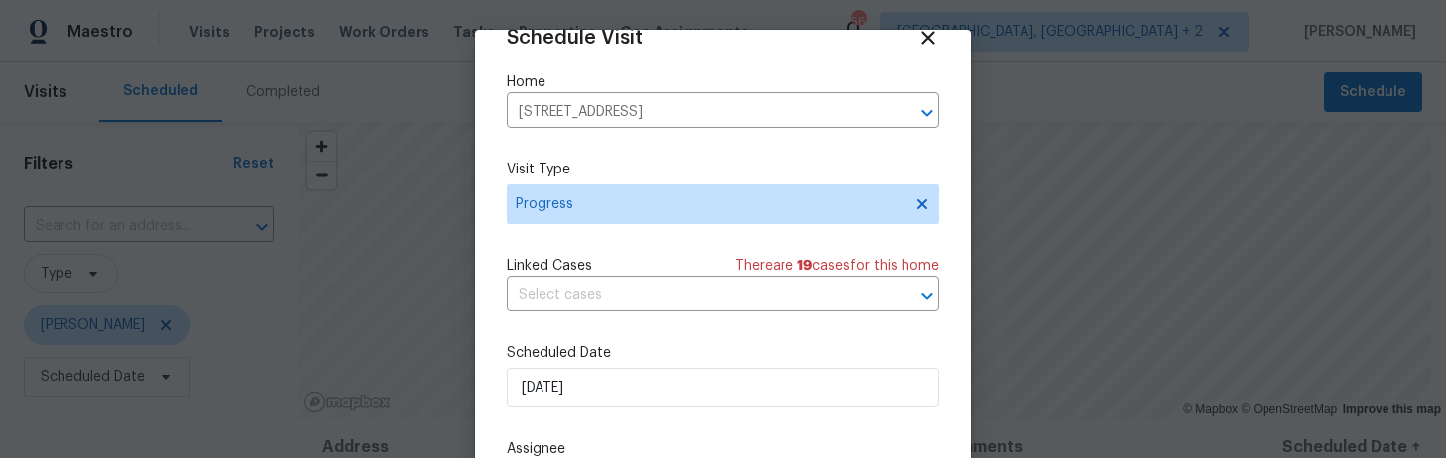
scroll to position [264, 0]
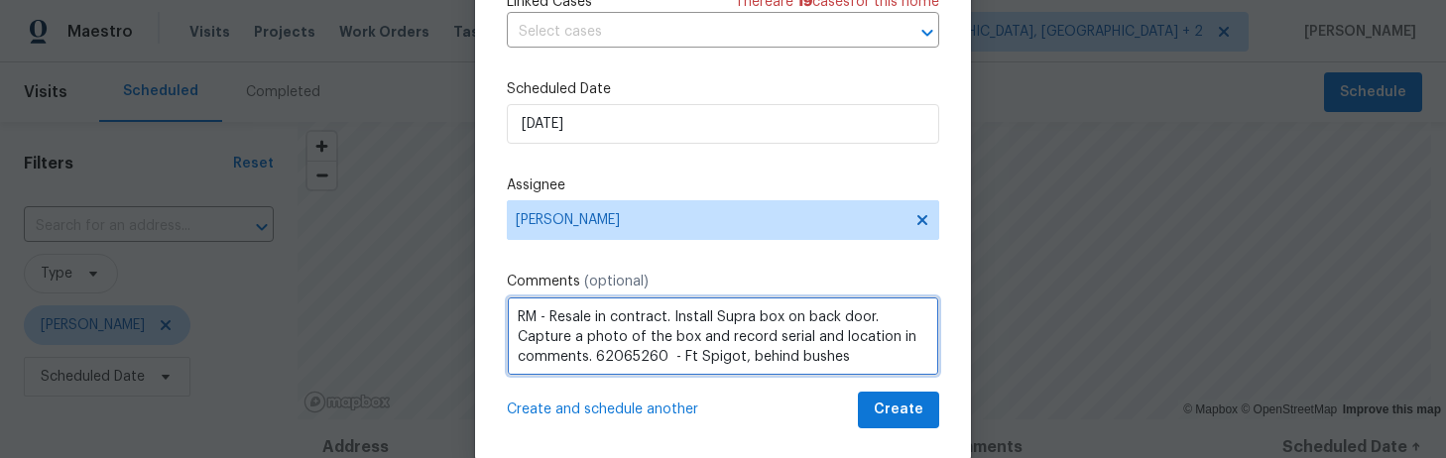
drag, startPoint x: 658, startPoint y: 315, endPoint x: 544, endPoint y: 316, distance: 114.0
click at [544, 316] on textarea "RM - Resale in contract. Install Supra box on back door. Capture a photo of the…" at bounding box center [723, 335] width 432 height 79
drag, startPoint x: 838, startPoint y: 355, endPoint x: 590, endPoint y: 348, distance: 248.0
click at [590, 348] on textarea "RM - Listed. Install Supra box on back door. Capture a photo of the box and rec…" at bounding box center [723, 335] width 432 height 79
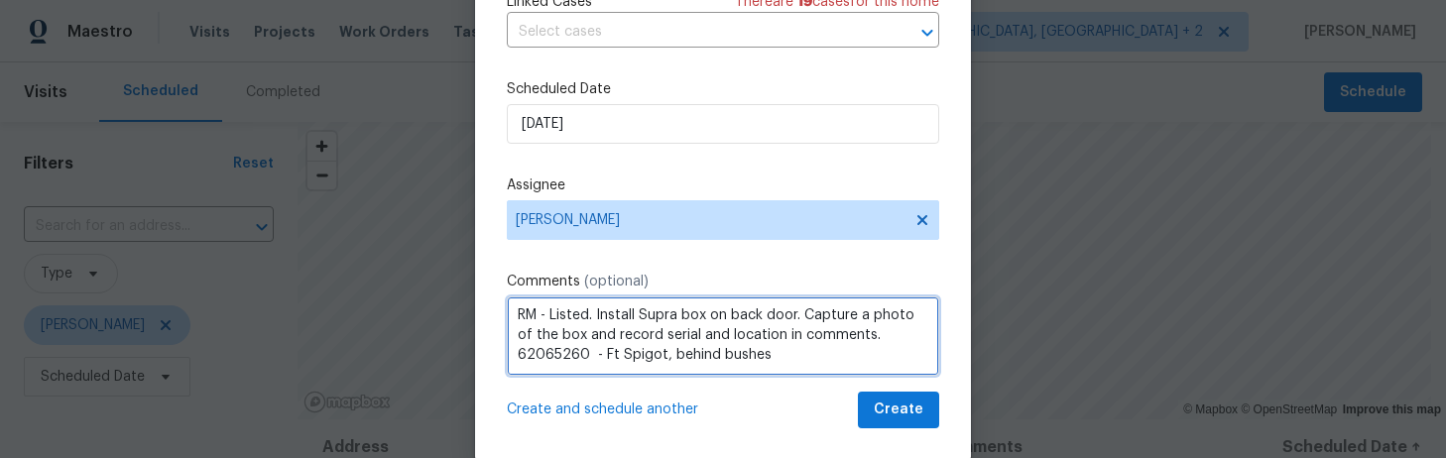
paste textarea "32793053 - On spigot (U/S)"
type textarea "RM - Listed. Install Supra box on back door. Capture a photo of the box and rec…"
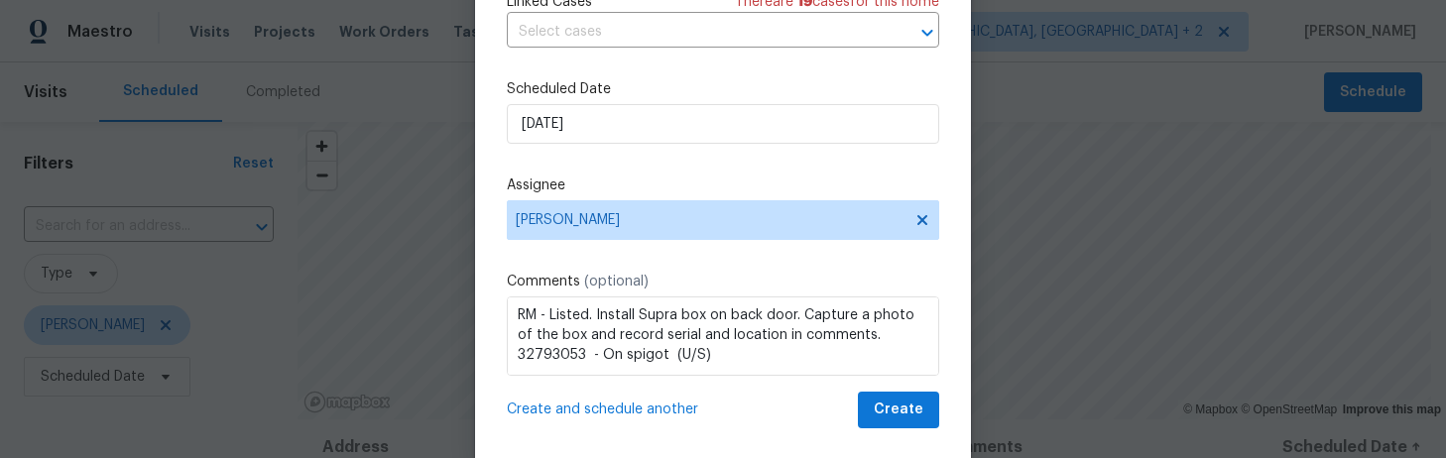
click at [650, 404] on span "Create and schedule another" at bounding box center [602, 410] width 191 height 20
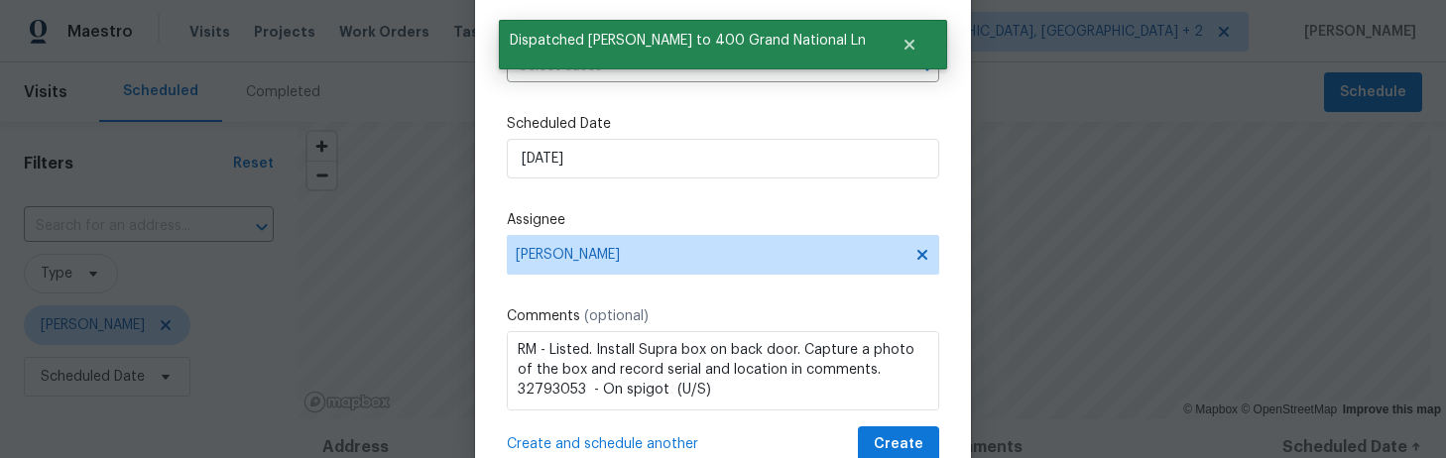
scroll to position [0, 0]
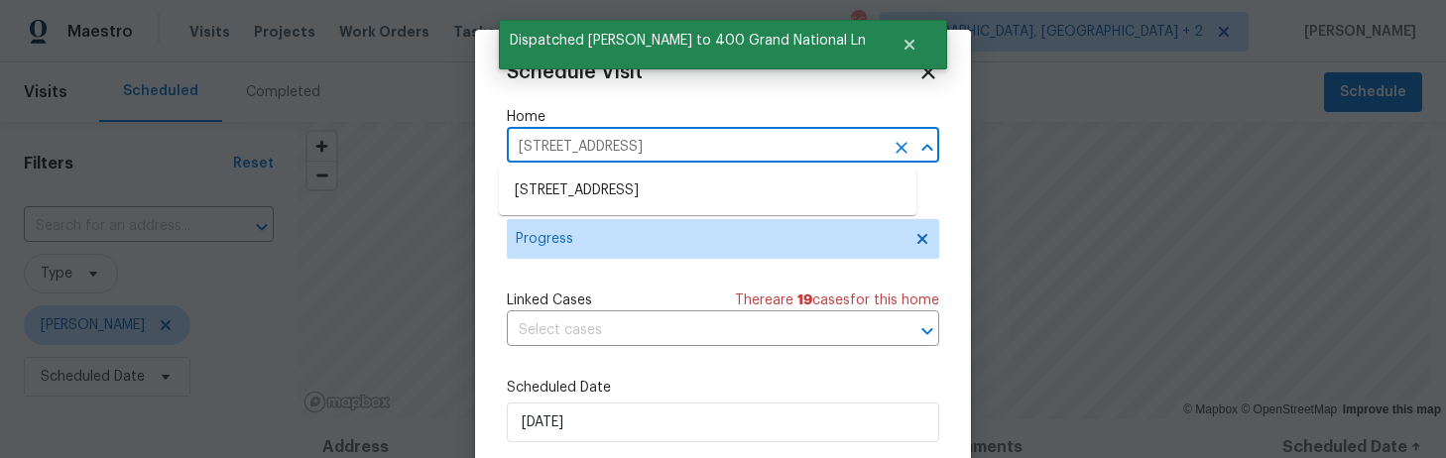
click at [561, 149] on input "400 Grand National Ln, Elgin, SC 29045" at bounding box center [695, 147] width 377 height 31
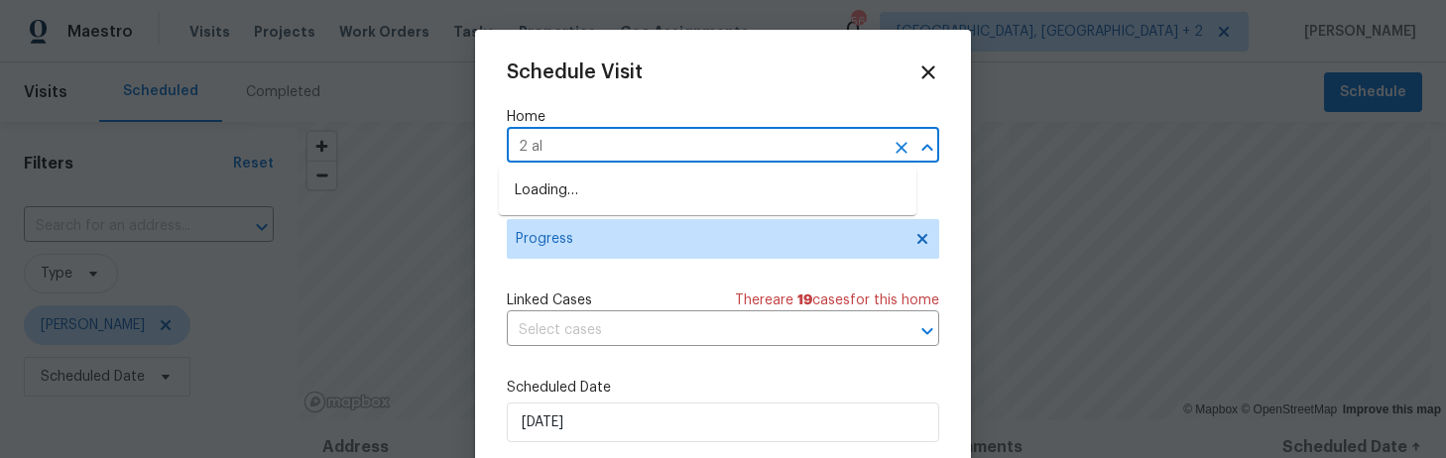
type input "2 ale"
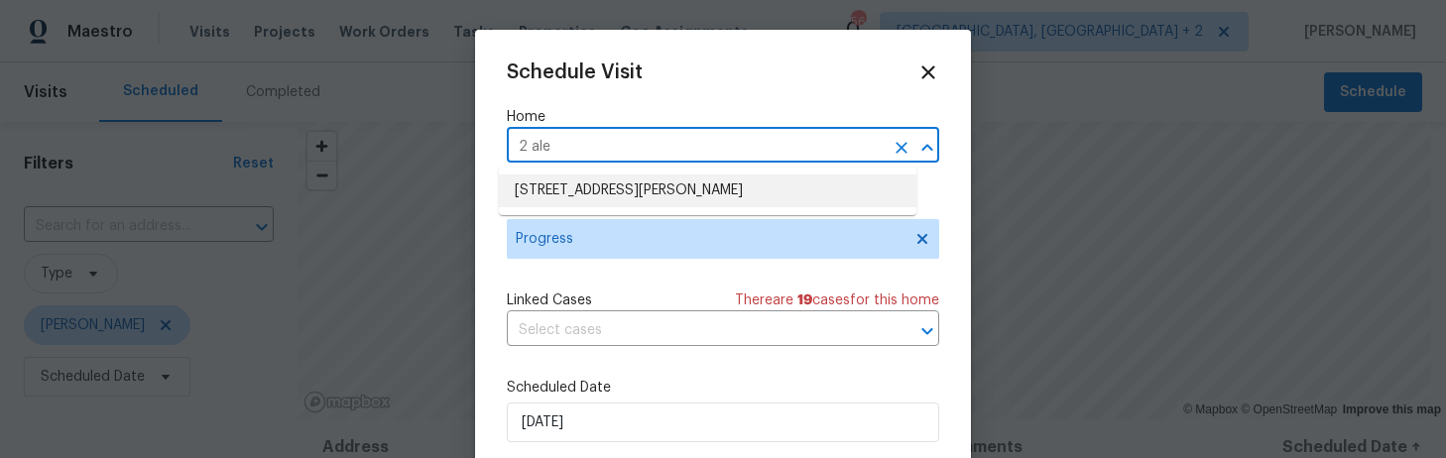
click at [566, 187] on li "2 Alelia Ct, Columbia, SC 29229" at bounding box center [707, 191] width 417 height 33
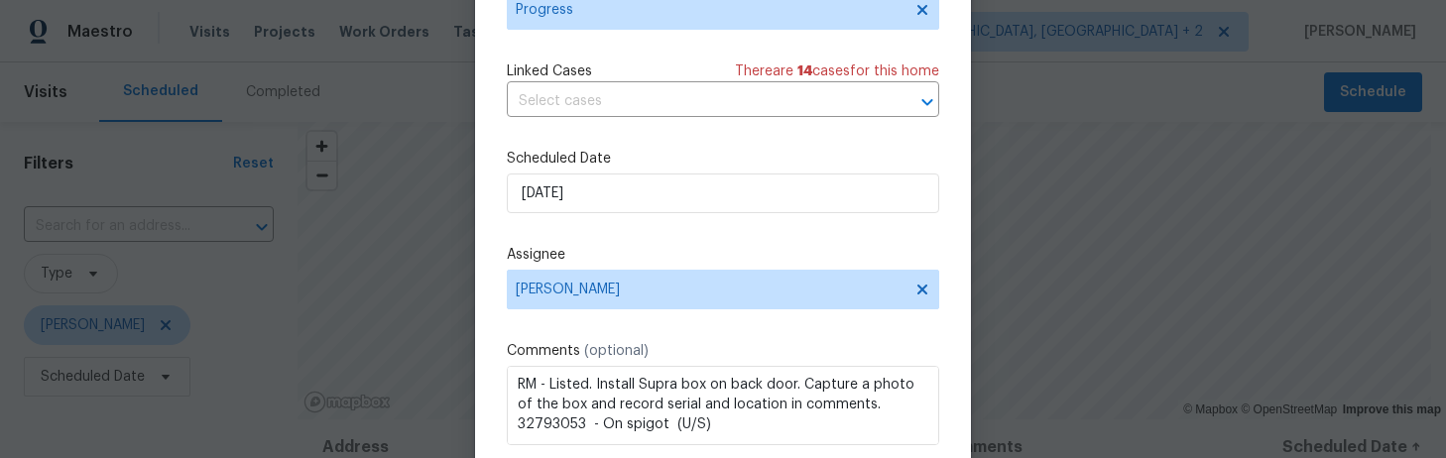
scroll to position [193, 0]
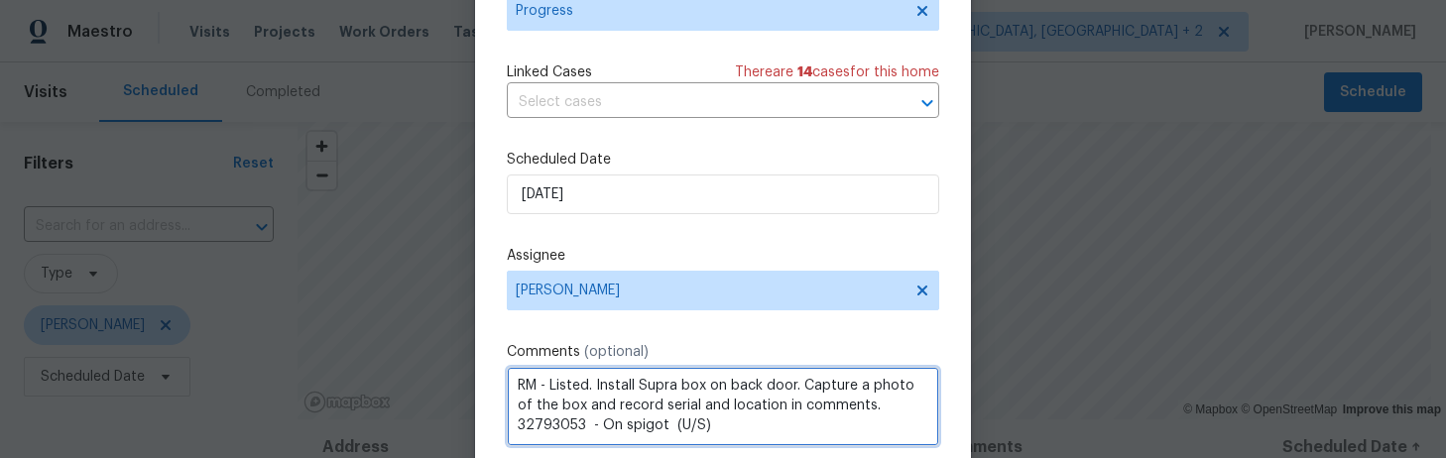
drag, startPoint x: 775, startPoint y: 421, endPoint x: 590, endPoint y: 422, distance: 185.4
click at [590, 422] on textarea "RM - Listed. Install Supra box on back door. Capture a photo of the box and rec…" at bounding box center [723, 406] width 432 height 79
paste textarea "7215"
type textarea "RM - Listed. Install Supra box on back door. Capture a photo of the box and rec…"
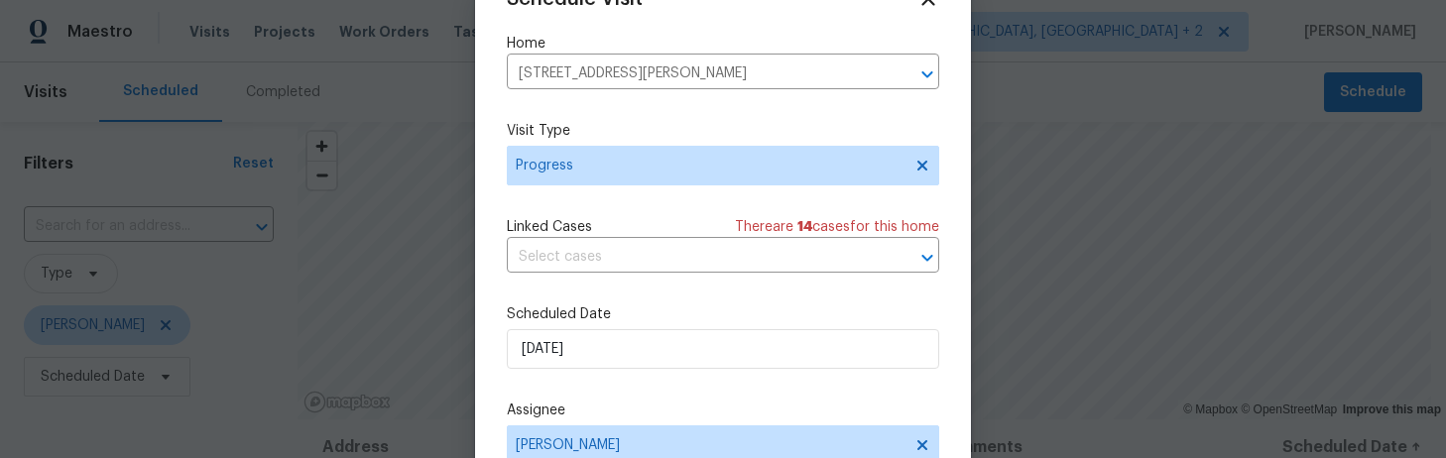
scroll to position [260, 0]
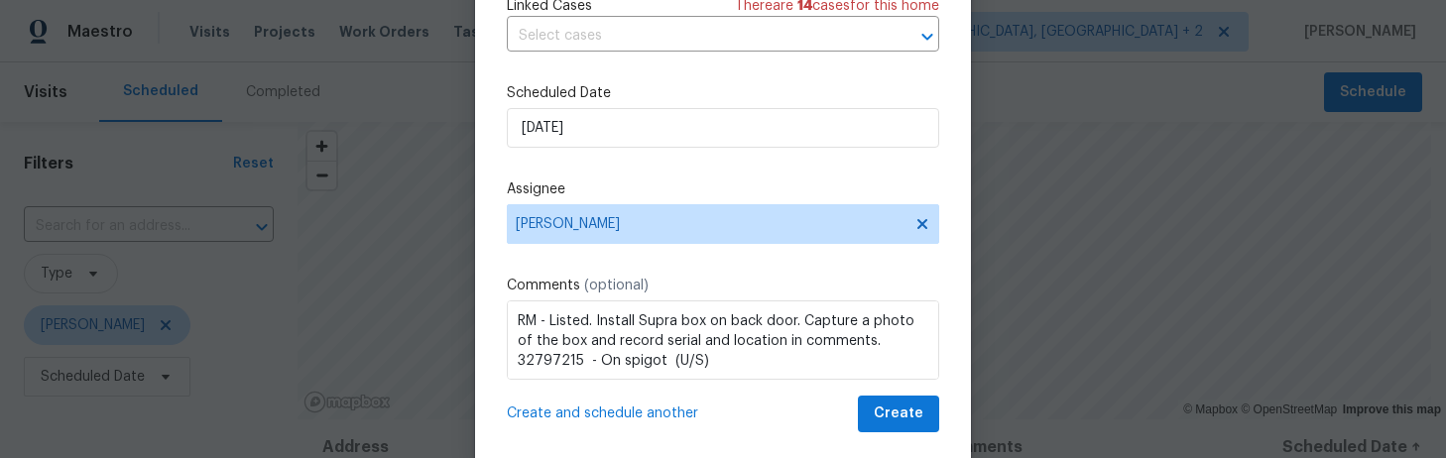
click at [628, 414] on span "Create and schedule another" at bounding box center [602, 414] width 191 height 20
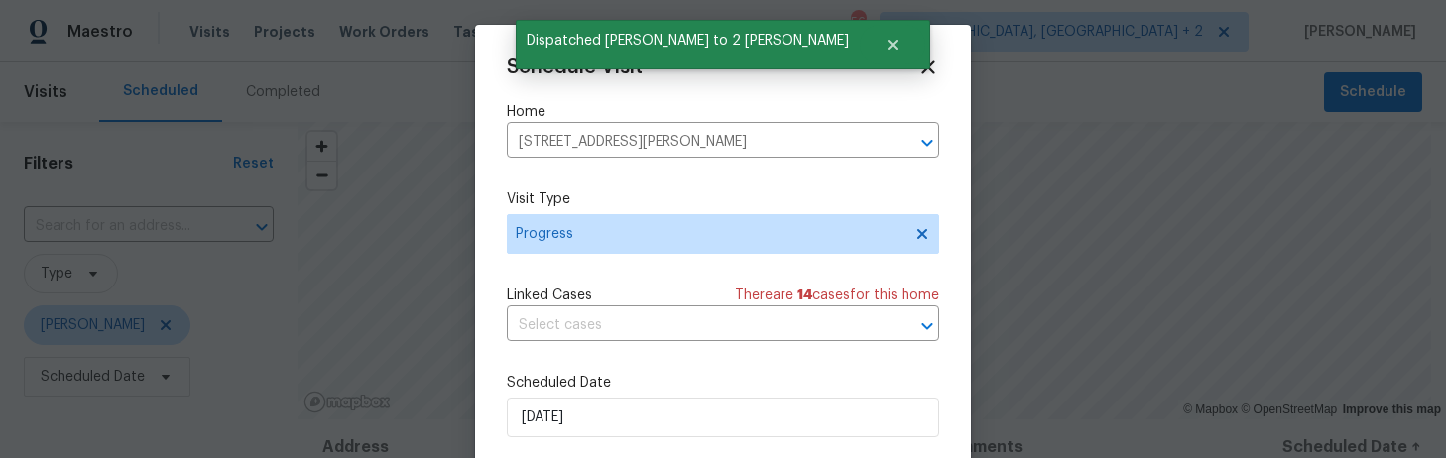
scroll to position [0, 0]
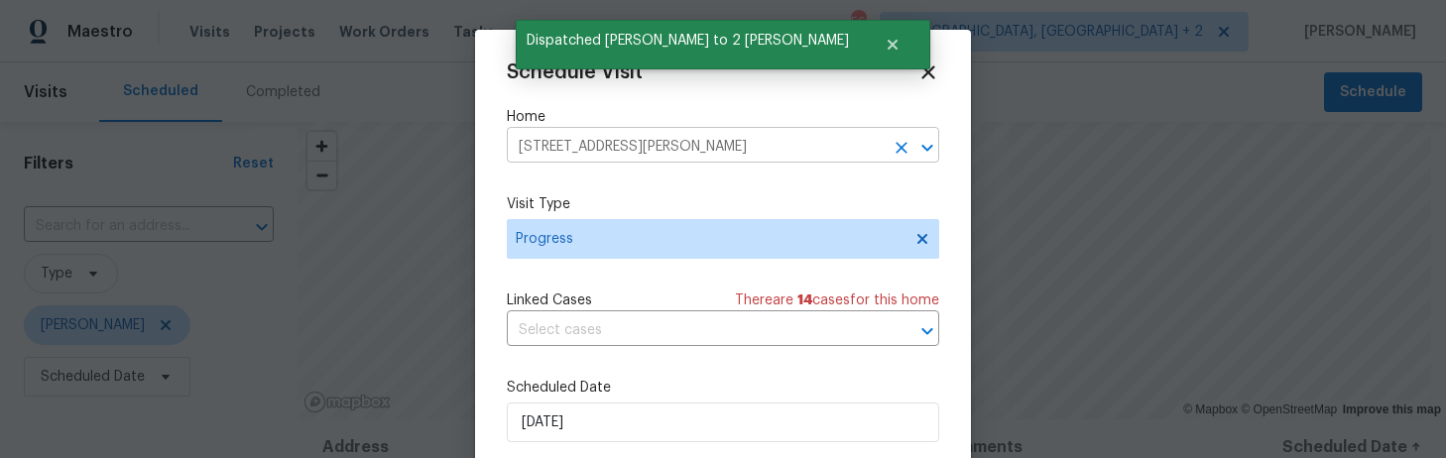
click at [556, 149] on input "2 Alelia Ct, Columbia, SC 29229" at bounding box center [695, 147] width 377 height 31
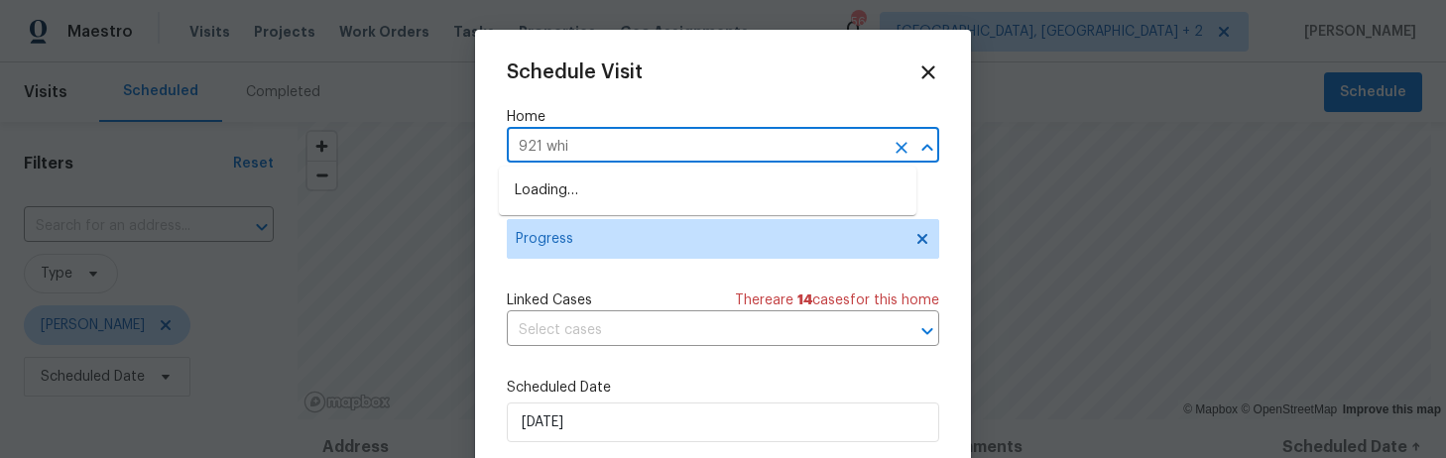
type input "921 whis"
click at [564, 185] on li "921 Whistling Duck Ct, Blythewood, SC 29016" at bounding box center [707, 191] width 417 height 33
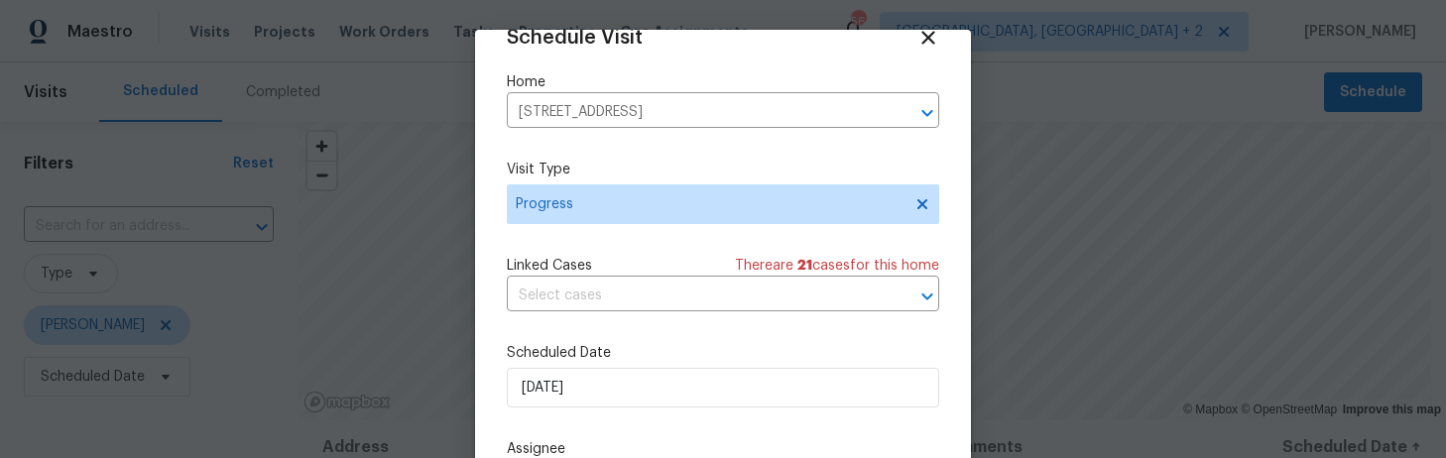
scroll to position [278, 0]
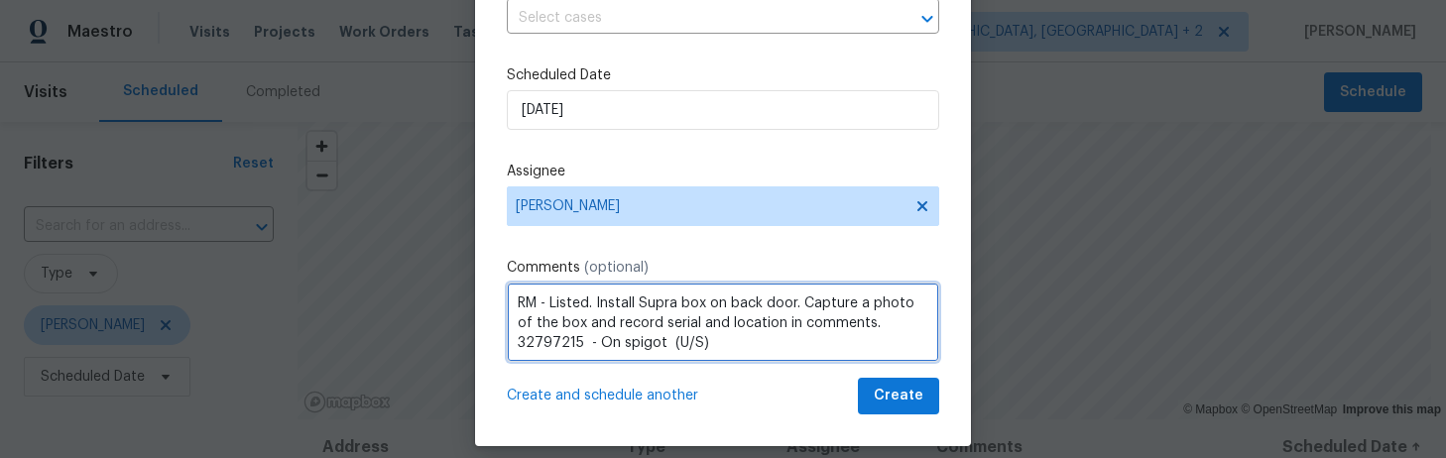
drag, startPoint x: 583, startPoint y: 302, endPoint x: 543, endPoint y: 305, distance: 39.8
click at [543, 305] on textarea "RM - Listed. Install Supra box on back door. Capture a photo of the box and rec…" at bounding box center [723, 322] width 432 height 79
drag, startPoint x: 772, startPoint y: 344, endPoint x: 622, endPoint y: 302, distance: 156.4
click at [622, 302] on textarea "RM - OCCUPIED. Install Supra box on back door. Capture a photo of the box and r…" at bounding box center [723, 322] width 432 height 79
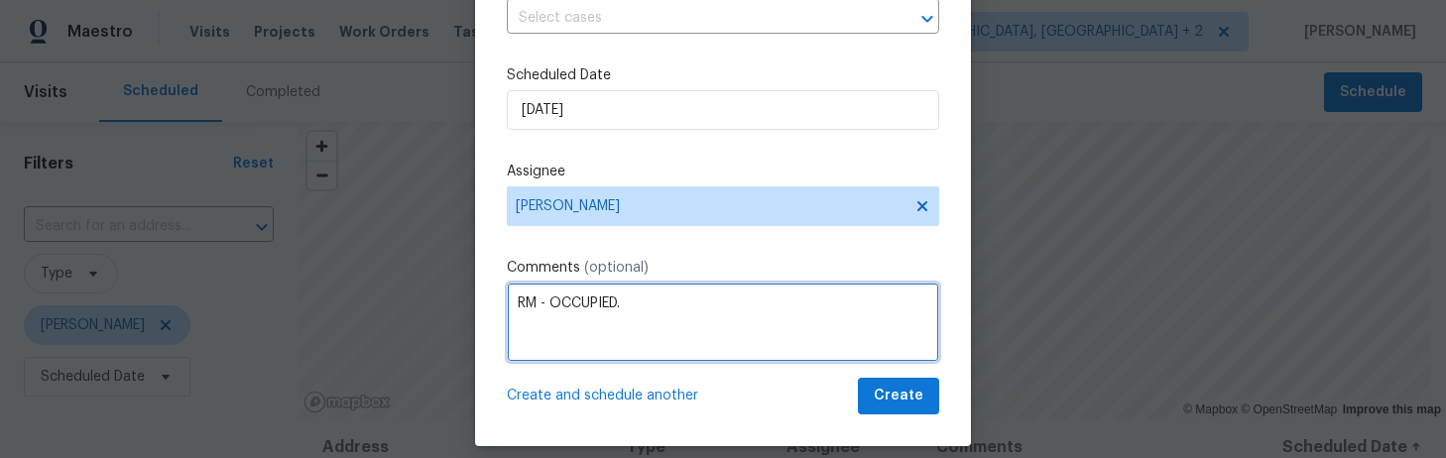
paste textarea "32815939 - On Gas Meter, Rt. side"
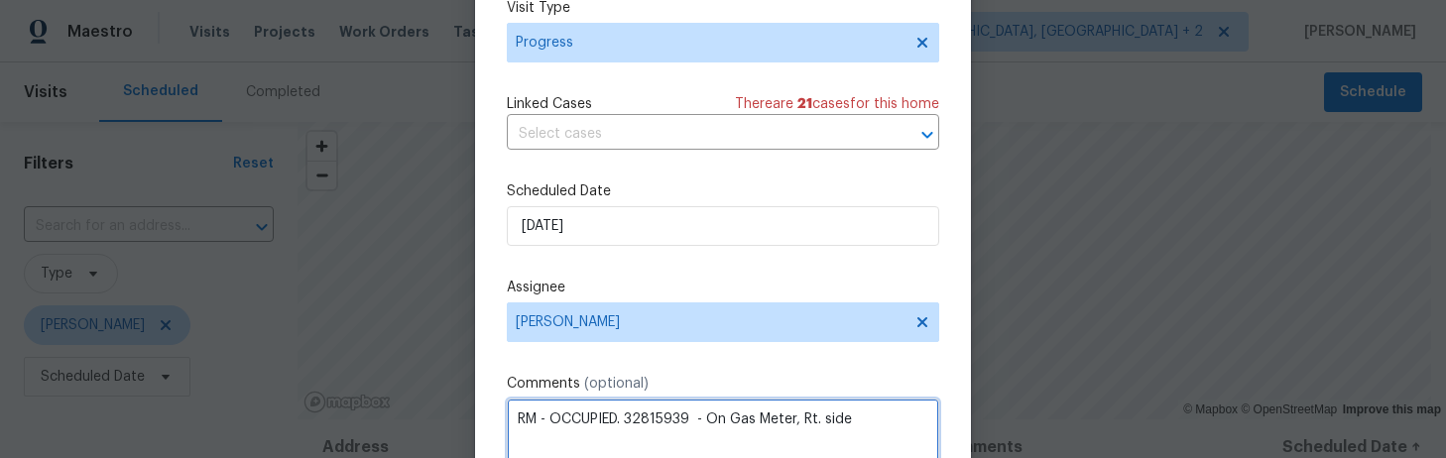
scroll to position [296, 0]
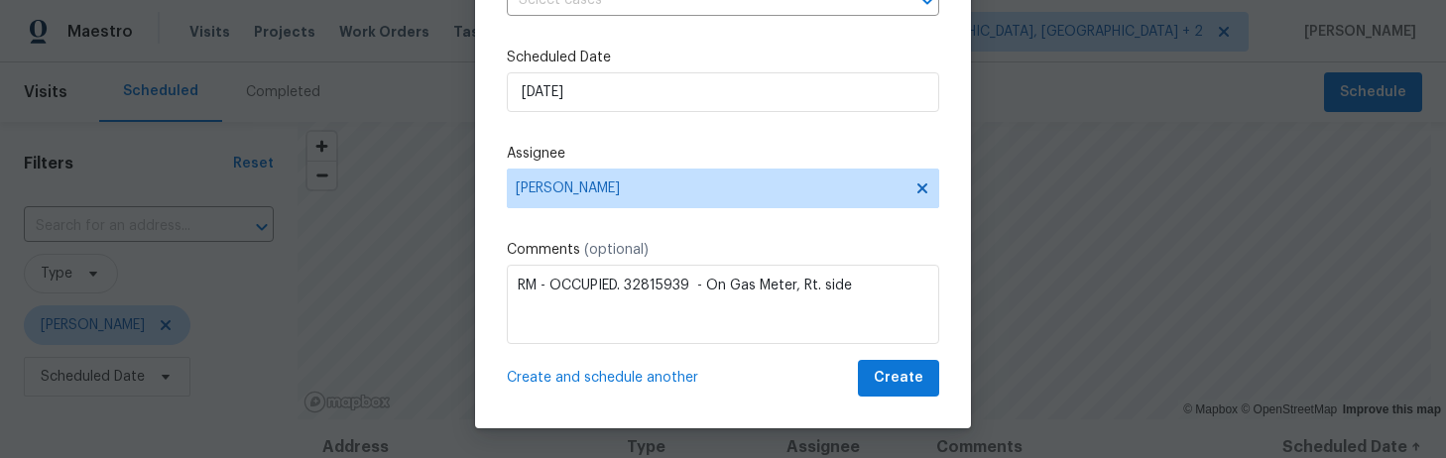
click at [606, 375] on span "Create and schedule another" at bounding box center [602, 378] width 191 height 20
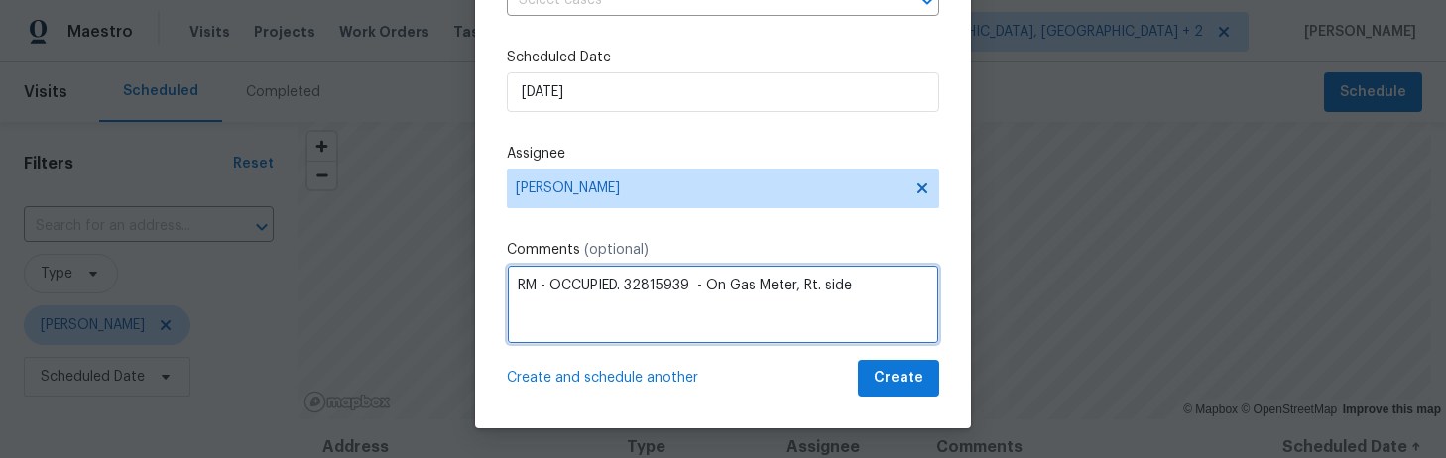
click at [588, 287] on textarea "RM - OCCUPIED. 32815939 - On Gas Meter, Rt. side" at bounding box center [723, 304] width 432 height 79
paste textarea "Listed. Install Supra box on back door. Capture a photo of the box and record s…"
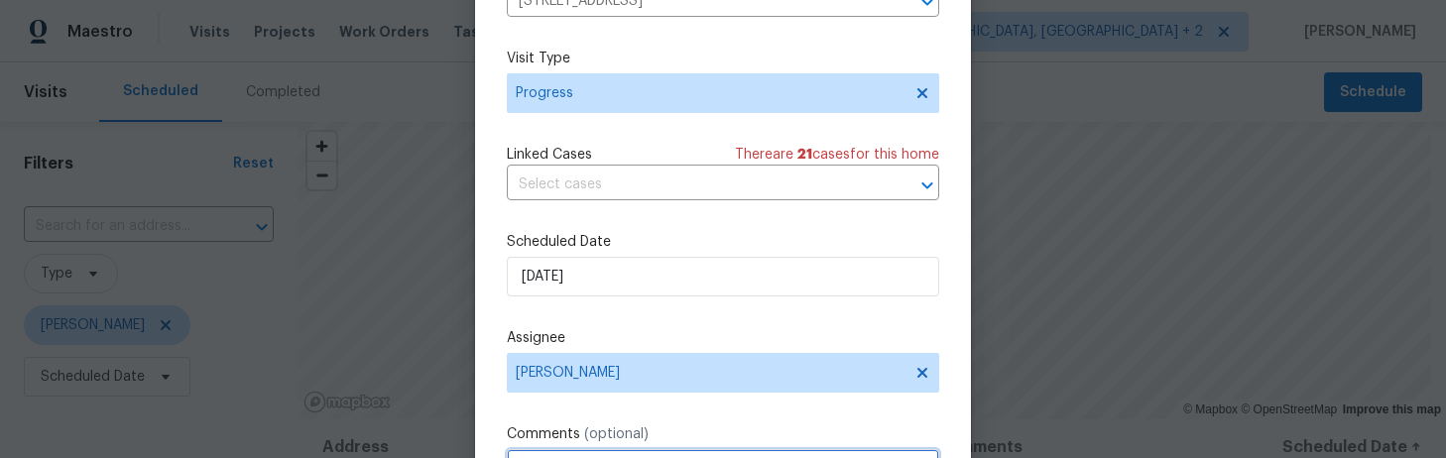
scroll to position [43, 0]
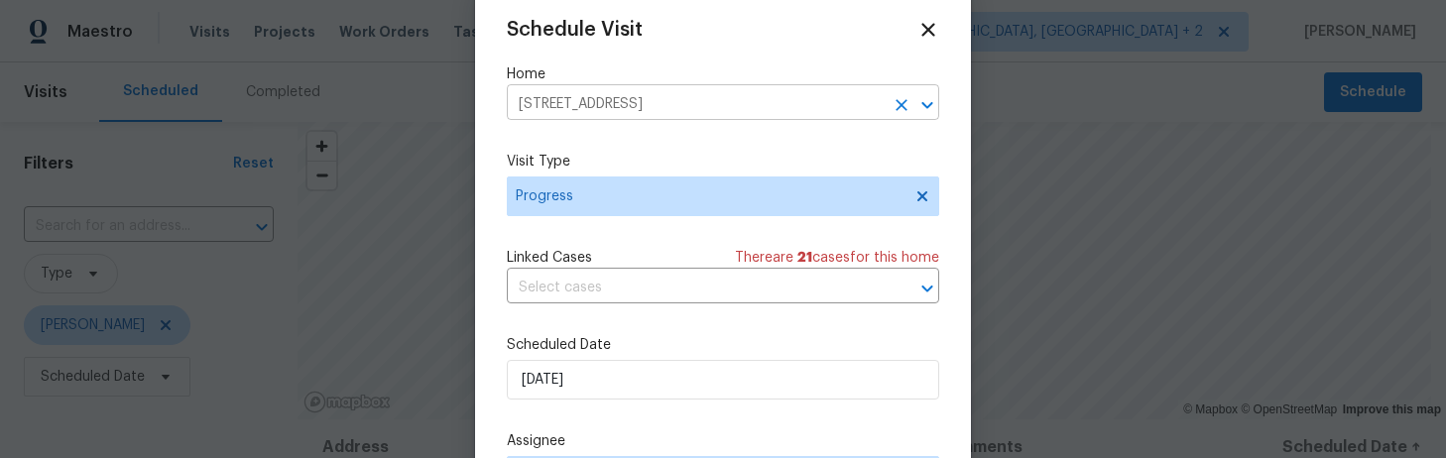
type textarea "RM - Listed. Install Supra box on back door. Capture a photo of the box and rec…"
click at [623, 105] on input "921 Whistling Duck Ct, Blythewood, SC 29016" at bounding box center [695, 104] width 377 height 31
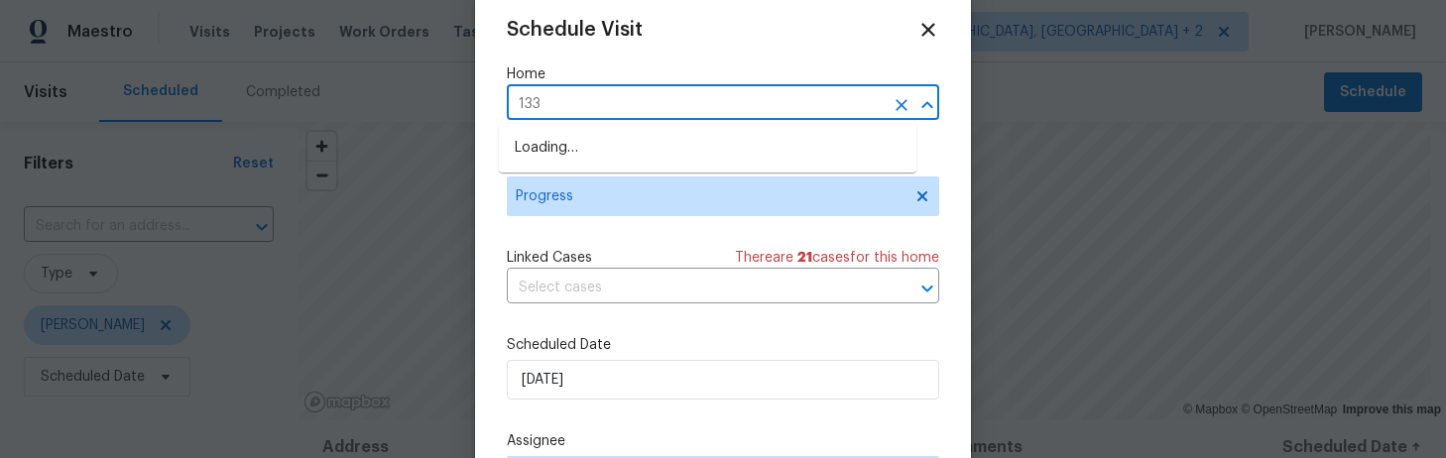
type input "1336"
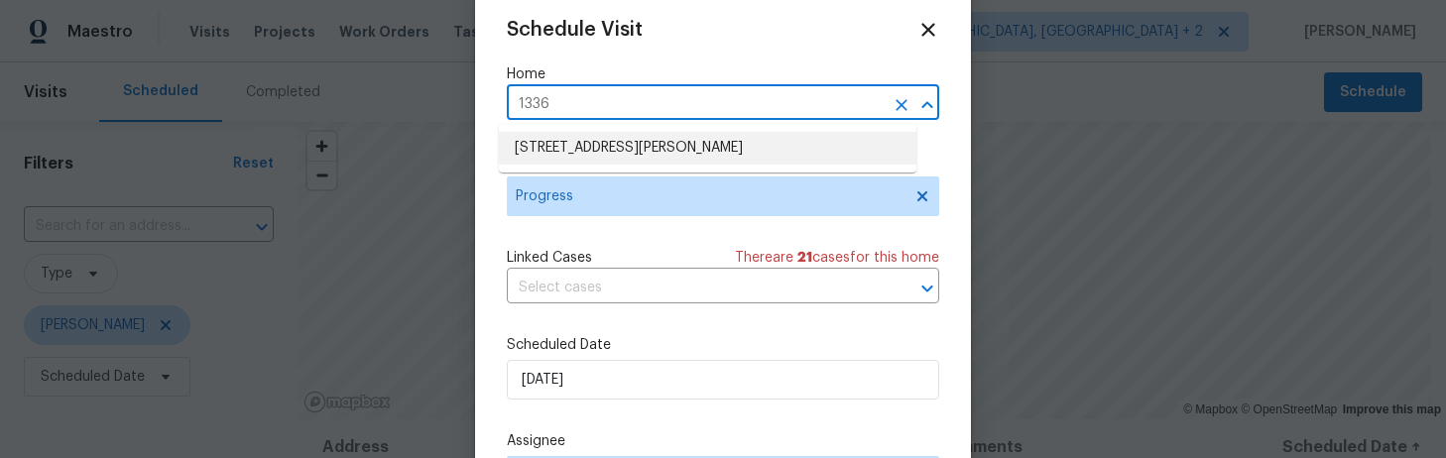
click at [619, 144] on li "1336 Johnson Ave, Columbia, SC 29203" at bounding box center [707, 148] width 417 height 33
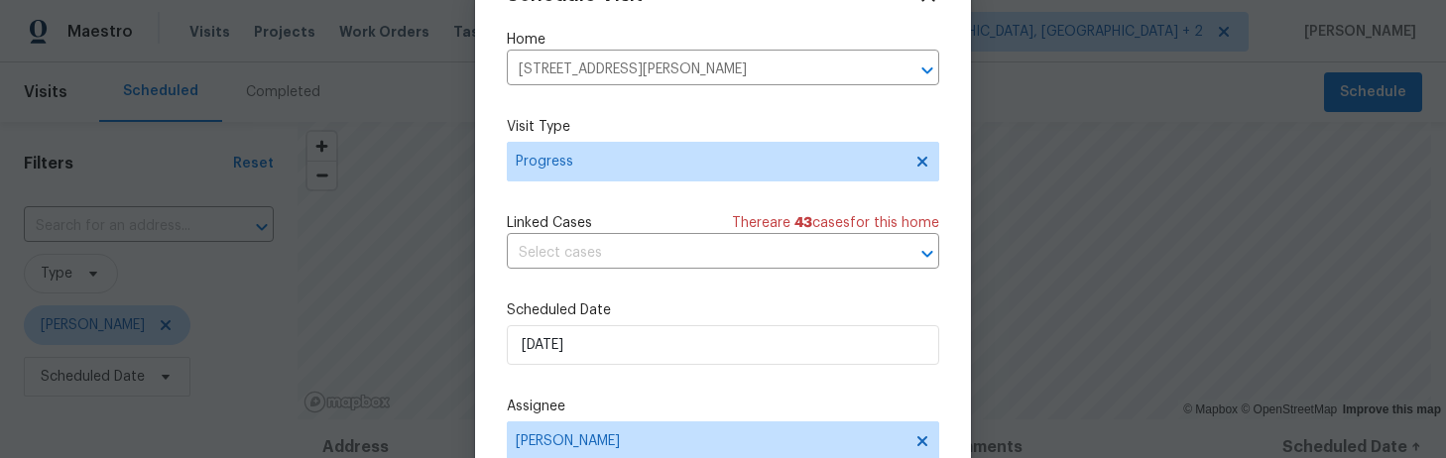
scroll to position [296, 0]
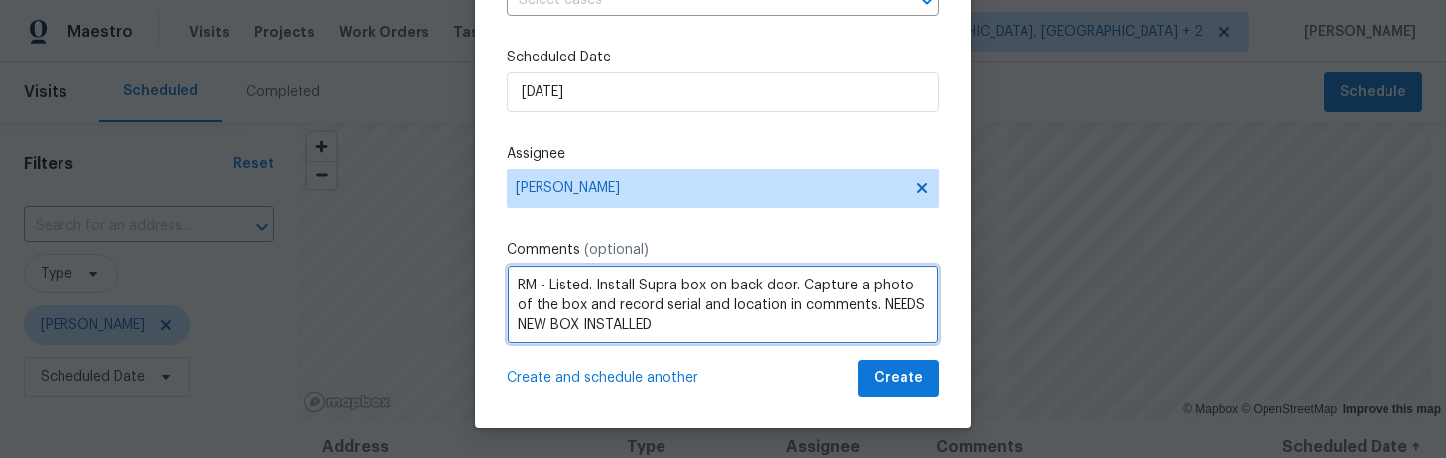
click at [580, 282] on textarea "RM - Listed. Install Supra box on back door. Capture a photo of the box and rec…" at bounding box center [723, 304] width 432 height 79
drag, startPoint x: 792, startPoint y: 325, endPoint x: 603, endPoint y: 330, distance: 189.5
click at [603, 330] on textarea "RM - Resale in contract. Install Supra box on back door. Capture a photo of the…" at bounding box center [723, 304] width 432 height 79
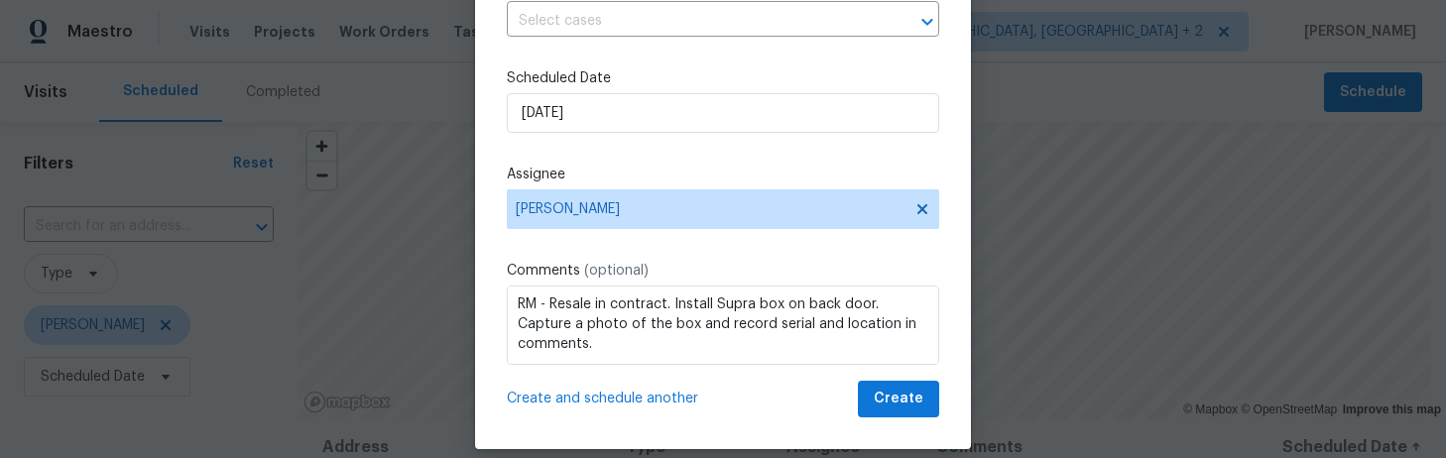
scroll to position [296, 0]
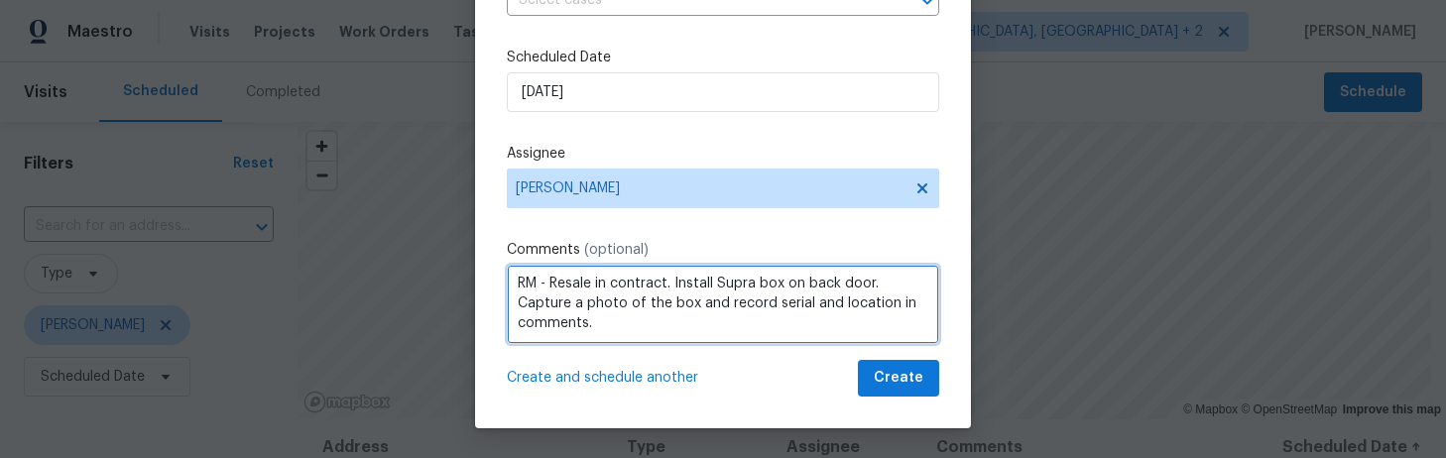
paste textarea "32792881 - On Front Spigot"
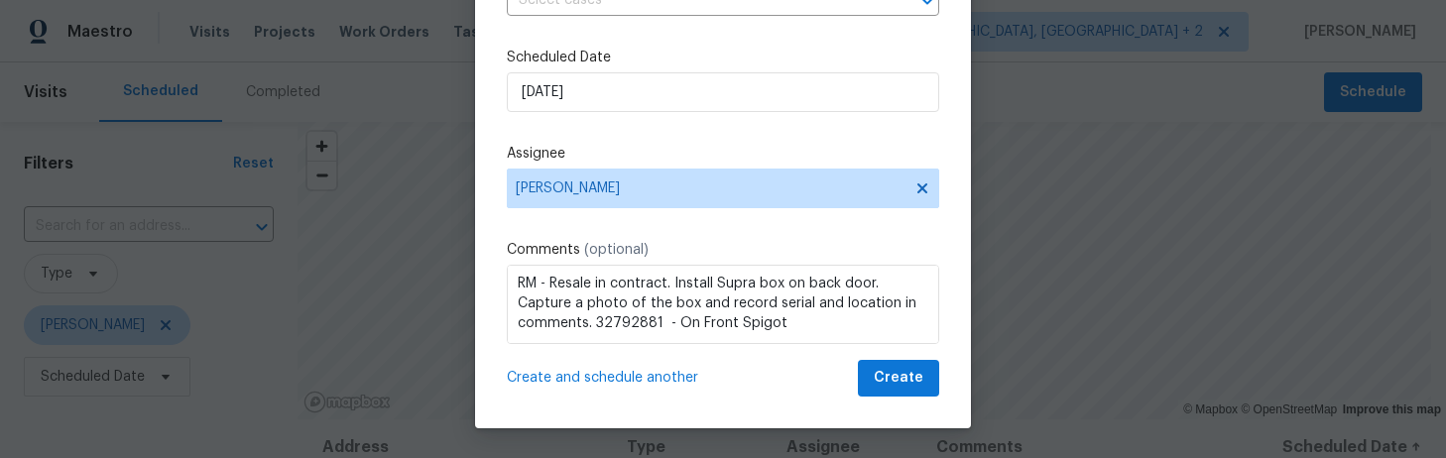
click at [661, 373] on span "Create and schedule another" at bounding box center [602, 378] width 191 height 20
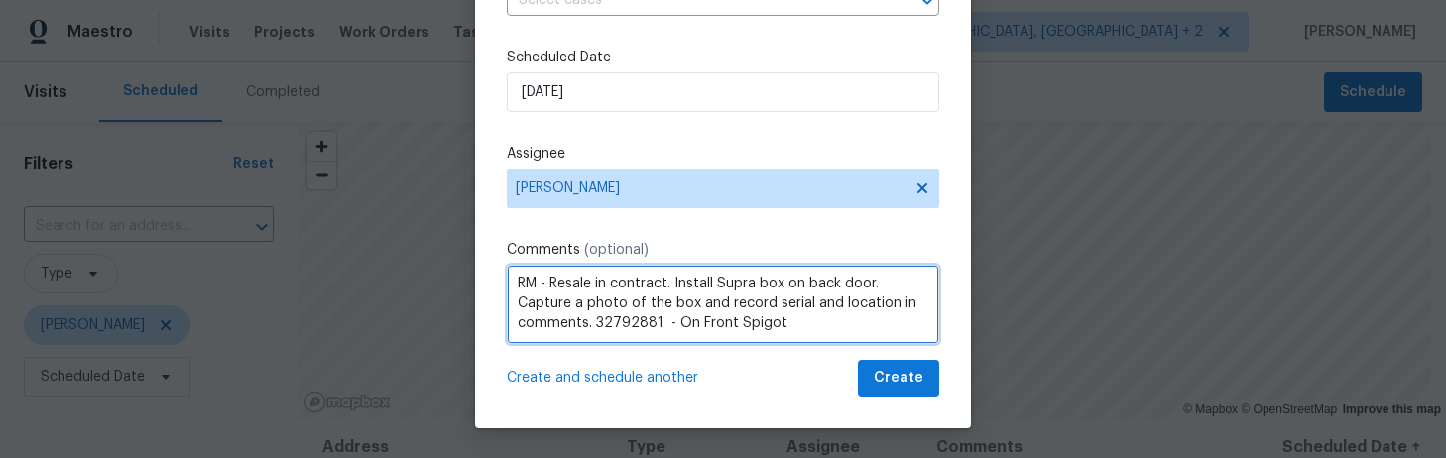
drag, startPoint x: 793, startPoint y: 323, endPoint x: 605, endPoint y: 318, distance: 188.5
click at [605, 318] on textarea "RM - Resale in contract. Install Supra box on back door. Capture a photo of the…" at bounding box center [723, 304] width 432 height 79
paste textarea "1727728 Front Lef"
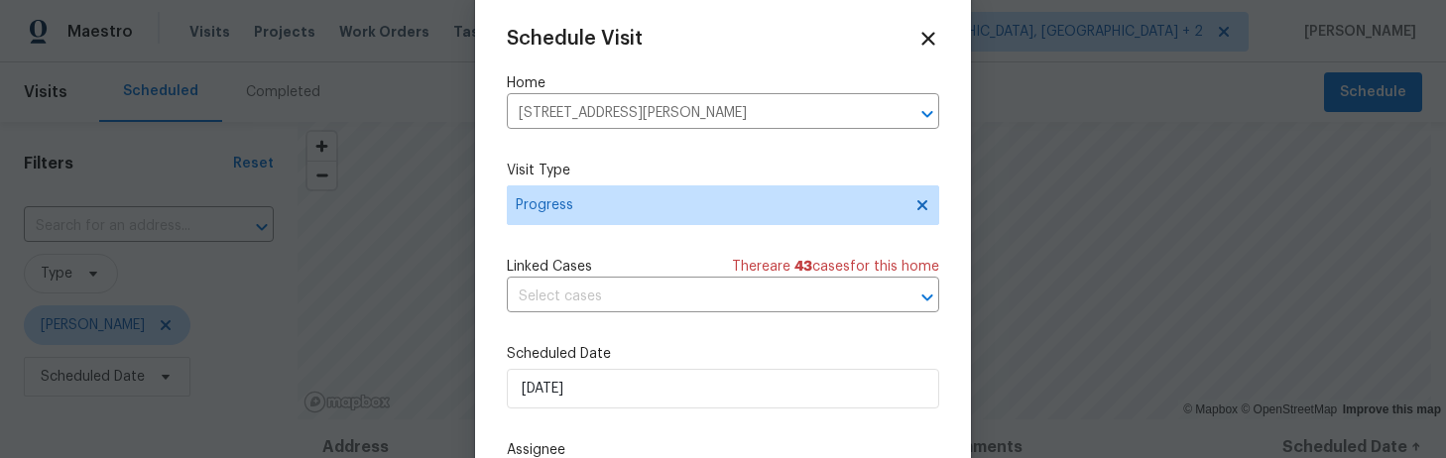
scroll to position [0, 0]
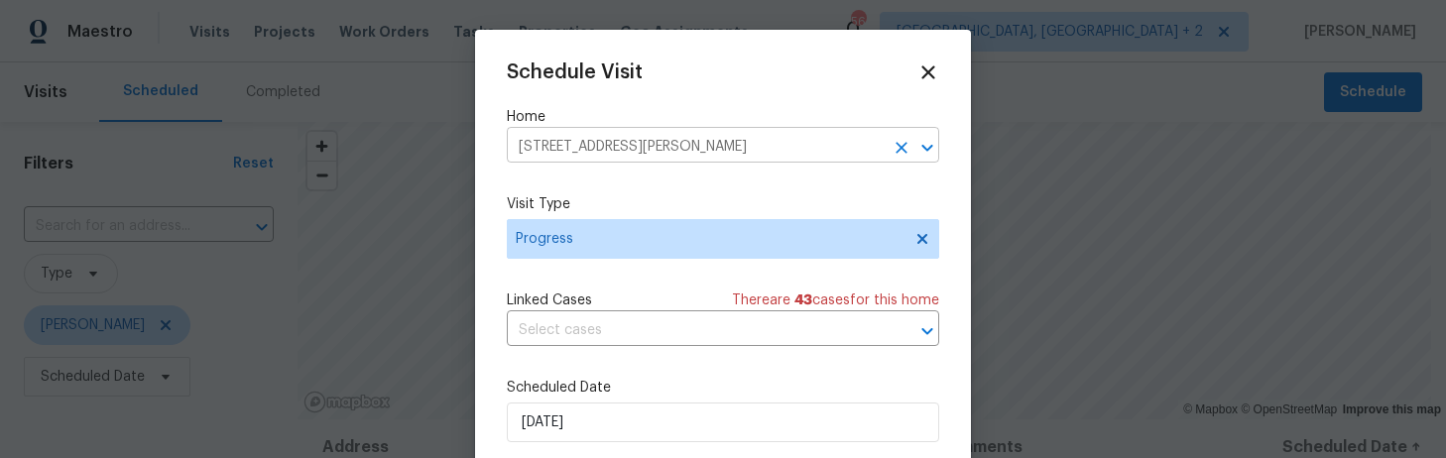
type textarea "RM - Resale in contract. Install Supra box on back door. Capture a photo of the…"
click at [580, 147] on input "1336 Johnson Ave, Columbia, SC 29203" at bounding box center [695, 147] width 377 height 31
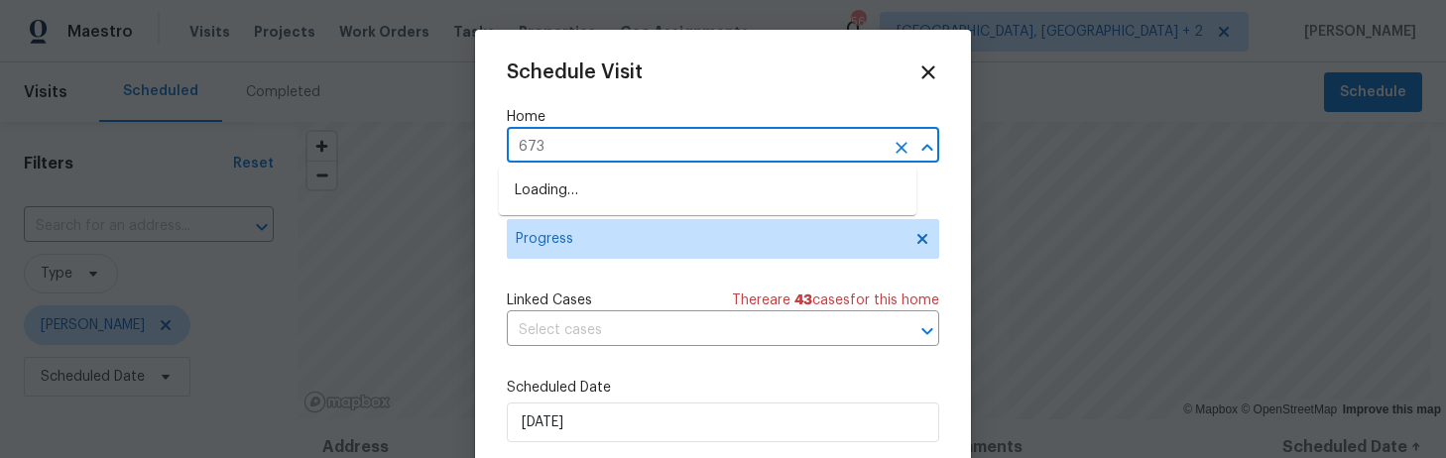
type input "6731"
click at [591, 182] on li "6731 Formosa Dr, Columbia, SC 29206" at bounding box center [707, 191] width 417 height 33
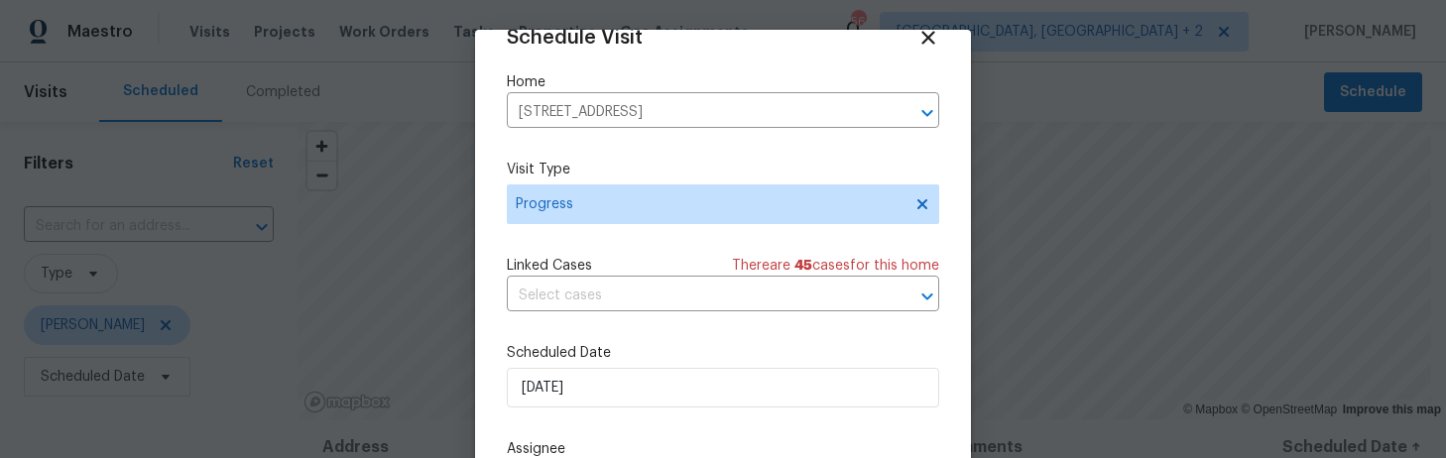
scroll to position [294, 0]
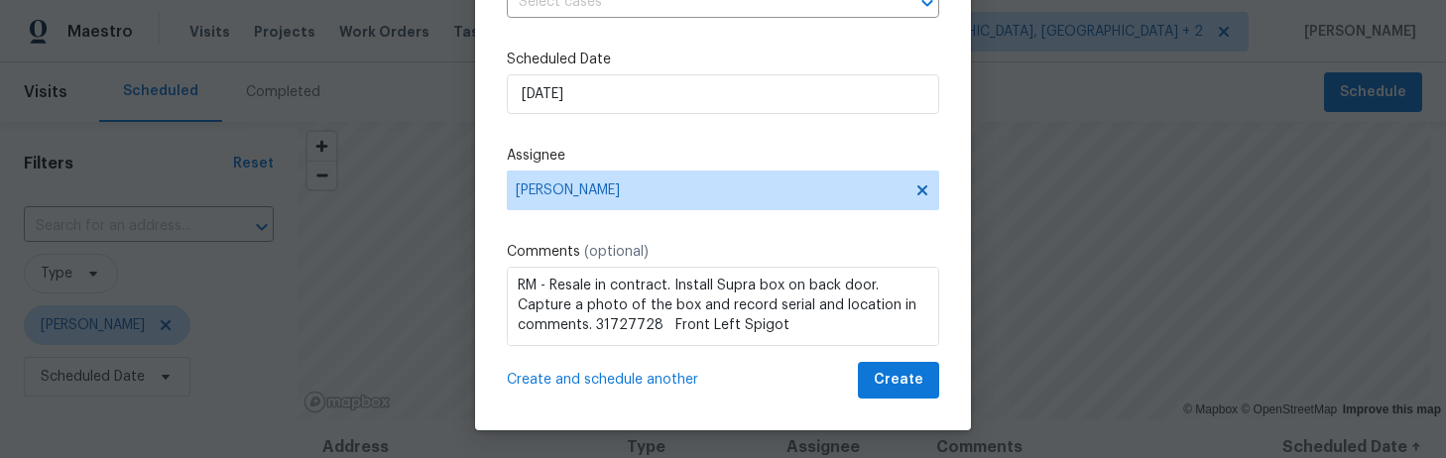
click at [660, 380] on span "Create and schedule another" at bounding box center [602, 380] width 191 height 20
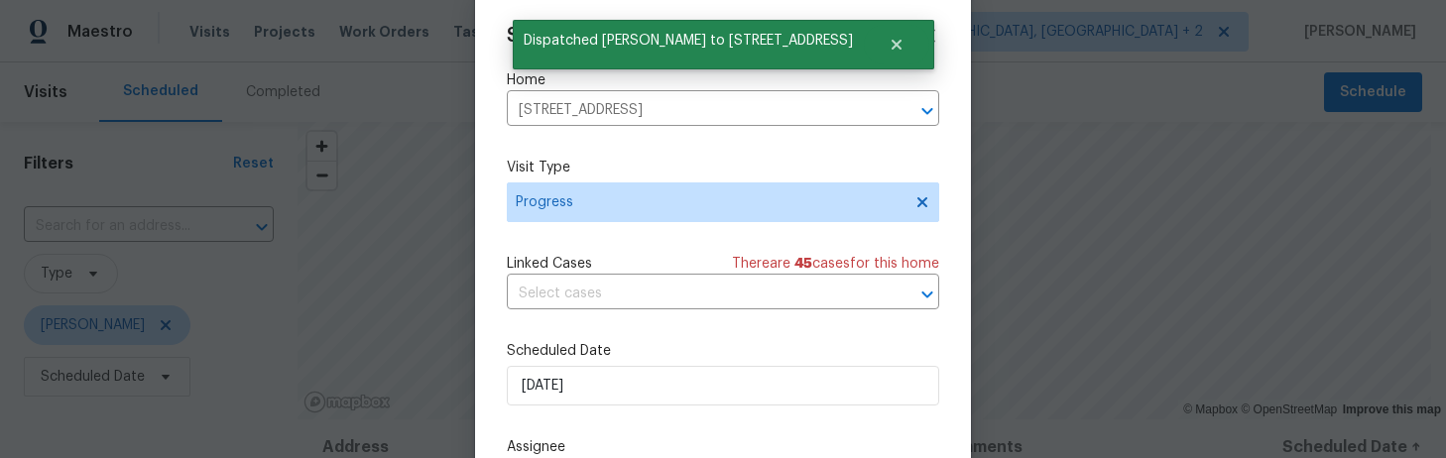
scroll to position [0, 0]
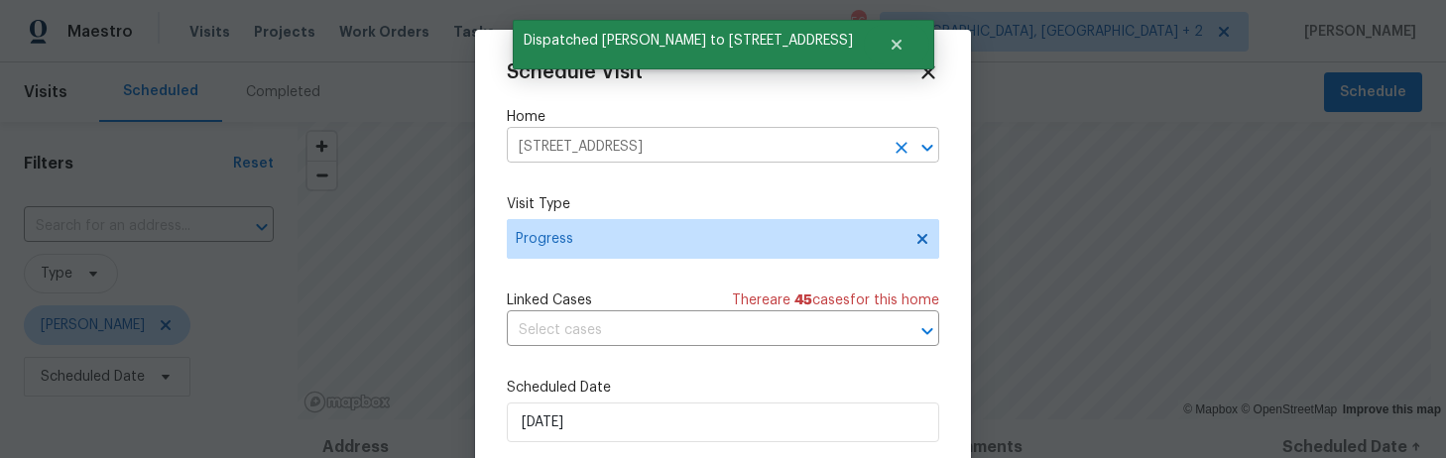
click at [597, 152] on input "6731 Formosa Dr, Columbia, SC 29206" at bounding box center [695, 147] width 377 height 31
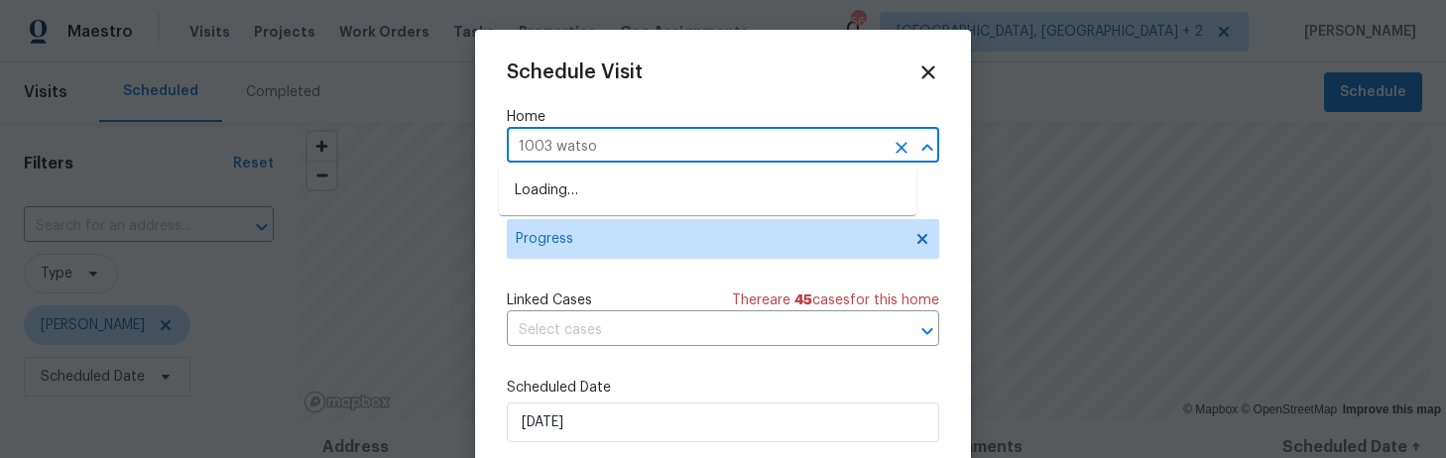
type input "1003 watson"
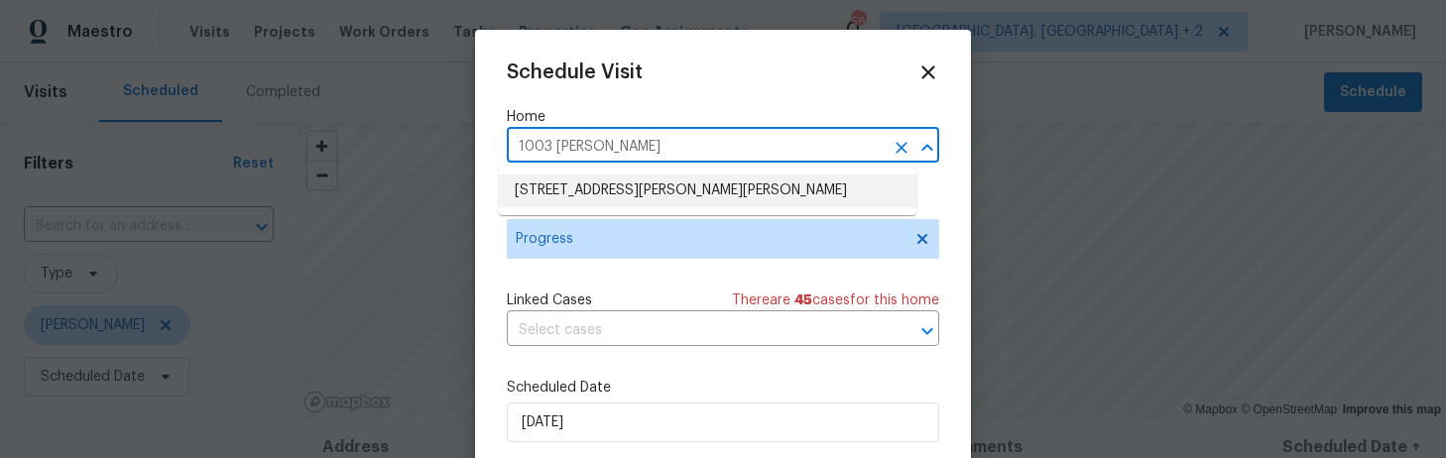
click at [590, 181] on li "1003 Watson Dr, Elgin, SC 29045" at bounding box center [707, 191] width 417 height 33
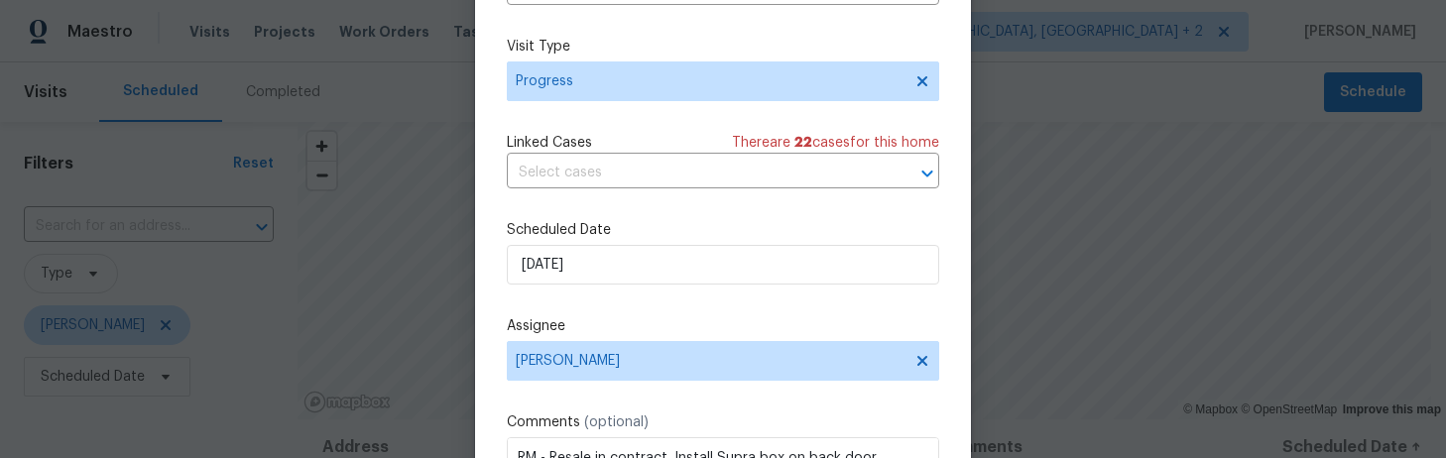
scroll to position [296, 0]
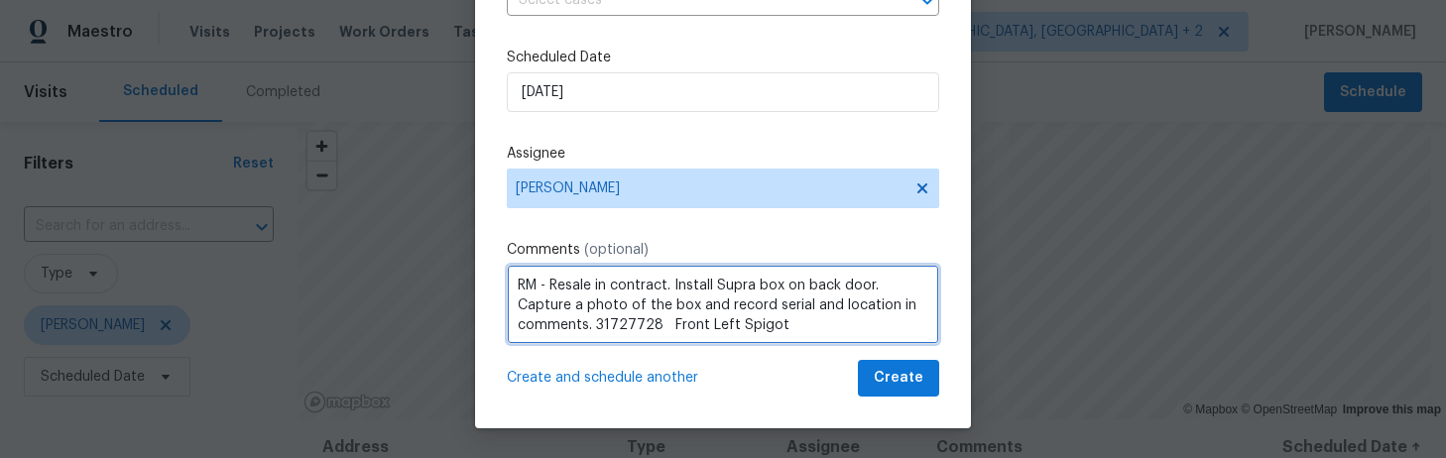
drag, startPoint x: 659, startPoint y: 286, endPoint x: 542, endPoint y: 290, distance: 117.1
click at [542, 290] on textarea "RM - Resale in contract. Install Supra box on back door. Capture a photo of the…" at bounding box center [723, 304] width 432 height 79
drag, startPoint x: 769, startPoint y: 323, endPoint x: 588, endPoint y: 322, distance: 180.5
click at [588, 322] on textarea "RM - Listed. Install Supra box on back door. Capture a photo of the box and rec…" at bounding box center [723, 304] width 432 height 79
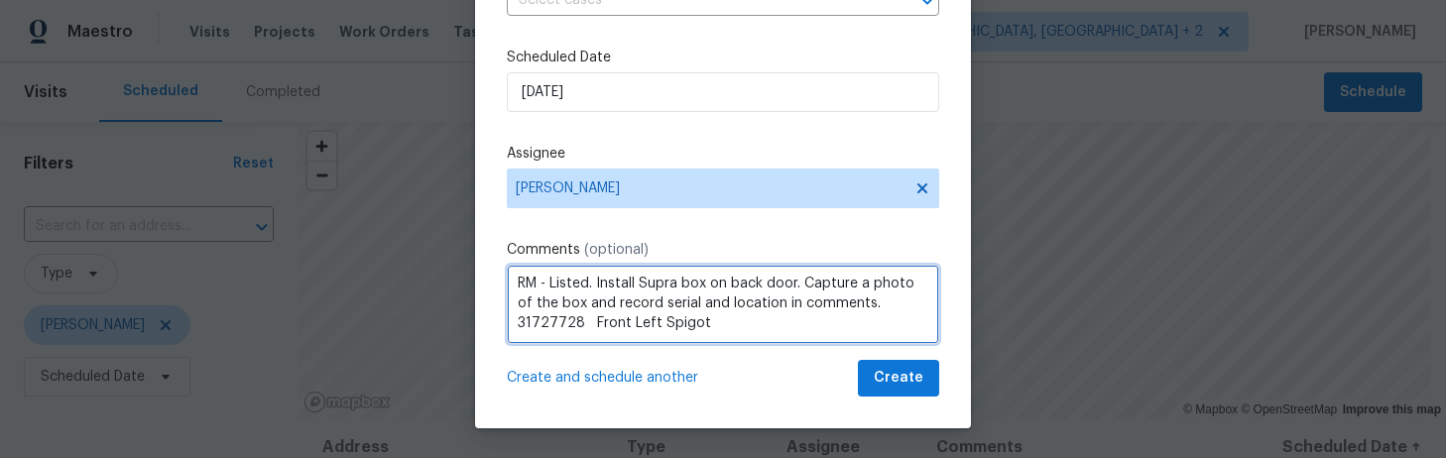
paste textarea "2796089 - On Spigot, to right of ft. door"
type textarea "RM - Listed. Install Supra box on back door. Capture a photo of the box and rec…"
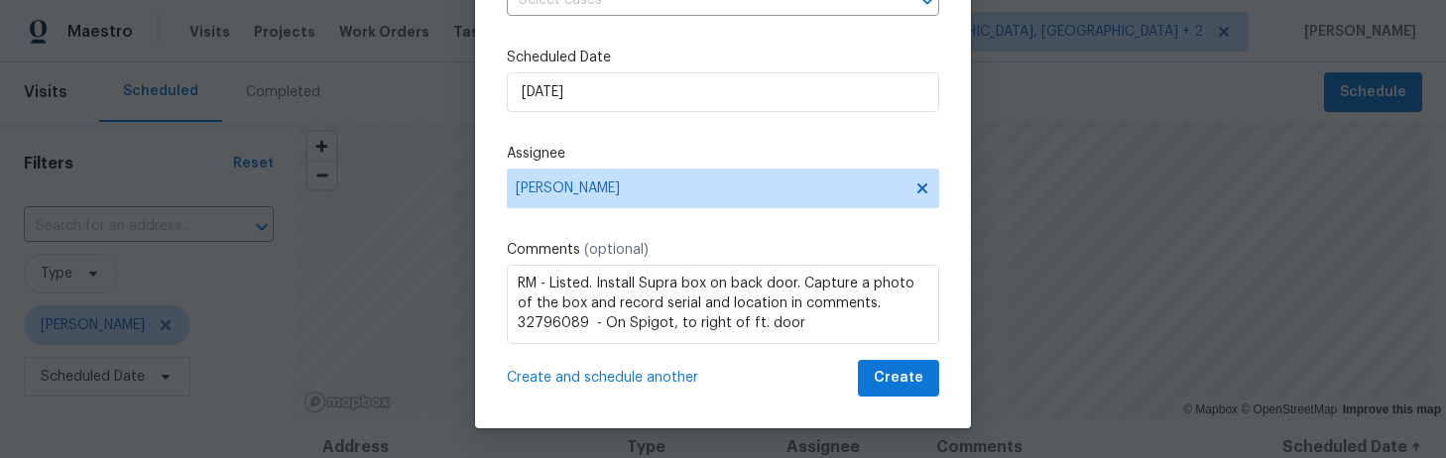
click at [608, 374] on span "Create and schedule another" at bounding box center [602, 378] width 191 height 20
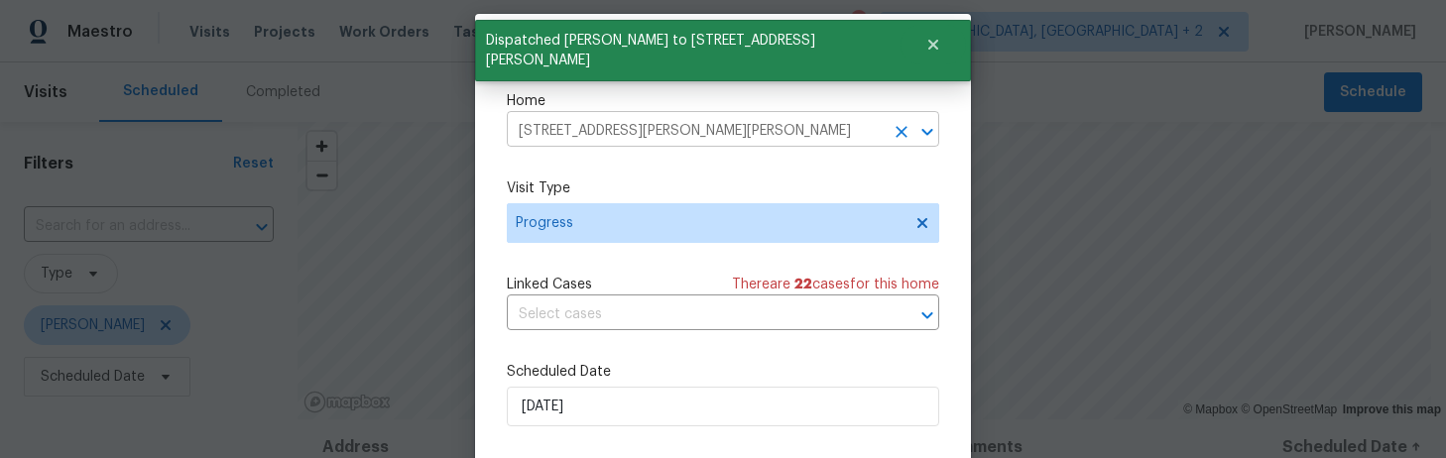
scroll to position [0, 0]
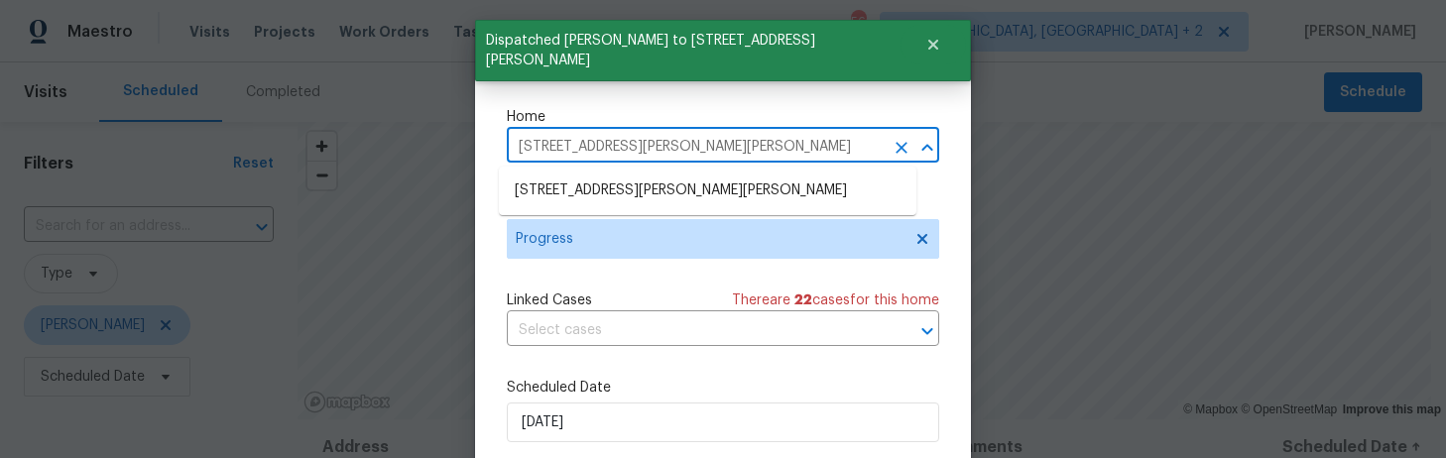
click at [585, 143] on input "1003 Watson Dr, Elgin, SC 29045" at bounding box center [695, 147] width 377 height 31
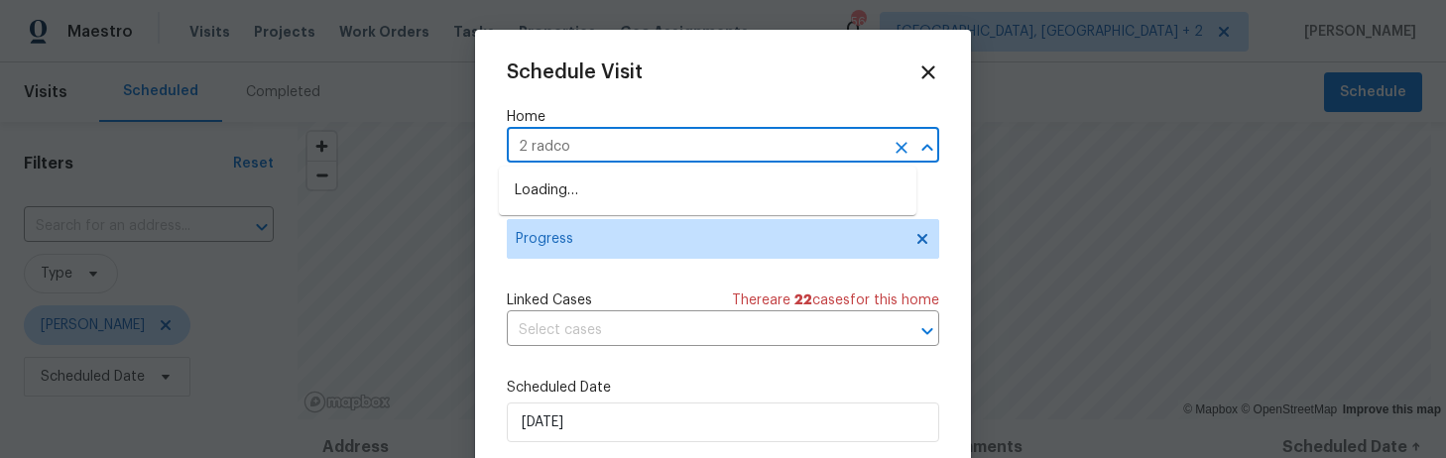
type input "2 radcot"
click at [572, 181] on li "2 Radcot Ct, Columbia, SC 29229" at bounding box center [707, 191] width 417 height 33
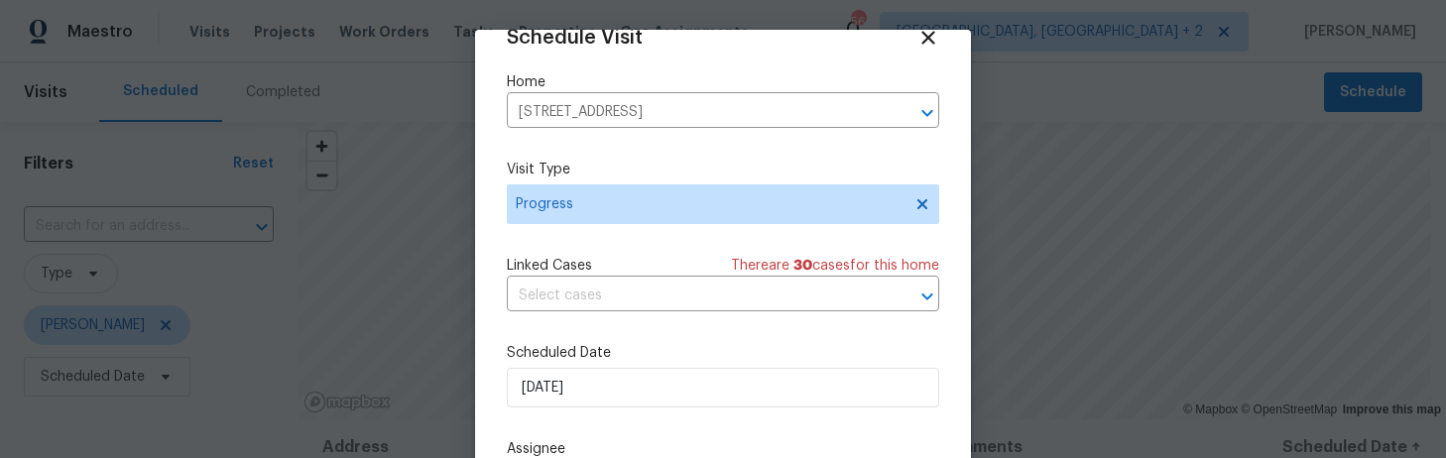
scroll to position [296, 0]
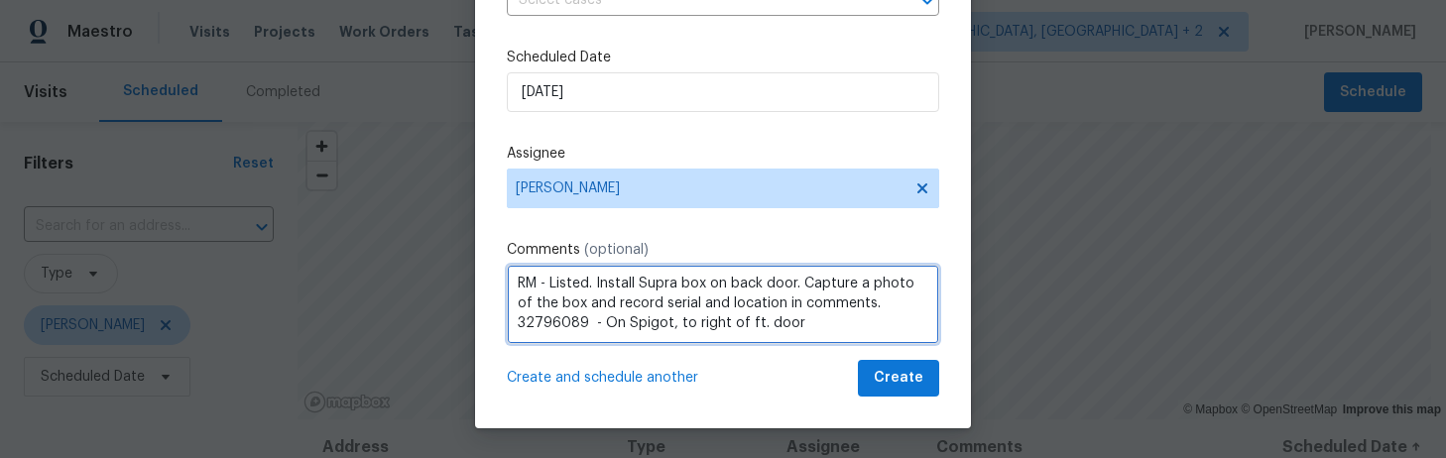
drag, startPoint x: 862, startPoint y: 321, endPoint x: 589, endPoint y: 322, distance: 272.7
click at [589, 322] on textarea "RM - Listed. Install Supra box on back door. Capture a photo of the box and rec…" at bounding box center [723, 304] width 432 height 79
paste textarea "9666 - To Rt of Ft. Porch, on Spigot"
type textarea "RM - Listed. Install Supra box on back door. Capture a photo of the box and rec…"
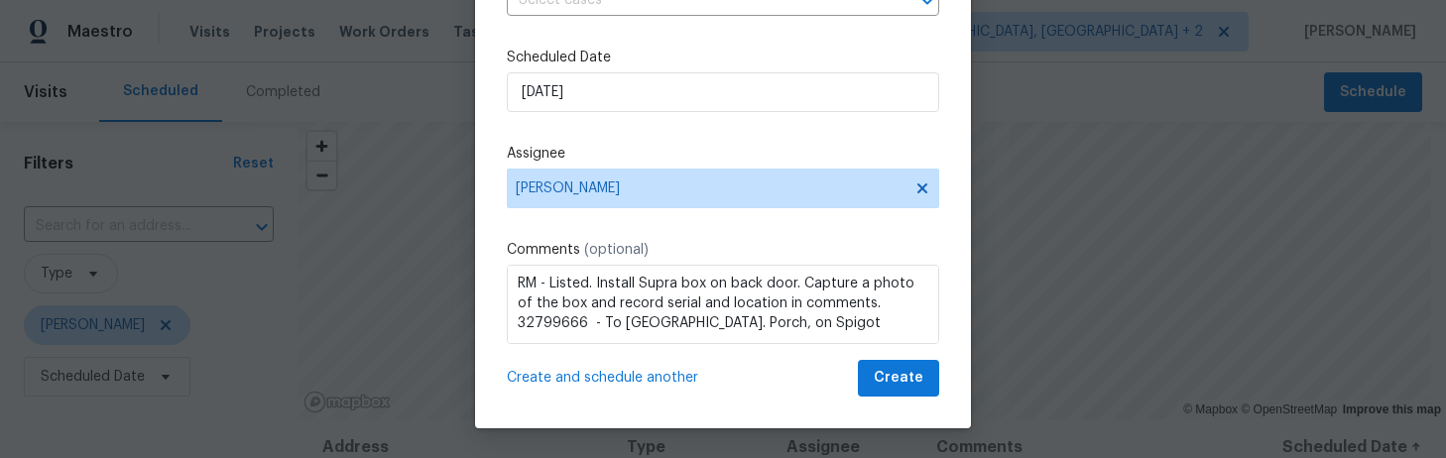
click at [601, 379] on span "Create and schedule another" at bounding box center [602, 378] width 191 height 20
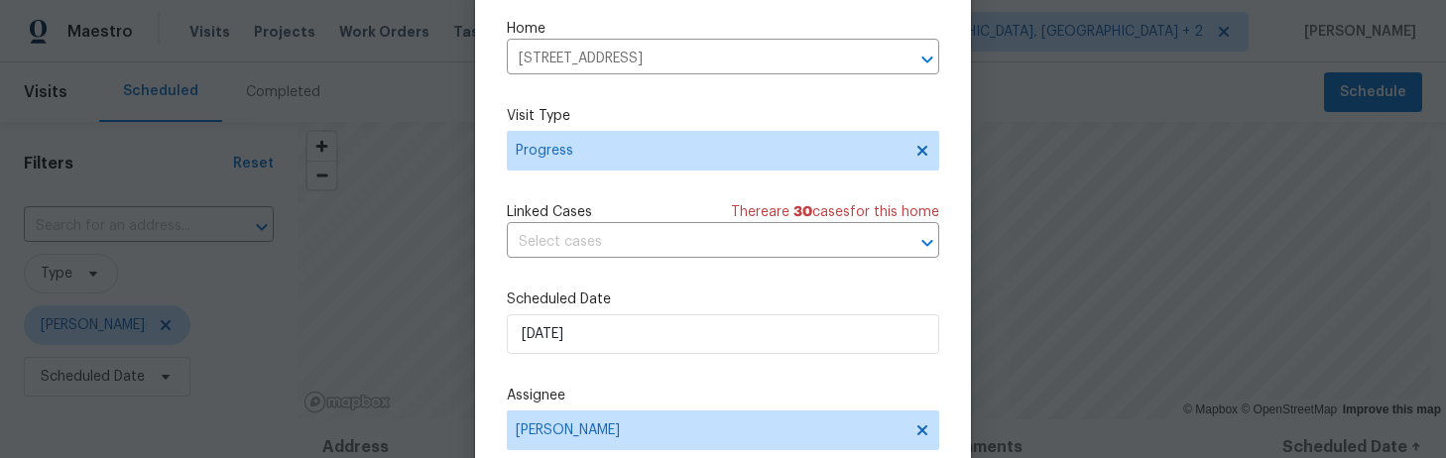
scroll to position [0, 0]
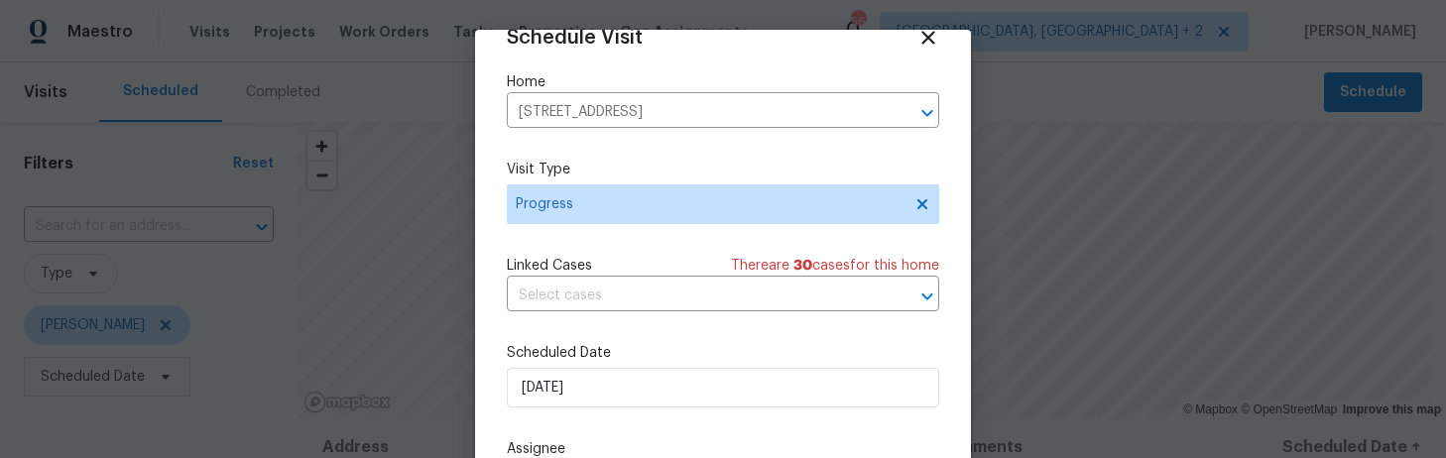
click at [545, 93] on div "Home 2 Radcot Ct, Columbia, SC 29229 ​" at bounding box center [723, 100] width 432 height 56
click at [545, 107] on input "2 Radcot Ct, Columbia, SC 29229" at bounding box center [695, 112] width 377 height 31
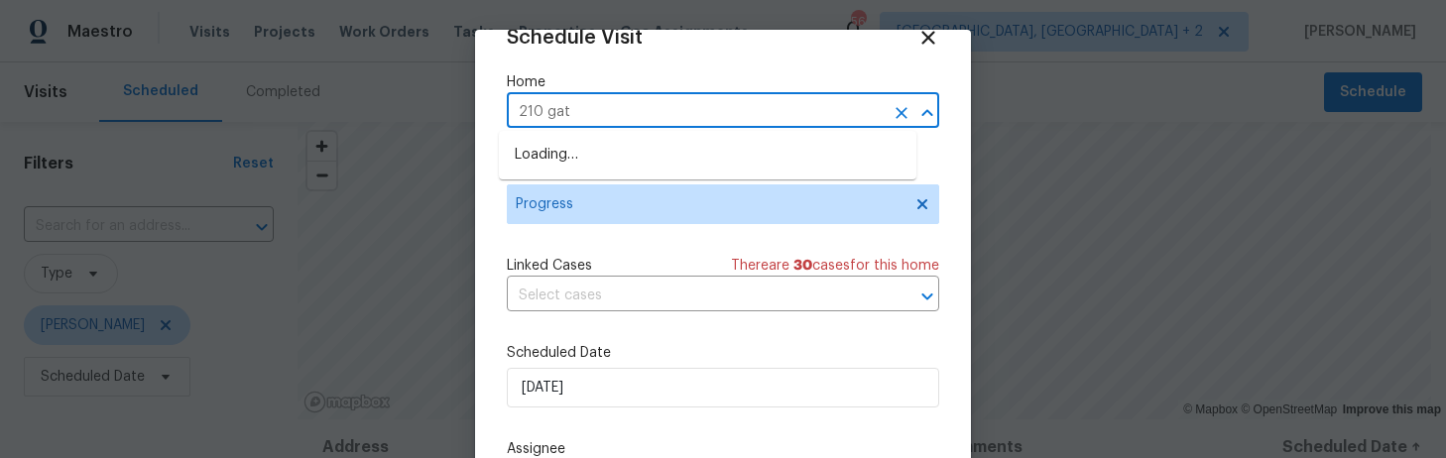
type input "210 gate"
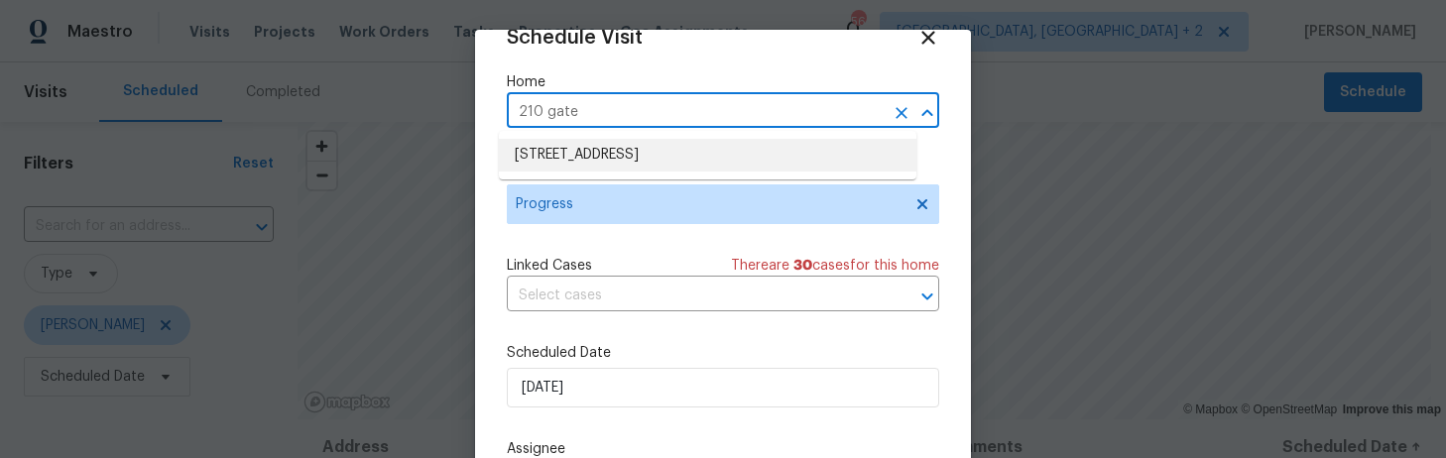
click at [567, 155] on li "210 Gate Post Ln, Columbia, SC 29223" at bounding box center [707, 155] width 417 height 33
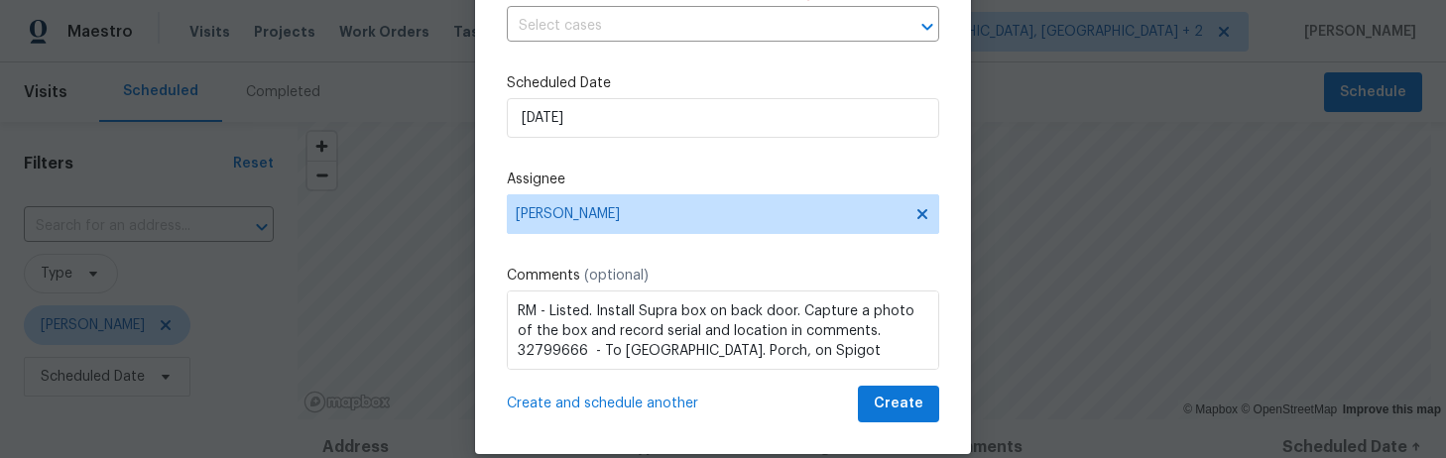
scroll to position [256, 0]
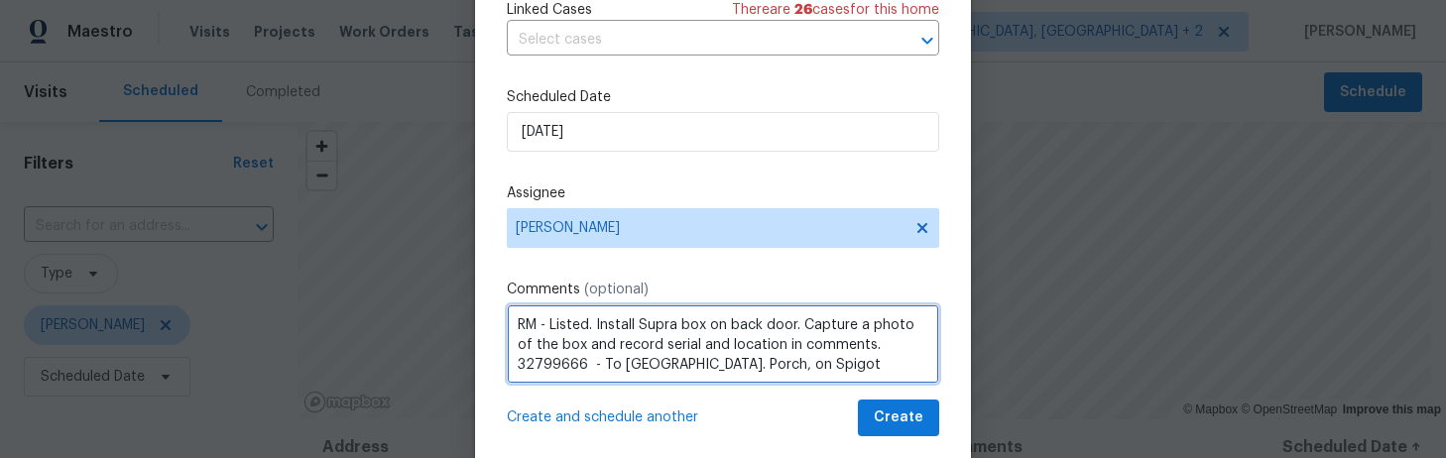
click at [584, 324] on textarea "RM - Listed. Install Supra box on back door. Capture a photo of the box and rec…" at bounding box center [723, 343] width 432 height 79
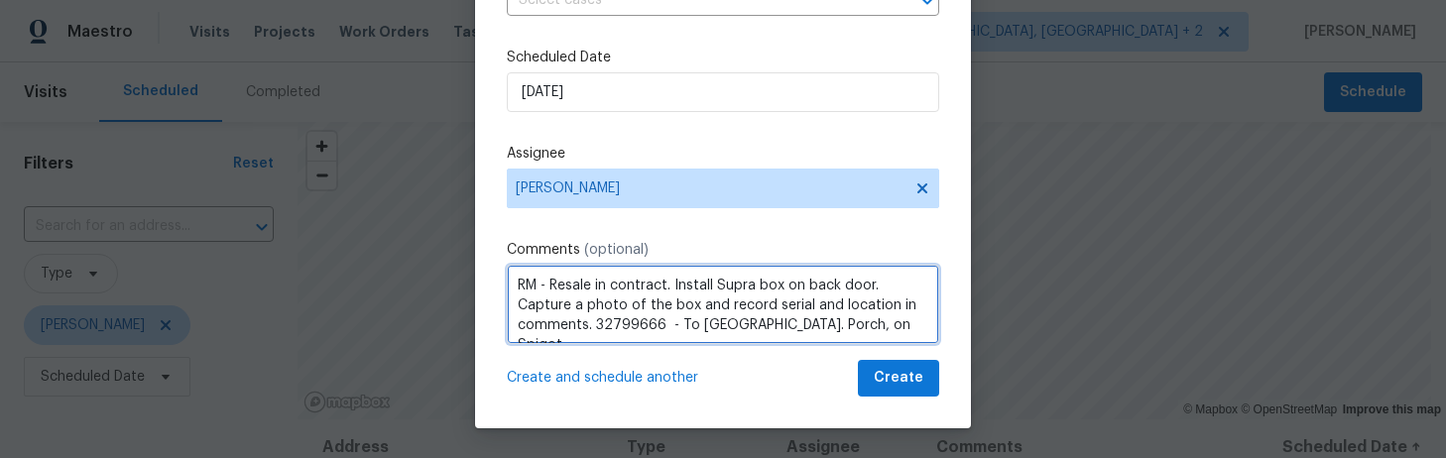
scroll to position [2, 0]
drag, startPoint x: 867, startPoint y: 323, endPoint x: 604, endPoint y: 323, distance: 262.8
click at [604, 323] on textarea "RM - Resale in contract. Install Supra box on back door. Capture a photo of the…" at bounding box center [723, 304] width 432 height 79
paste textarea "816004 - Left Side -"
type textarea "RM - Resale in contract. Install Supra box on back door. Capture a photo of the…"
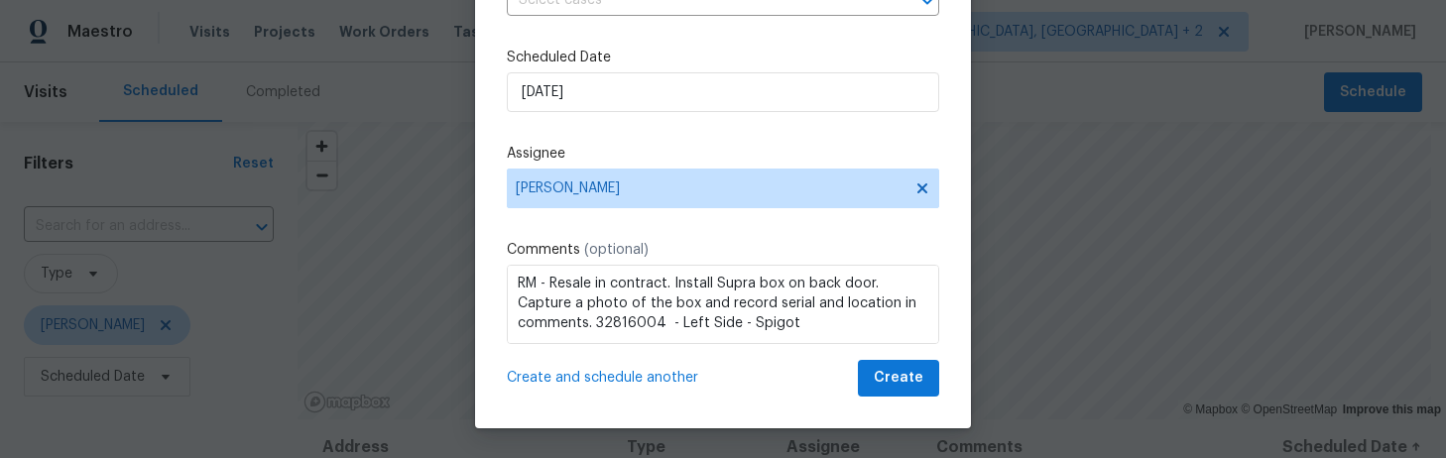
click at [665, 376] on span "Create and schedule another" at bounding box center [602, 378] width 191 height 20
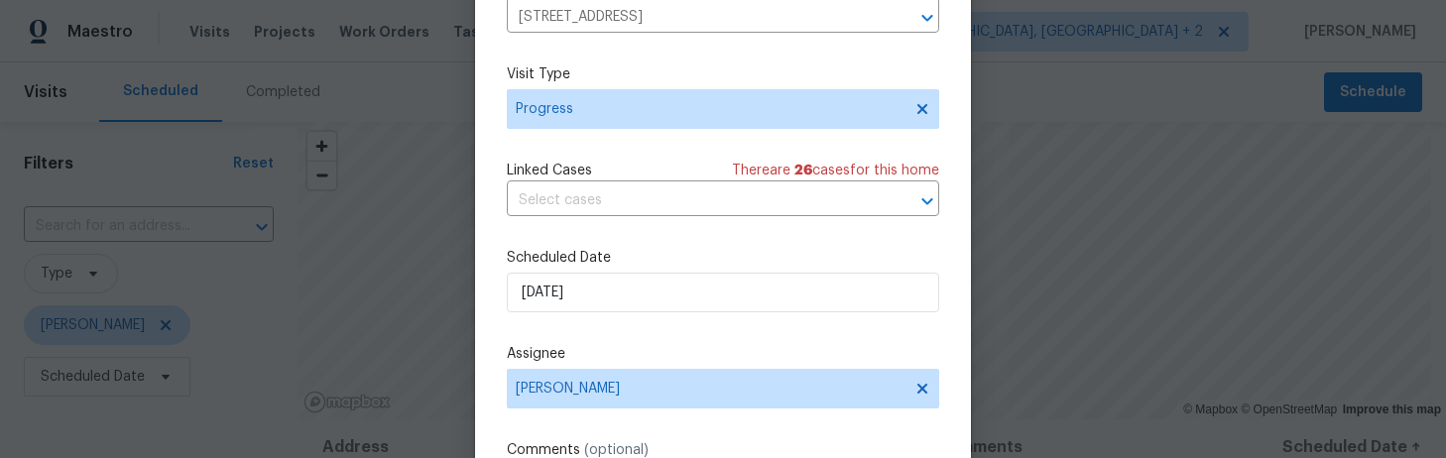
scroll to position [115, 0]
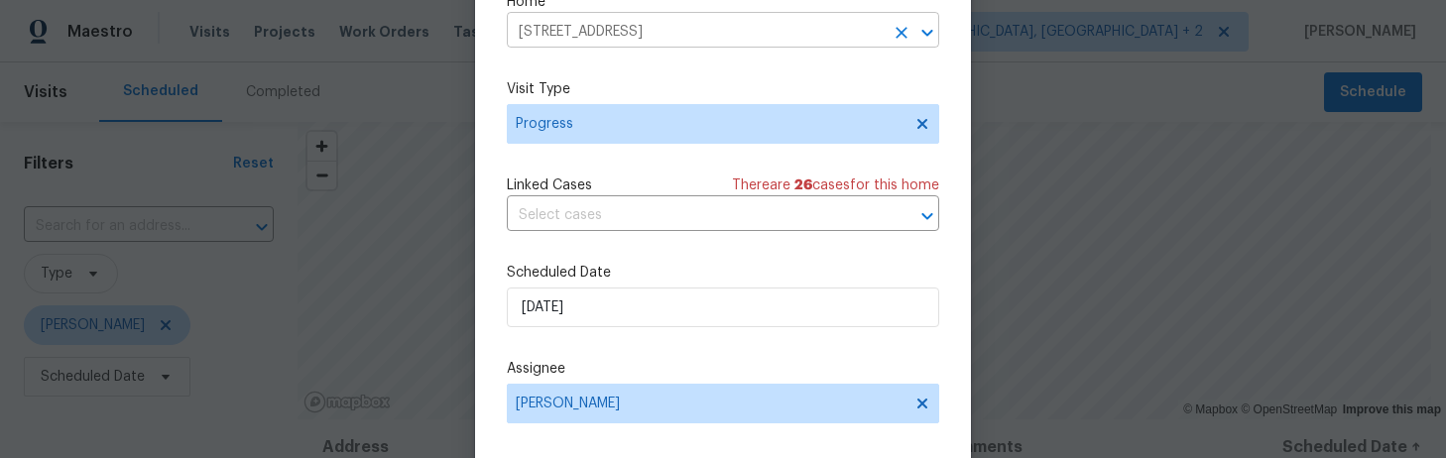
click at [606, 33] on input "210 Gate Post Ln, Columbia, SC 29223" at bounding box center [695, 32] width 377 height 31
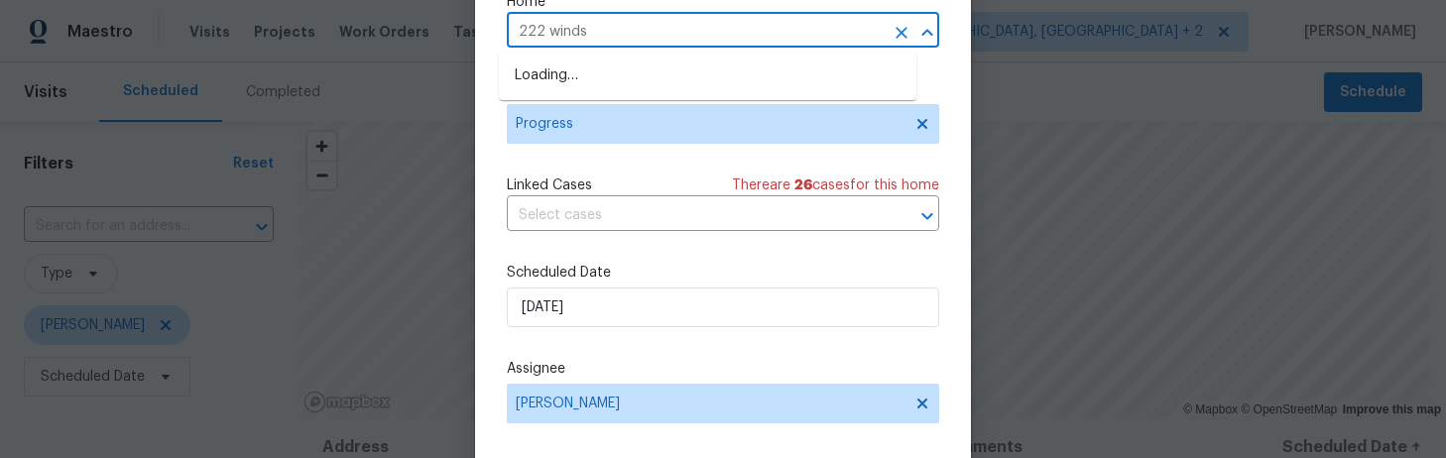
type input "222 windso"
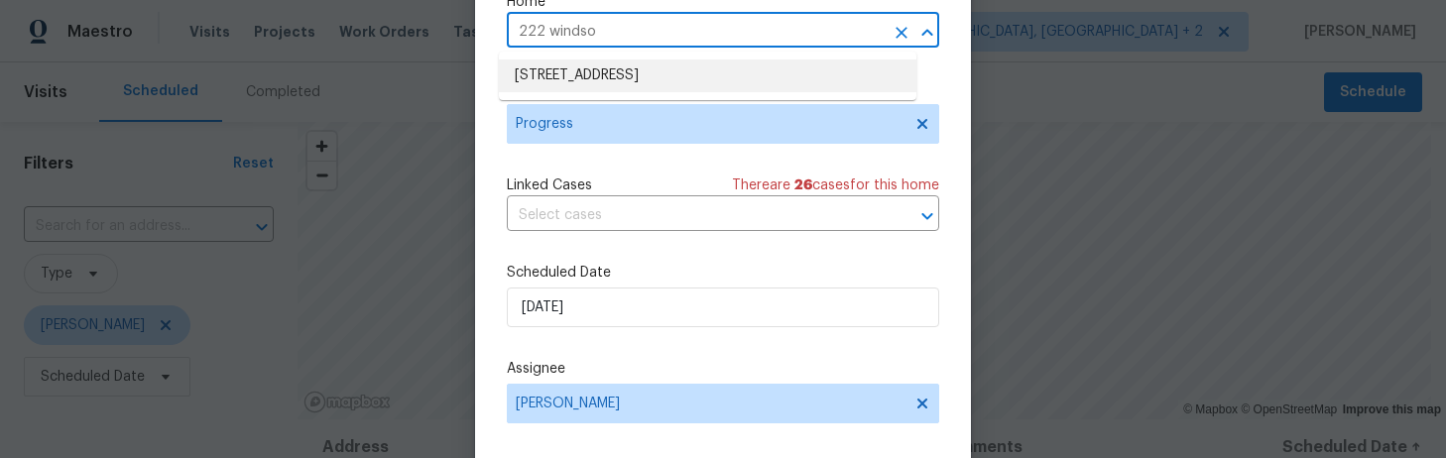
click at [605, 73] on li "222 Windsor Village Dr, Columbia, SC 29223" at bounding box center [707, 75] width 417 height 33
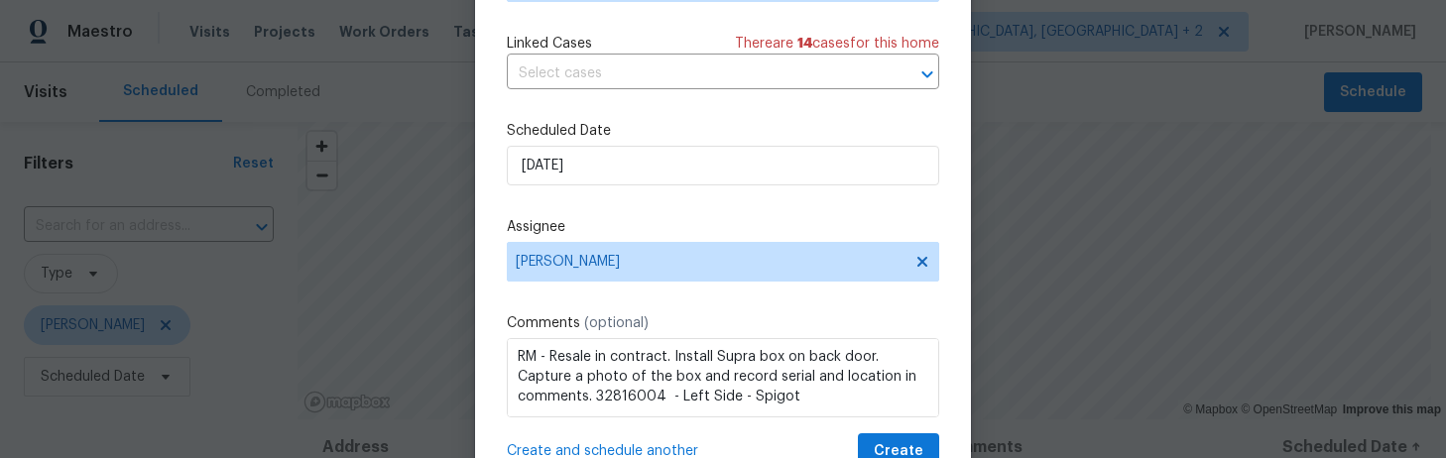
scroll to position [247, 0]
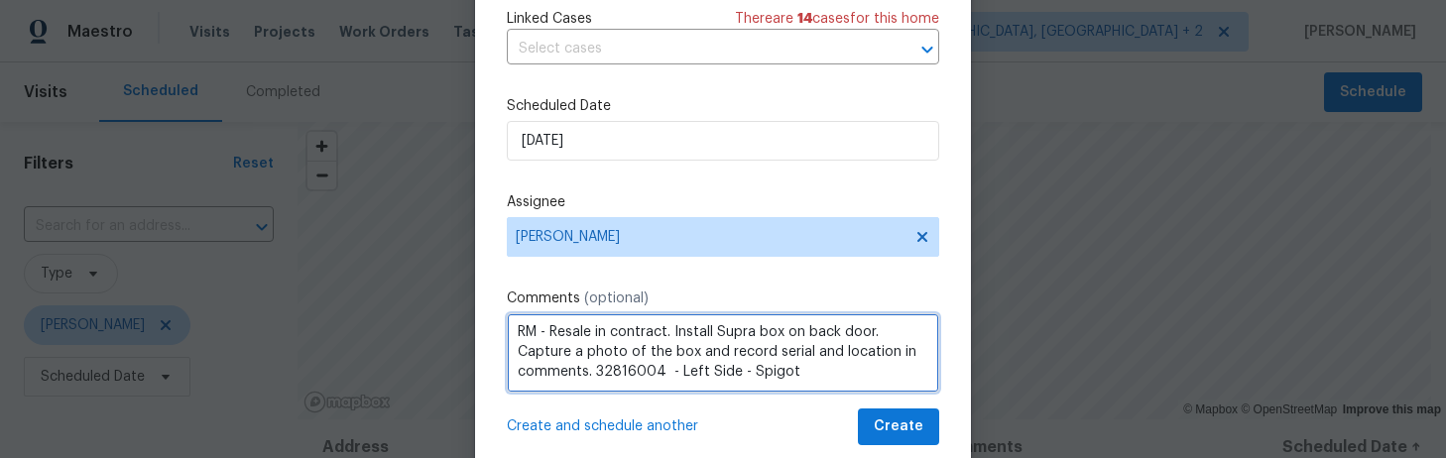
drag, startPoint x: 807, startPoint y: 370, endPoint x: 602, endPoint y: 373, distance: 205.3
click at [602, 373] on textarea "RM - Resale in contract. Install Supra box on back door. Capture a photo of the…" at bounding box center [723, 352] width 432 height 79
paste textarea "3517078 - On Back Door"
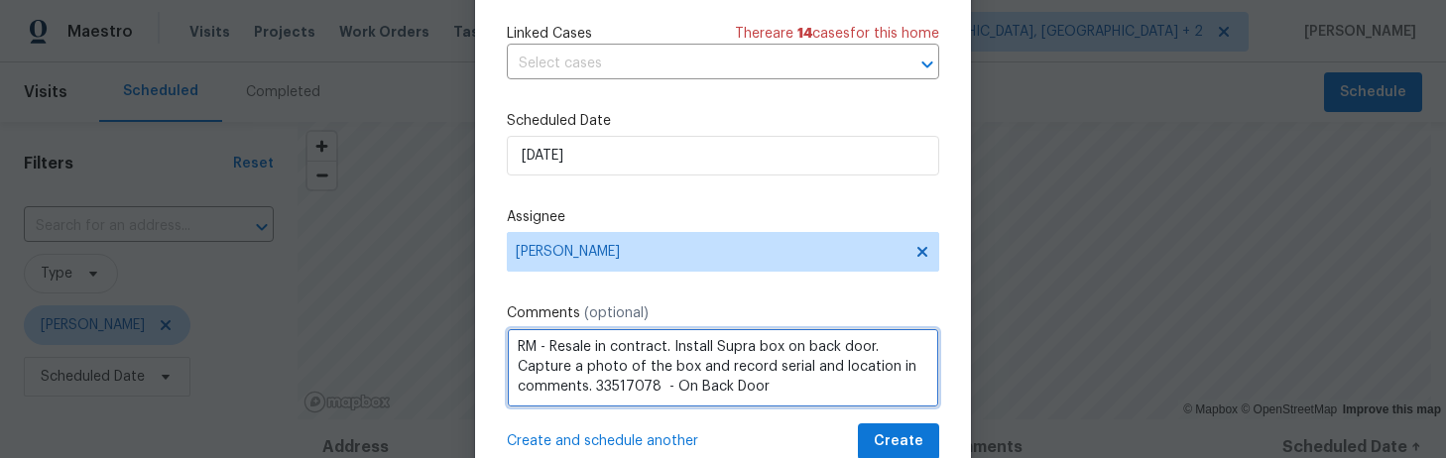
scroll to position [296, 0]
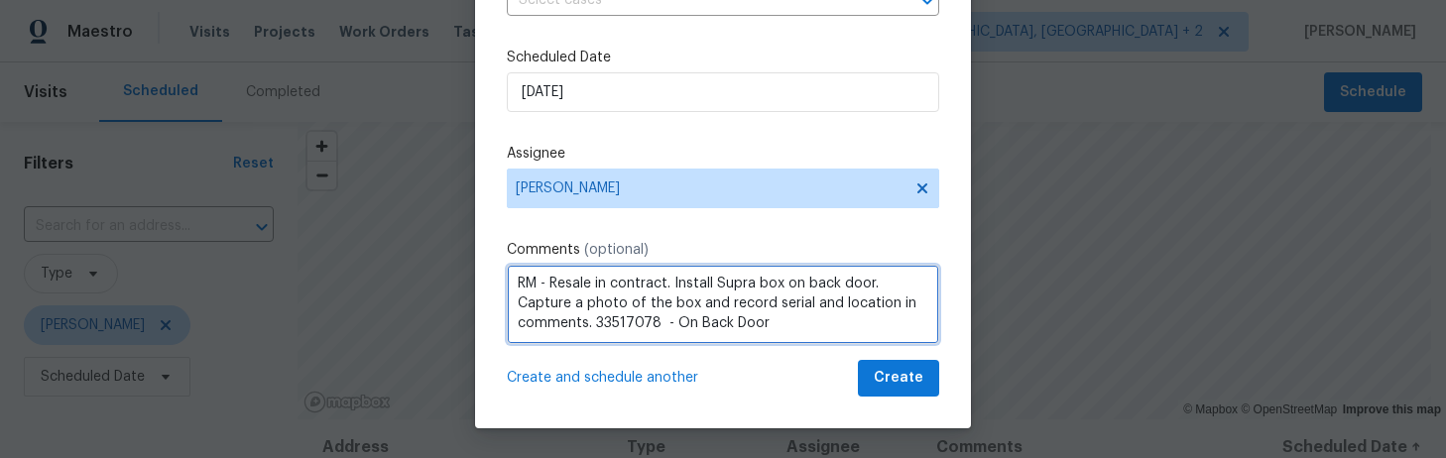
type textarea "RM - Resale in contract. Install Supra box on back door. Capture a photo of the…"
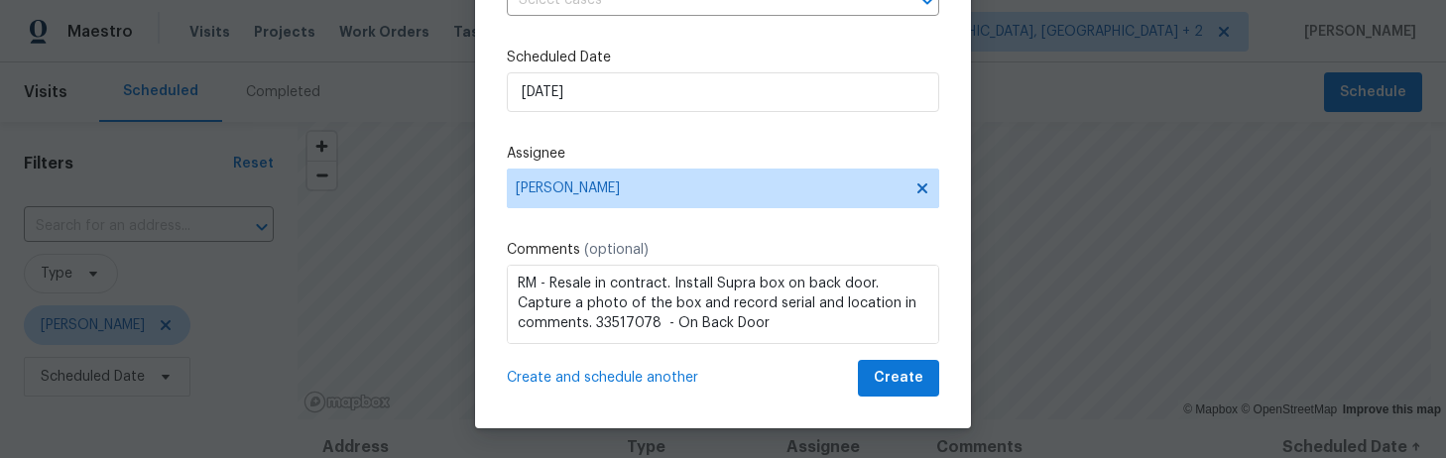
click at [657, 379] on span "Create and schedule another" at bounding box center [602, 378] width 191 height 20
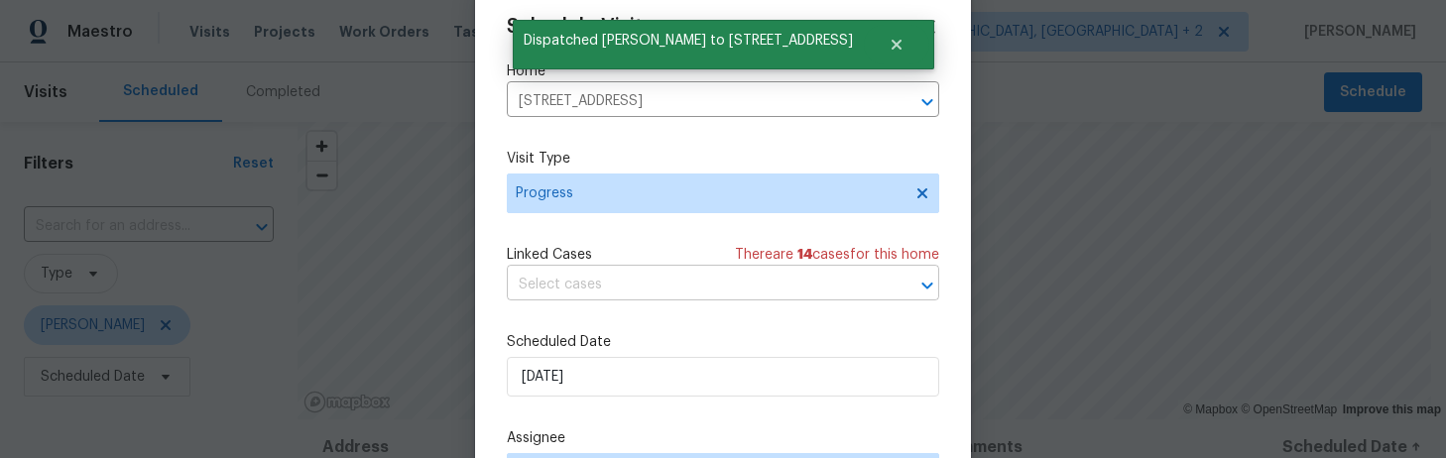
scroll to position [0, 0]
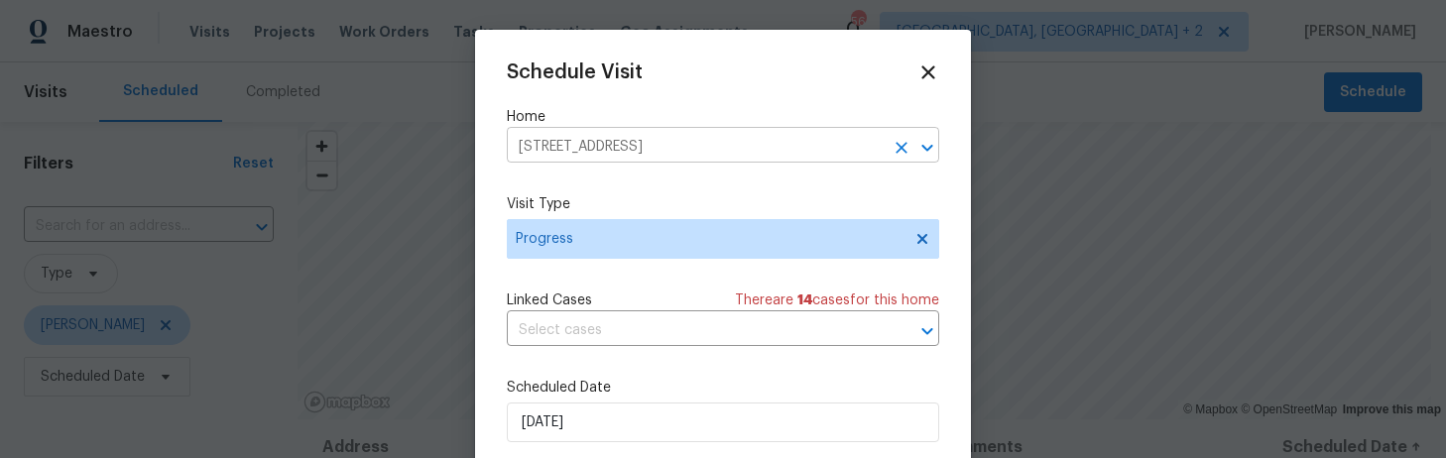
click at [609, 145] on input "222 Windsor Village Dr, Columbia, SC 29223" at bounding box center [695, 147] width 377 height 31
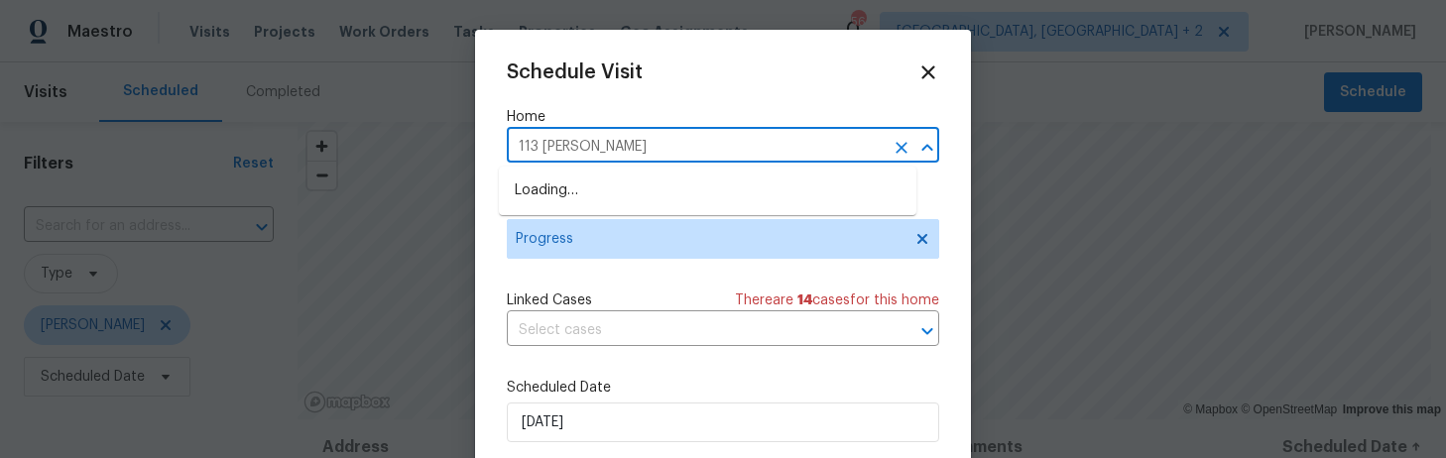
type input "113 parsons"
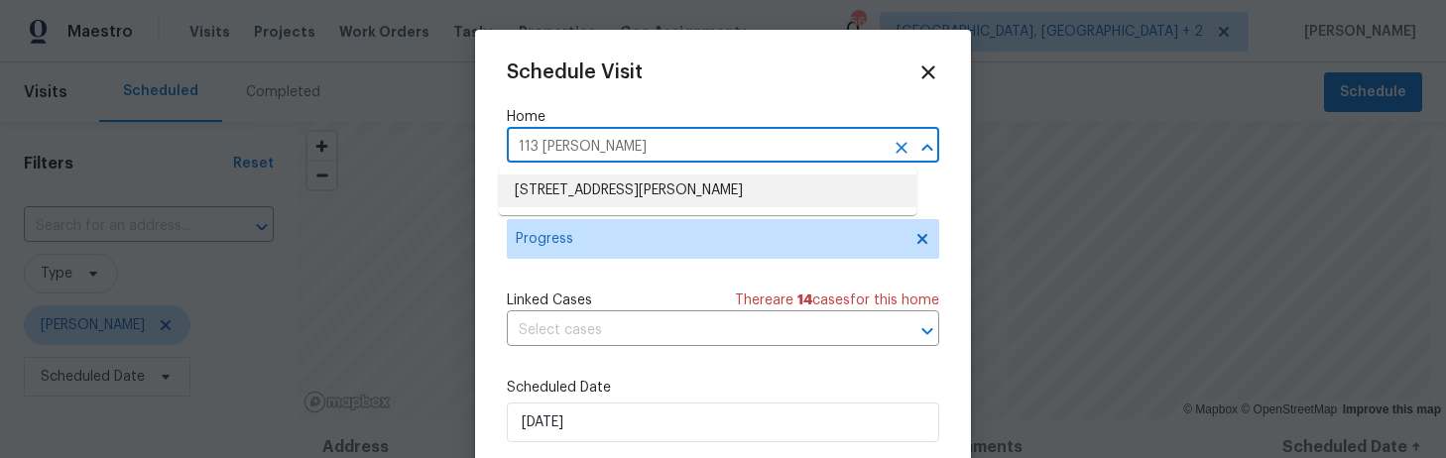
click at [588, 191] on li "113 Parsons Mill Ln, Columbia, SC 29229" at bounding box center [707, 191] width 417 height 33
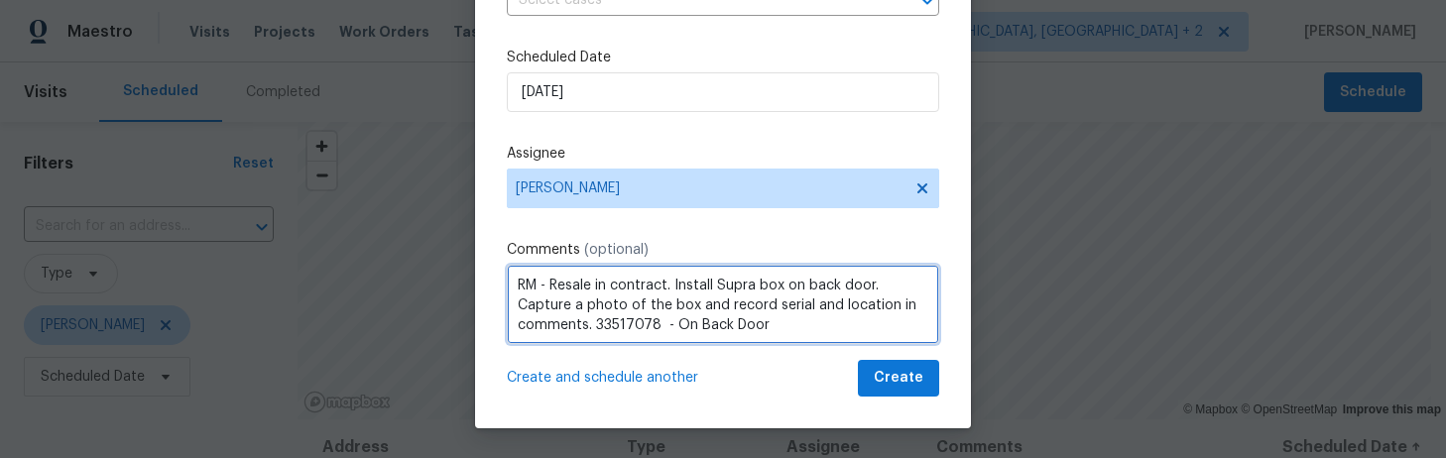
scroll to position [2, 0]
drag, startPoint x: 778, startPoint y: 328, endPoint x: 605, endPoint y: 328, distance: 173.5
click at [605, 328] on textarea "RM - Resale in contract. Install Supra box on back door. Capture a photo of the…" at bounding box center [723, 304] width 432 height 79
paste textarea "2807084 - Right side of house, on Spigot"
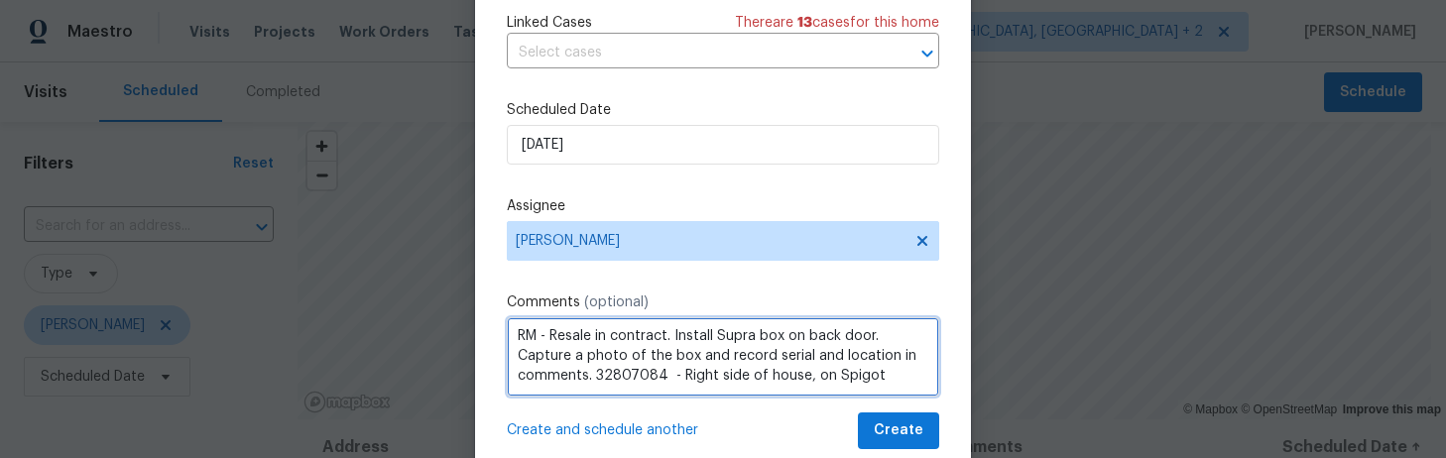
scroll to position [296, 0]
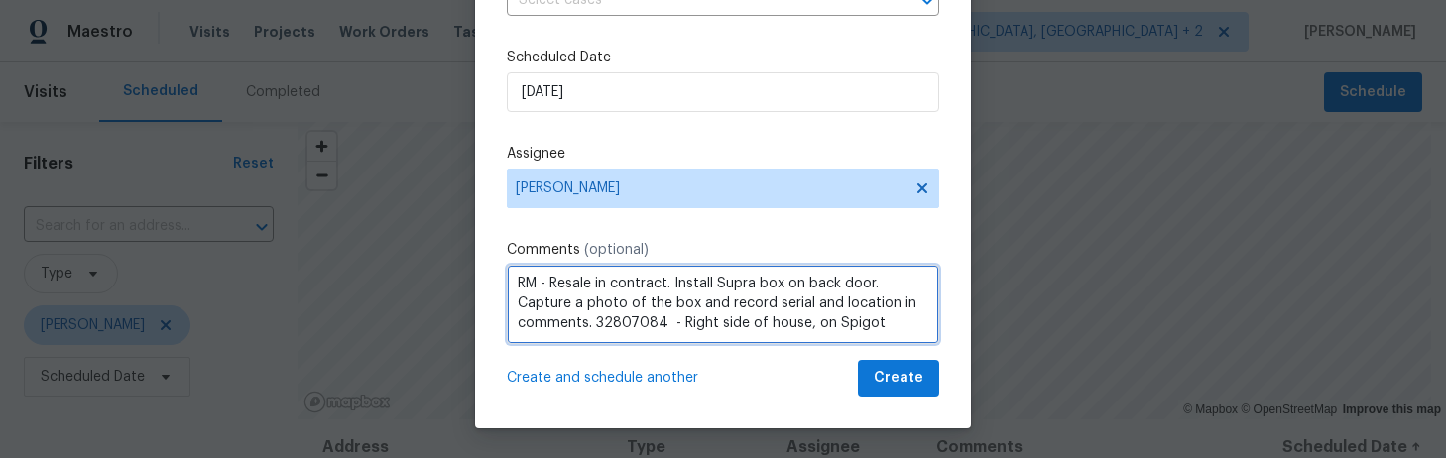
type textarea "RM - Resale in contract. Install Supra box on back door. Capture a photo of the…"
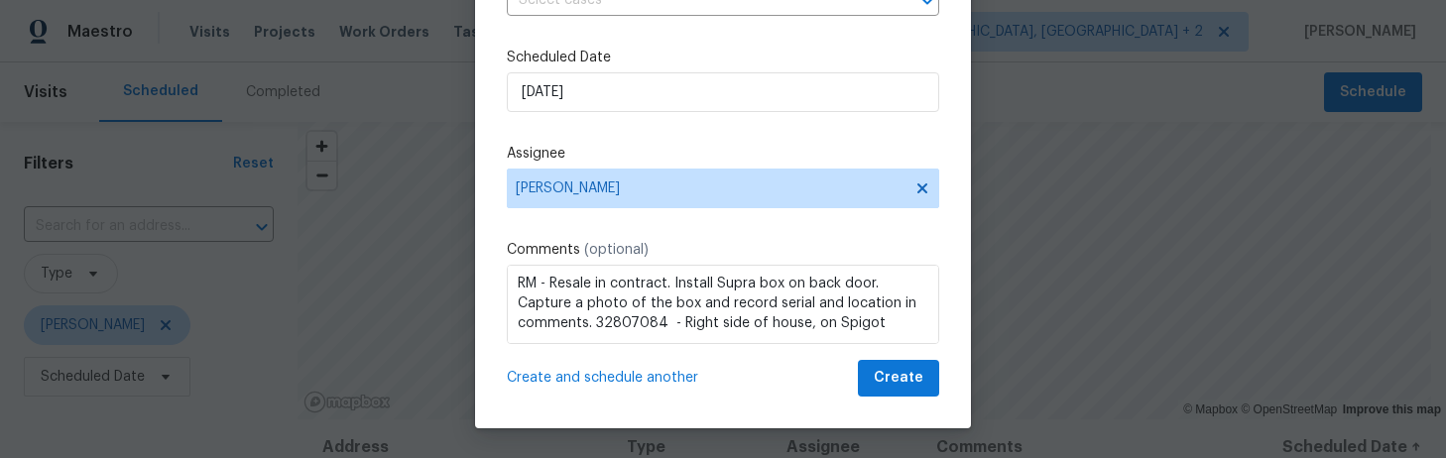
click at [589, 373] on span "Create and schedule another" at bounding box center [602, 378] width 191 height 20
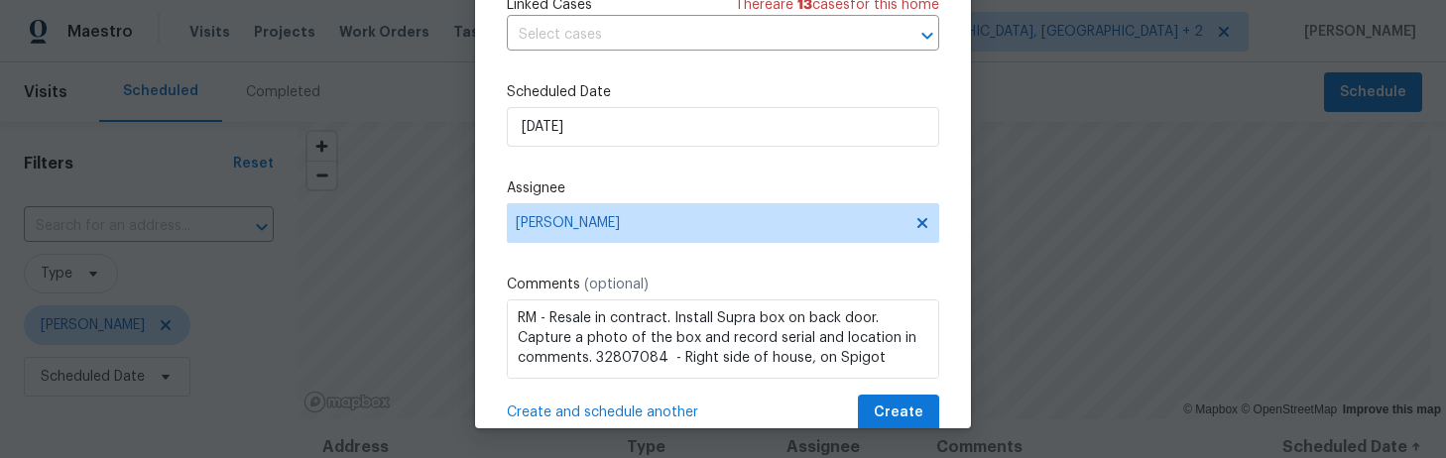
scroll to position [74, 0]
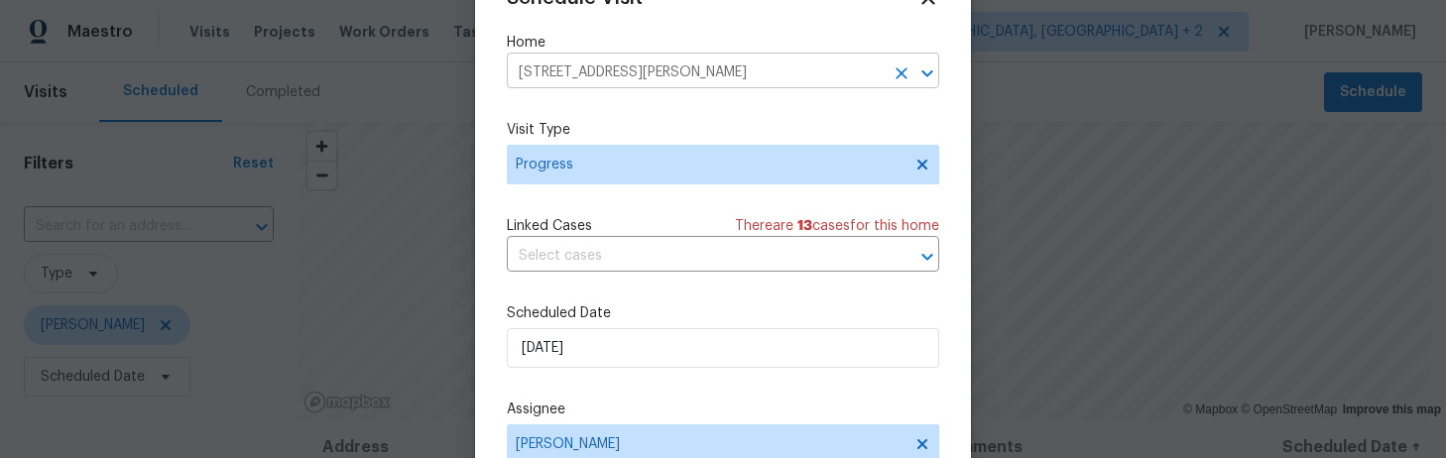
click at [570, 64] on input "113 Parsons Mill Ln, Columbia, SC 29229" at bounding box center [695, 73] width 377 height 31
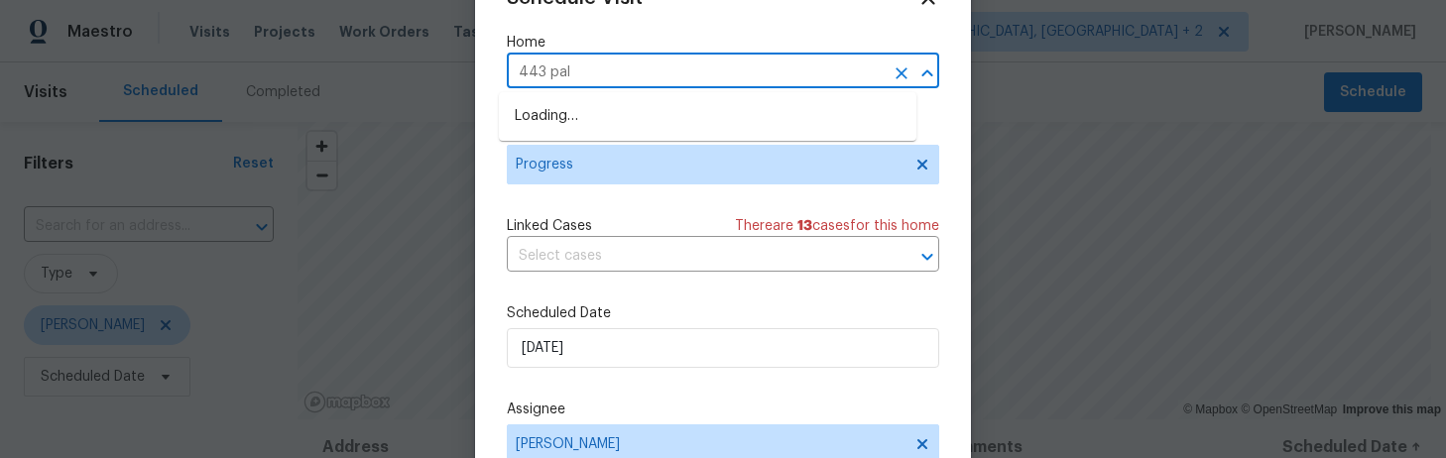
type input "443 palm"
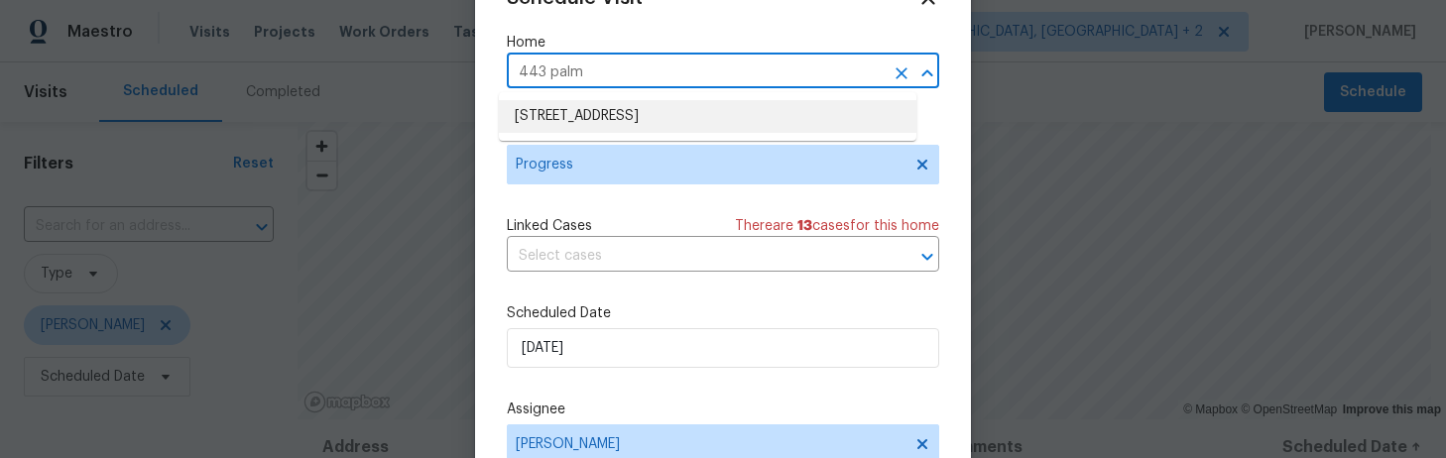
click at [573, 112] on li "443 Palm Sedge Loop, Elgin, SC 29045" at bounding box center [707, 116] width 417 height 33
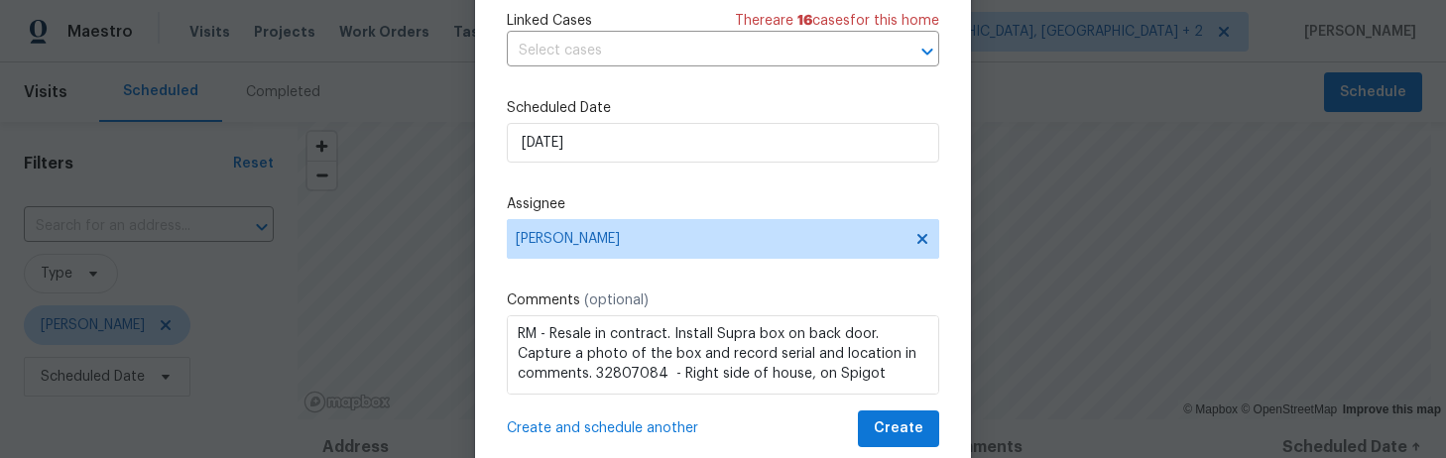
scroll to position [188, 0]
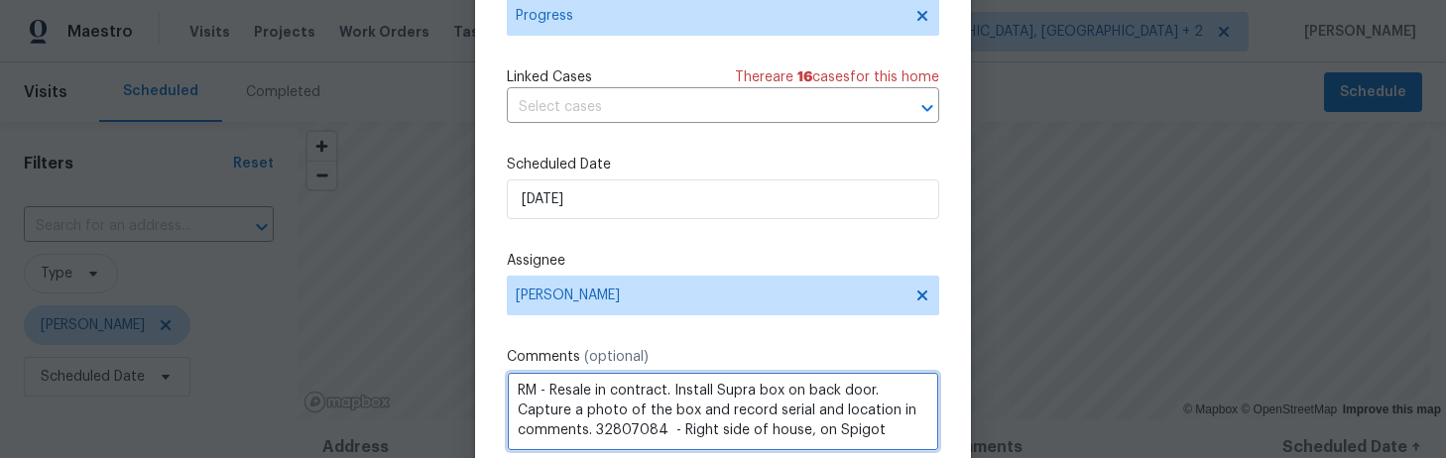
drag, startPoint x: 883, startPoint y: 425, endPoint x: 606, endPoint y: 428, distance: 276.7
click at [606, 428] on textarea "RM - Resale in contract. Install Supra box on back door. Capture a photo of the…" at bounding box center [723, 411] width 432 height 79
paste textarea "1857339 - On Gas Meter"
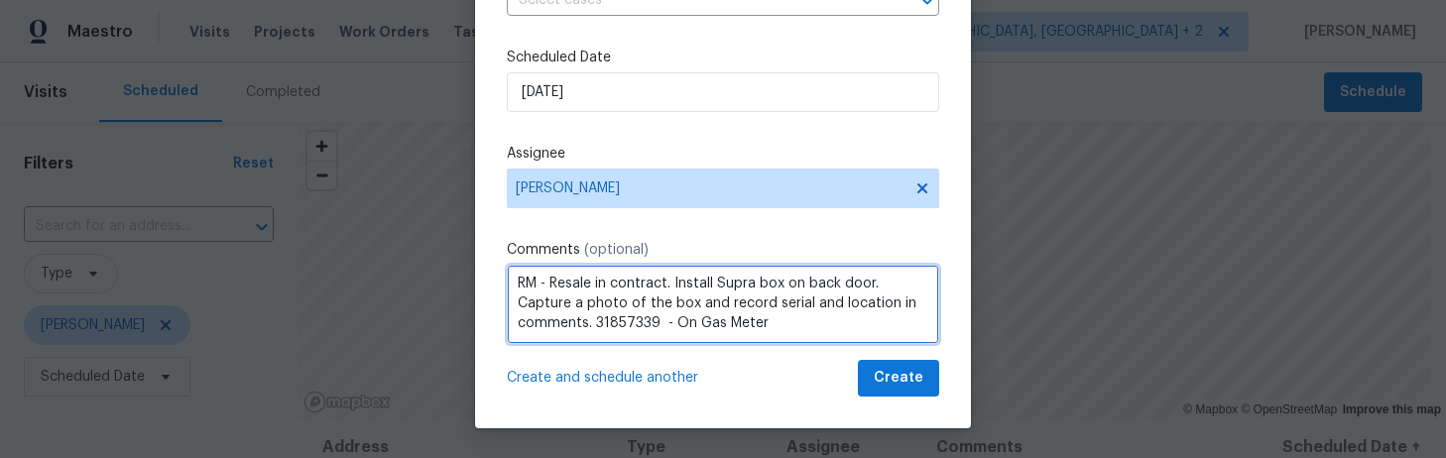
type textarea "RM - Resale in contract. Install Supra box on back door. Capture a photo of the…"
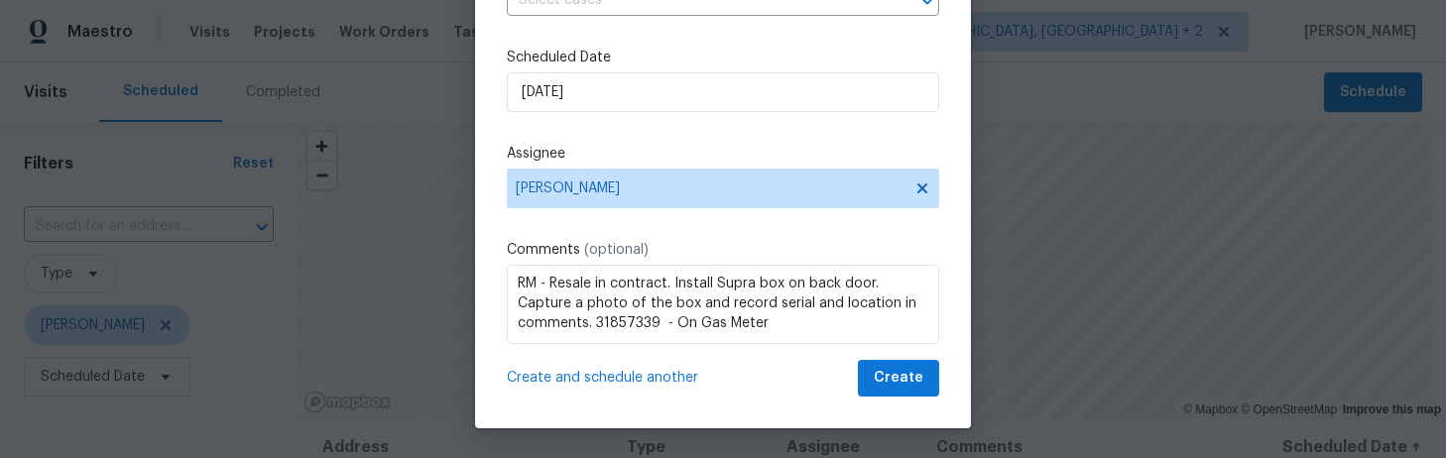
click at [591, 375] on span "Create and schedule another" at bounding box center [602, 378] width 191 height 20
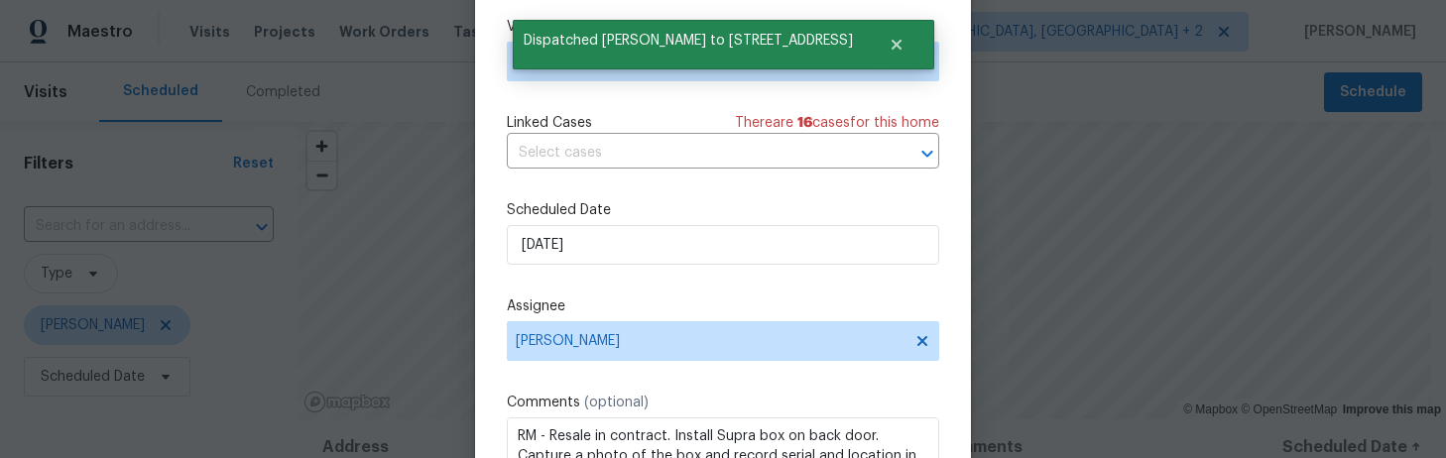
scroll to position [22, 0]
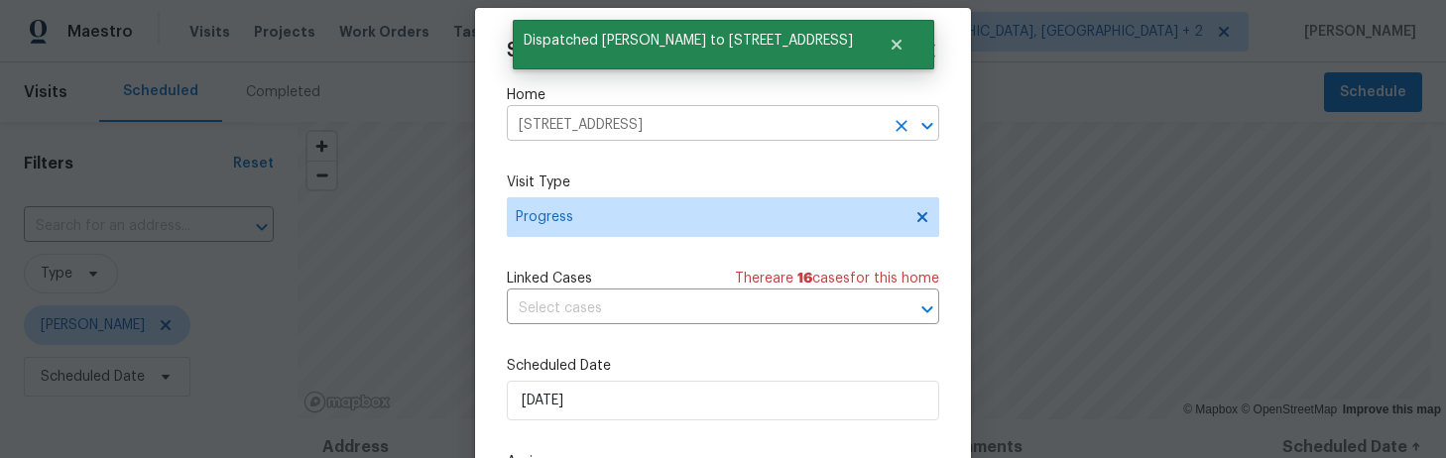
click at [561, 128] on input "443 Palm Sedge Loop, Elgin, SC 29045" at bounding box center [695, 125] width 377 height 31
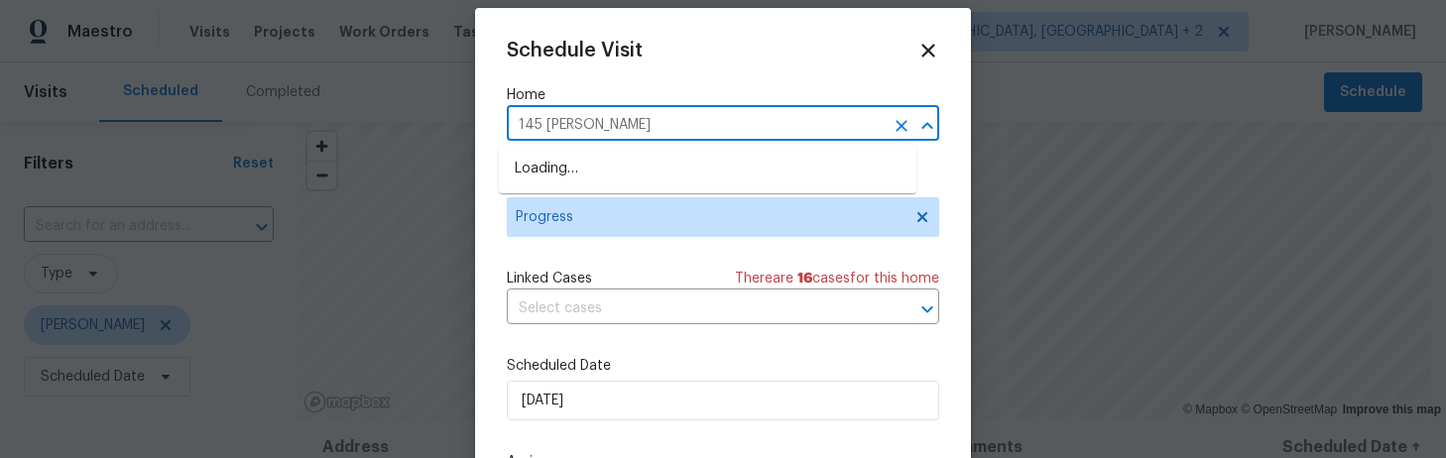
type input "145 becke"
click at [566, 160] on li "145 Beckett Ln, Columbia, SC 29223" at bounding box center [707, 169] width 417 height 33
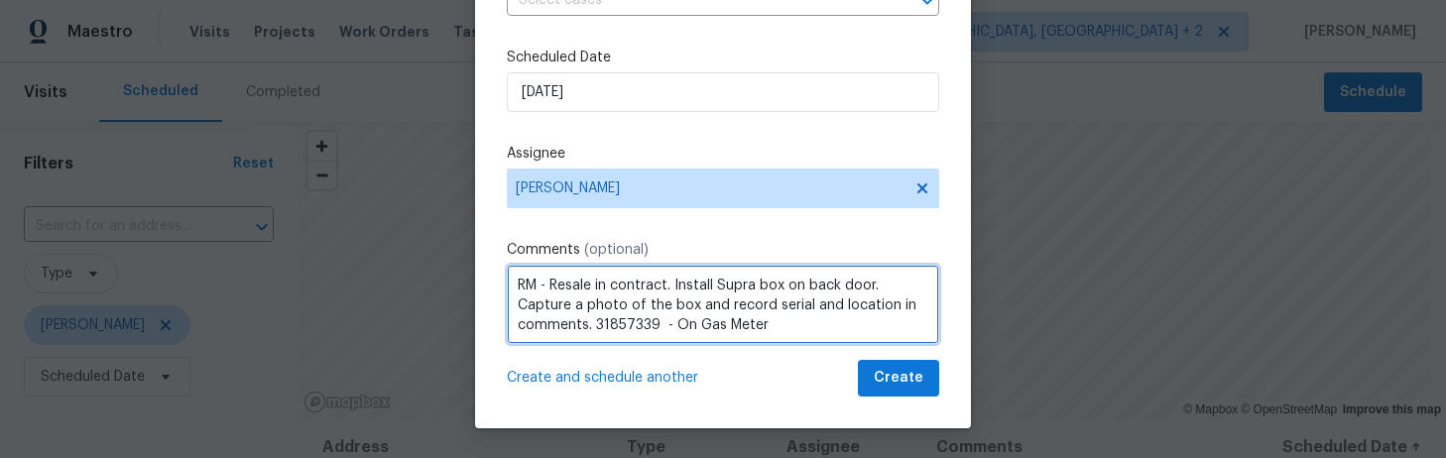
scroll to position [2, 0]
drag, startPoint x: 772, startPoint y: 324, endPoint x: 605, endPoint y: 322, distance: 167.6
click at [605, 322] on textarea "RM - Resale in contract. Install Supra box on back door. Capture a photo of the…" at bounding box center [723, 304] width 432 height 79
paste textarea "2792125"
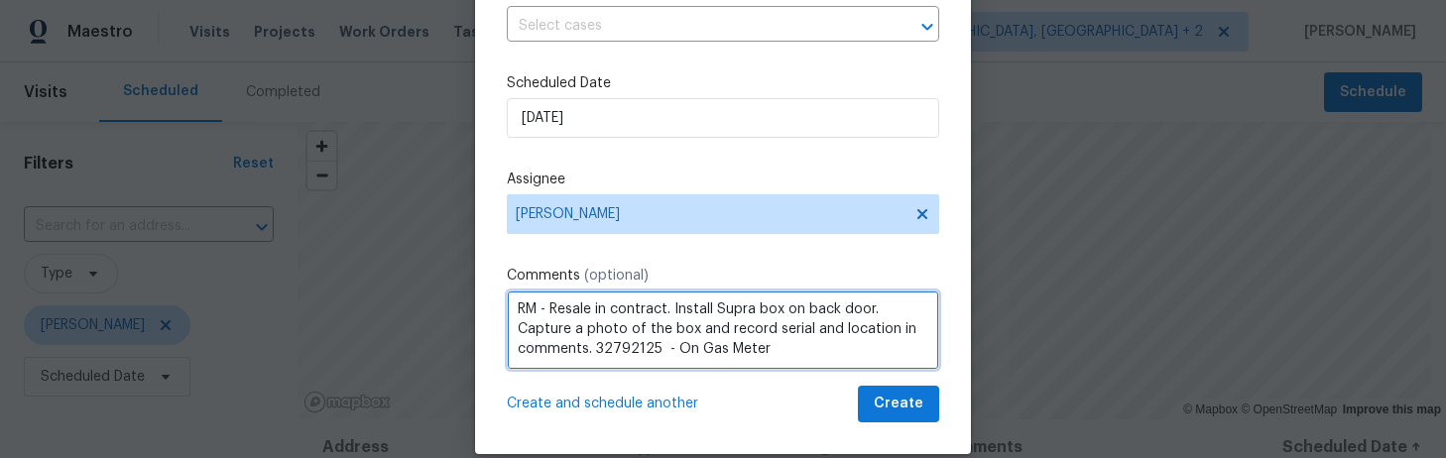
scroll to position [275, 0]
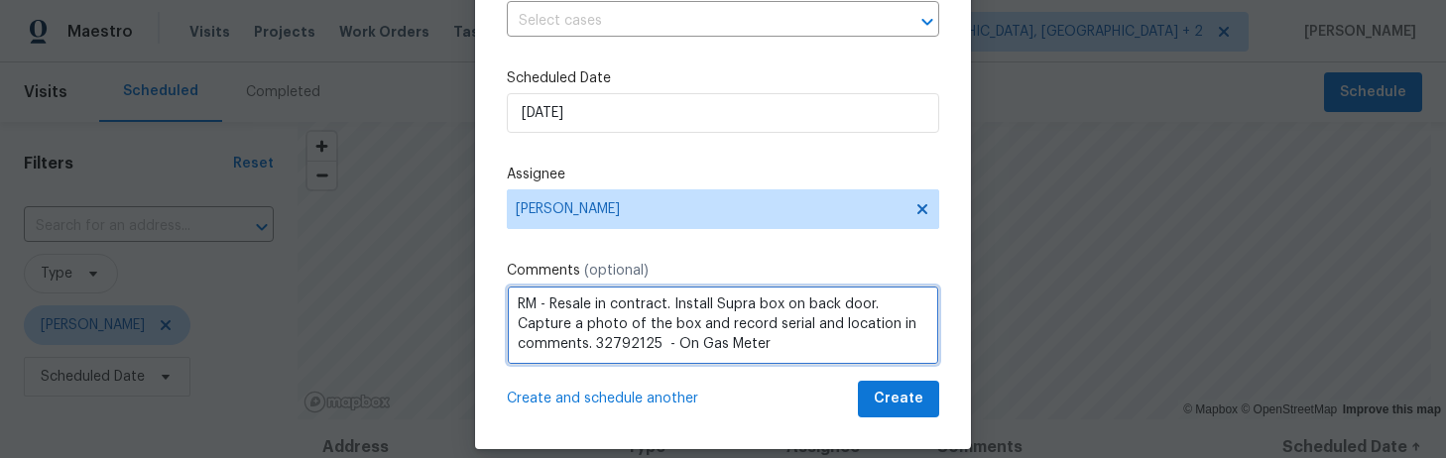
type textarea "RM - Resale in contract. Install Supra box on back door. Capture a photo of the…"
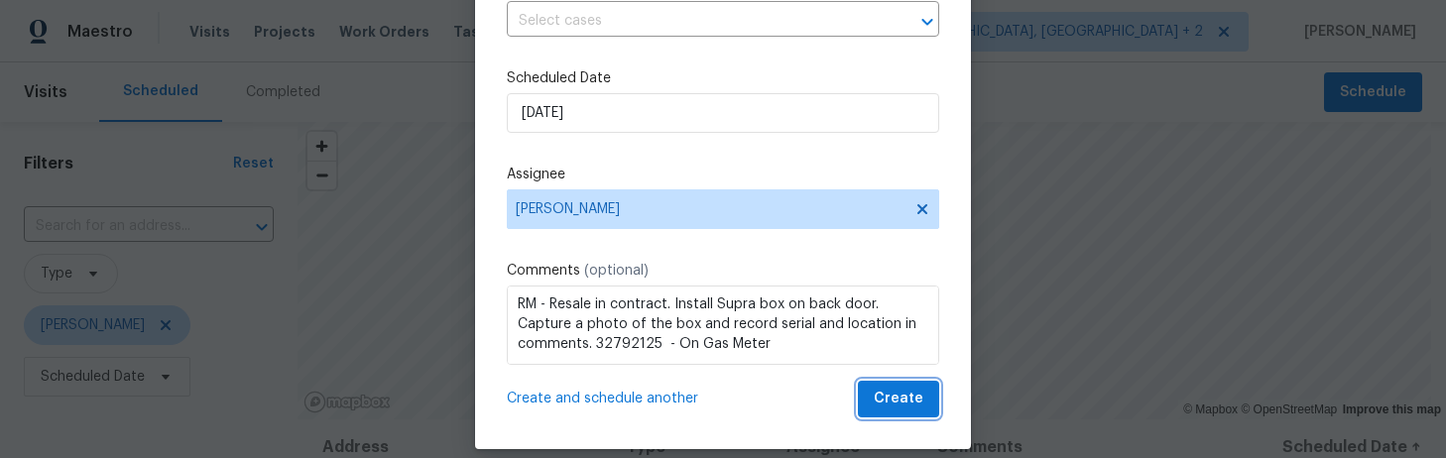
click at [902, 402] on button "Create" at bounding box center [898, 399] width 81 height 37
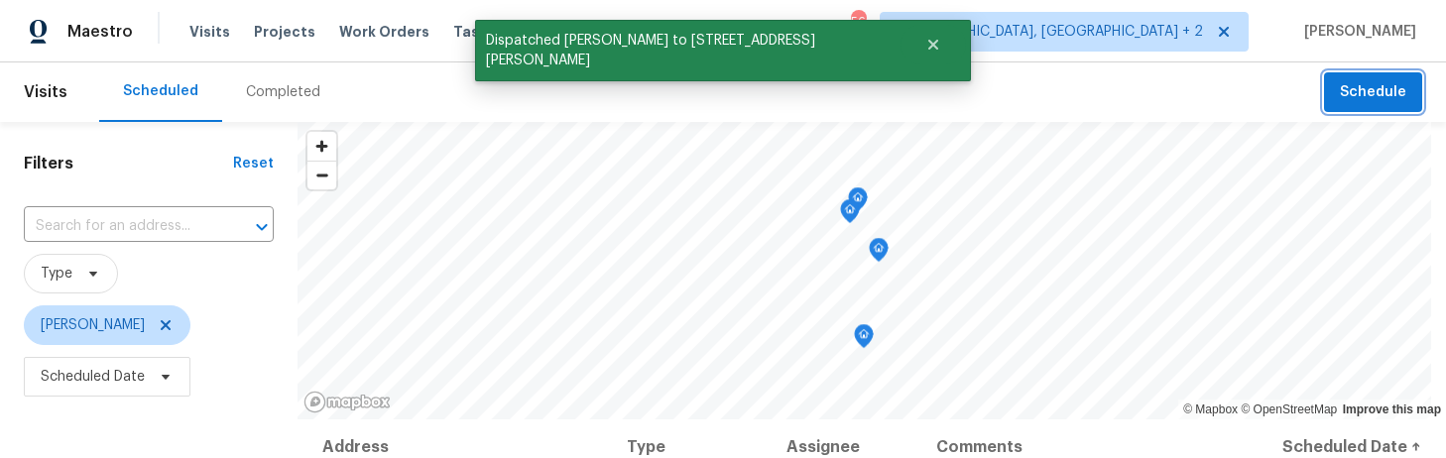
scroll to position [0, 0]
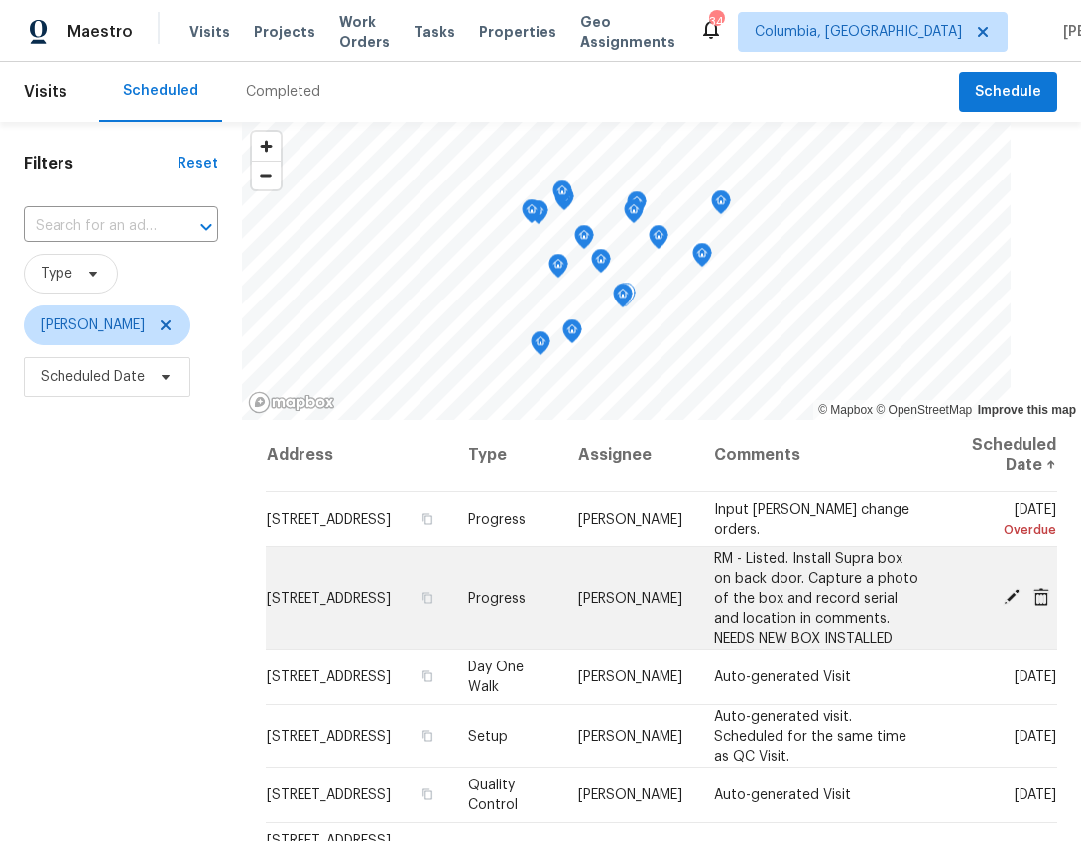
click at [735, 597] on span "RM - Listed. Install Supra box on back door. Capture a photo of the box and rec…" at bounding box center [816, 597] width 204 height 93
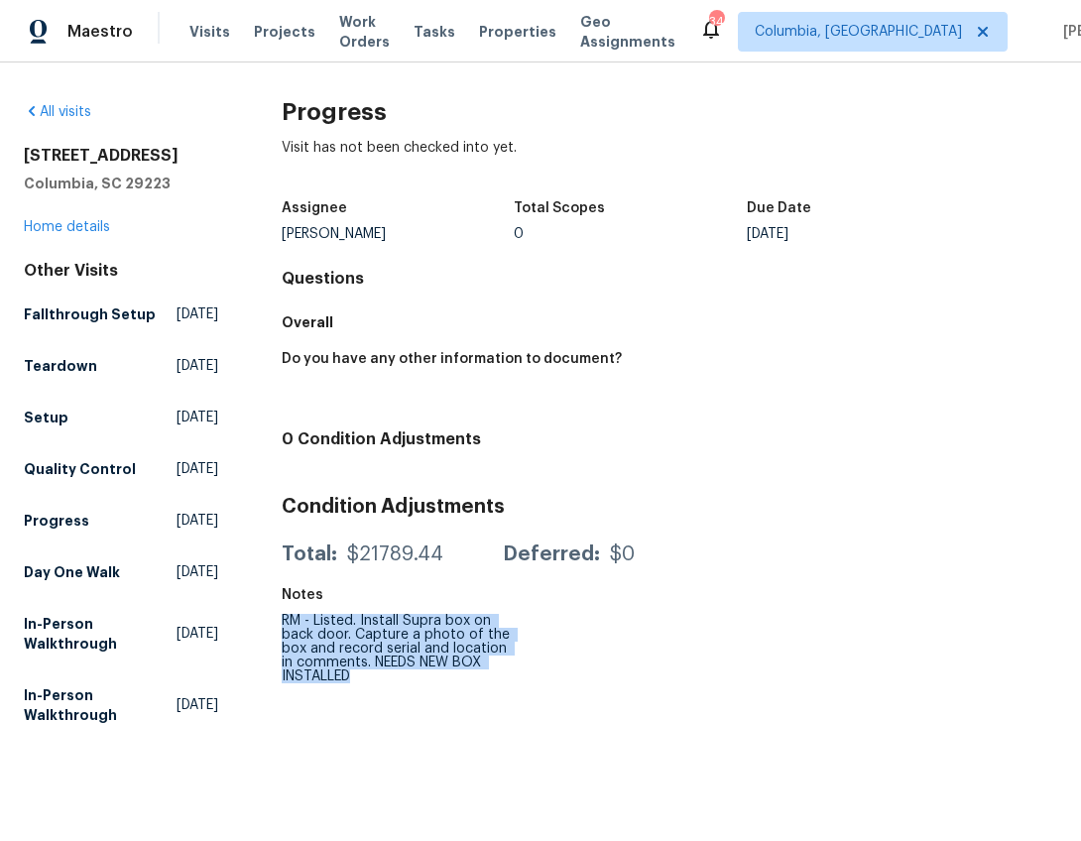
drag, startPoint x: 350, startPoint y: 672, endPoint x: 281, endPoint y: 626, distance: 83.6
click at [282, 626] on div "RM - Listed. Install Supra box on back door. Capture a photo of the box and rec…" at bounding box center [398, 648] width 233 height 69
copy div "RM - Listed. Install Supra box on back door. Capture a photo of the box and rec…"
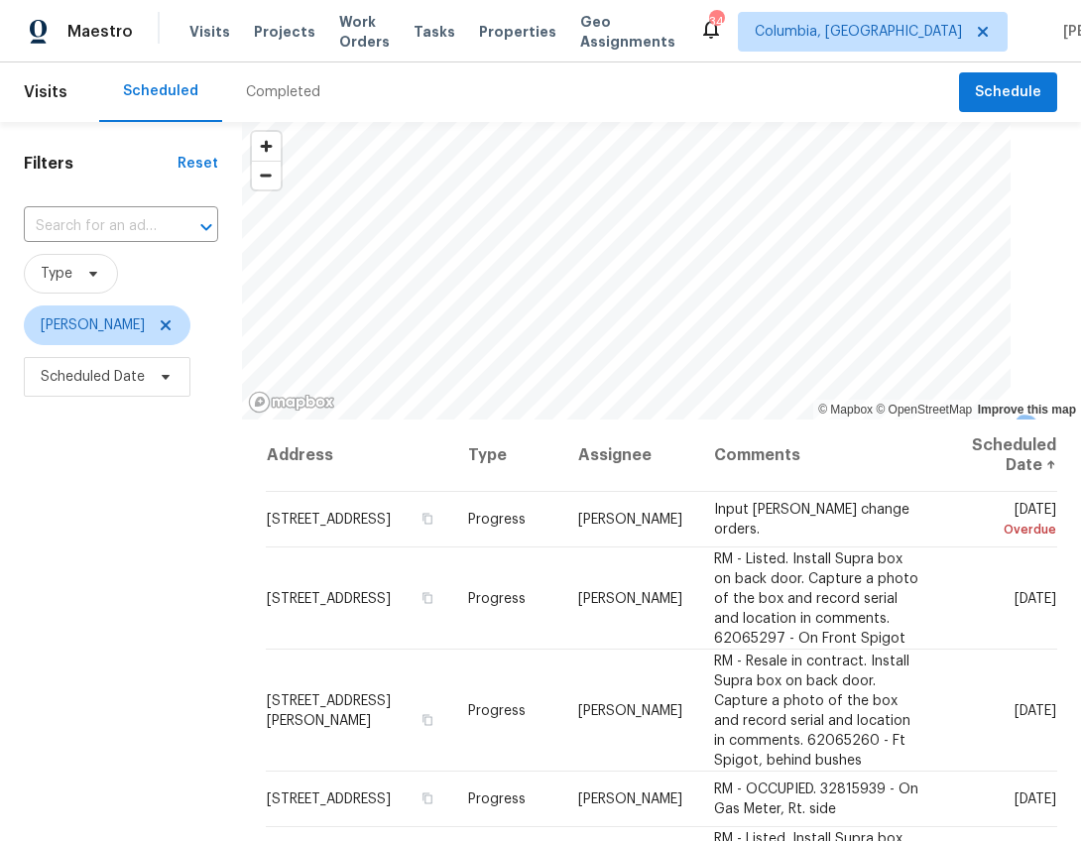
click at [102, 219] on input "text" at bounding box center [93, 226] width 139 height 31
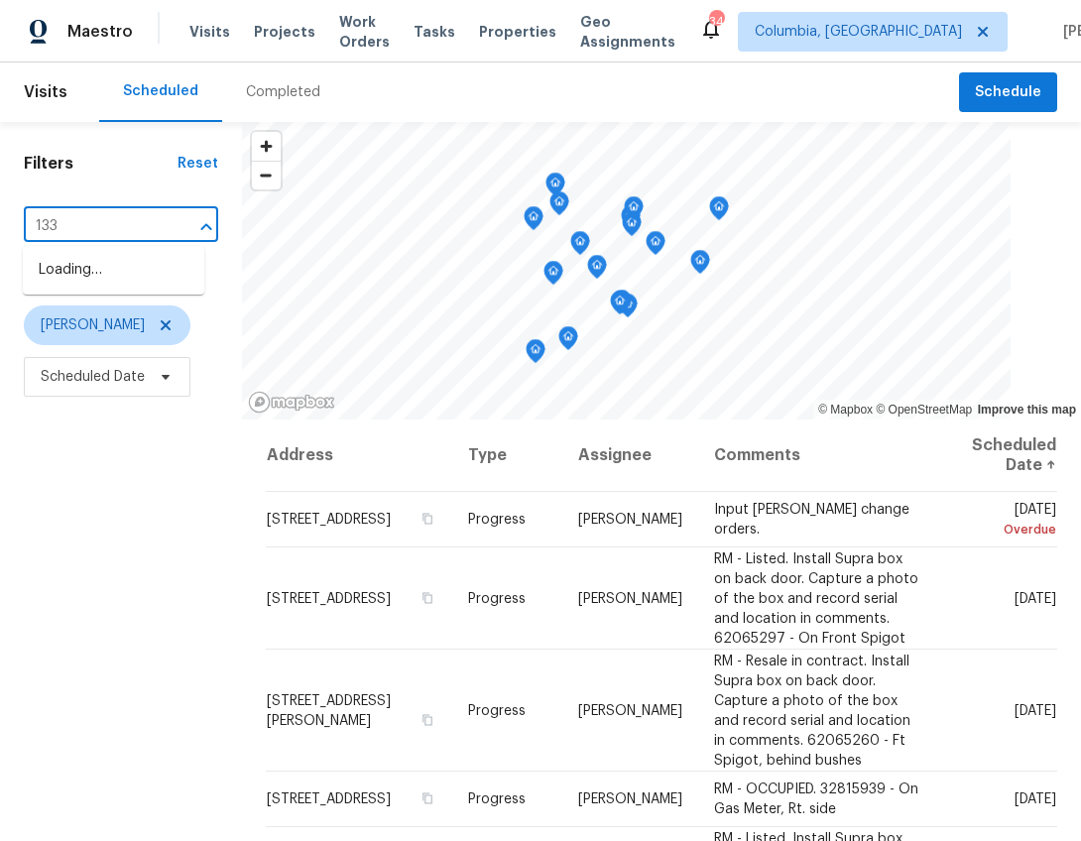
type input "1336"
click at [128, 279] on li "[STREET_ADDRESS][PERSON_NAME]" at bounding box center [113, 281] width 181 height 54
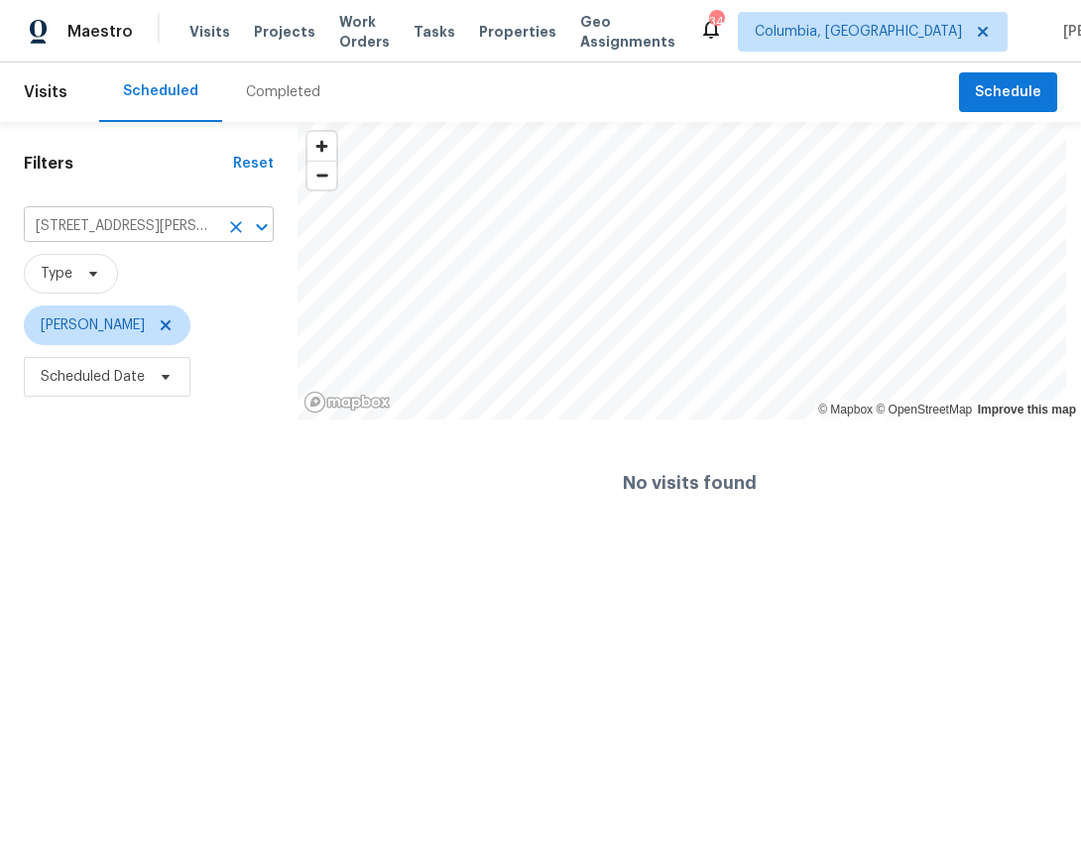
click at [233, 226] on icon "Clear" at bounding box center [236, 227] width 20 height 20
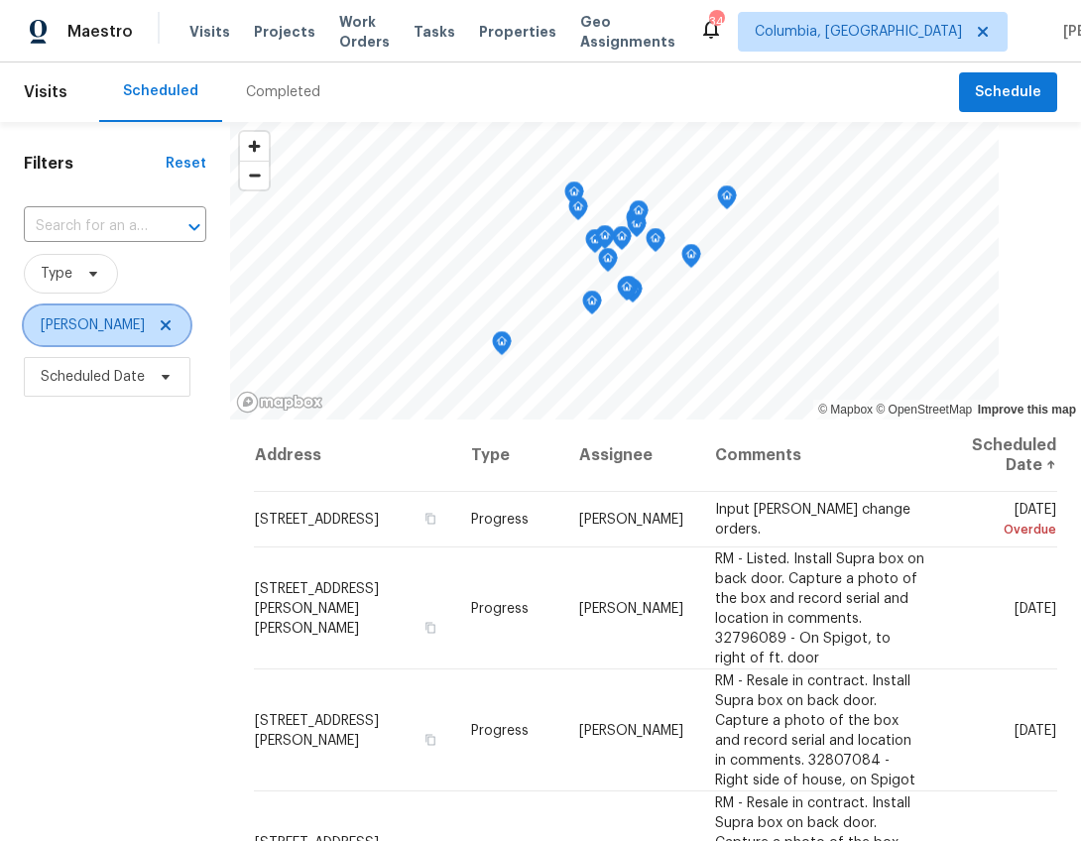
click at [166, 319] on icon at bounding box center [166, 325] width 16 height 16
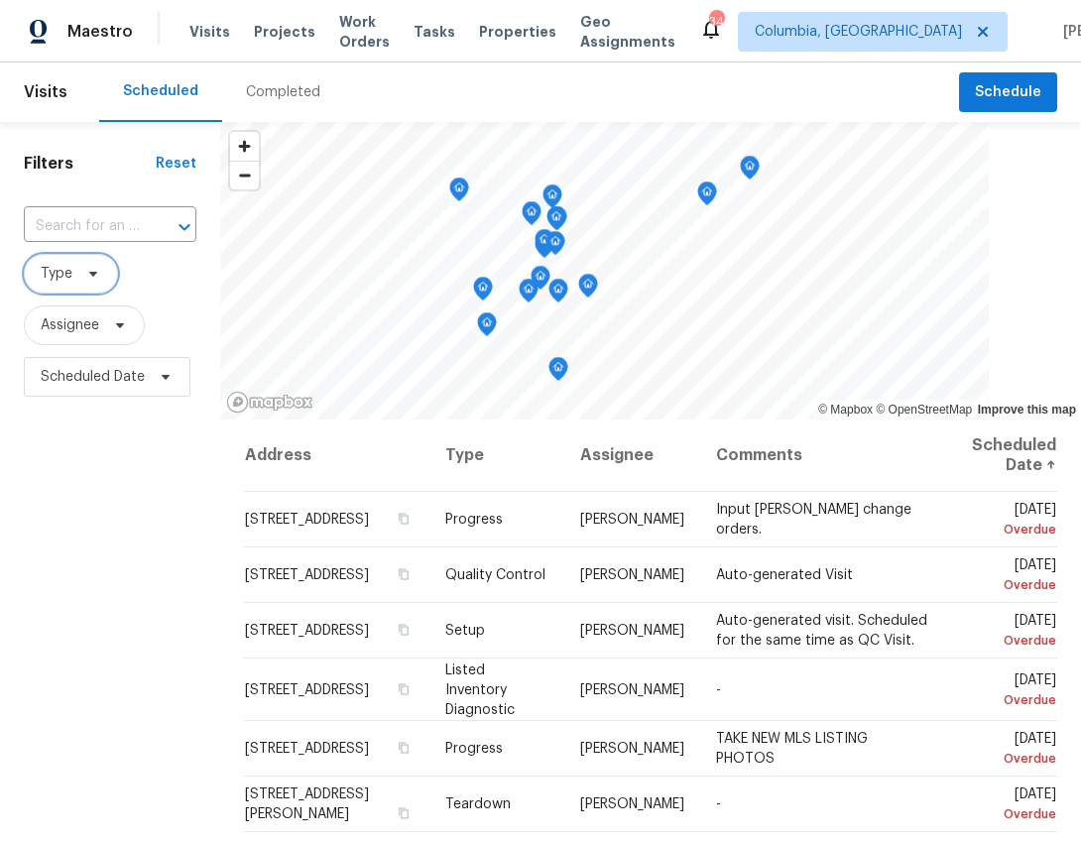
click at [86, 272] on icon at bounding box center [93, 274] width 16 height 16
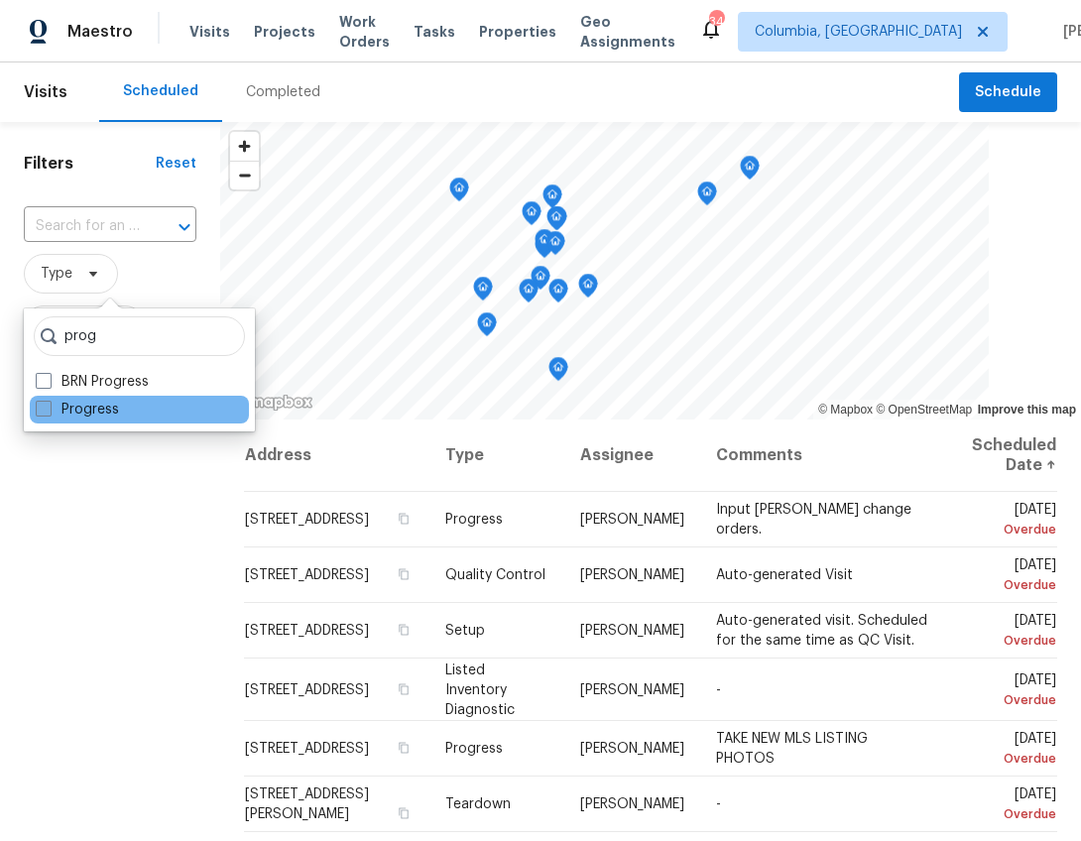
type input "prog"
click at [64, 406] on label "Progress" at bounding box center [77, 410] width 83 height 20
click at [49, 406] on input "Progress" at bounding box center [42, 406] width 13 height 13
checkbox input "true"
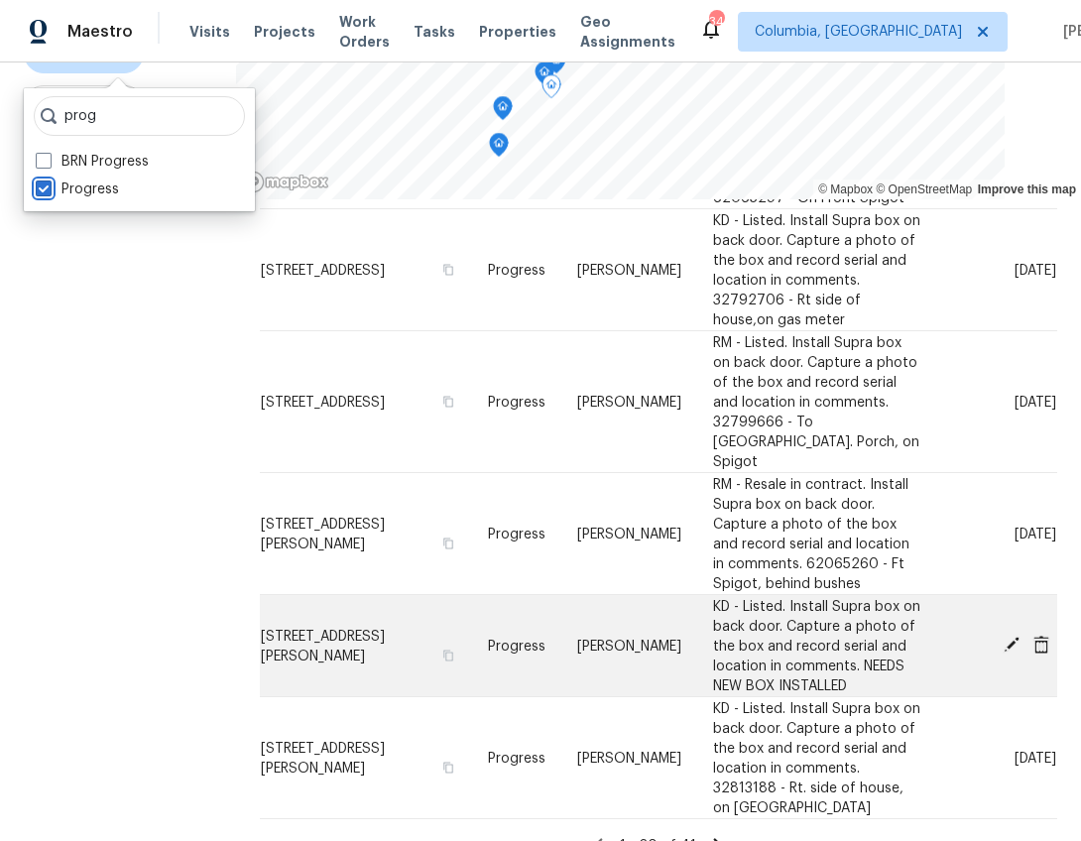
scroll to position [266, 0]
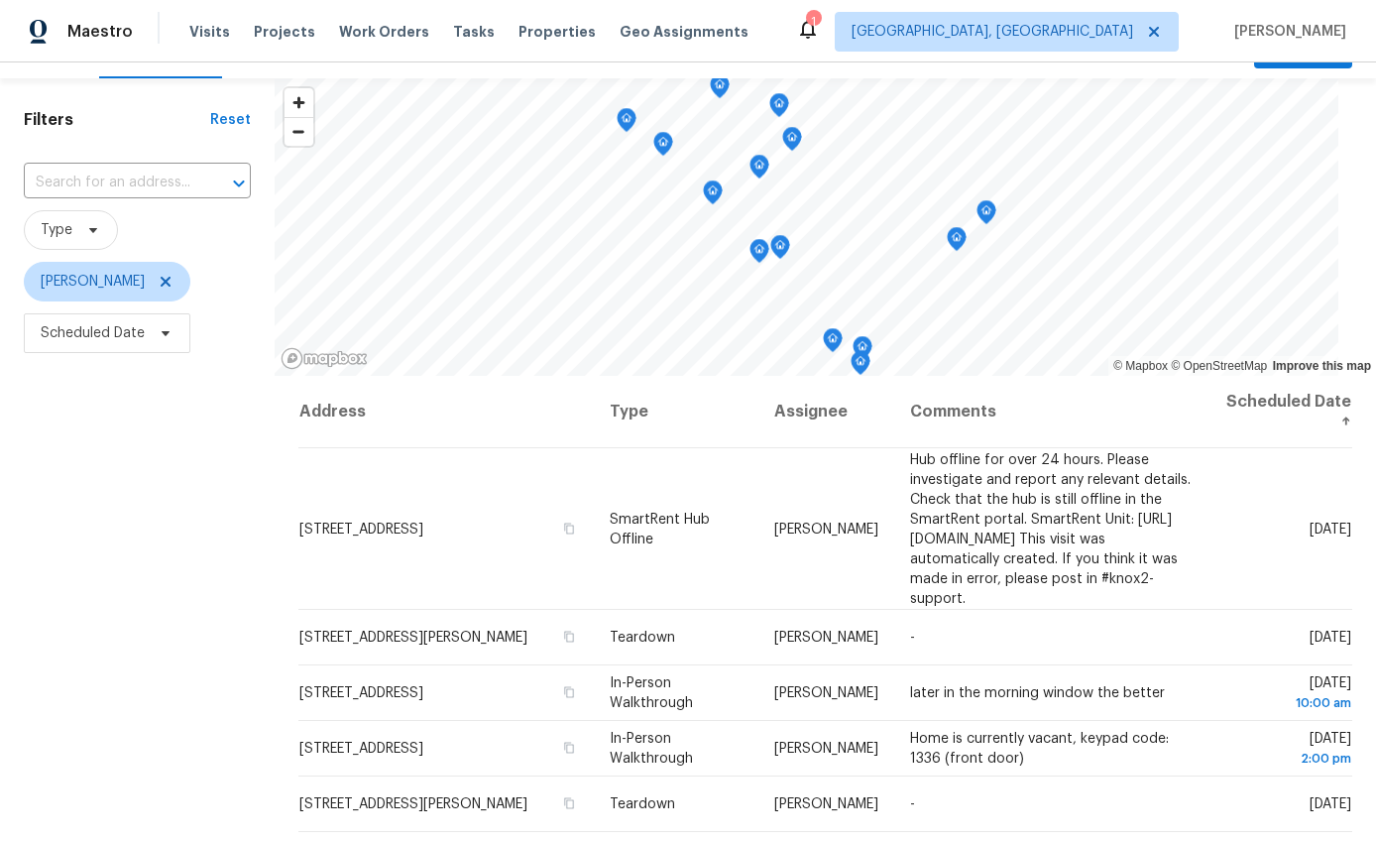
scroll to position [31, 0]
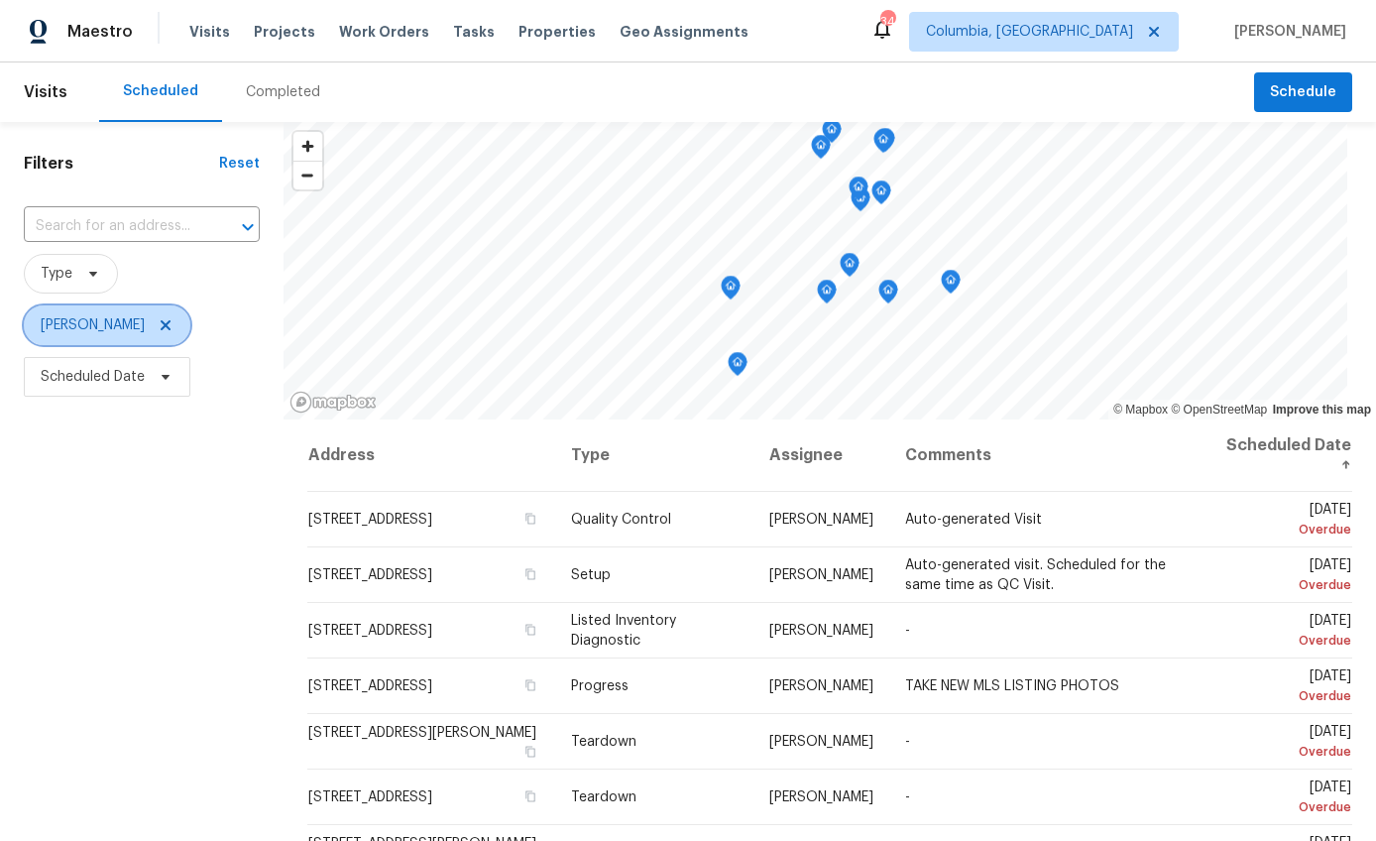
click at [158, 330] on icon at bounding box center [166, 325] width 16 height 16
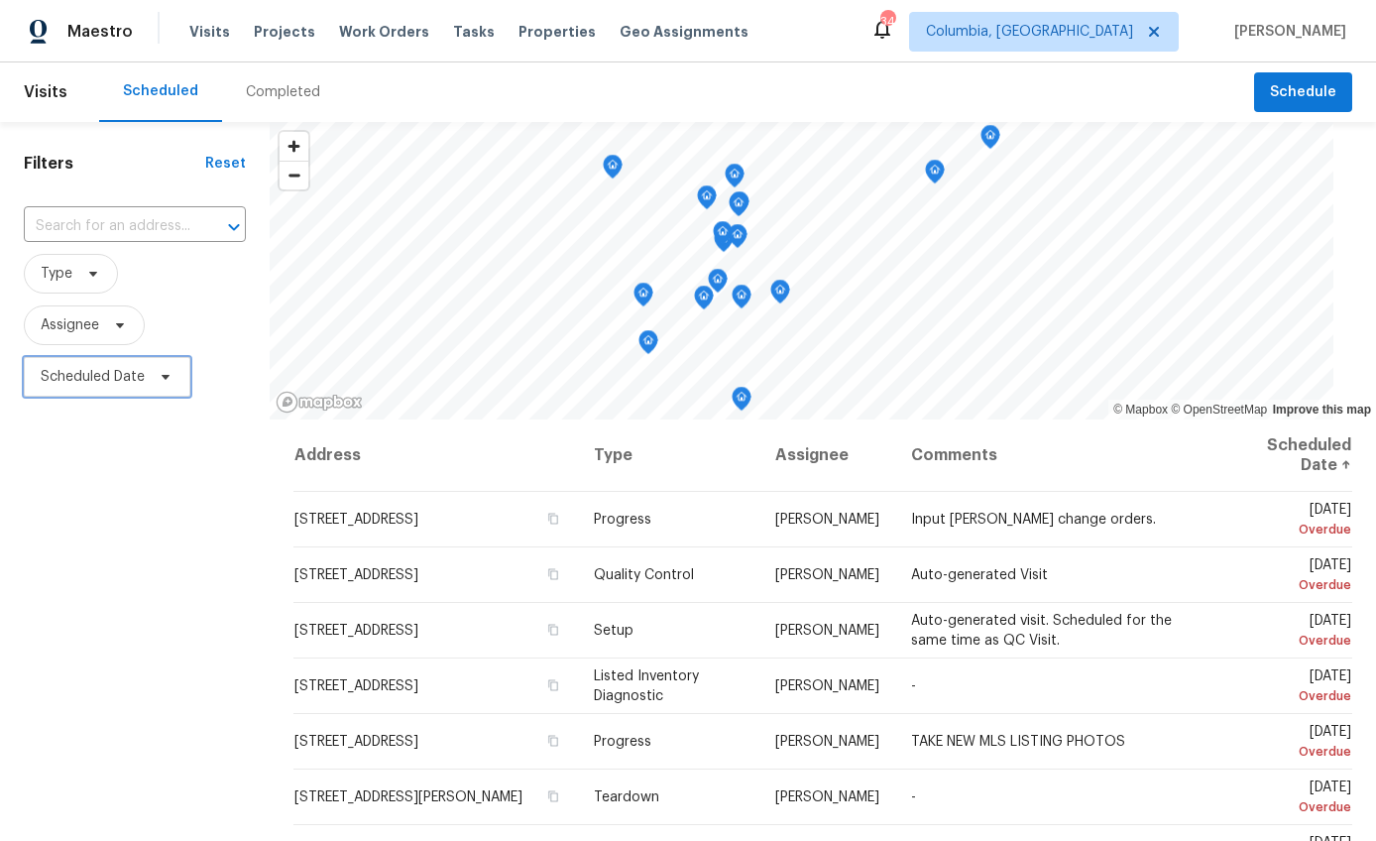
click at [128, 368] on span "Scheduled Date" at bounding box center [93, 377] width 104 height 20
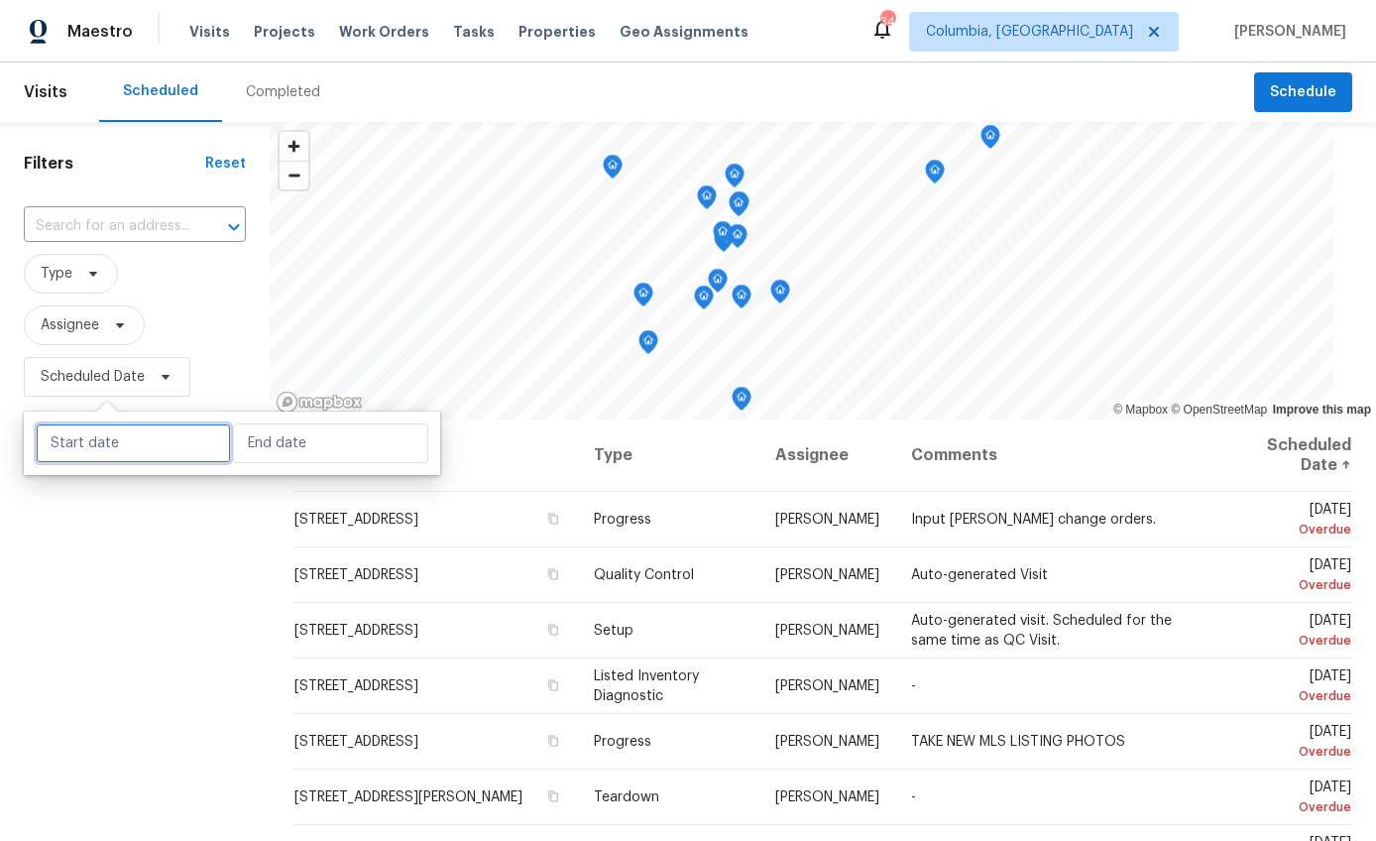
click at [126, 441] on input "text" at bounding box center [133, 443] width 195 height 40
select select "8"
select select "2025"
select select "9"
select select "2025"
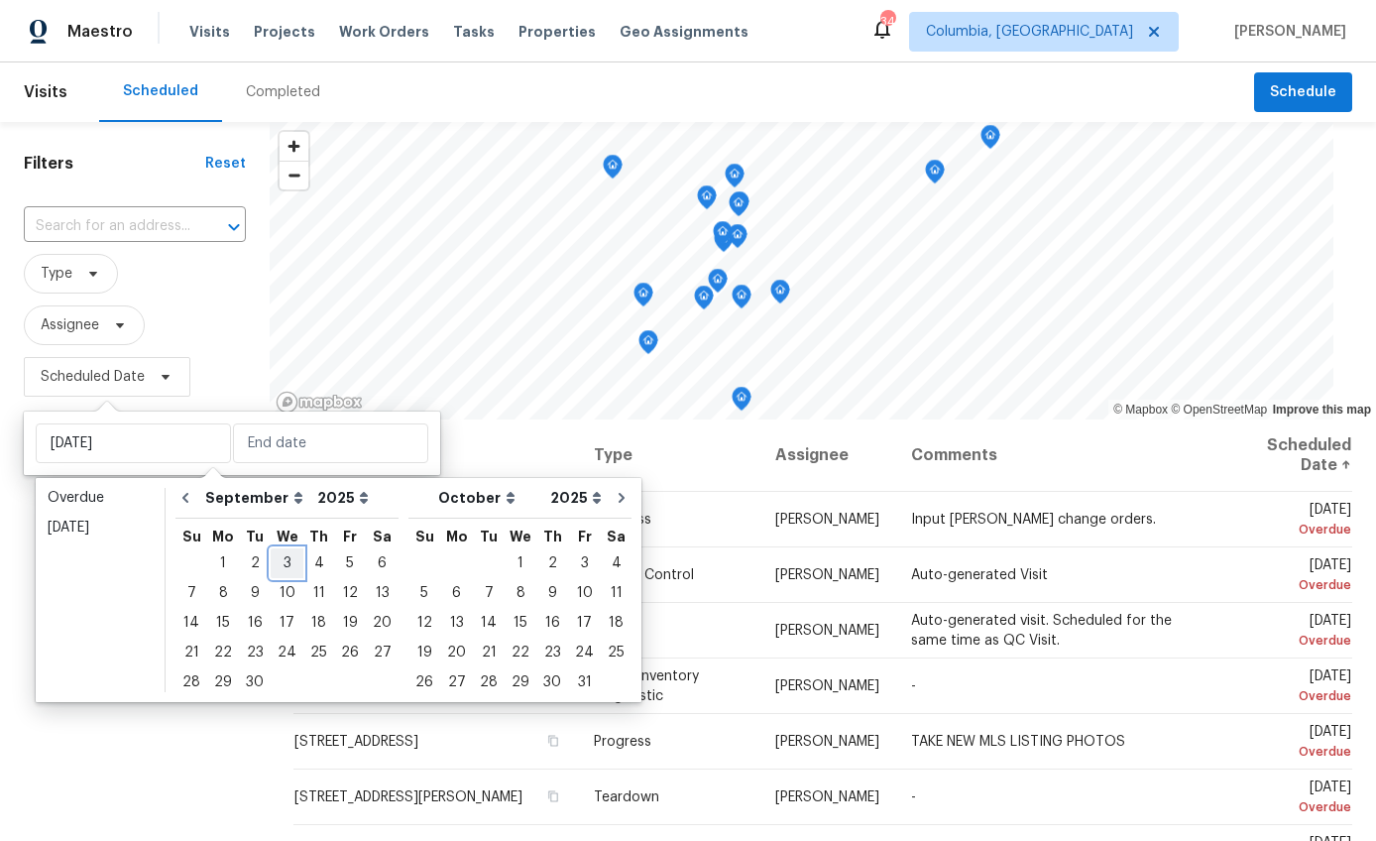
click at [281, 566] on div "3" at bounding box center [287, 563] width 33 height 28
type input "[DATE]"
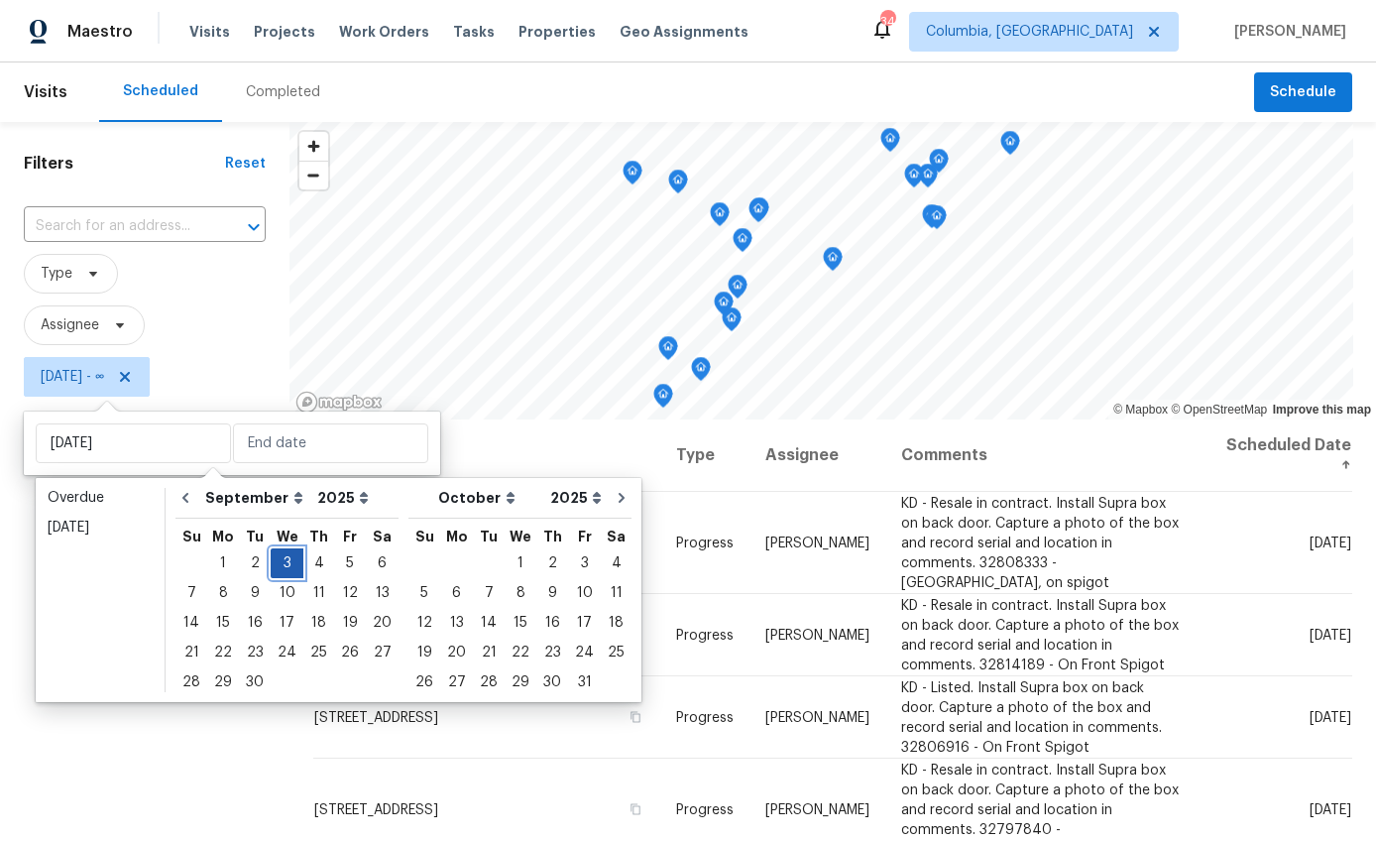
click at [281, 566] on div "3" at bounding box center [287, 563] width 33 height 28
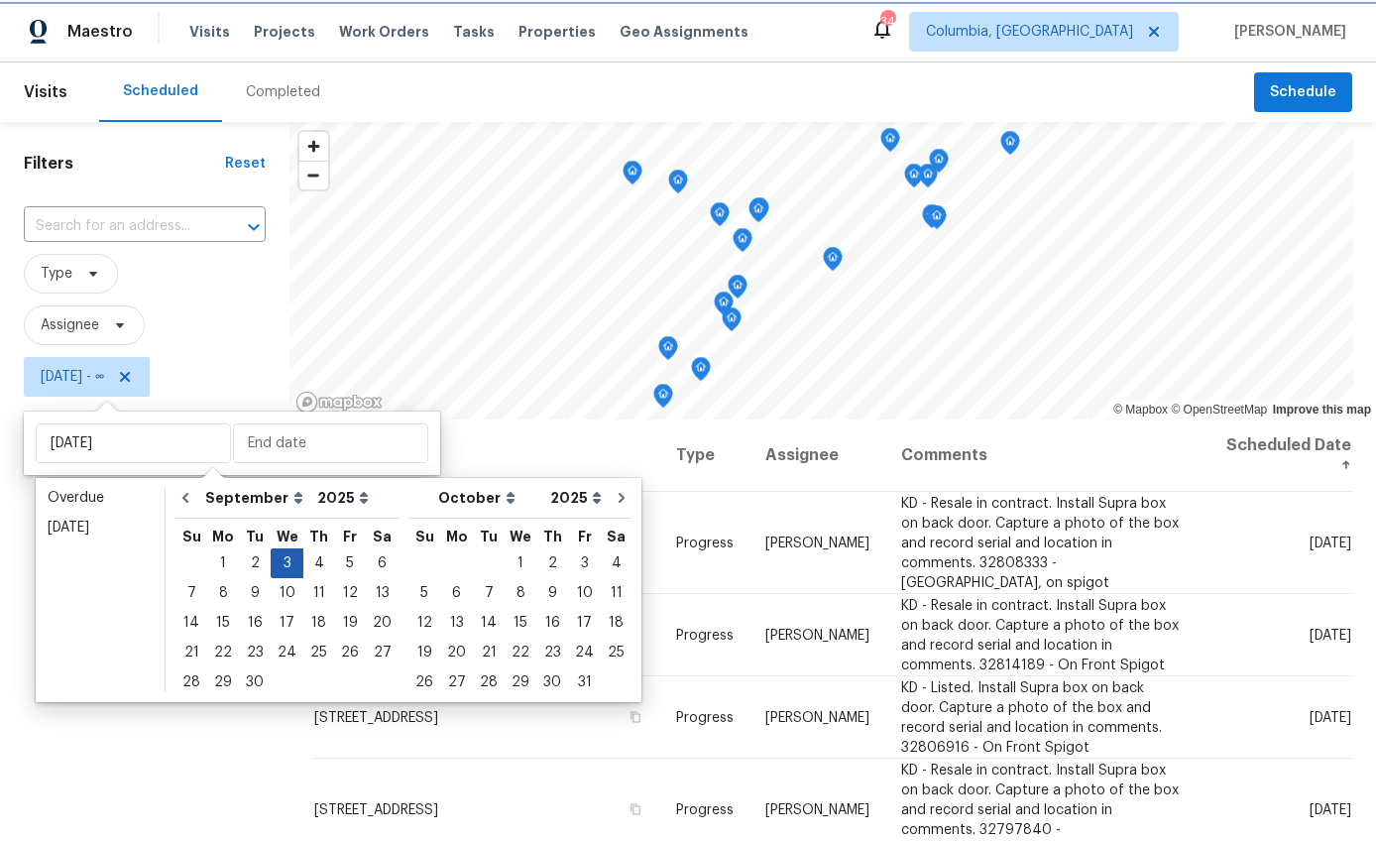
type input "[DATE]"
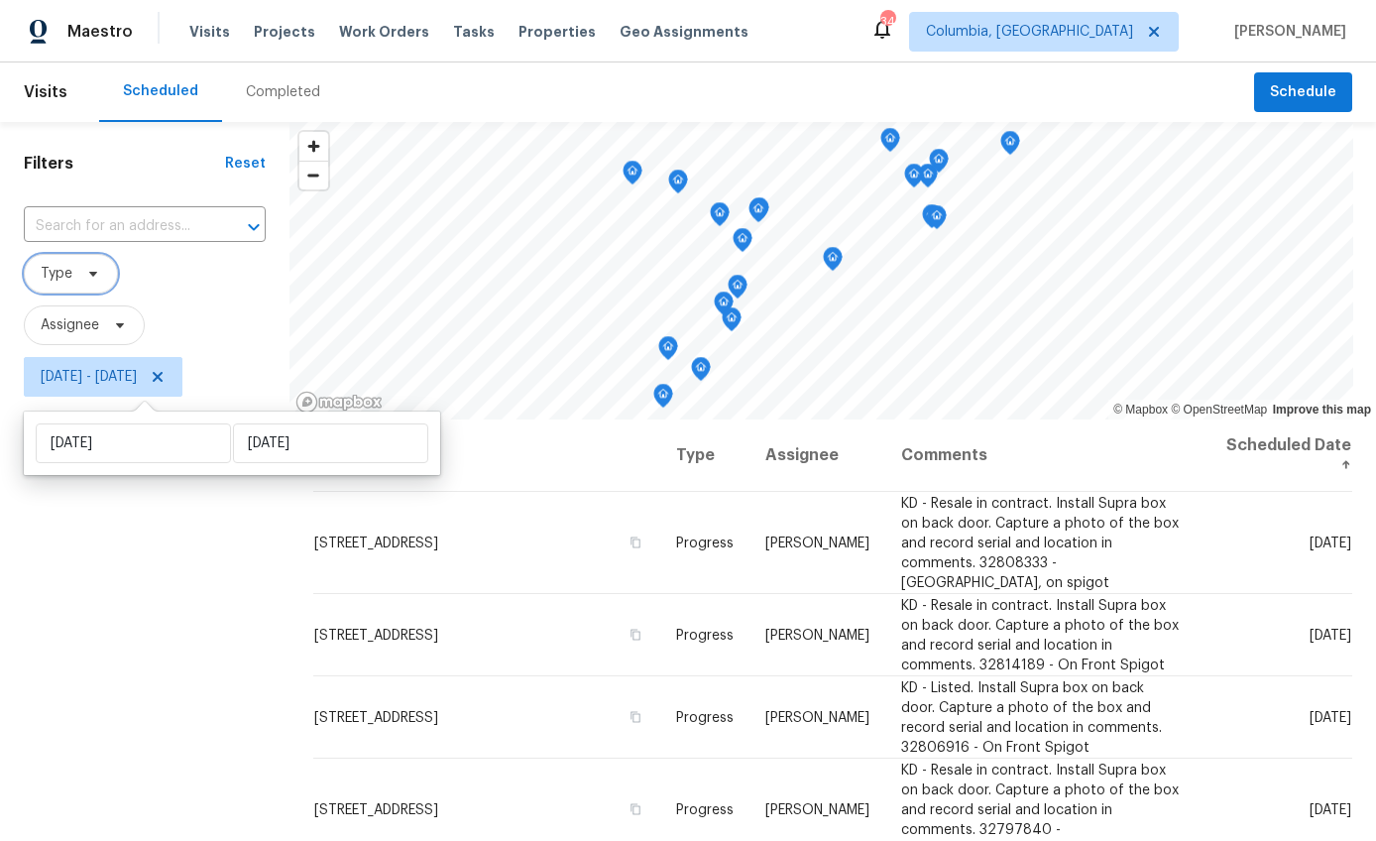
click at [55, 284] on span "Type" at bounding box center [71, 274] width 94 height 40
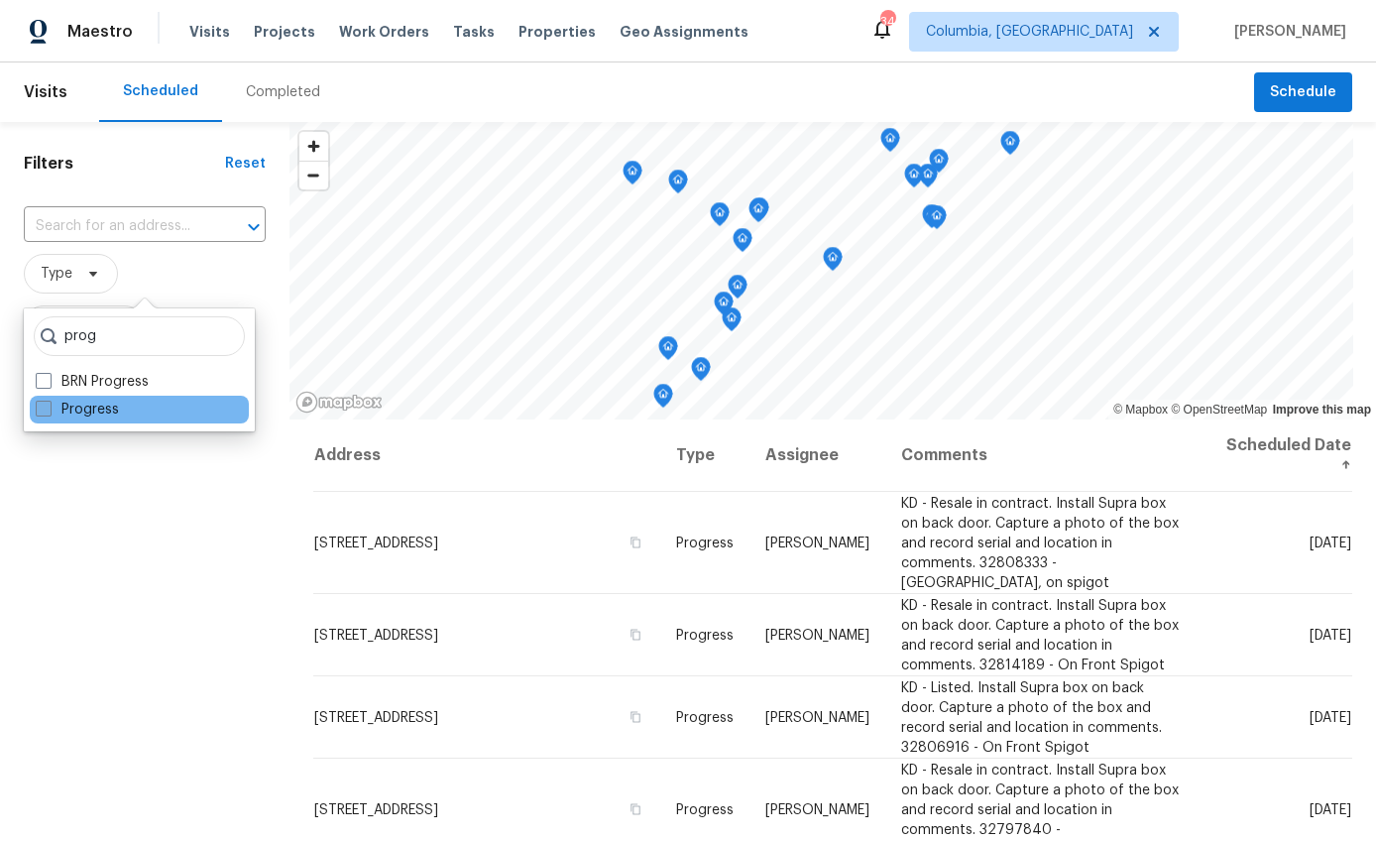
type input "prog"
click at [36, 406] on span at bounding box center [44, 409] width 16 height 16
click at [36, 406] on input "Progress" at bounding box center [42, 406] width 13 height 13
checkbox input "true"
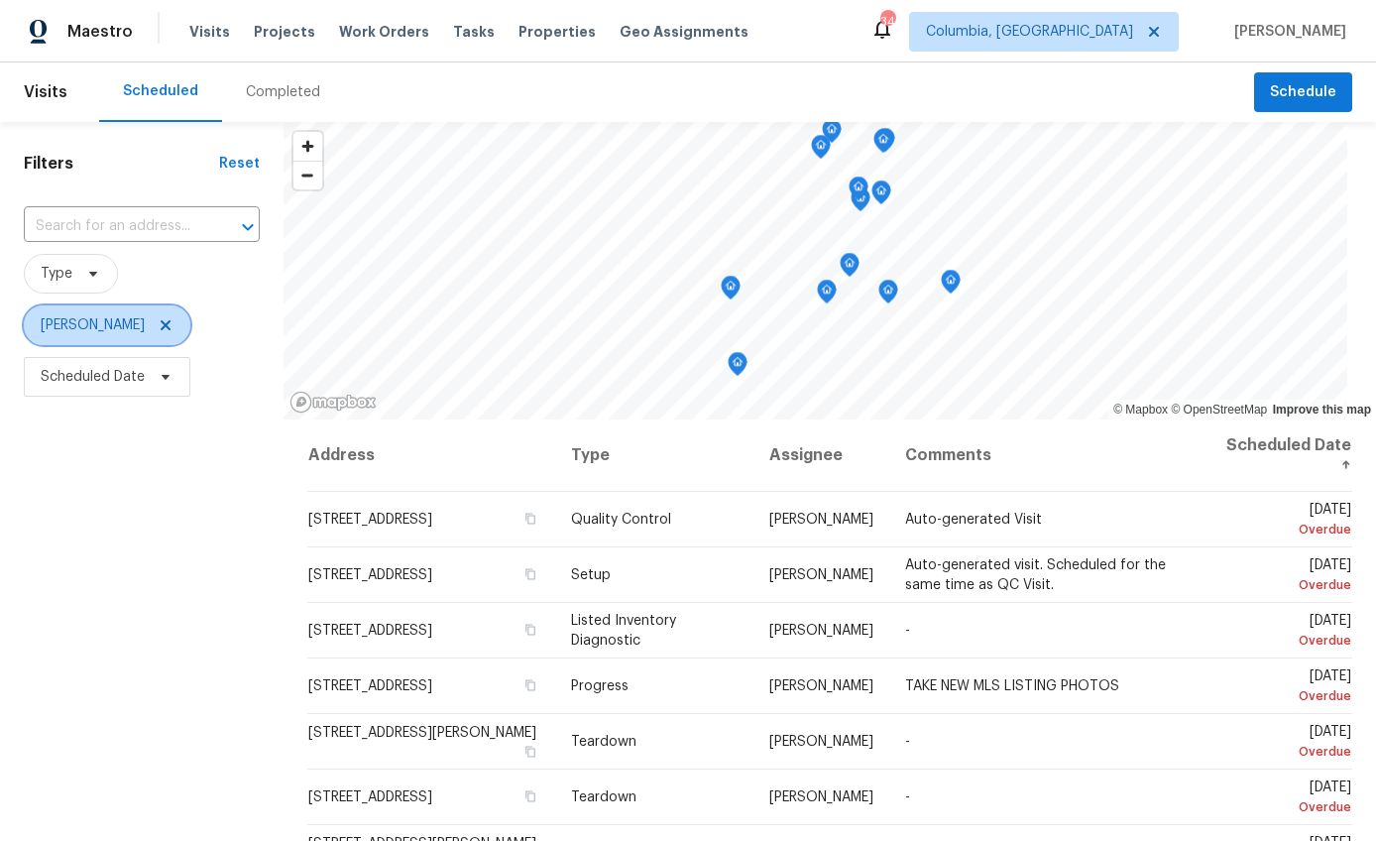
click at [158, 324] on icon at bounding box center [166, 325] width 16 height 16
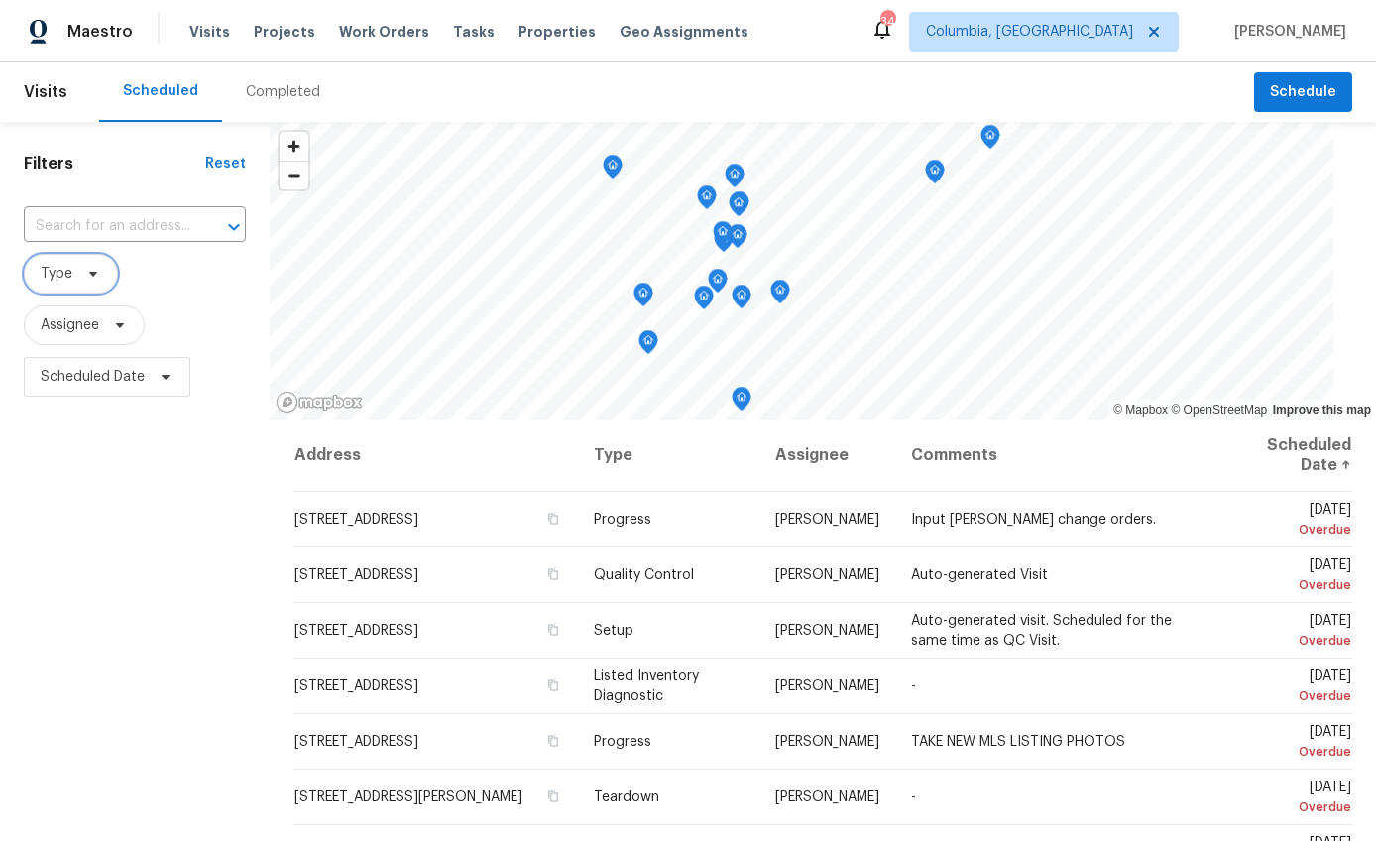
click at [76, 283] on span "Type" at bounding box center [71, 274] width 94 height 40
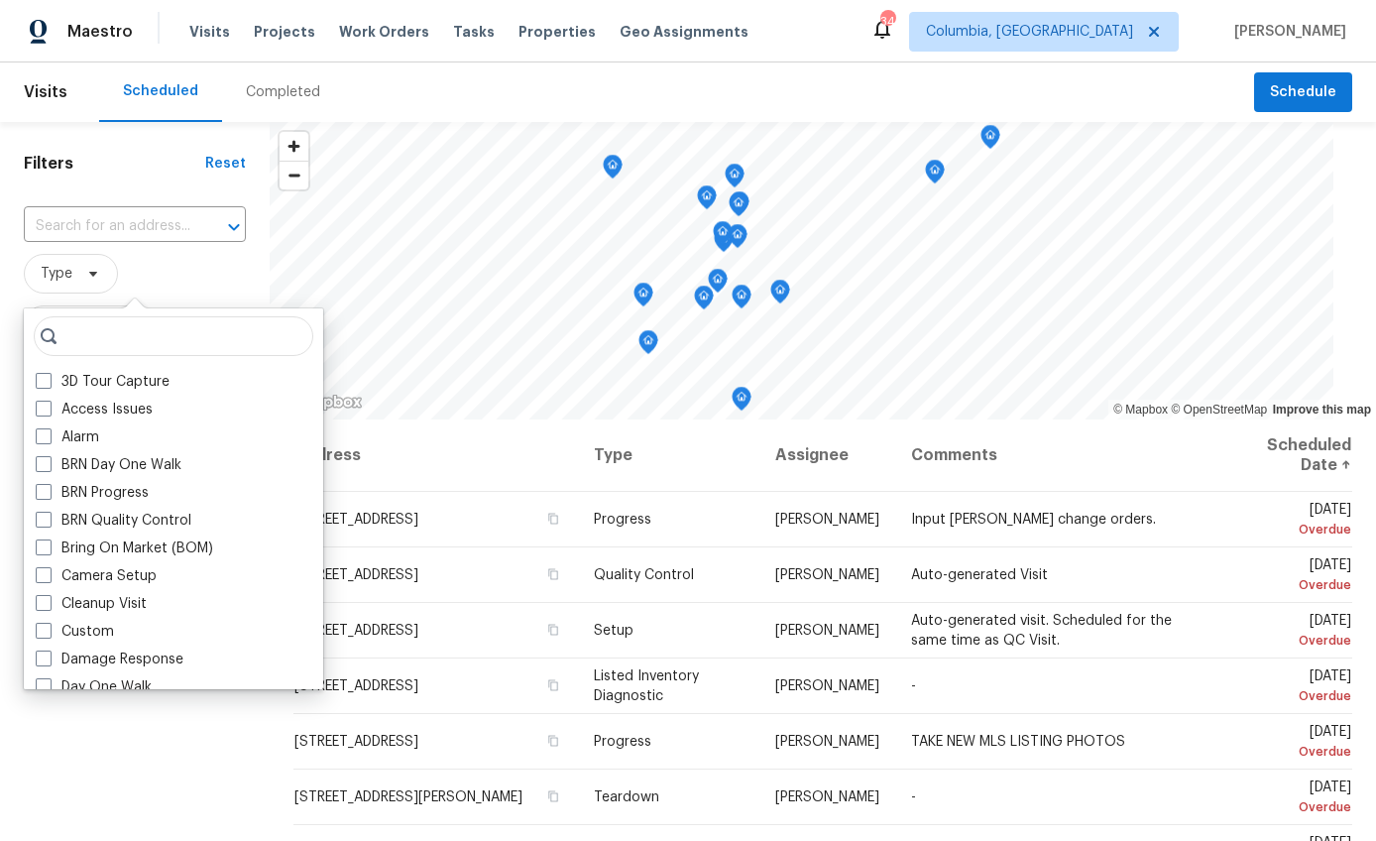
click at [137, 281] on span "Type" at bounding box center [135, 274] width 222 height 40
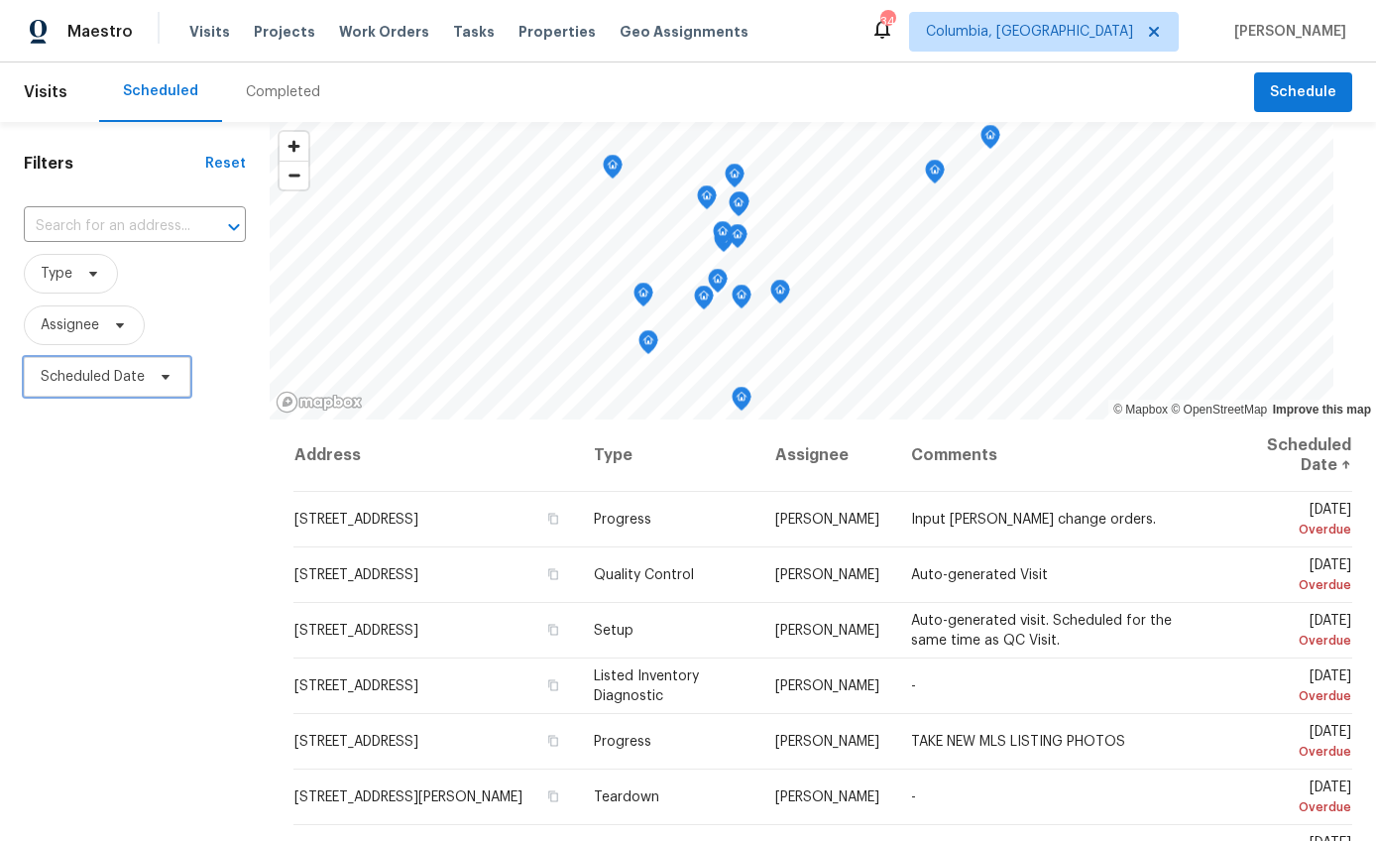
click at [93, 377] on span "Scheduled Date" at bounding box center [93, 377] width 104 height 20
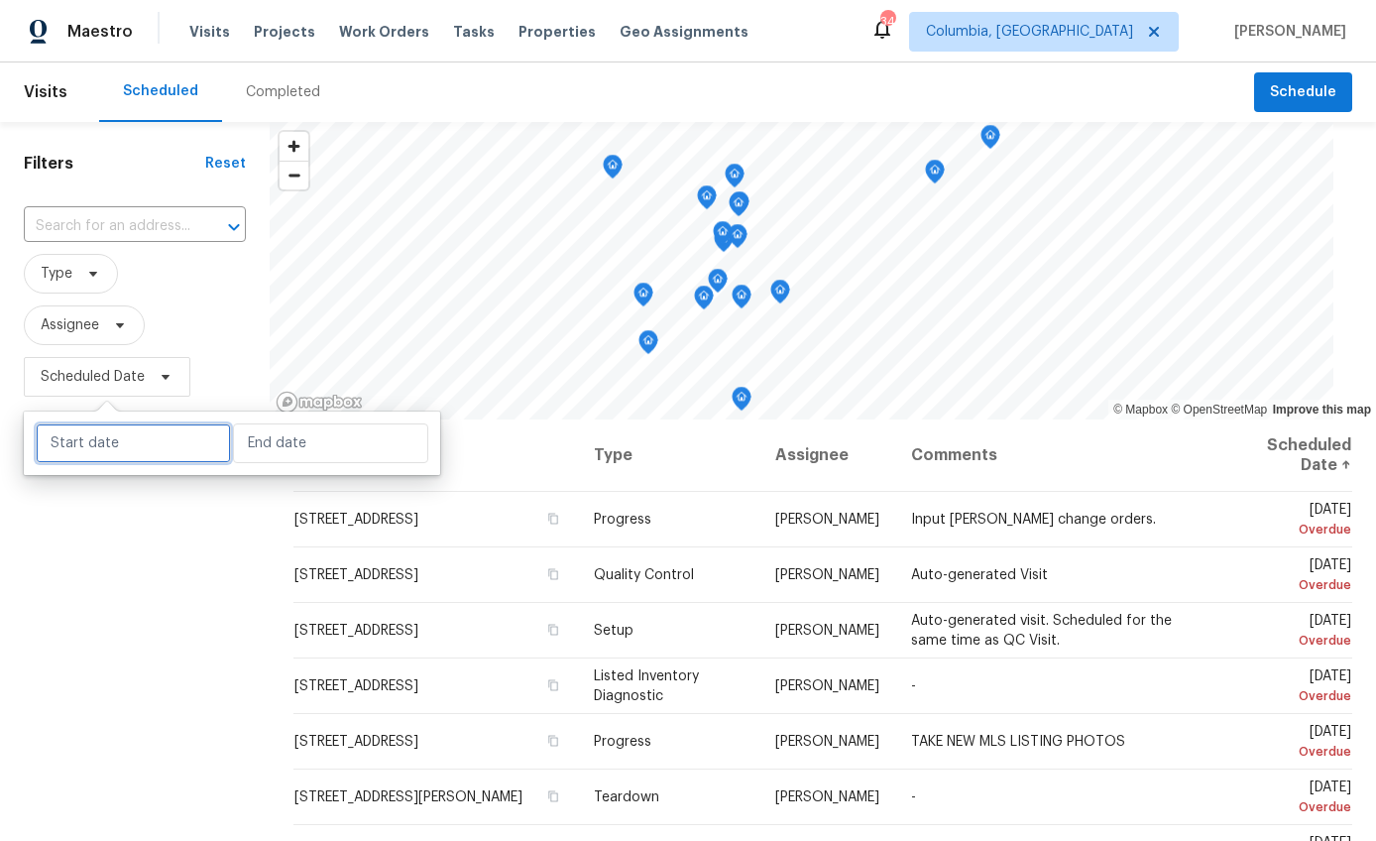
click at [149, 444] on input "text" at bounding box center [133, 443] width 195 height 40
select select "8"
select select "2025"
select select "9"
select select "2025"
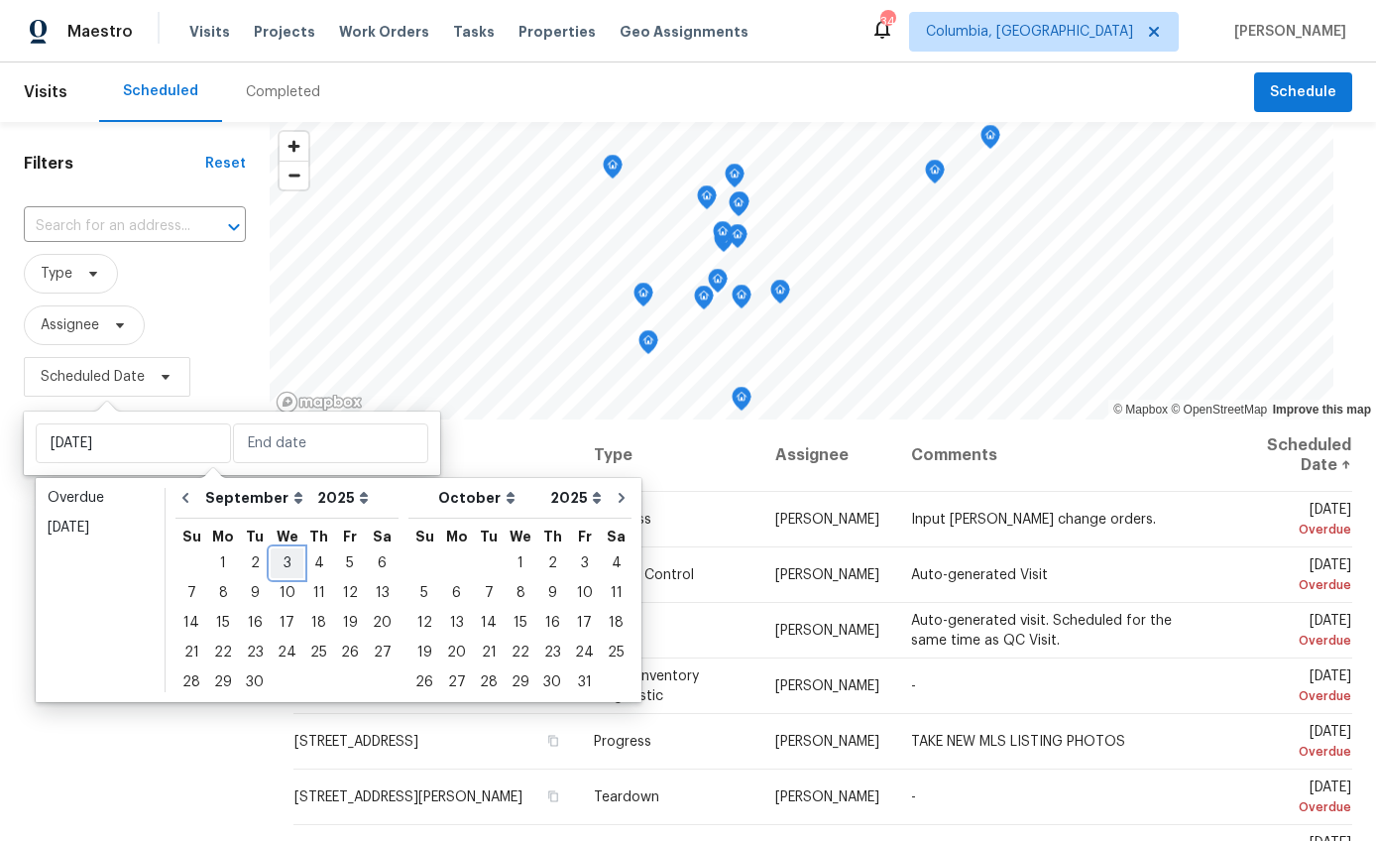
click at [272, 564] on div "3" at bounding box center [287, 563] width 33 height 28
type input "[DATE]"
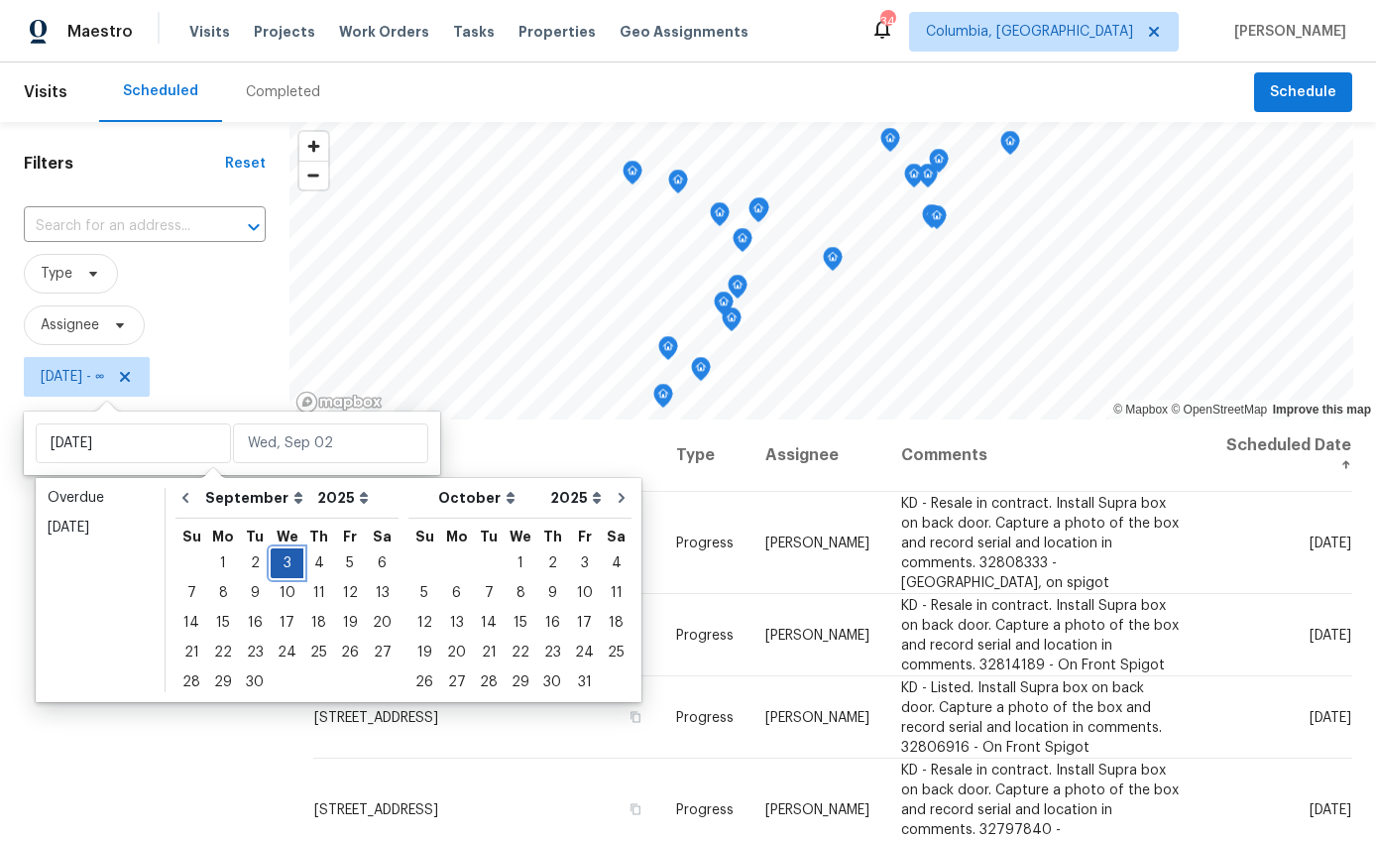
click at [272, 564] on div "3" at bounding box center [287, 563] width 33 height 28
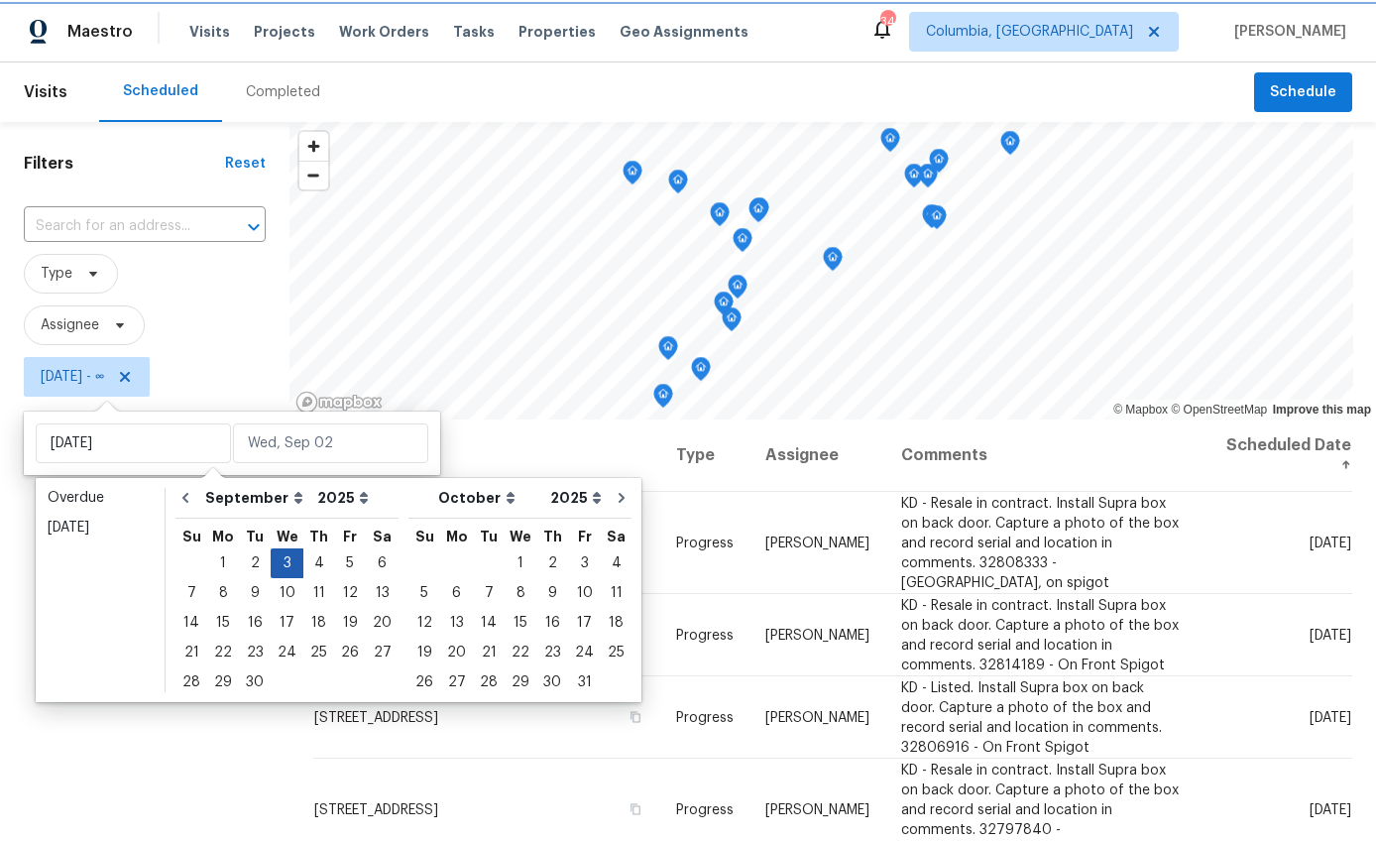
type input "Wed, Sep 03"
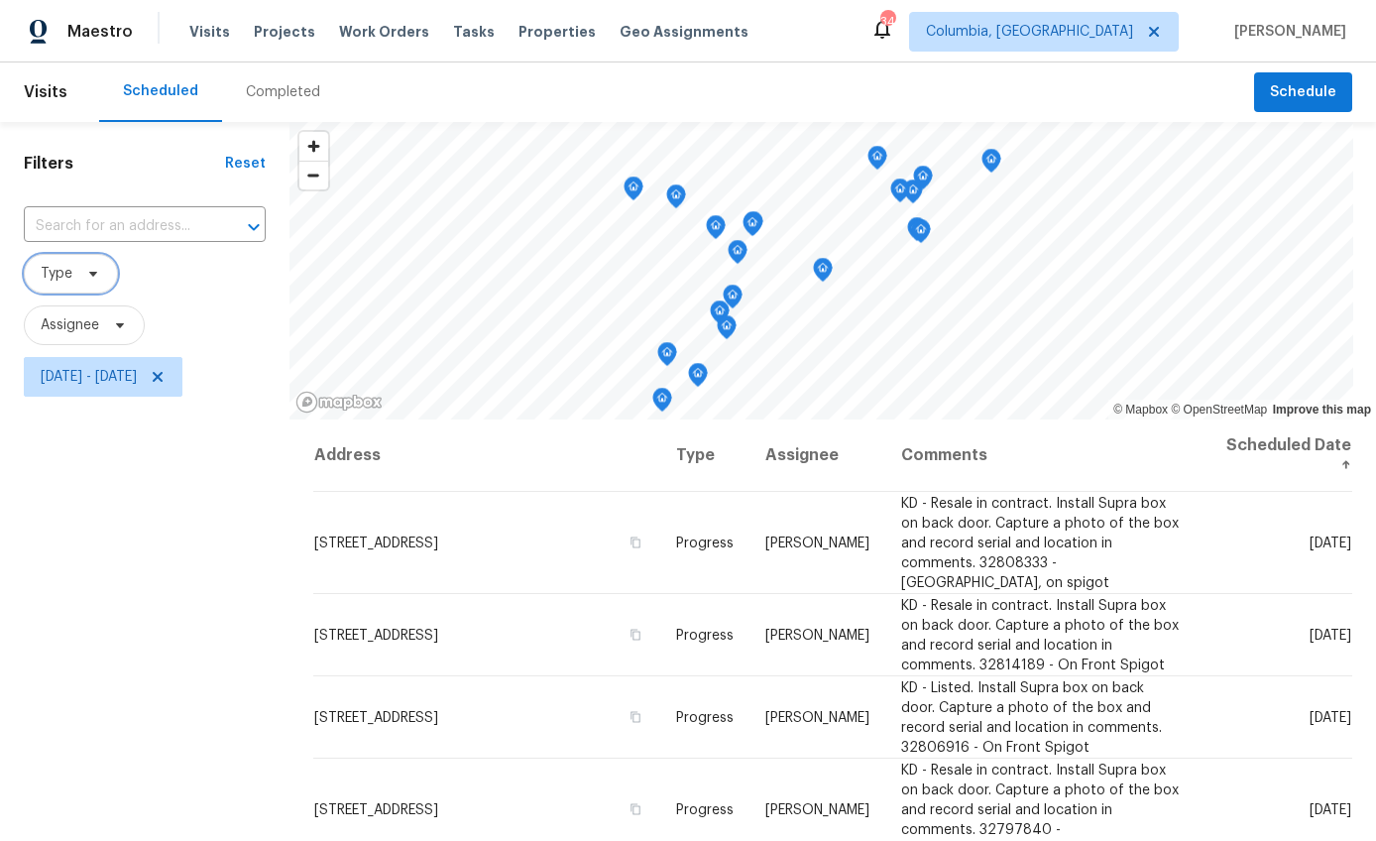
click at [70, 279] on span "Type" at bounding box center [57, 274] width 32 height 20
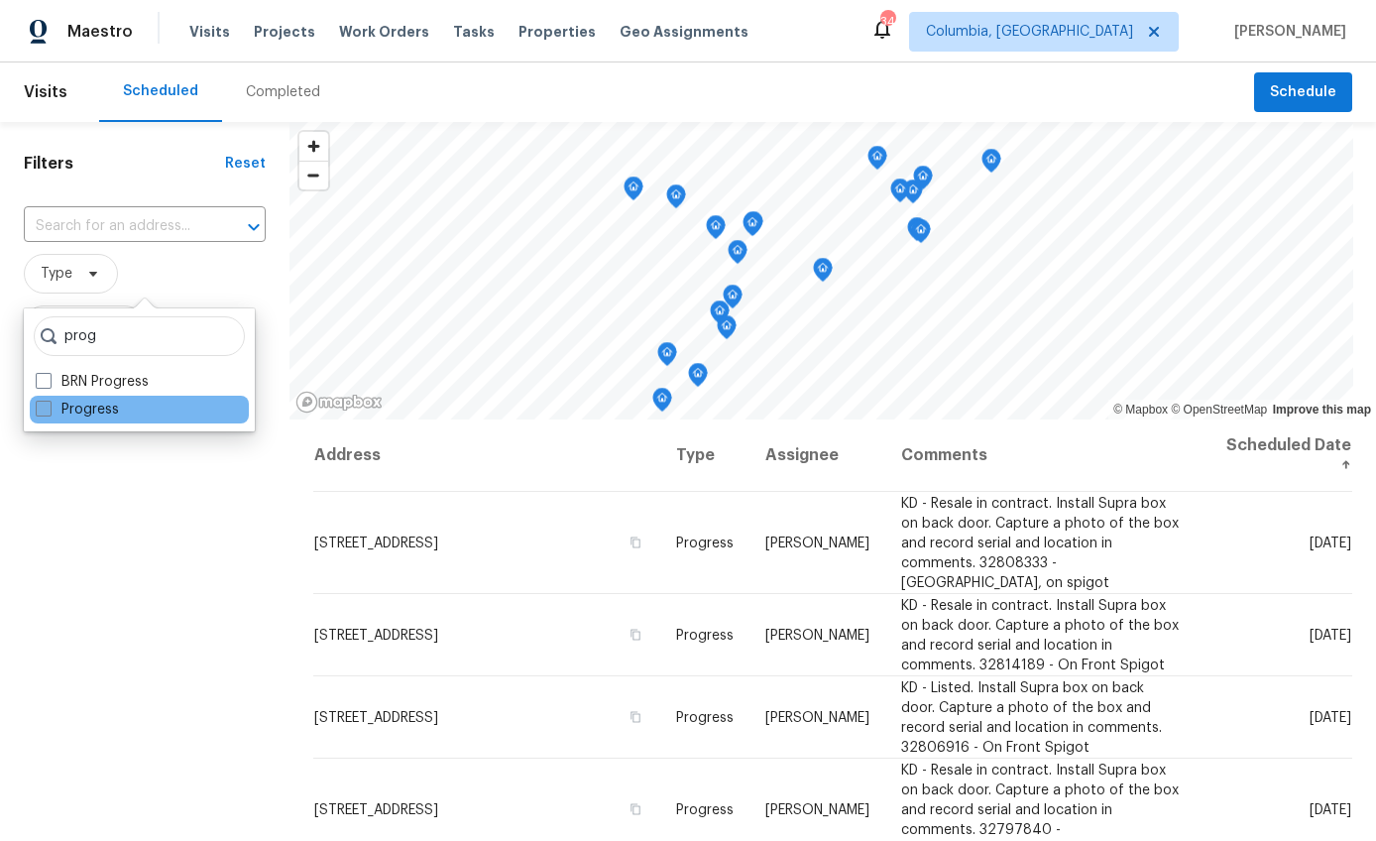
type input "prog"
click at [44, 412] on span at bounding box center [44, 409] width 16 height 16
click at [44, 412] on input "Progress" at bounding box center [42, 406] width 13 height 13
checkbox input "true"
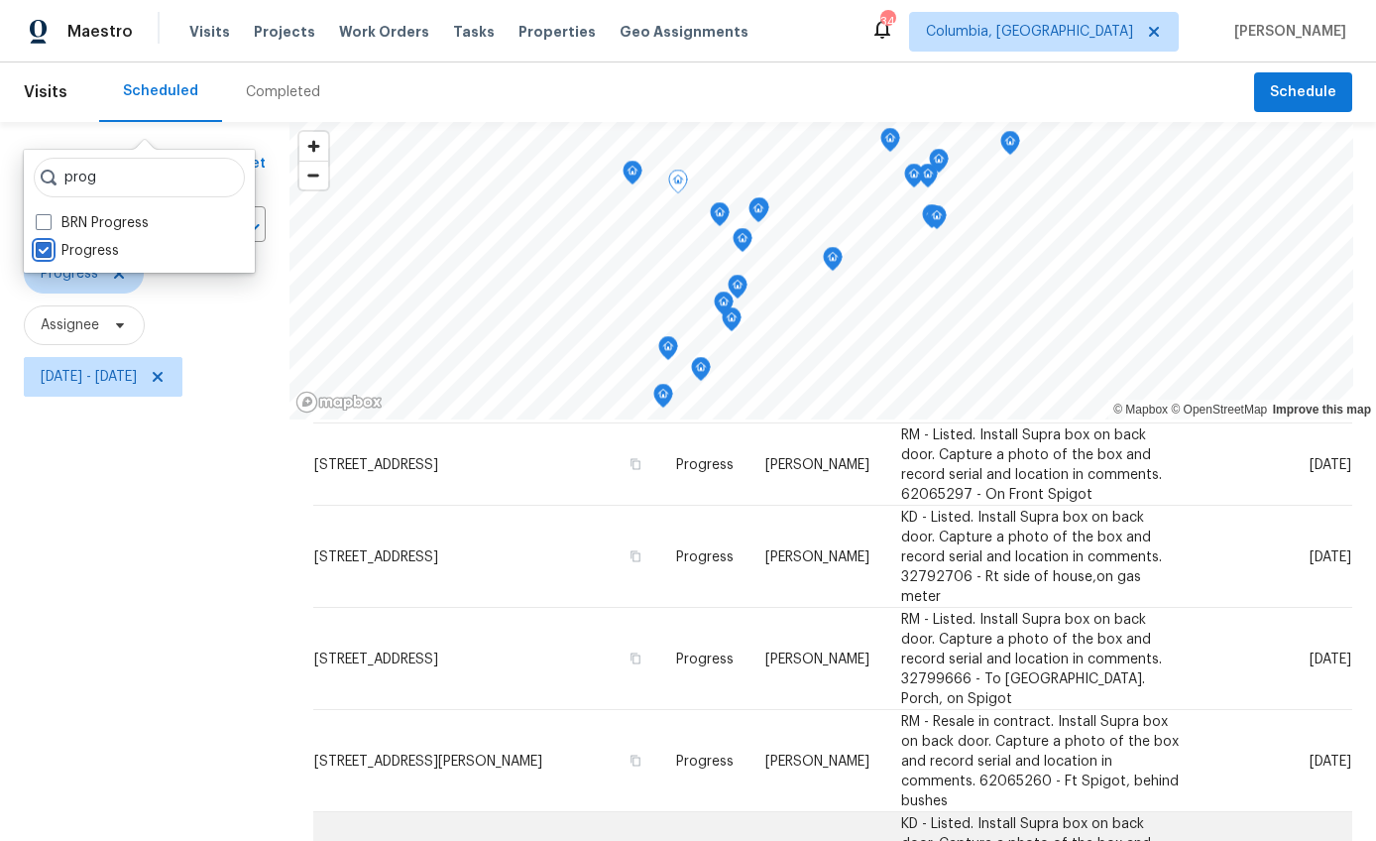
scroll to position [266, 0]
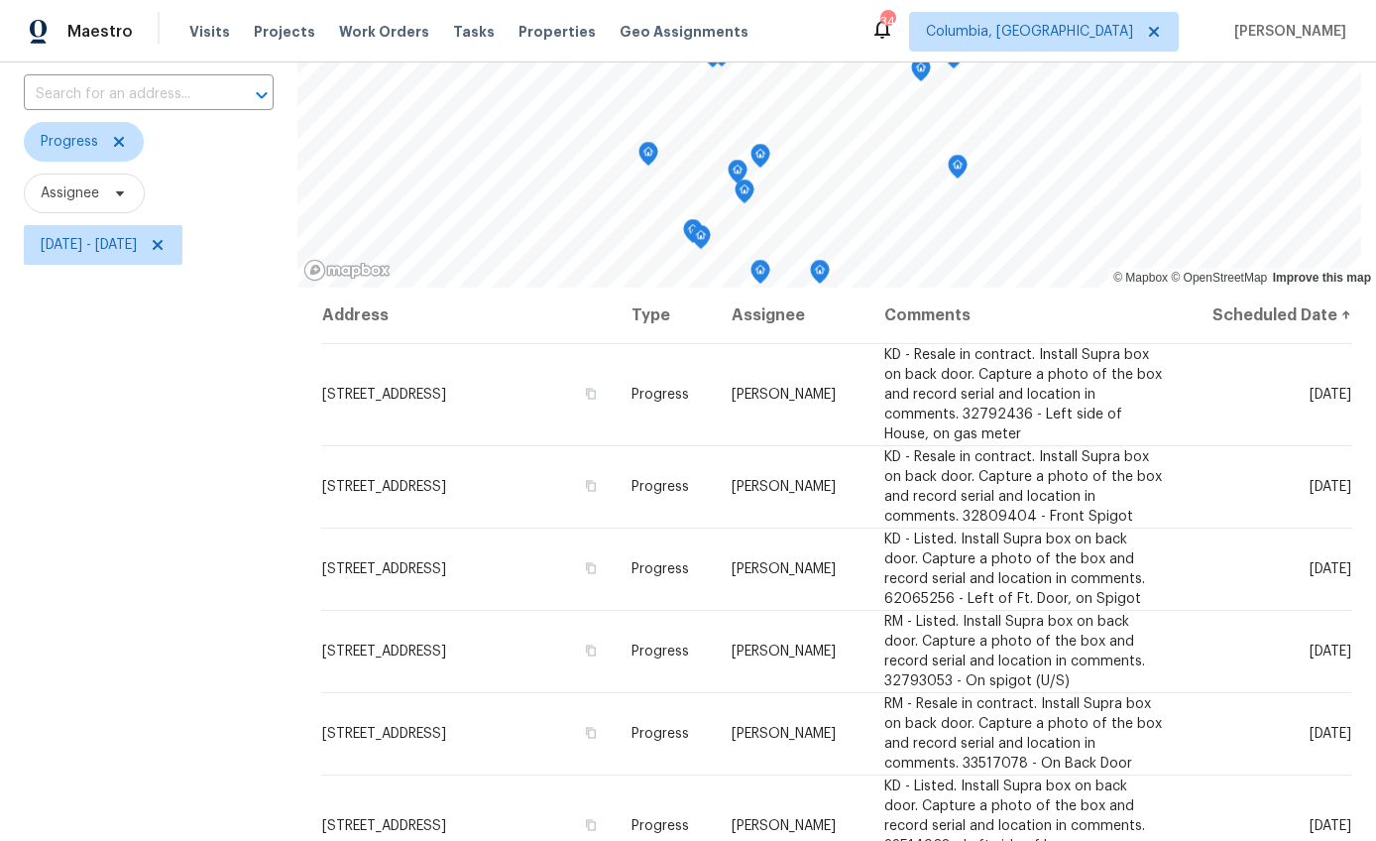
scroll to position [0, 0]
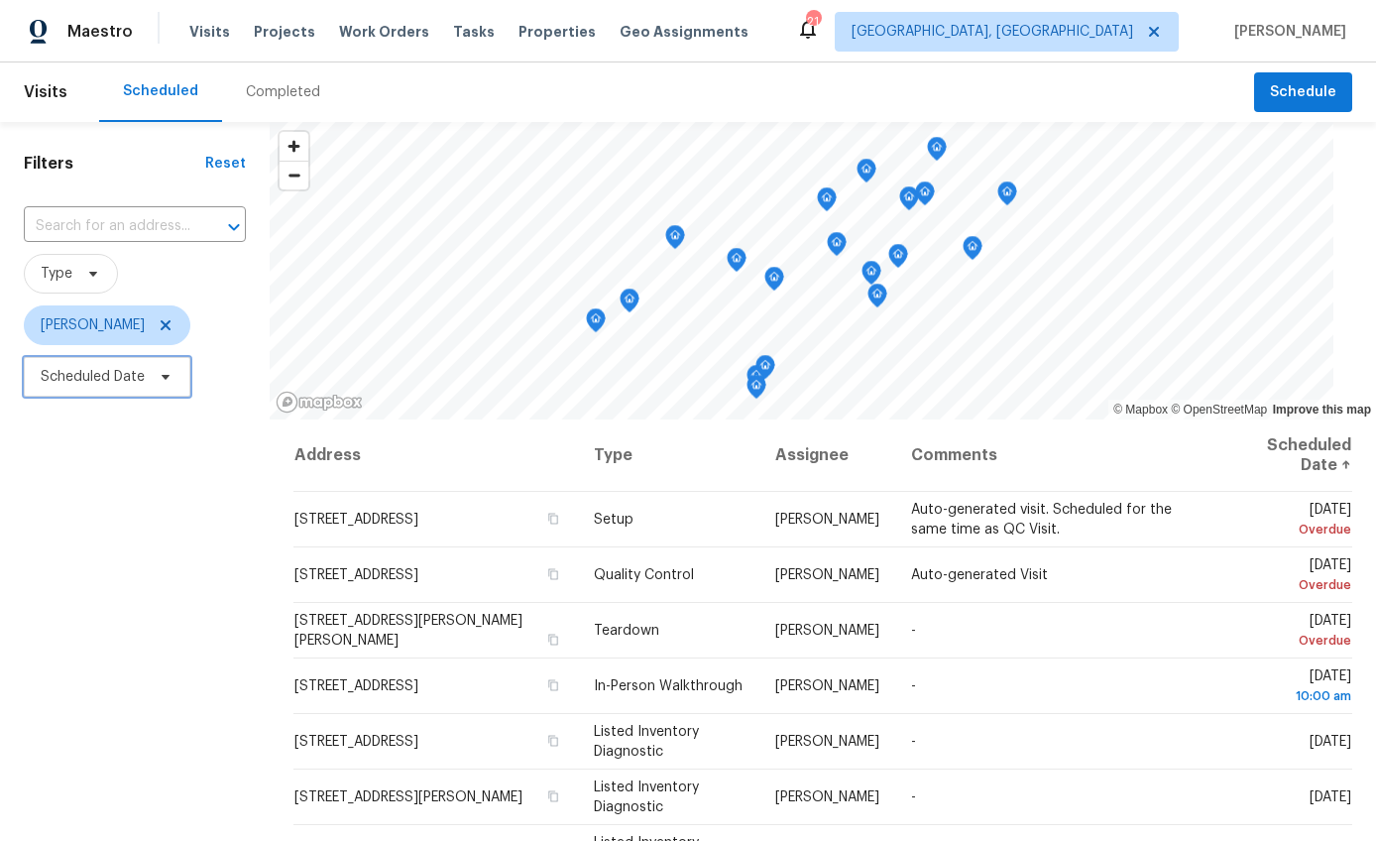
click at [133, 375] on span "Scheduled Date" at bounding box center [93, 377] width 104 height 20
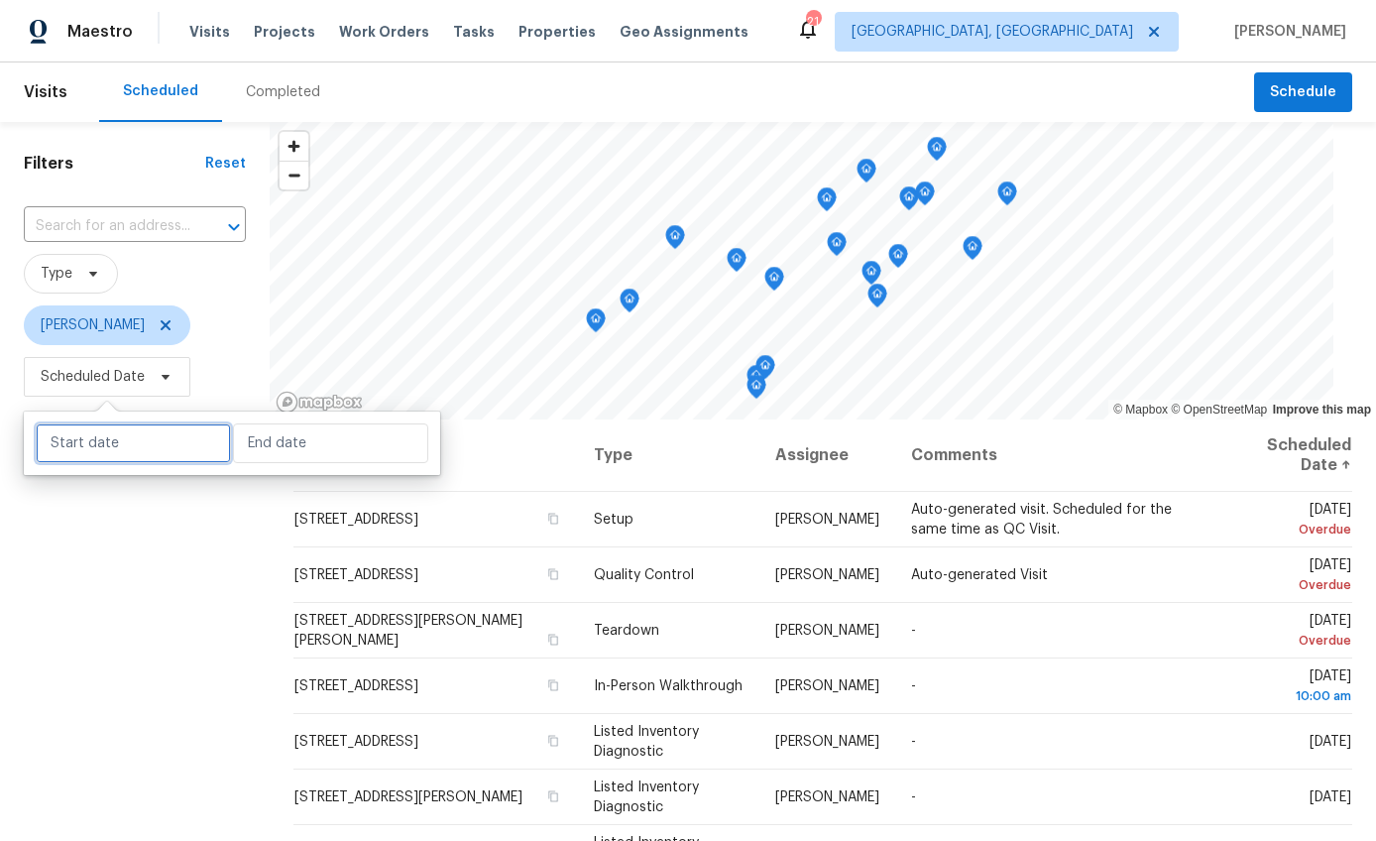
select select "8"
select select "2025"
select select "9"
select select "2025"
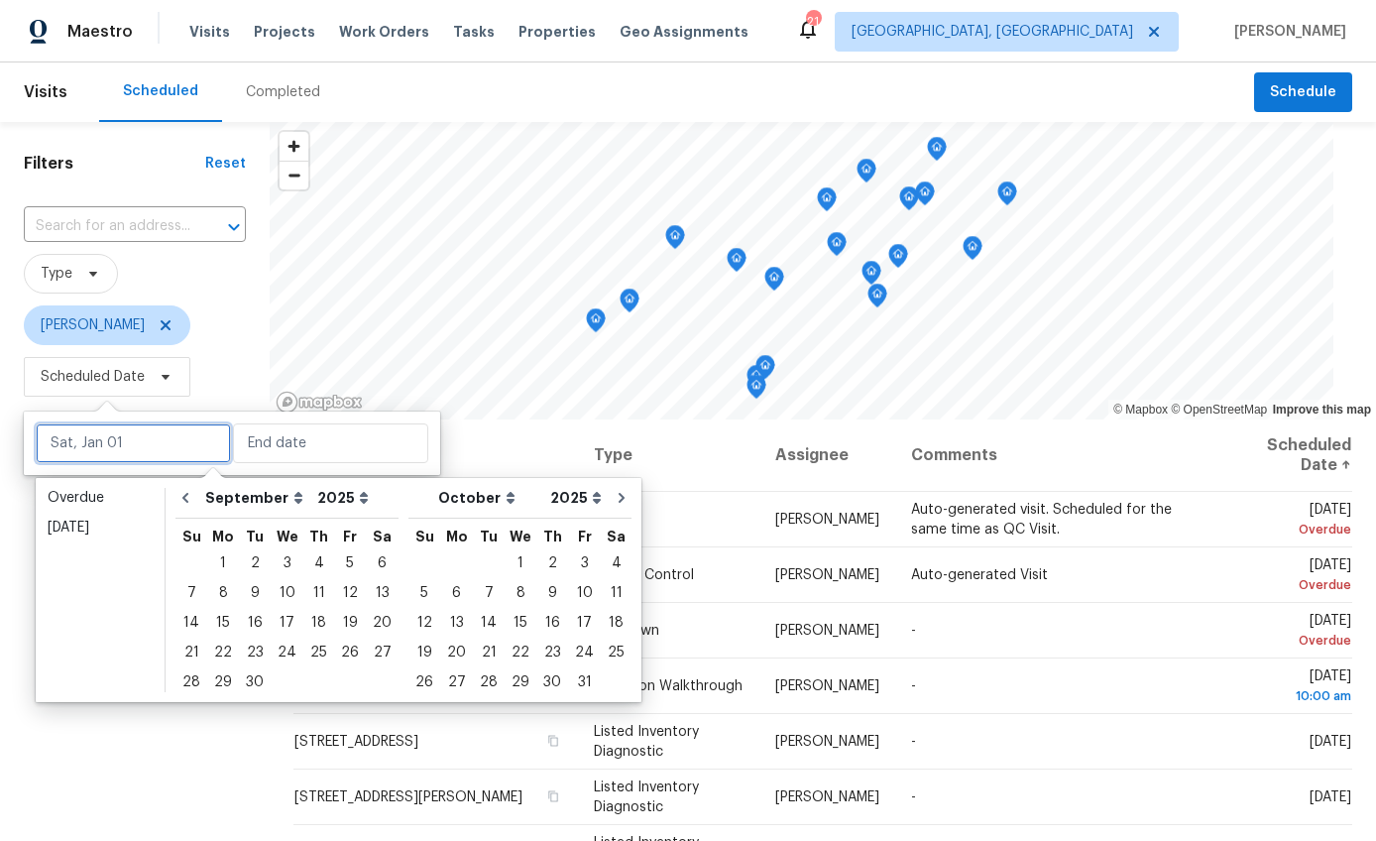
click at [135, 443] on input "text" at bounding box center [133, 443] width 195 height 40
click at [213, 621] on div "15" at bounding box center [223, 623] width 32 height 28
type input "[DATE]"
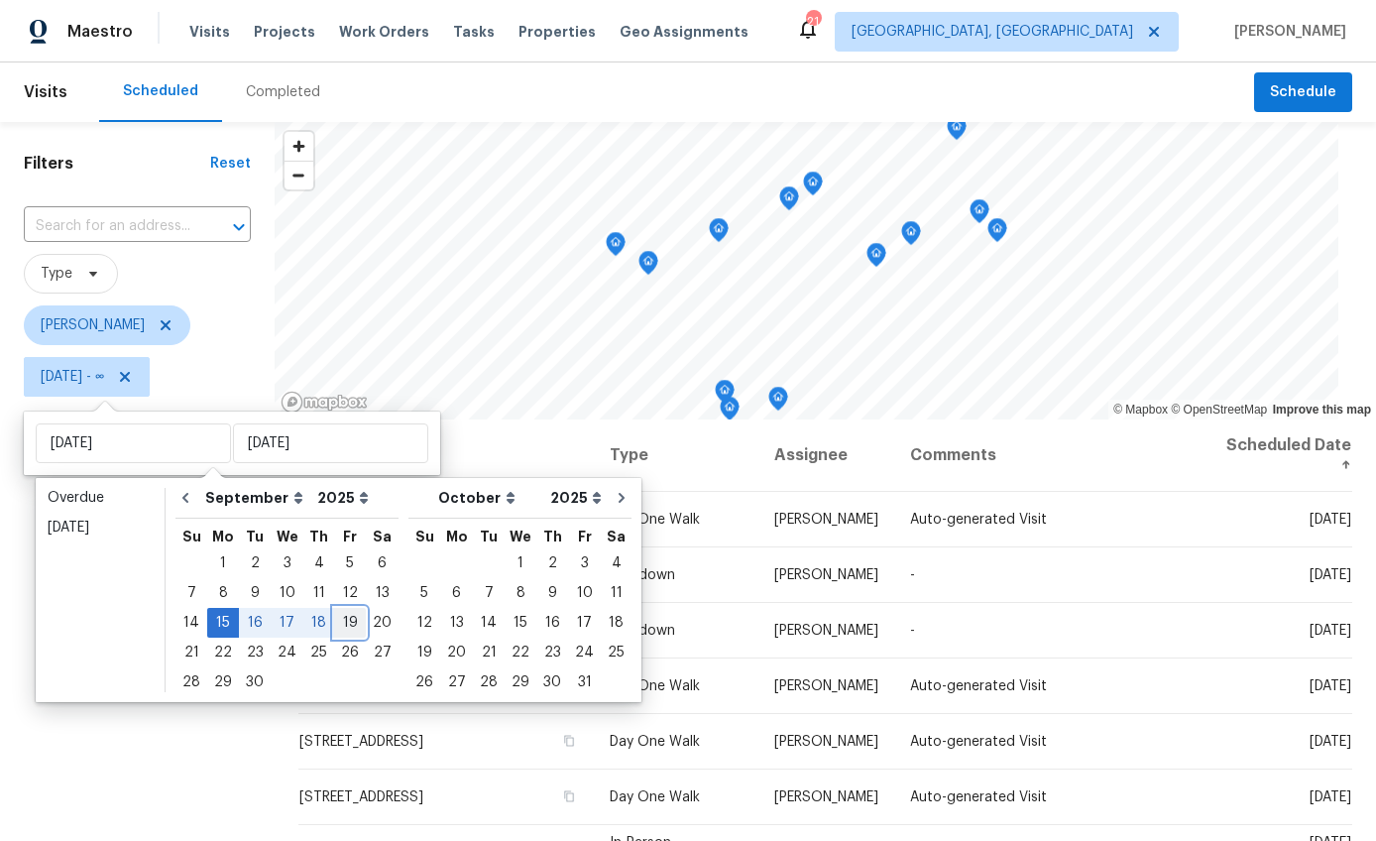
click at [334, 620] on div "19" at bounding box center [350, 623] width 32 height 28
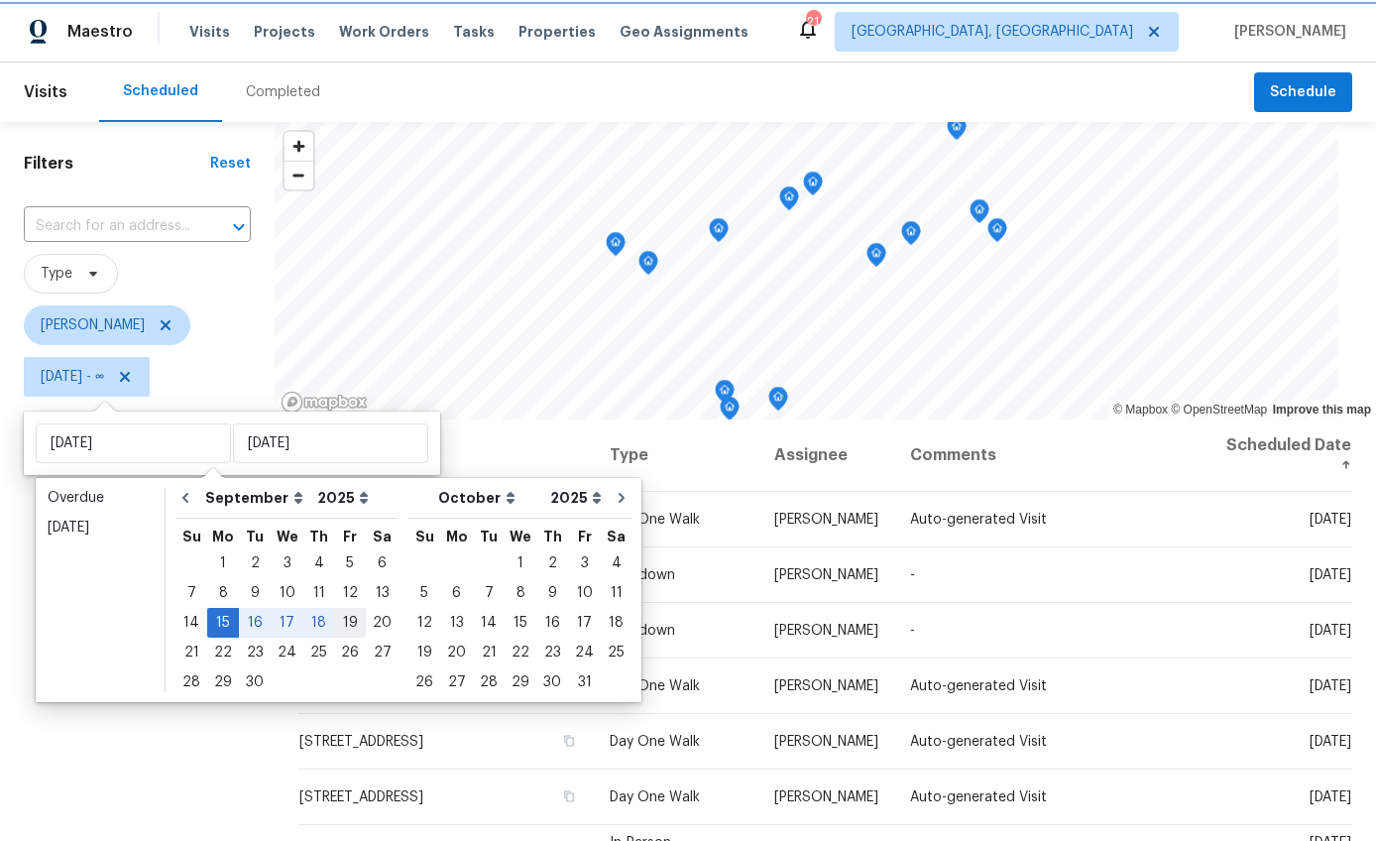
type input "Fri, Sep 19"
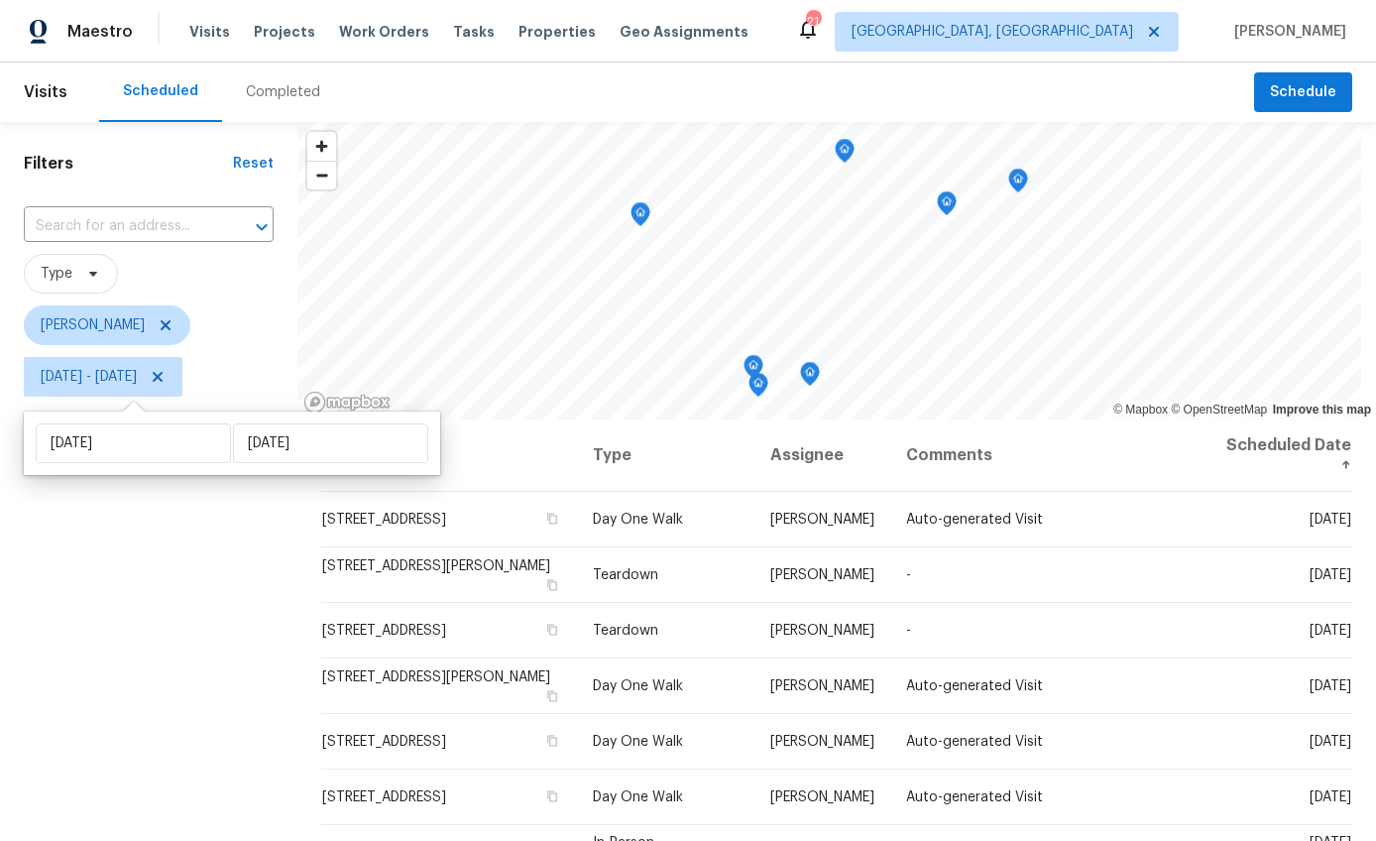
click at [64, 687] on div "Filters Reset ​ Type William Bynum Mon, Sep 15 - Fri, Sep 19" at bounding box center [148, 607] width 297 height 970
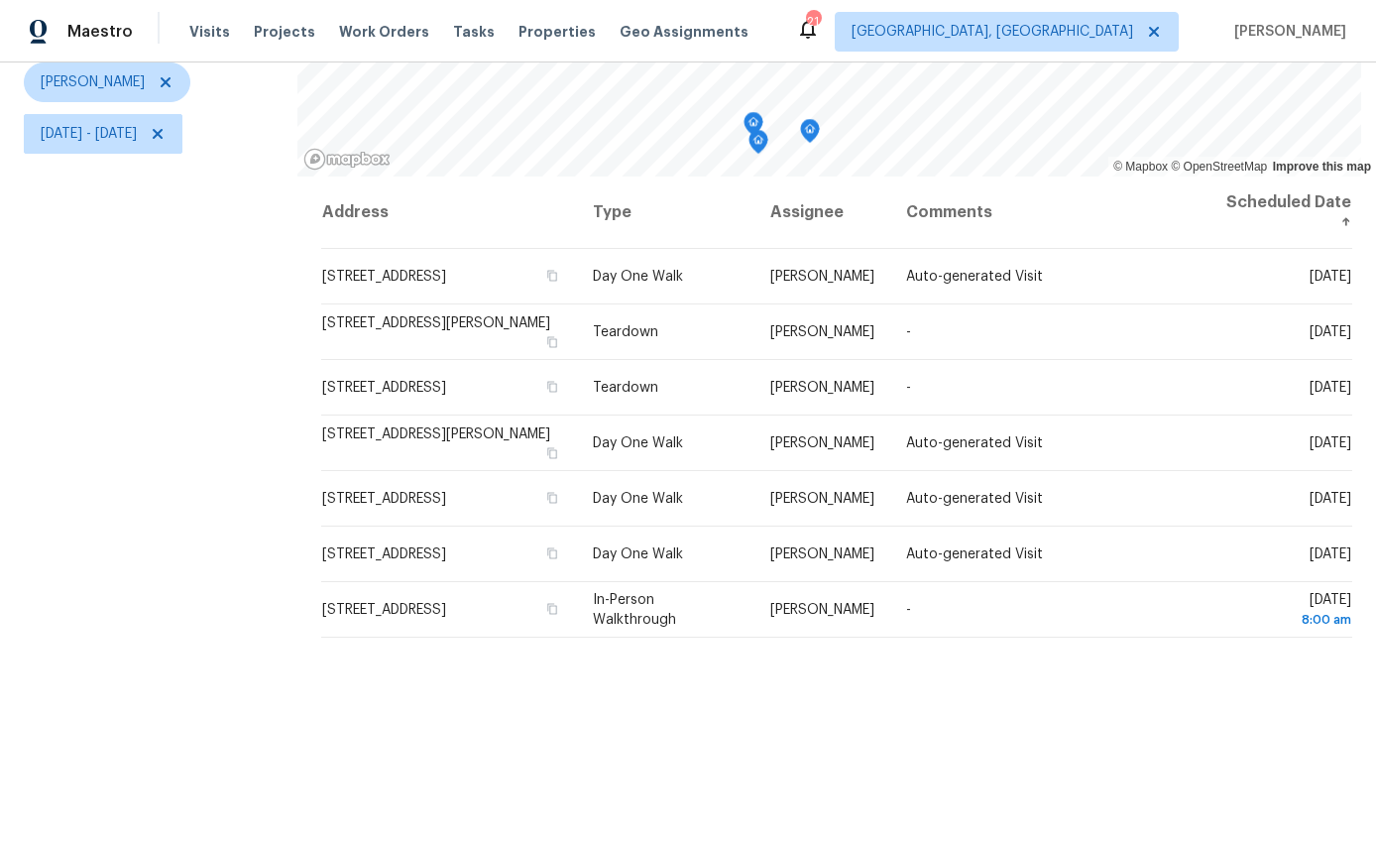
scroll to position [266, 0]
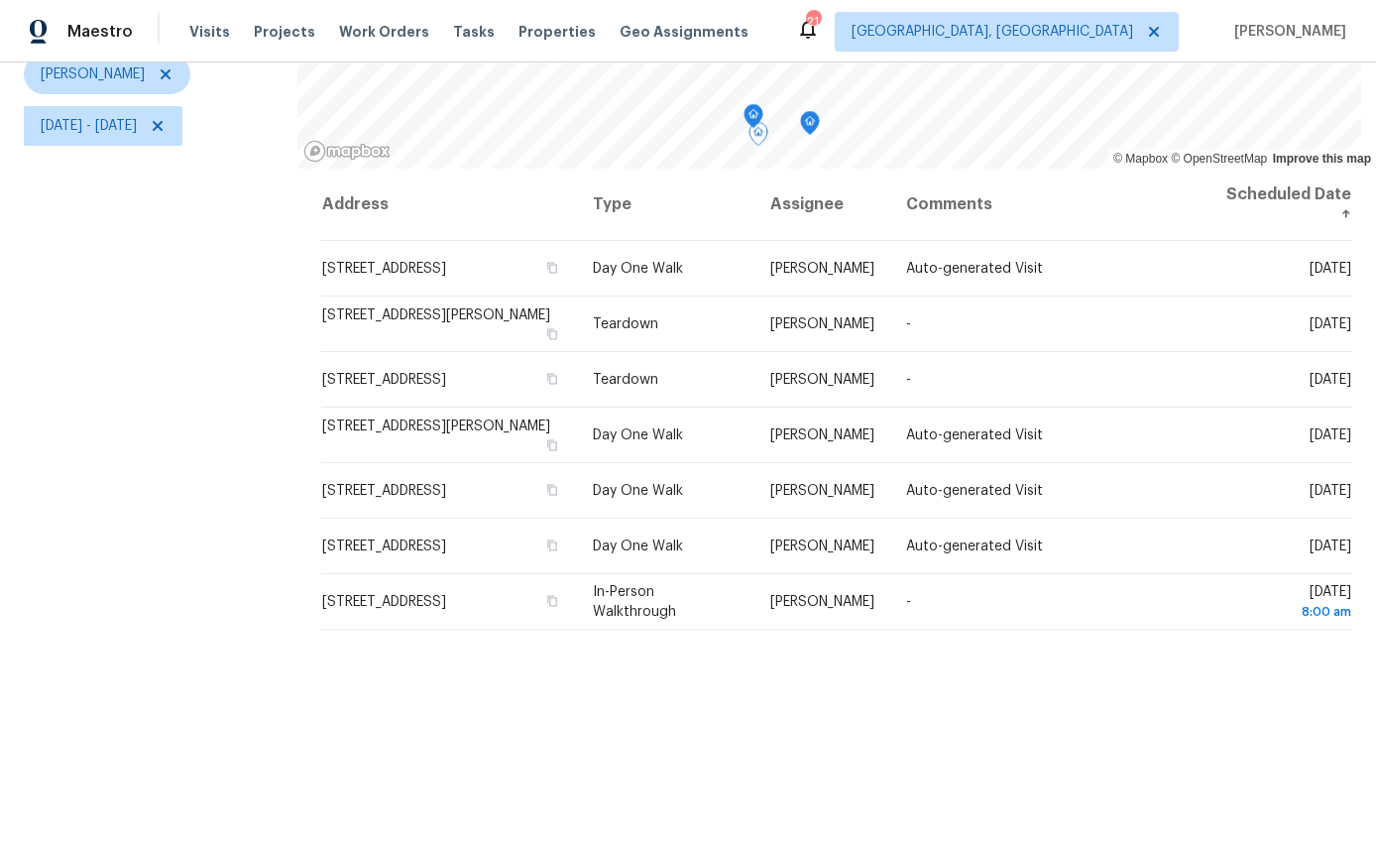
click at [206, 386] on div "Filters Reset ​ Type William Bynum Mon, Sep 15 - Fri, Sep 19" at bounding box center [148, 356] width 297 height 970
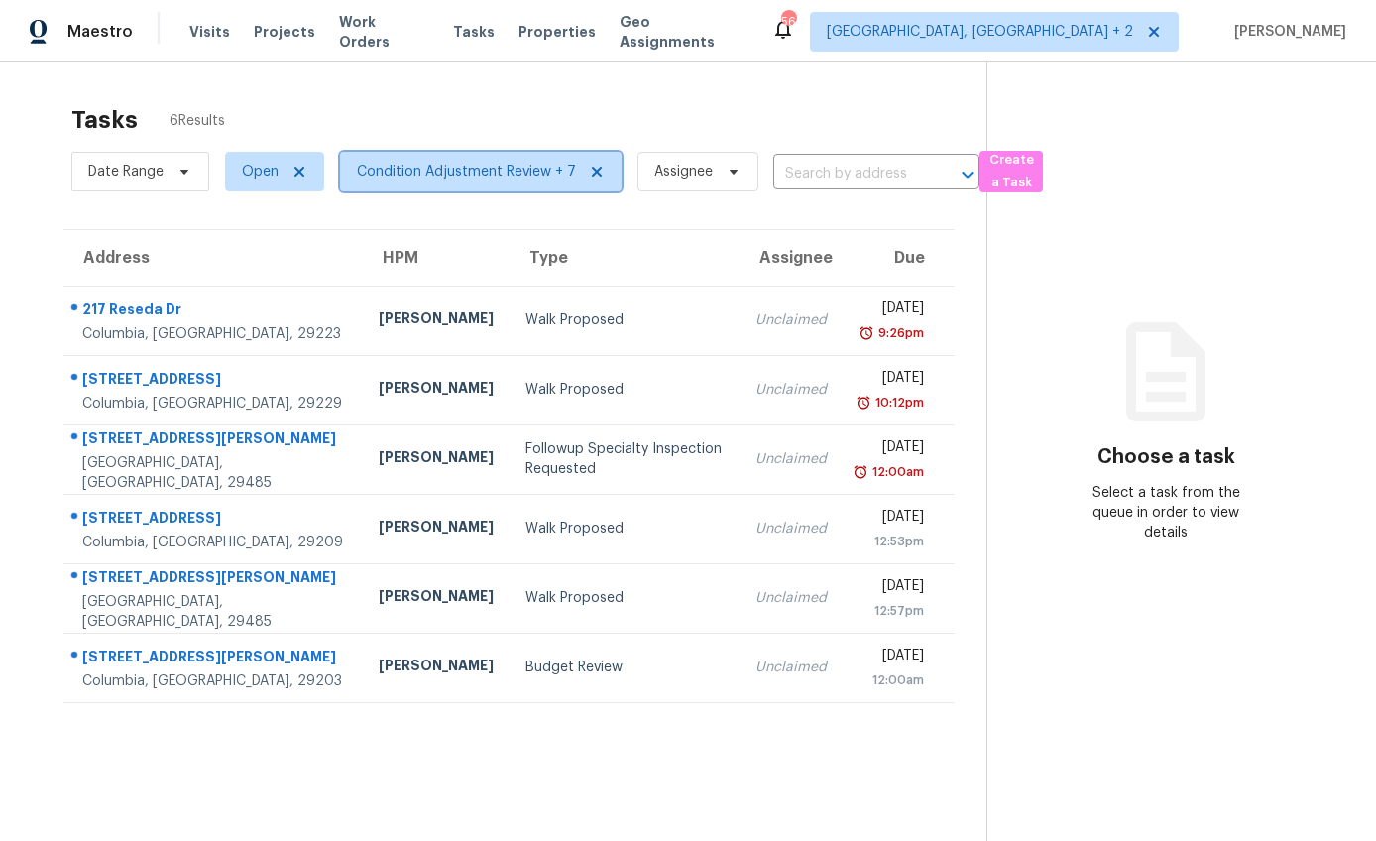
click at [500, 162] on span "Condition Adjustment Review + 7" at bounding box center [466, 172] width 219 height 20
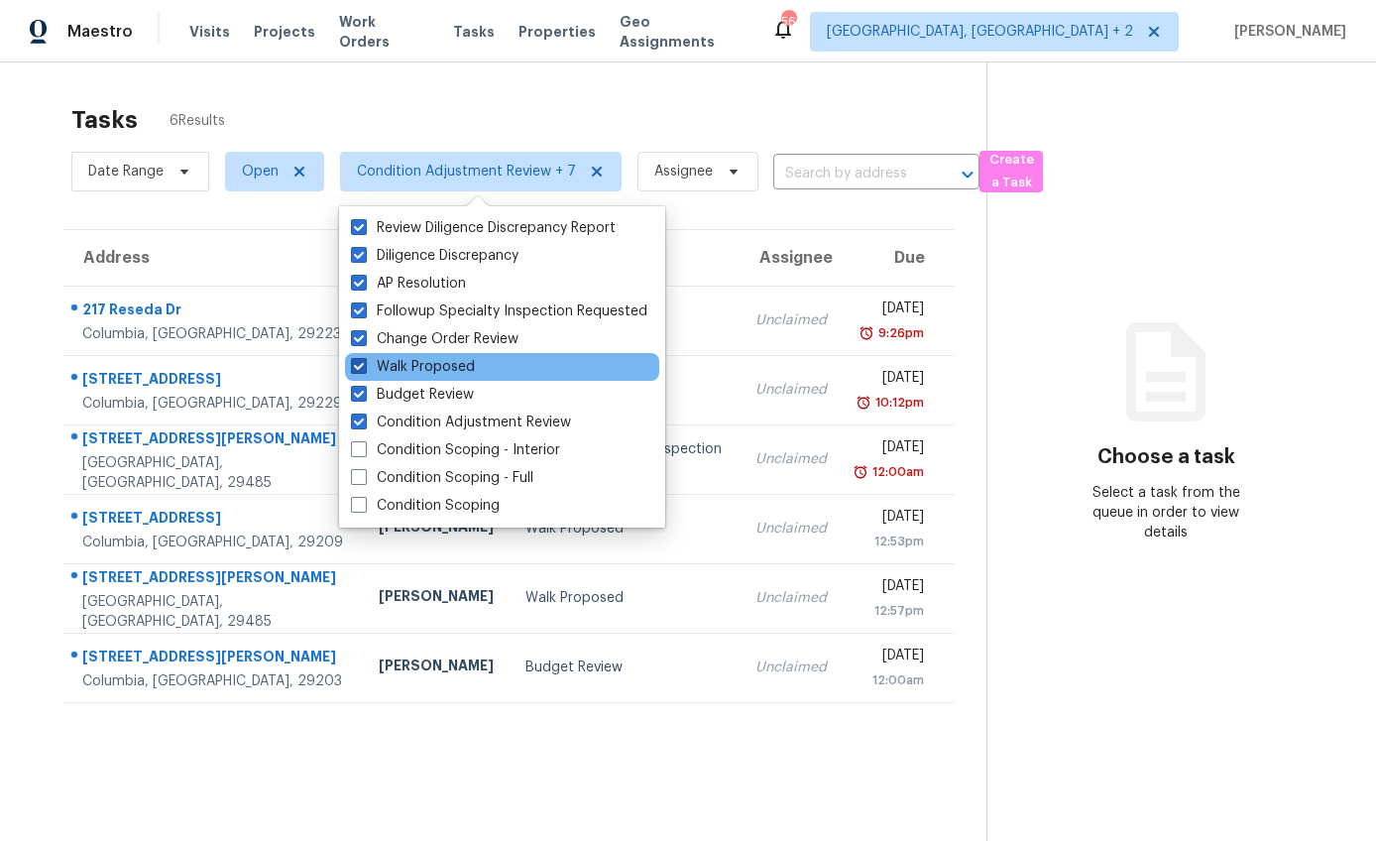
click at [355, 364] on span at bounding box center [359, 366] width 16 height 16
click at [355, 364] on input "Walk Proposed" at bounding box center [357, 363] width 13 height 13
checkbox input "false"
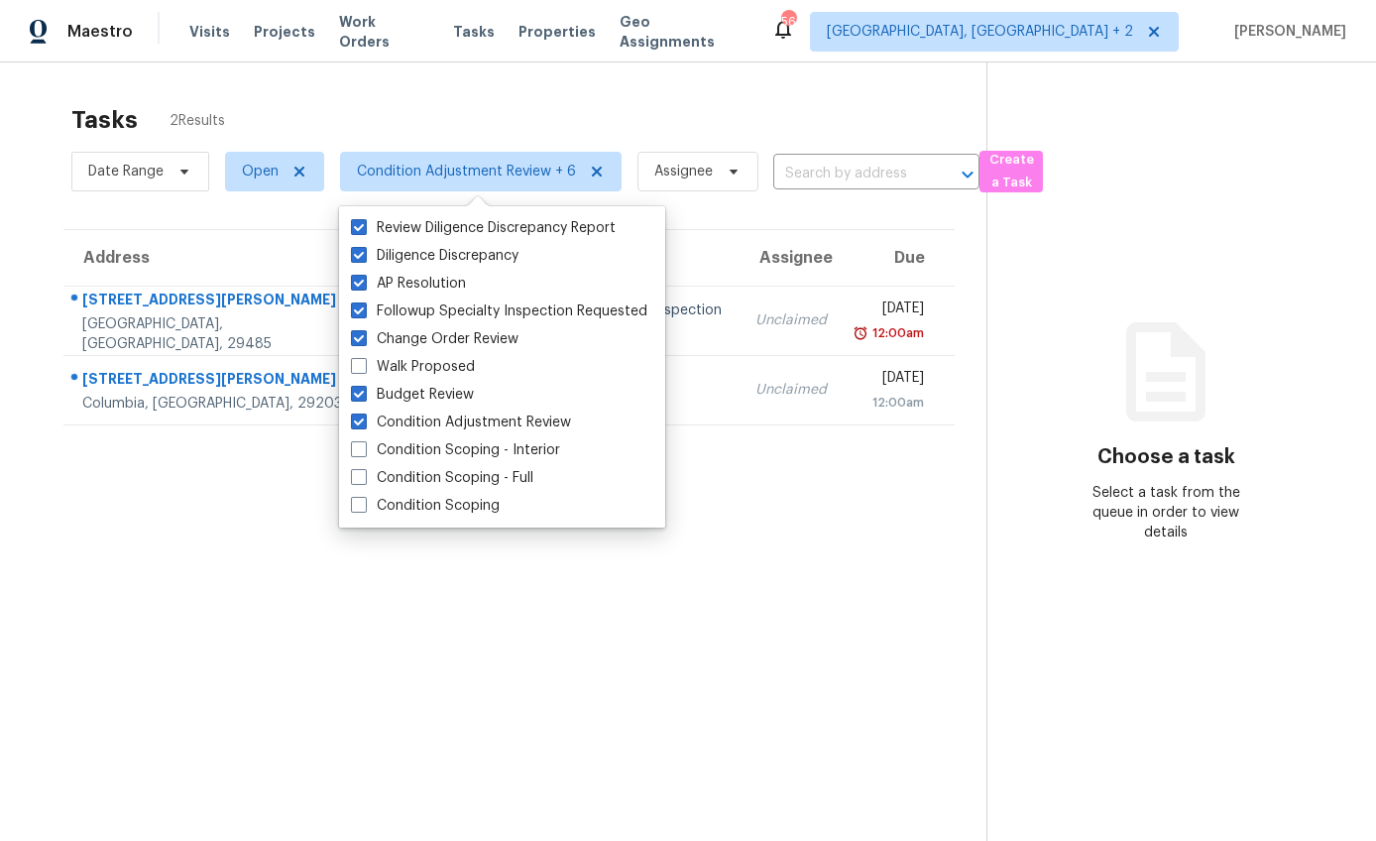
click at [46, 175] on section "Tasks 2 Results Date Range Open Condition Adjustment Review + 6 Assignee ​ Crea…" at bounding box center [509, 498] width 955 height 809
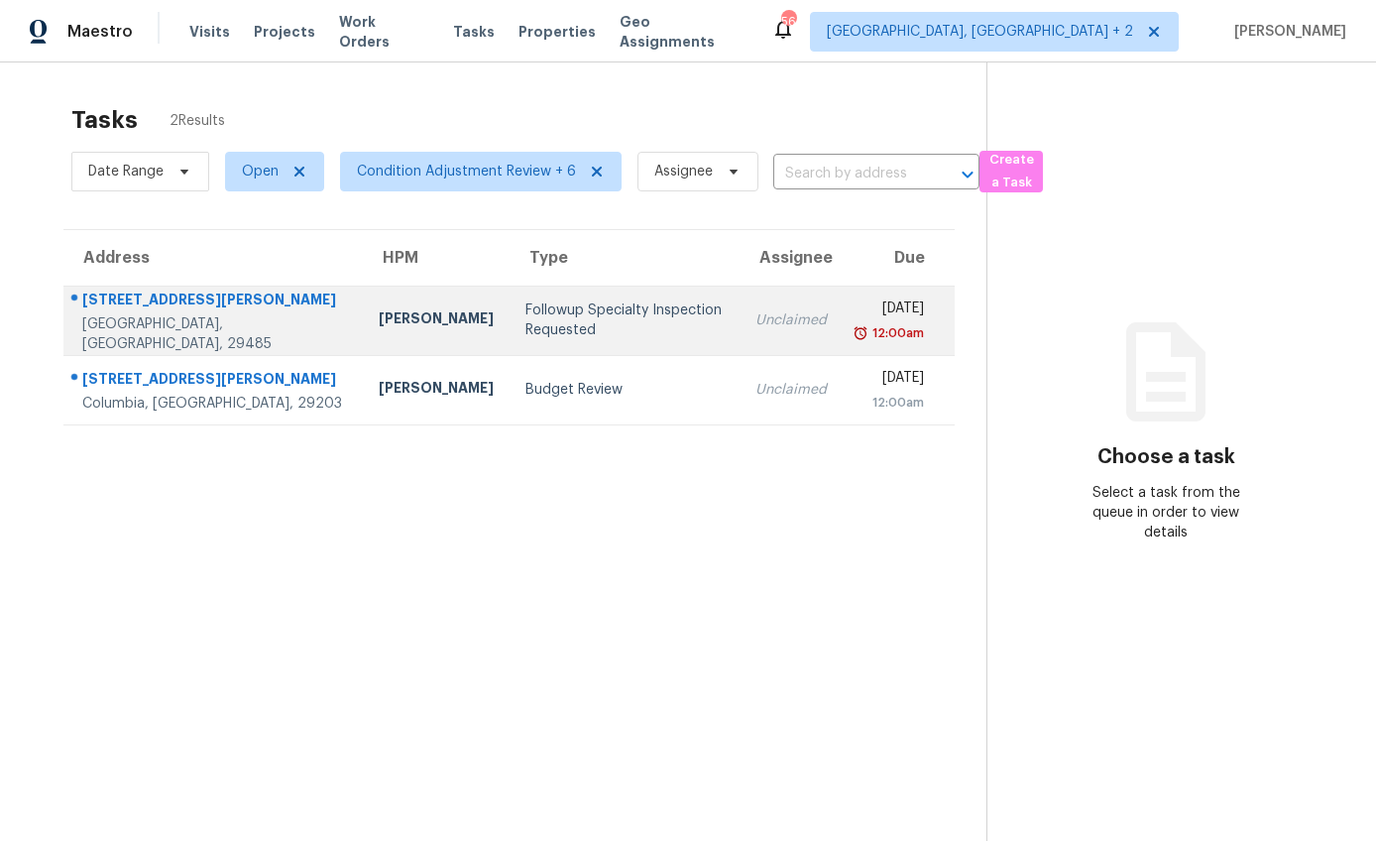
click at [526, 322] on div "Followup Specialty Inspection Requested" at bounding box center [625, 320] width 198 height 40
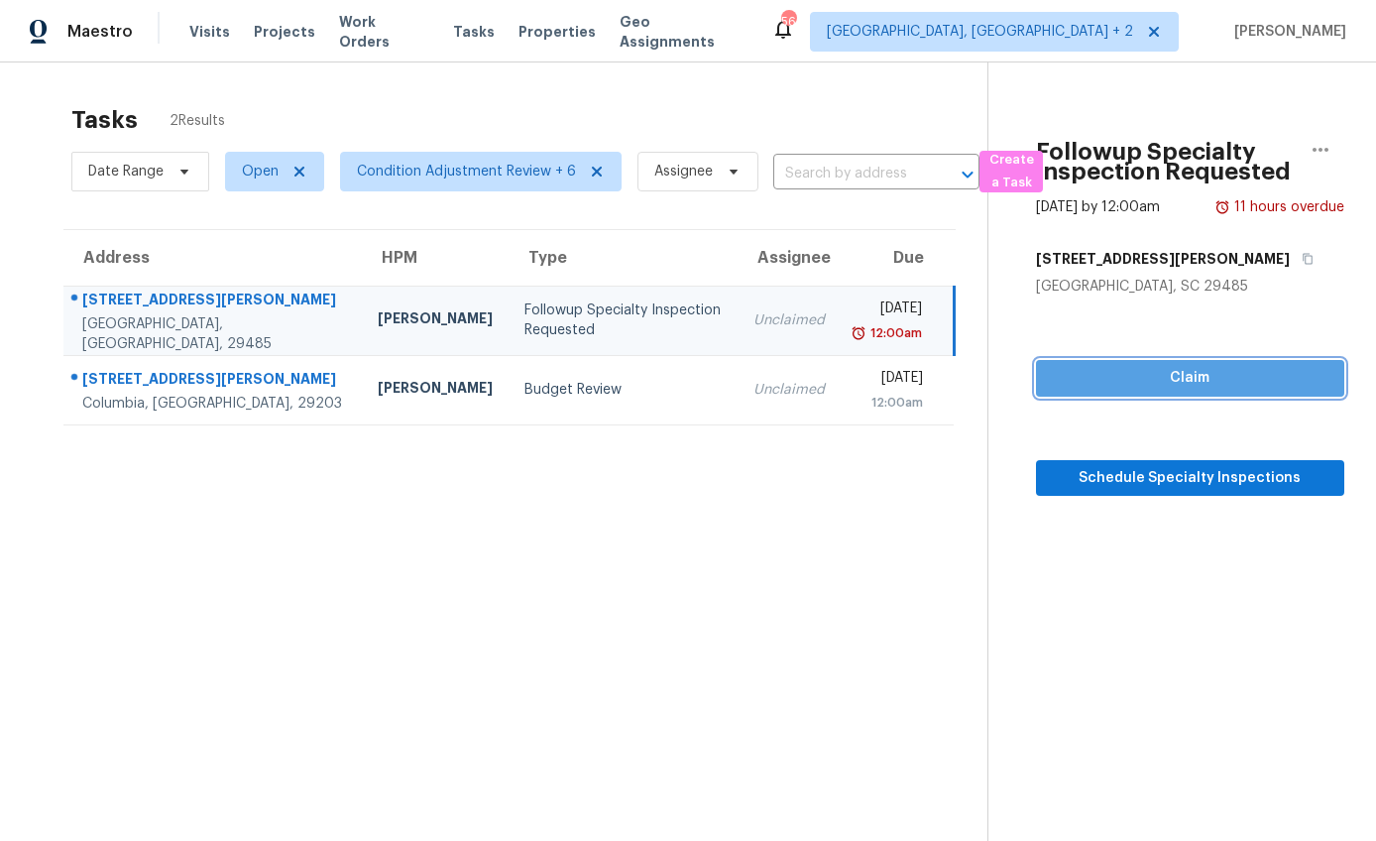
click at [1098, 384] on span "Claim" at bounding box center [1190, 378] width 277 height 25
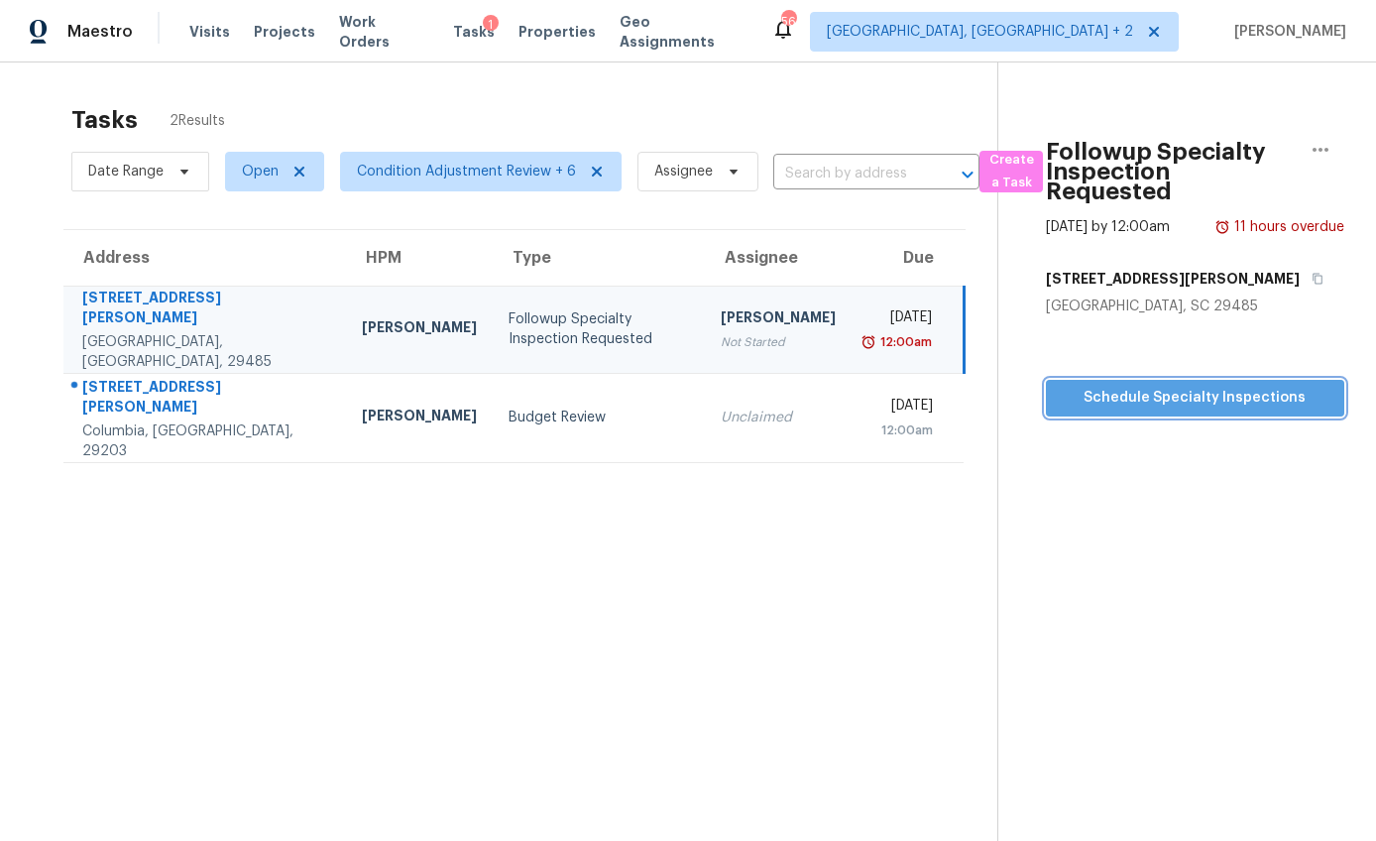
click at [1129, 386] on span "Schedule Specialty Inspections" at bounding box center [1195, 398] width 267 height 25
click at [277, 40] on span "Projects" at bounding box center [284, 32] width 61 height 20
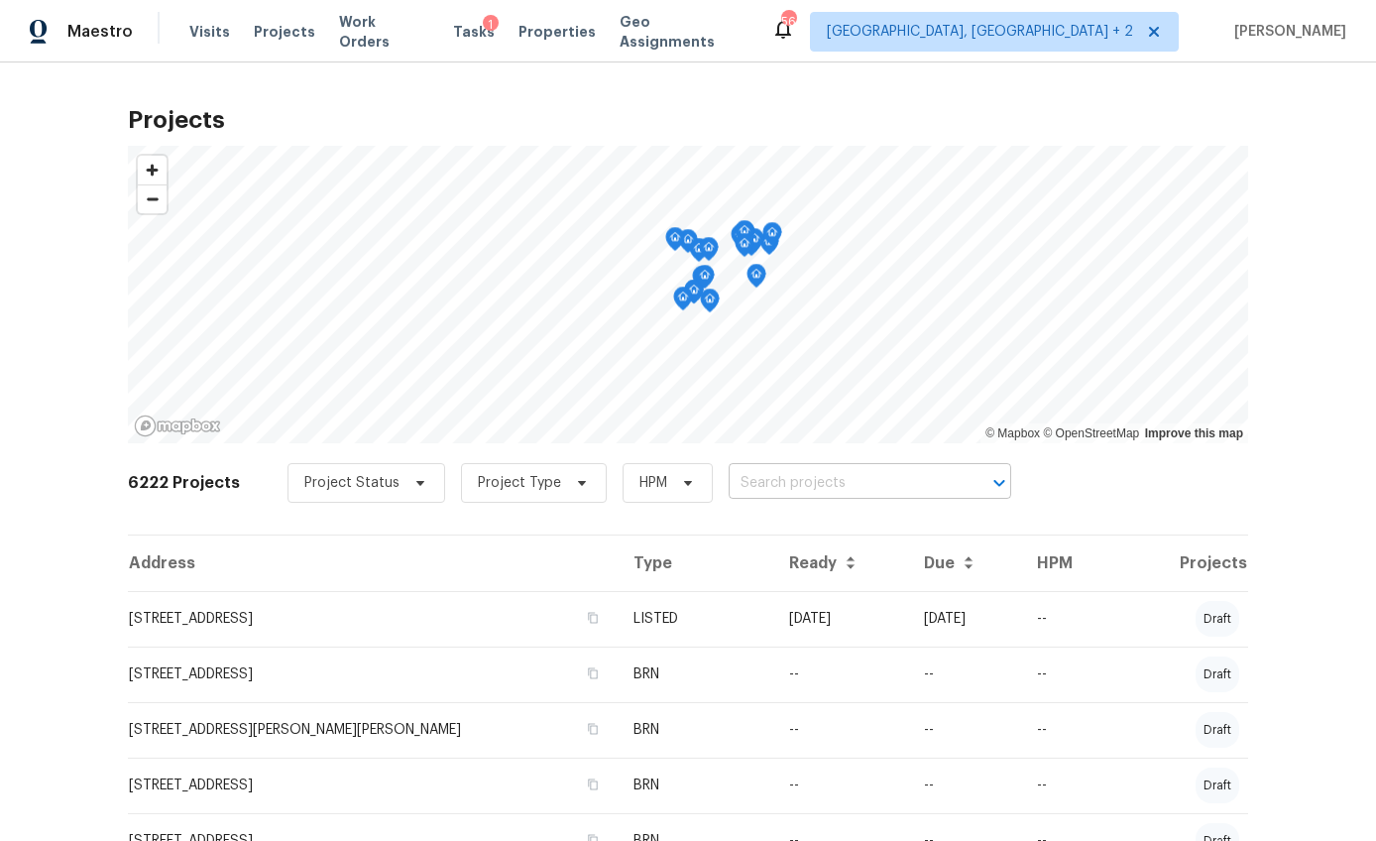
click at [769, 477] on input "text" at bounding box center [842, 483] width 227 height 31
type input "2540"
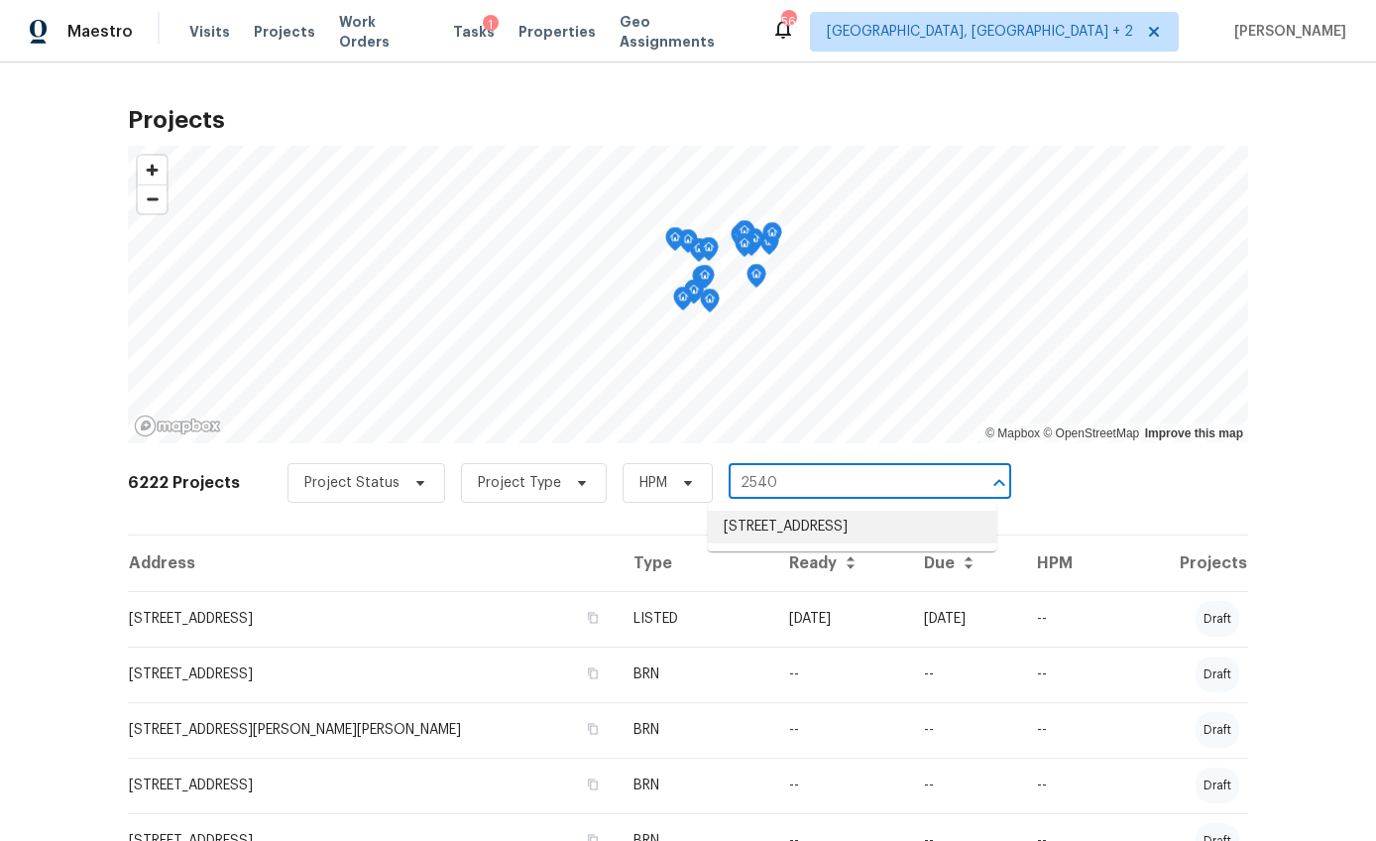
click at [777, 528] on li "2540 Chatsworth Rd, Columbia, SC 29223" at bounding box center [852, 527] width 289 height 33
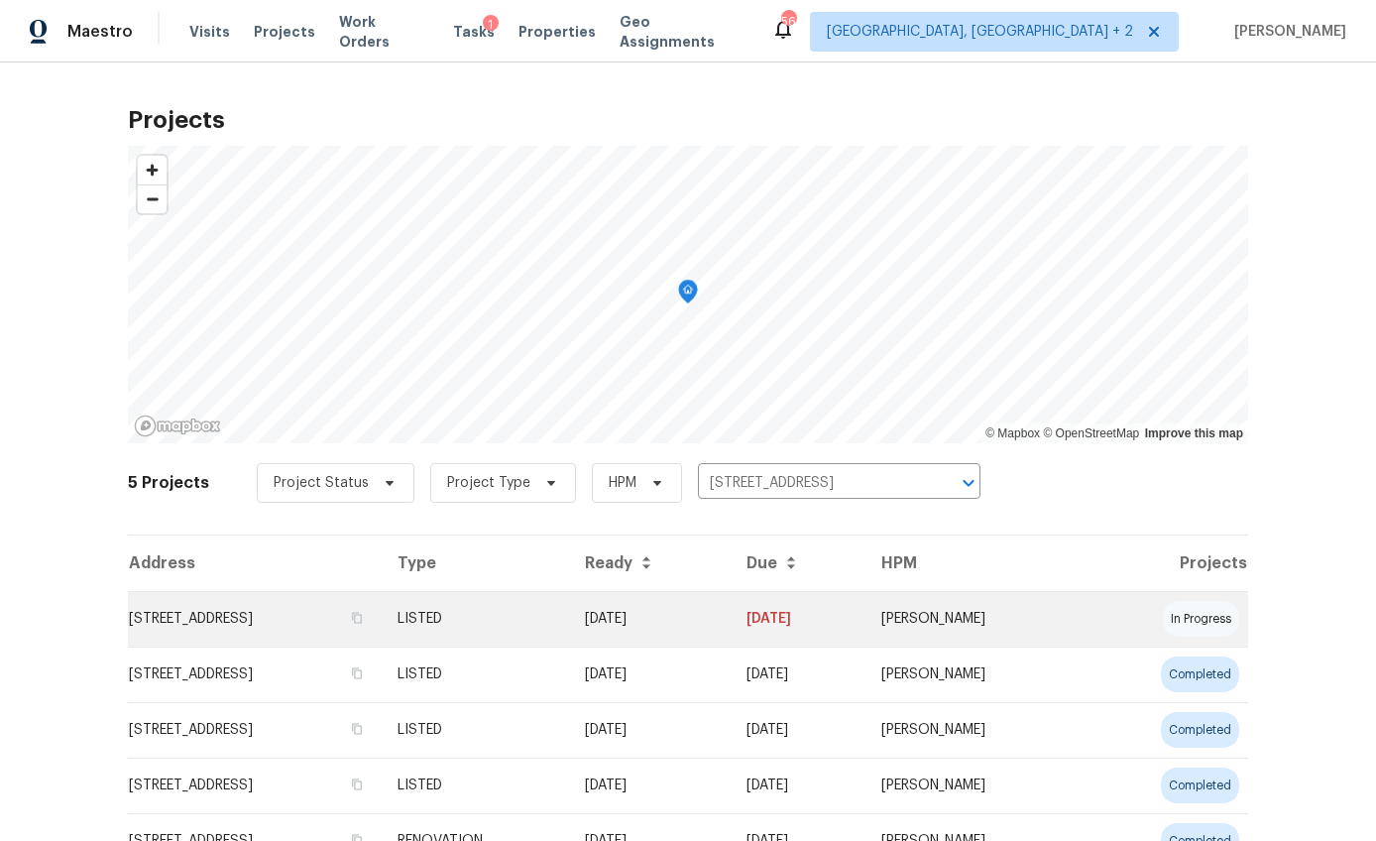
click at [244, 630] on td "2540 Chatsworth Rd, Columbia, SC 29223" at bounding box center [255, 619] width 254 height 56
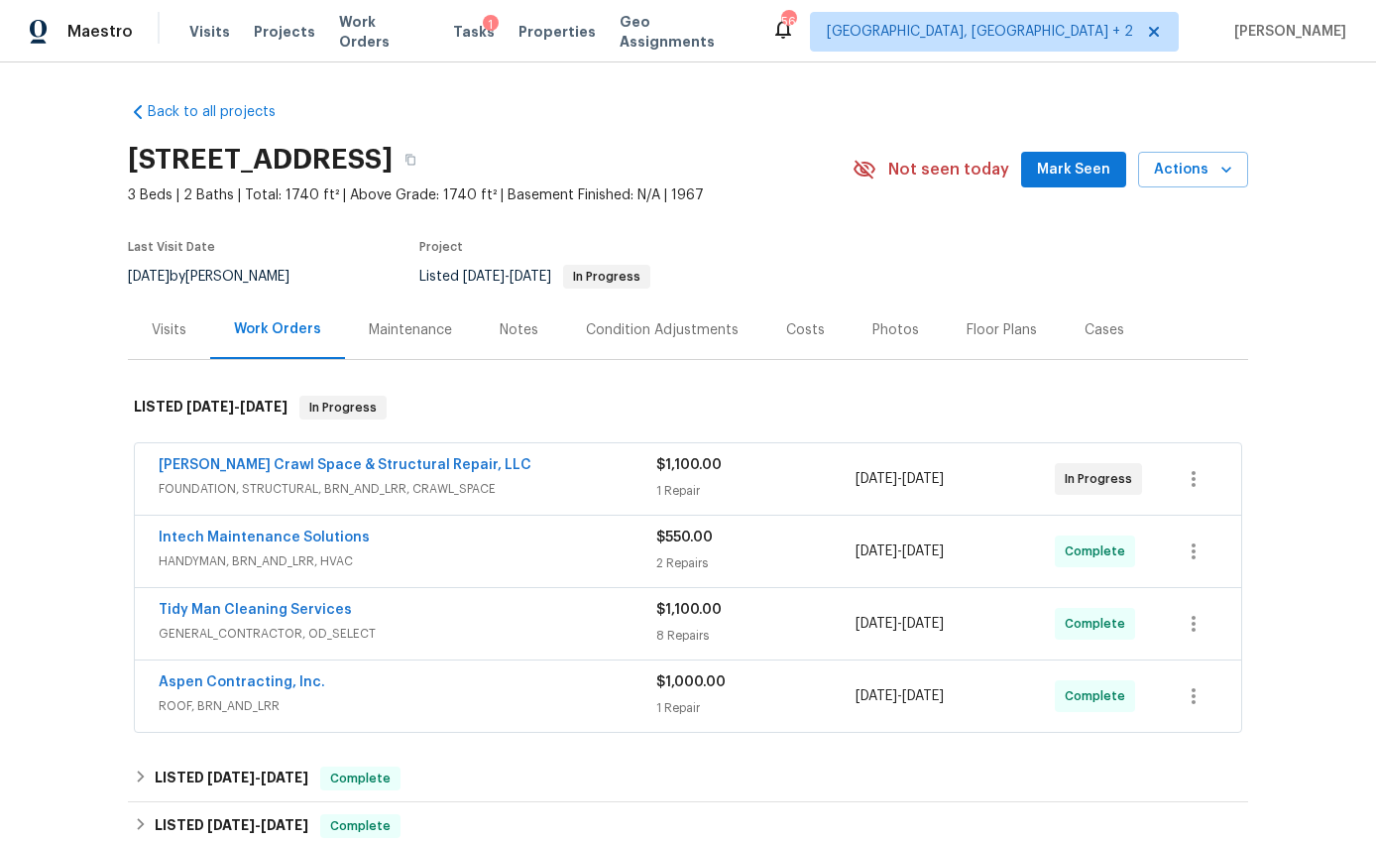
click at [160, 332] on div "Visits" at bounding box center [169, 330] width 35 height 20
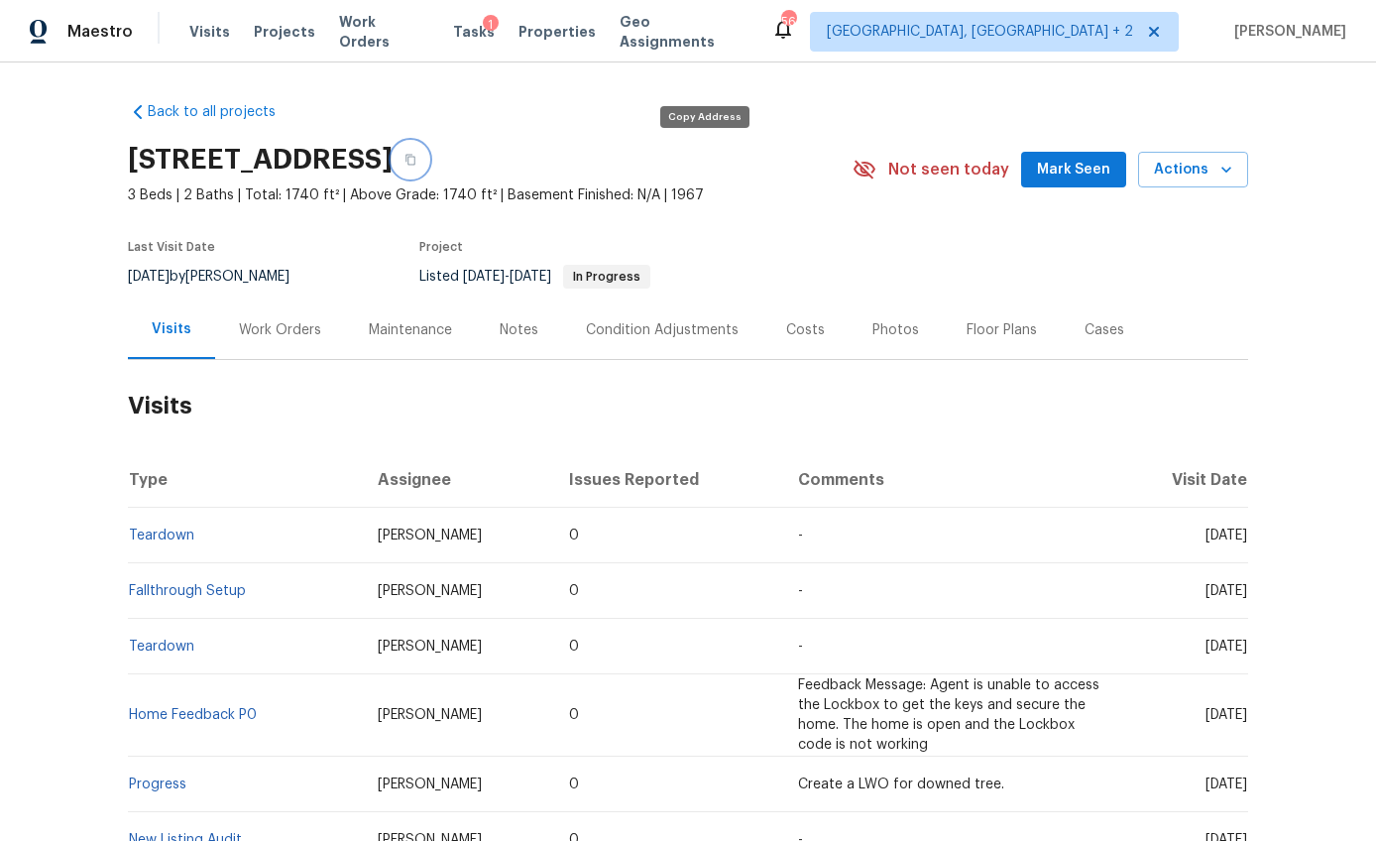
click at [416, 155] on icon "button" at bounding box center [411, 160] width 12 height 12
click at [1218, 168] on icon "button" at bounding box center [1227, 170] width 20 height 20
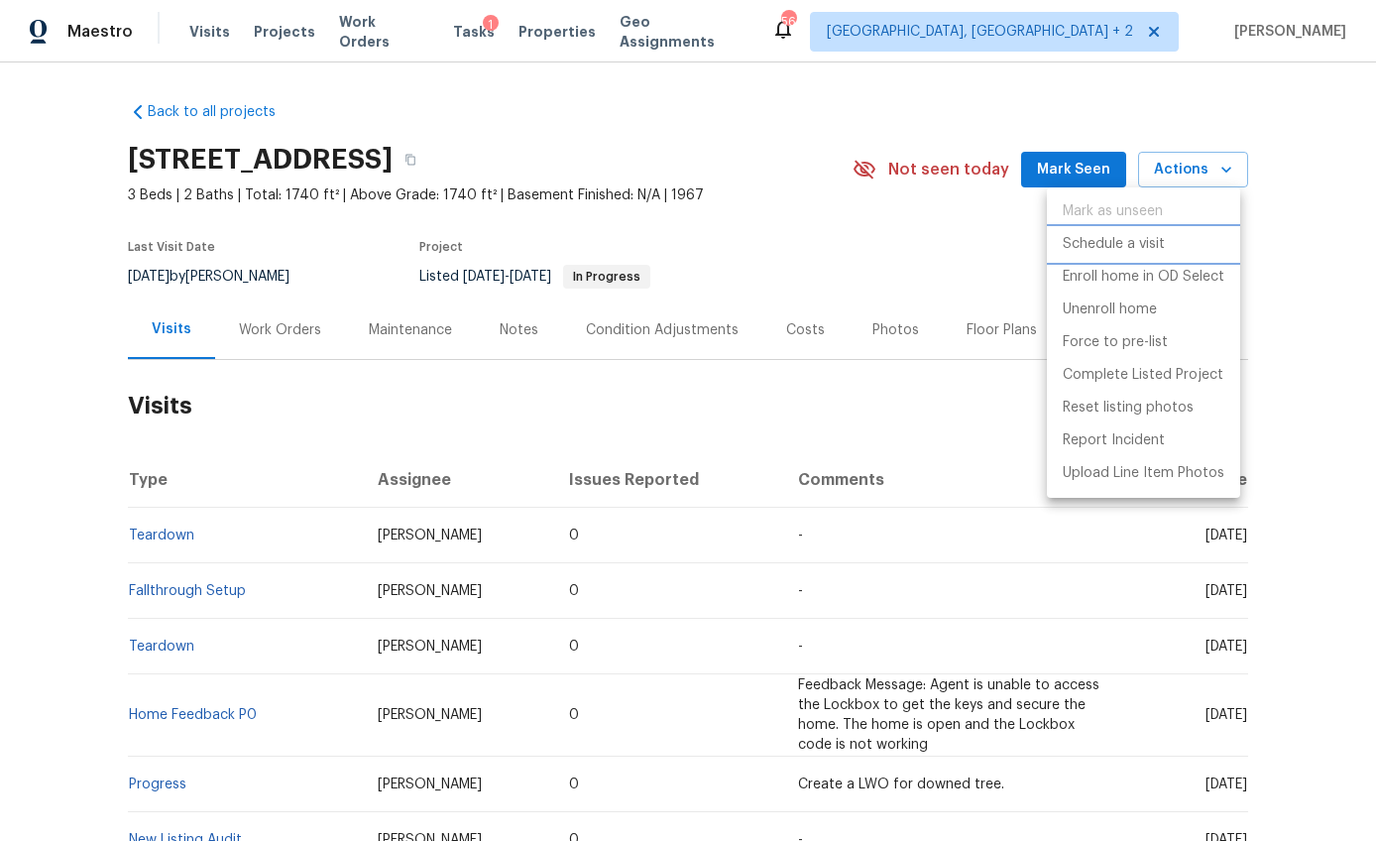
click at [1113, 247] on p "Schedule a visit" at bounding box center [1114, 244] width 102 height 21
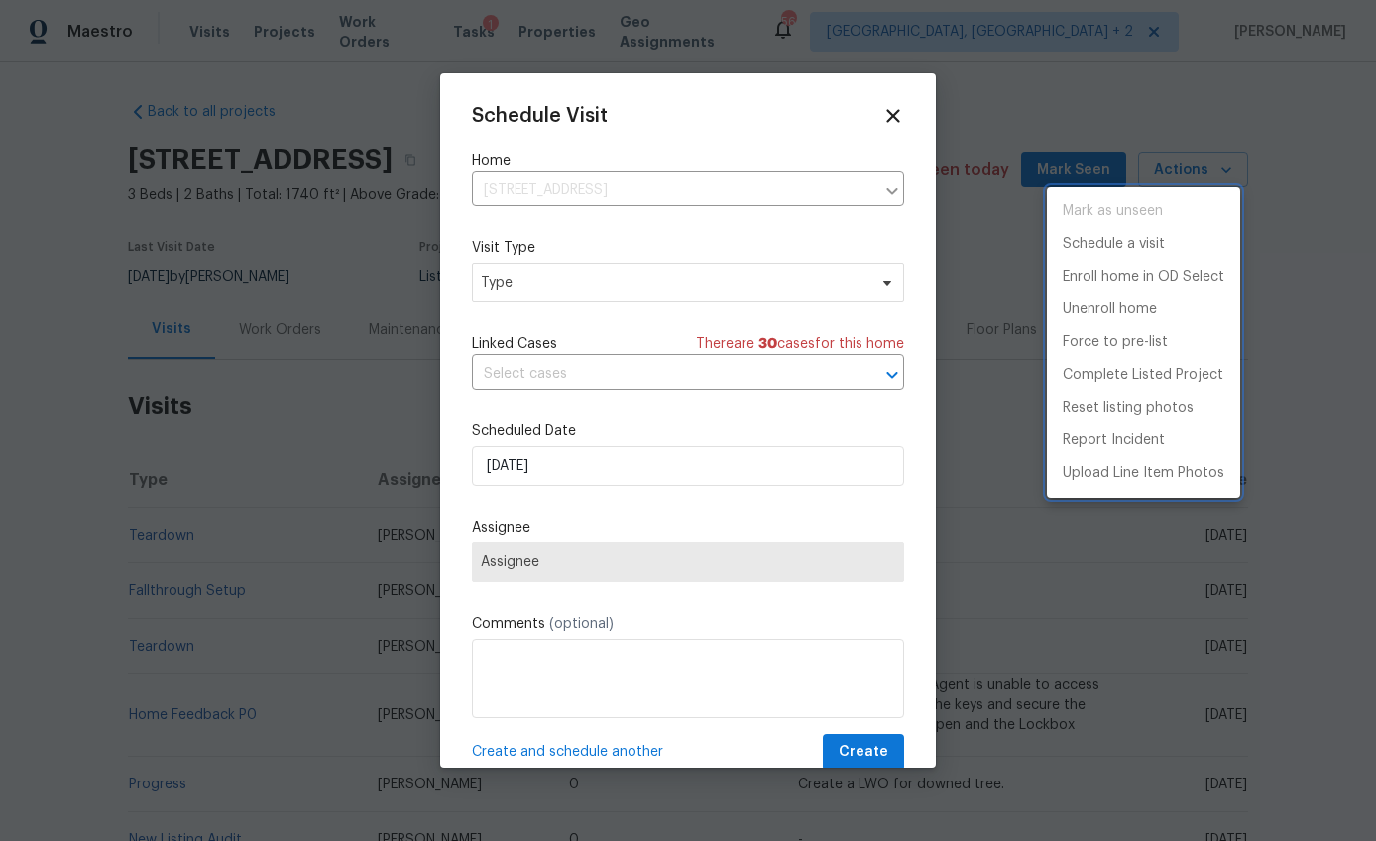
click at [515, 294] on div at bounding box center [688, 420] width 1376 height 841
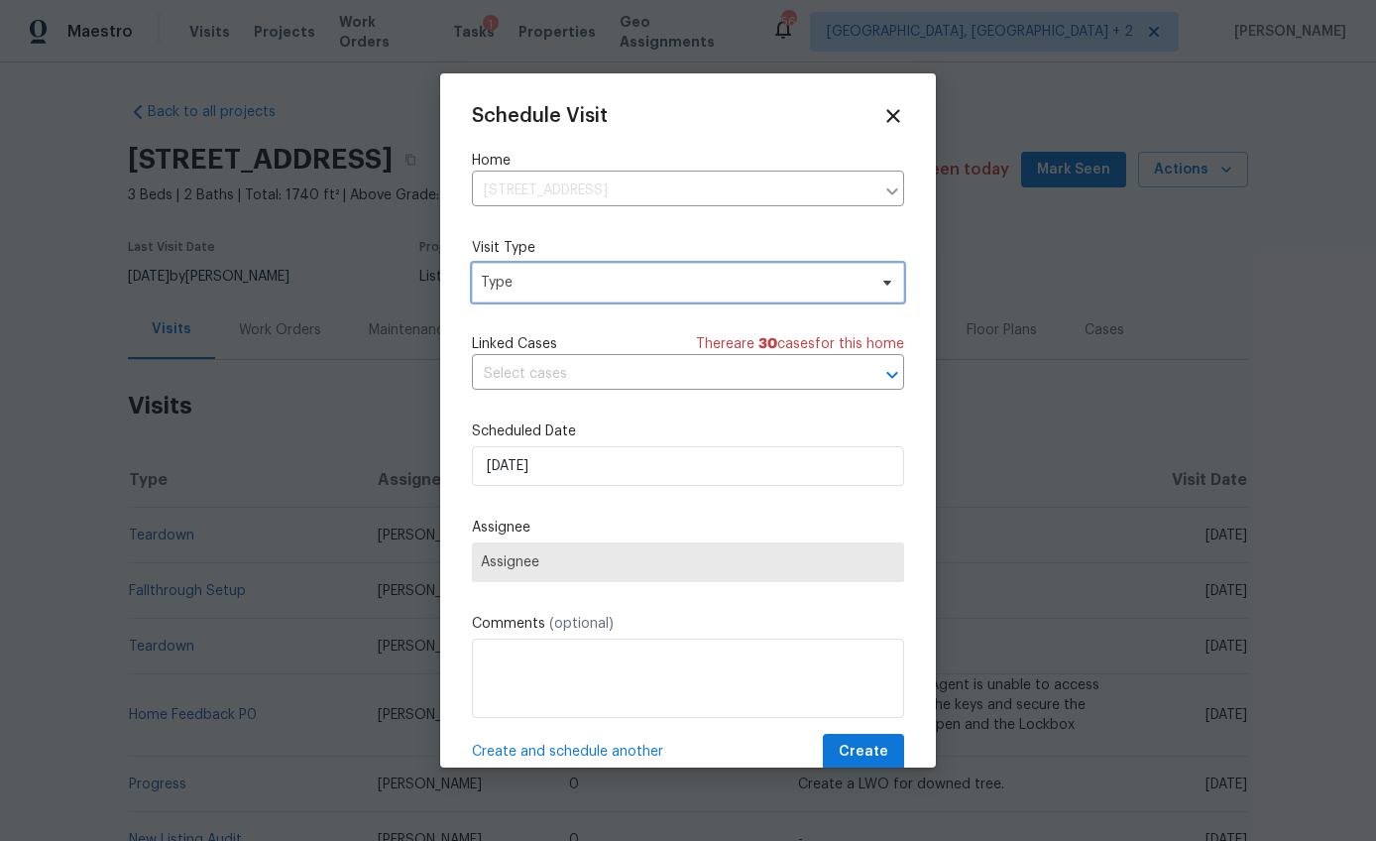
click at [510, 300] on span "Type" at bounding box center [688, 283] width 432 height 40
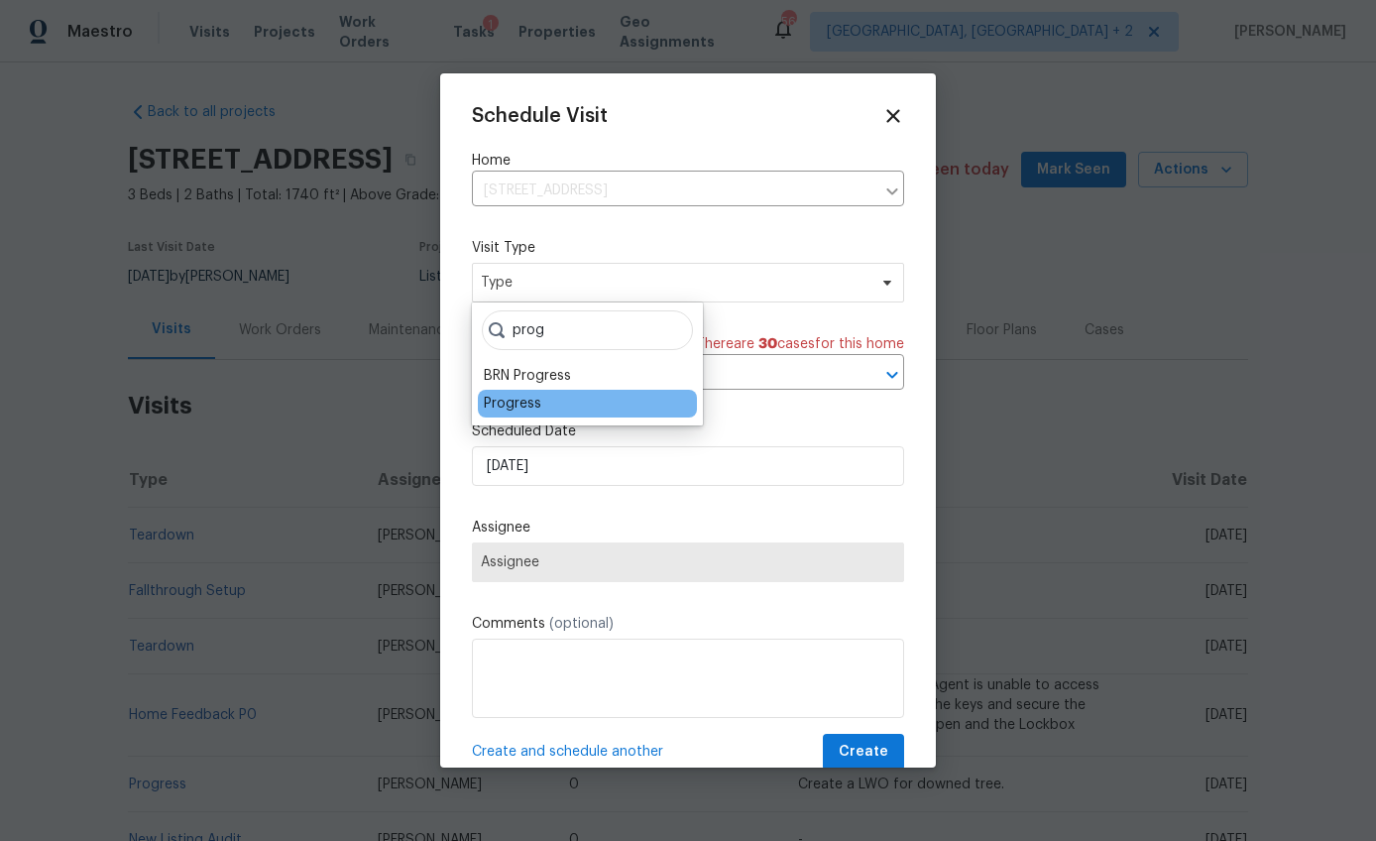
type input "prog"
click at [517, 398] on div "Progress" at bounding box center [513, 404] width 58 height 20
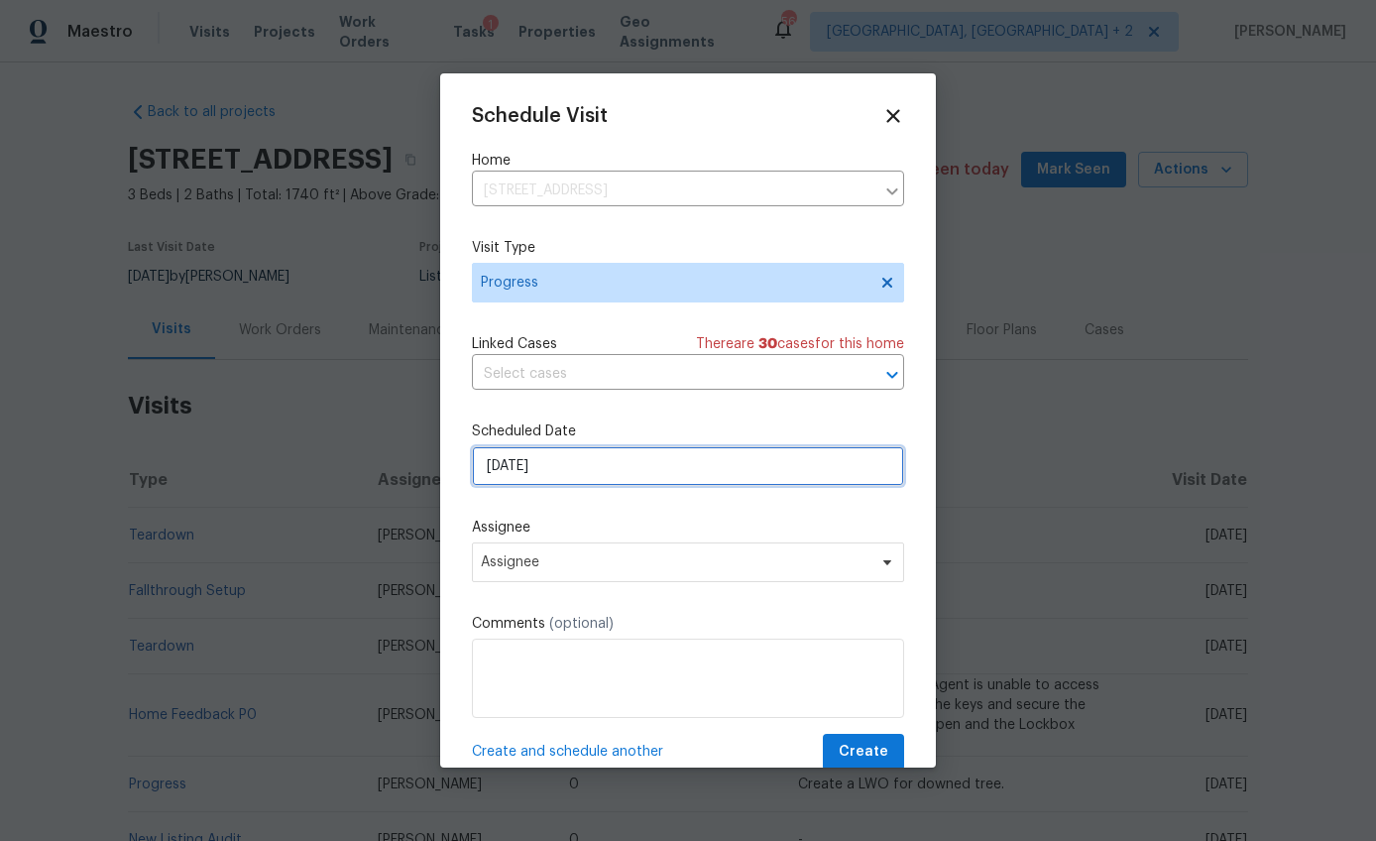
click at [507, 465] on input "9/2/2025" at bounding box center [688, 466] width 432 height 40
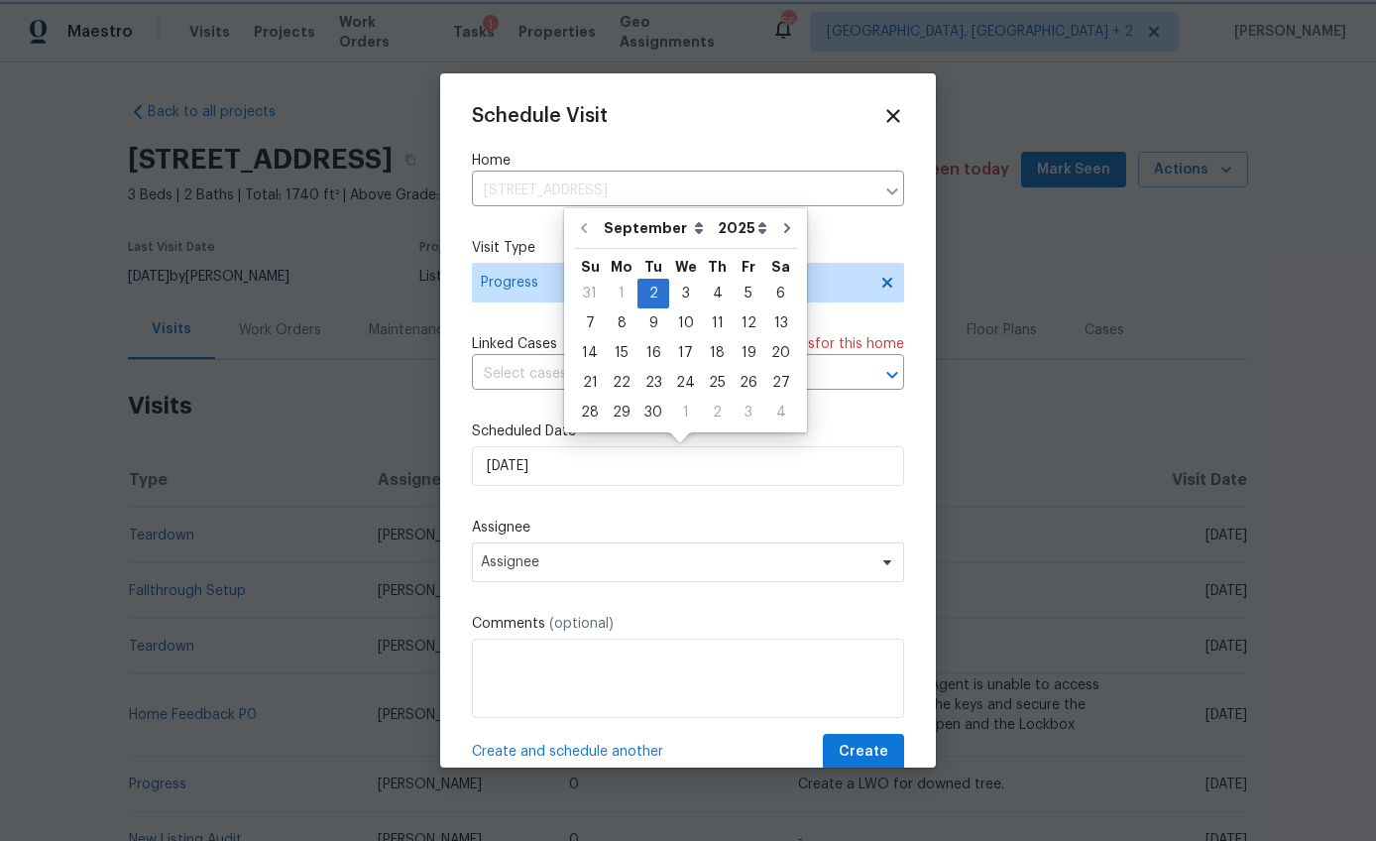
click at [567, 514] on div "Schedule Visit Home 2540 Chatsworth Rd, Columbia, SC 29223 ​ Visit Type Progres…" at bounding box center [688, 437] width 432 height 665
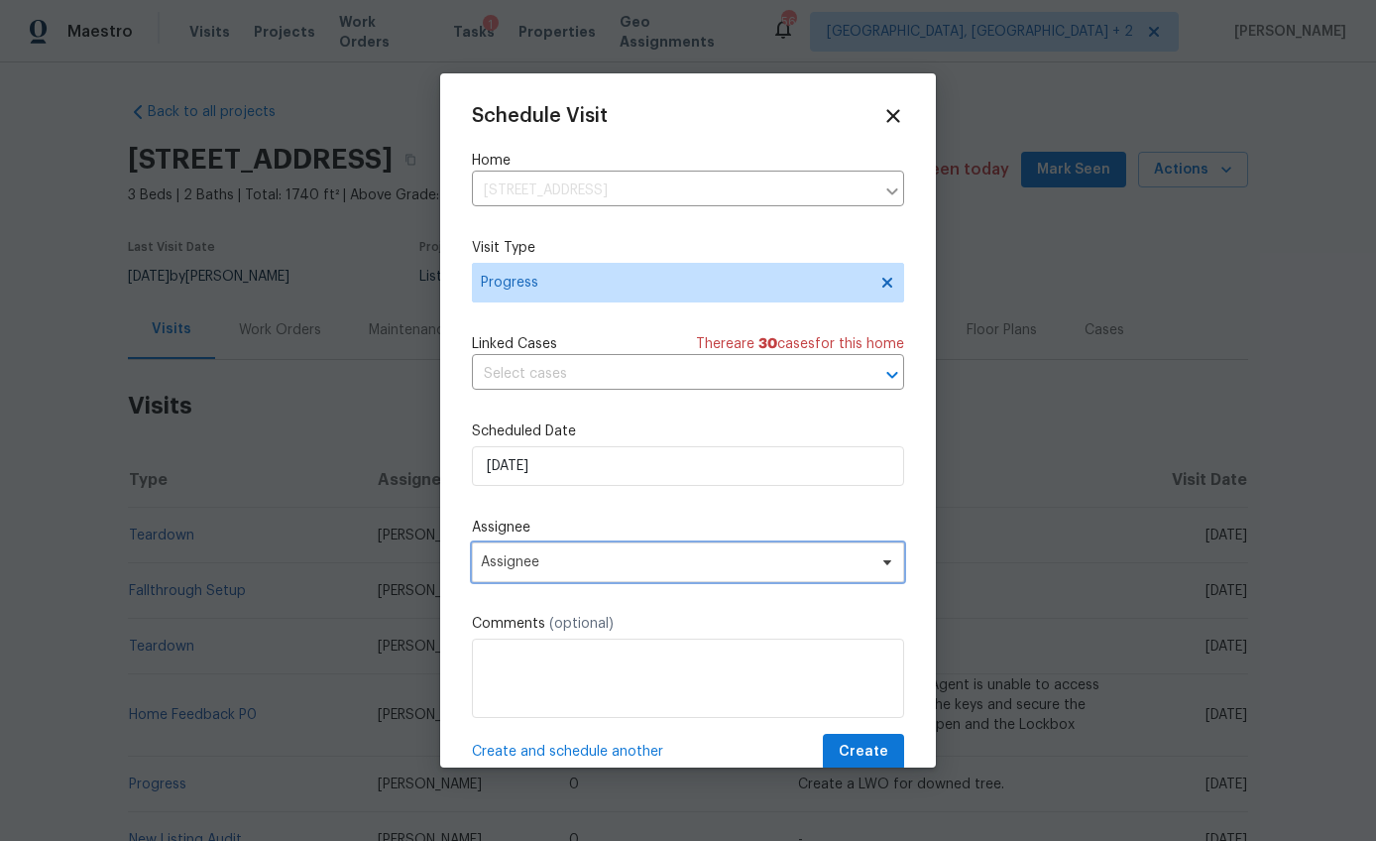
click at [543, 564] on span "Assignee" at bounding box center [675, 562] width 389 height 16
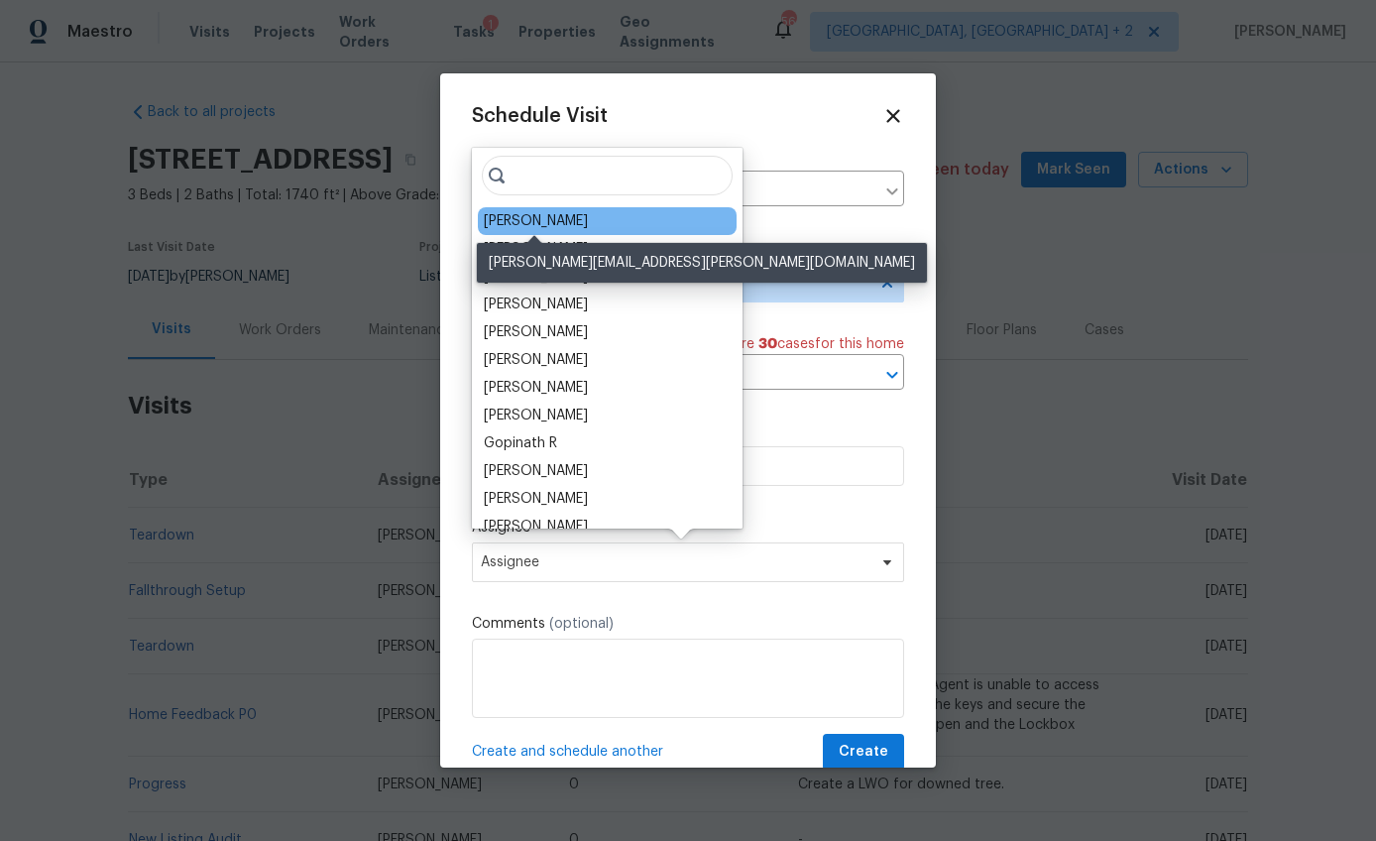
click at [547, 217] on div "Ryan Middleton" at bounding box center [536, 221] width 104 height 20
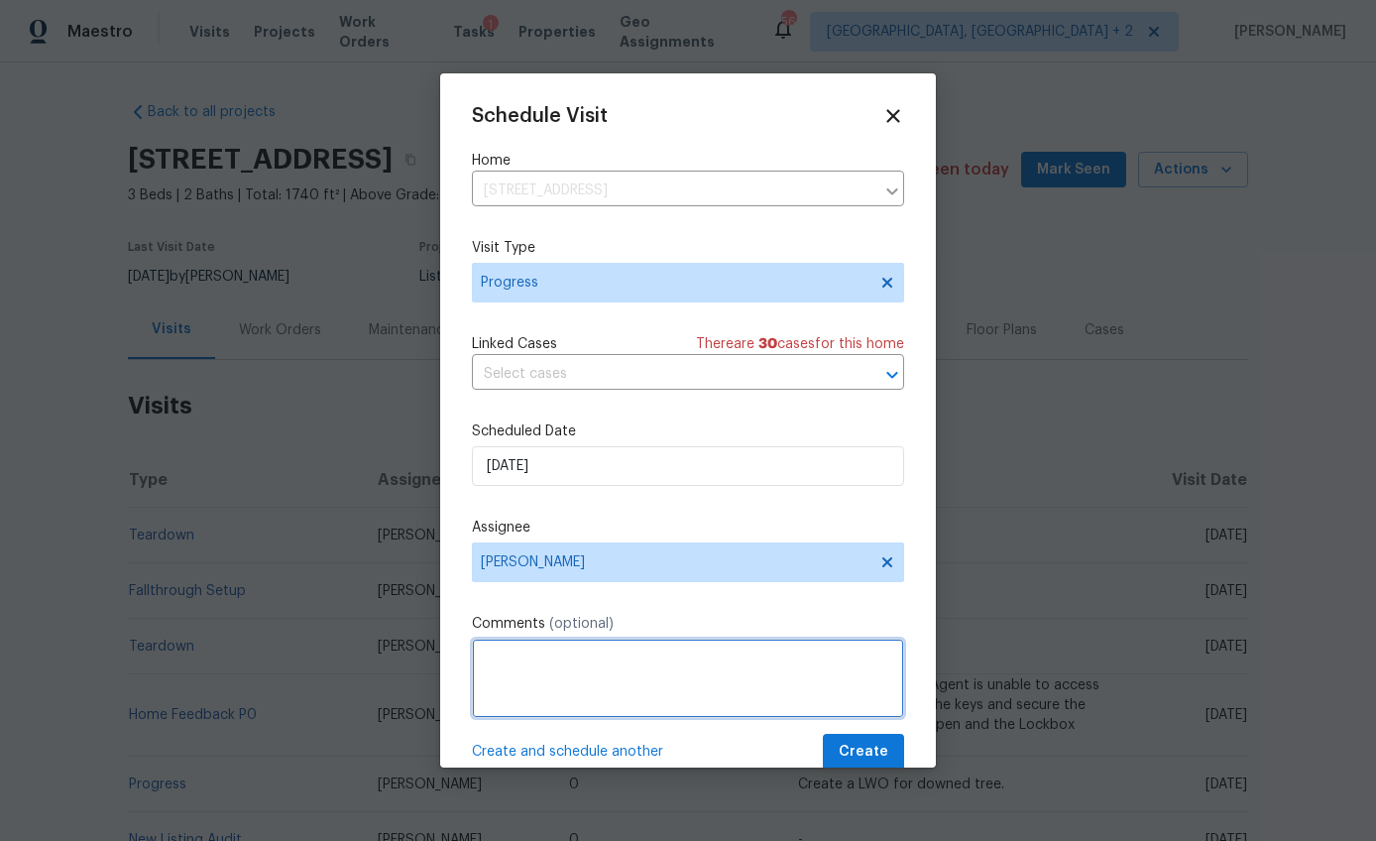
click at [532, 659] on textarea at bounding box center [688, 678] width 432 height 79
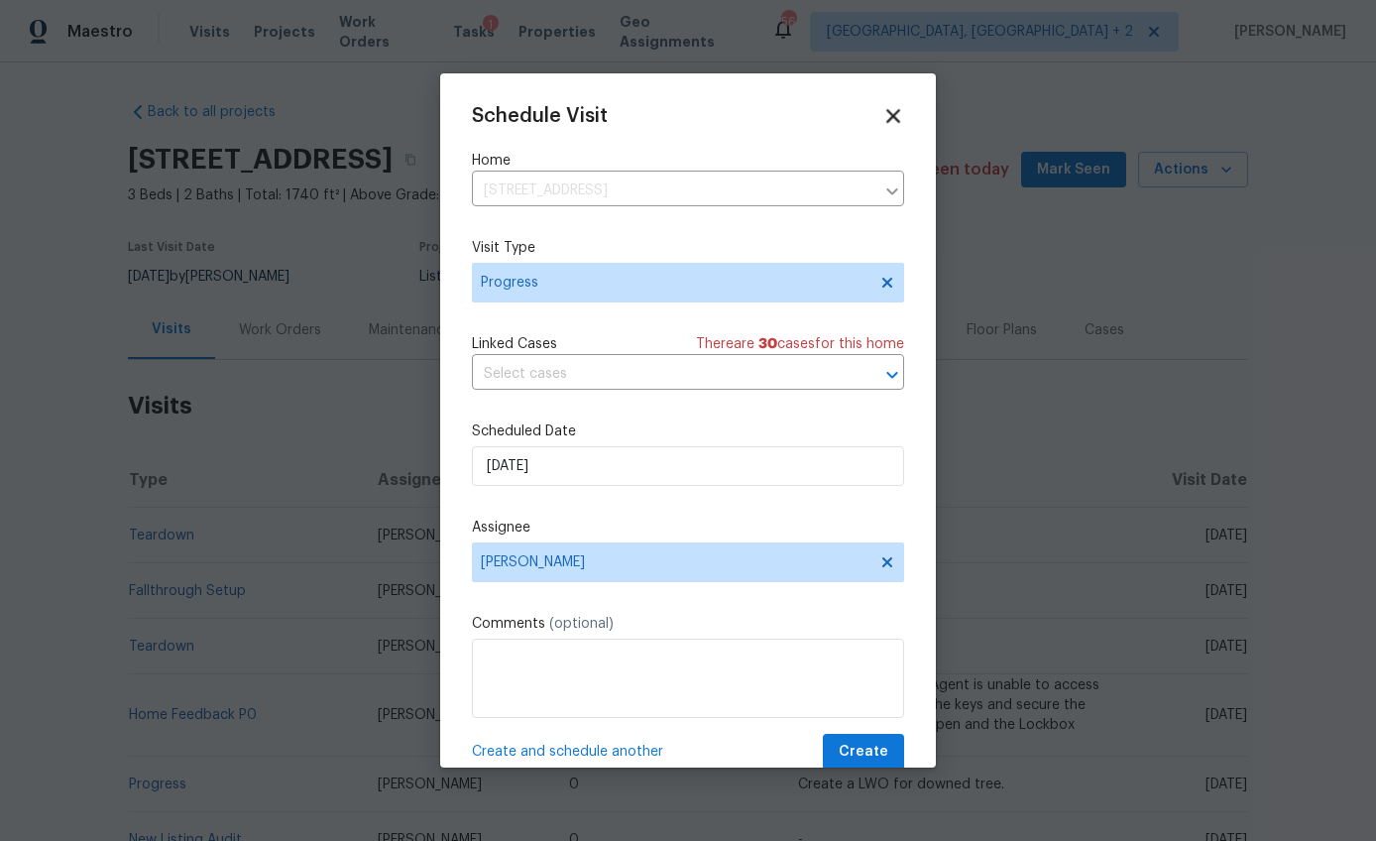
click at [887, 115] on icon at bounding box center [894, 116] width 14 height 14
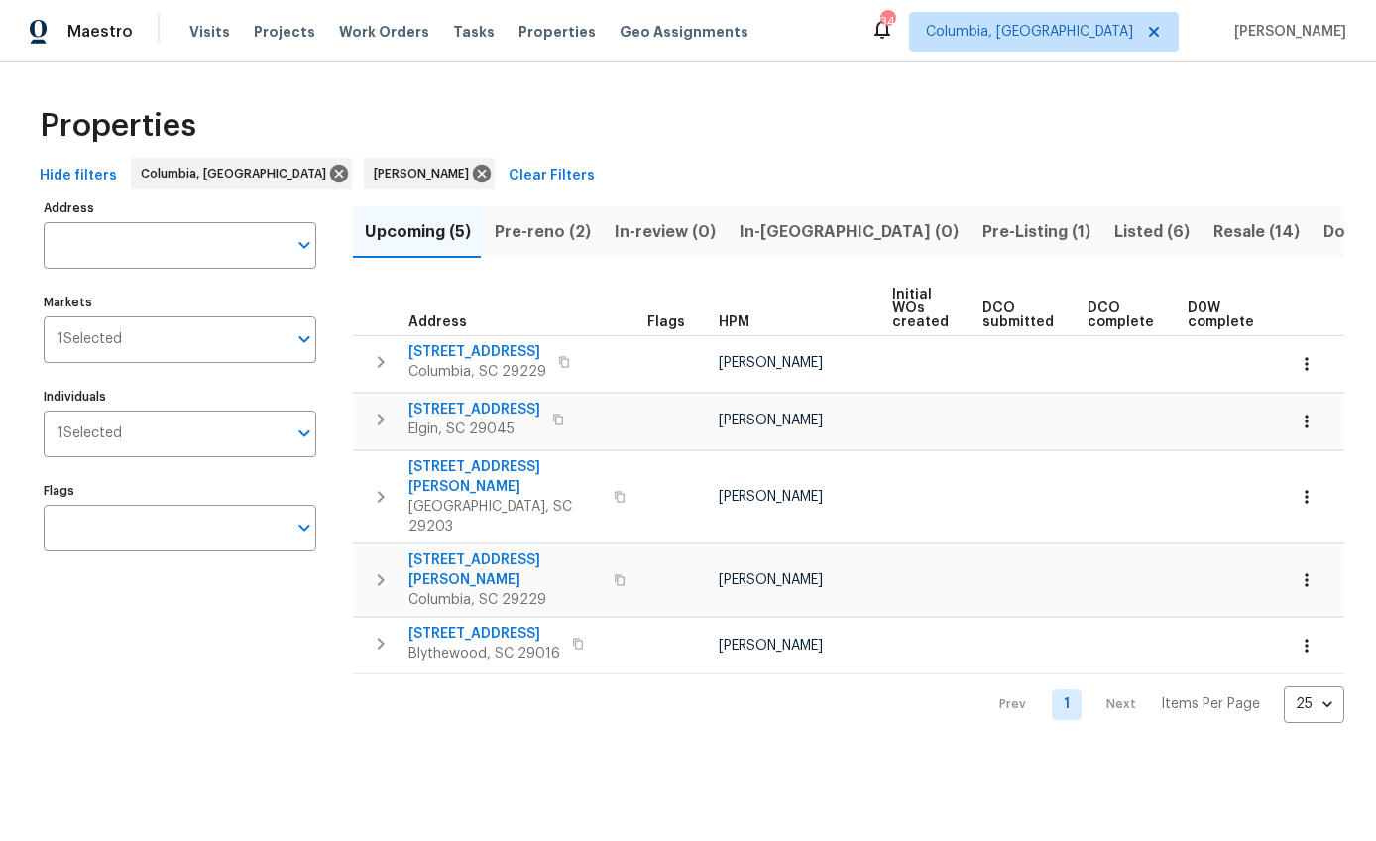
click at [1214, 232] on span "Resale (14)" at bounding box center [1257, 232] width 86 height 28
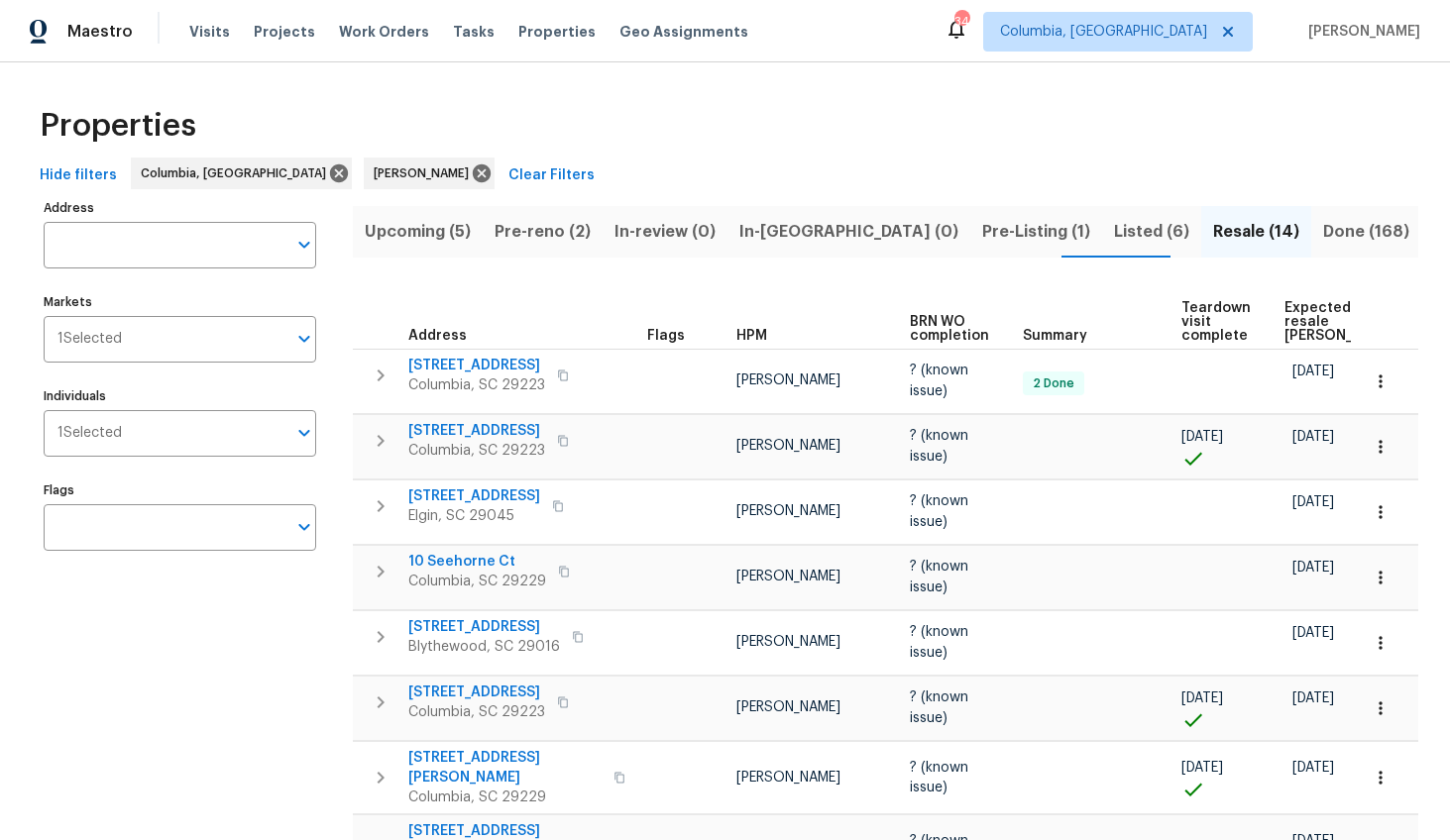
click at [1292, 323] on span "Expected resale COE" at bounding box center [1340, 322] width 112 height 42
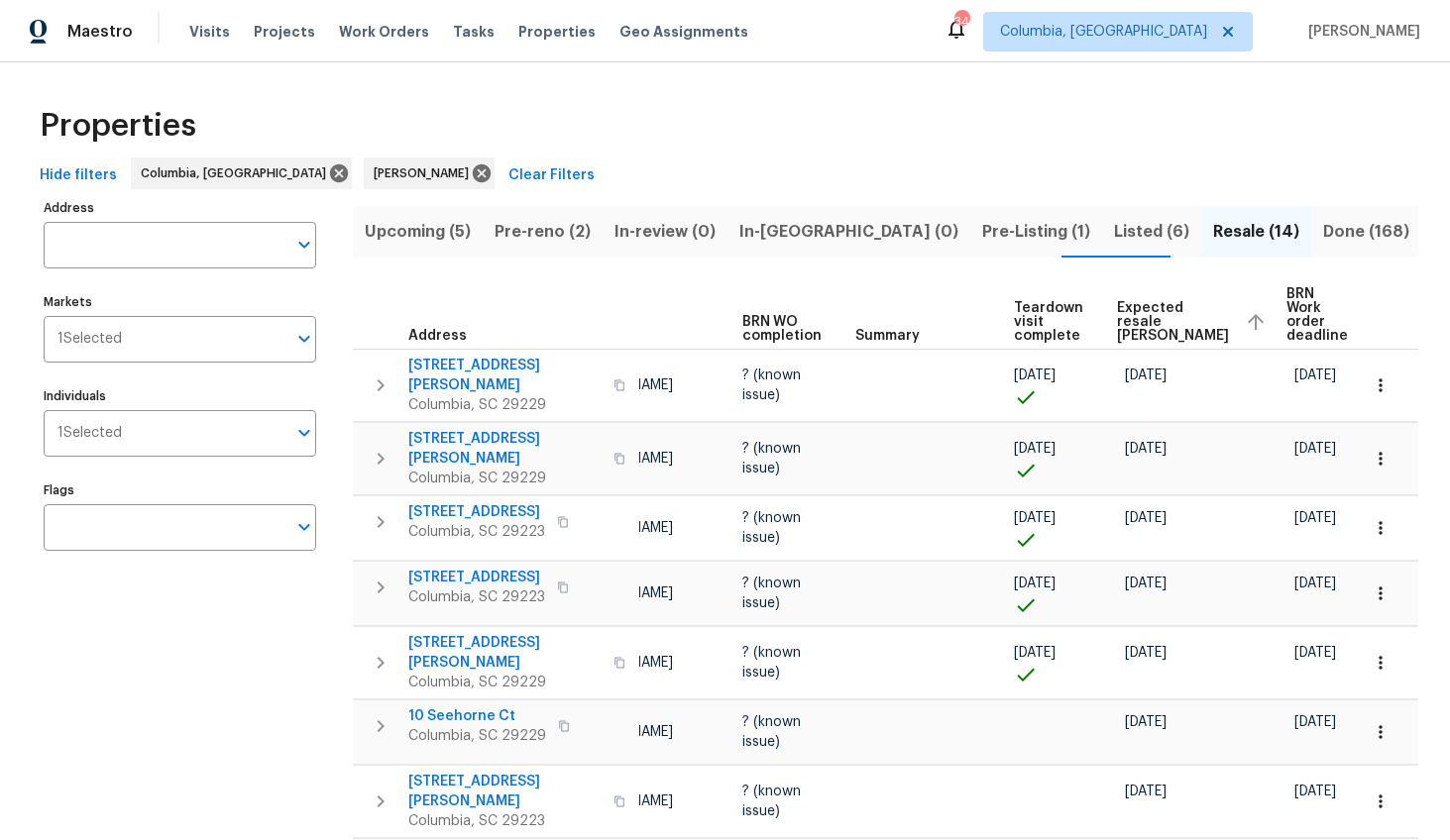
click at [982, 225] on span "Pre-Listing (1)" at bounding box center [1036, 232] width 108 height 28
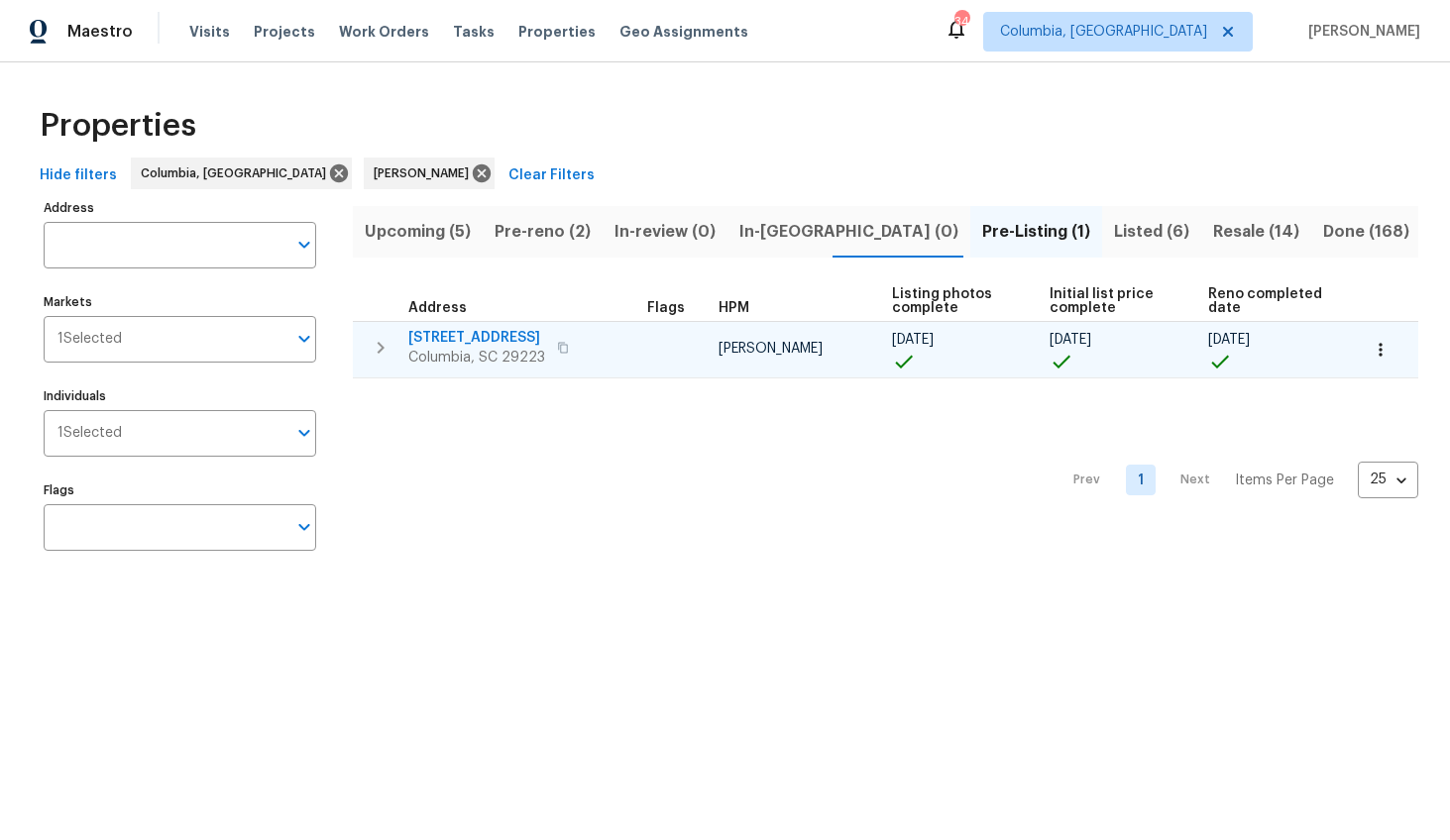
click at [512, 357] on span "Columbia, SC 29223" at bounding box center [477, 358] width 137 height 20
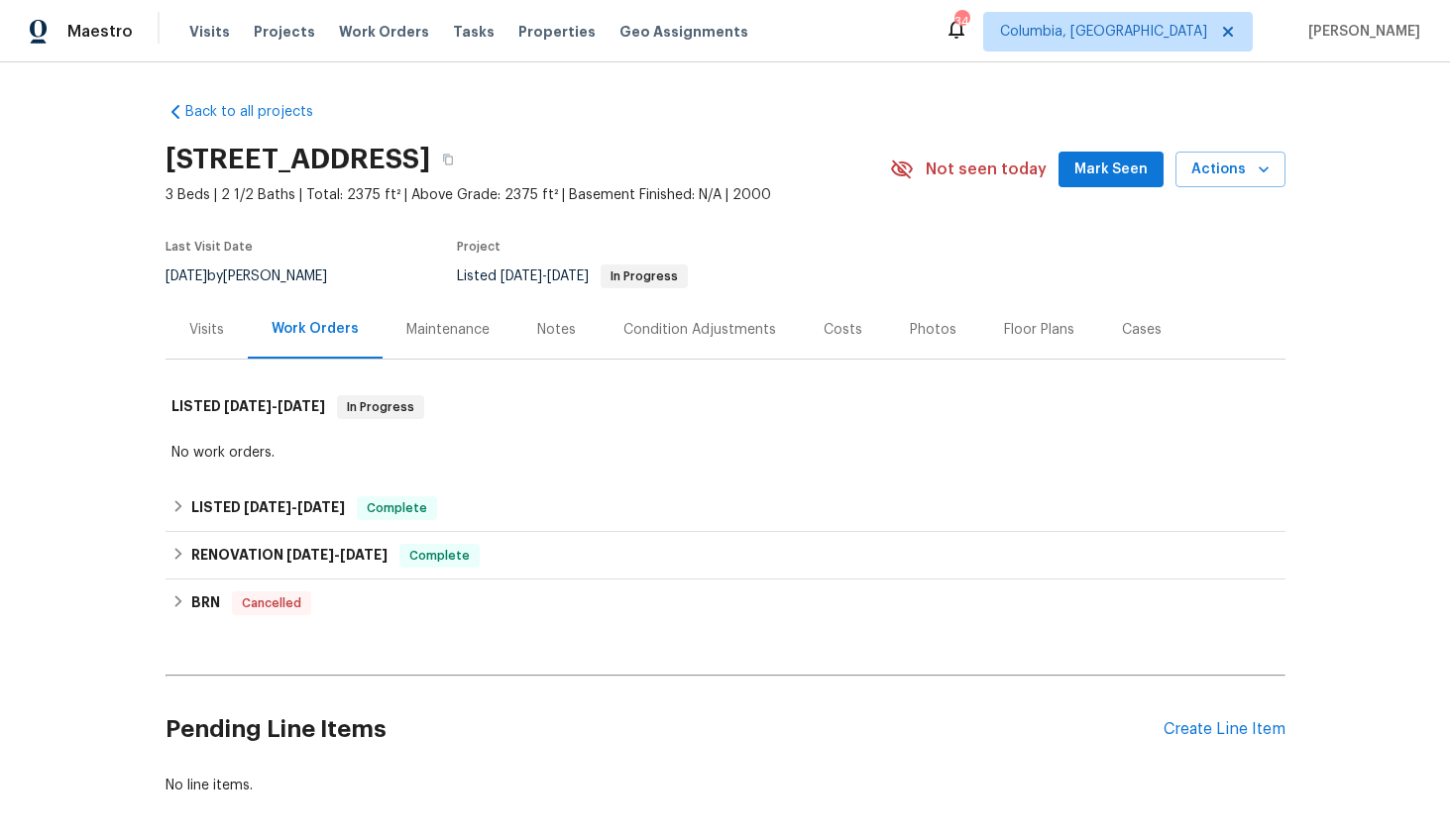
click at [221, 318] on div "Visits" at bounding box center [207, 329] width 82 height 59
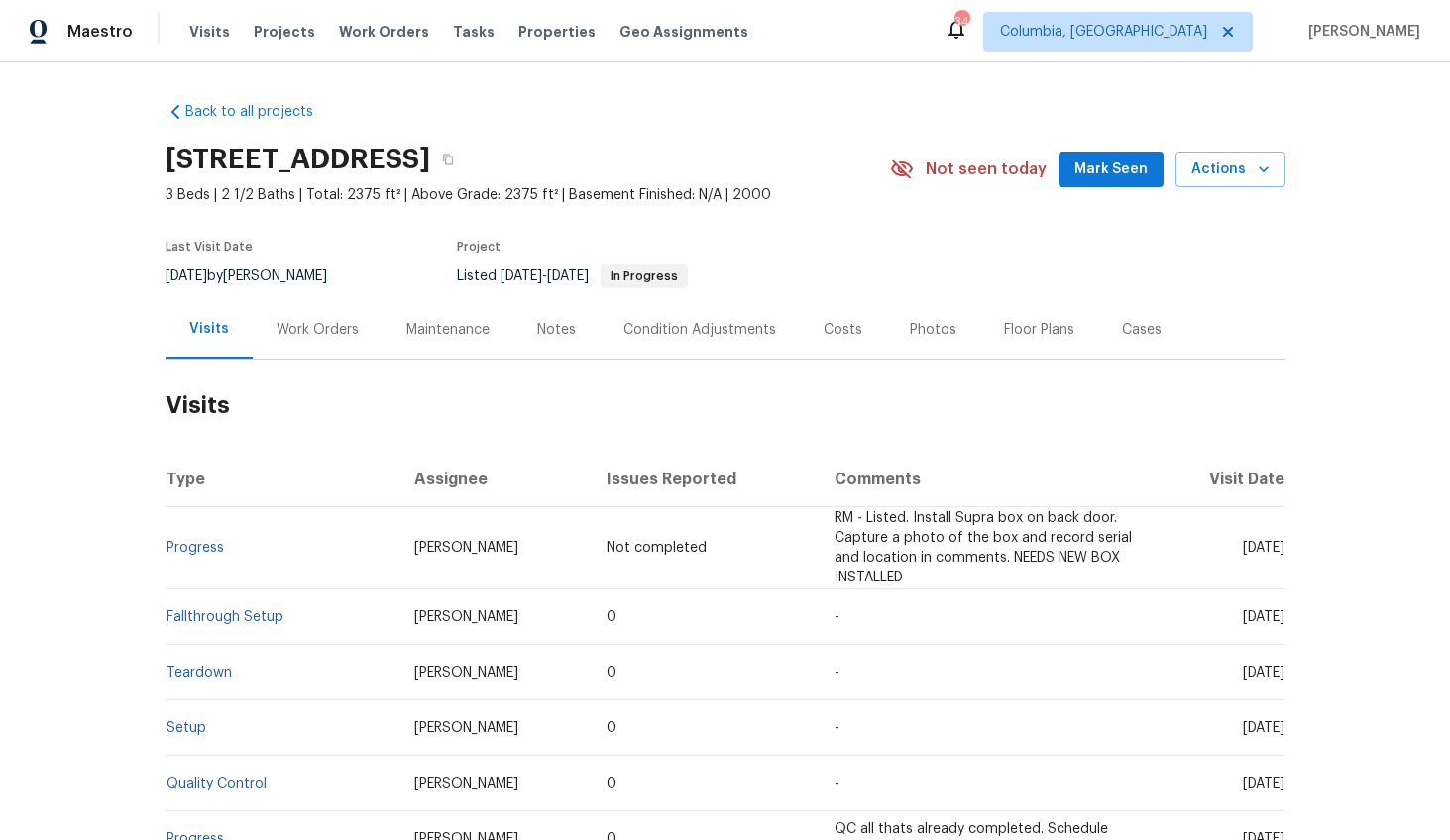
click at [827, 244] on div "Project" at bounding box center [647, 253] width 381 height 24
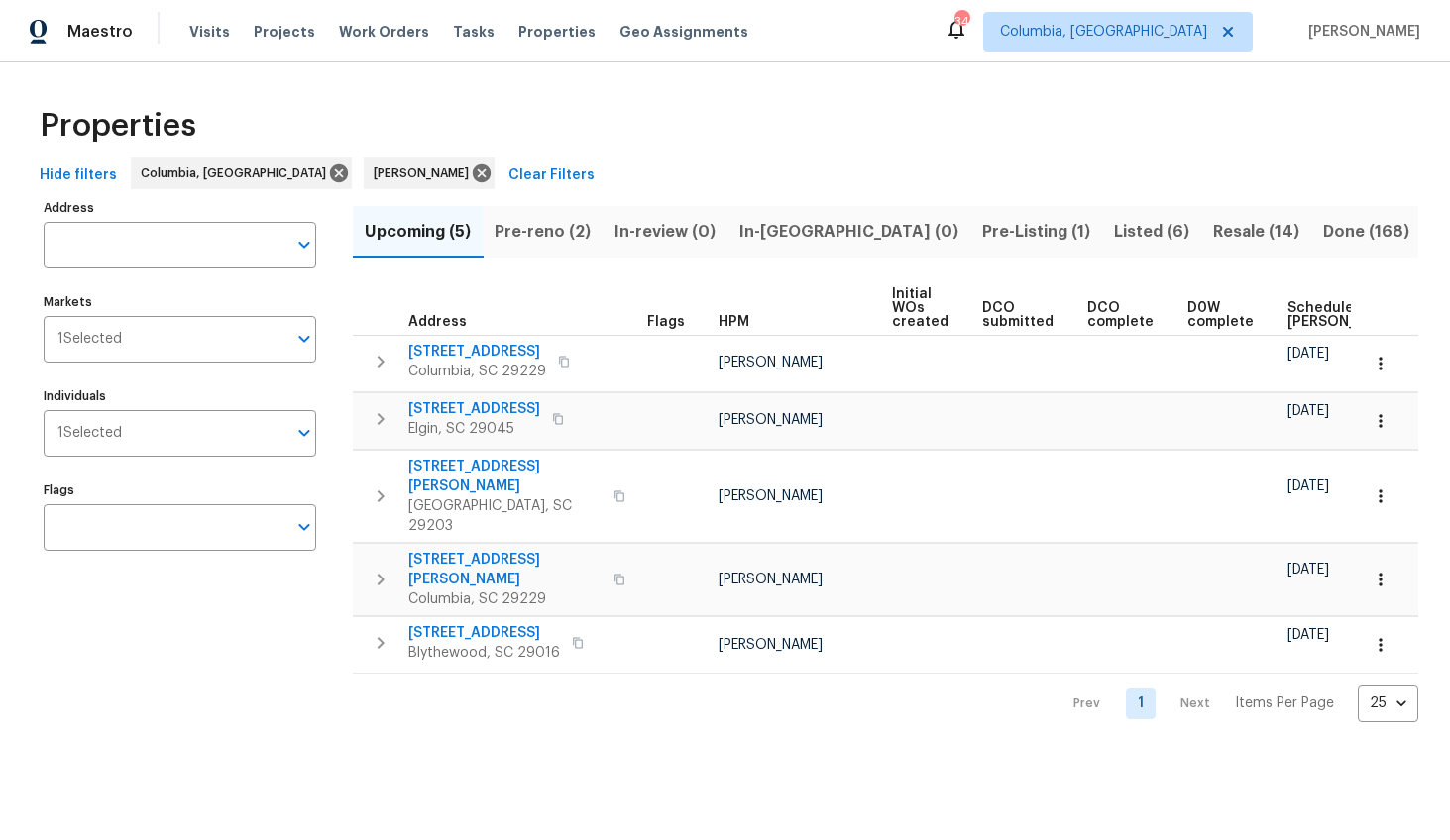
click at [603, 243] on button "In-review (0)" at bounding box center [665, 232] width 125 height 52
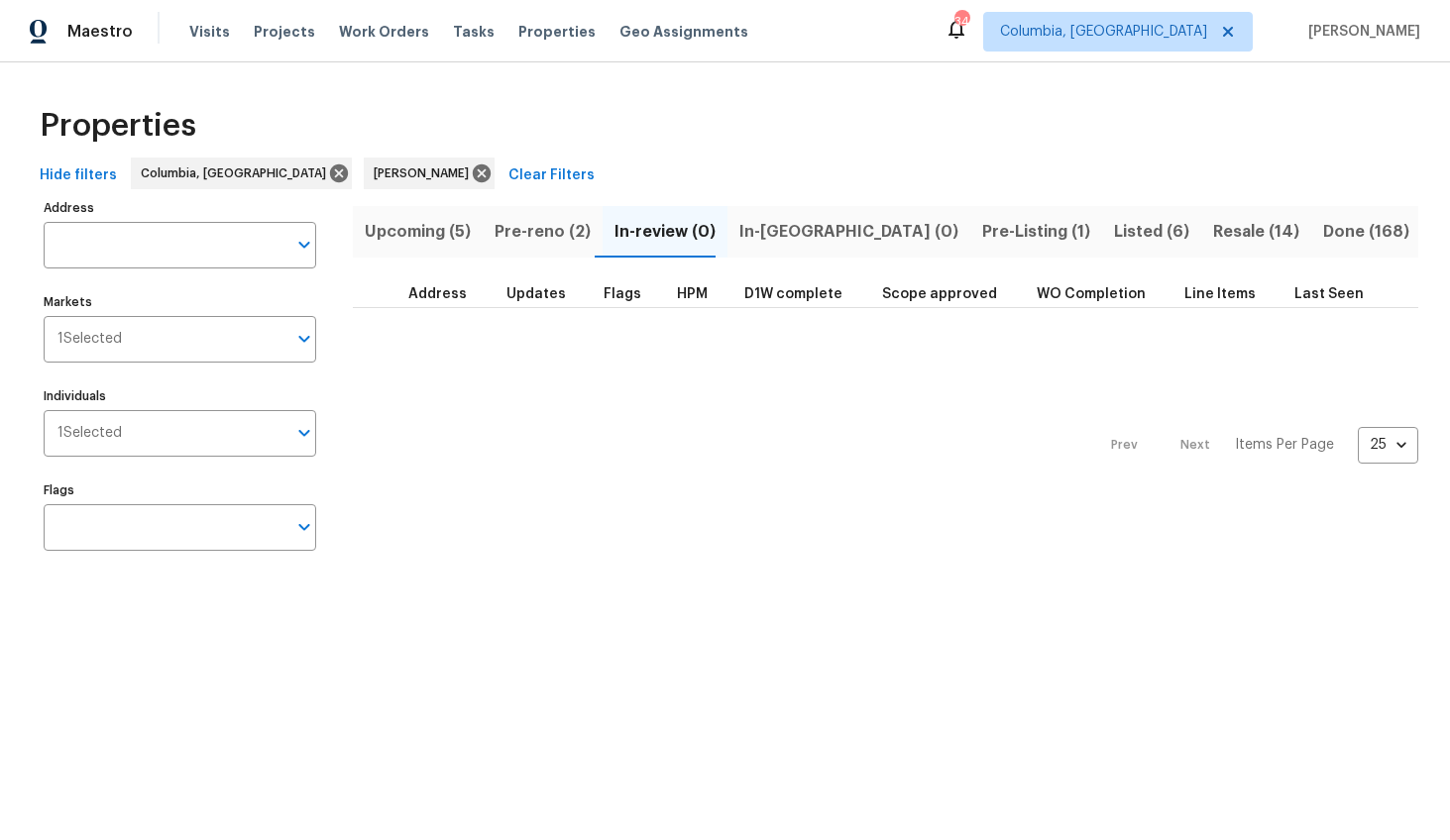
click at [563, 229] on span "Pre-reno (2)" at bounding box center [543, 232] width 96 height 28
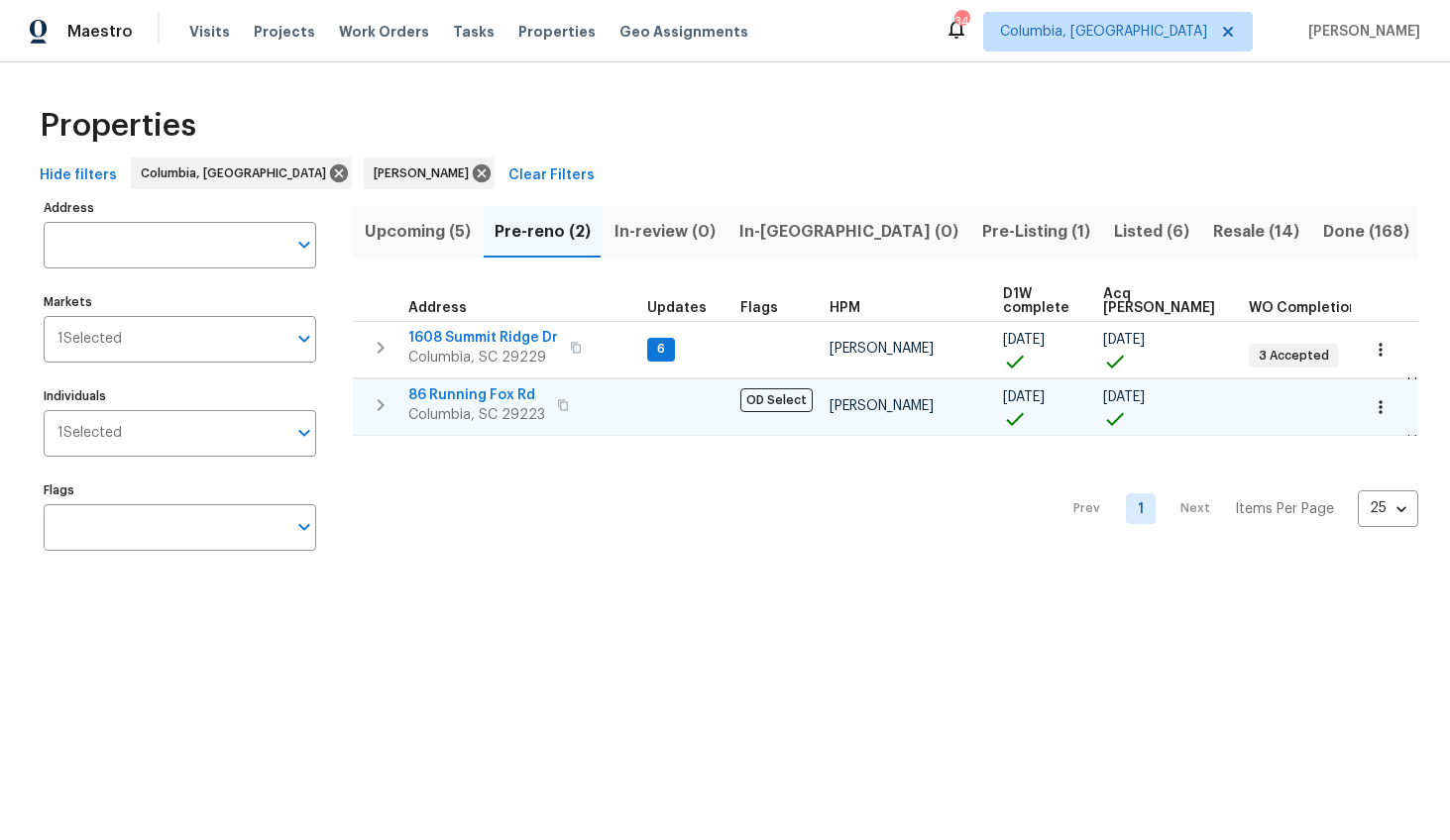
click at [470, 404] on span "86 Running Fox Rd" at bounding box center [477, 396] width 137 height 20
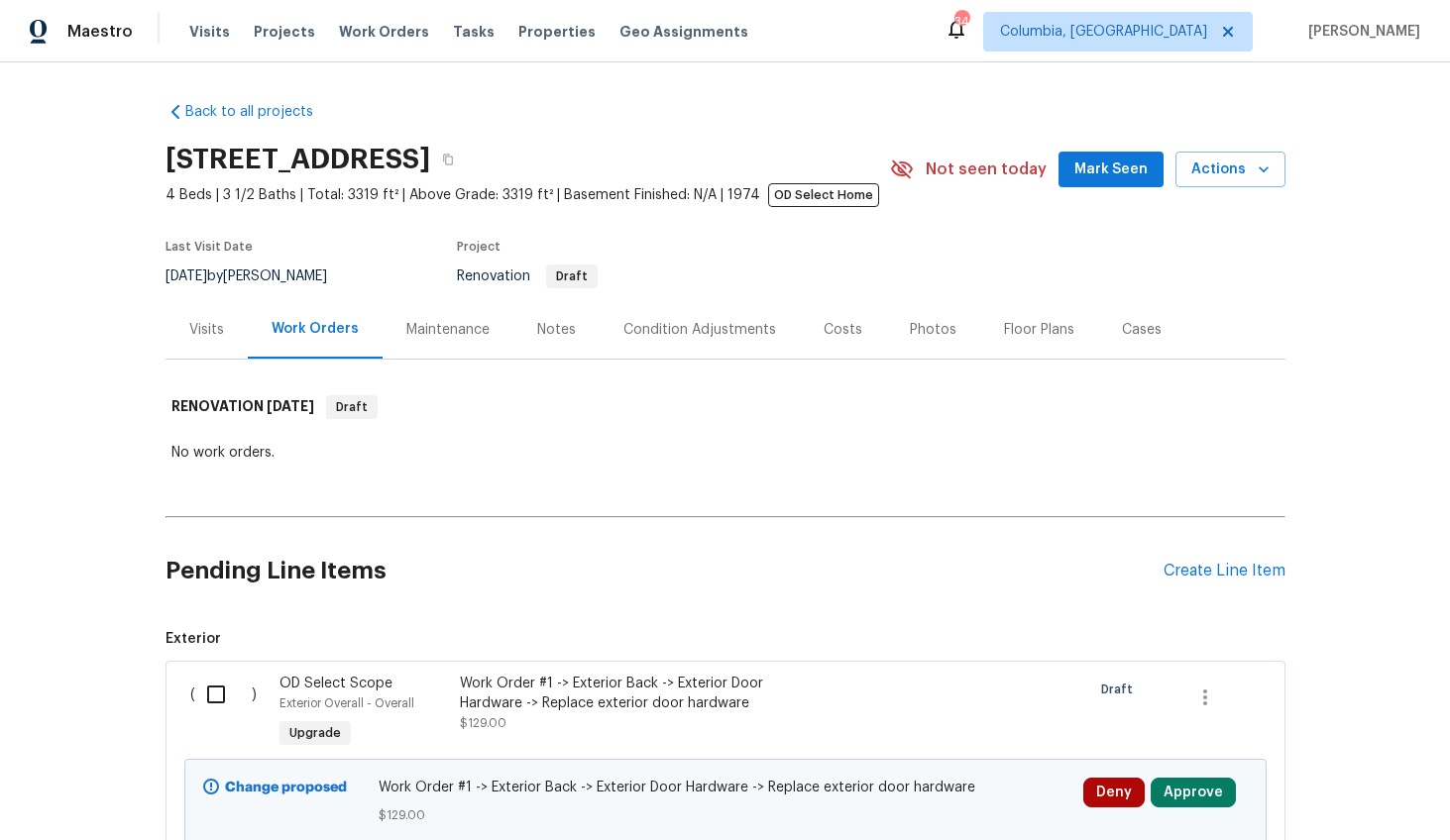
click at [537, 327] on div "Notes" at bounding box center [556, 330] width 39 height 20
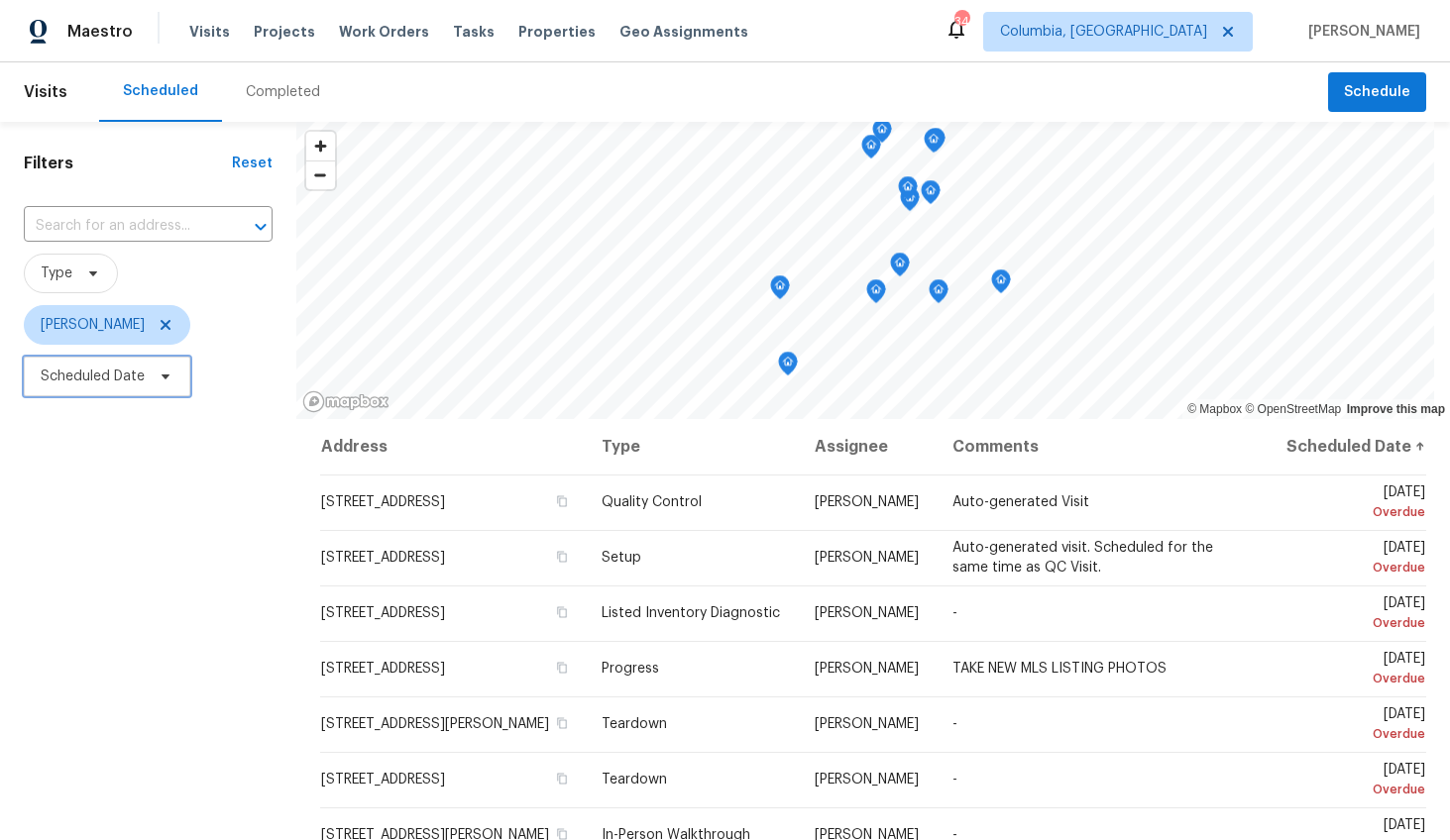
click at [119, 371] on span "Scheduled Date" at bounding box center [93, 377] width 104 height 20
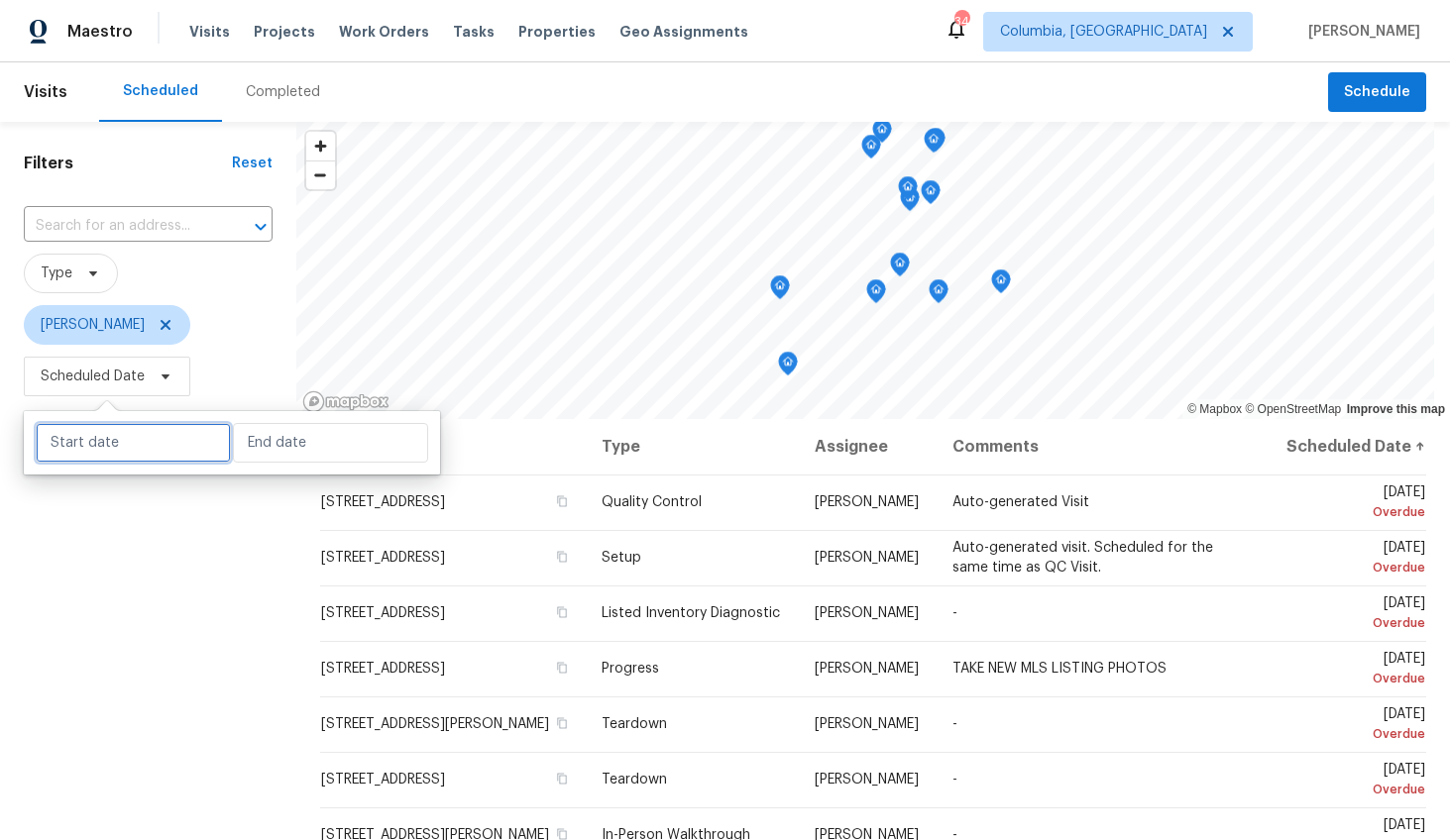
select select "8"
select select "2025"
select select "9"
select select "2025"
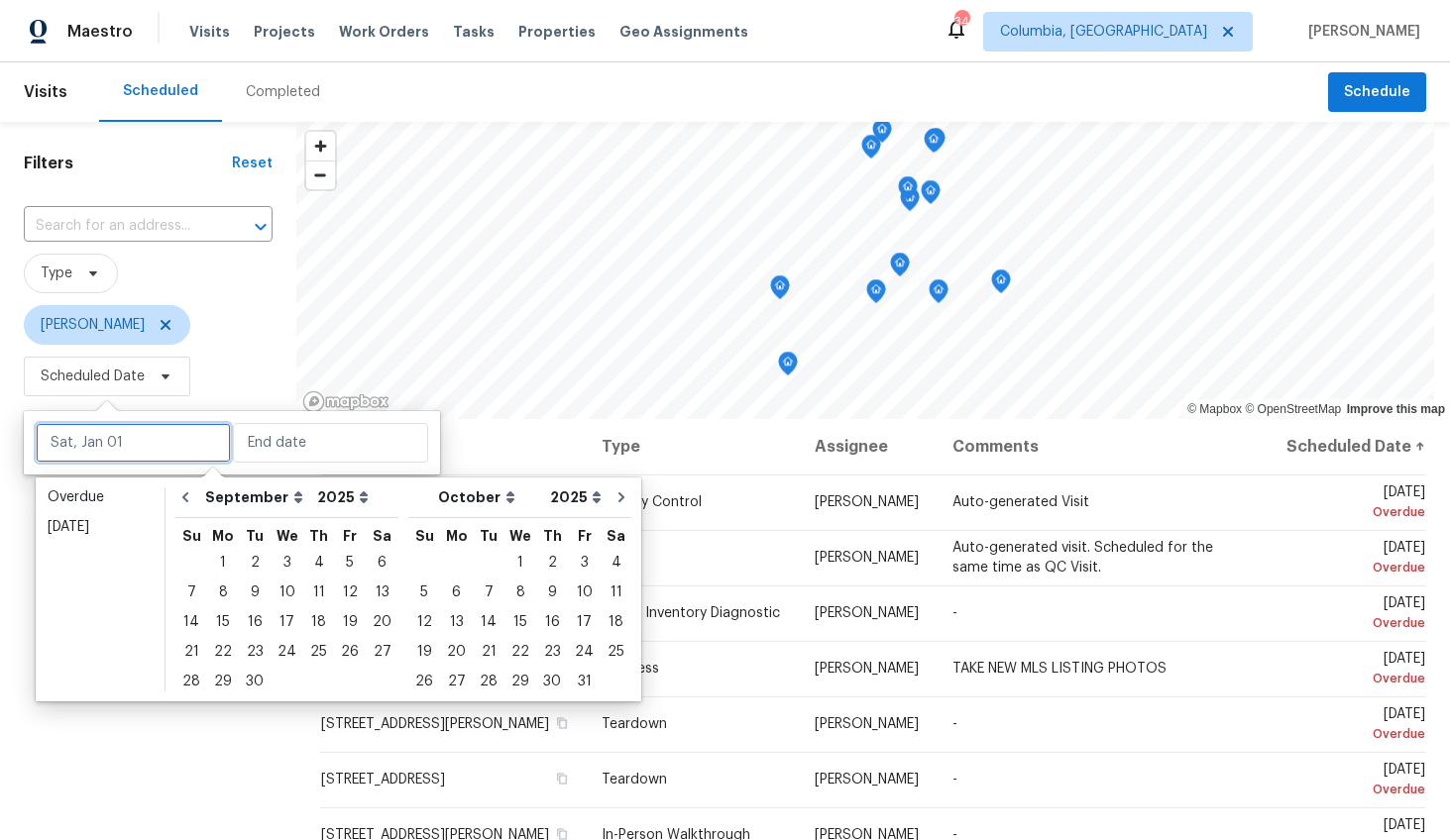
click at [119, 434] on input "text" at bounding box center [133, 442] width 195 height 40
click at [259, 562] on div "2" at bounding box center [255, 562] width 32 height 28
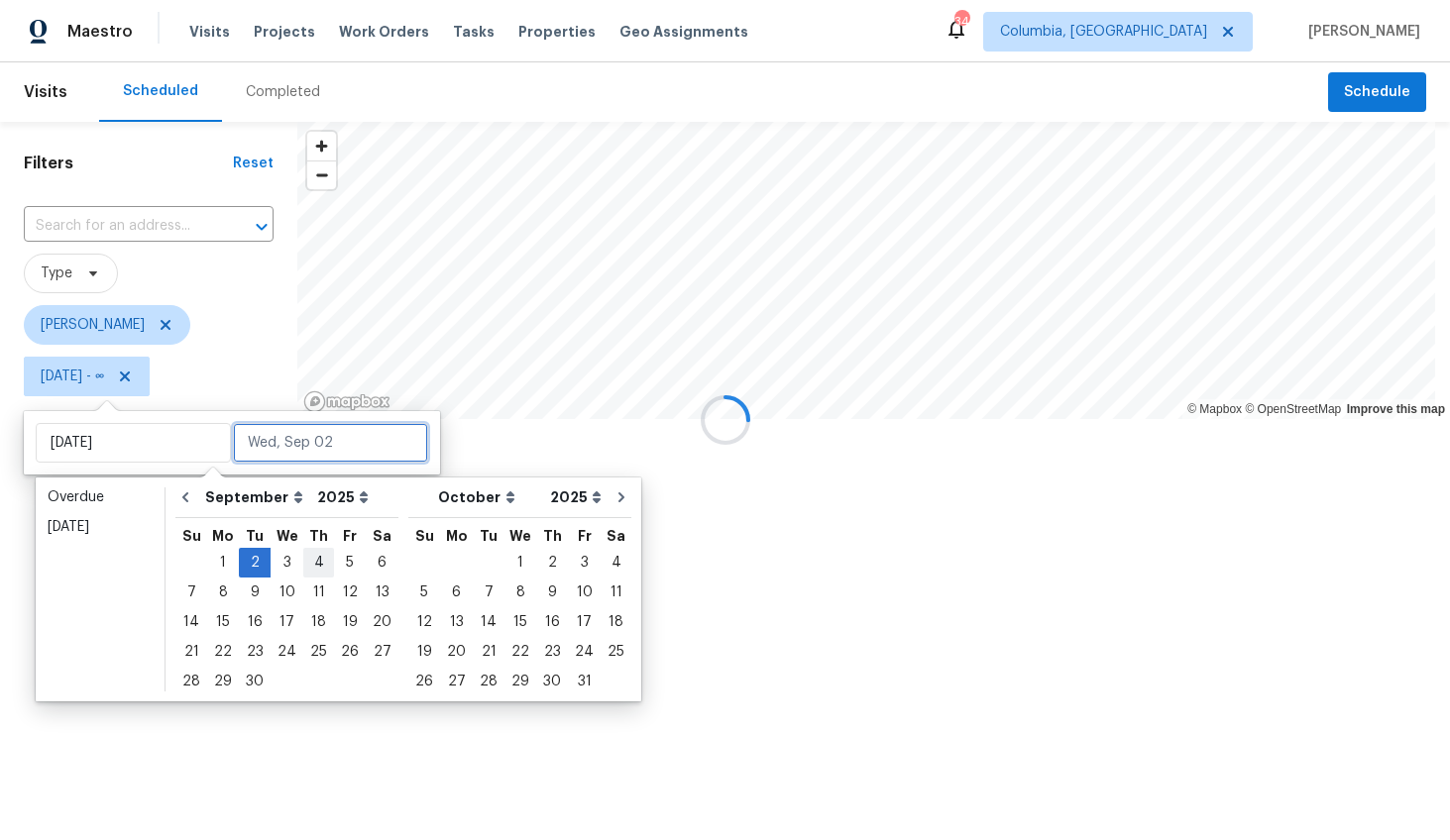
type input "[DATE]"
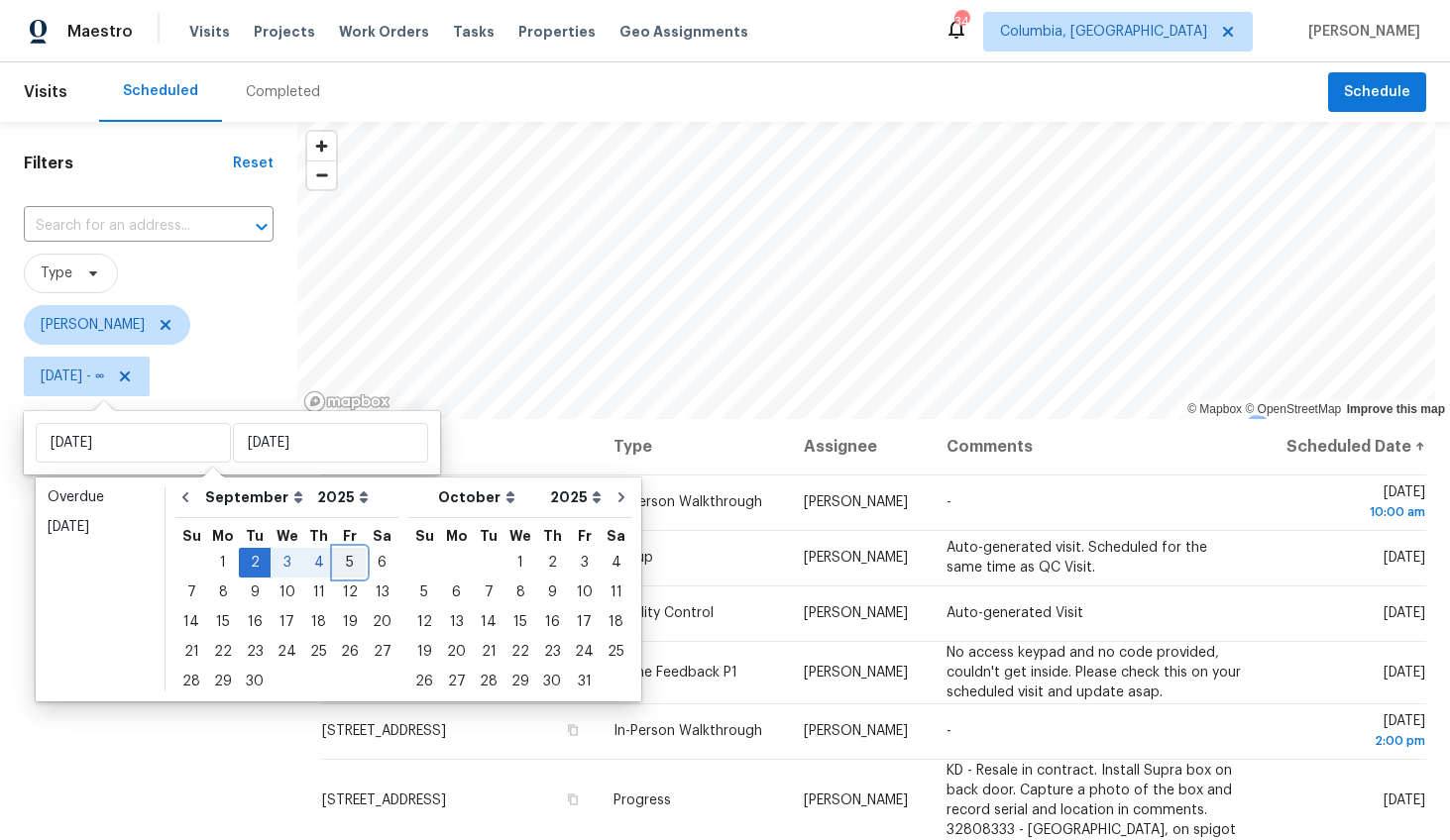
click at [337, 560] on div "5" at bounding box center [350, 562] width 32 height 28
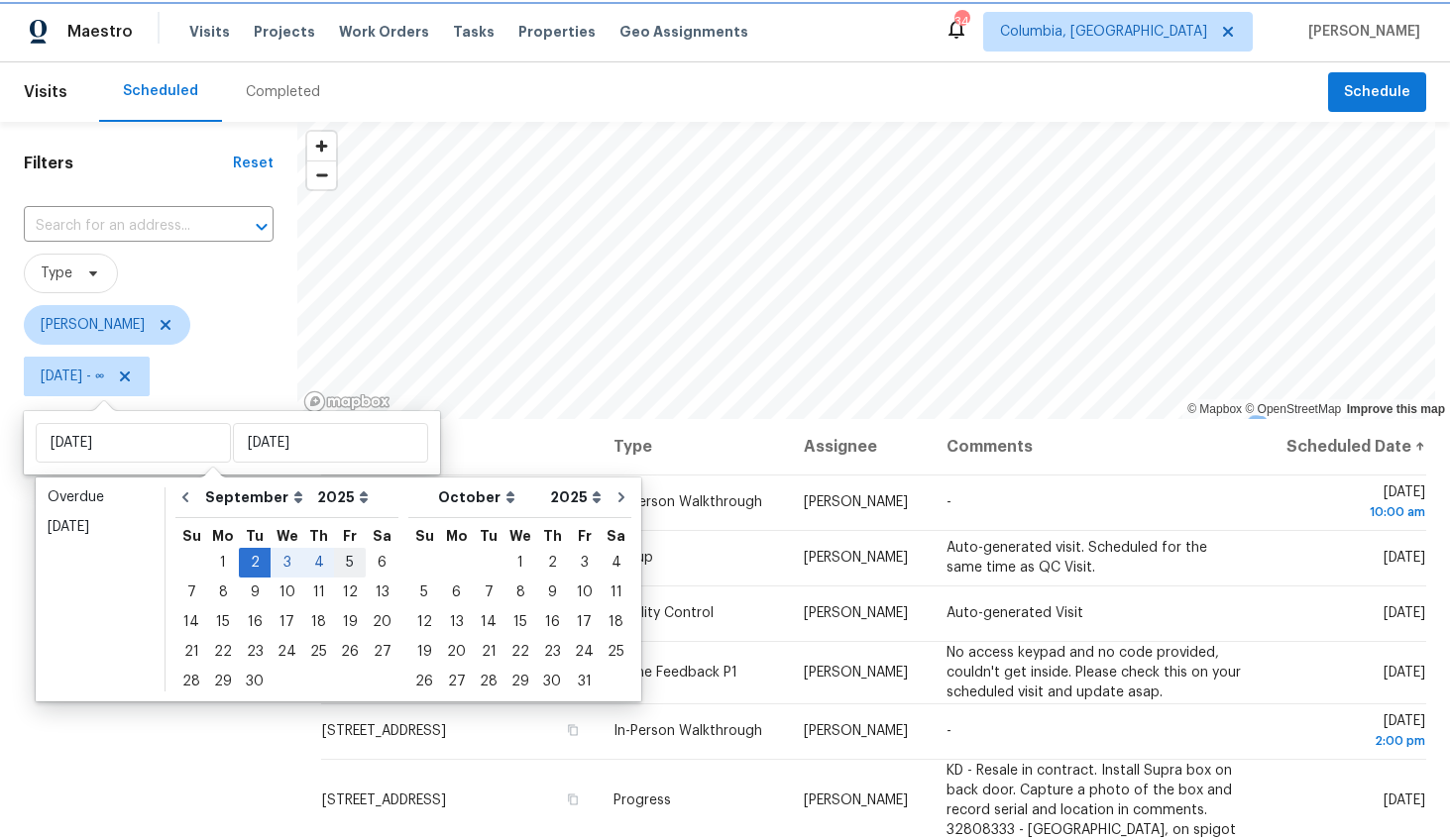
type input "Fri, Sep 05"
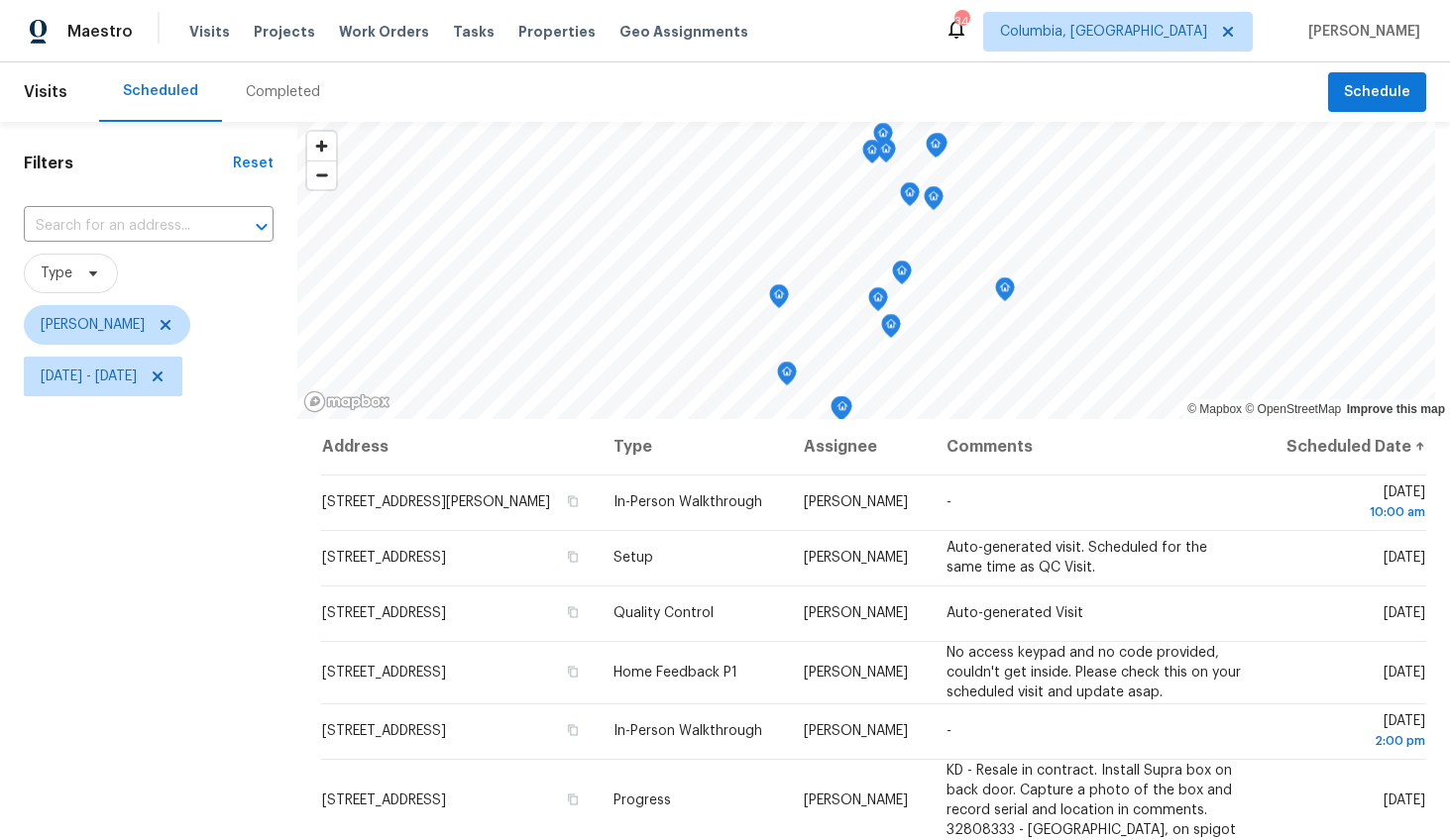
click at [182, 606] on div "Filters Reset ​ Type Kati Dunn Tue, Sep 02 - Fri, Sep 05" at bounding box center [148, 606] width 297 height 969
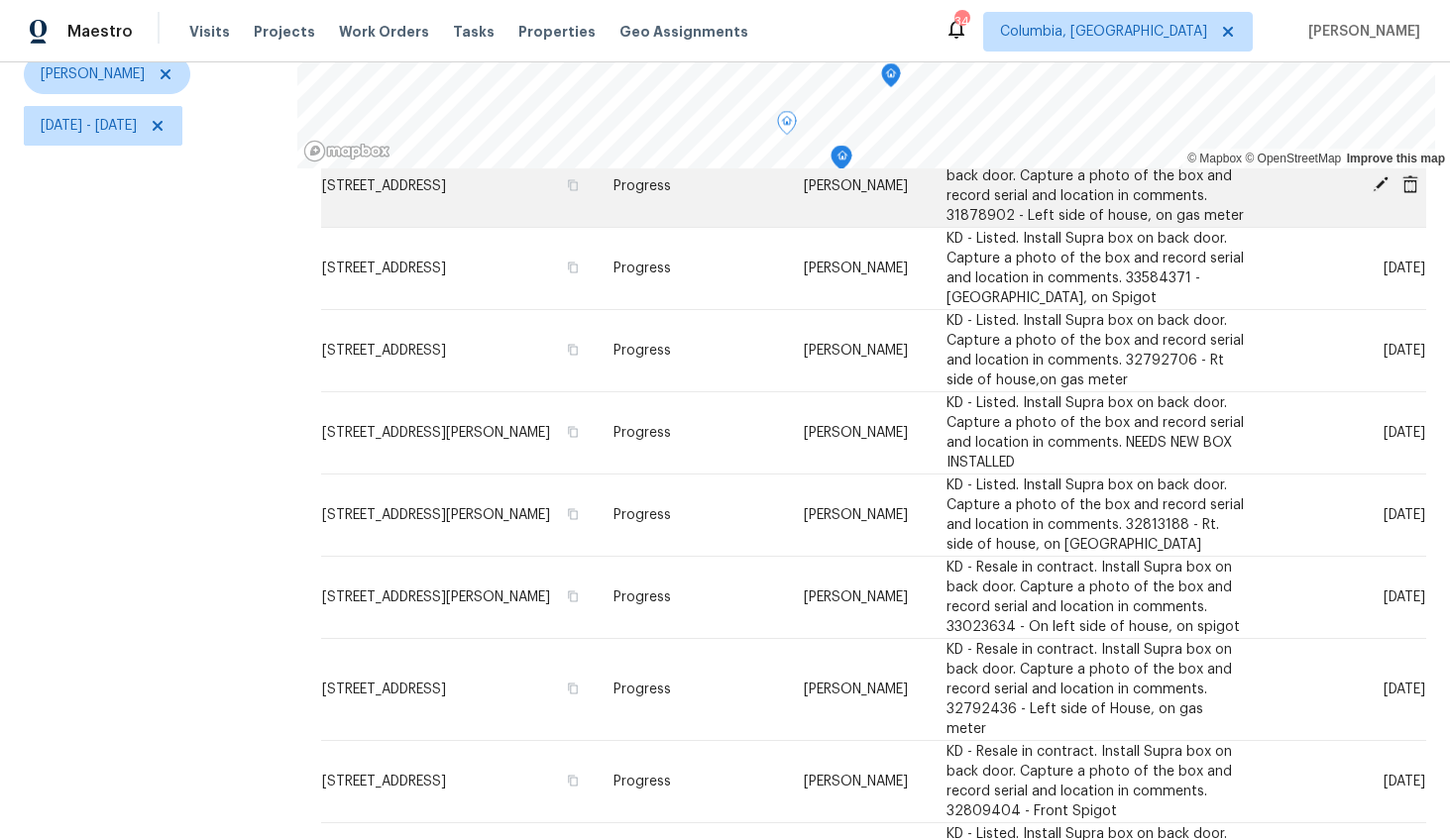
scroll to position [955, 0]
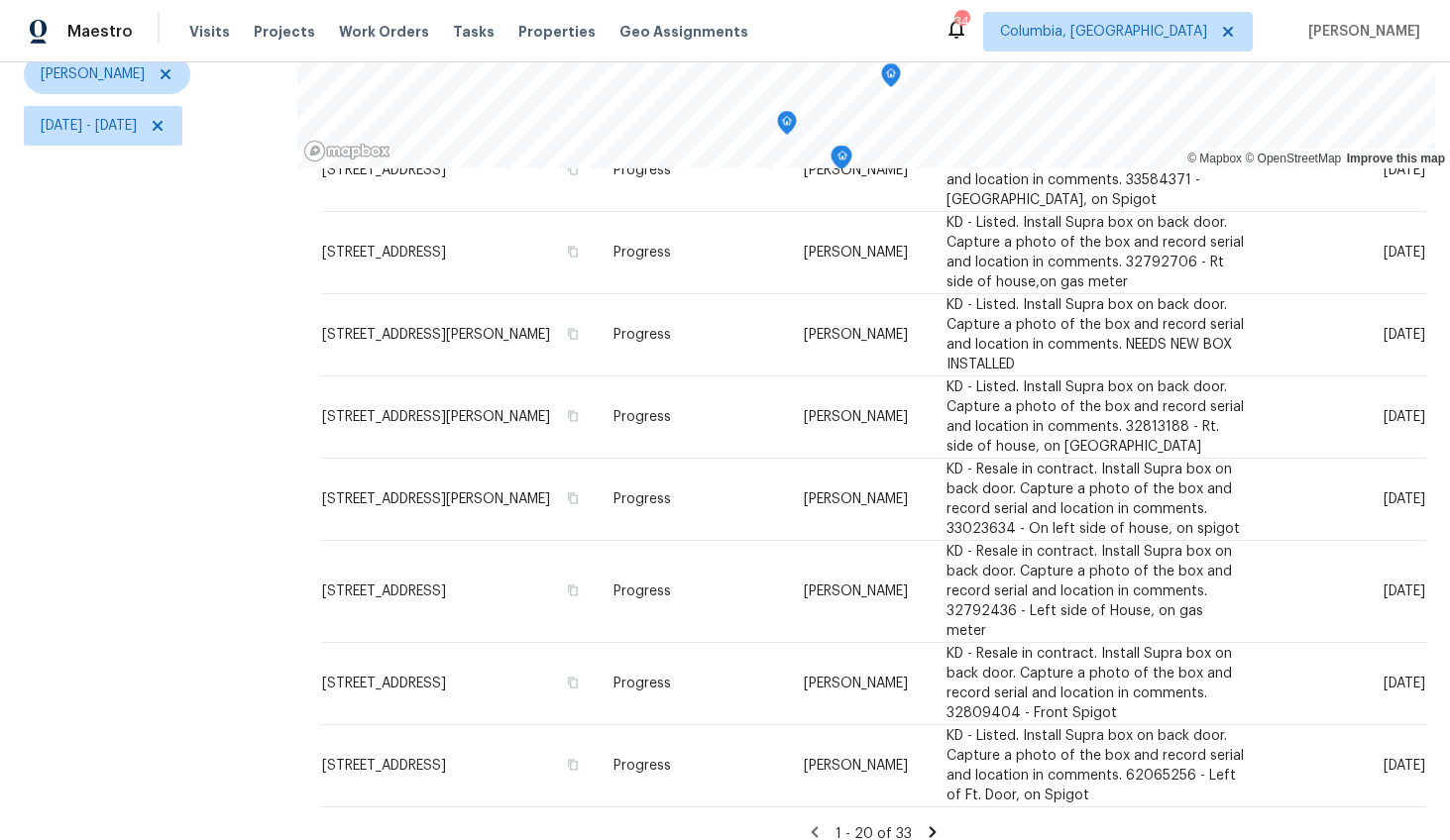
click at [923, 823] on icon at bounding box center [932, 832] width 18 height 18
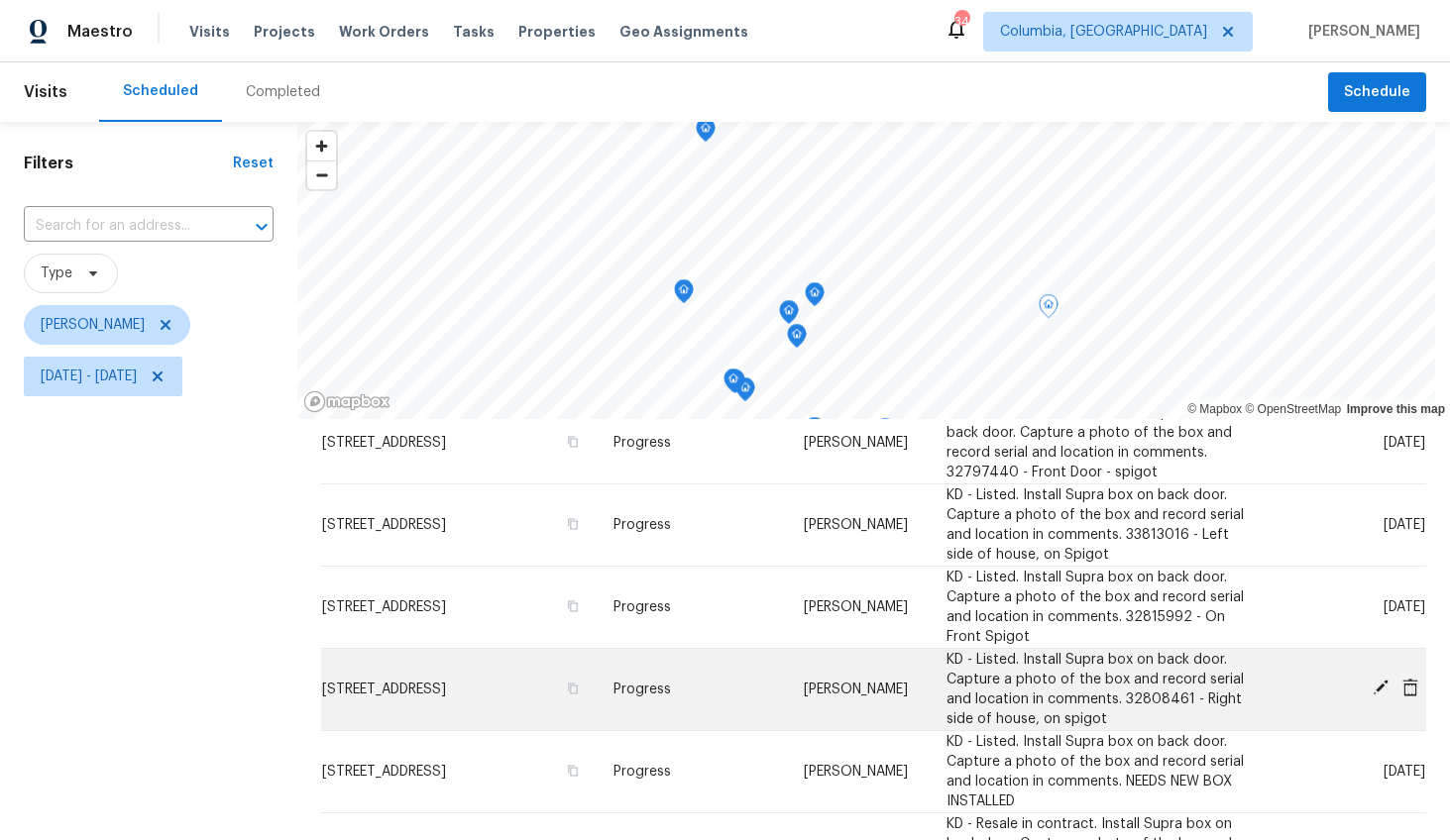
scroll to position [0, 0]
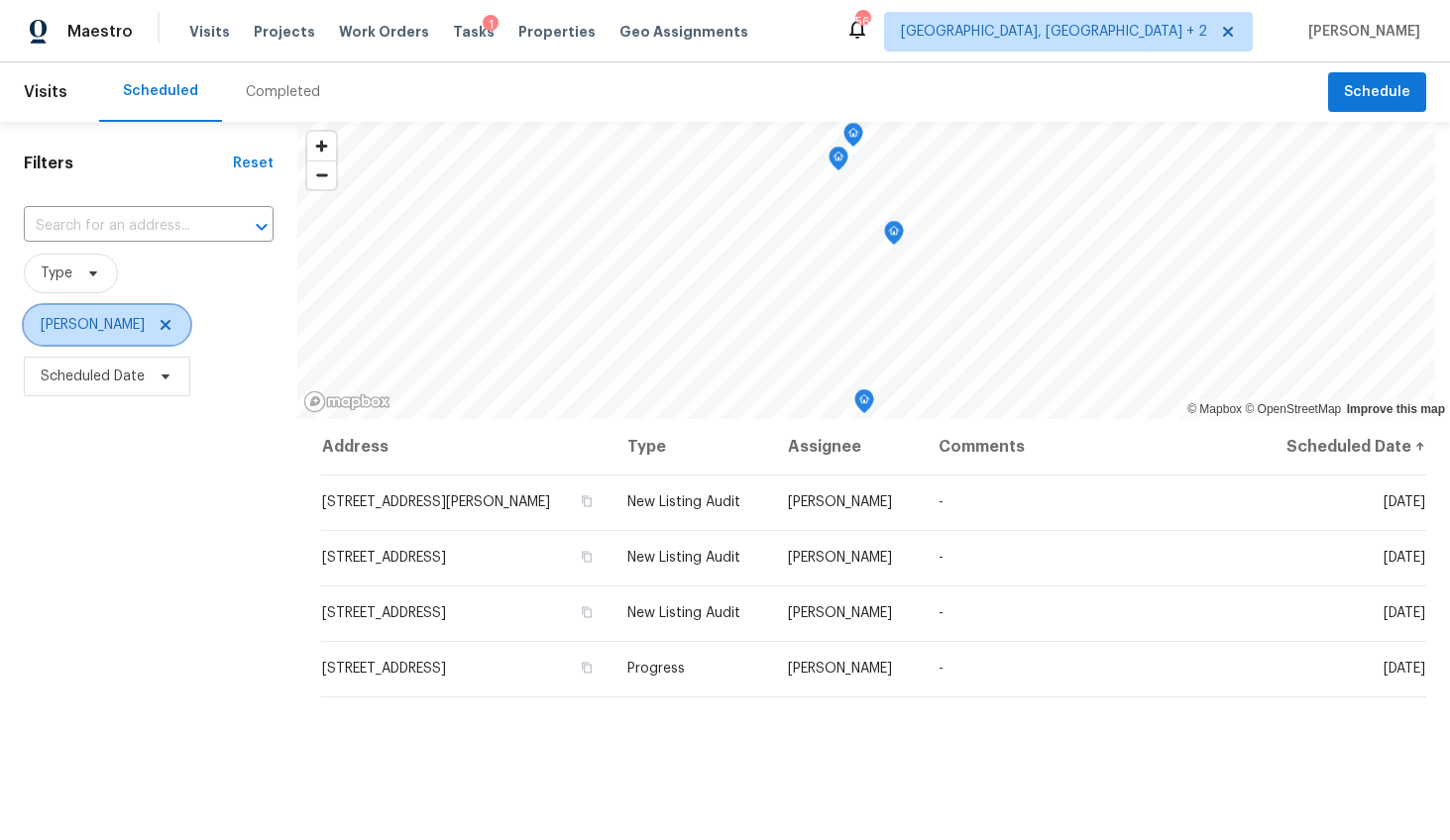
click at [161, 323] on icon at bounding box center [166, 325] width 10 height 10
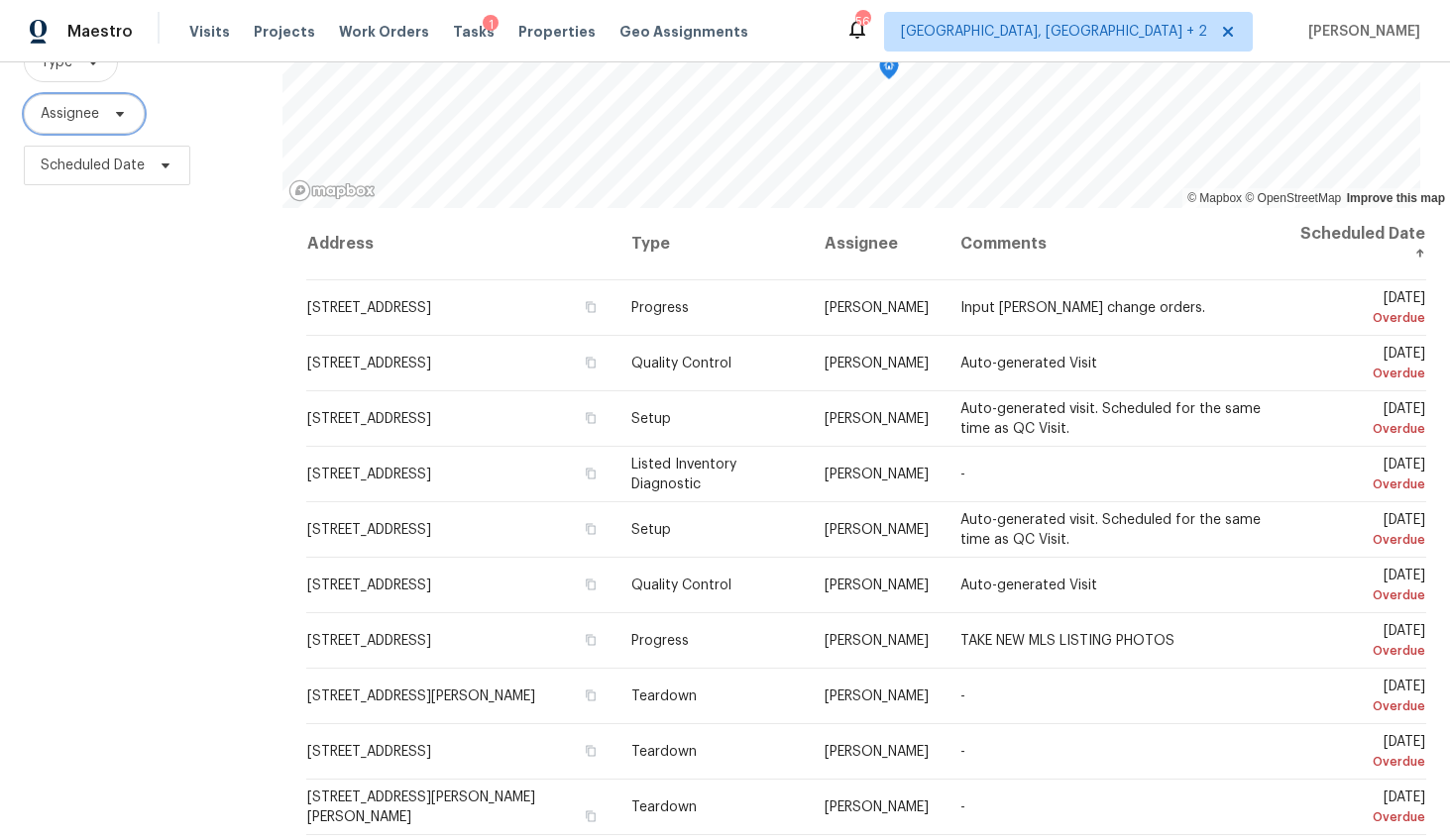
scroll to position [266, 0]
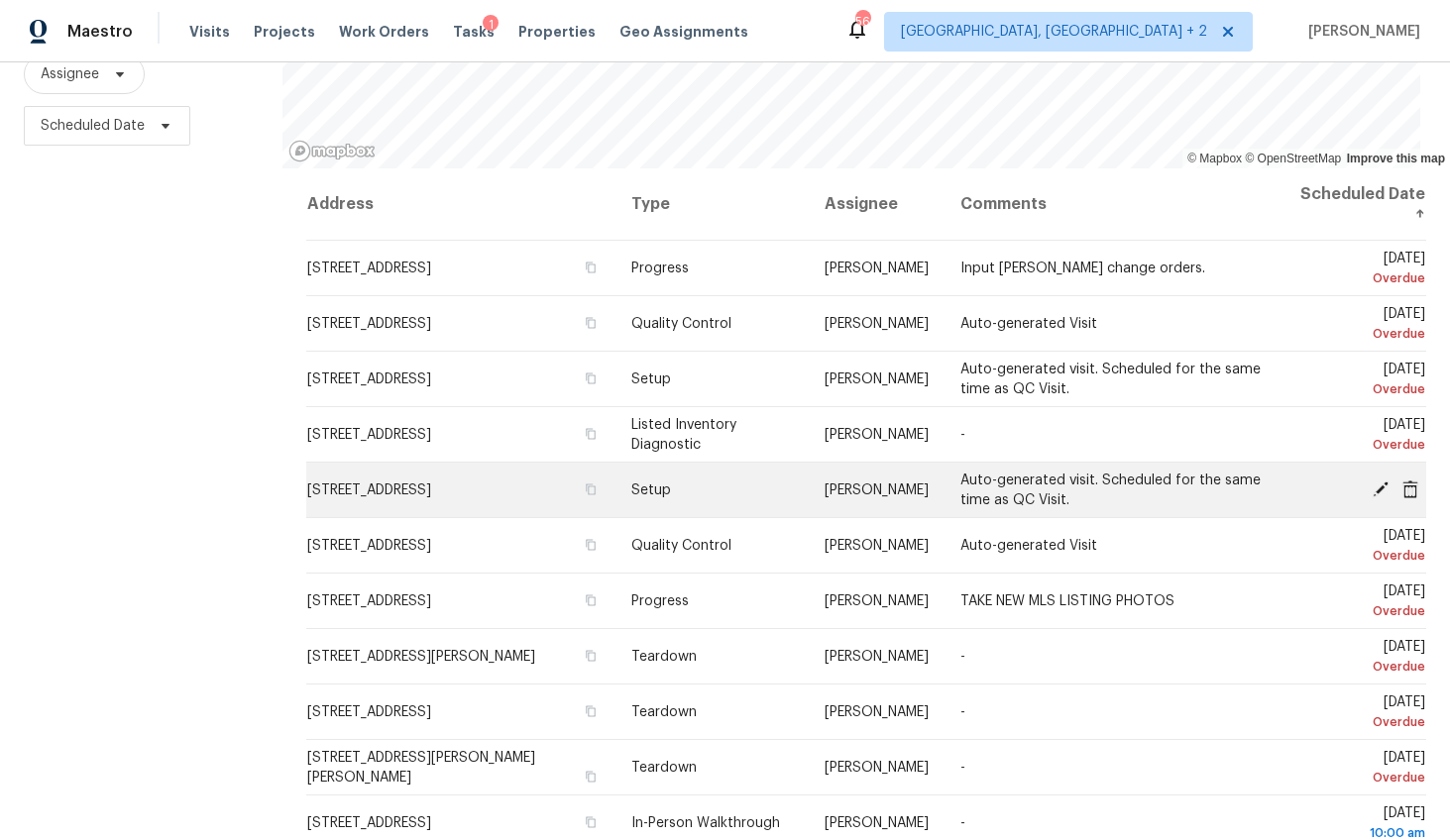
click at [1372, 480] on icon at bounding box center [1380, 488] width 16 height 16
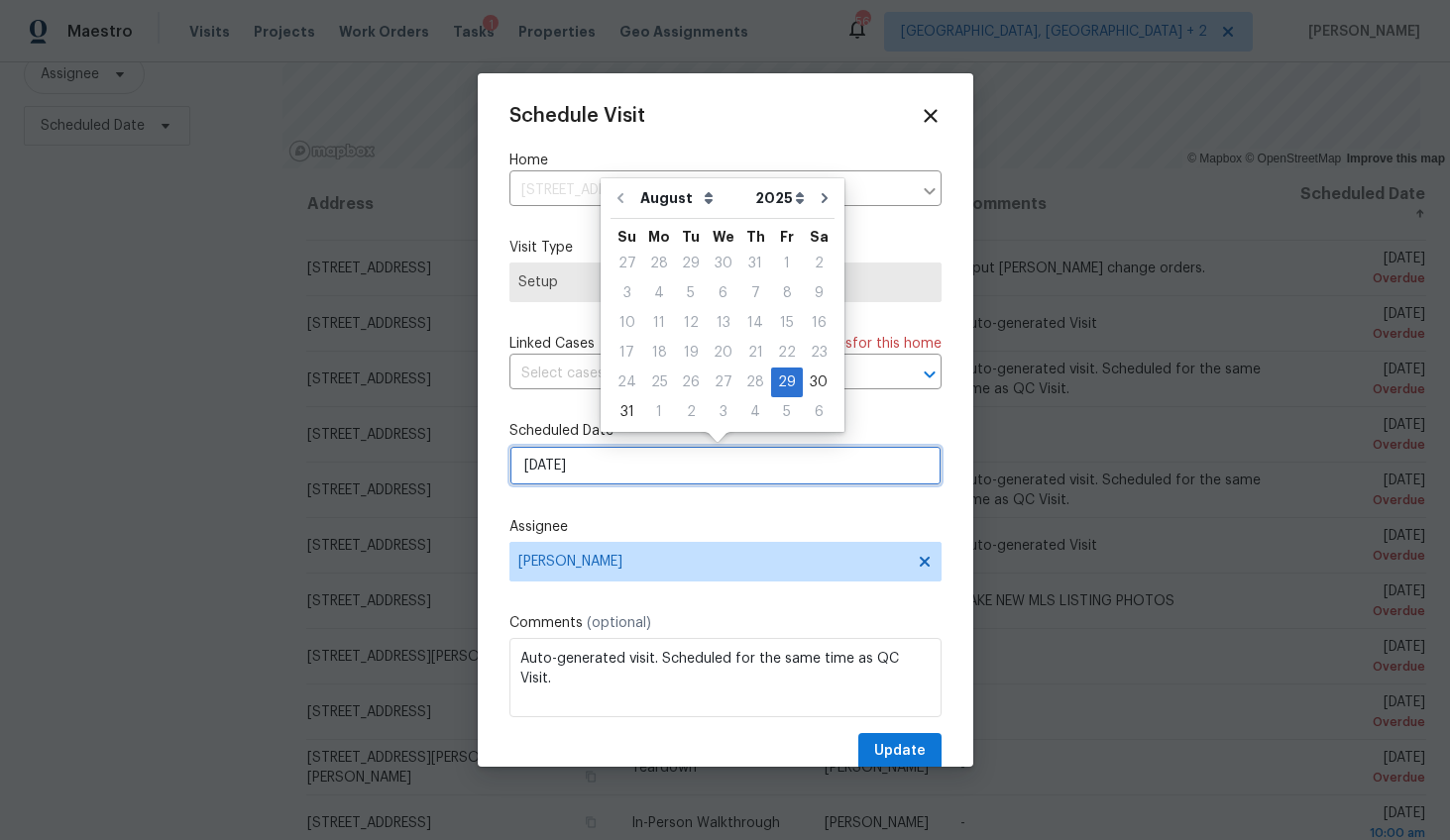
click at [538, 459] on input "8/29/2025" at bounding box center [725, 465] width 432 height 40
click at [816, 197] on icon "Go to next month" at bounding box center [824, 198] width 16 height 16
type input "9/29/2025"
select select "8"
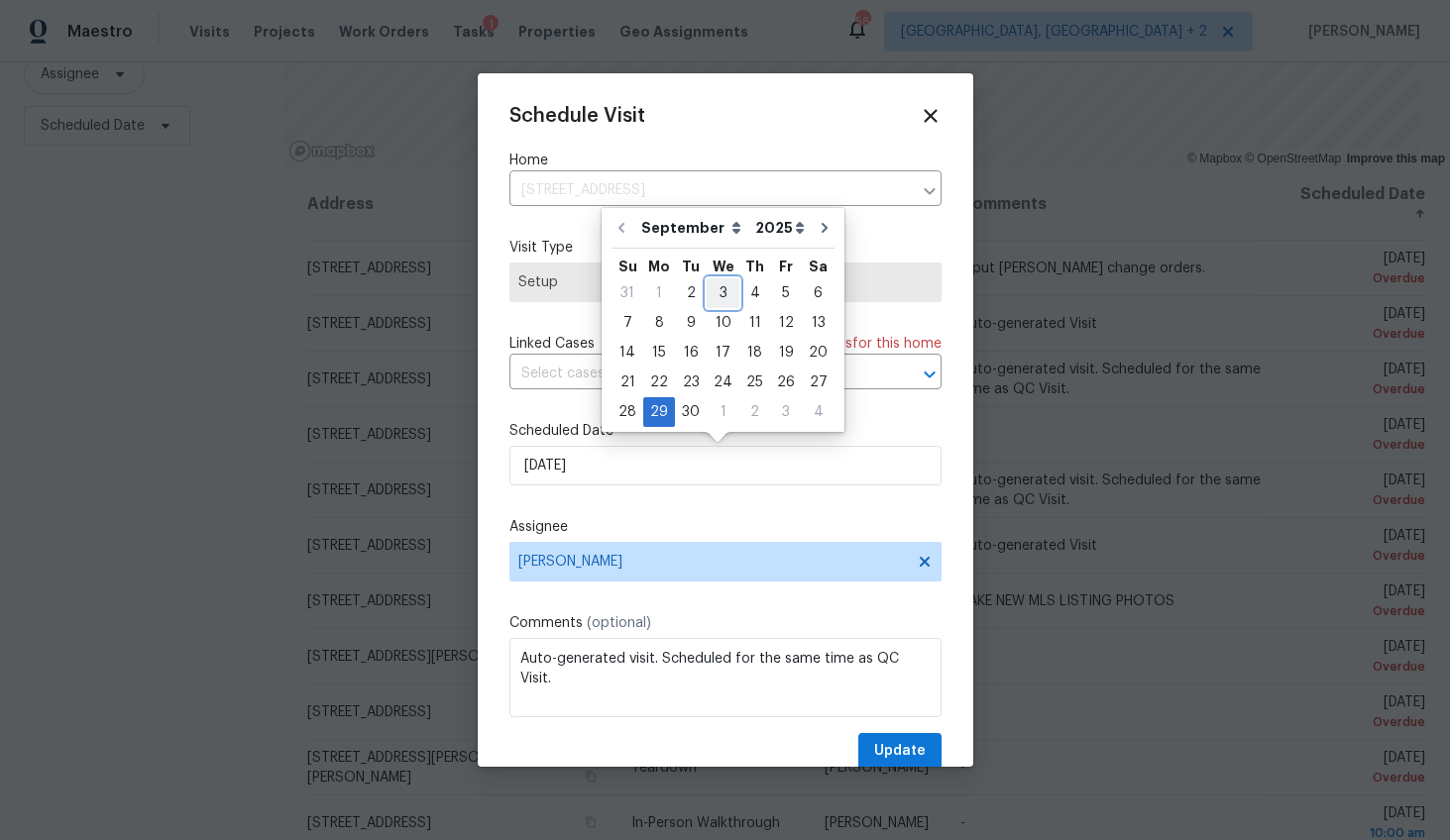
click at [708, 284] on div "3" at bounding box center [723, 294] width 33 height 28
type input "9/3/2025"
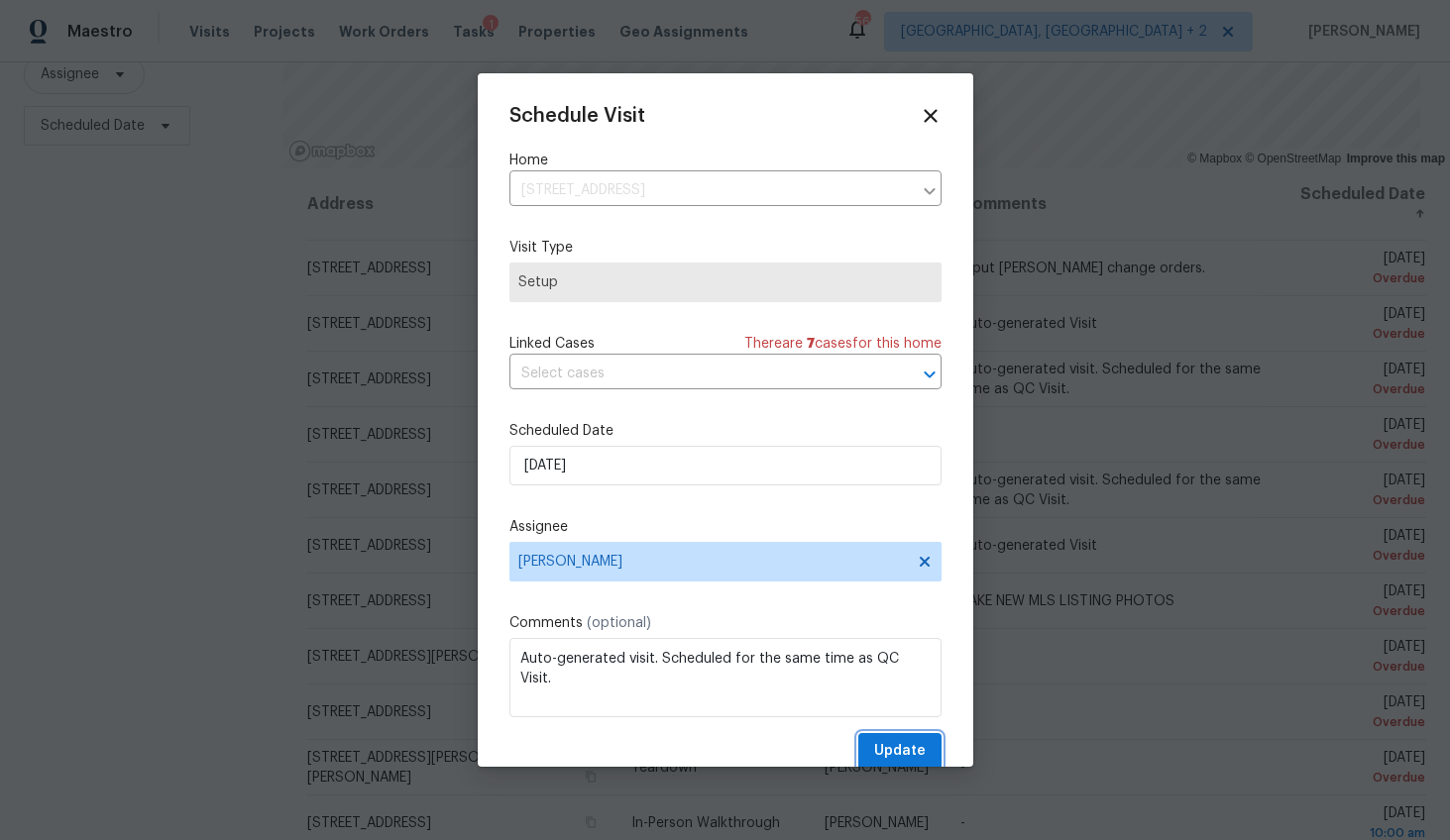
click at [874, 754] on span "Update" at bounding box center [900, 751] width 52 height 25
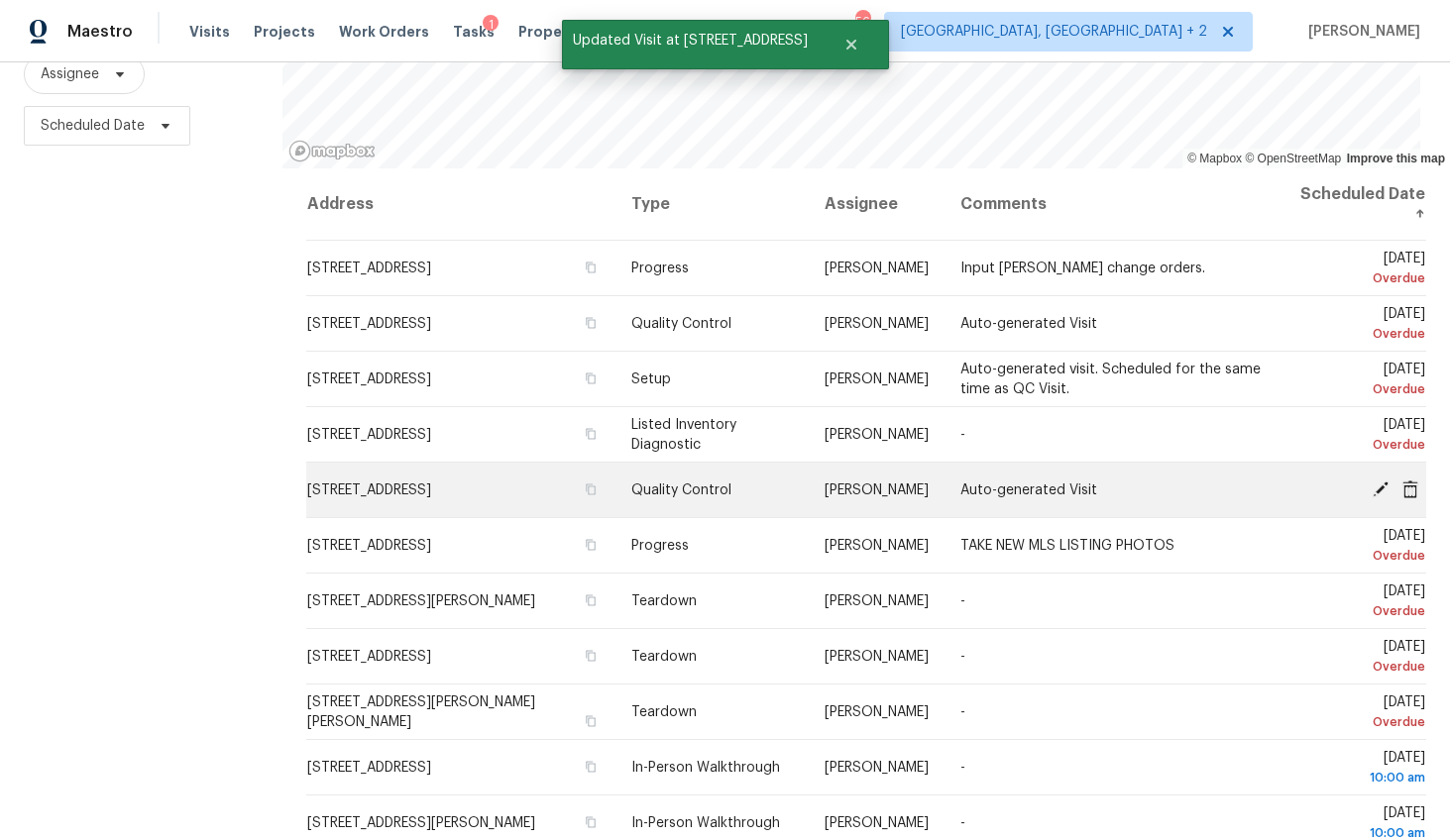
click at [1372, 480] on icon at bounding box center [1380, 488] width 16 height 16
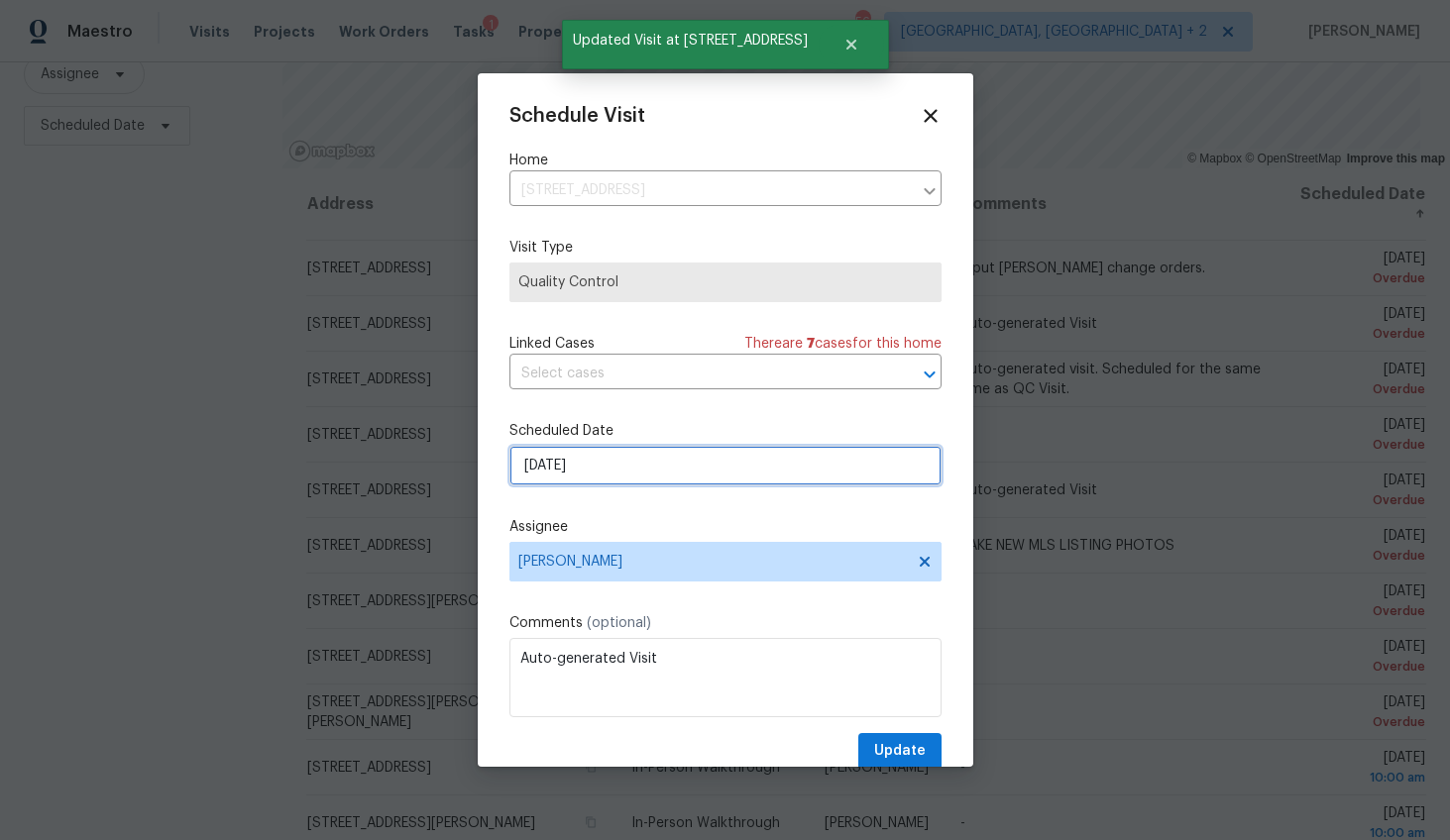
click at [553, 467] on input "8/29/2025" at bounding box center [725, 465] width 432 height 40
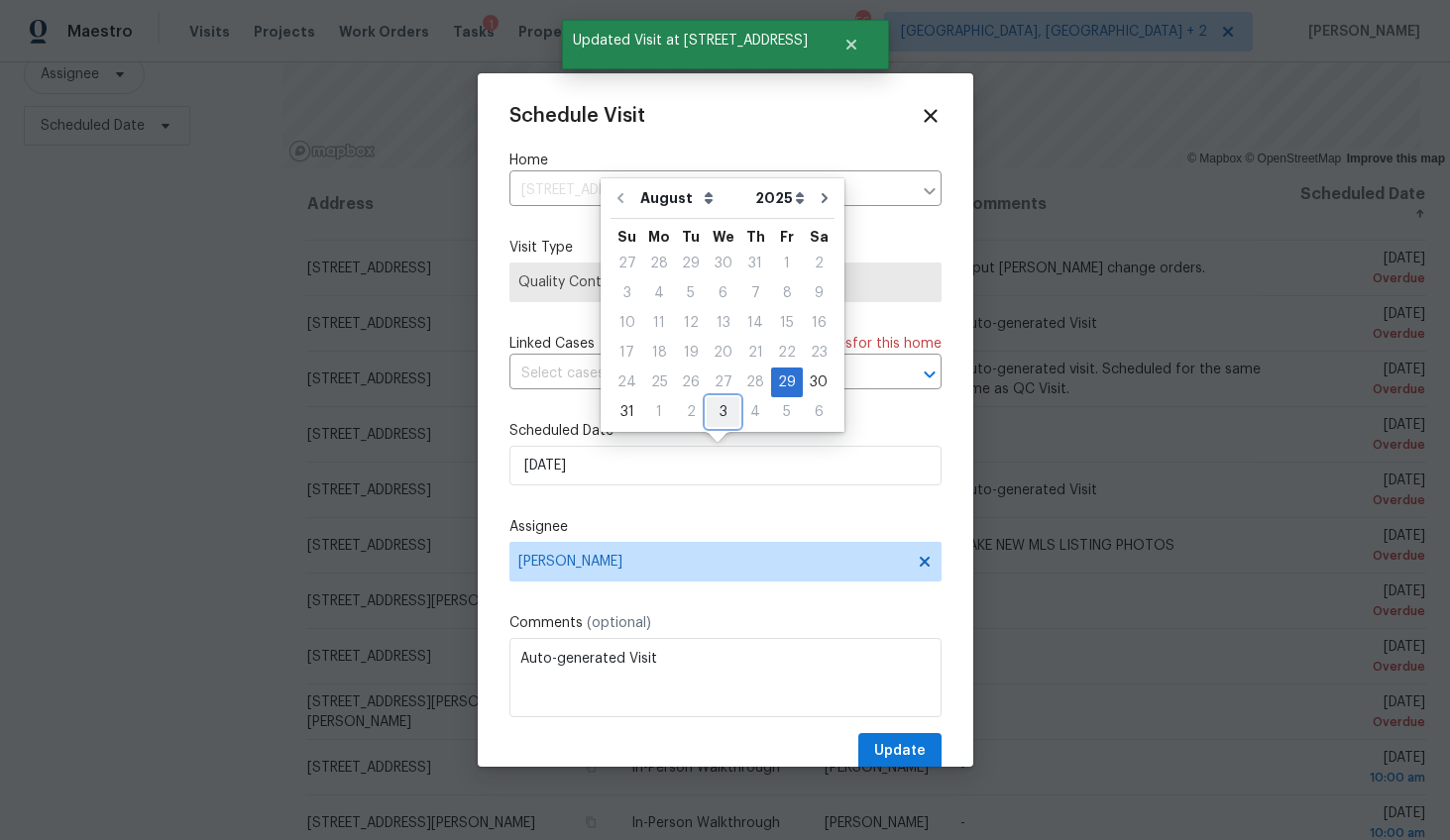
click at [714, 409] on div "3" at bounding box center [723, 413] width 33 height 28
type input "9/3/2025"
select select "8"
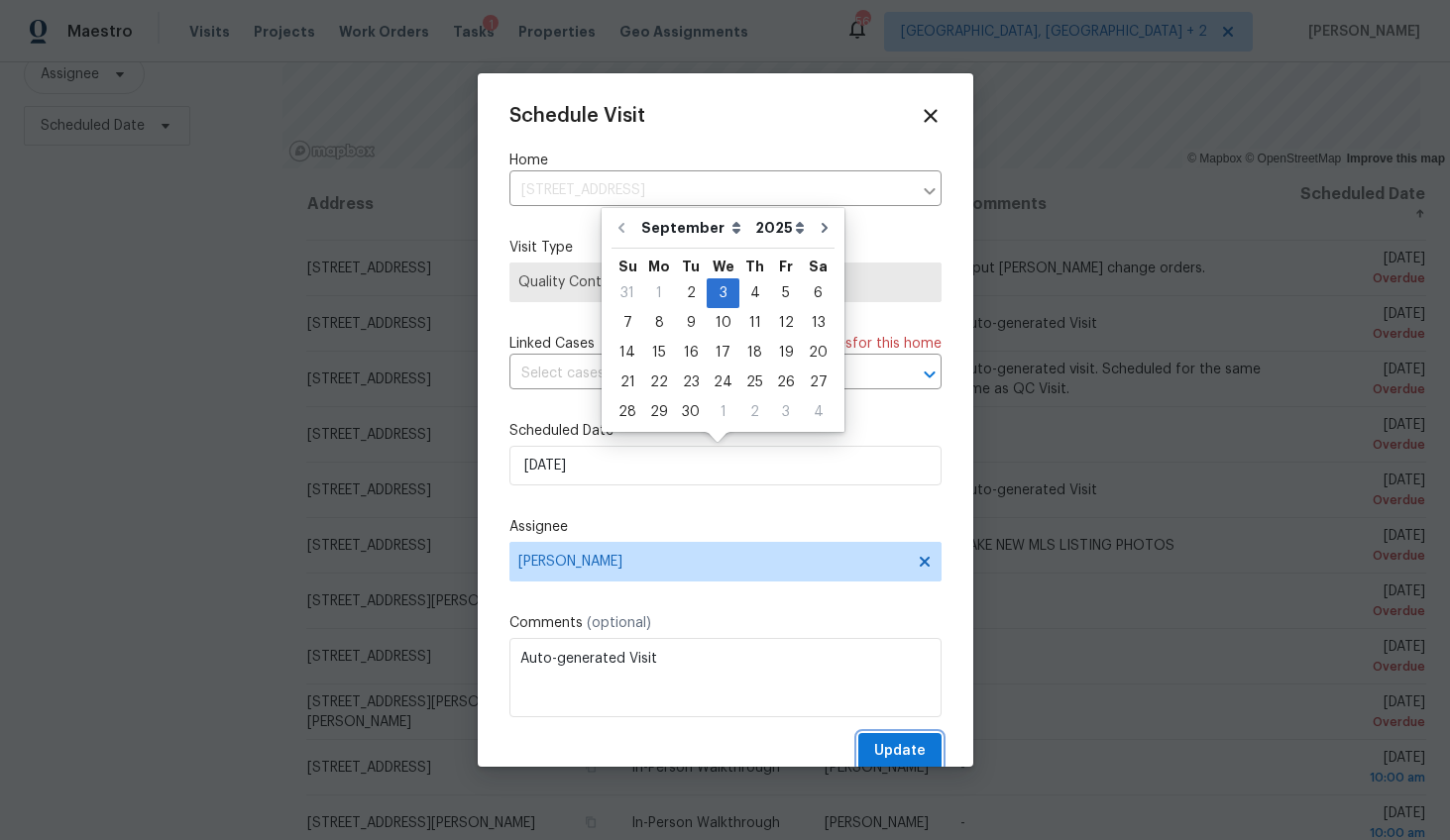
click at [874, 742] on span "Update" at bounding box center [900, 751] width 52 height 25
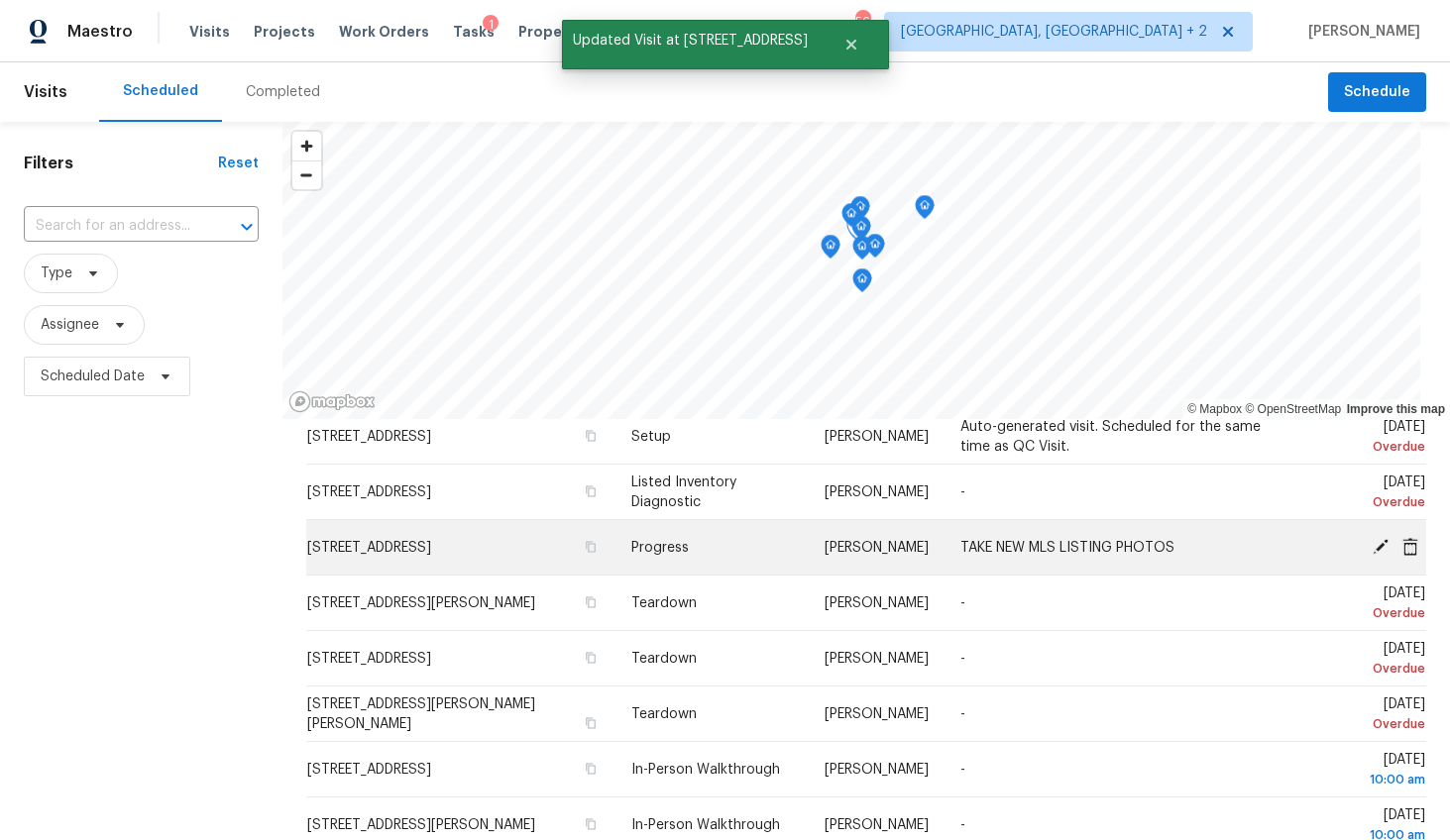
scroll to position [227, 0]
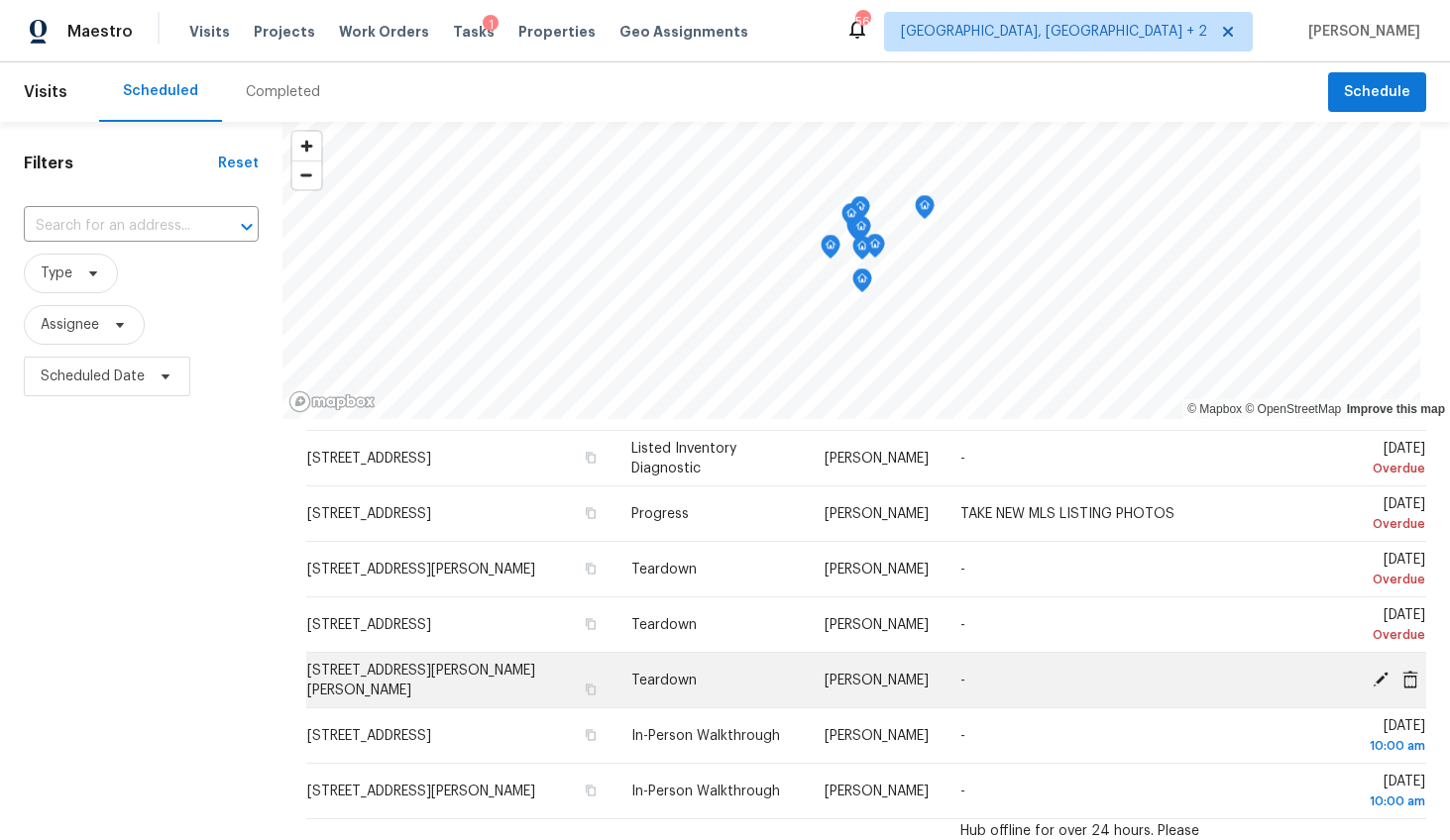
click at [1372, 678] on icon at bounding box center [1380, 678] width 16 height 16
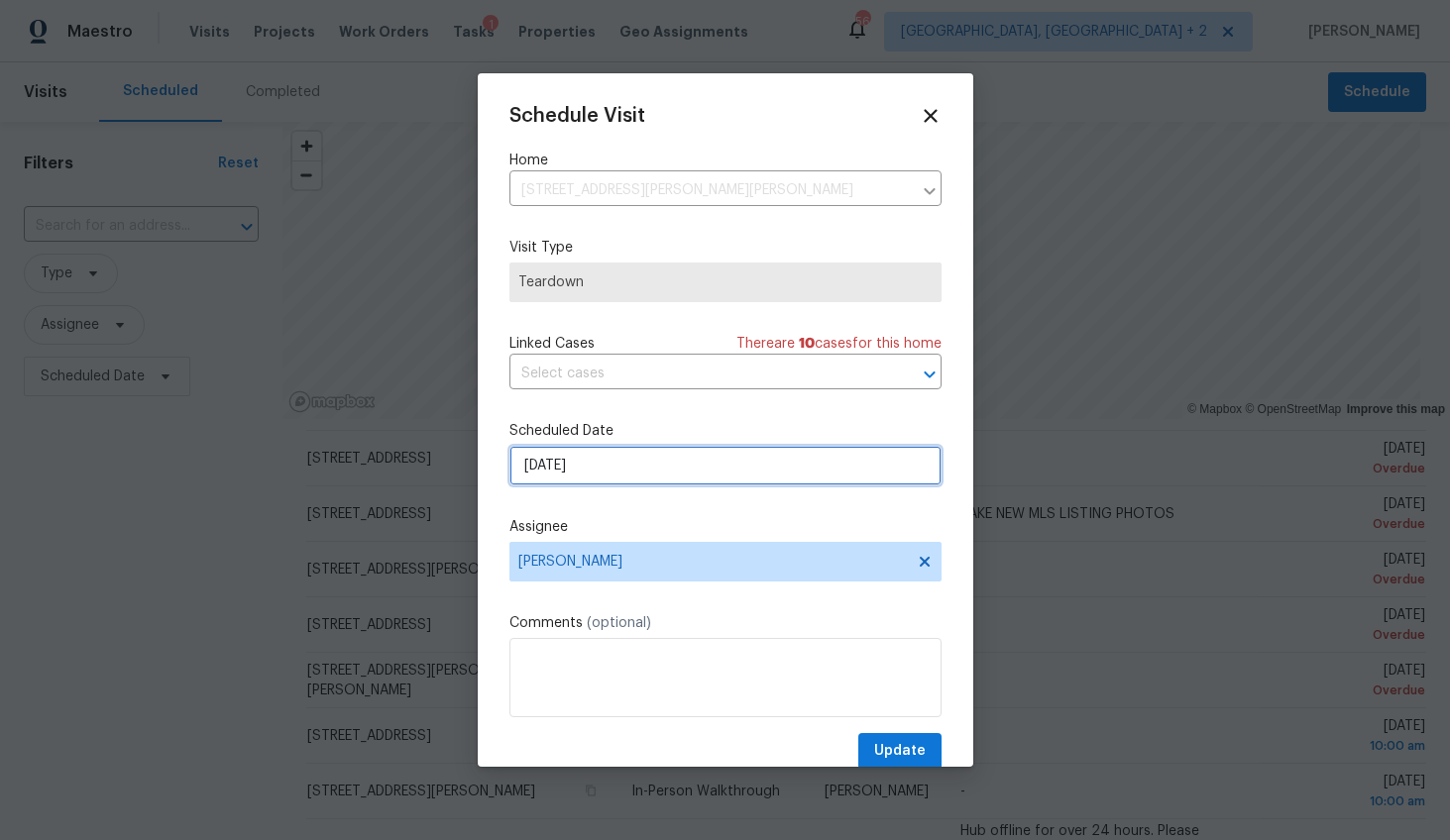
click at [542, 464] on input "9/1/2025" at bounding box center [725, 465] width 432 height 40
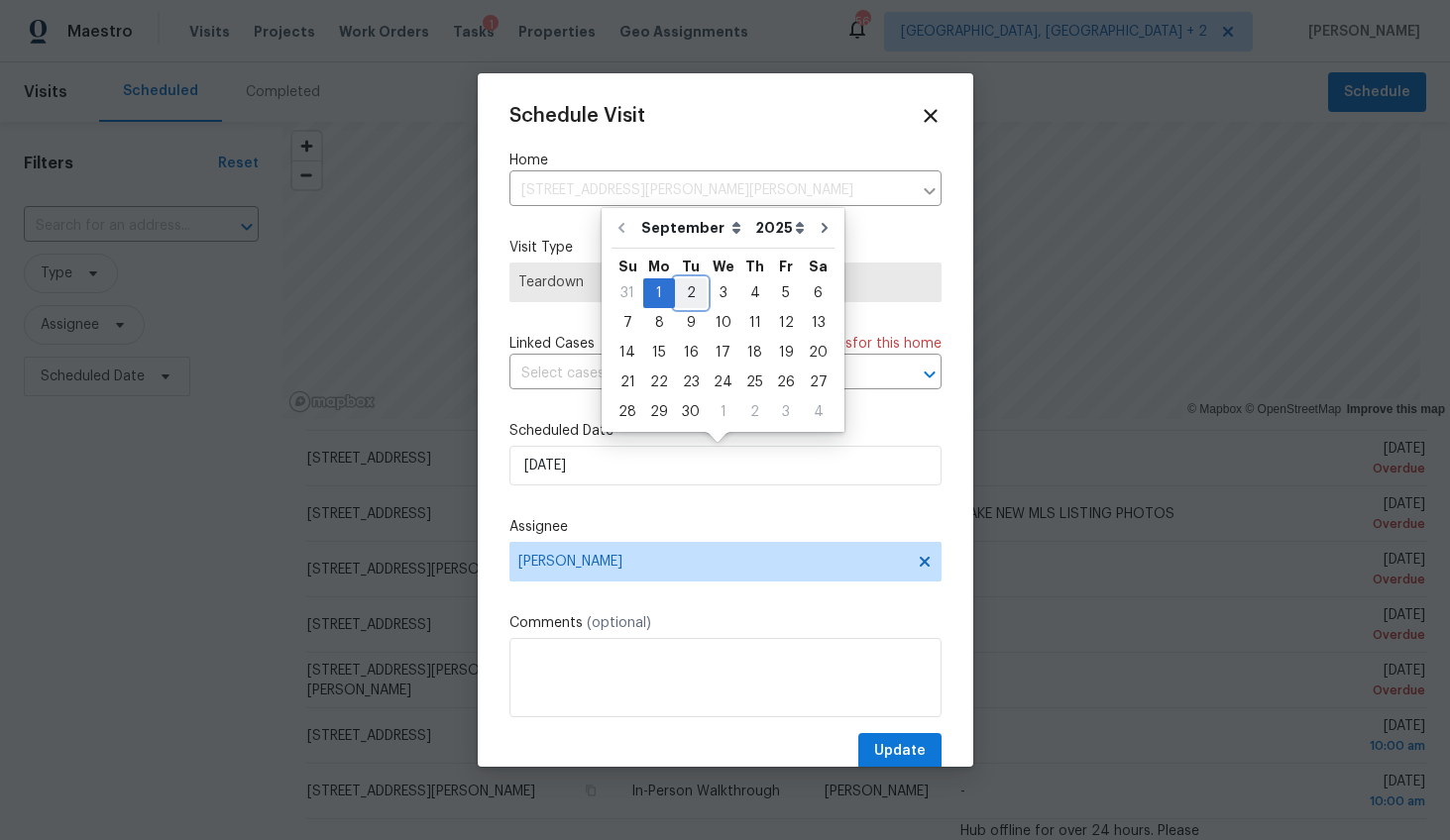
click at [683, 282] on div "2" at bounding box center [691, 294] width 32 height 28
type input "9/2/2025"
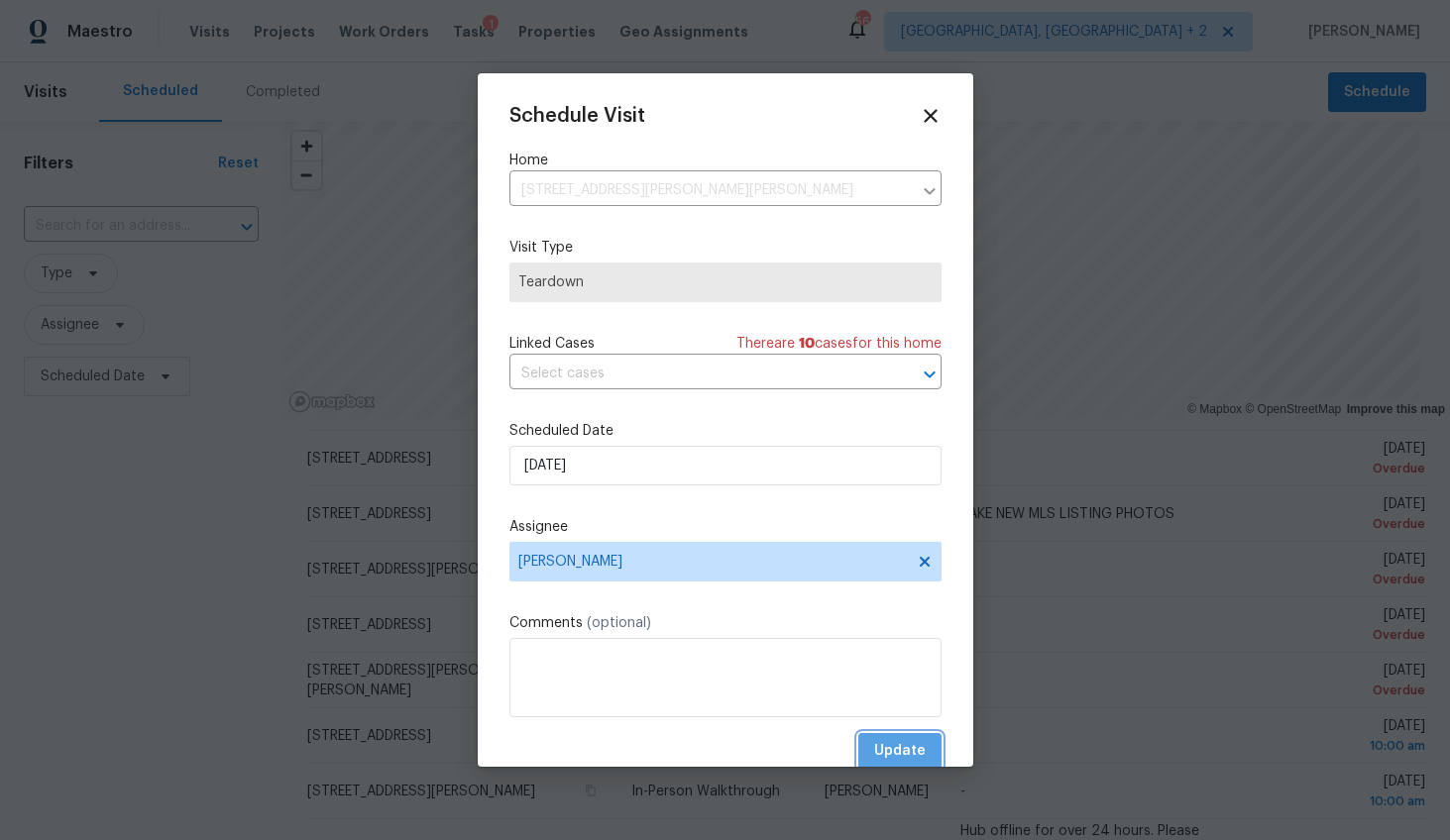
click at [874, 743] on span "Update" at bounding box center [900, 751] width 52 height 25
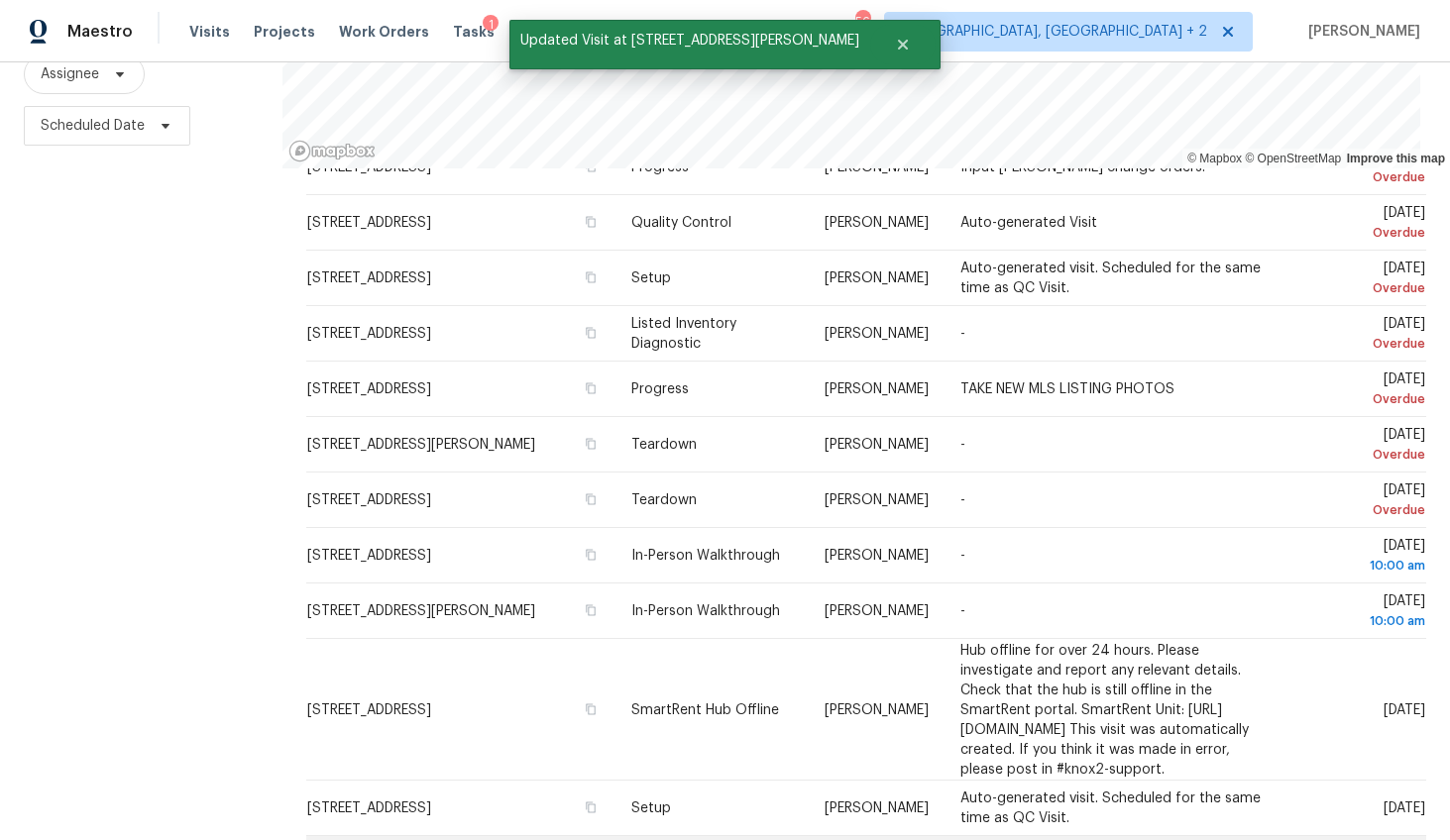
scroll to position [0, 0]
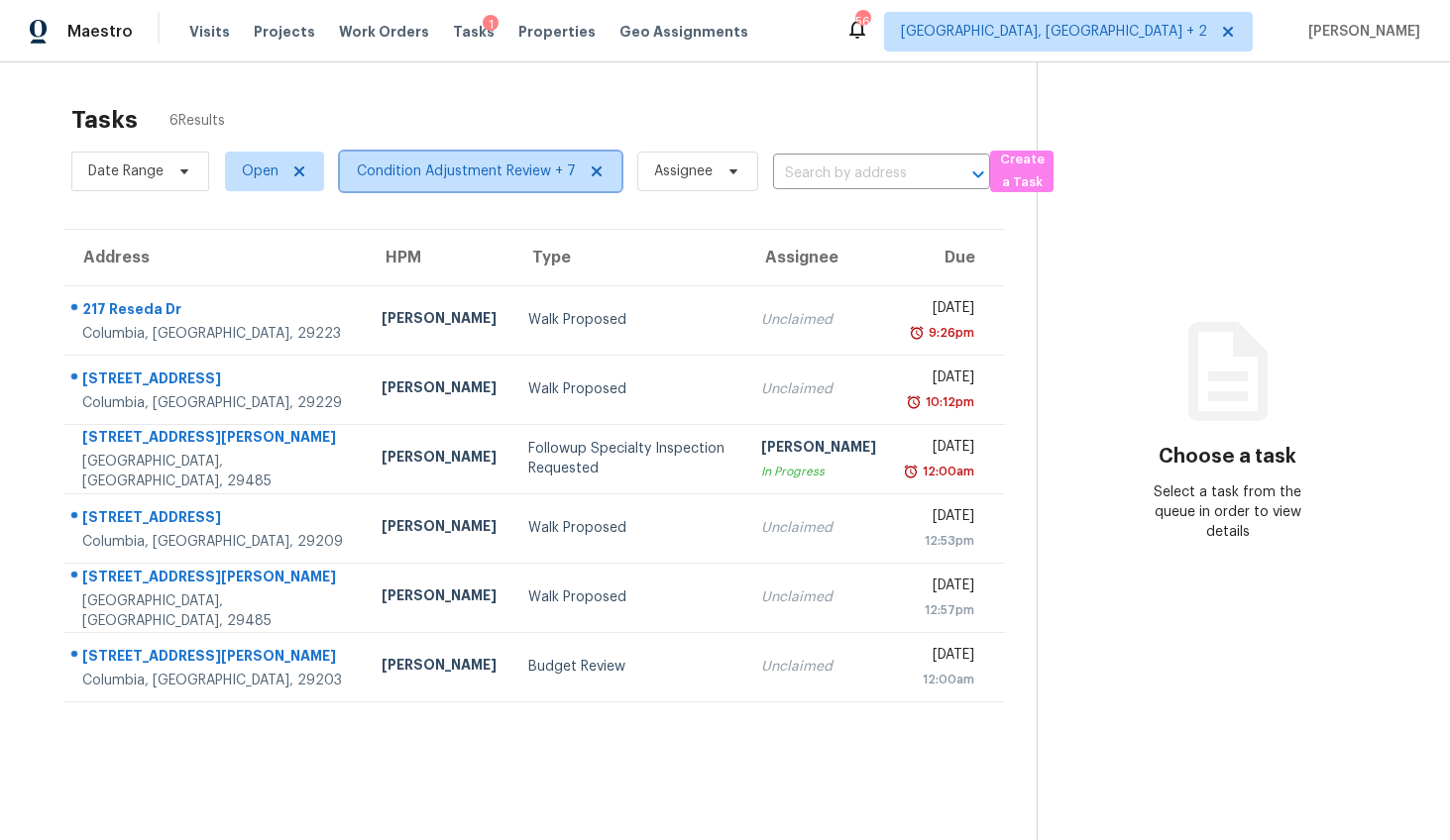
click at [442, 174] on span "Condition Adjustment Review + 7" at bounding box center [466, 172] width 219 height 20
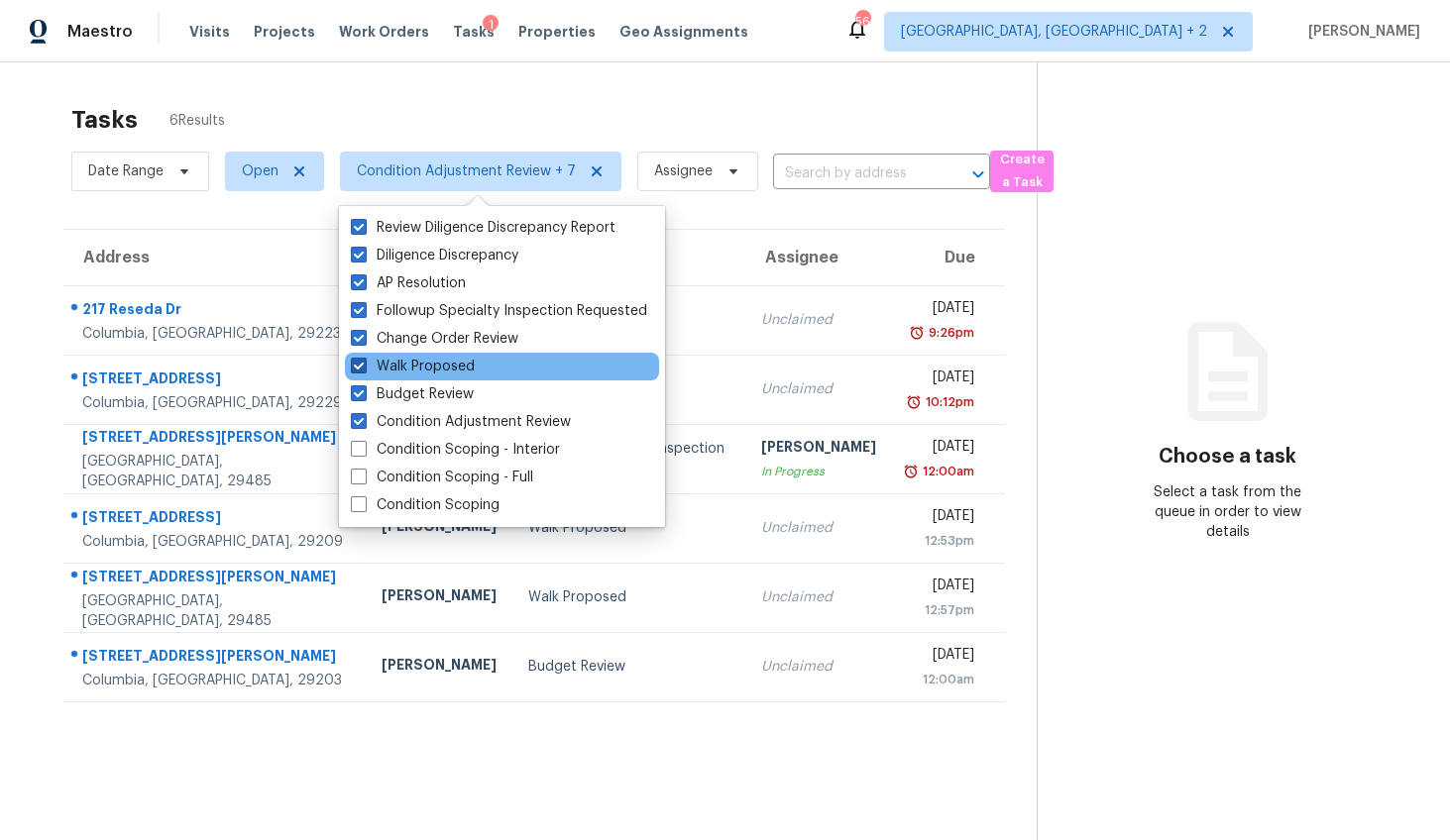
click at [362, 363] on span at bounding box center [359, 366] width 16 height 16
click at [362, 363] on input "Walk Proposed" at bounding box center [357, 363] width 13 height 13
checkbox input "false"
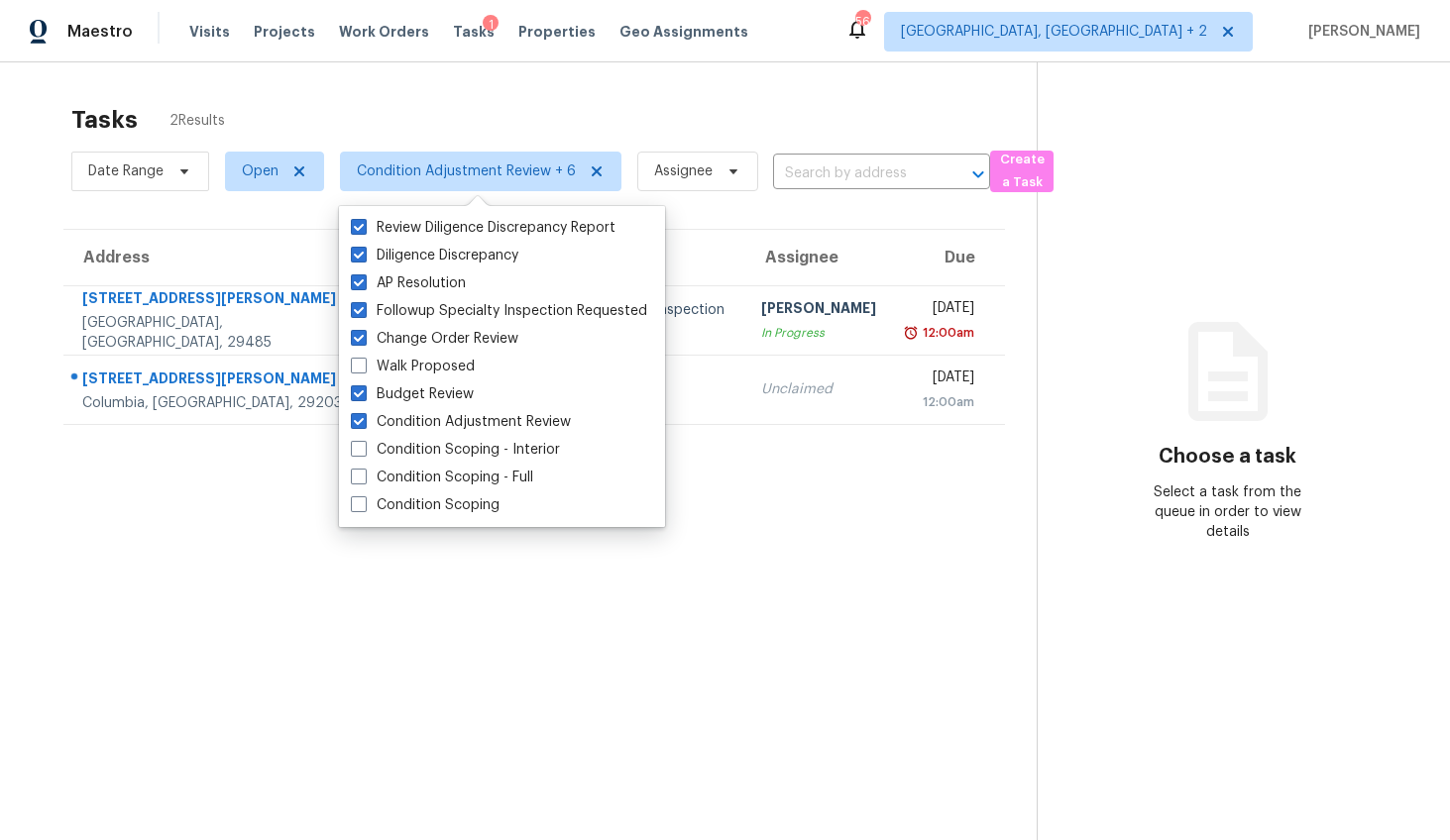
click at [865, 543] on section "Tasks 2 Results Date Range Open Condition Adjustment Review + 6 Assignee ​ Crea…" at bounding box center [535, 497] width 1005 height 808
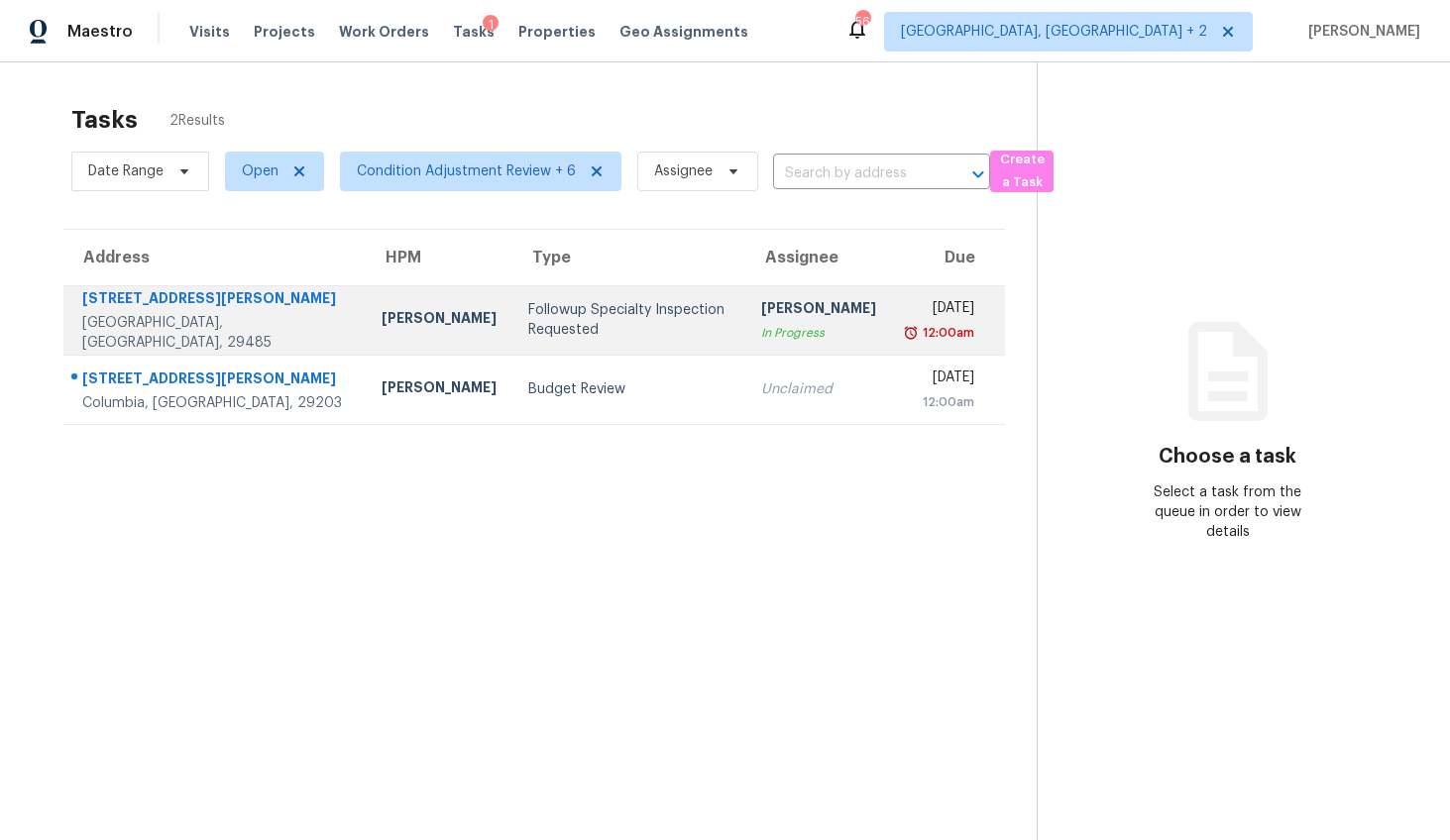
click at [964, 311] on div "[DATE] 12:00am" at bounding box center [955, 320] width 96 height 45
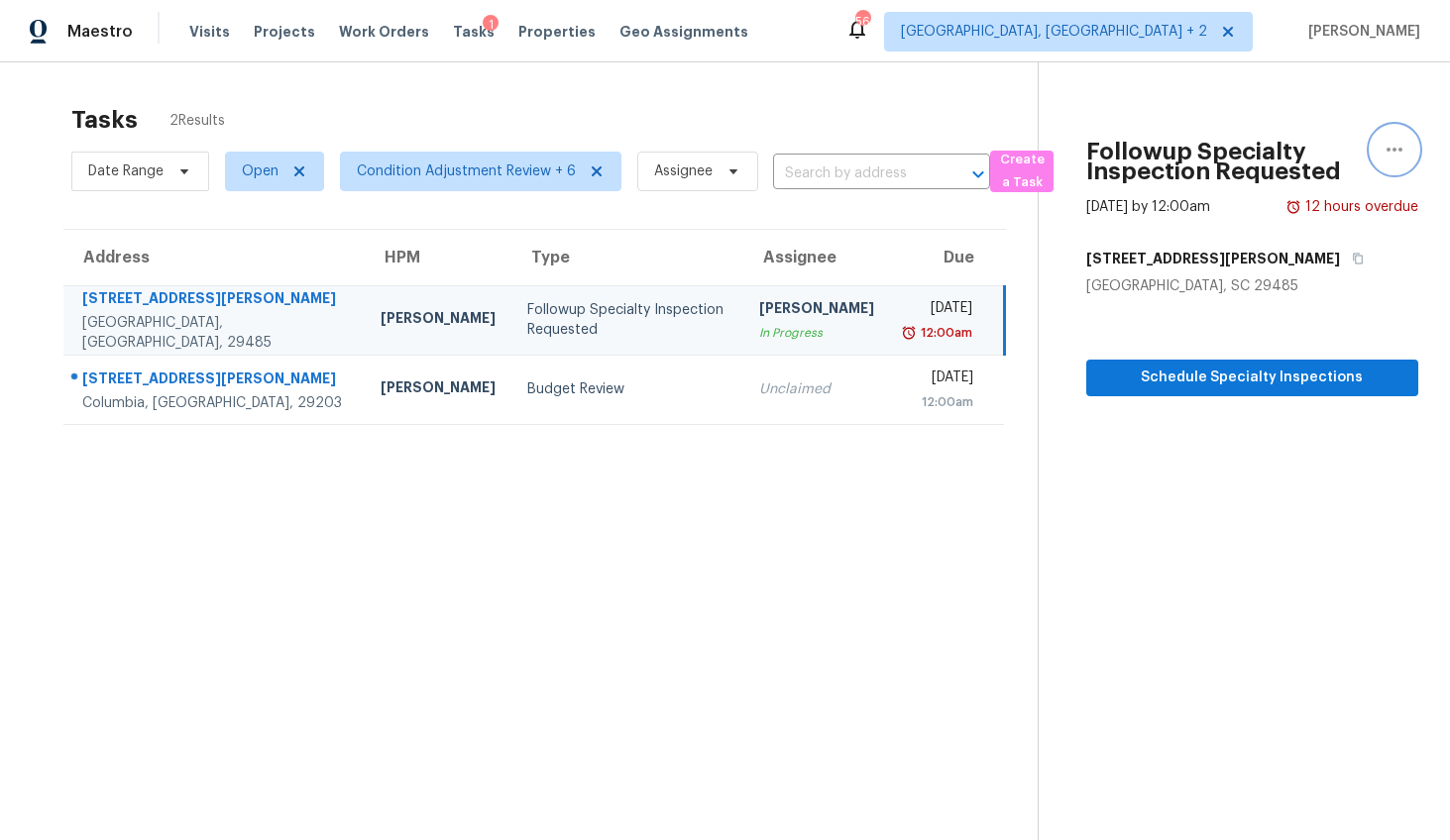
click at [1382, 143] on icon "button" at bounding box center [1394, 150] width 24 height 24
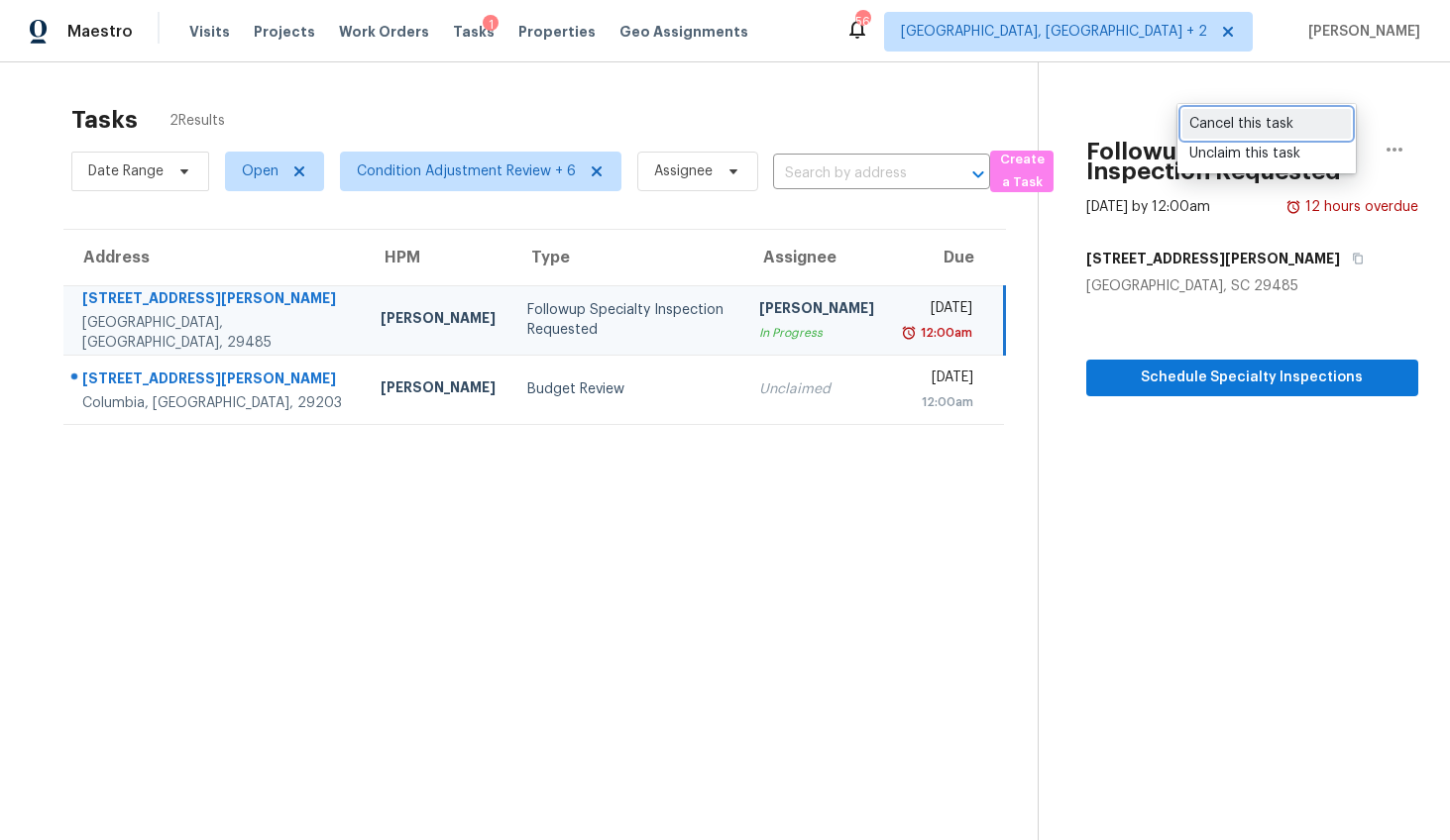
click at [1259, 127] on div "Cancel this task" at bounding box center [1266, 124] width 155 height 20
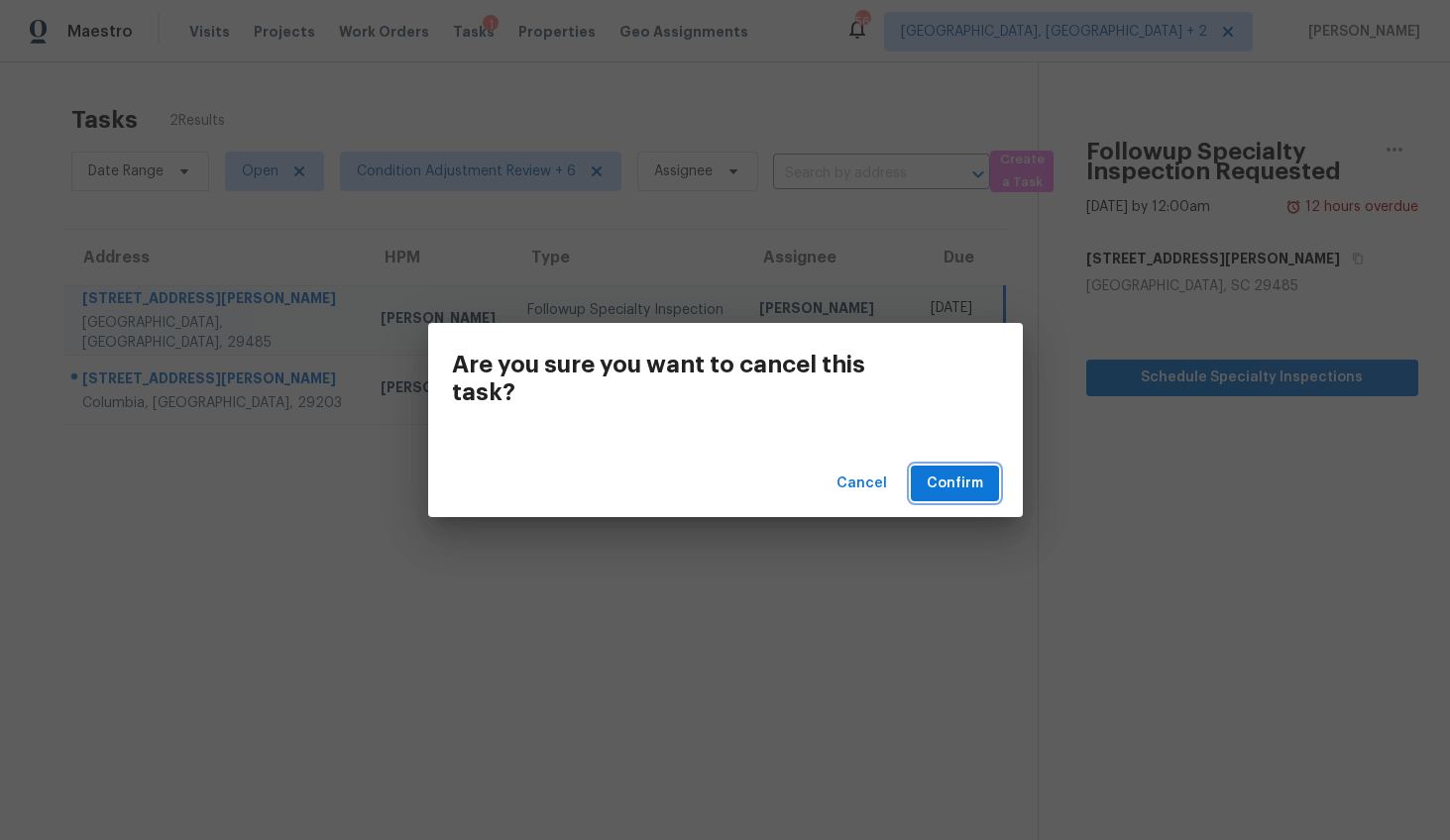
click at [950, 481] on span "Confirm" at bounding box center [954, 483] width 57 height 25
